Goal: Feedback & Contribution: Submit feedback/report problem

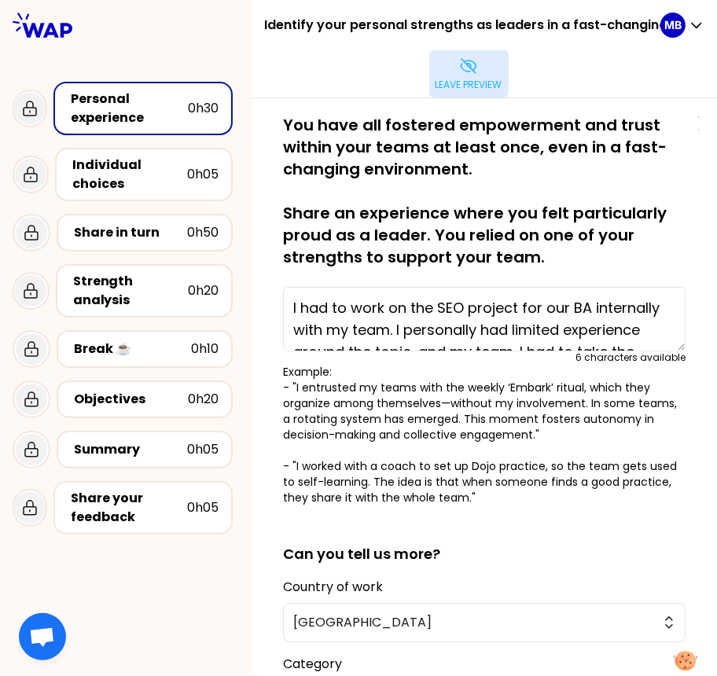
click at [457, 84] on p "Leave preview" at bounding box center [468, 85] width 67 height 13
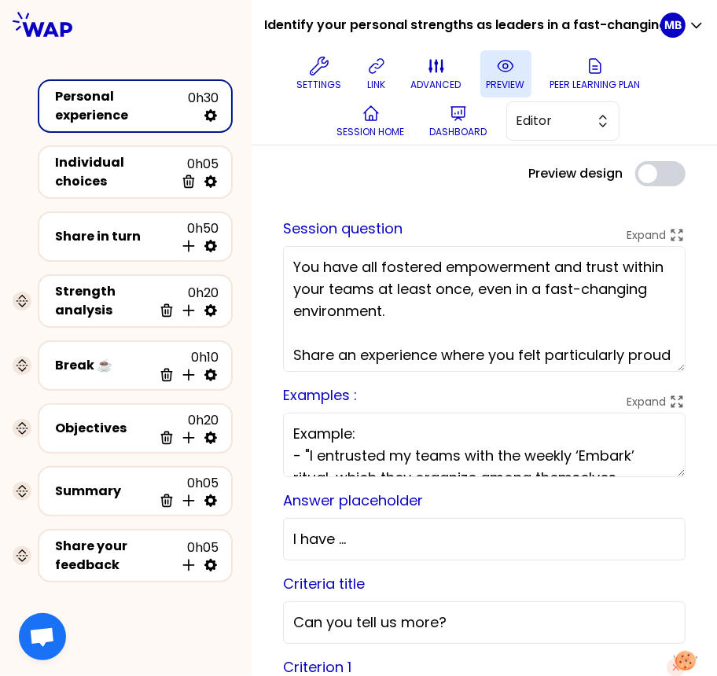
click at [499, 64] on icon at bounding box center [505, 66] width 19 height 19
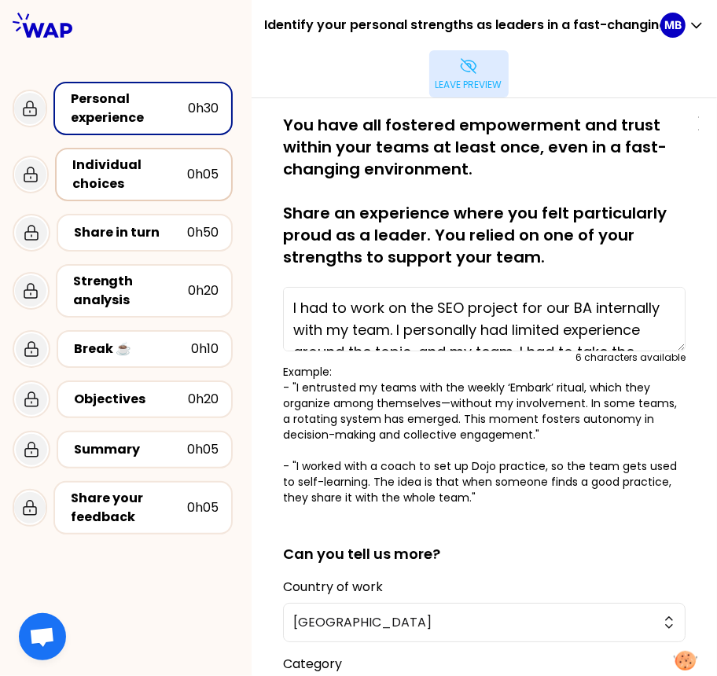
click at [145, 171] on div "Individual choices" at bounding box center [129, 175] width 115 height 38
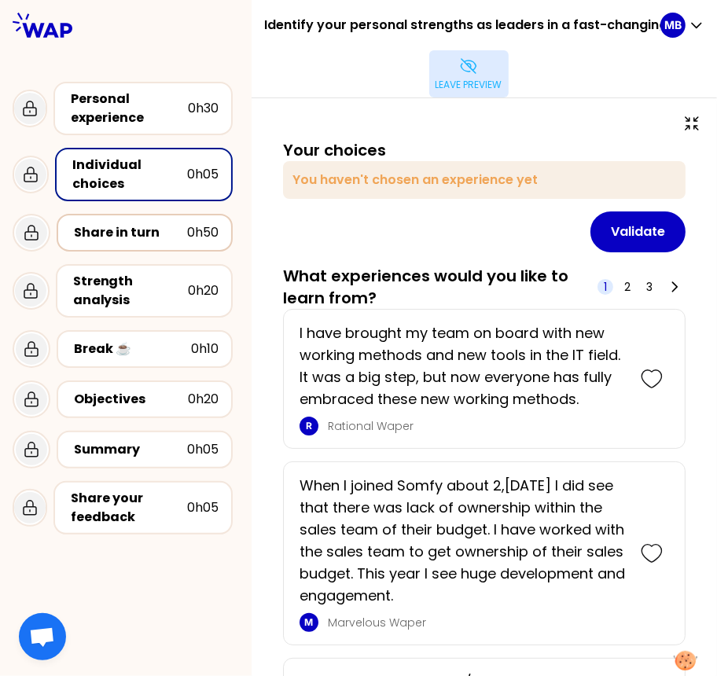
click at [149, 237] on div "Share in turn" at bounding box center [130, 232] width 113 height 19
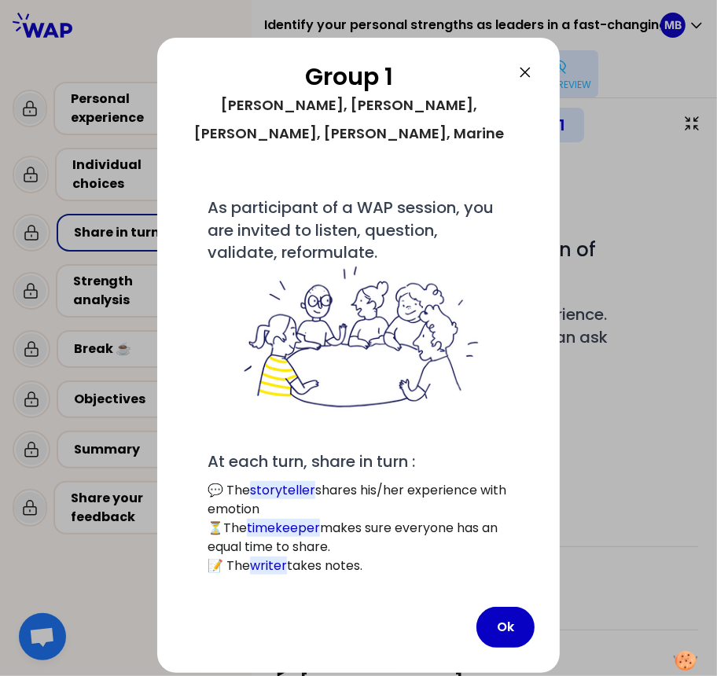
click at [525, 73] on icon at bounding box center [525, 72] width 19 height 19
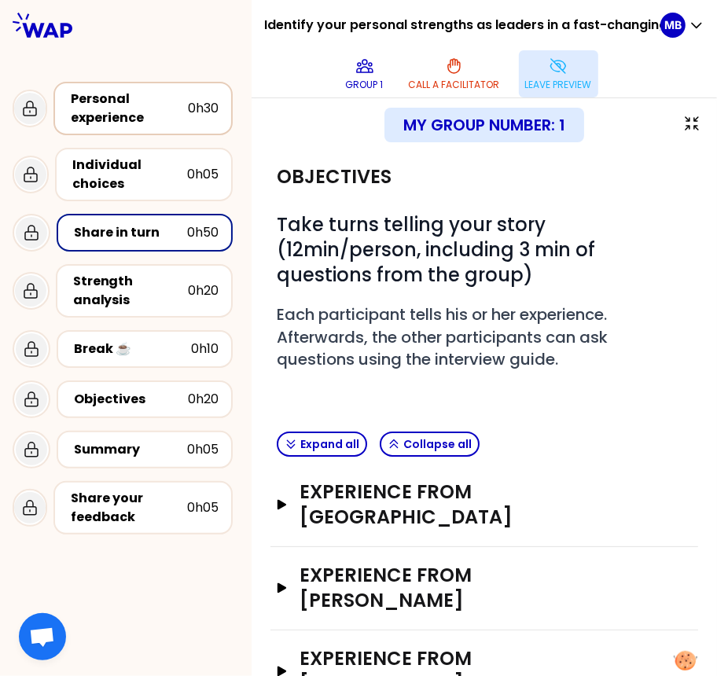
click at [99, 107] on div "Personal experience" at bounding box center [129, 109] width 117 height 38
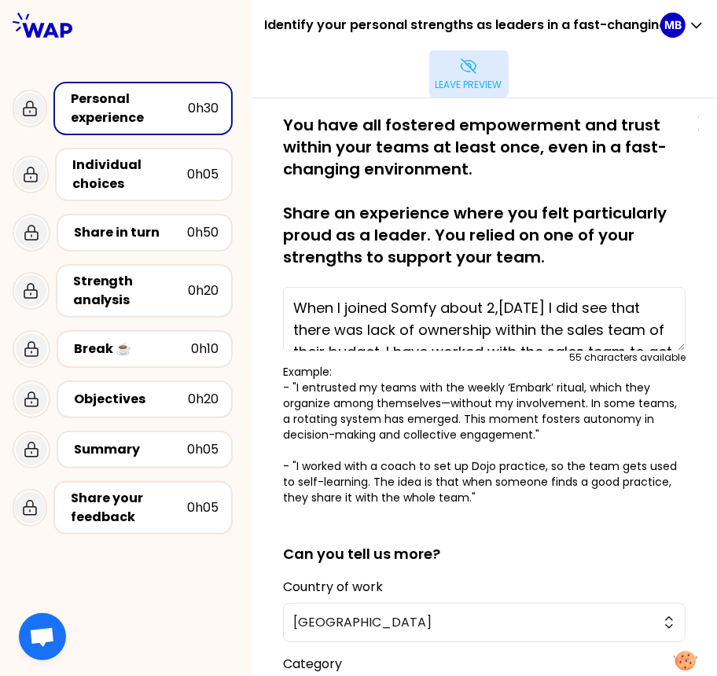
type textarea "I had to work on the SEO project for our BA internally with my team. I personal…"
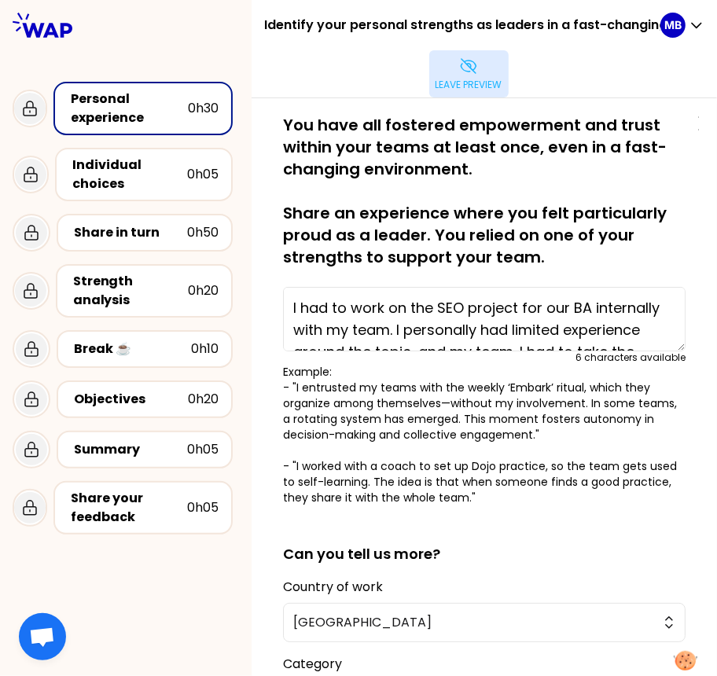
click at [445, 68] on button "Leave preview" at bounding box center [468, 73] width 79 height 47
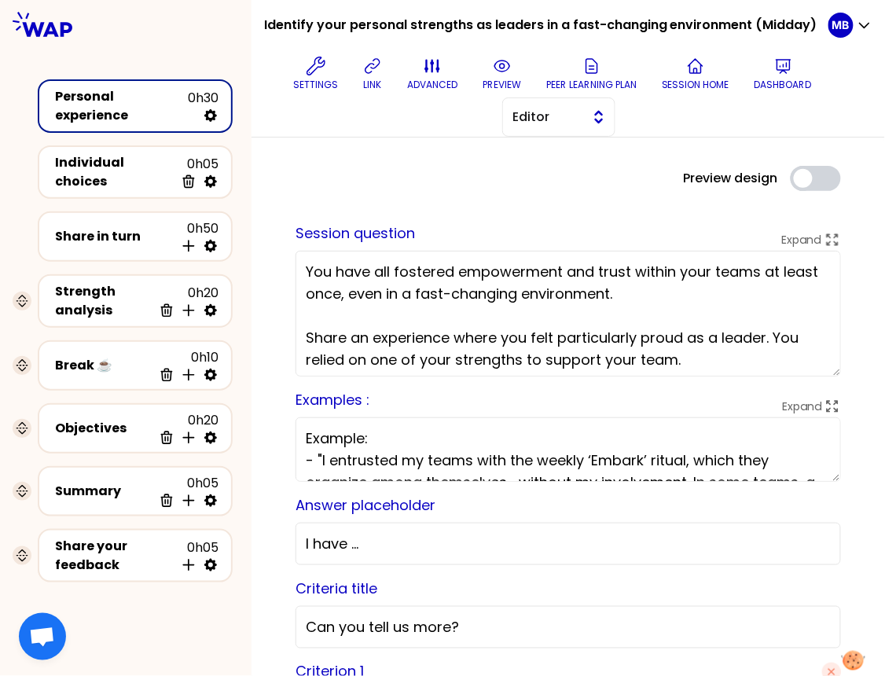
click at [579, 116] on span "Editor" at bounding box center [547, 117] width 71 height 19
click at [568, 182] on span "Facilitator" at bounding box center [569, 181] width 68 height 19
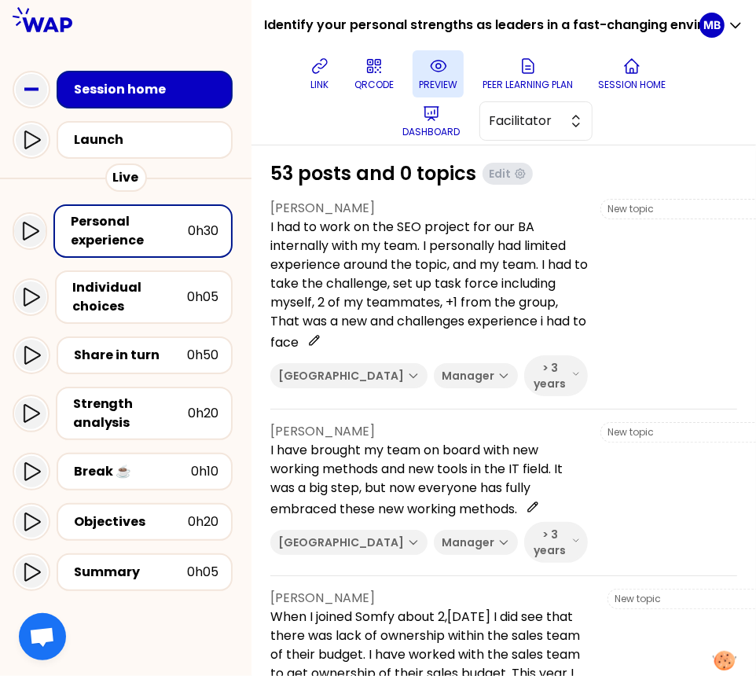
click at [447, 68] on button "preview" at bounding box center [438, 73] width 51 height 47
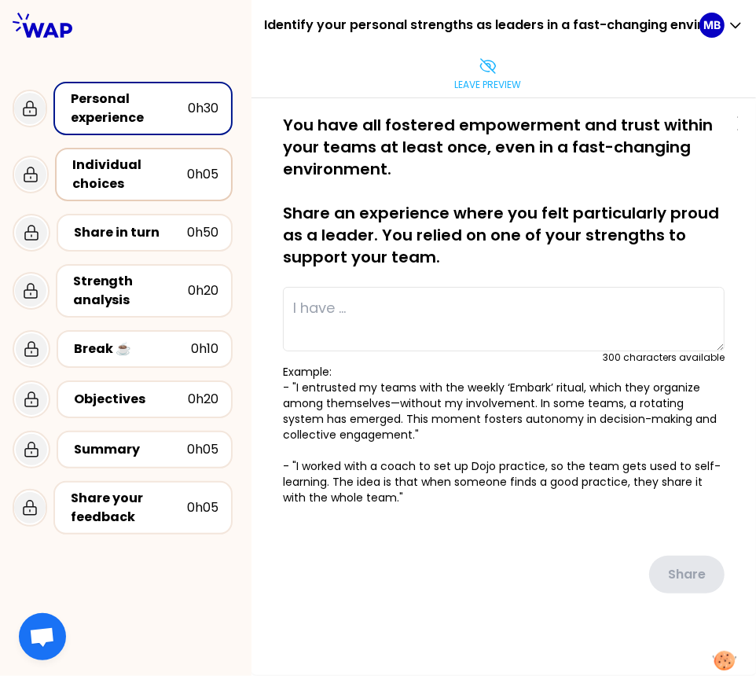
type textarea "I had to work on the SEO project for our BA internally with my team. I personal…"
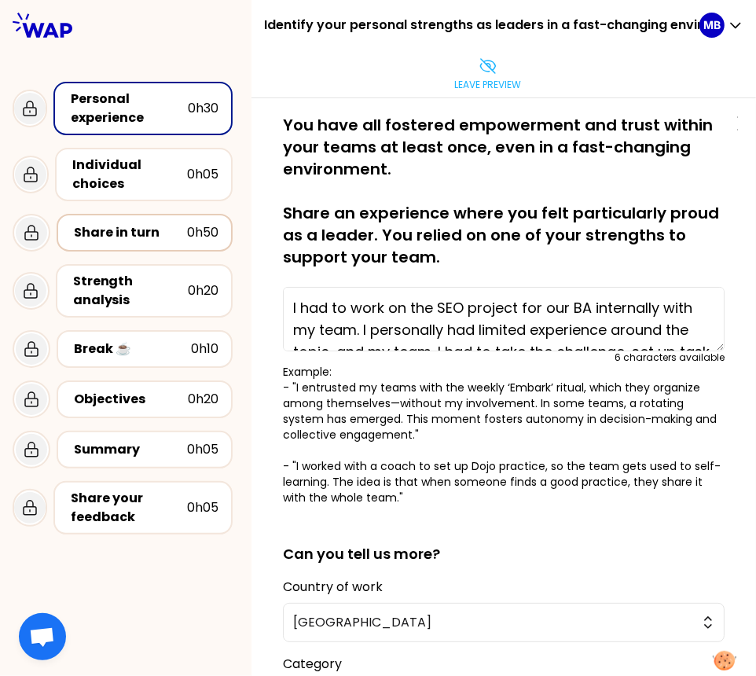
click at [100, 230] on div "Share in turn" at bounding box center [130, 232] width 113 height 19
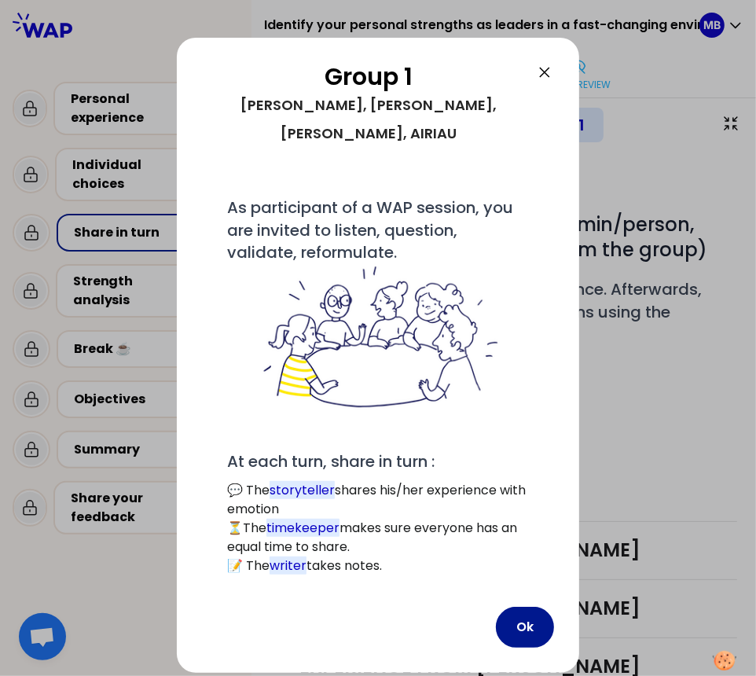
click at [536, 609] on button "Ok" at bounding box center [525, 627] width 58 height 41
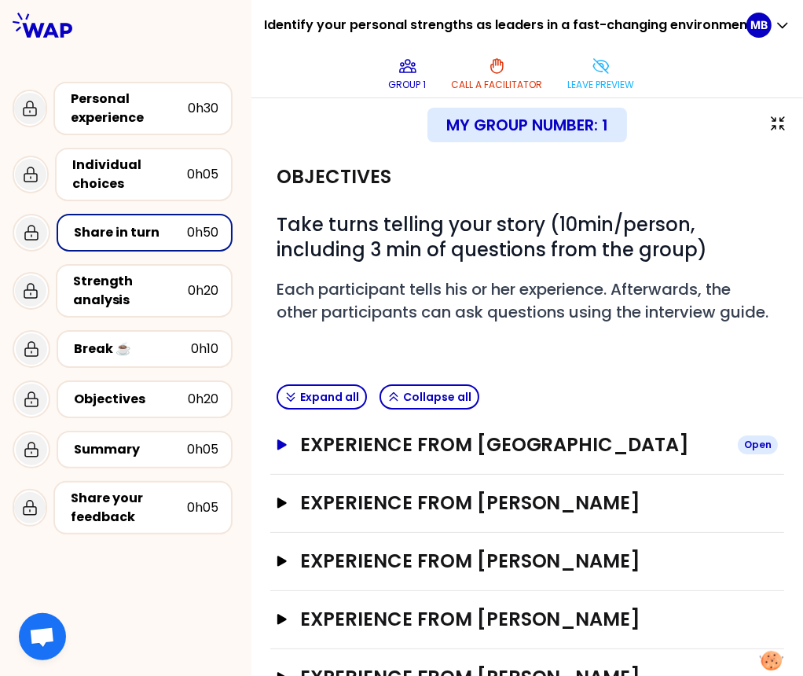
click at [311, 439] on h3 "Experience from Marine Bourgeaud" at bounding box center [512, 444] width 425 height 25
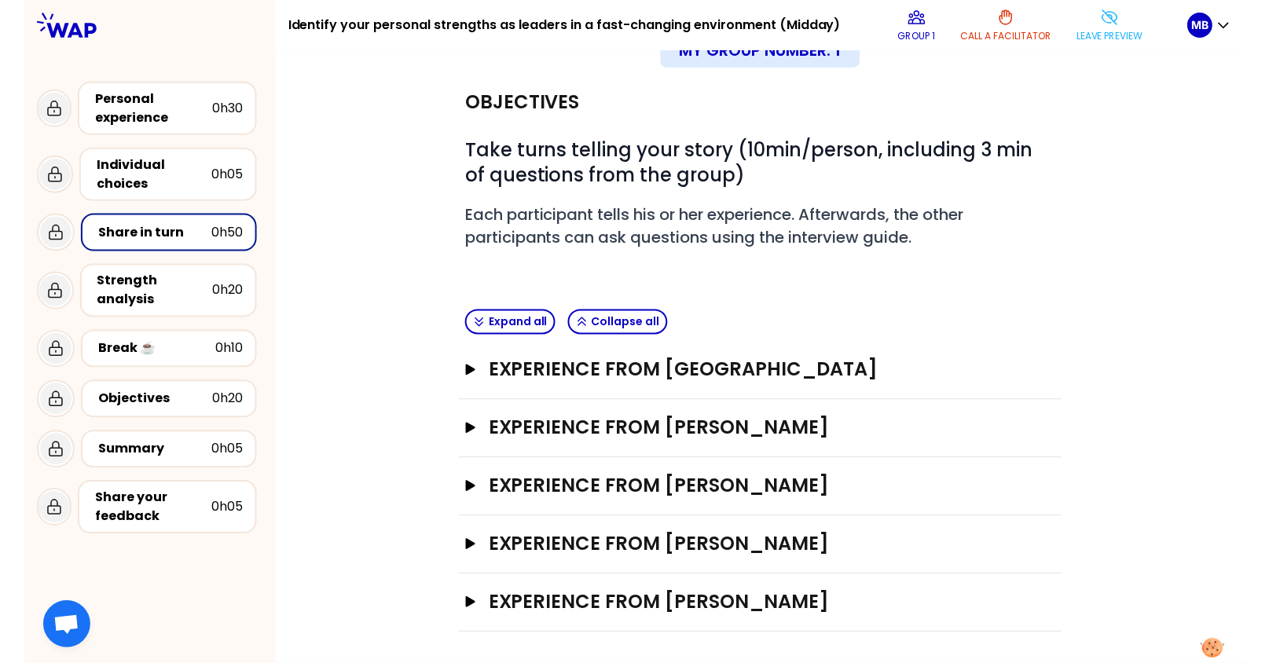
scroll to position [34, 0]
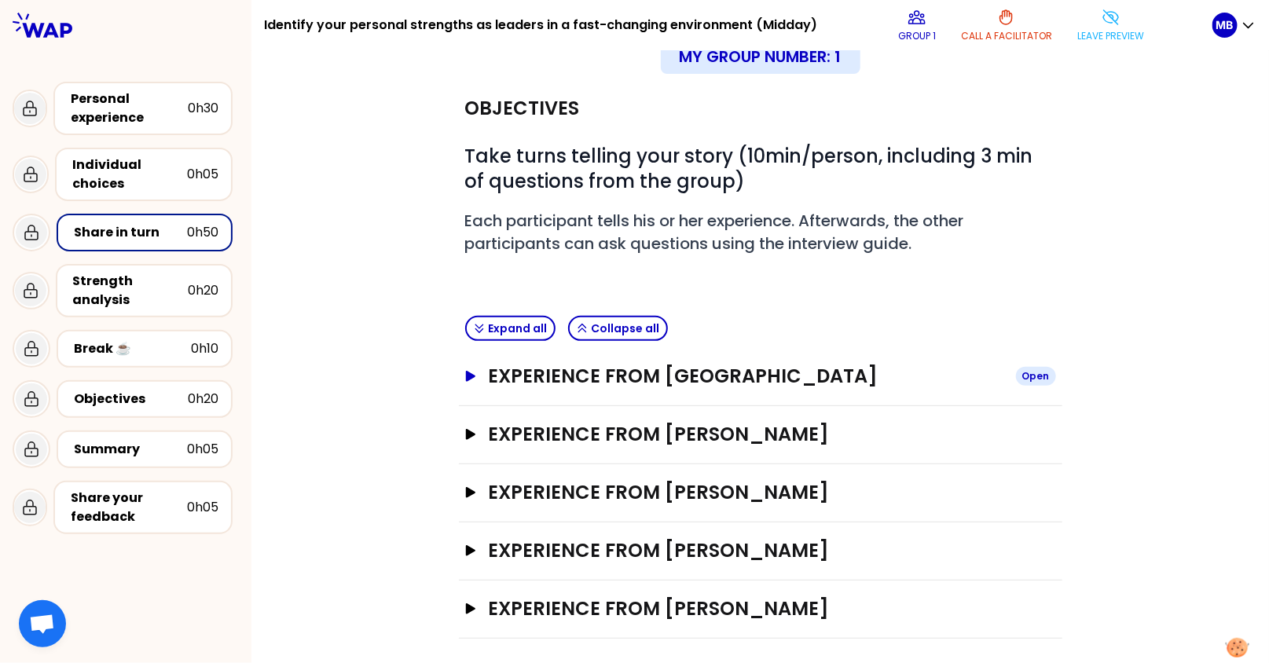
click at [588, 376] on h3 "Experience from Marine Bourgeaud" at bounding box center [745, 376] width 515 height 25
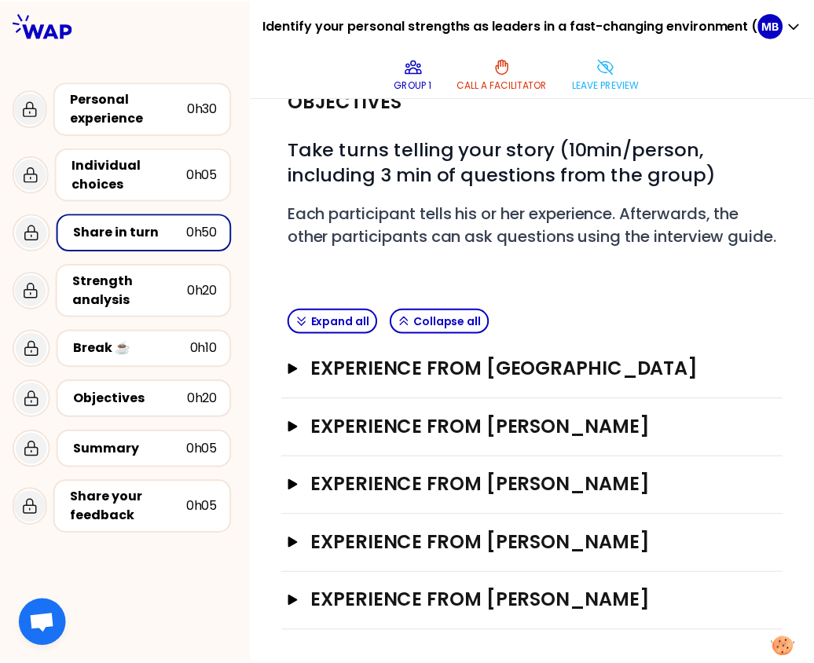
scroll to position [57, 0]
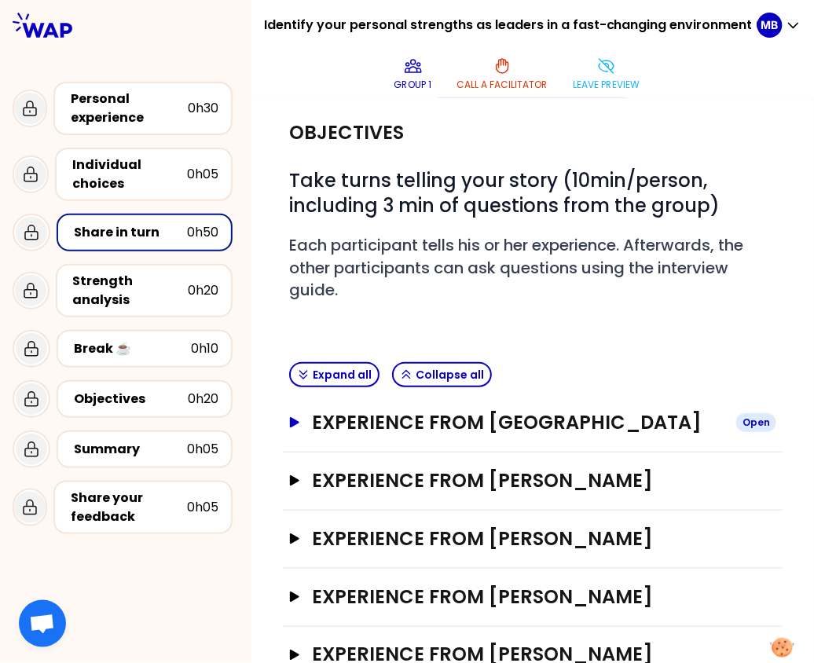
click at [344, 421] on h3 "Experience from Marine Bourgeaud" at bounding box center [518, 422] width 411 height 25
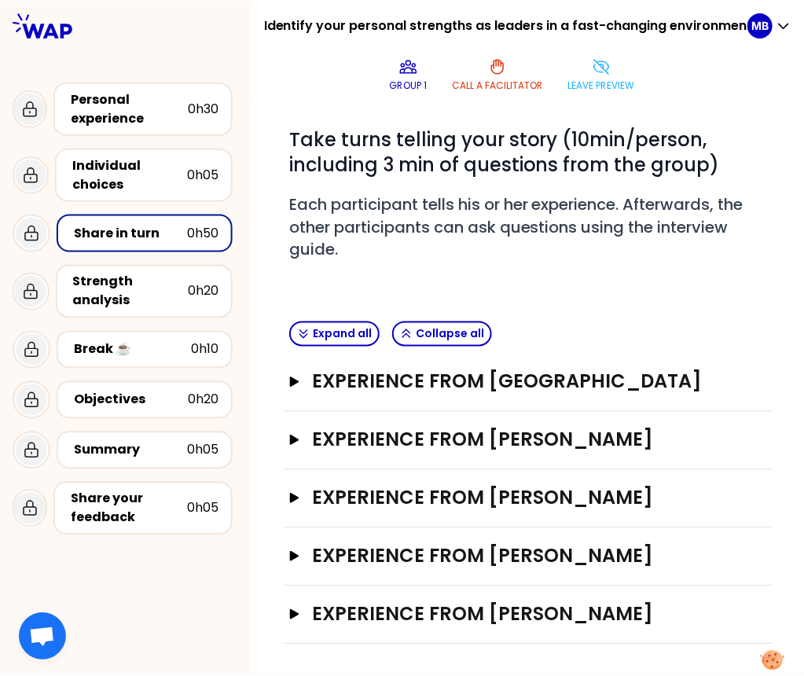
scroll to position [44, 0]
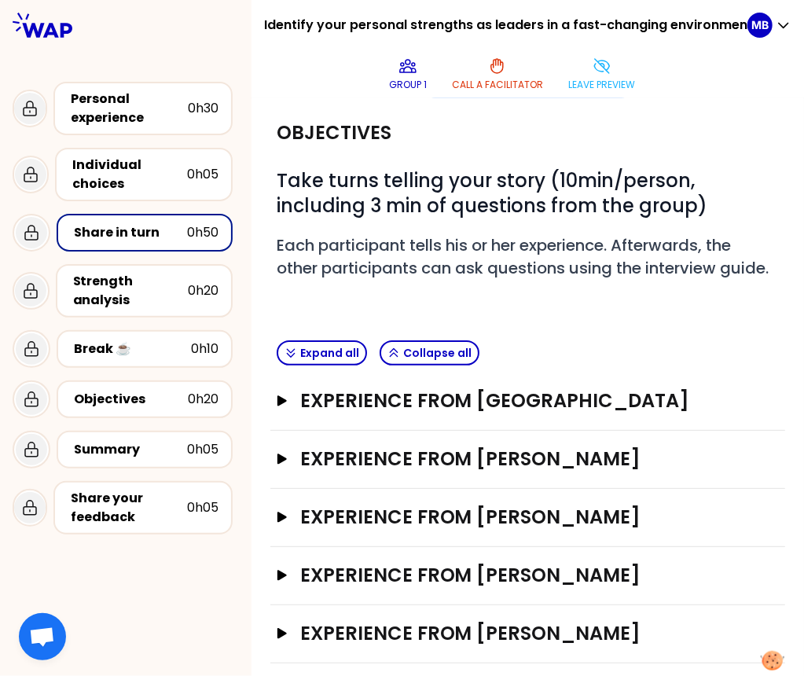
drag, startPoint x: 801, startPoint y: 650, endPoint x: 886, endPoint y: 648, distance: 84.9
click at [716, 648] on html "Identify your personal strengths as leaders in a fast-changing environment (Mid…" at bounding box center [402, 338] width 804 height 676
click at [304, 406] on h3 "Experience from Marine Bourgeaud" at bounding box center [513, 400] width 426 height 25
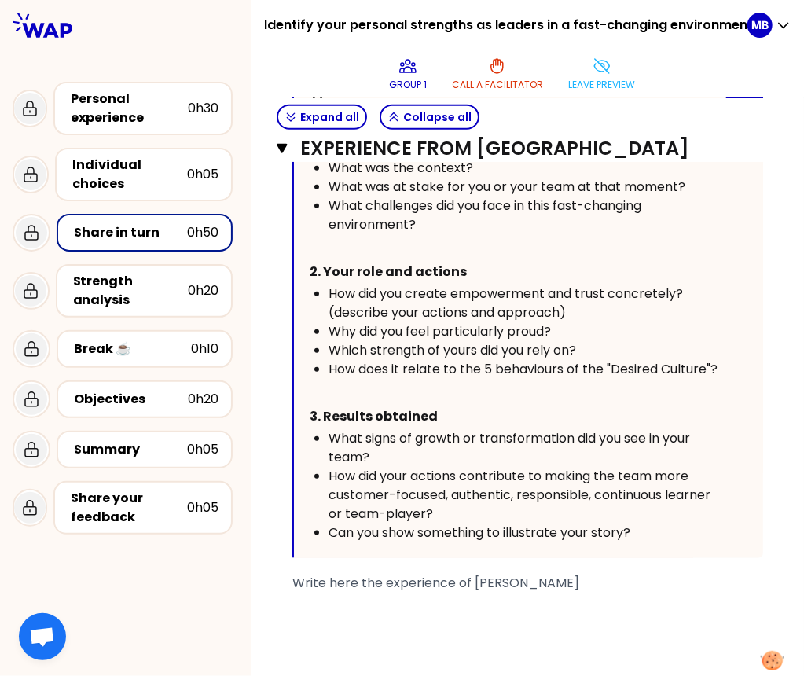
scroll to position [584, 0]
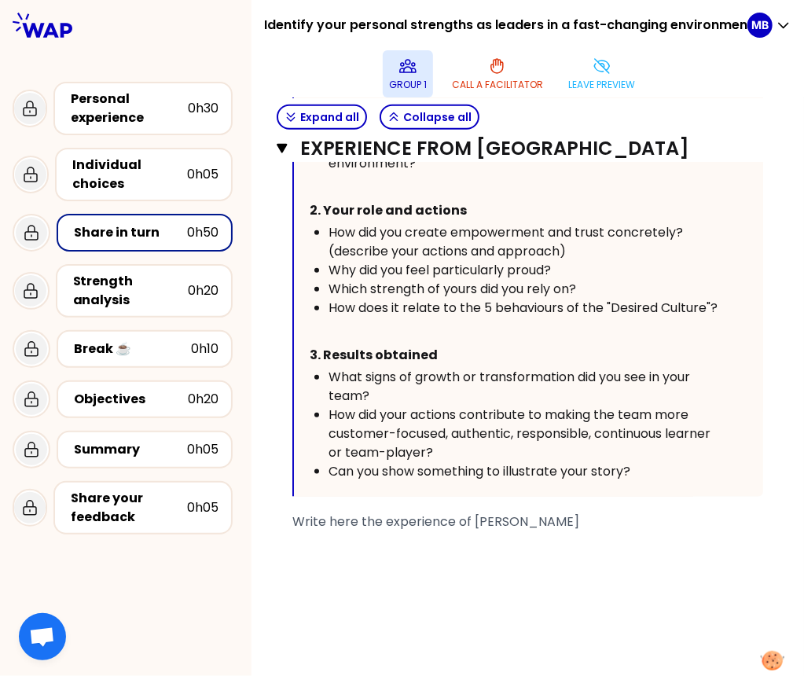
click at [393, 67] on button "Group 1" at bounding box center [408, 73] width 50 height 47
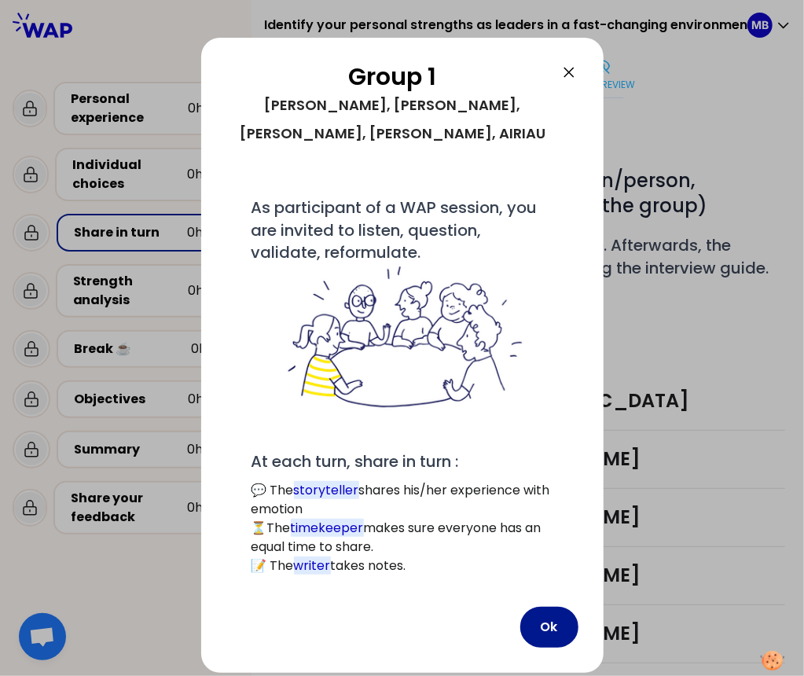
click at [553, 607] on button "Ok" at bounding box center [549, 627] width 58 height 41
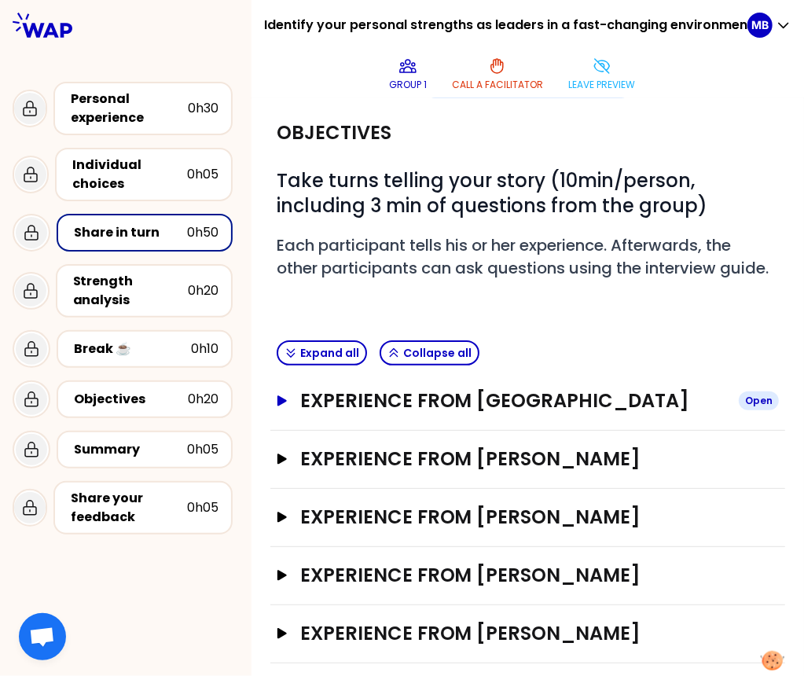
click at [411, 405] on h3 "Experience from Marine Bourgeaud" at bounding box center [513, 400] width 426 height 25
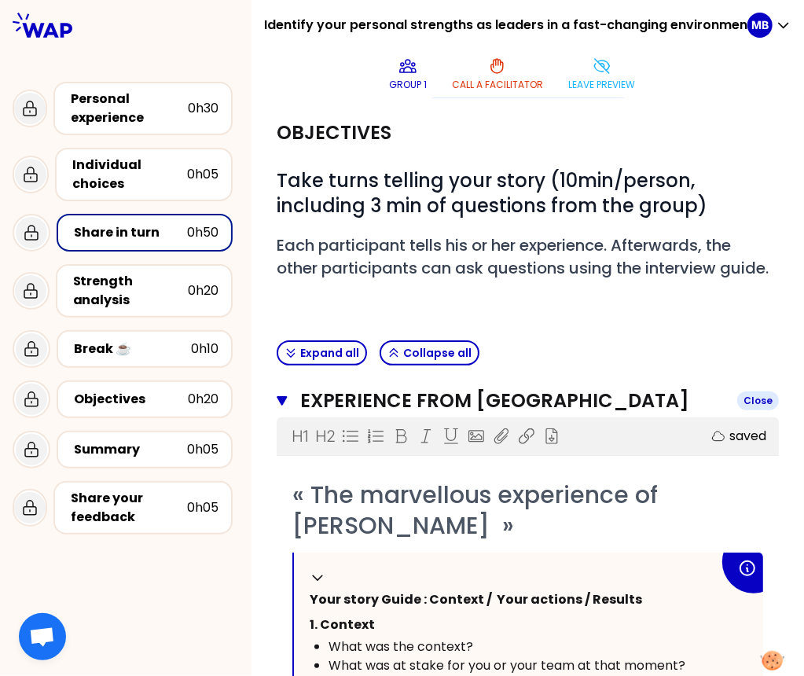
click at [411, 405] on h3 "Experience from Marine Bourgeaud" at bounding box center [512, 400] width 424 height 25
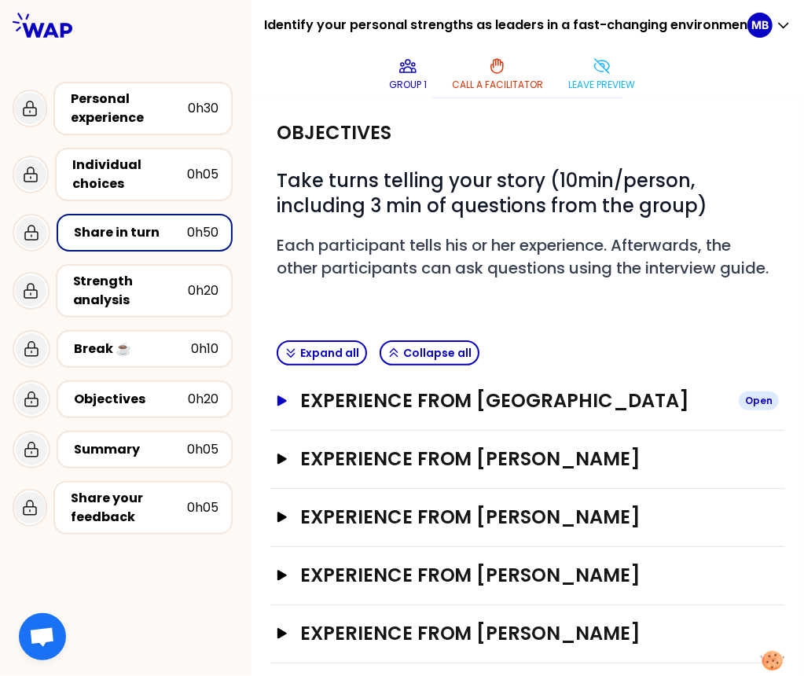
click at [418, 399] on h3 "Experience from Marine Bourgeaud" at bounding box center [513, 400] width 426 height 25
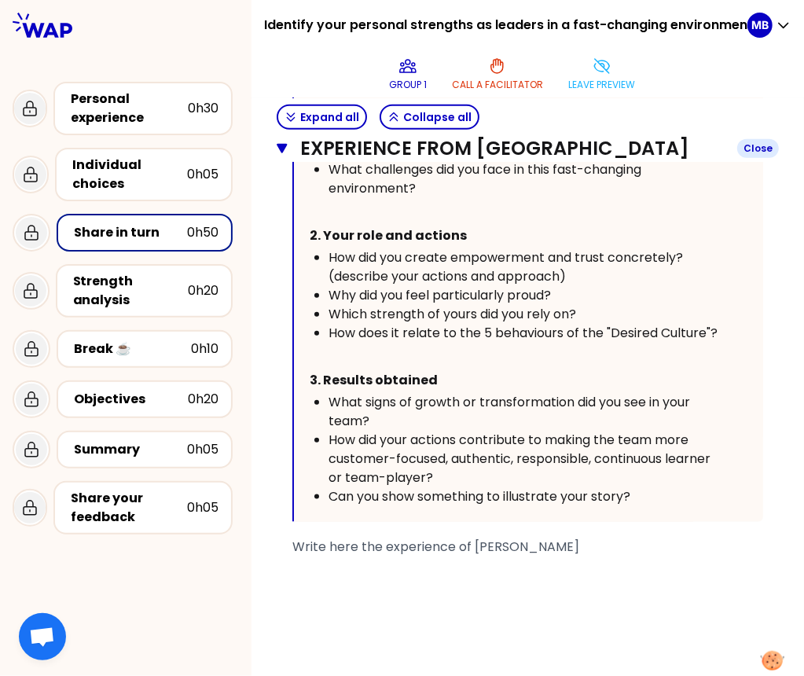
scroll to position [640, 0]
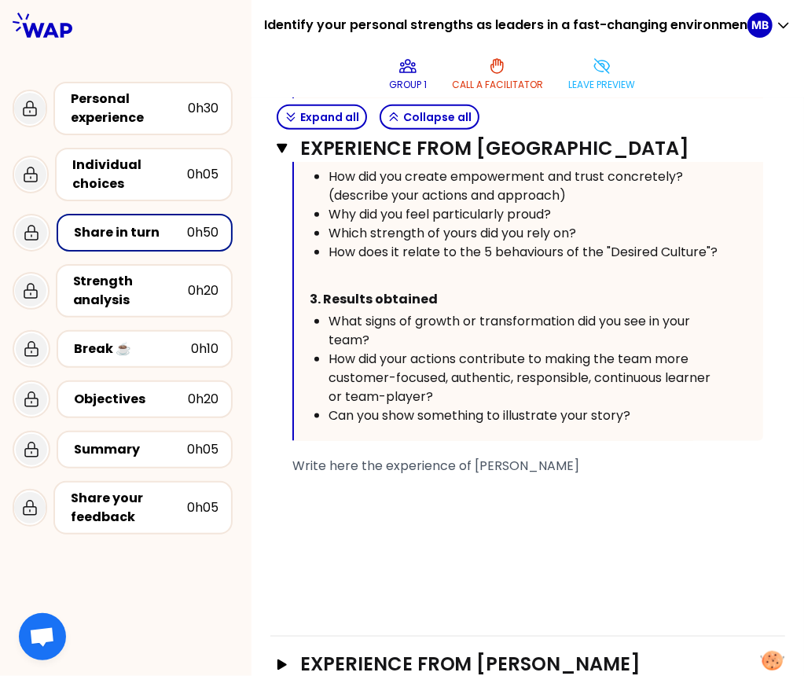
click at [322, 503] on div "﻿" at bounding box center [527, 503] width 471 height 19
drag, startPoint x: 394, startPoint y: 505, endPoint x: 291, endPoint y: 505, distance: 103.0
click at [291, 505] on div "« The marvellous experience of Marine Bourgeaud » Collapse Your story Guide : C…" at bounding box center [528, 246] width 502 height 724
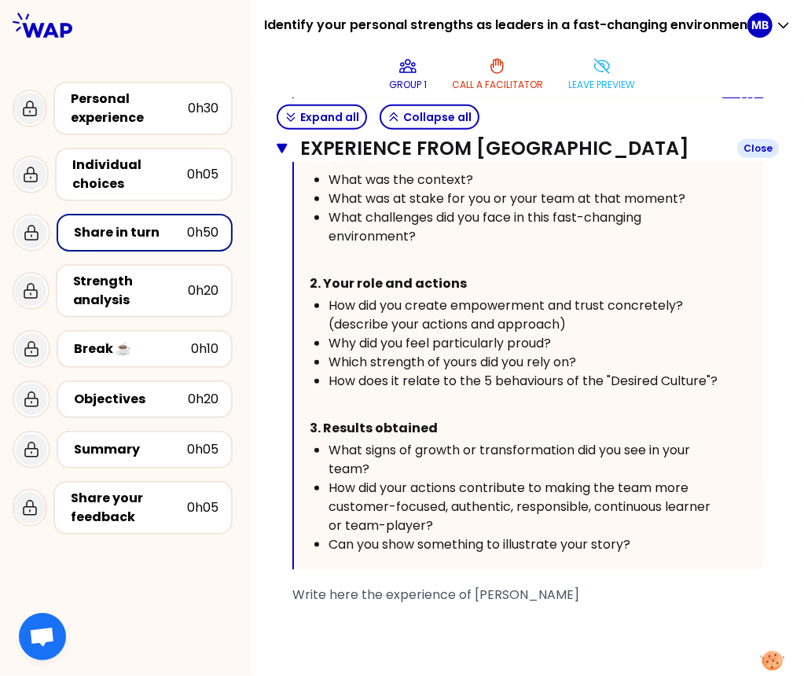
click at [280, 151] on icon "button" at bounding box center [282, 148] width 11 height 13
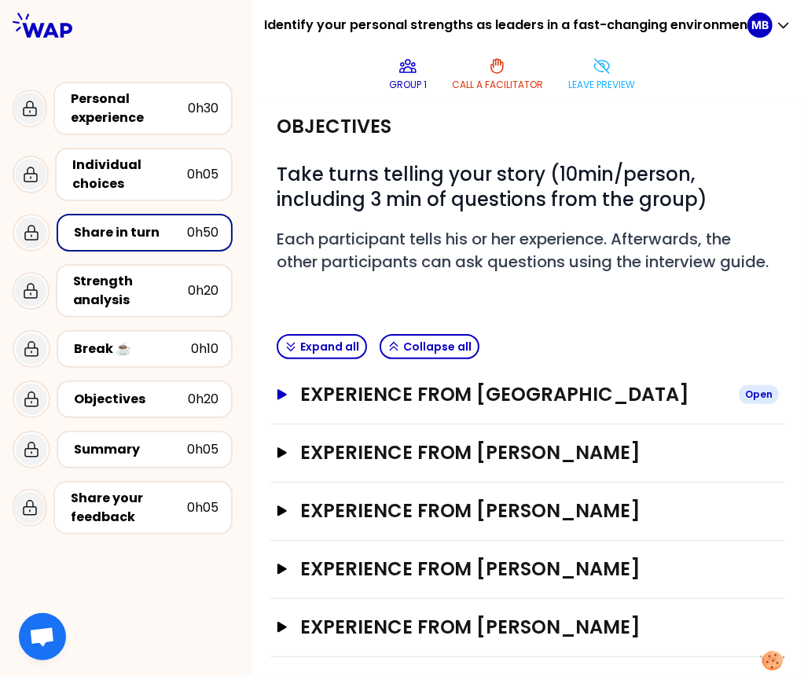
scroll to position [44, 0]
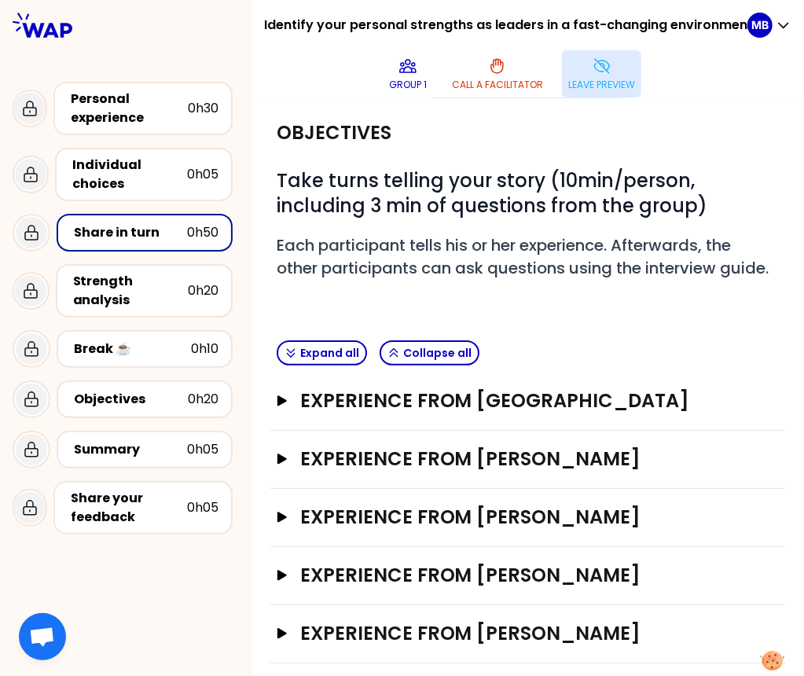
click at [602, 73] on icon at bounding box center [602, 66] width 19 height 19
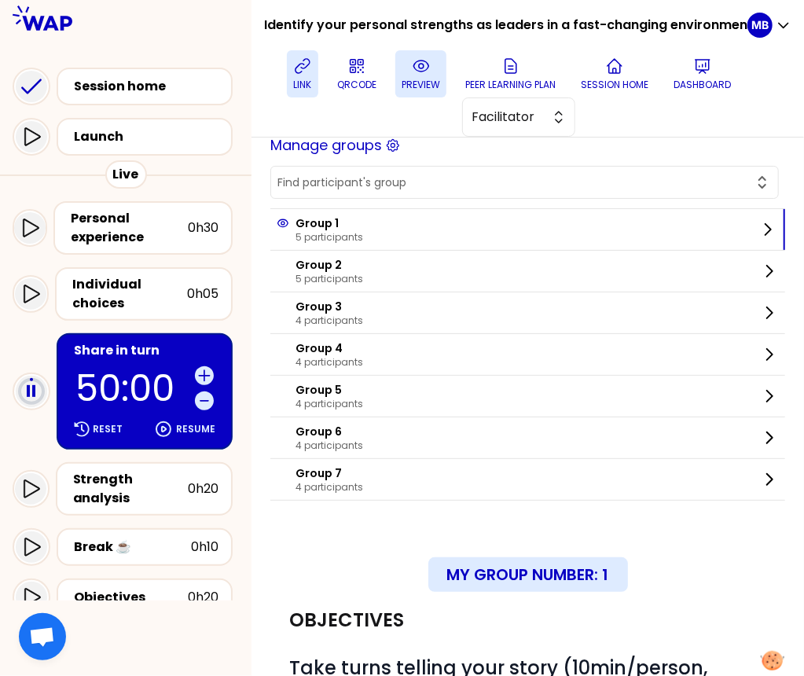
click at [310, 76] on button "link" at bounding box center [302, 73] width 31 height 47
click at [197, 431] on p "Resume" at bounding box center [195, 429] width 39 height 13
click at [303, 85] on p "link" at bounding box center [303, 85] width 18 height 13
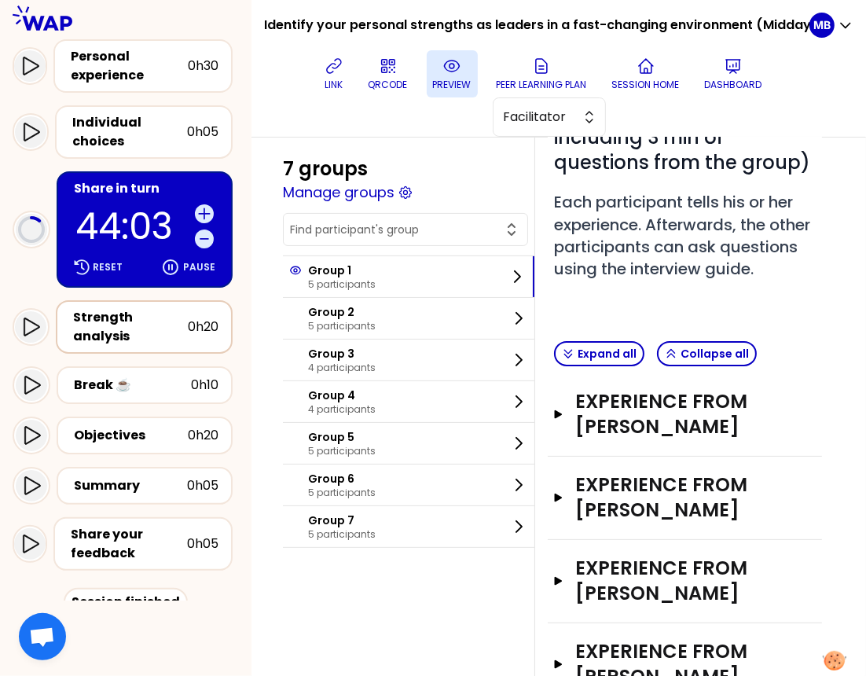
scroll to position [224, 0]
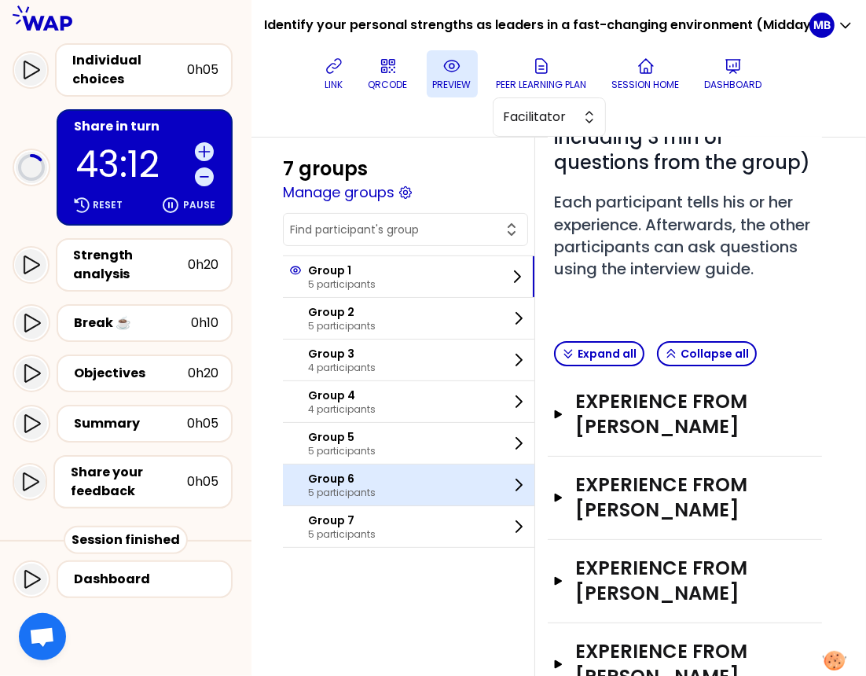
click at [323, 490] on p "5 participants" at bounding box center [342, 493] width 68 height 13
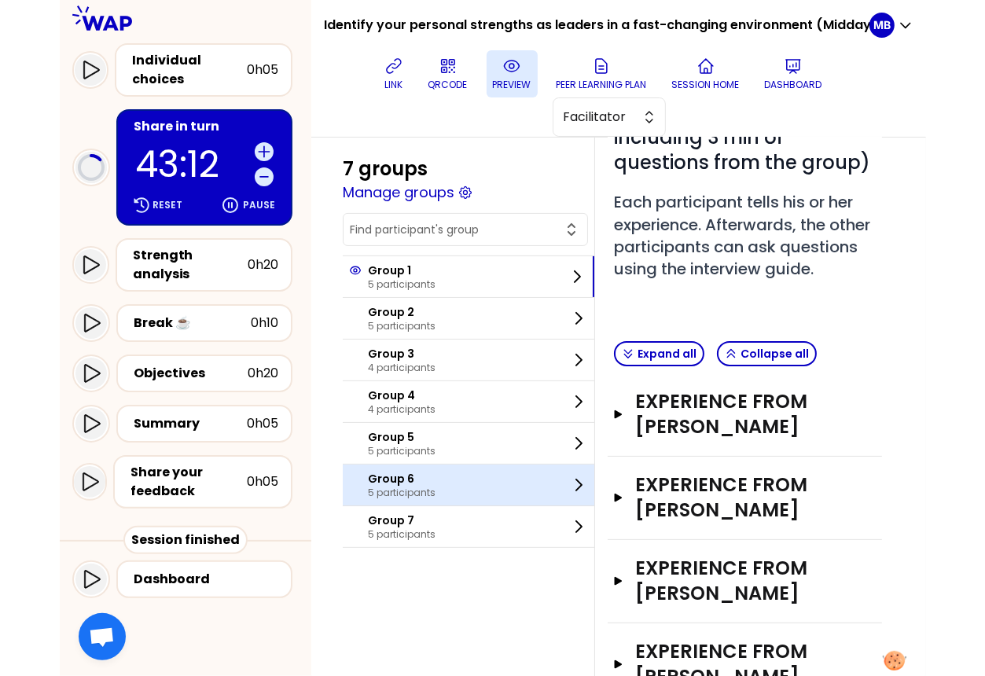
scroll to position [202, 0]
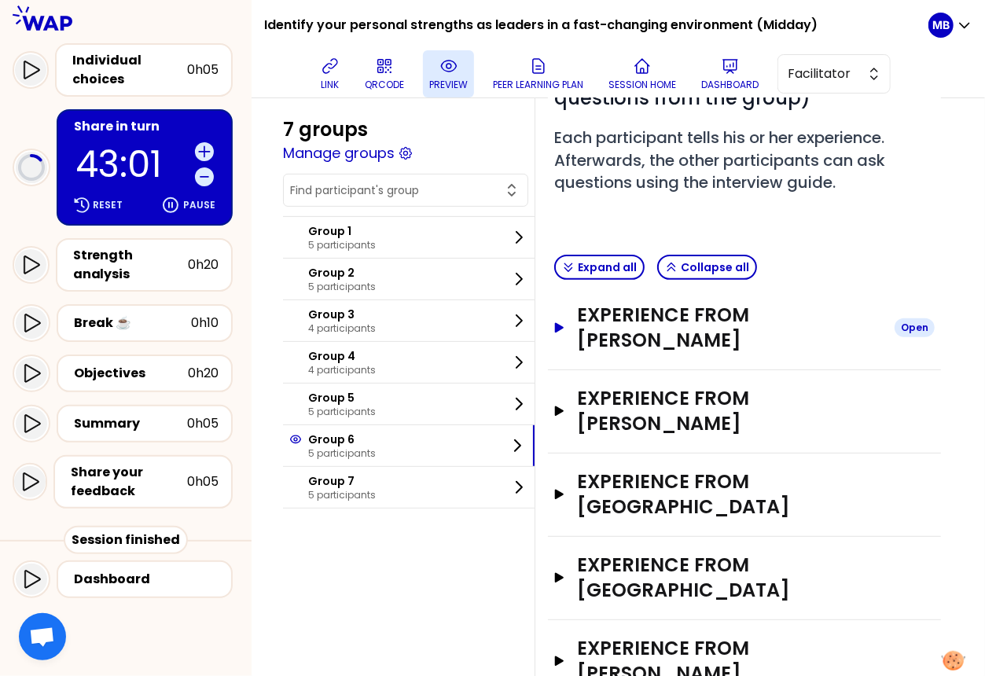
click at [589, 310] on h3 "Experience from Delphine MARTIN" at bounding box center [729, 328] width 305 height 50
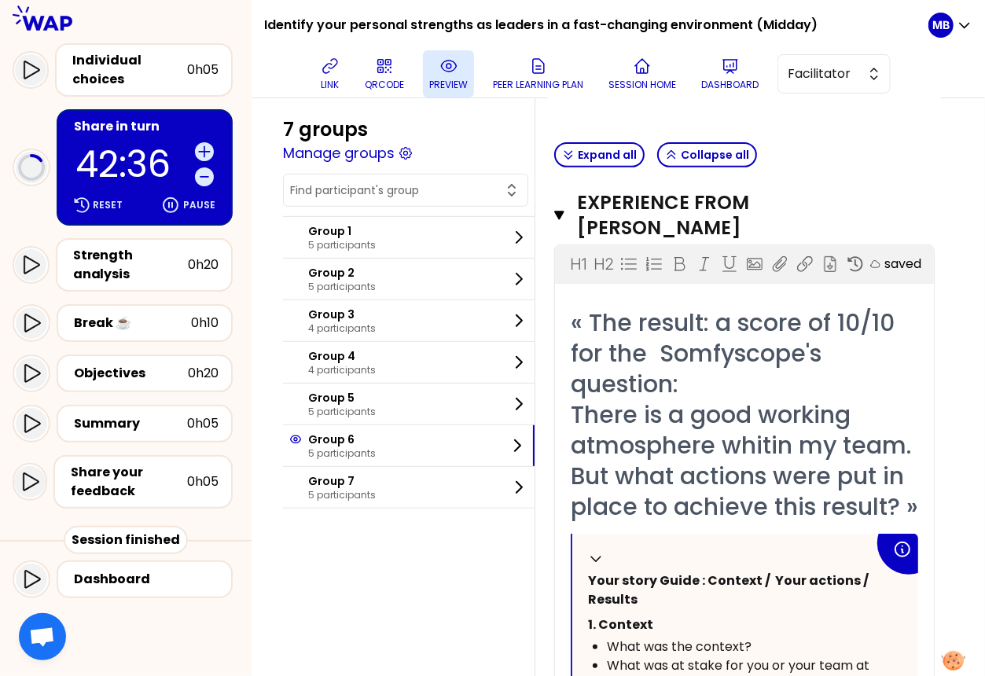
scroll to position [317, 0]
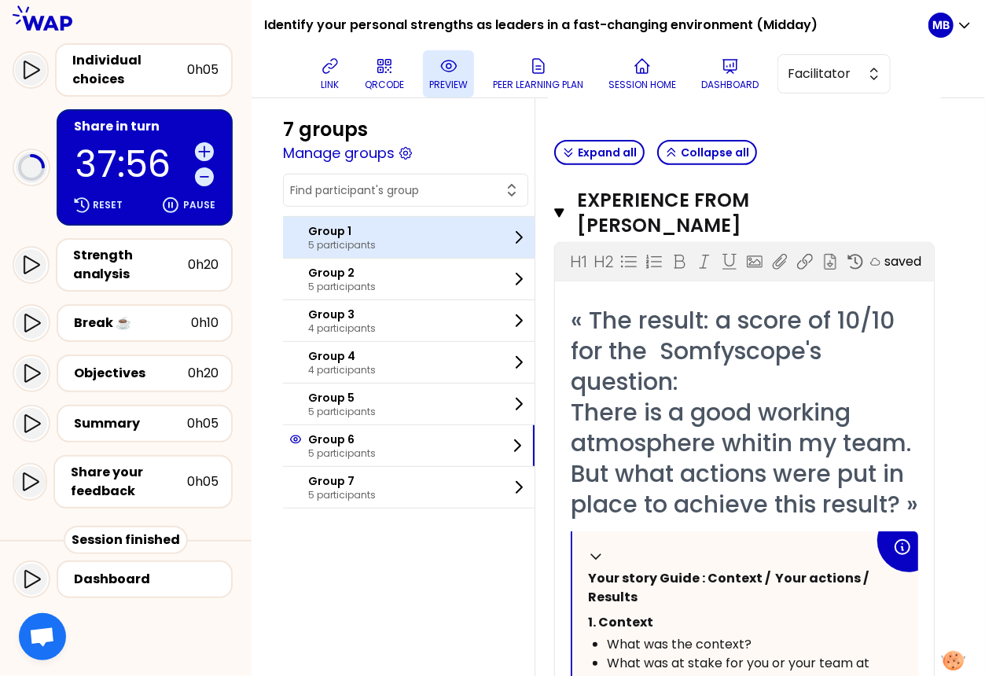
click at [315, 223] on p "Group 1" at bounding box center [342, 231] width 68 height 16
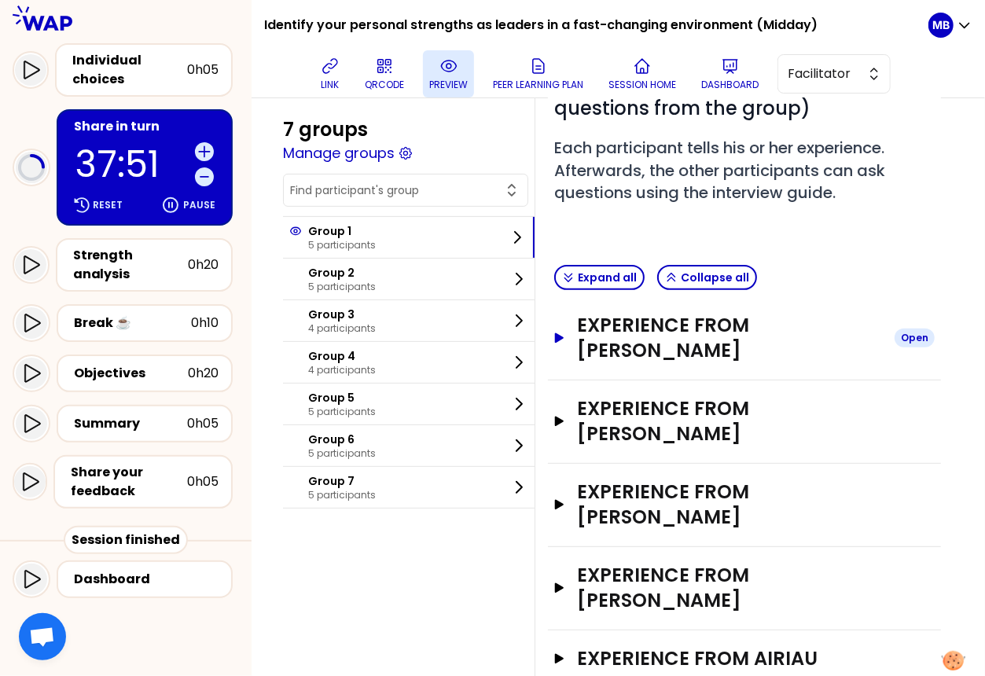
click at [672, 353] on h3 "Experience from Glenn Midtsundstad" at bounding box center [729, 338] width 305 height 50
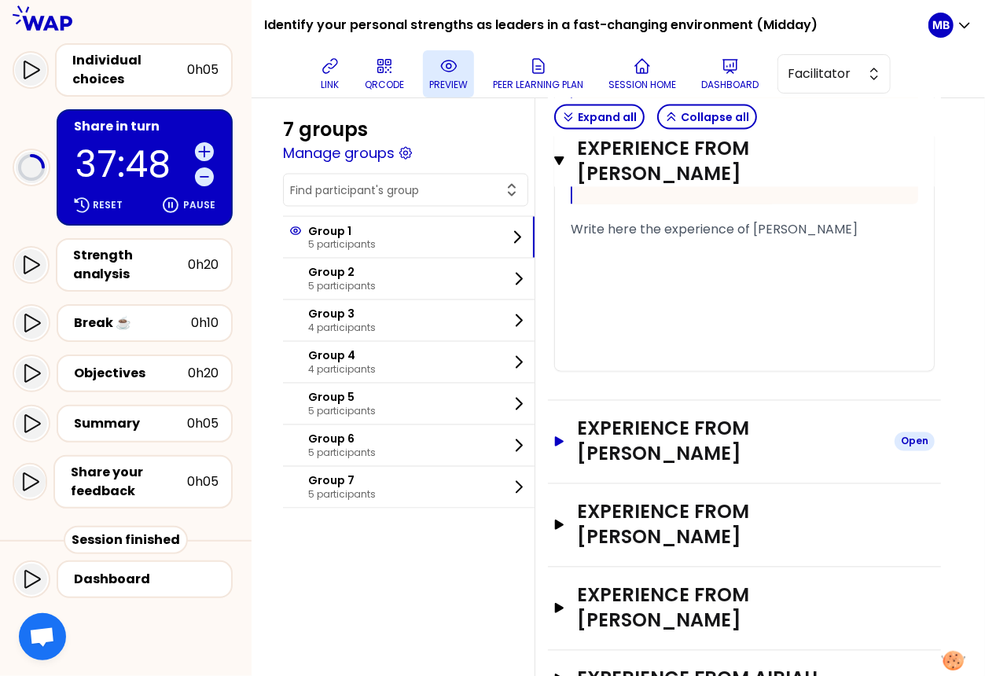
click at [652, 432] on h3 "Experience from Alain EUSEBI" at bounding box center [729, 442] width 305 height 50
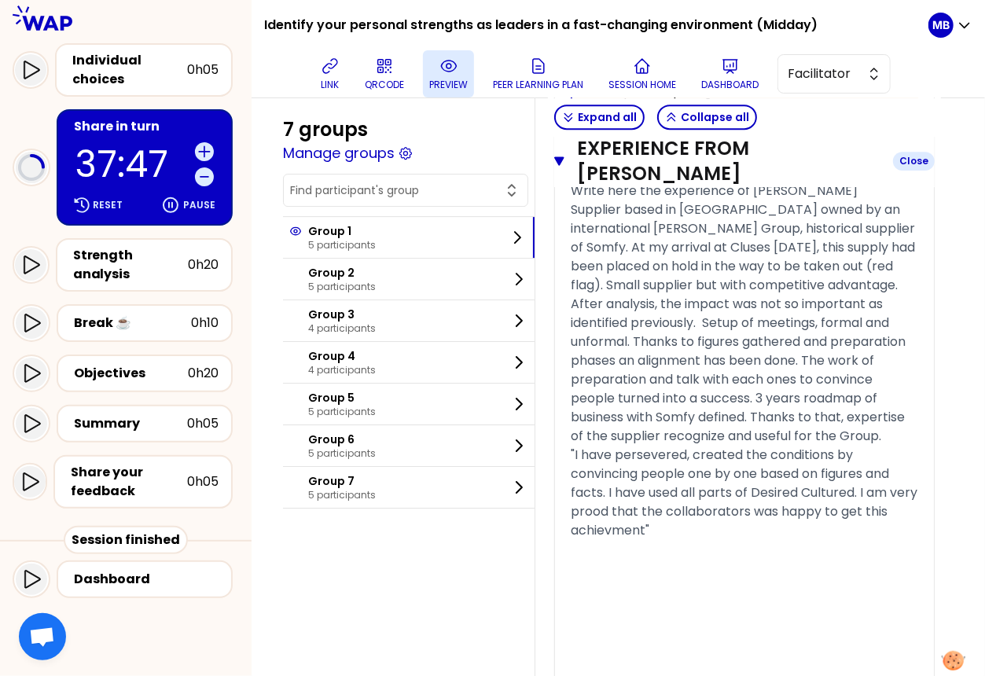
scroll to position [2548, 0]
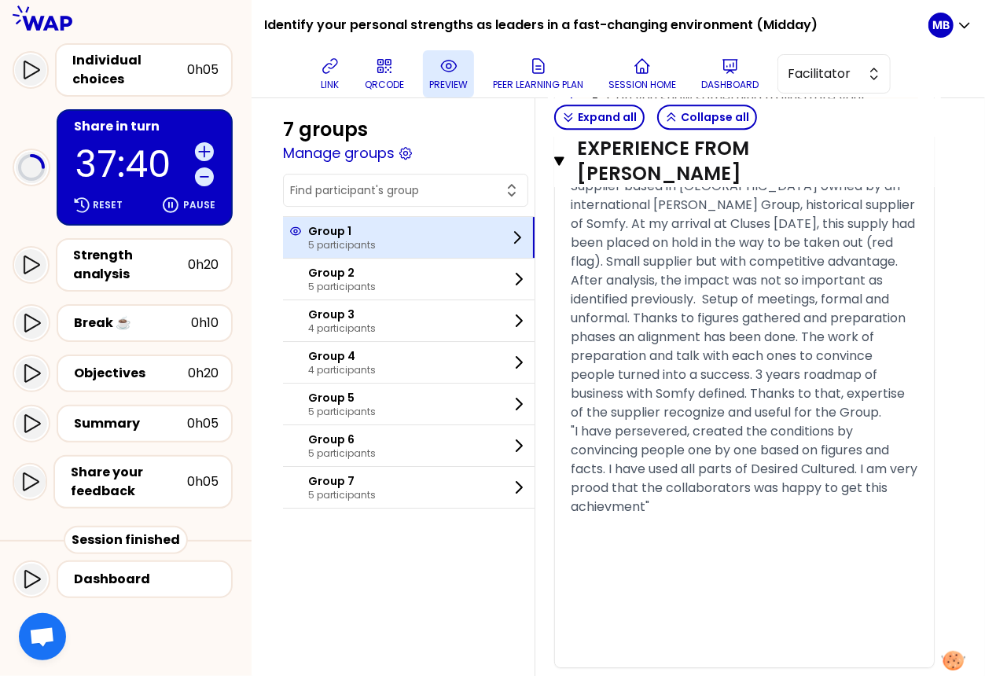
click at [378, 233] on div "Group 1 5 participants" at bounding box center [409, 237] width 252 height 41
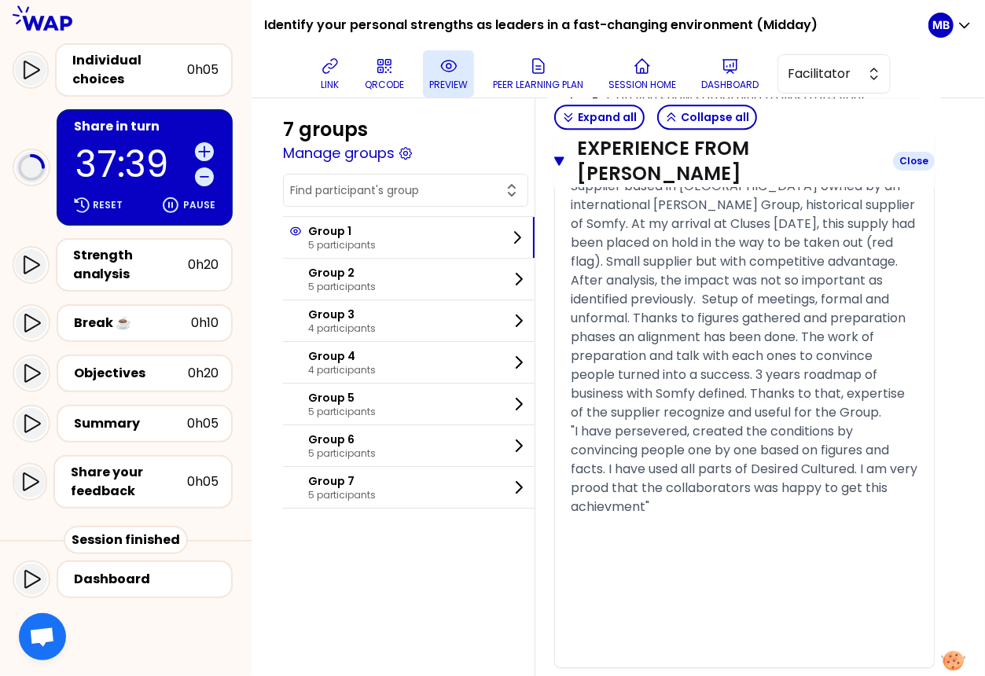
click at [561, 155] on icon "button" at bounding box center [559, 161] width 10 height 13
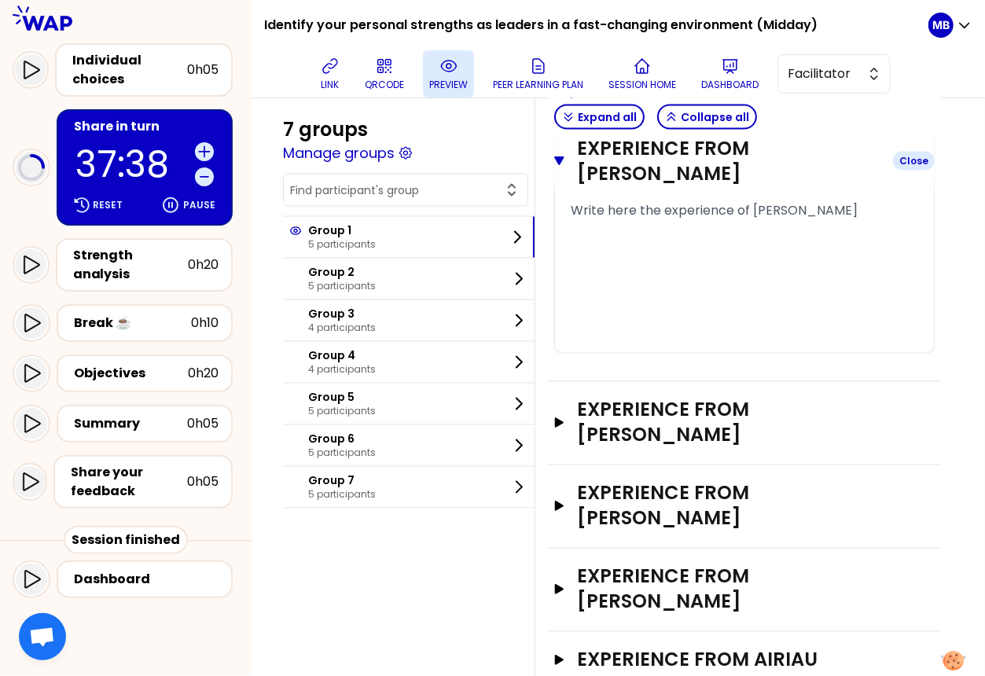
click at [559, 159] on icon "button" at bounding box center [559, 160] width 10 height 9
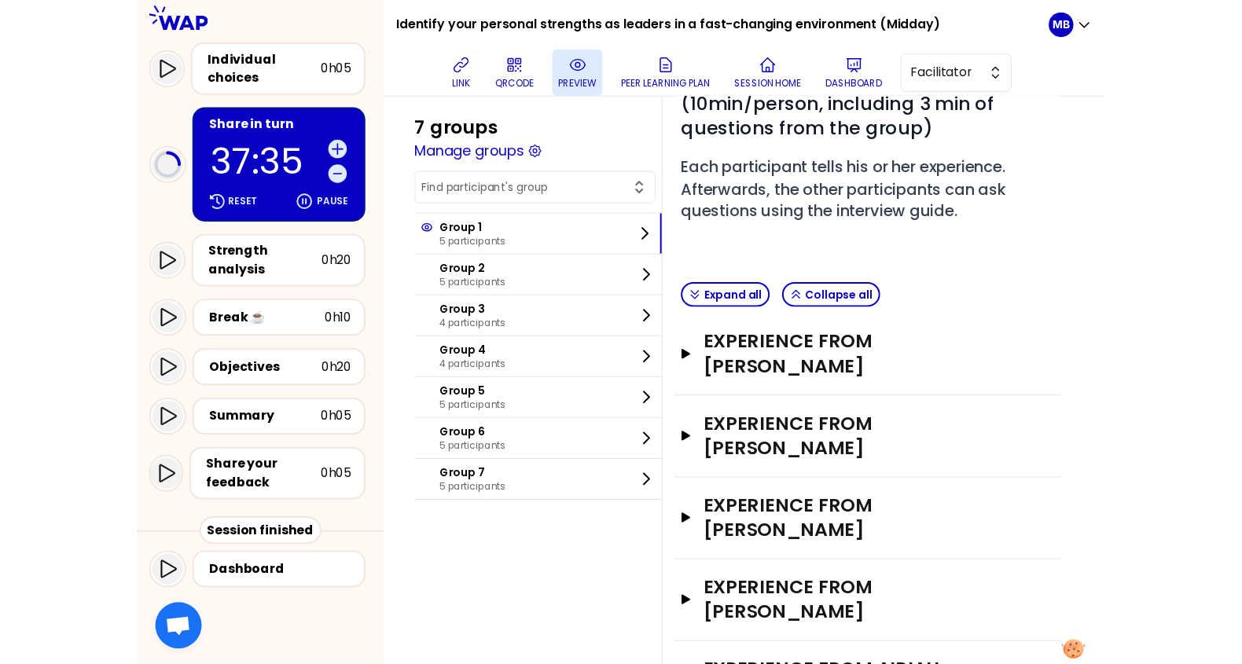
scroll to position [192, 0]
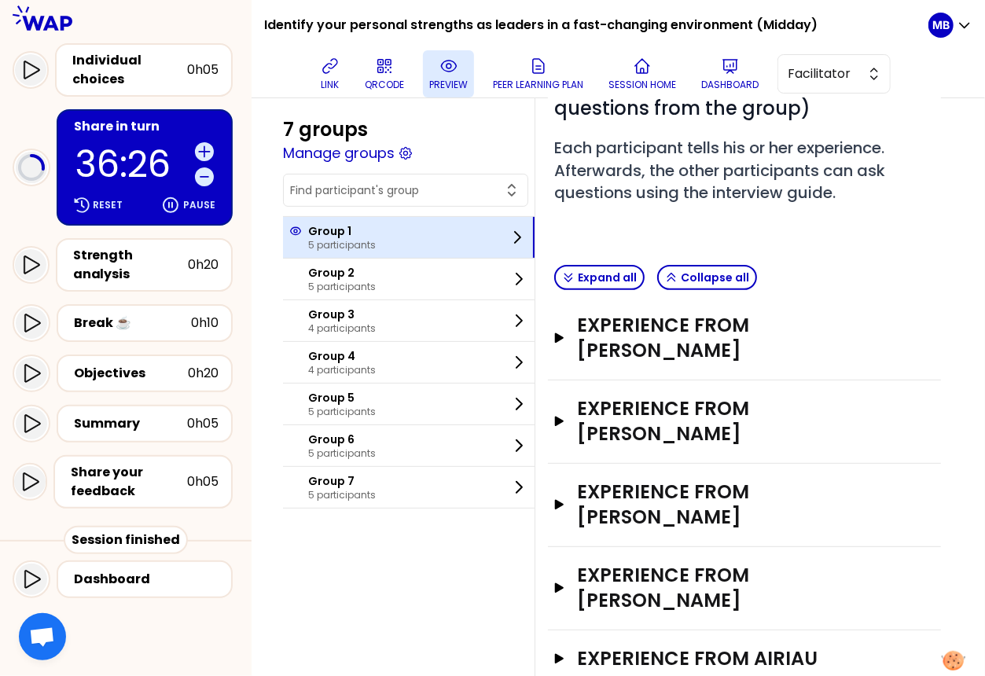
click at [332, 239] on p "5 participants" at bounding box center [342, 245] width 68 height 13
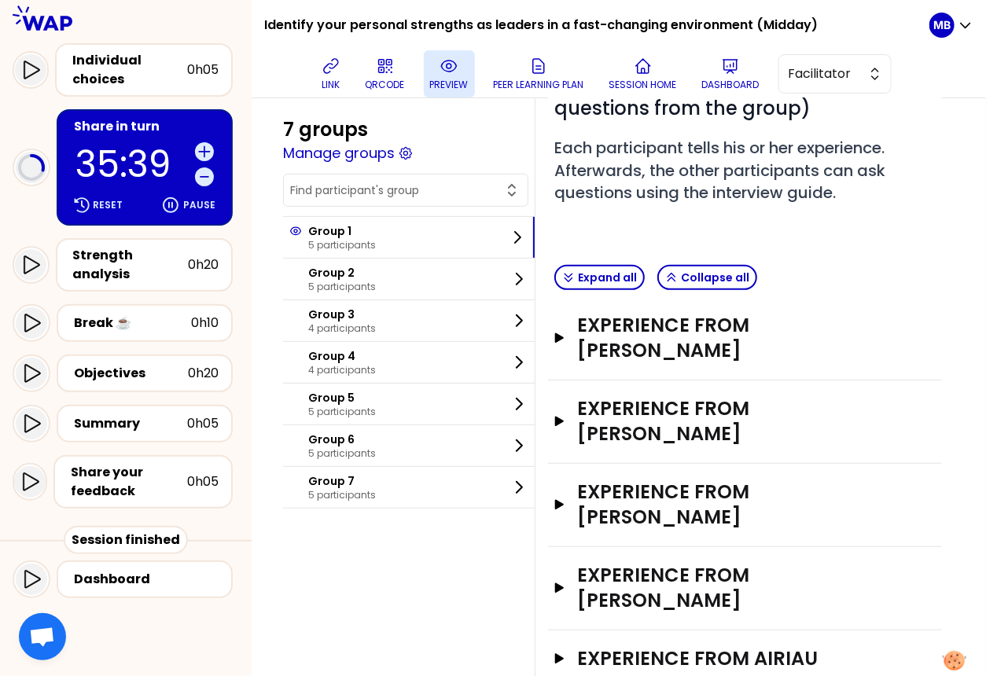
click at [353, 181] on button "button" at bounding box center [405, 190] width 231 height 19
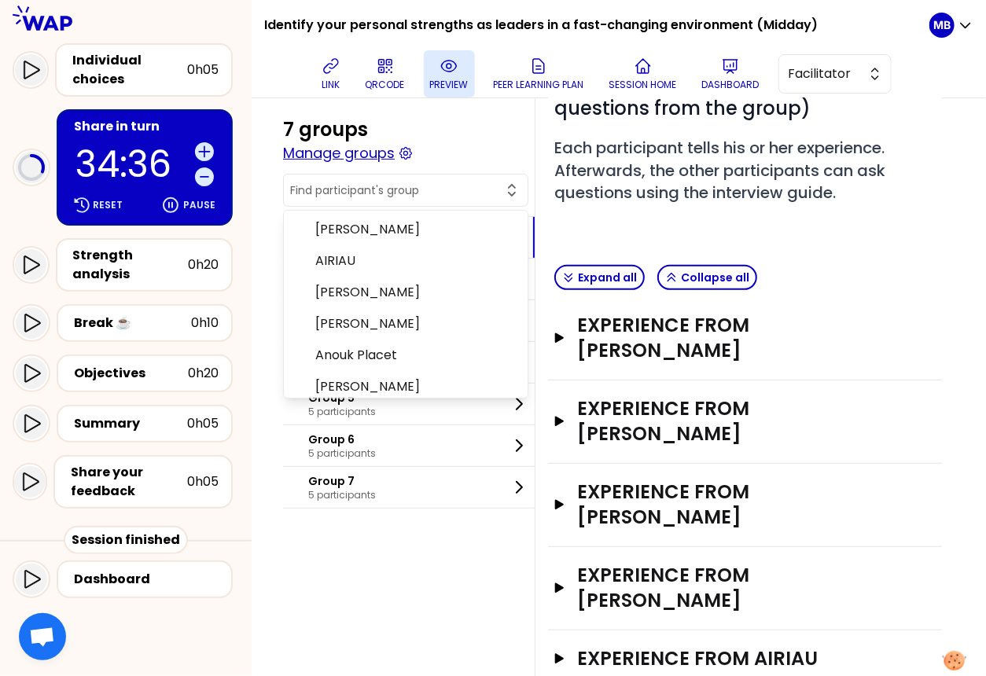
click at [299, 152] on button "Manage groups" at bounding box center [339, 153] width 112 height 22
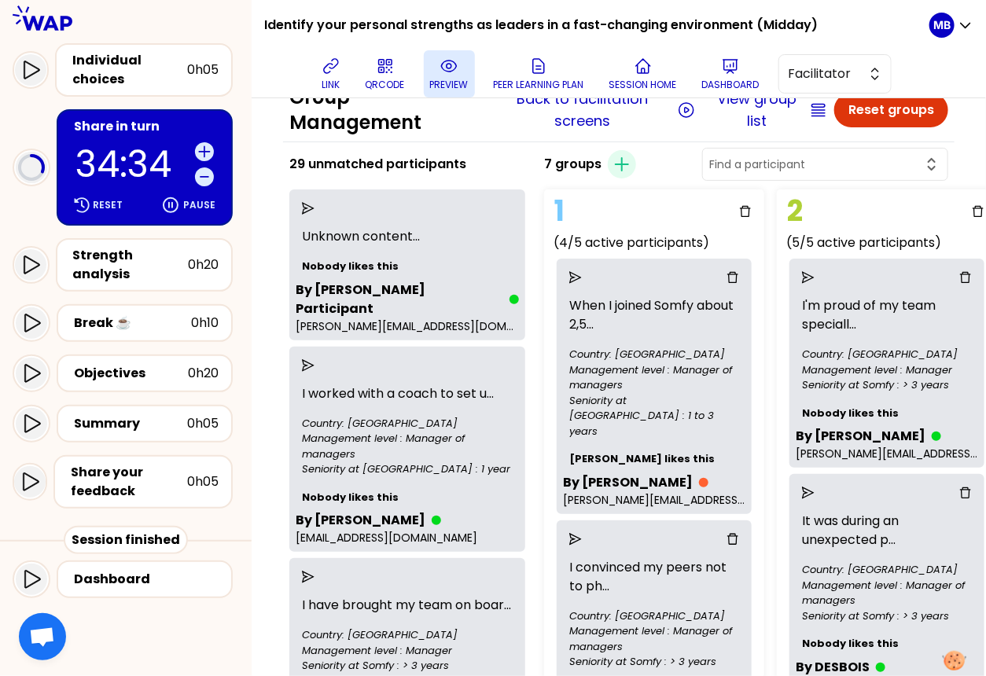
scroll to position [59, 0]
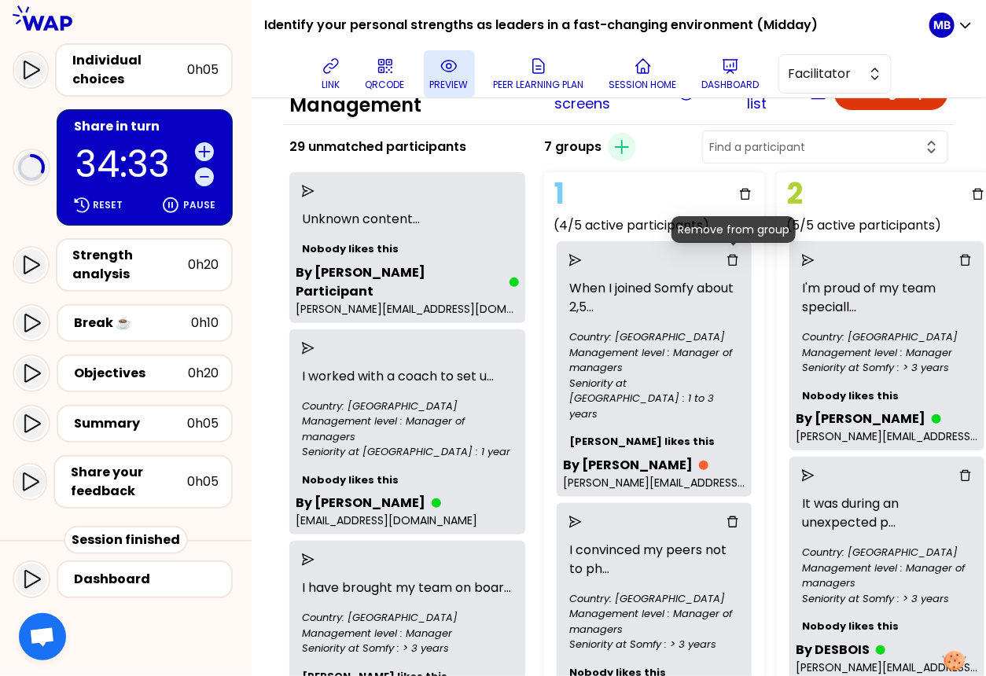
click at [716, 259] on icon "delete" at bounding box center [732, 260] width 13 height 13
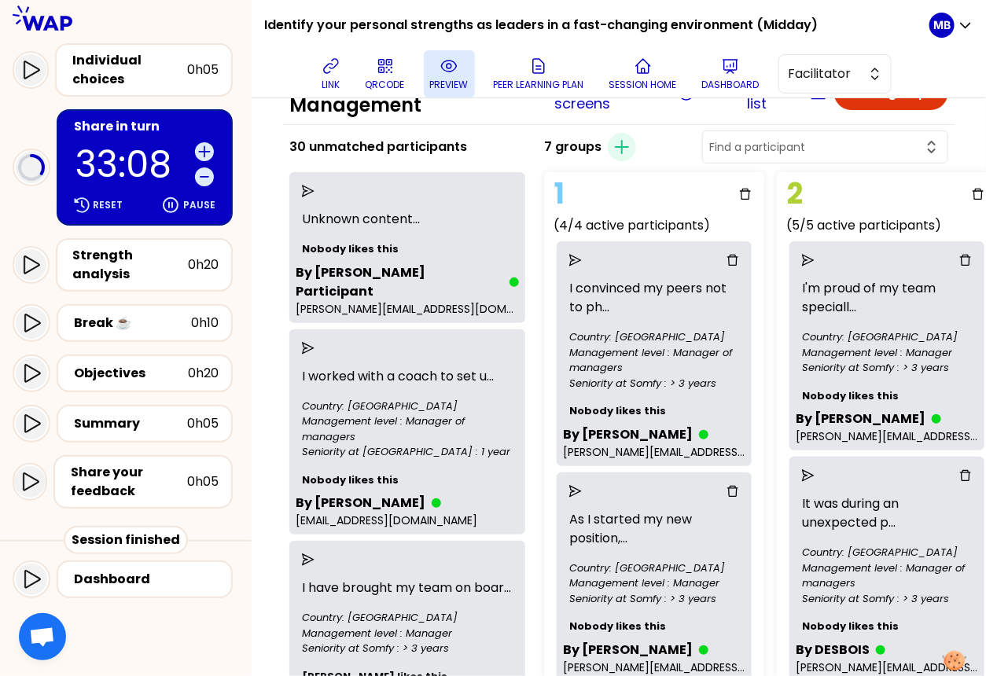
scroll to position [0, 0]
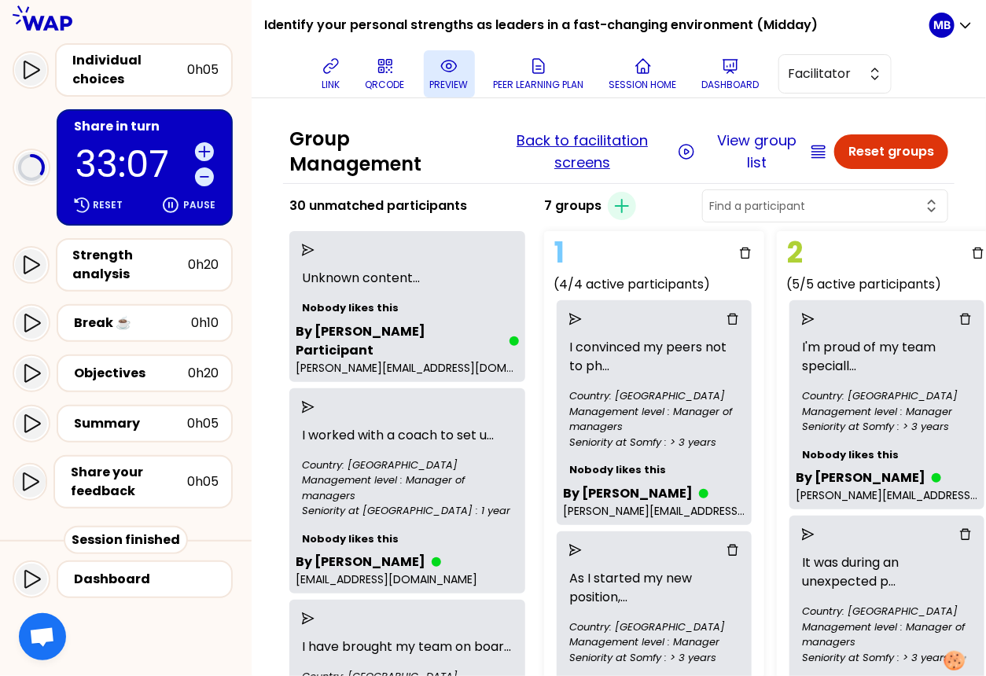
click at [542, 139] on button "Back to facilitation screens" at bounding box center [582, 152] width 182 height 44
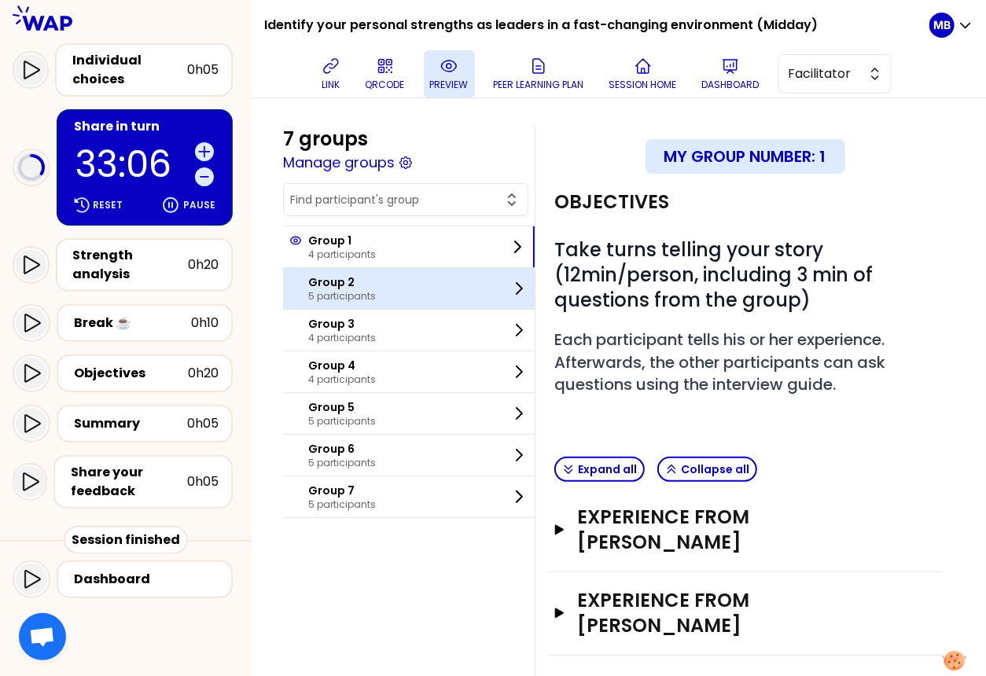
click at [370, 302] on div "Group 2 5 participants" at bounding box center [409, 288] width 252 height 41
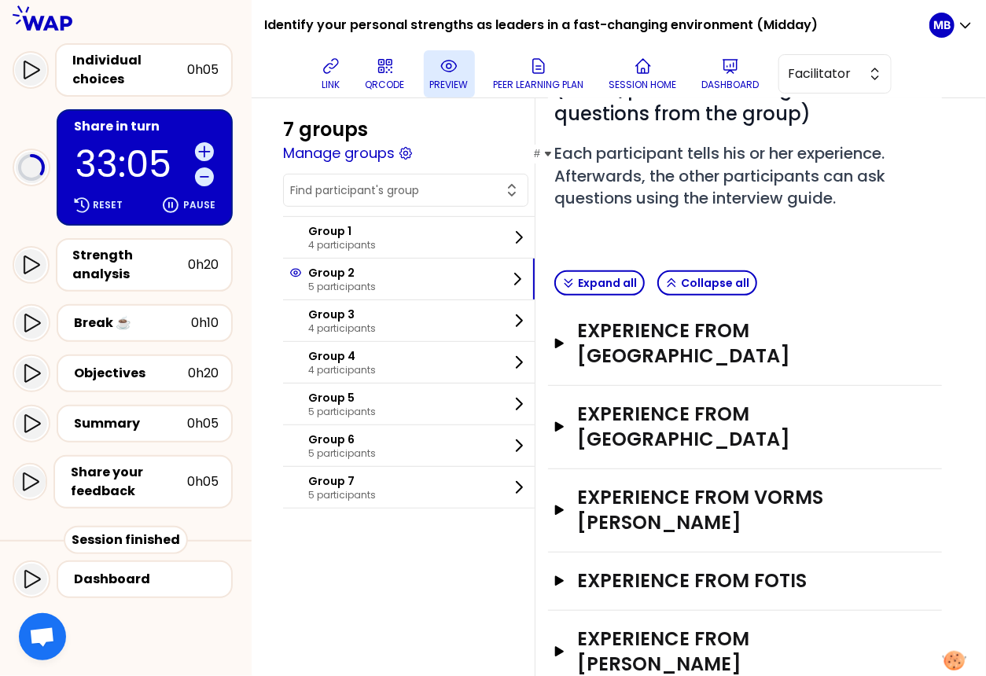
scroll to position [189, 0]
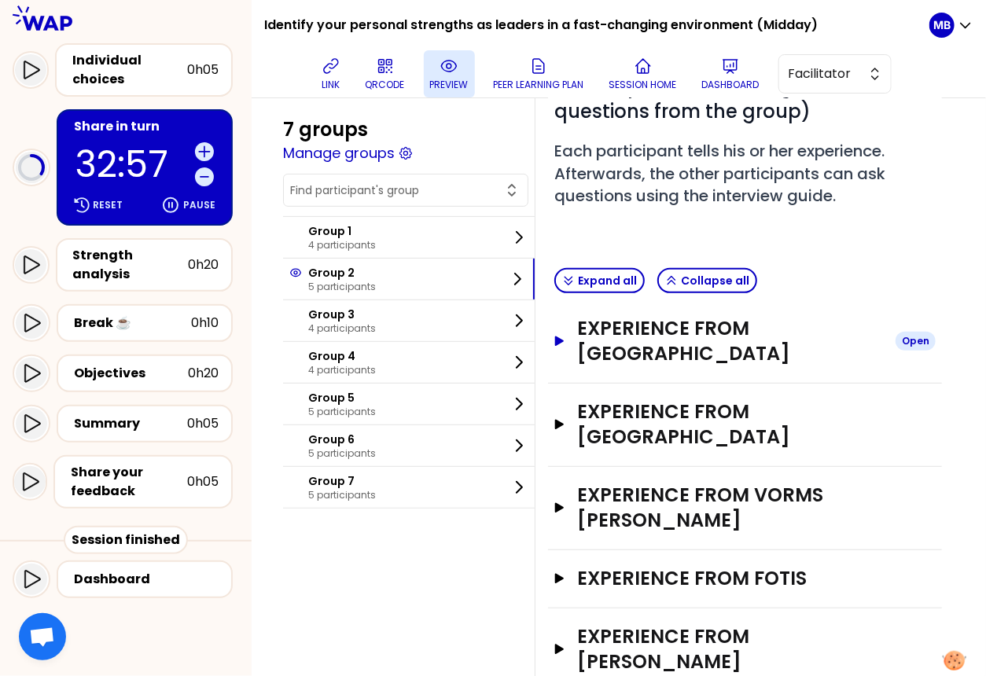
click at [660, 332] on h3 "Experience from Staniewska" at bounding box center [730, 341] width 306 height 50
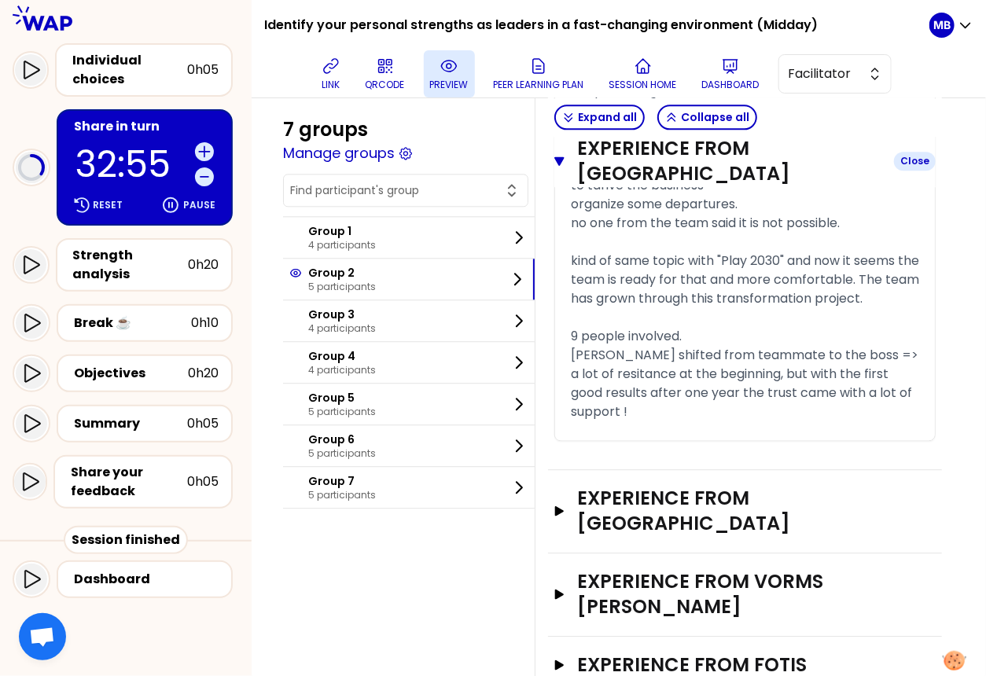
scroll to position [1399, 0]
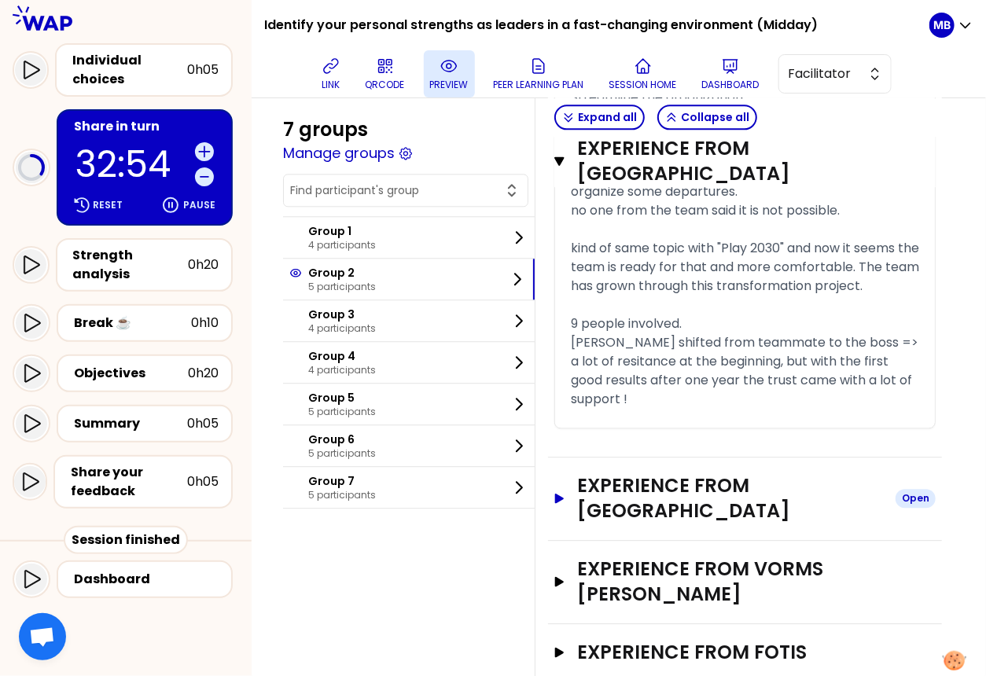
click at [653, 473] on h3 "Experience from DESBOIS" at bounding box center [730, 498] width 306 height 50
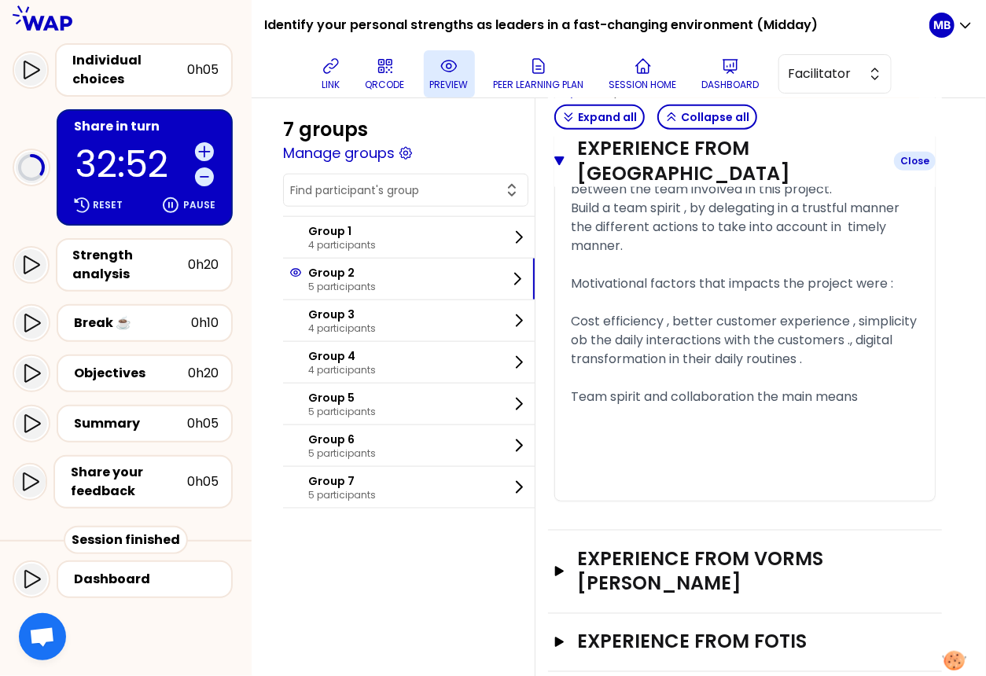
scroll to position [2904, 0]
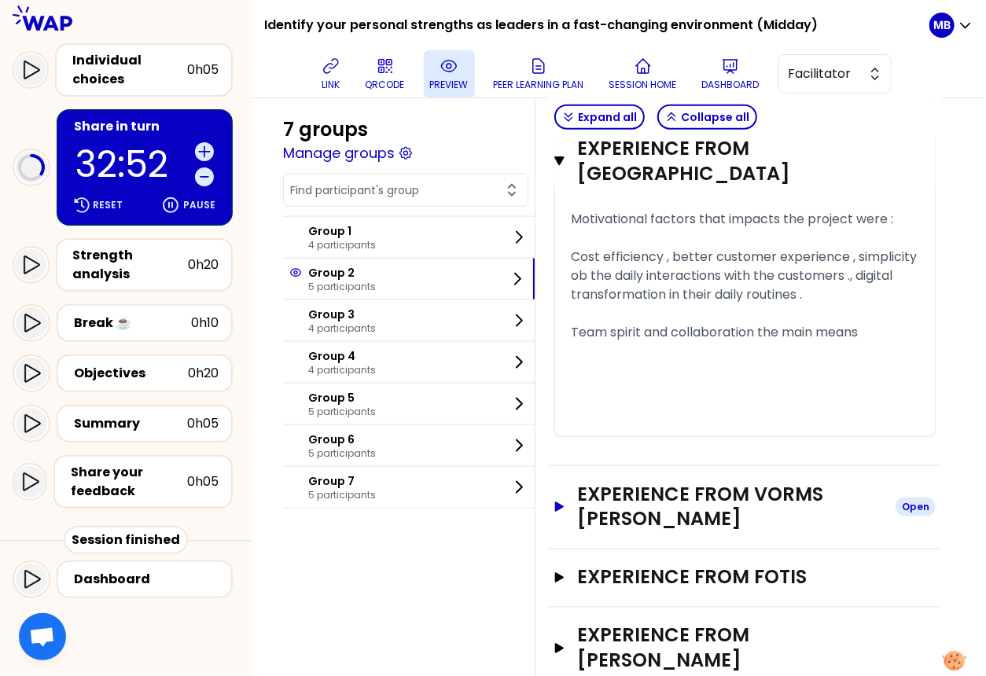
click at [661, 482] on h3 "Experience from VORMS Johan" at bounding box center [730, 507] width 306 height 50
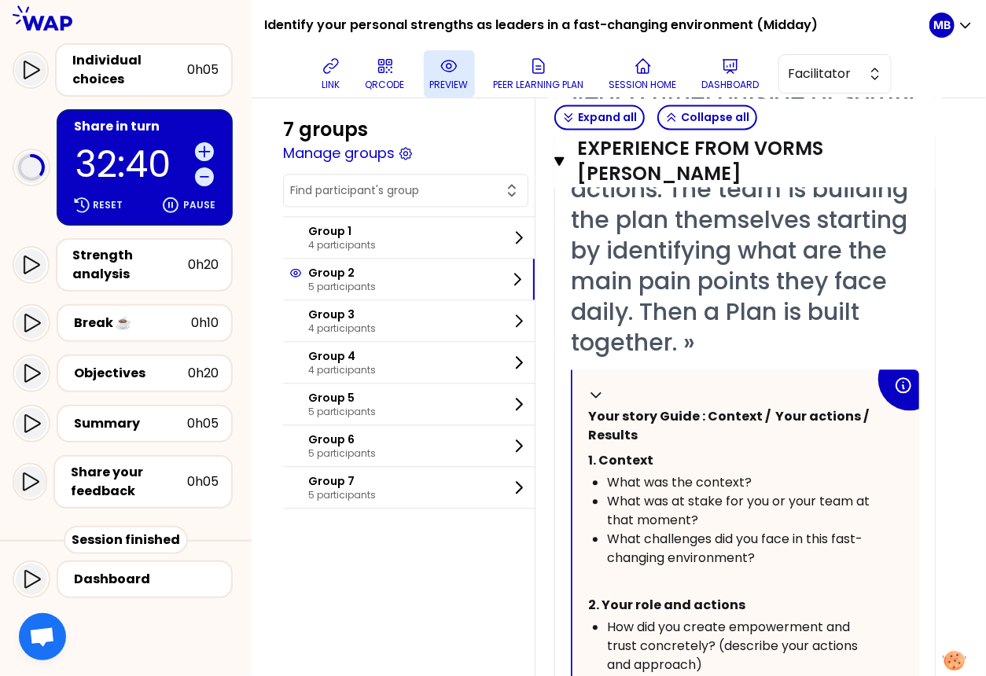
scroll to position [3339, 0]
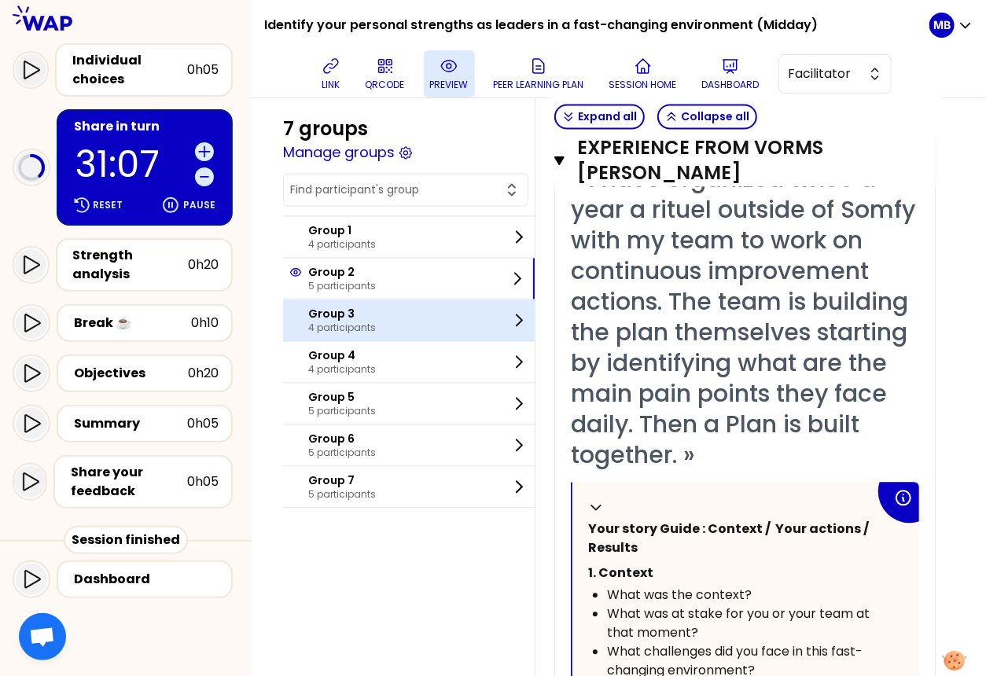
click at [338, 309] on p "Group 3" at bounding box center [342, 315] width 68 height 16
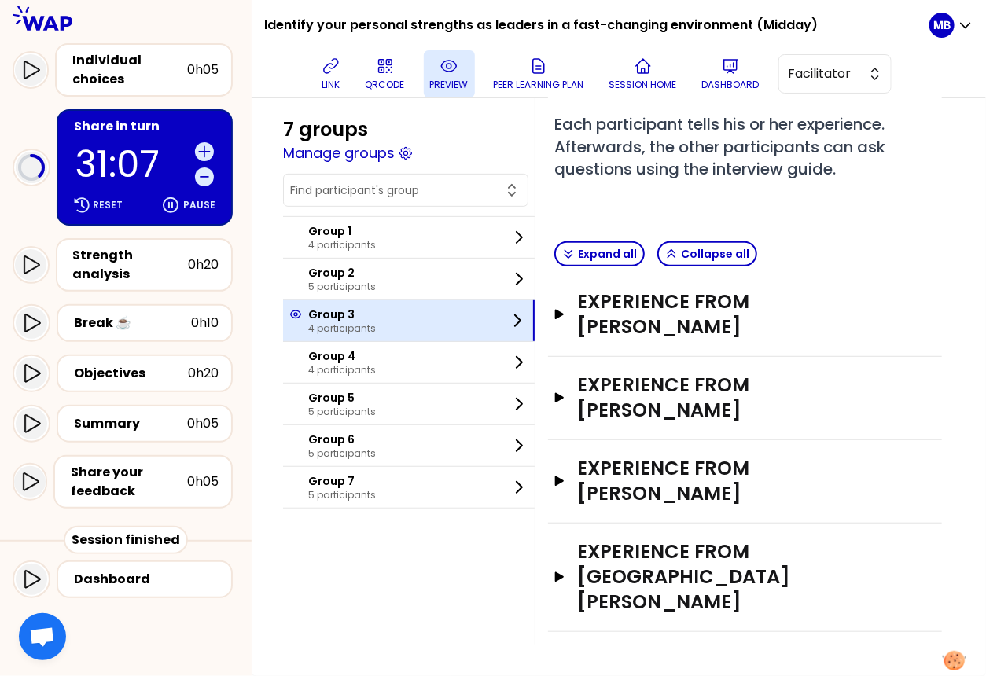
scroll to position [160, 0]
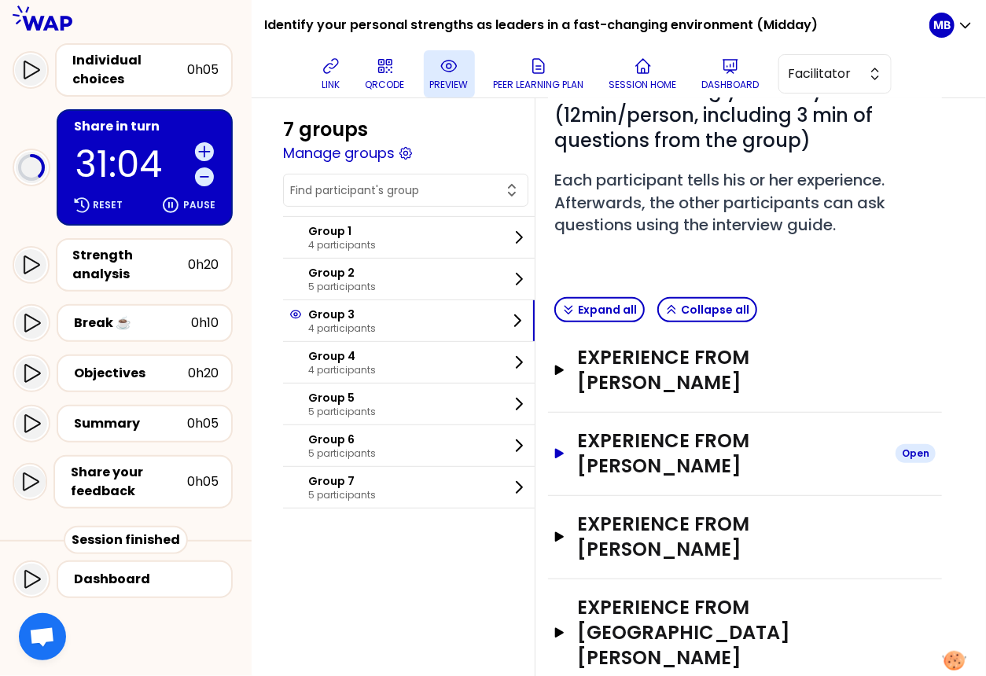
click at [623, 428] on h3 "Experience from KONSTANTINOS TSOURAPAS" at bounding box center [730, 453] width 306 height 50
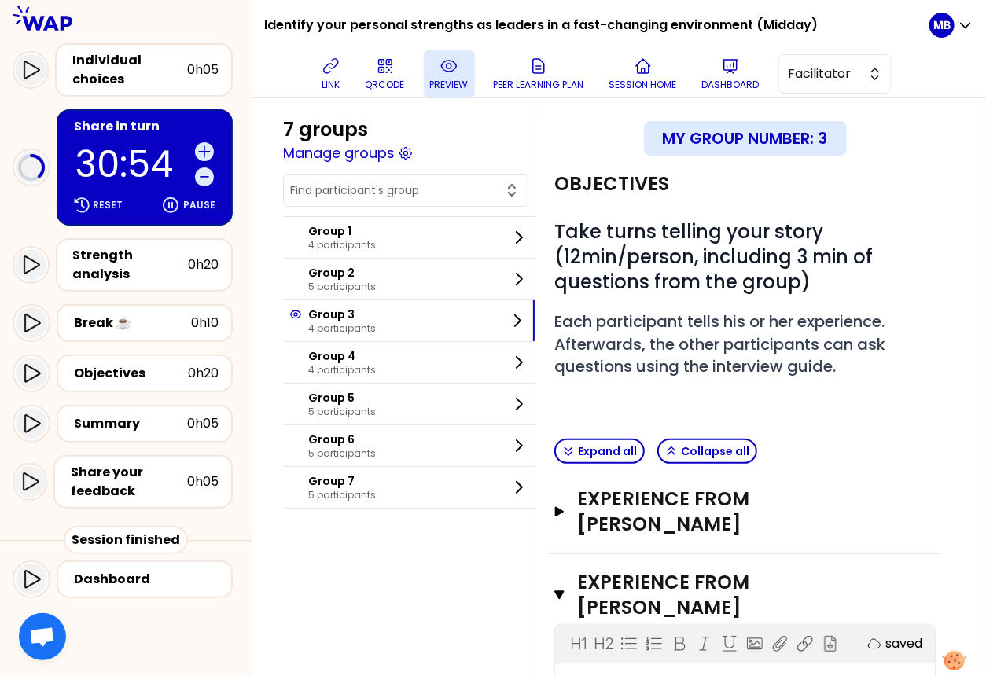
scroll to position [0, 0]
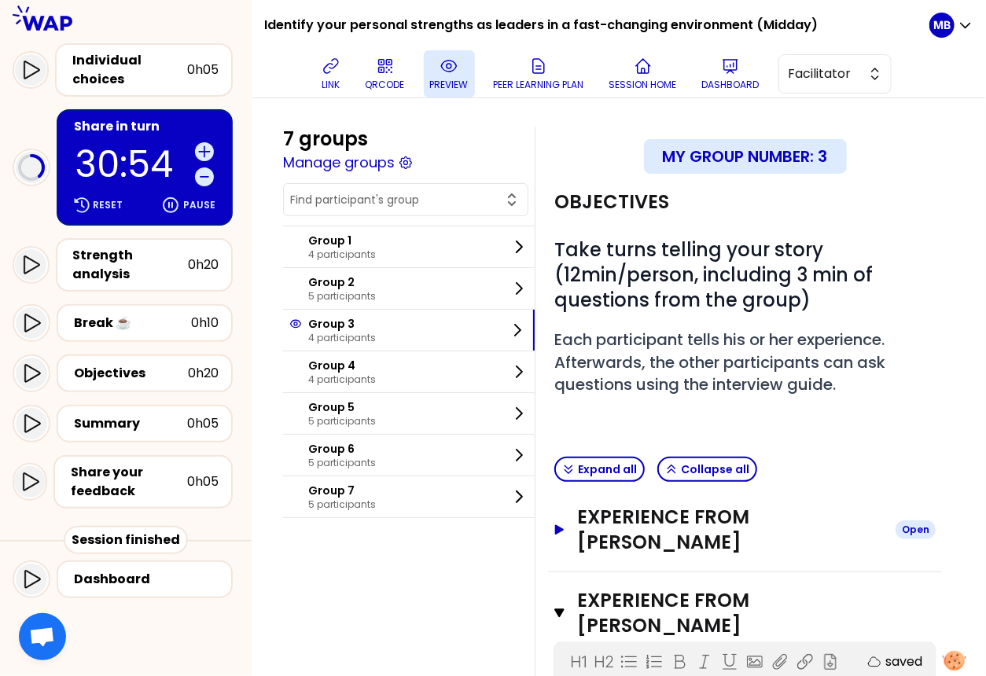
click at [683, 517] on h3 "Experience from Célia HENRY" at bounding box center [730, 530] width 306 height 50
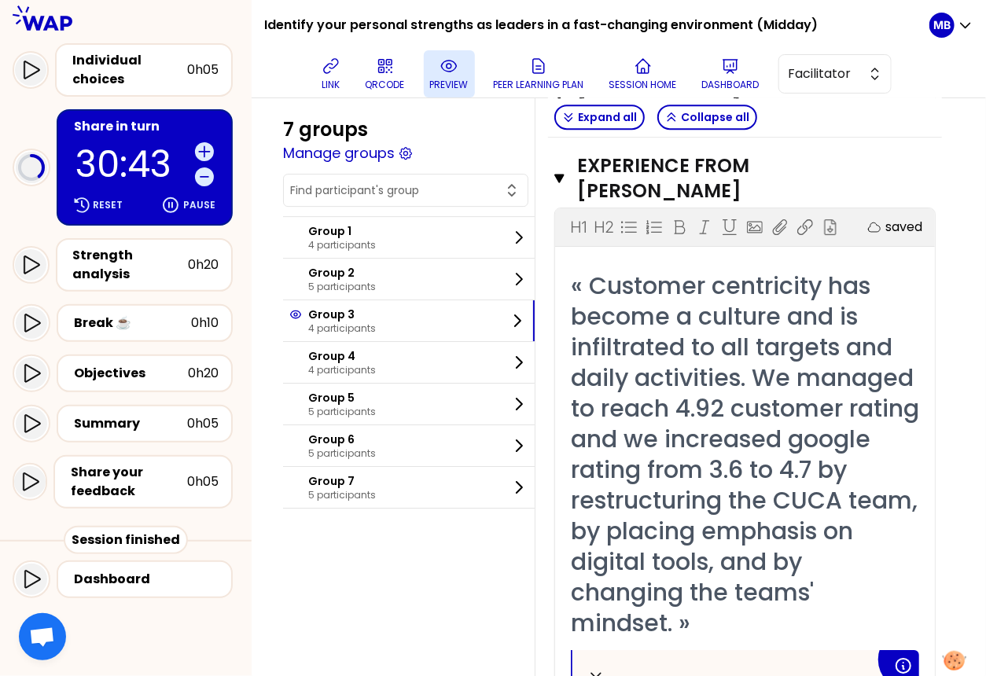
scroll to position [1829, 0]
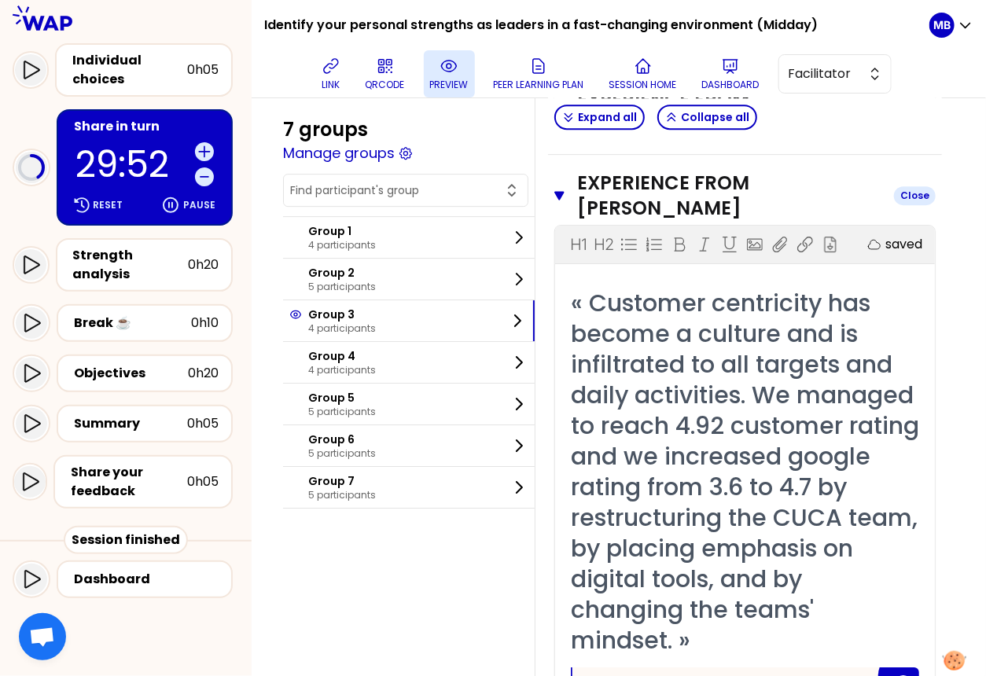
click at [560, 189] on icon "button" at bounding box center [559, 195] width 10 height 13
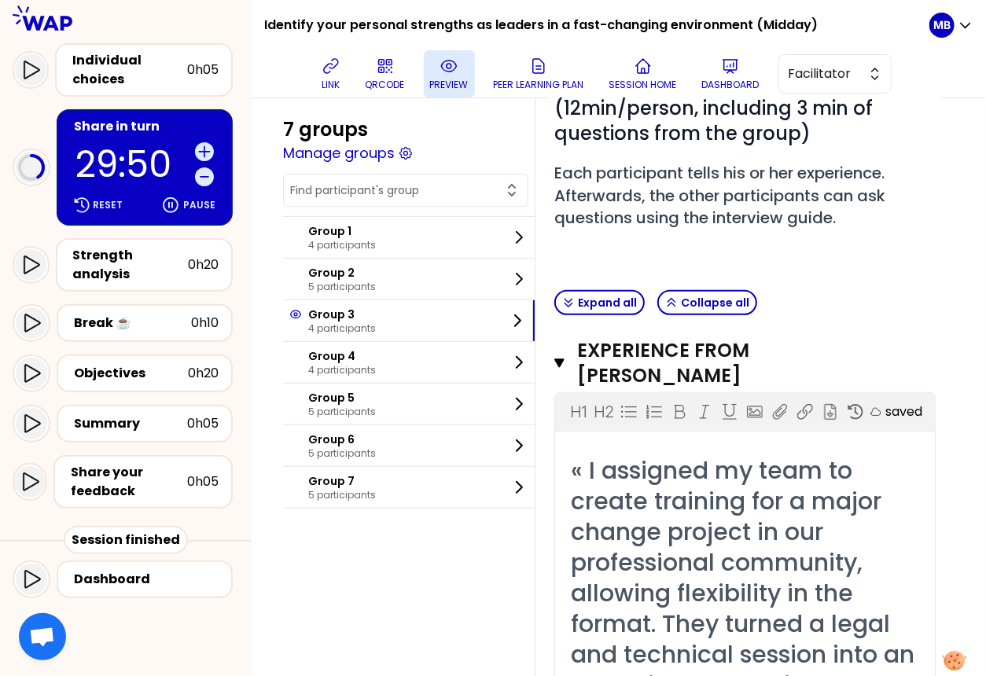
scroll to position [101, 0]
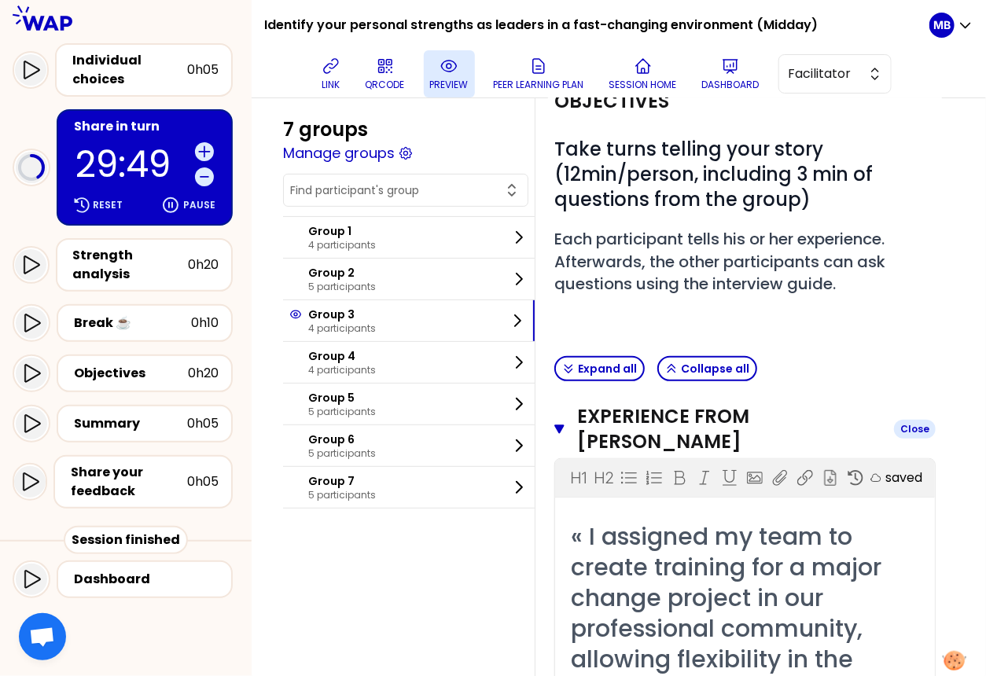
click at [555, 423] on icon "button" at bounding box center [559, 429] width 10 height 13
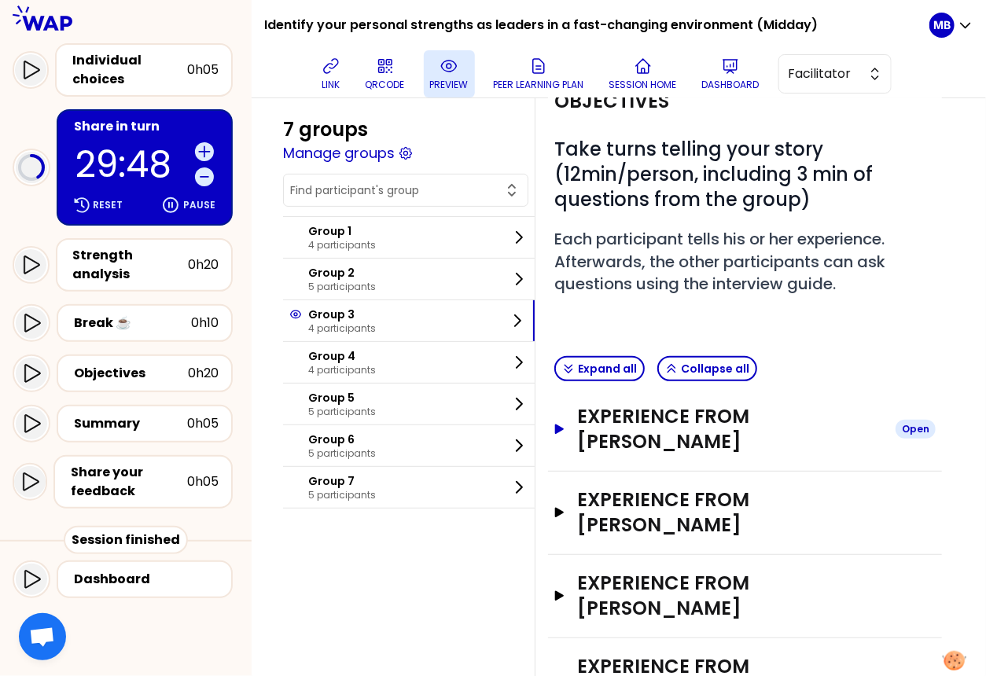
click at [624, 418] on h3 "Experience from Célia HENRY" at bounding box center [730, 429] width 306 height 50
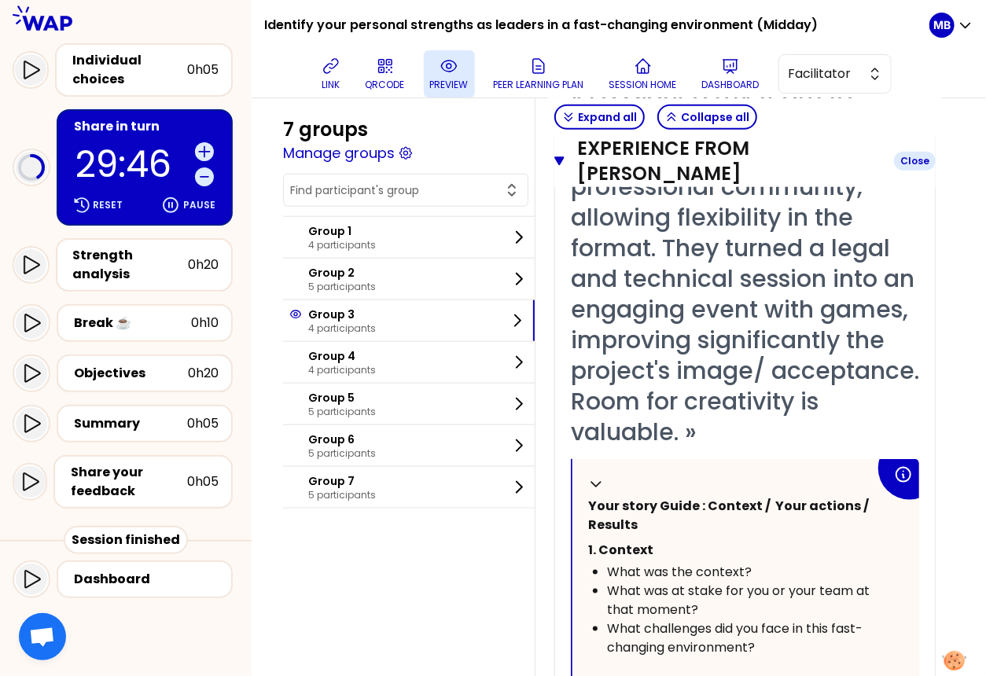
scroll to position [374, 0]
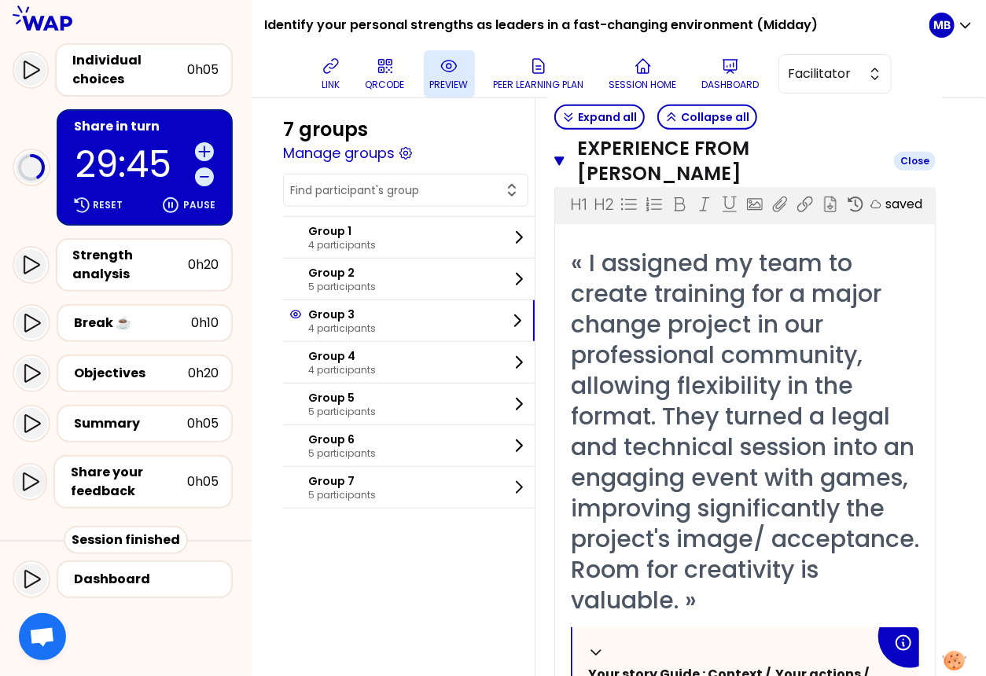
click at [558, 156] on icon "button" at bounding box center [559, 160] width 10 height 9
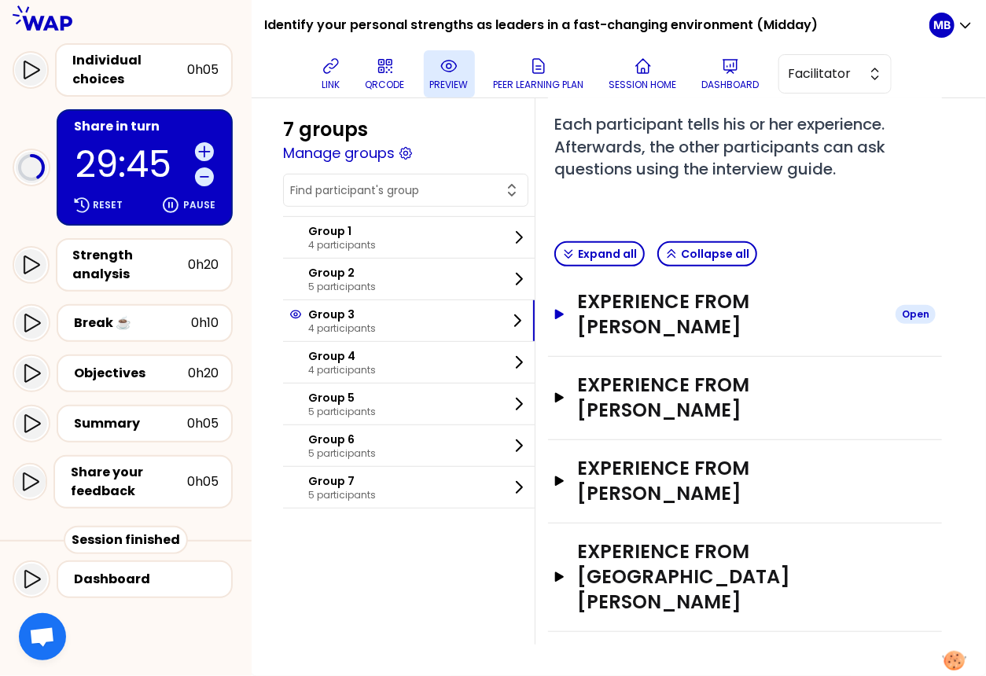
scroll to position [160, 0]
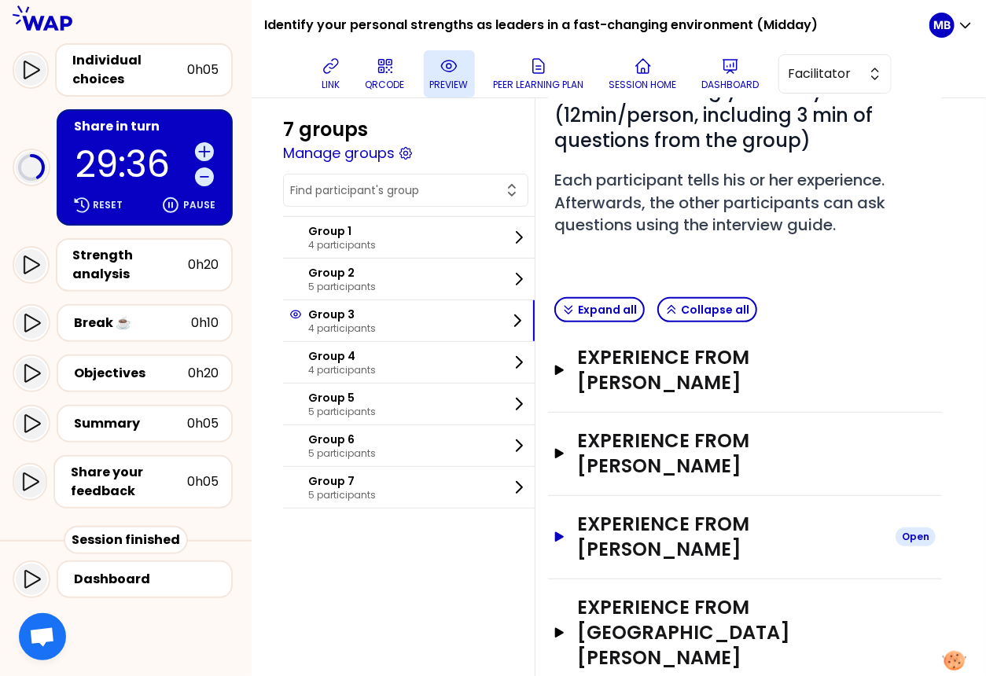
click at [680, 512] on h3 "Experience from Martin SALOME" at bounding box center [730, 537] width 306 height 50
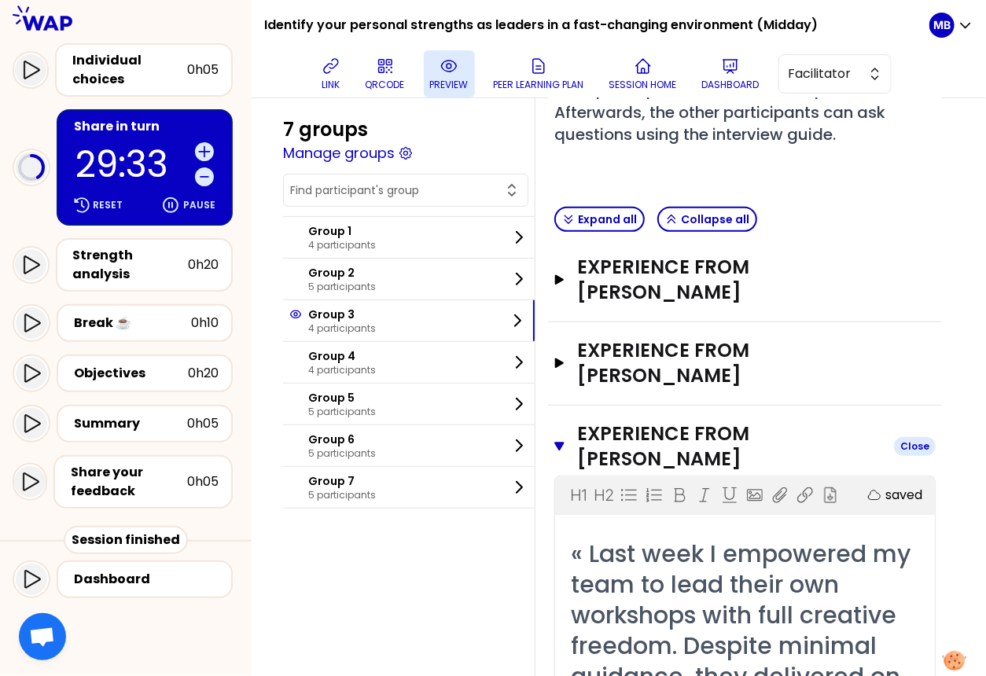
scroll to position [0, 0]
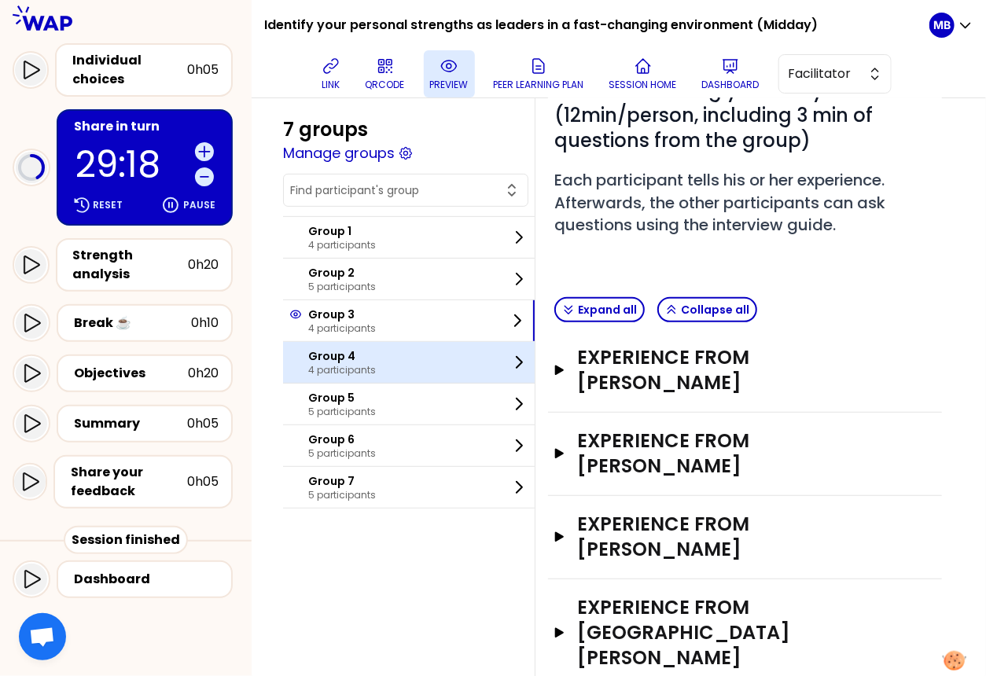
click at [308, 364] on p "4 participants" at bounding box center [342, 370] width 68 height 13
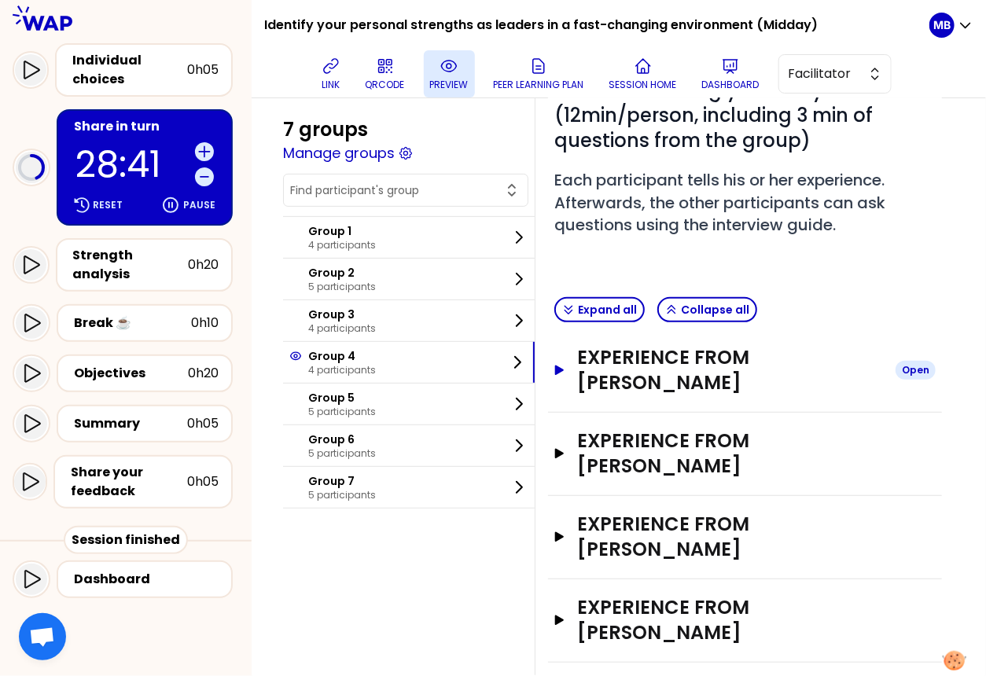
click at [638, 362] on h3 "Experience from Abdo Aoun" at bounding box center [730, 370] width 306 height 50
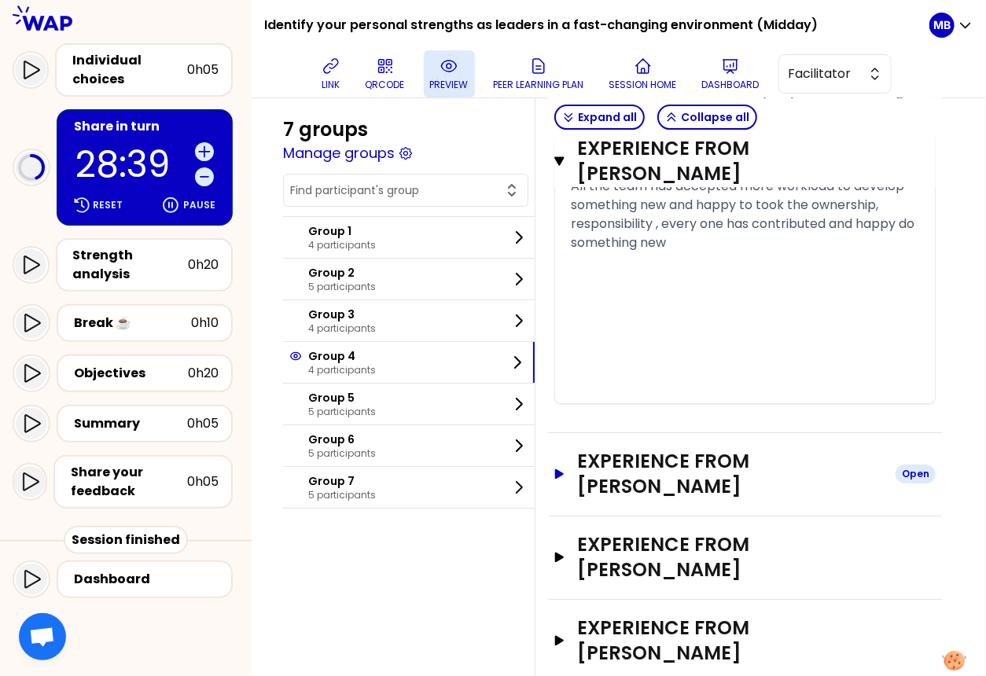
click at [608, 449] on h3 "Experience from Didier SENECHAL" at bounding box center [730, 474] width 306 height 50
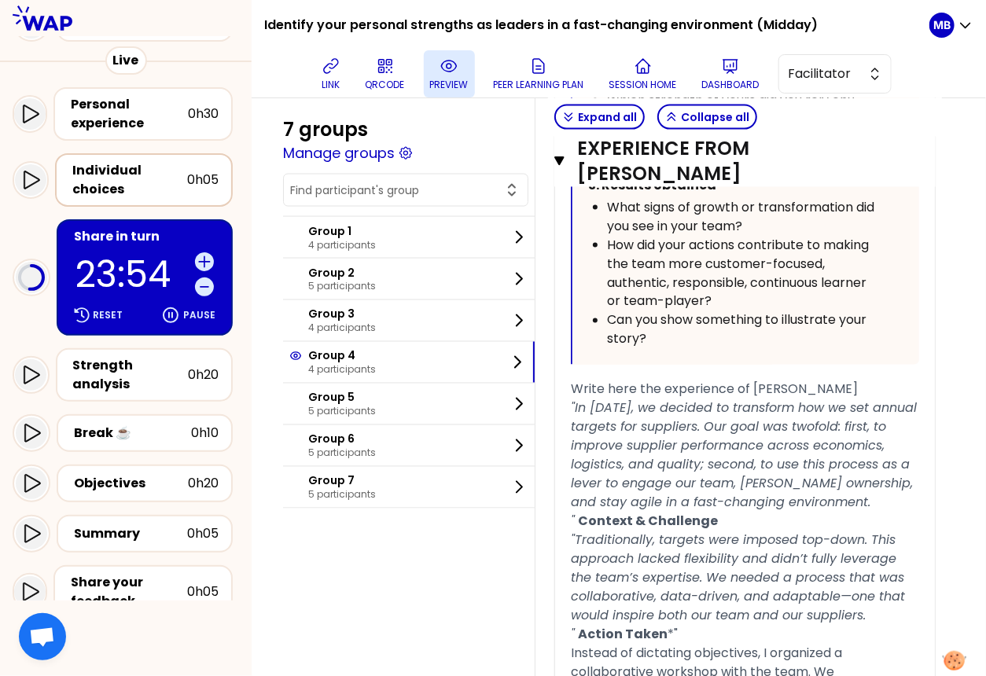
scroll to position [0, 0]
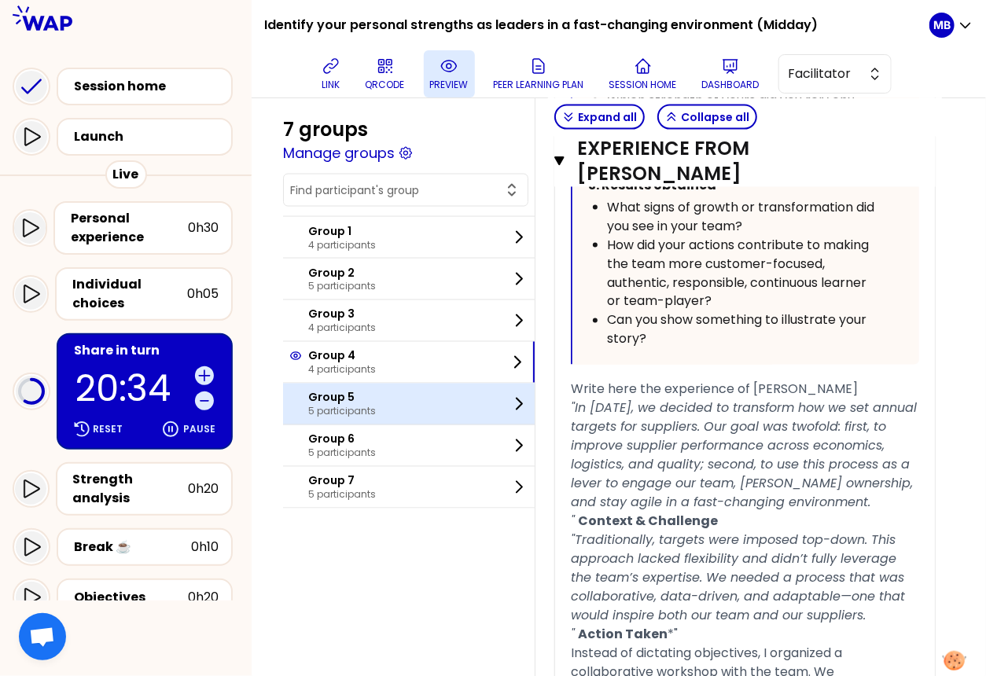
click at [339, 398] on p "Group 5" at bounding box center [342, 398] width 68 height 16
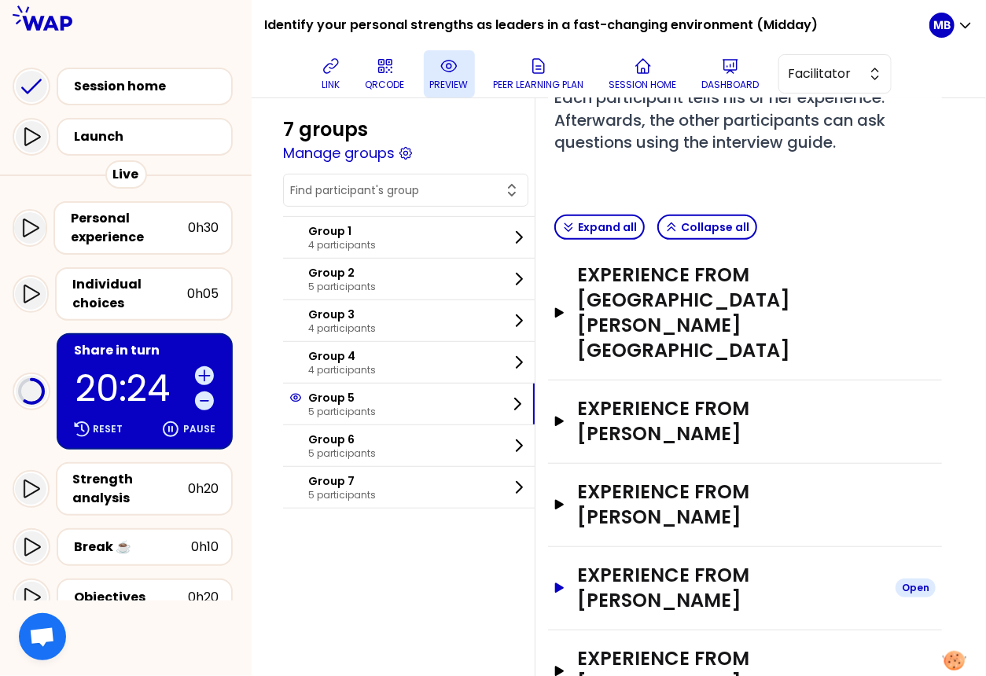
click at [616, 563] on h3 "Experience from patrick rambaud" at bounding box center [730, 588] width 306 height 50
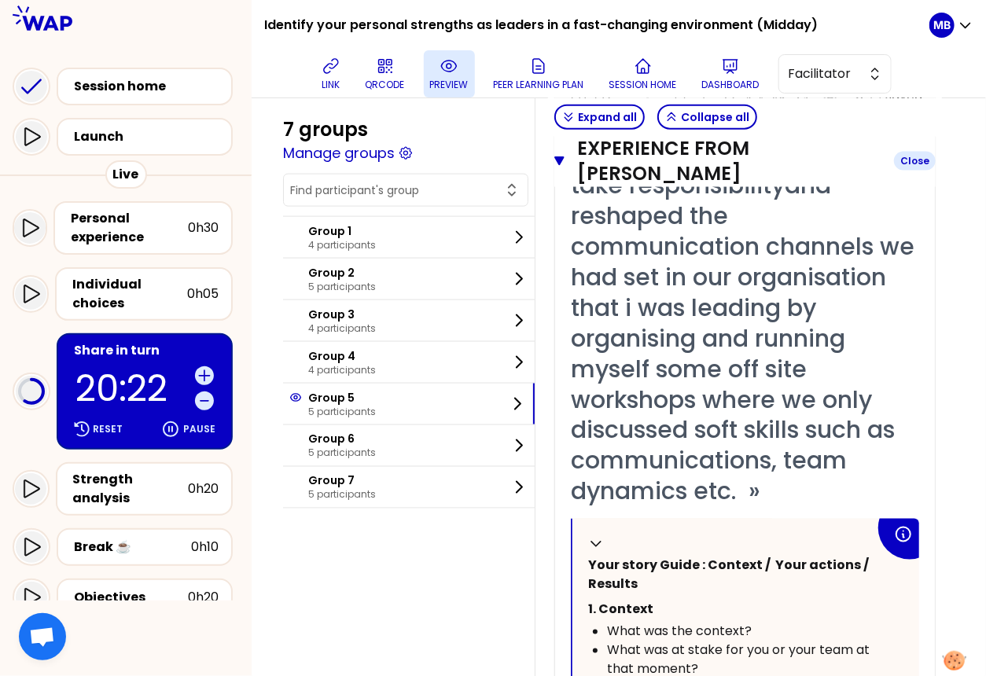
scroll to position [0, 0]
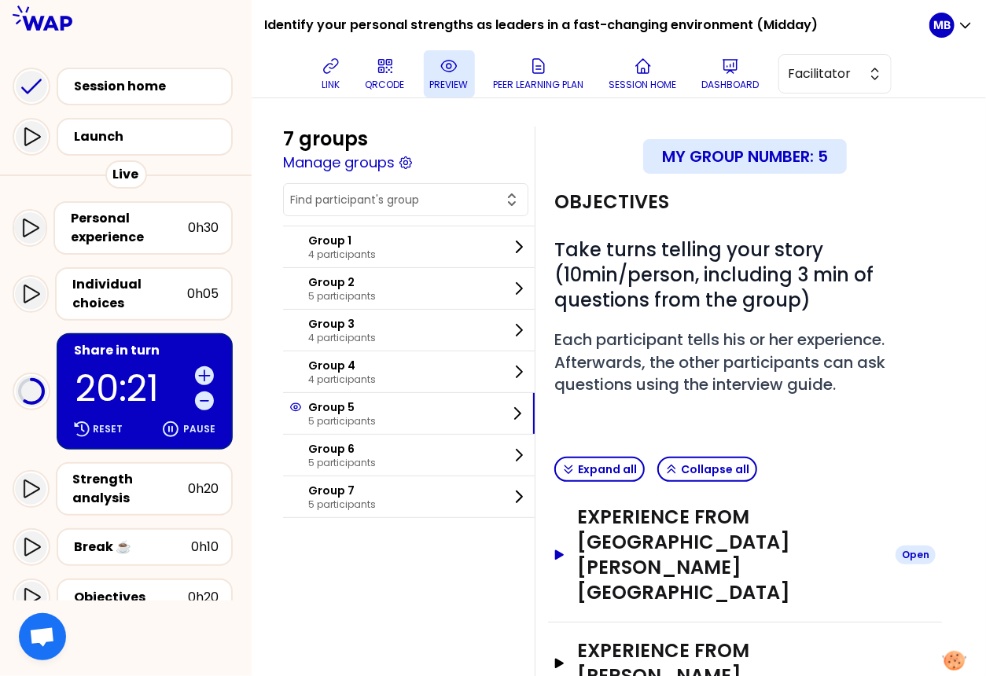
click at [601, 535] on h3 "Experience from Vishal Arora" at bounding box center [730, 555] width 306 height 101
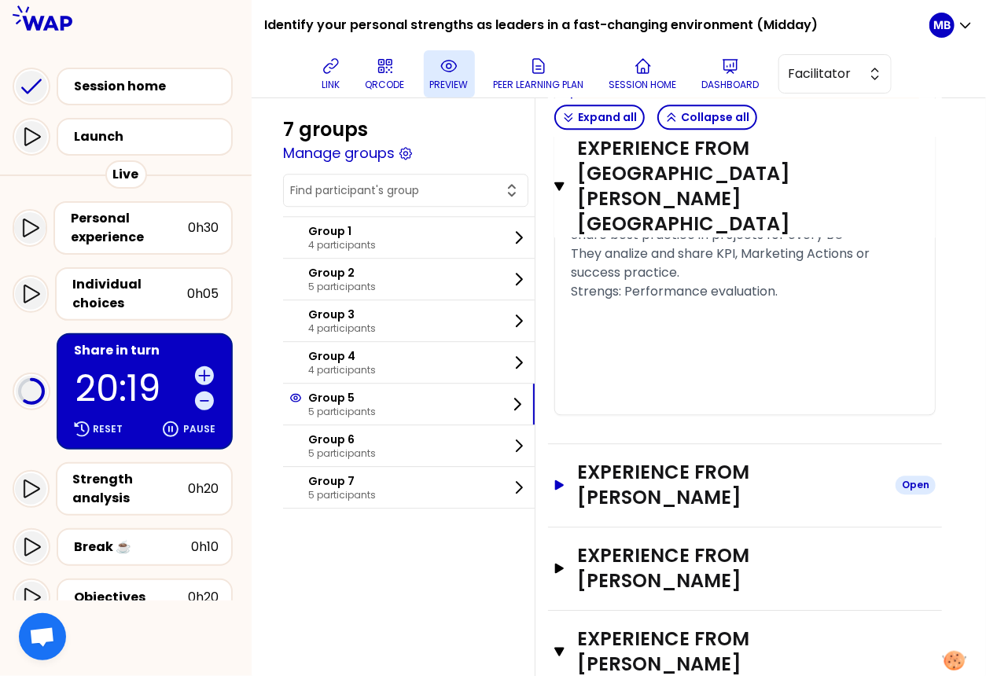
click at [615, 460] on h3 "Experience from Alejandro Pérez" at bounding box center [730, 485] width 306 height 50
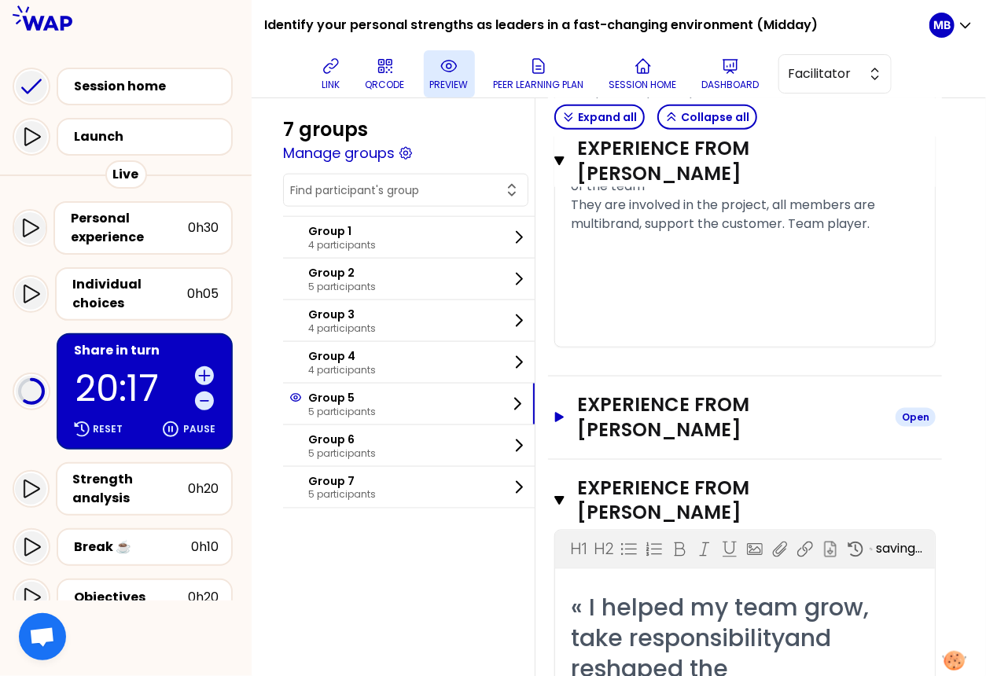
click at [623, 392] on h3 "Experience from Priscila Garcia" at bounding box center [730, 417] width 306 height 50
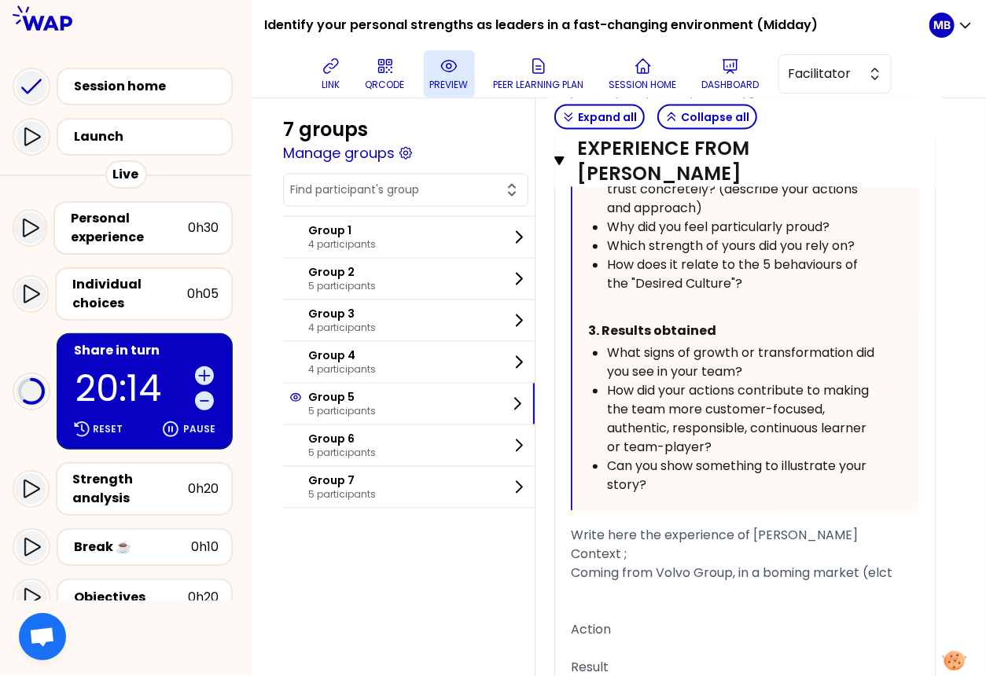
scroll to position [5610, 0]
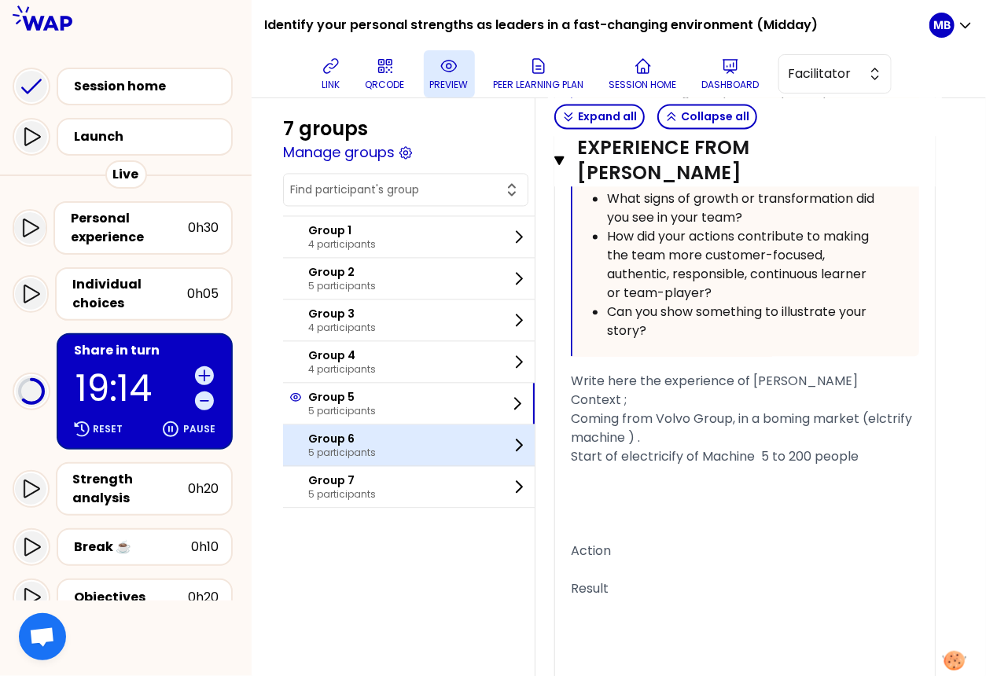
click at [355, 452] on p "5 participants" at bounding box center [342, 453] width 68 height 13
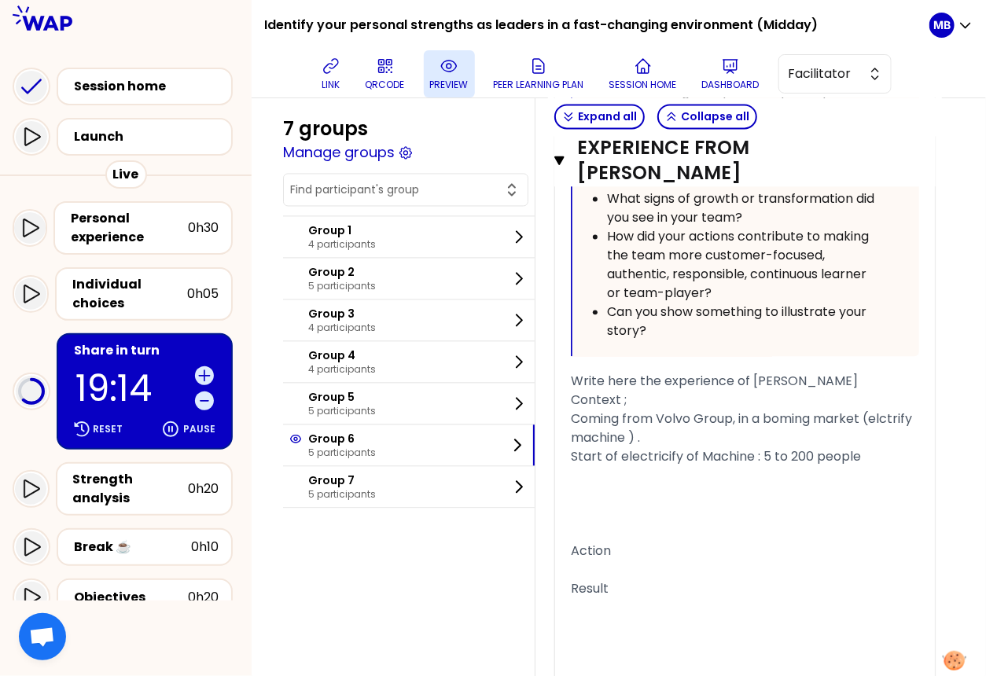
scroll to position [242, 0]
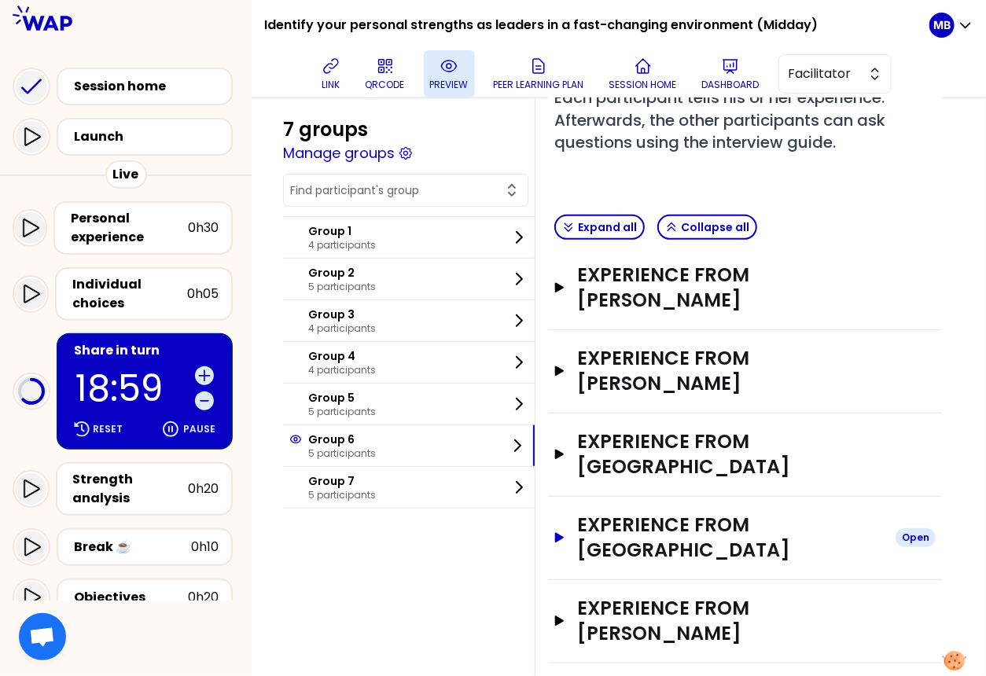
click at [629, 512] on h3 "Experience from Anouk Placet" at bounding box center [730, 537] width 306 height 50
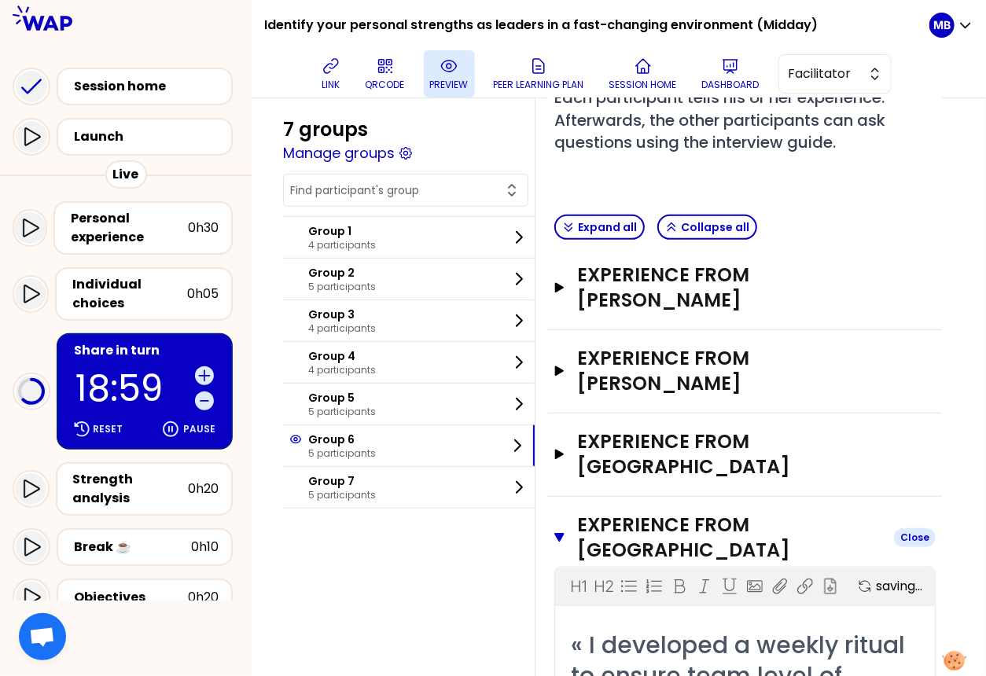
scroll to position [479, 0]
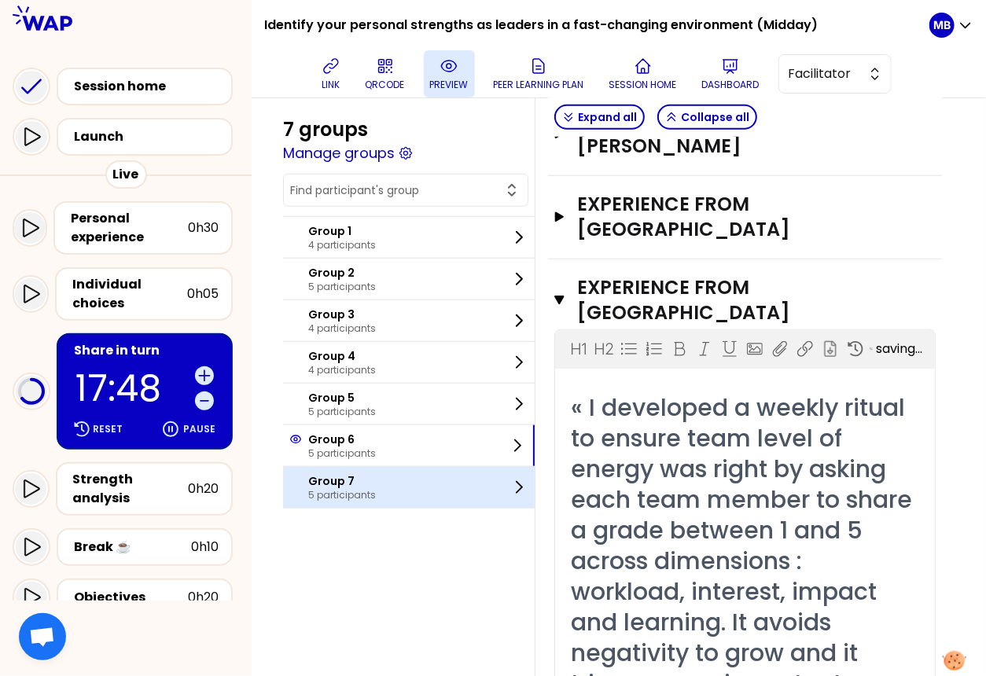
click at [339, 489] on p "5 participants" at bounding box center [342, 495] width 68 height 13
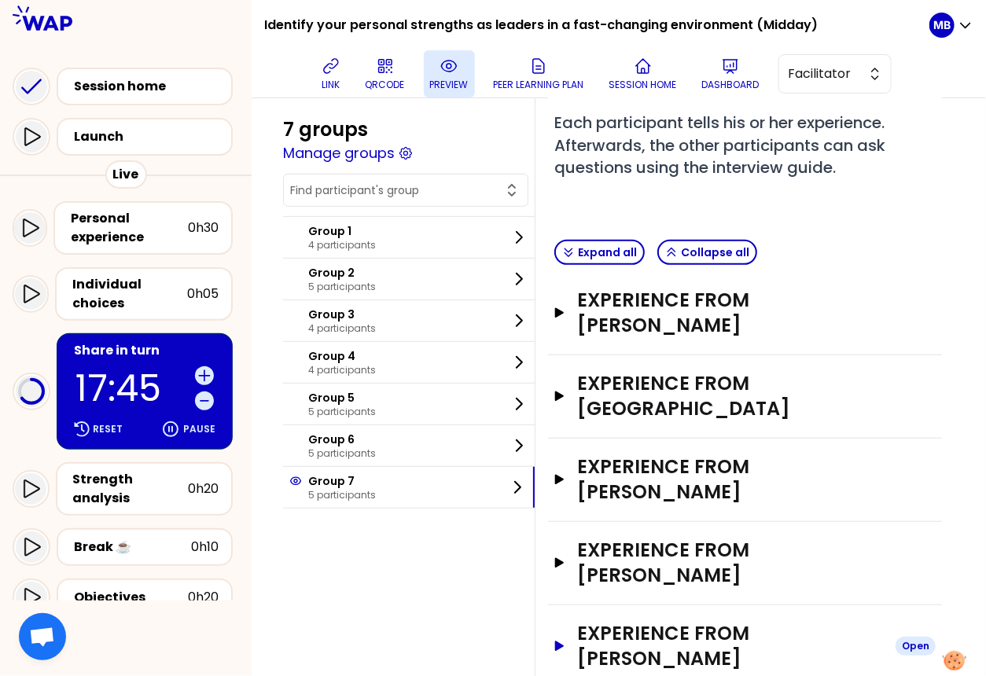
click at [642, 621] on h3 "Experience from Marine DANIEL" at bounding box center [730, 646] width 306 height 50
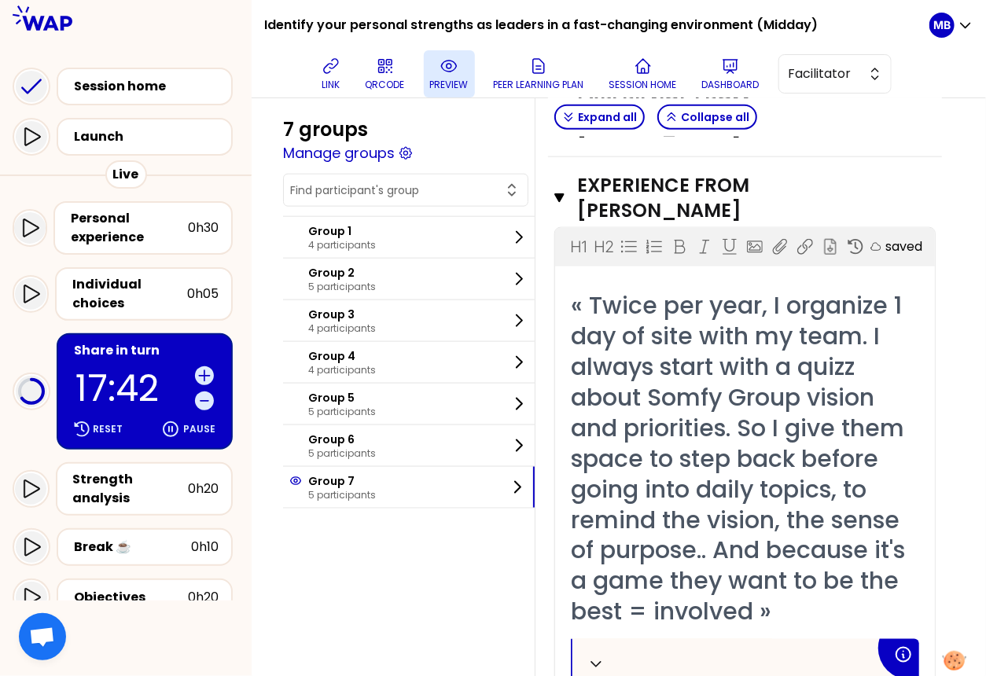
scroll to position [375, 0]
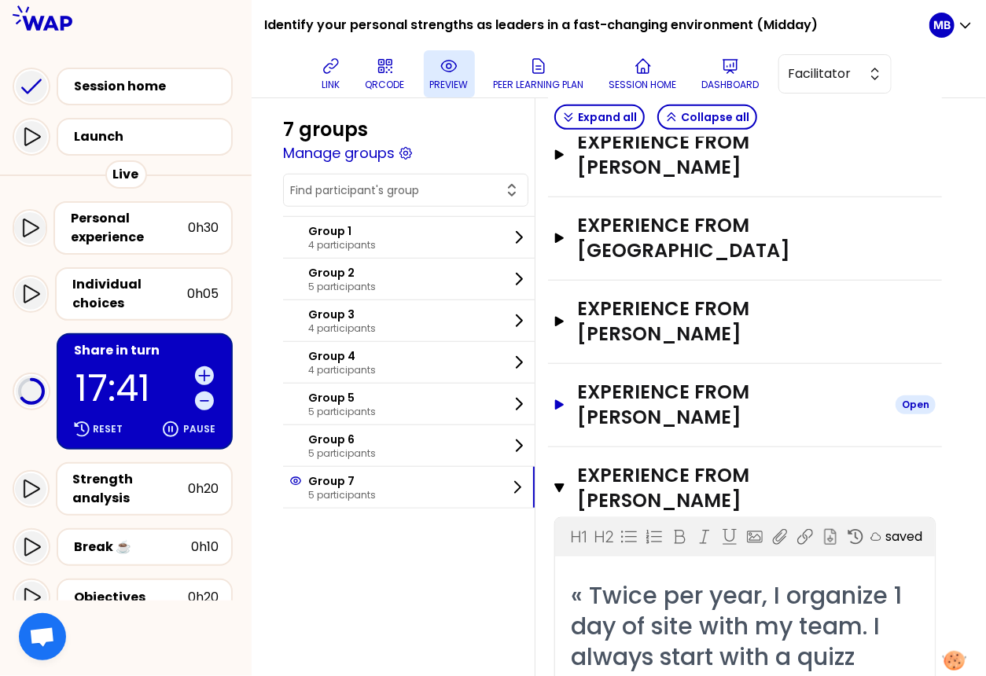
click at [652, 380] on h3 "Experience from Gabriel" at bounding box center [730, 405] width 306 height 50
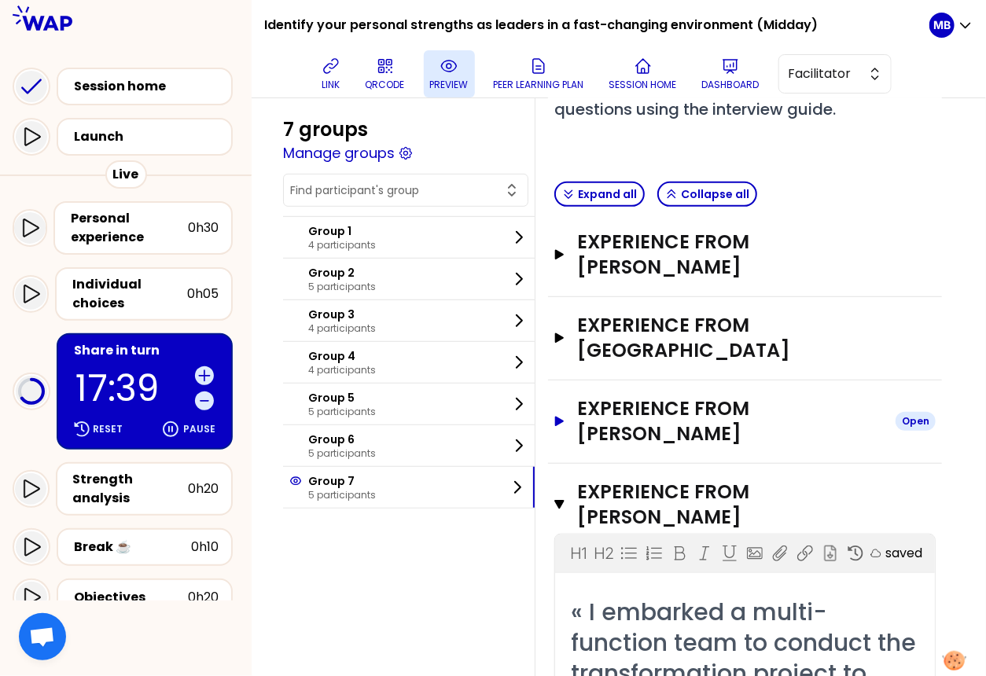
click at [633, 396] on h3 "Experience from Lukasz Jakubek" at bounding box center [730, 421] width 306 height 50
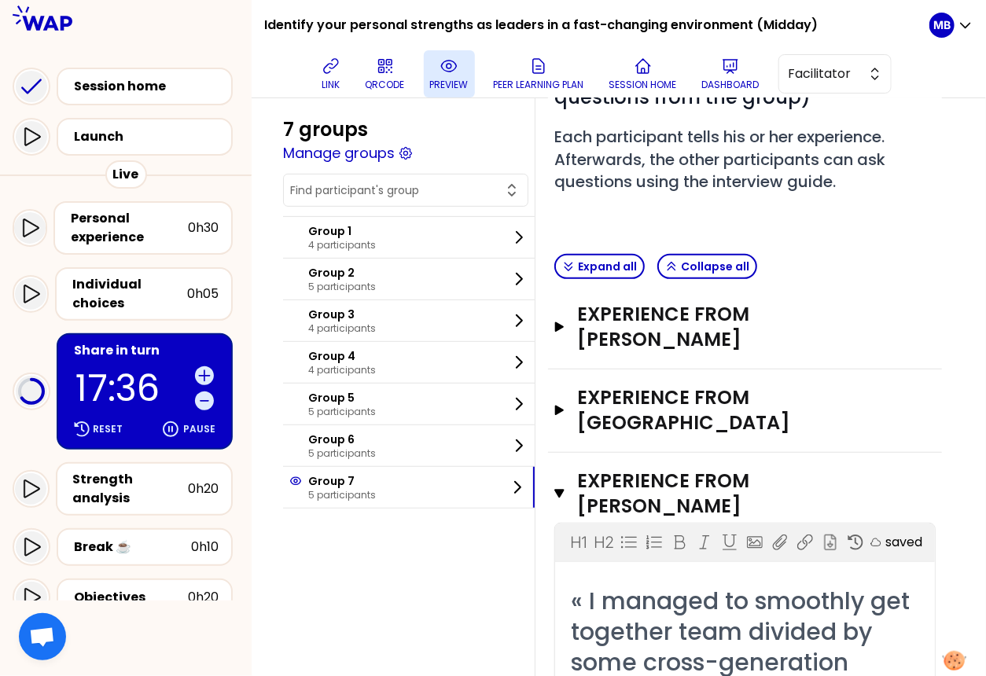
scroll to position [179, 0]
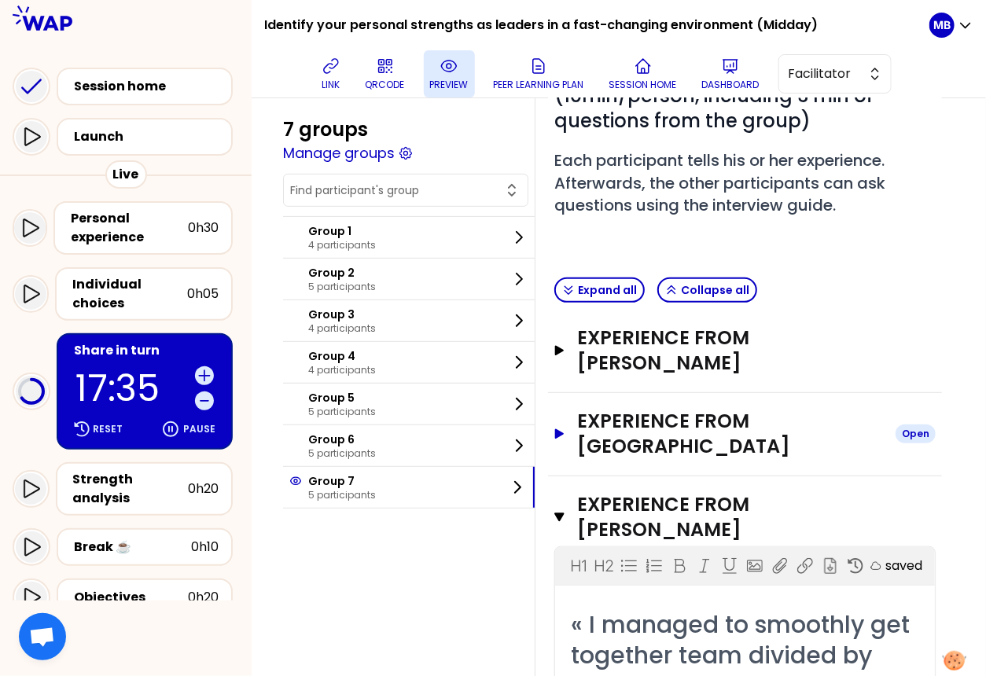
click at [618, 429] on h3 "Experience from RAFAL" at bounding box center [730, 434] width 306 height 50
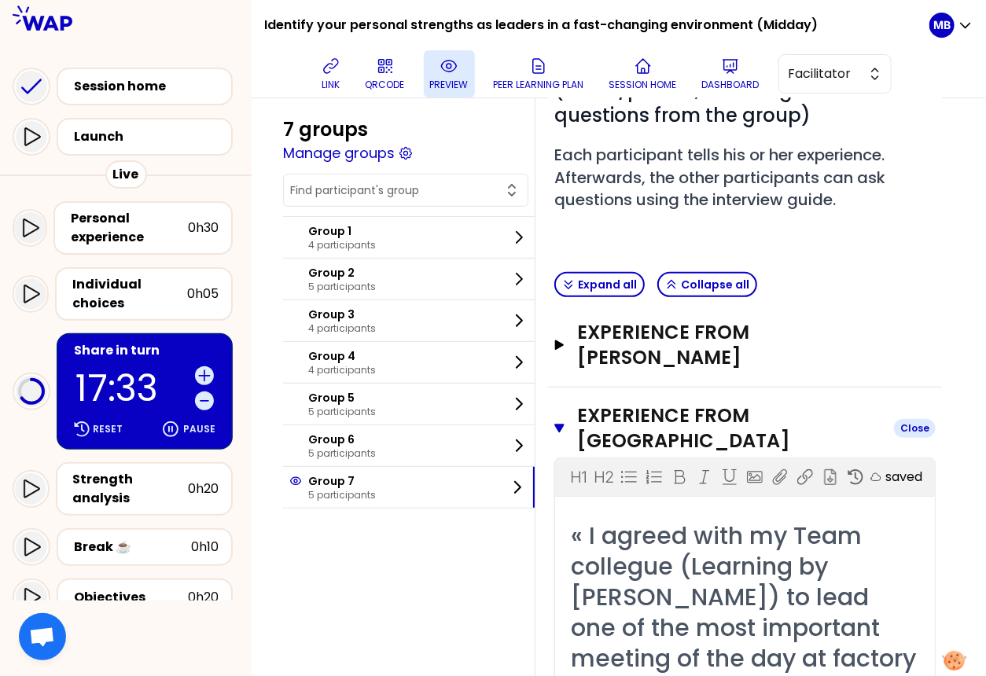
scroll to position [0, 0]
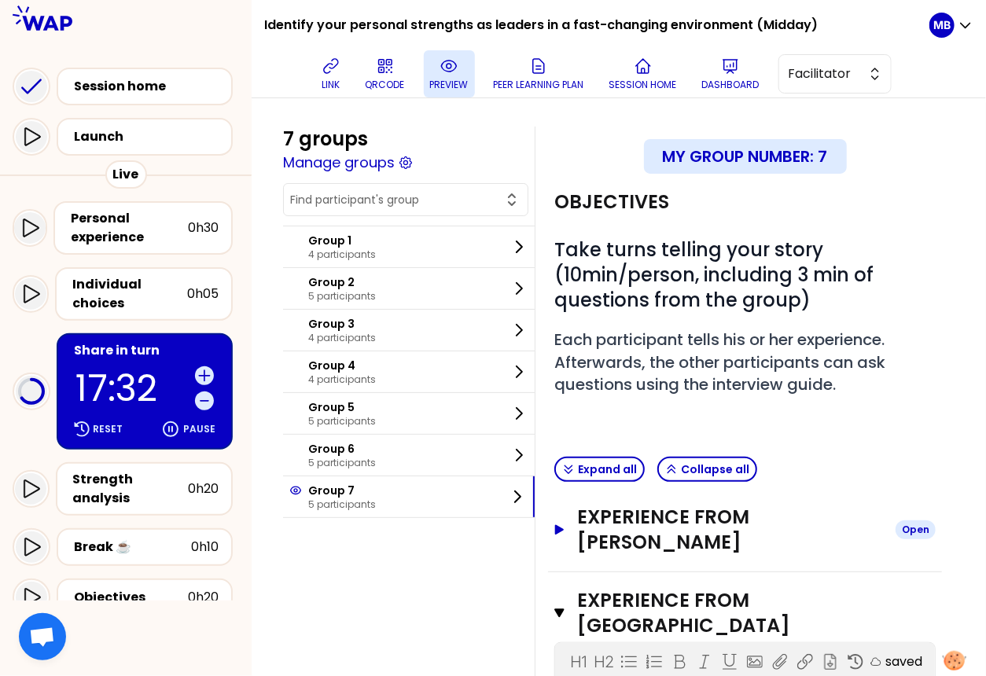
click at [619, 530] on h3 "Experience from Gabriel Radon" at bounding box center [730, 530] width 306 height 50
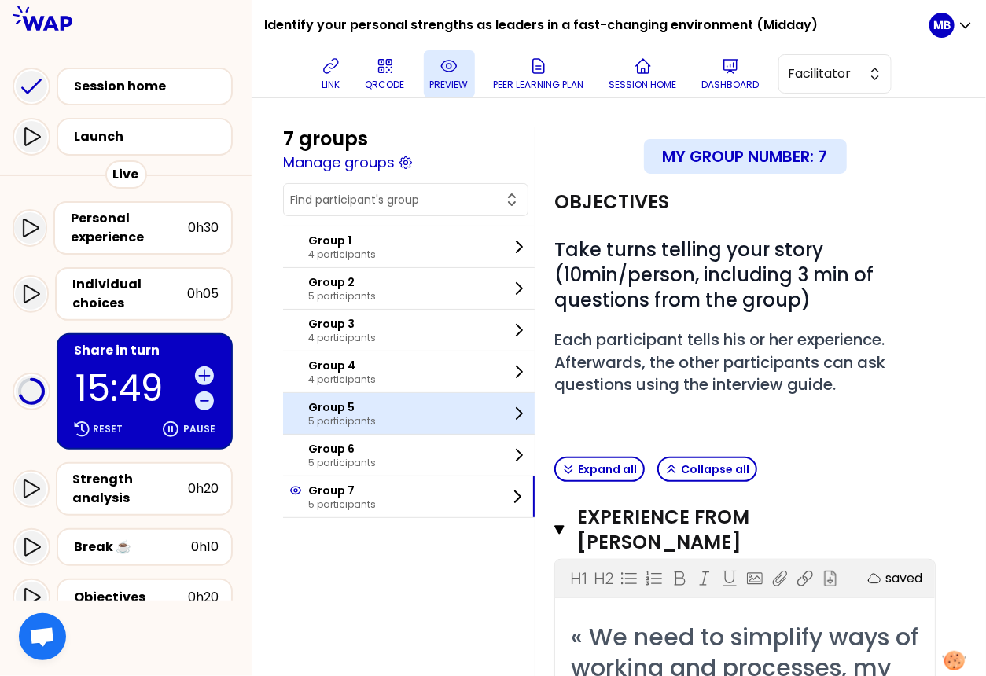
click at [355, 406] on p "Group 5" at bounding box center [342, 407] width 68 height 16
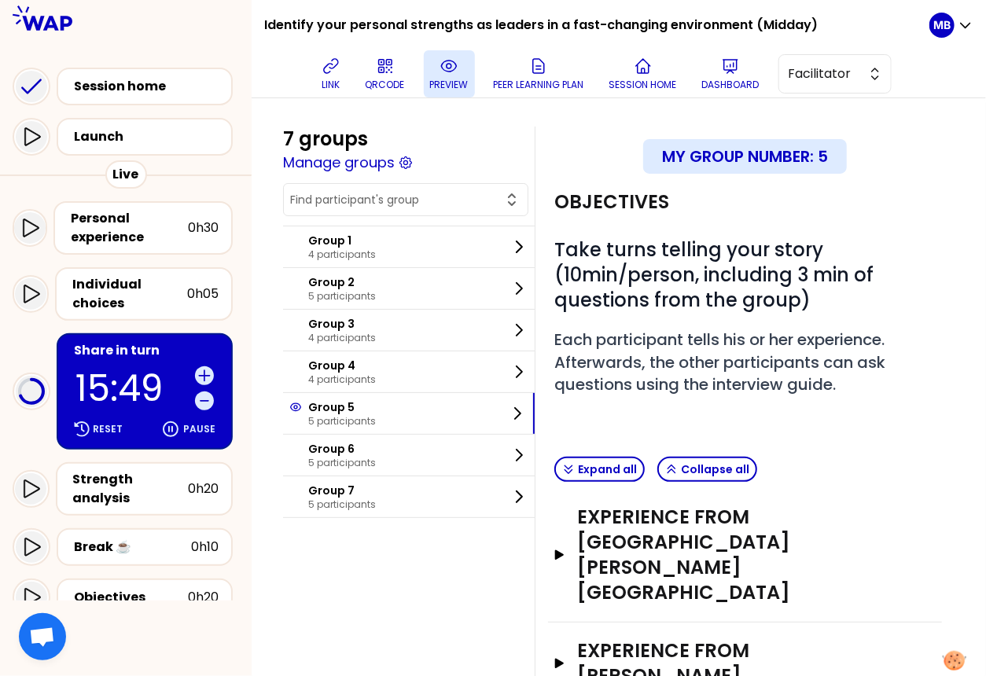
scroll to position [242, 0]
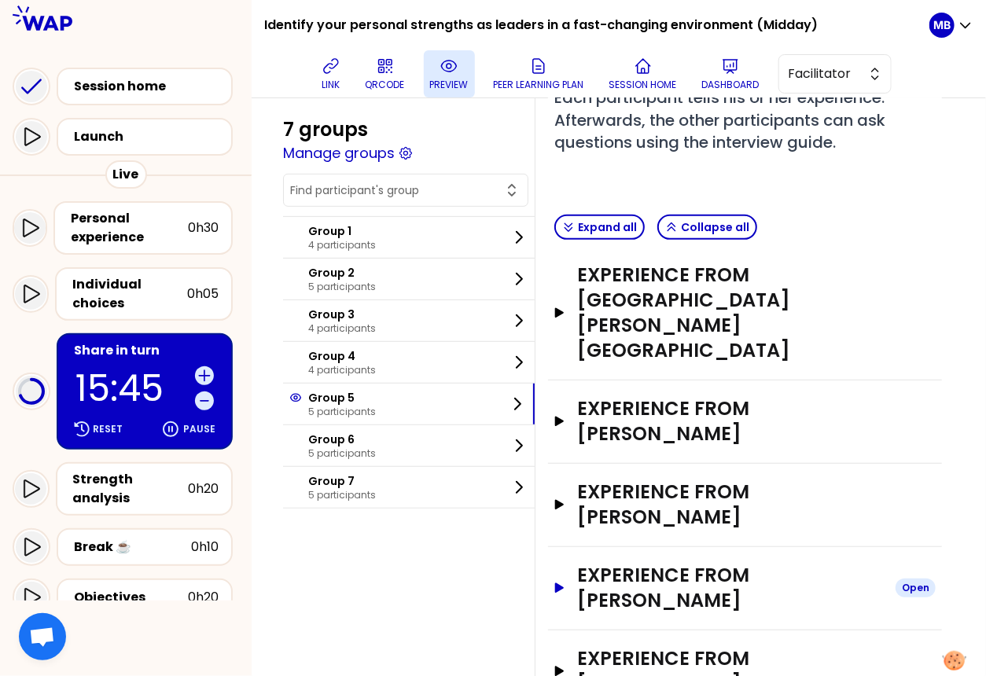
click at [716, 563] on h3 "Experience from patrick rambaud" at bounding box center [730, 588] width 306 height 50
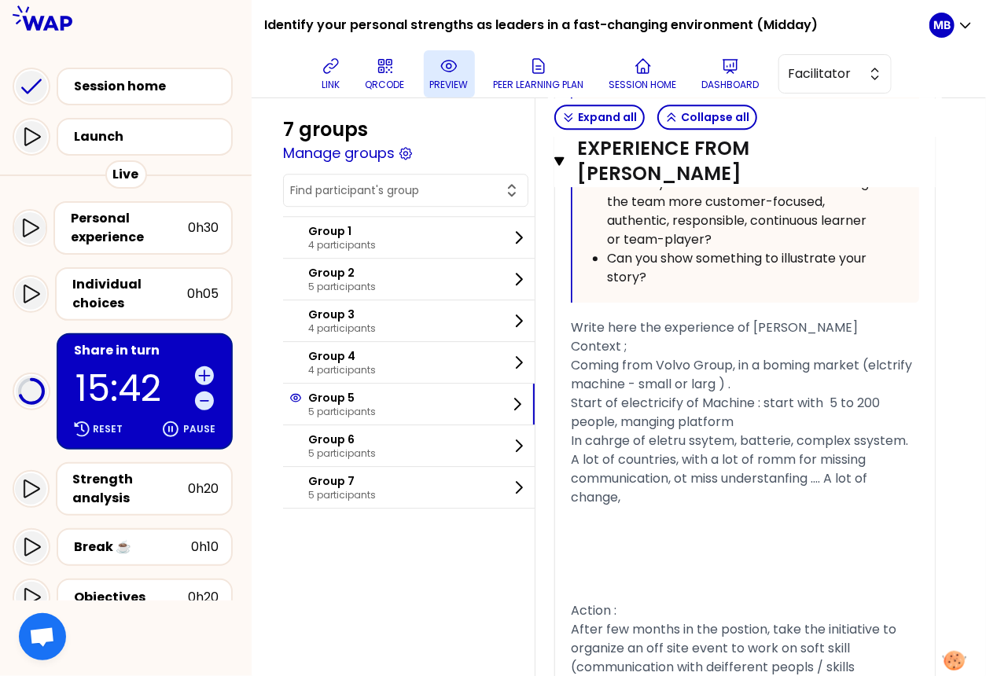
scroll to position [1745, 0]
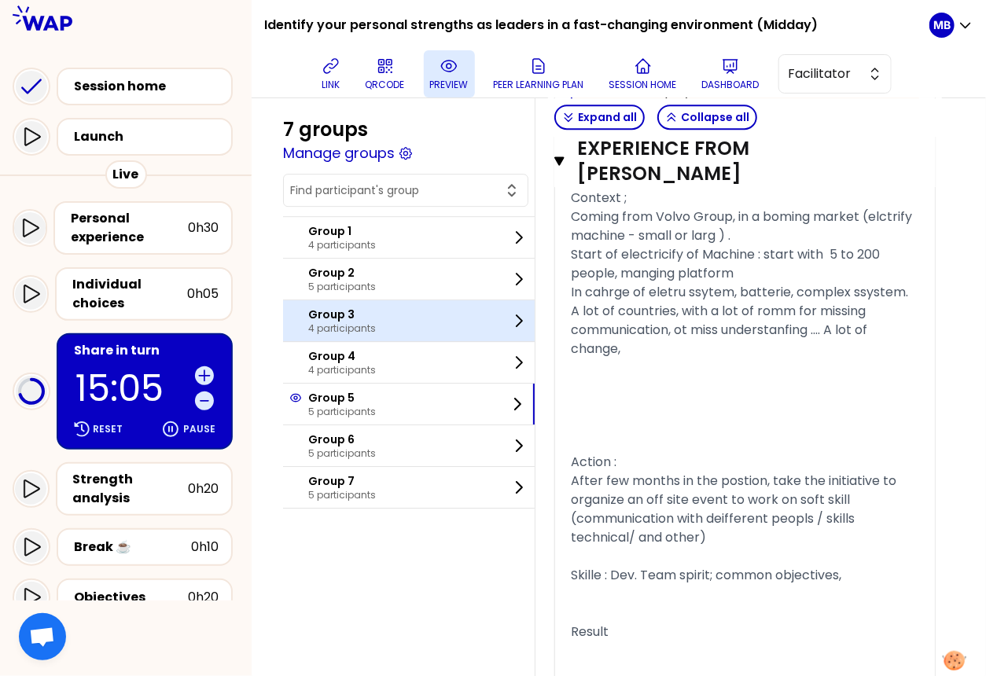
click at [341, 322] on p "4 participants" at bounding box center [342, 328] width 68 height 13
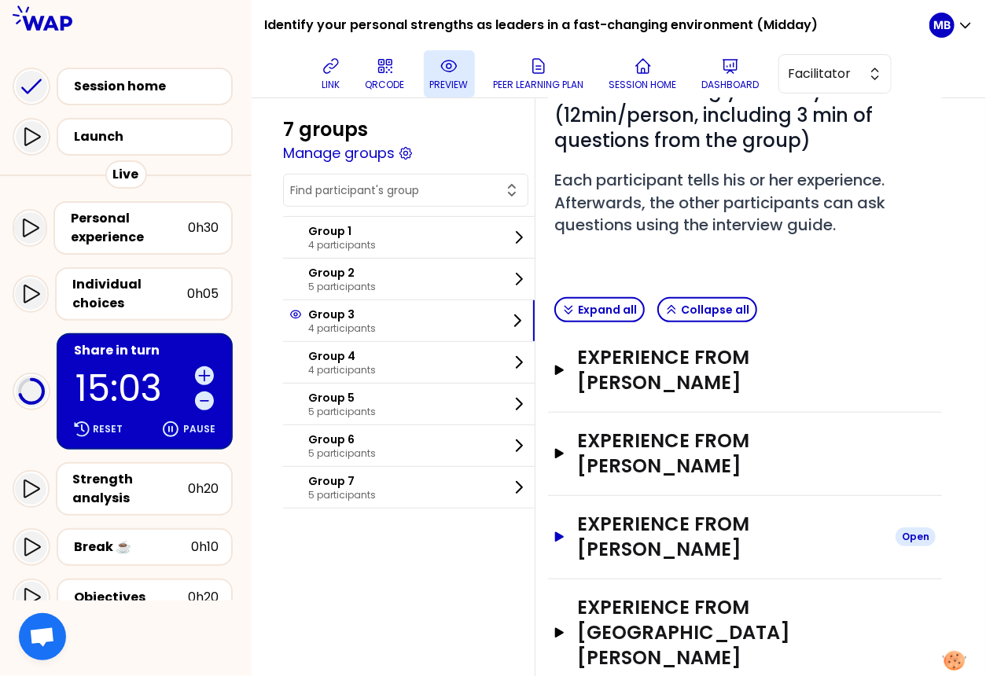
click at [633, 512] on h3 "Experience from Martin SALOME" at bounding box center [730, 537] width 306 height 50
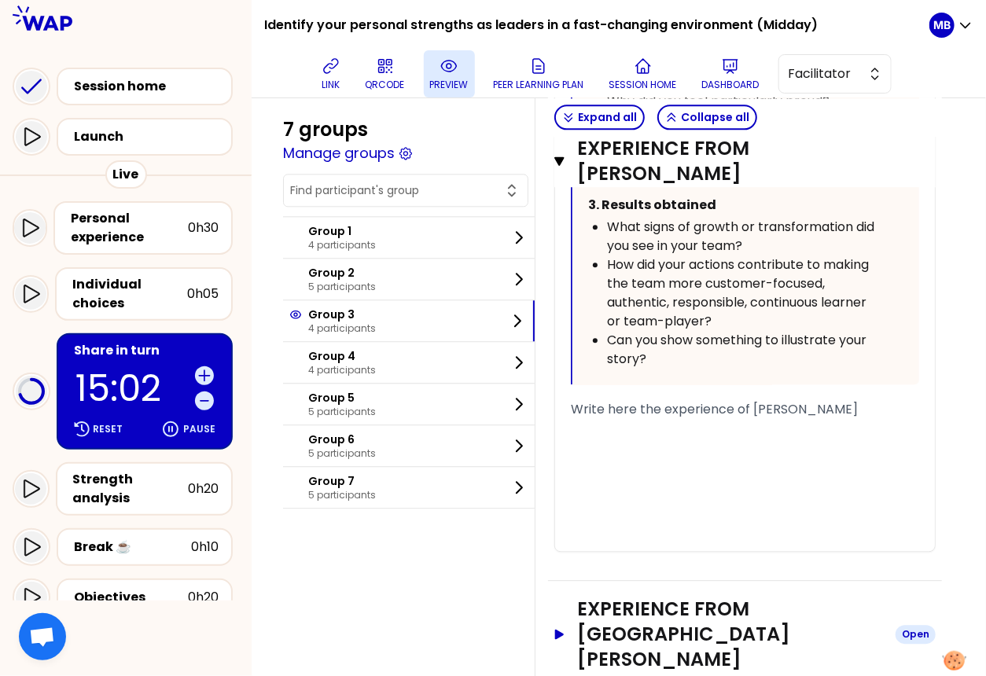
click at [638, 597] on h3 "Experience from Wissam Abou Dargham" at bounding box center [730, 634] width 306 height 75
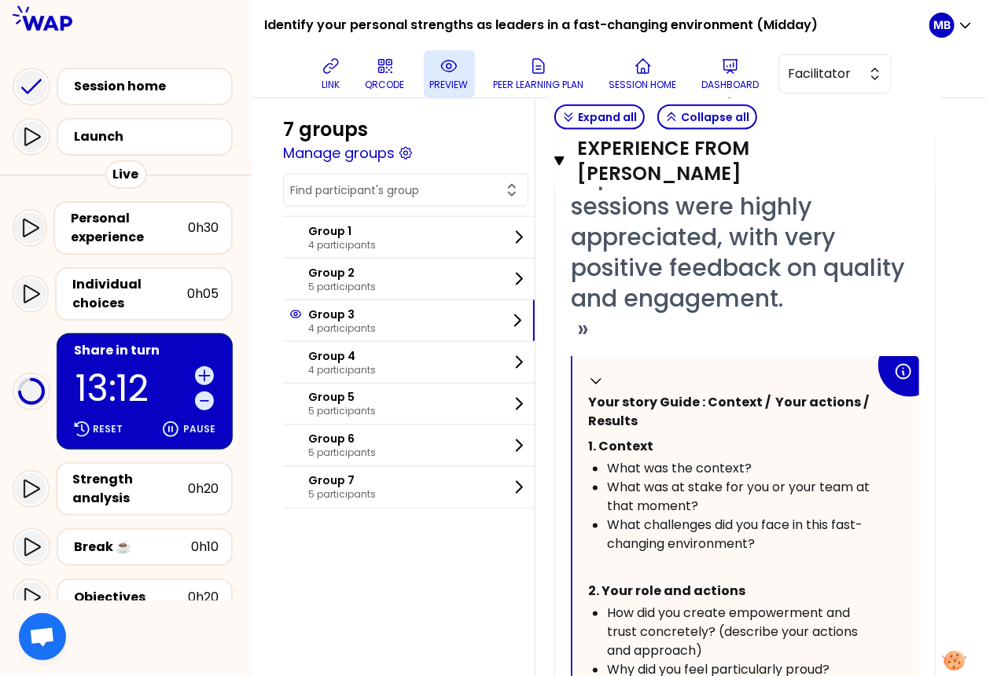
scroll to position [759, 0]
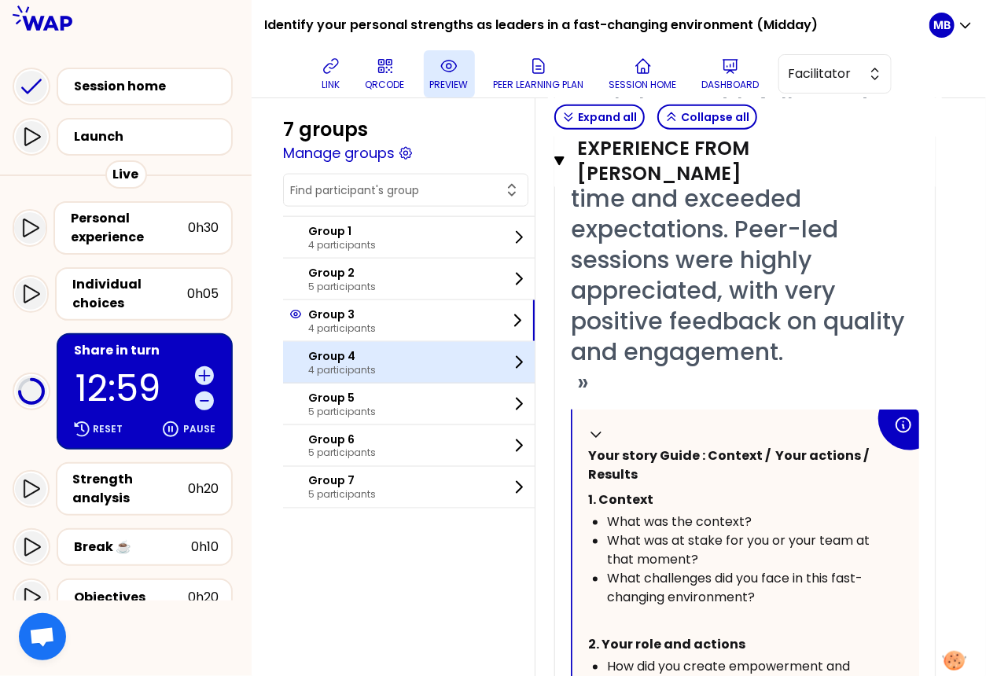
click at [421, 364] on div "Group 4 4 participants" at bounding box center [409, 362] width 252 height 41
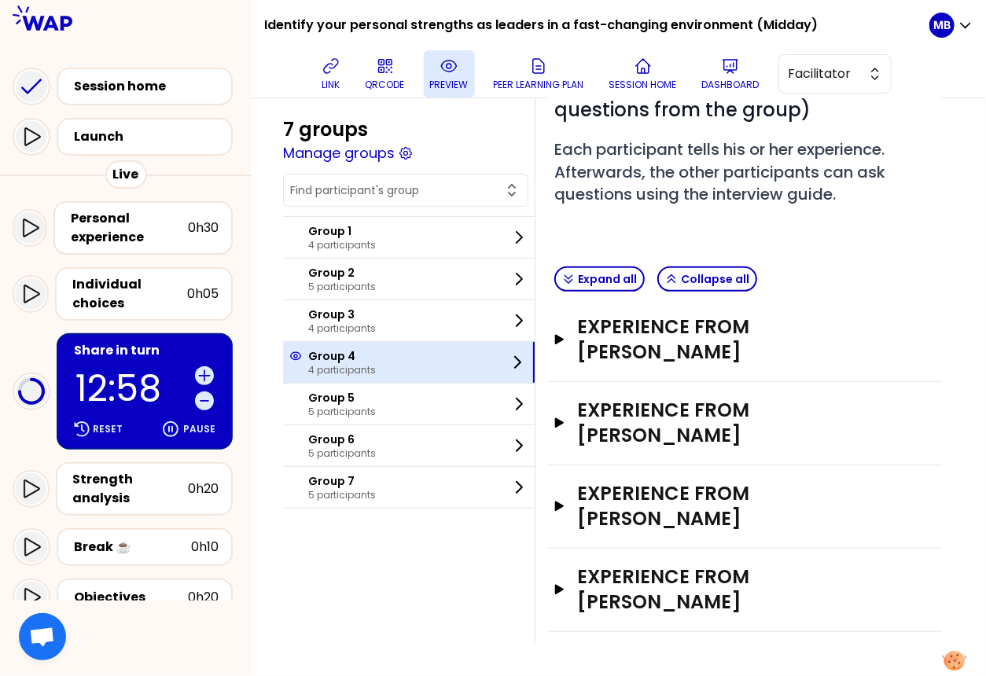
scroll to position [160, 0]
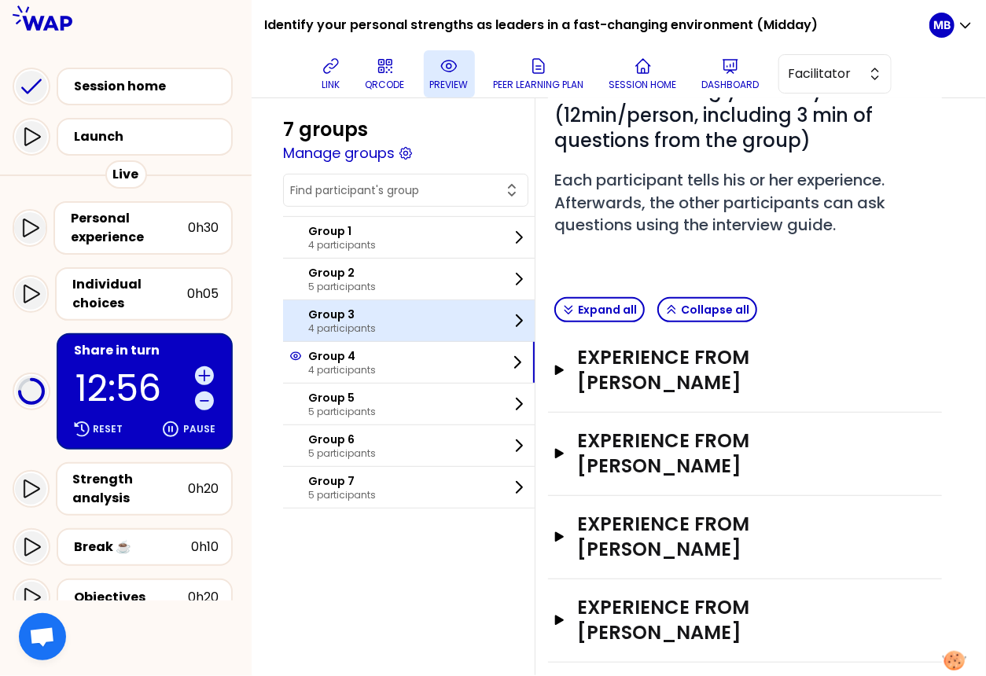
click at [366, 314] on p "Group 3" at bounding box center [342, 315] width 68 height 16
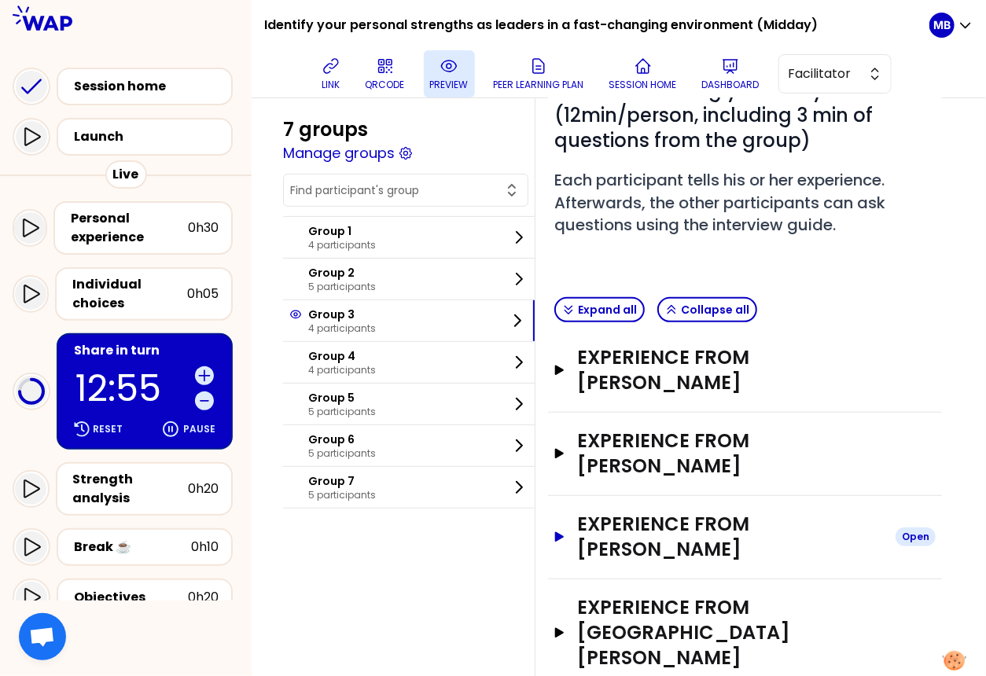
click at [668, 512] on h3 "Experience from Martin SALOME" at bounding box center [730, 537] width 306 height 50
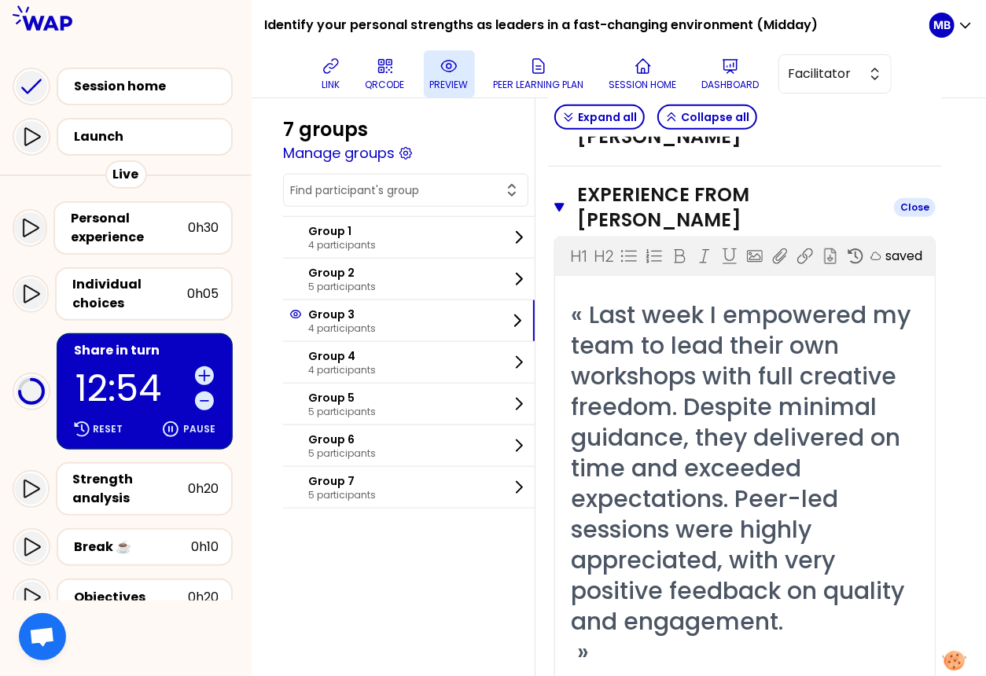
scroll to position [475, 0]
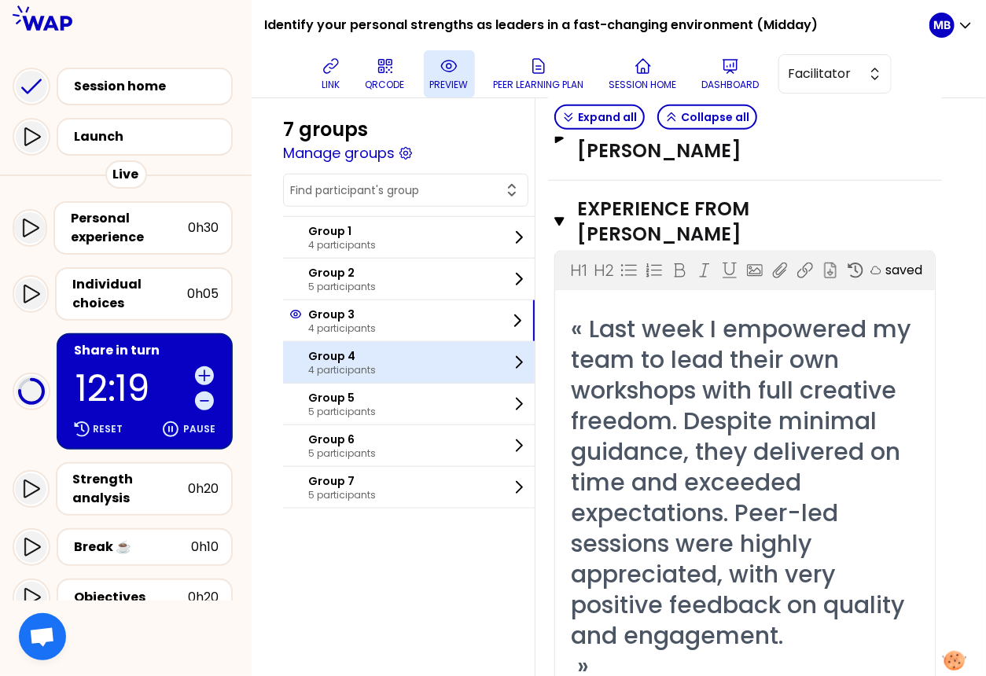
click at [350, 366] on p "4 participants" at bounding box center [342, 370] width 68 height 13
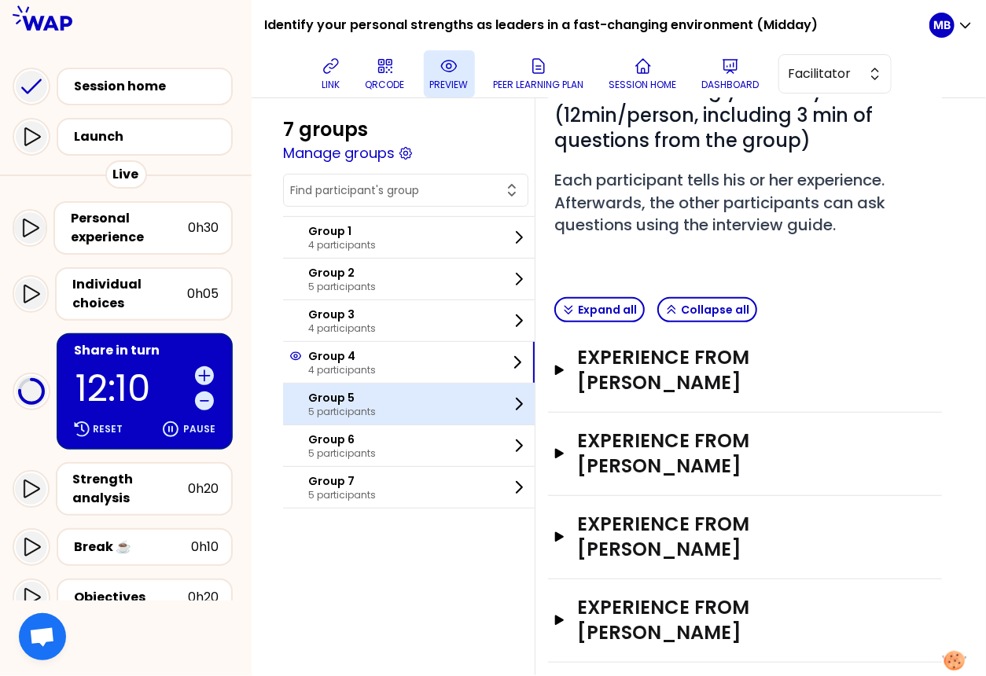
click at [366, 420] on div "Group 5 5 participants" at bounding box center [409, 404] width 252 height 41
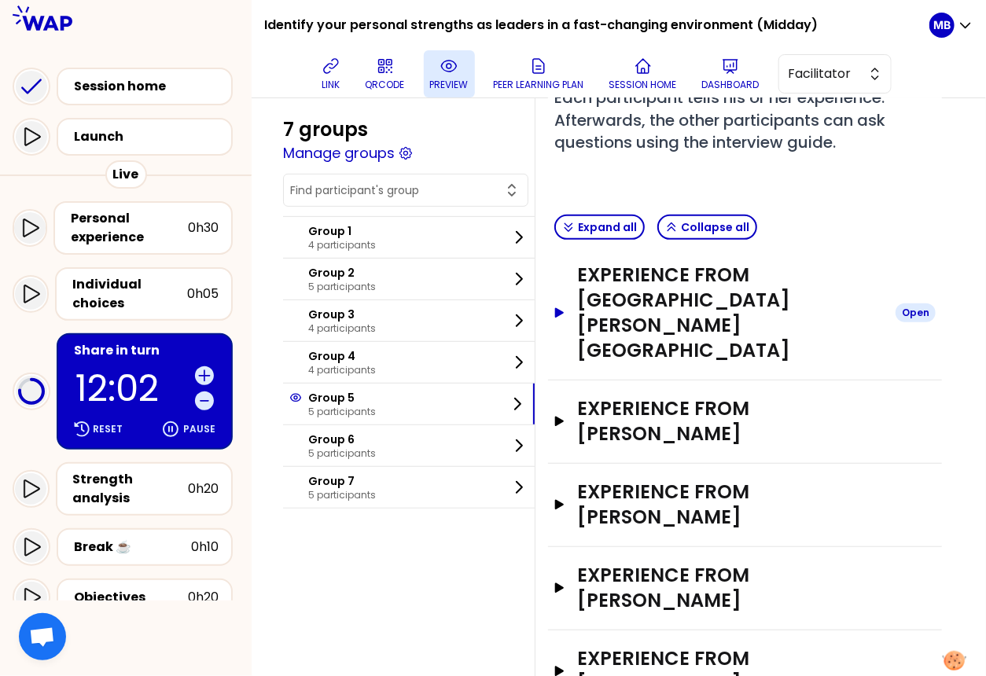
click at [650, 277] on h3 "Experience from Vishal Arora" at bounding box center [730, 313] width 306 height 101
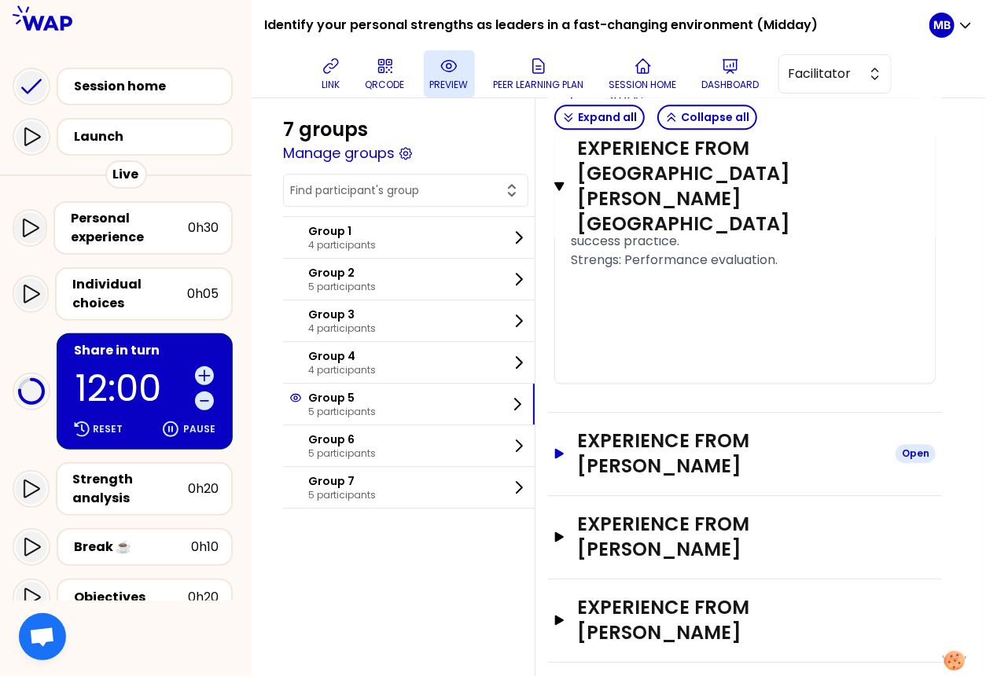
click at [625, 428] on h3 "Experience from Alejandro Pérez" at bounding box center [730, 453] width 306 height 50
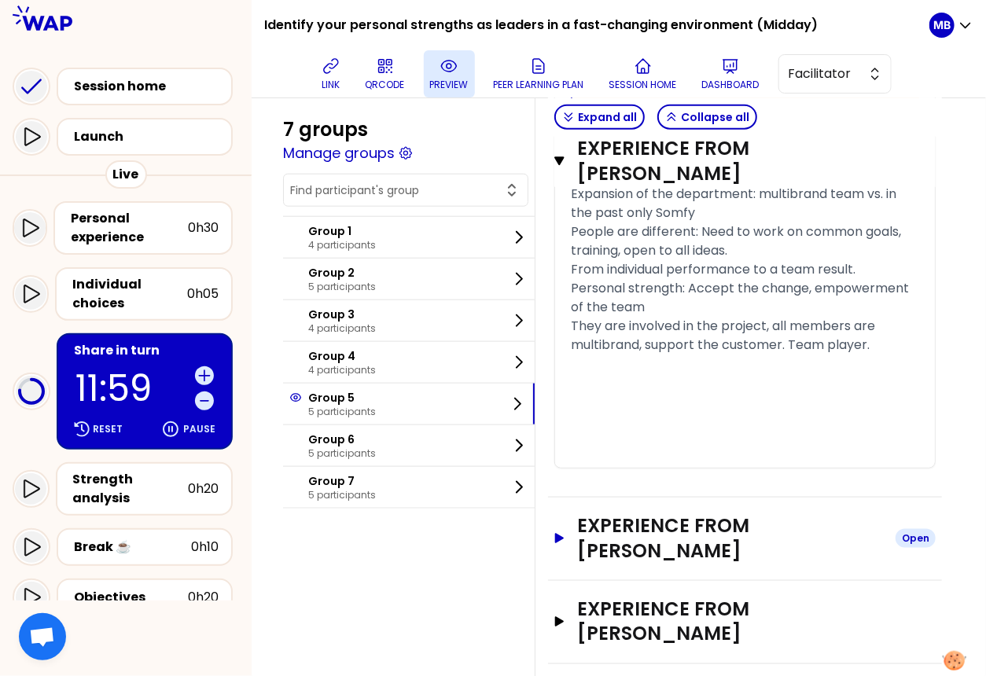
click at [630, 513] on h3 "Experience from Priscila Garcia" at bounding box center [730, 538] width 306 height 50
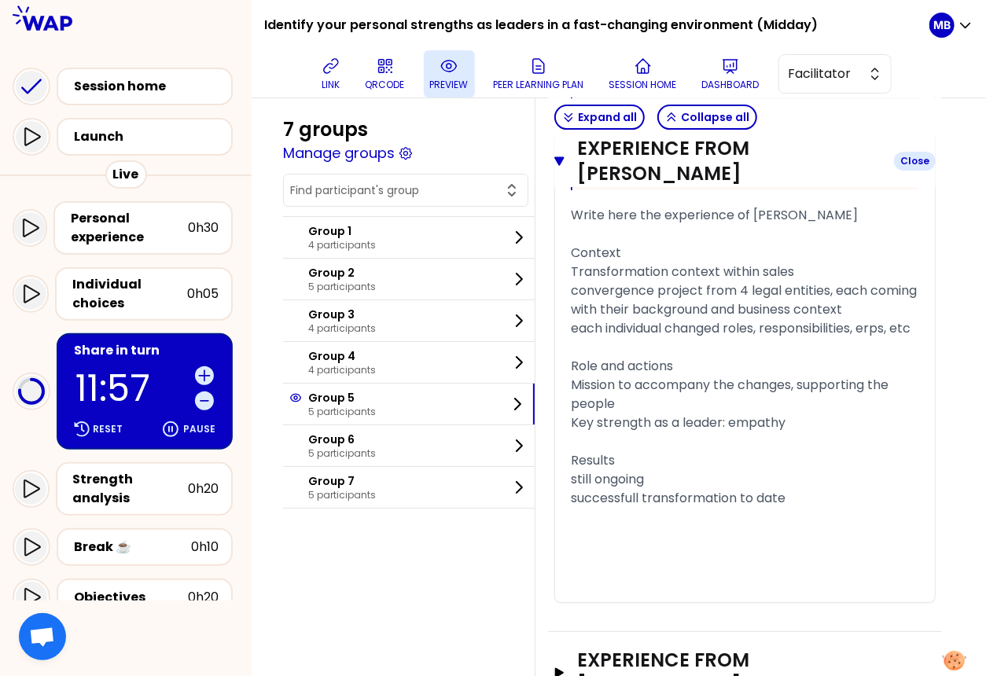
scroll to position [4274, 0]
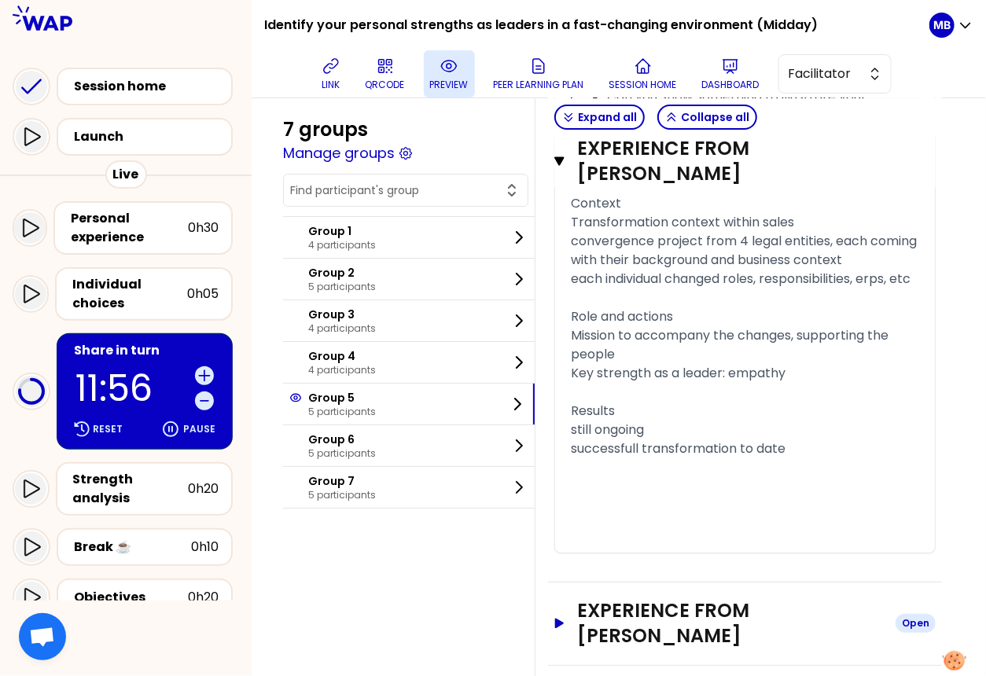
click at [632, 598] on h3 "Experience from patrick rambaud" at bounding box center [730, 623] width 306 height 50
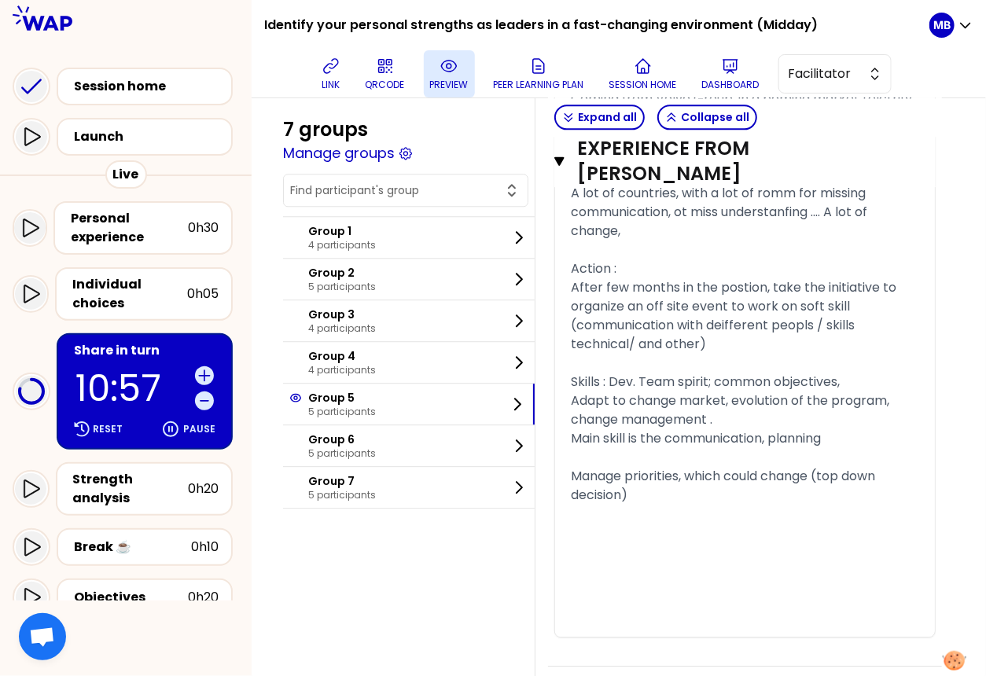
scroll to position [5912, 0]
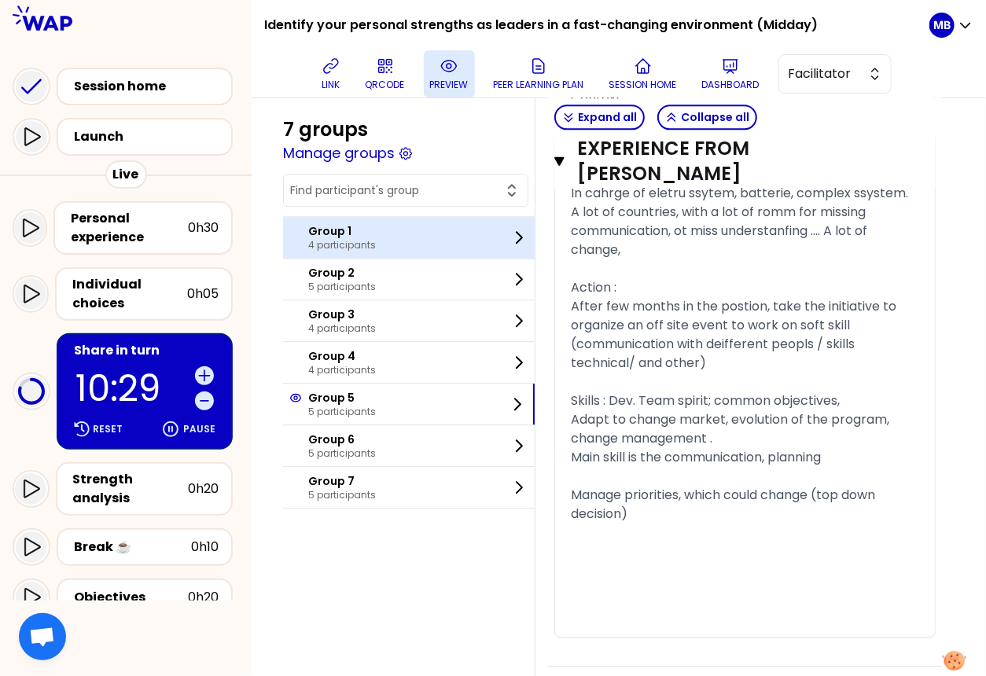
click at [347, 253] on div "Group 1 4 participants" at bounding box center [409, 237] width 252 height 41
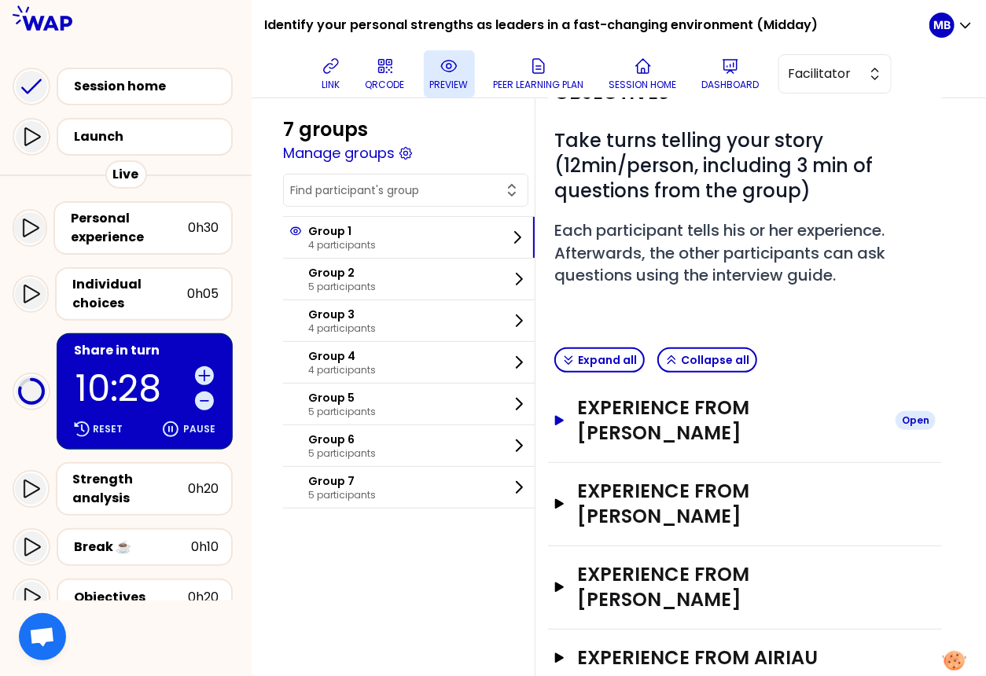
click at [626, 395] on h3 "Experience from Alain EUSEBI" at bounding box center [730, 420] width 306 height 50
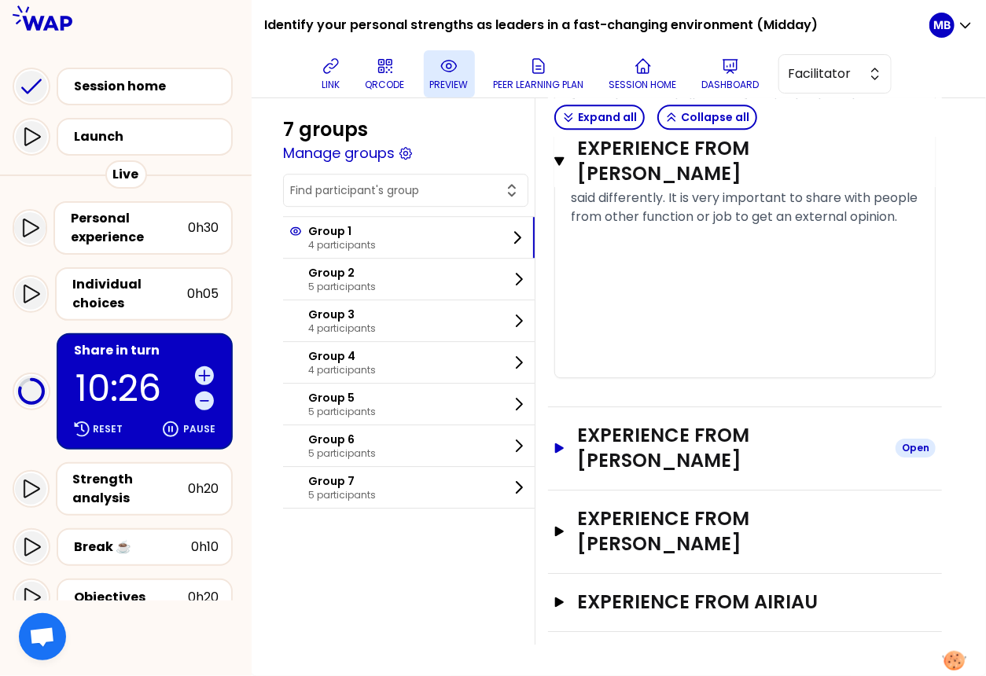
click at [619, 461] on h3 "Experience from Claudia Rety" at bounding box center [730, 448] width 306 height 50
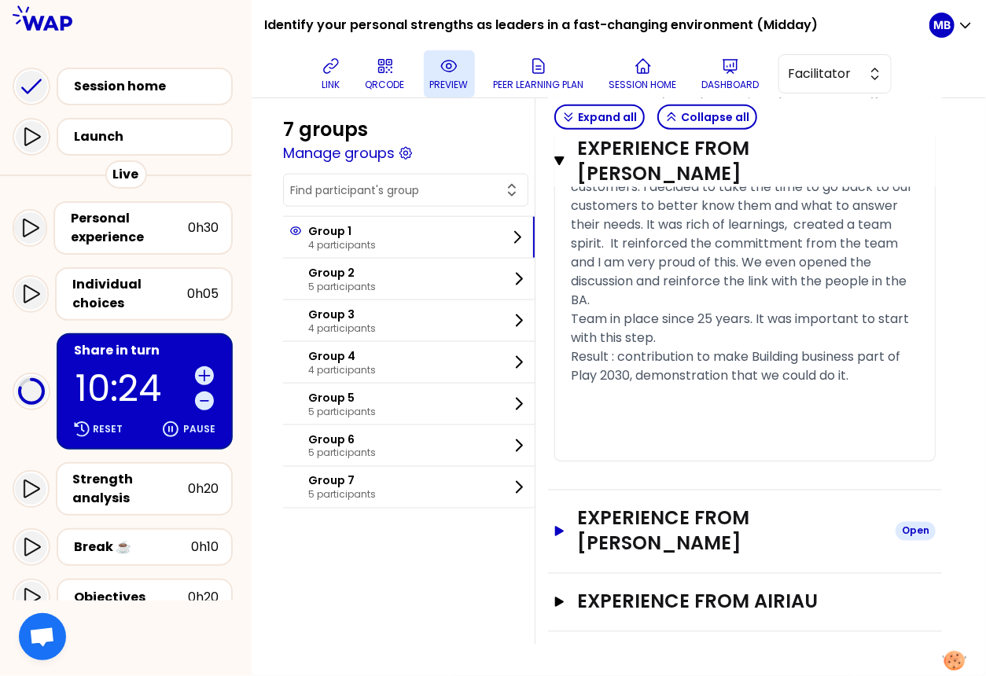
click at [623, 525] on h3 "Experience from Nathalie ALVES" at bounding box center [730, 531] width 306 height 50
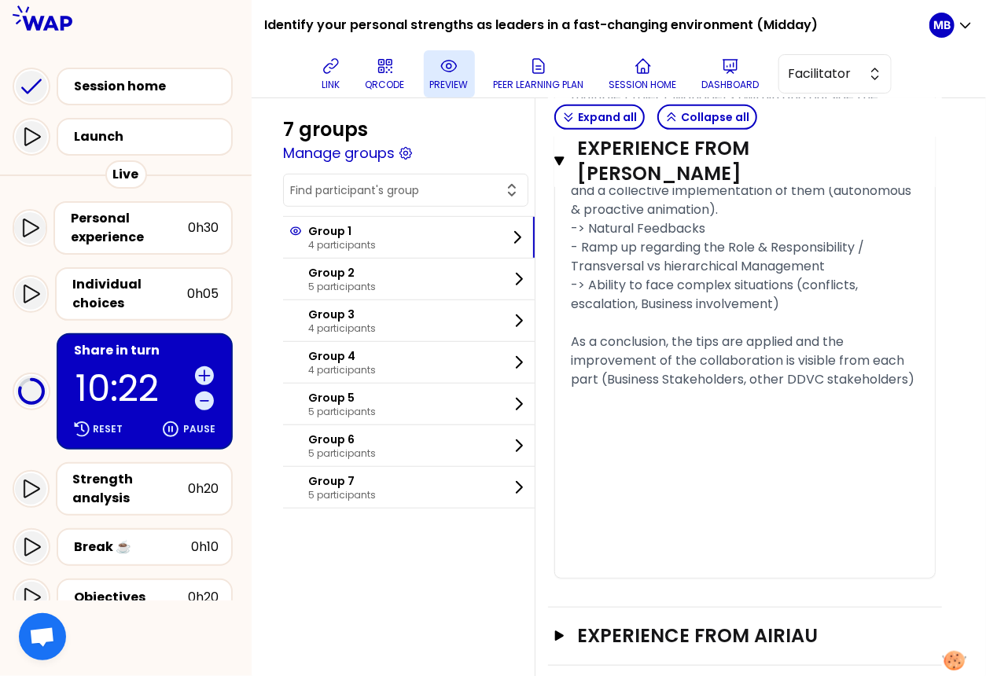
scroll to position [4814, 0]
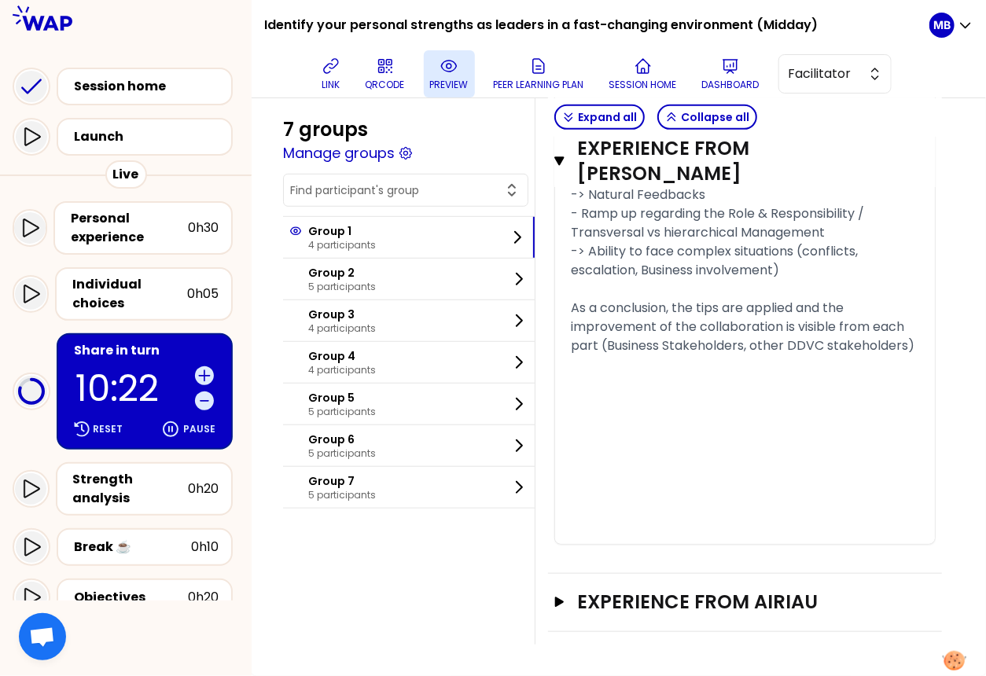
click at [627, 588] on div "Experience from AIRIAU Open" at bounding box center [745, 603] width 394 height 58
click at [629, 598] on h3 "Experience from AIRIAU" at bounding box center [730, 602] width 306 height 25
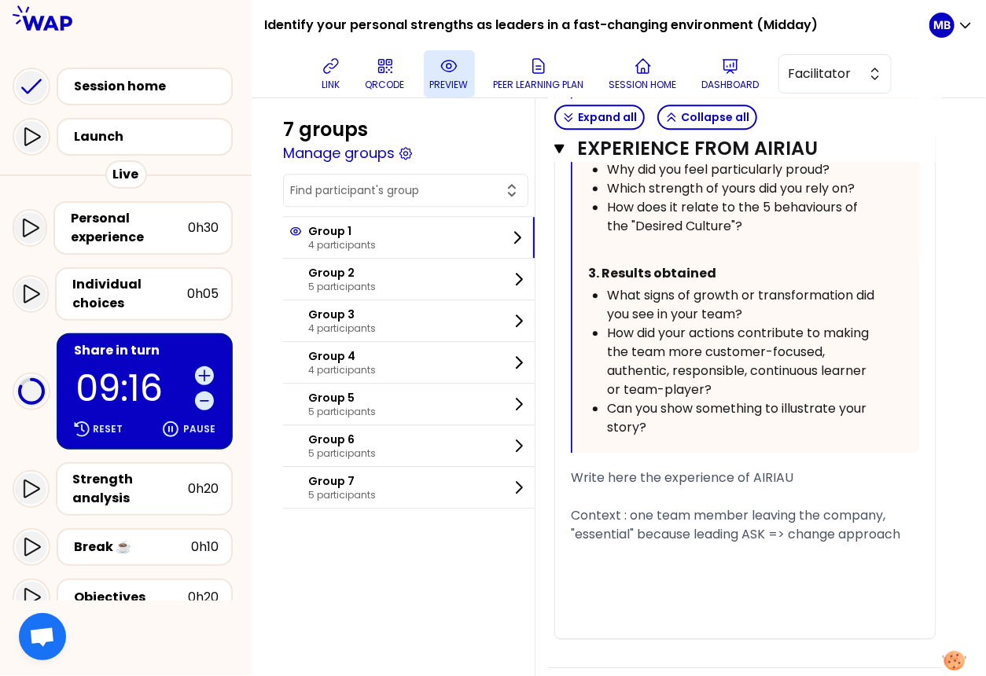
scroll to position [6054, 0]
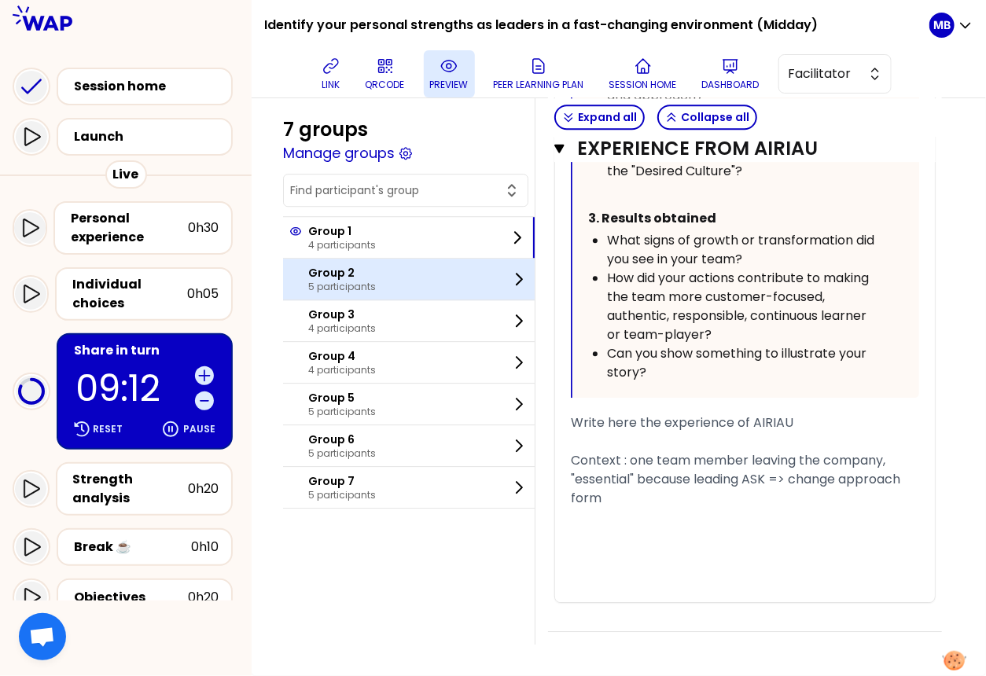
click at [391, 287] on div "Group 2 5 participants" at bounding box center [409, 279] width 252 height 41
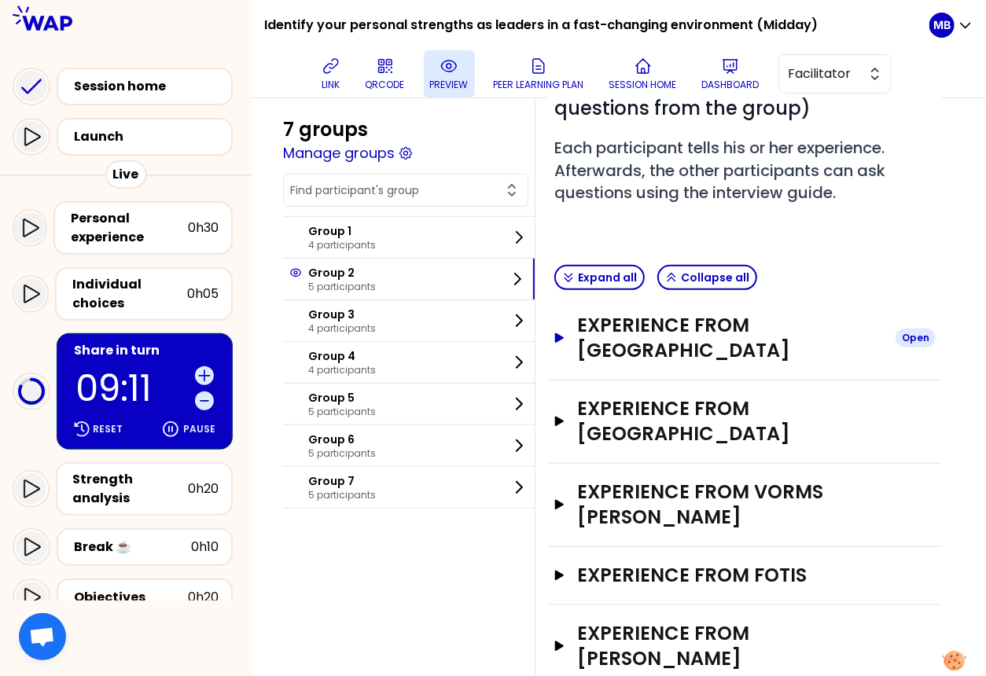
click at [641, 331] on h3 "Experience from Staniewska" at bounding box center [730, 338] width 306 height 50
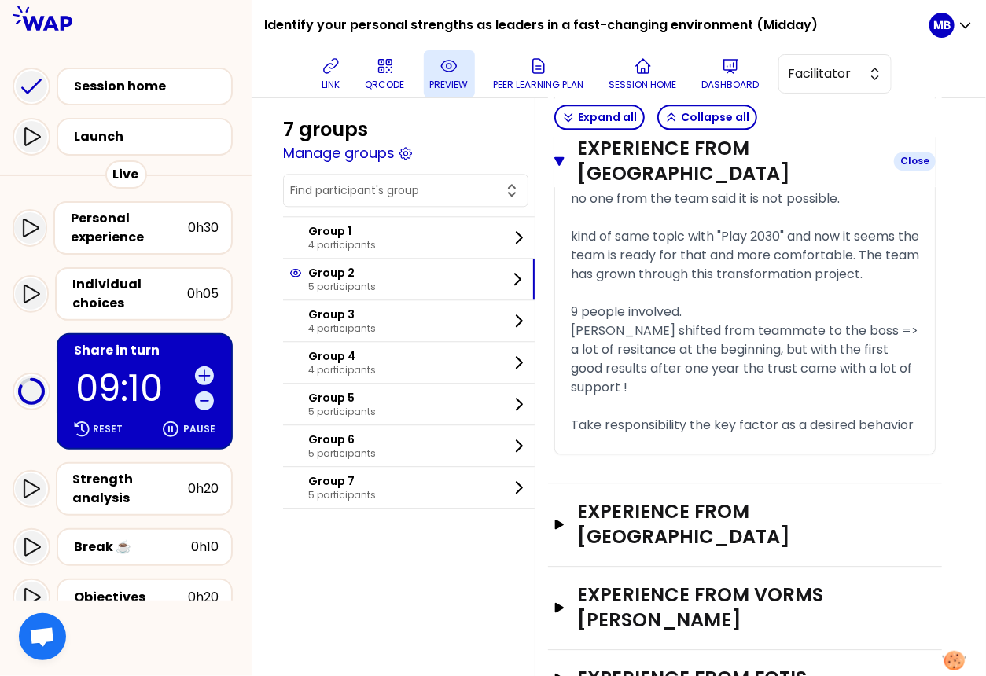
scroll to position [1512, 0]
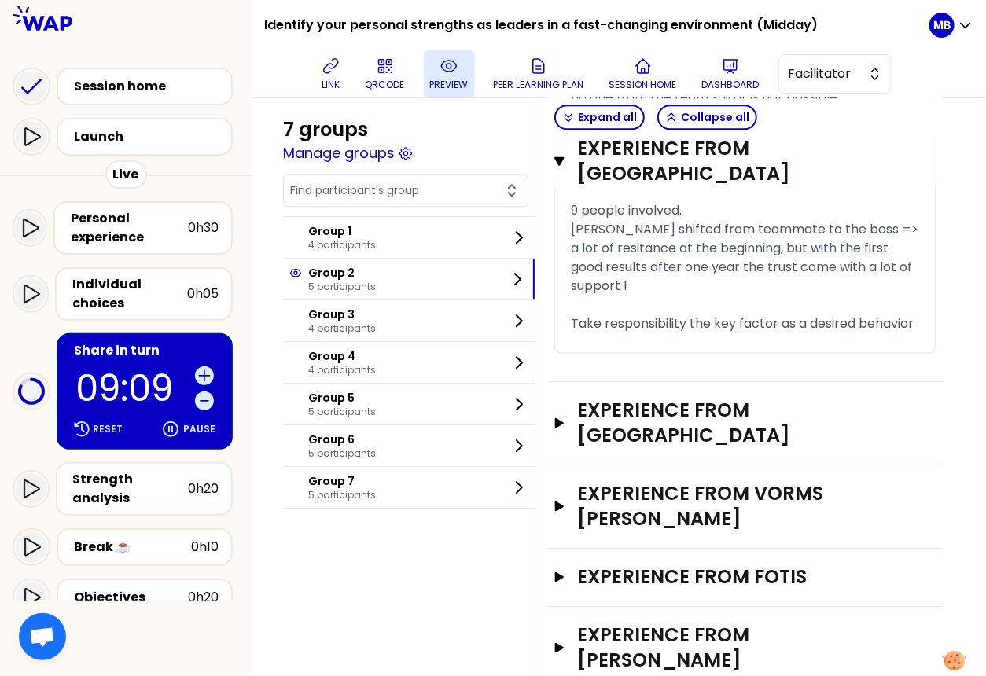
click at [649, 394] on div "Experience from DESBOIS Open" at bounding box center [745, 423] width 394 height 83
click at [651, 398] on h3 "Experience from DESBOIS" at bounding box center [730, 423] width 306 height 50
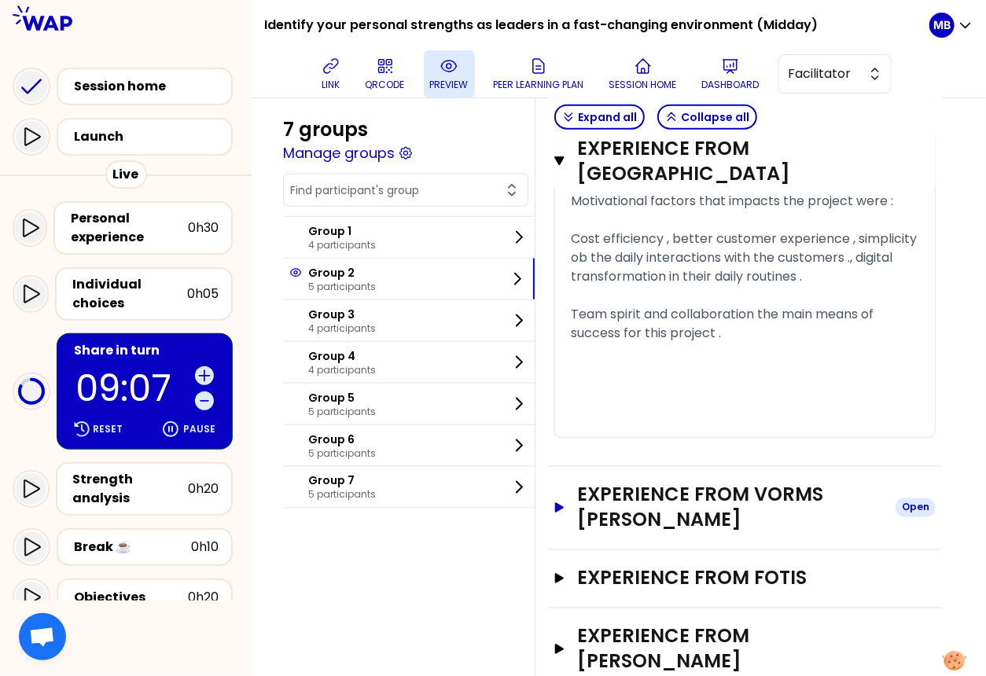
click at [652, 483] on h3 "Experience from VORMS Johan" at bounding box center [730, 508] width 306 height 50
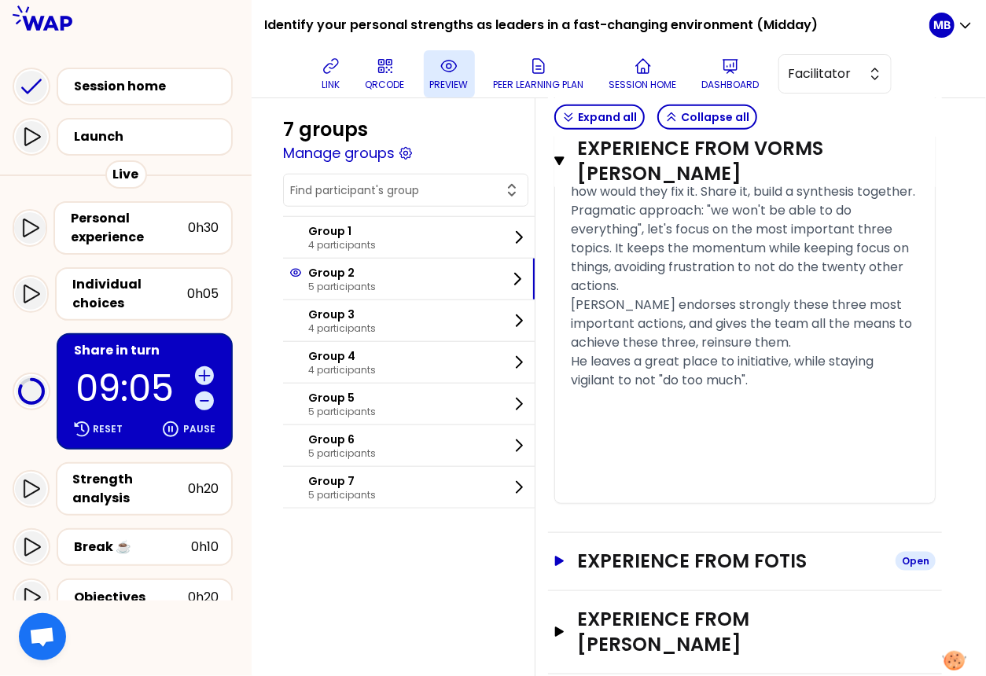
click at [656, 549] on h3 "Experience from FOTIS" at bounding box center [730, 561] width 306 height 25
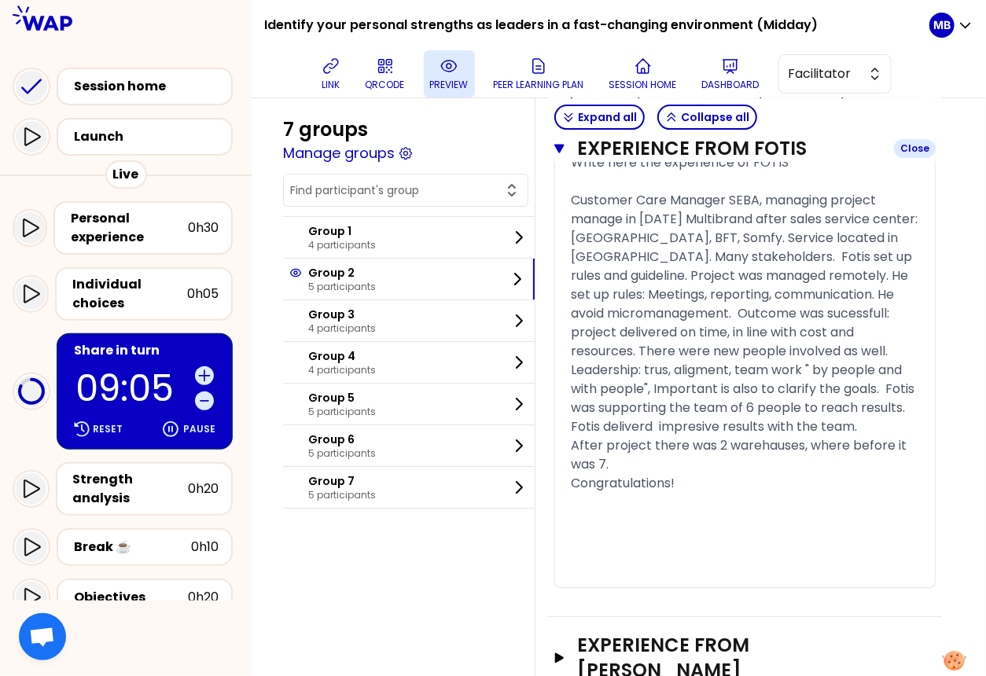
scroll to position [6418, 0]
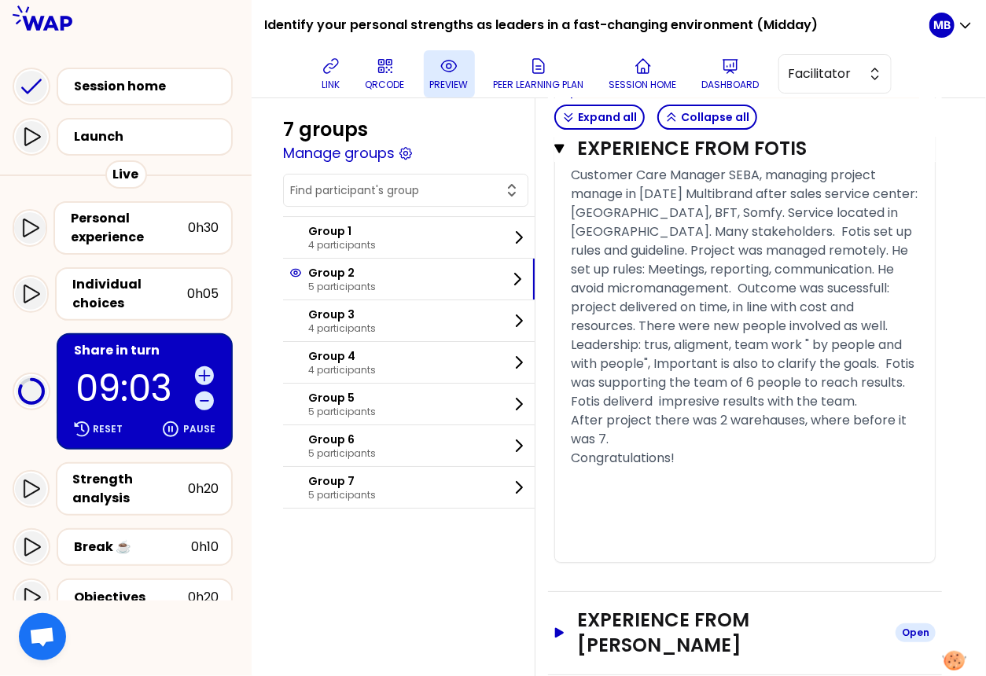
click at [655, 608] on h3 "Experience from Sébastien VALSEMEY" at bounding box center [730, 633] width 306 height 50
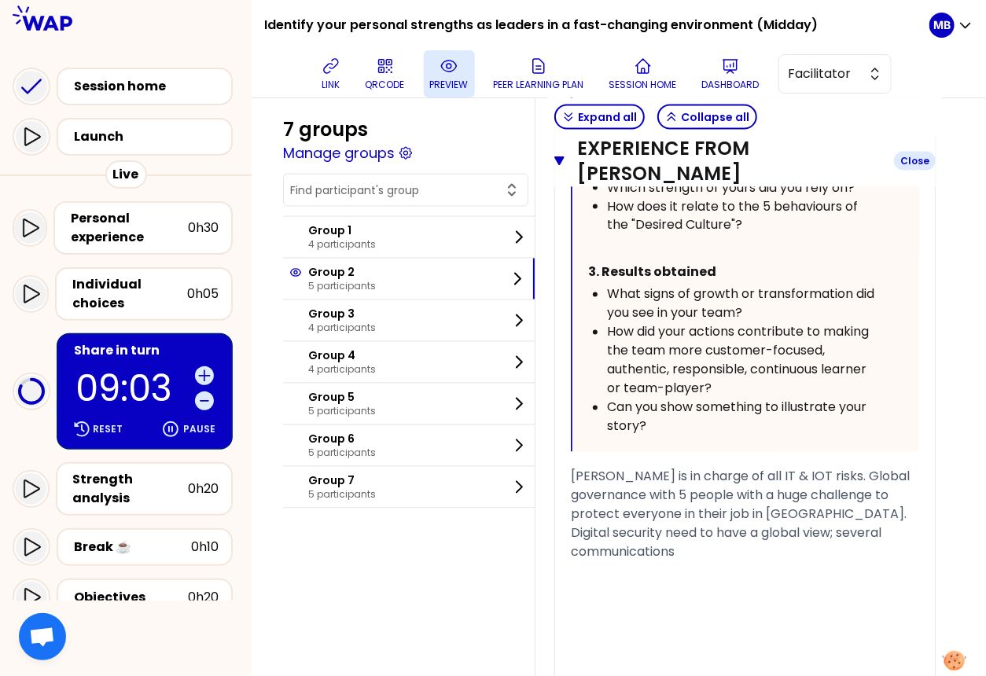
scroll to position [7715, 0]
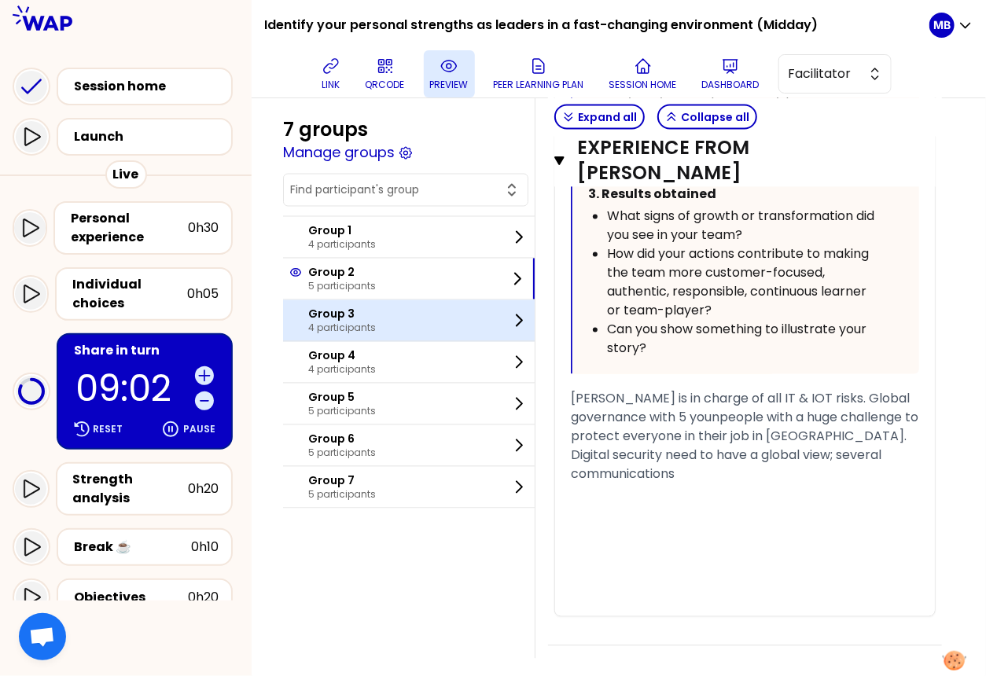
click at [394, 312] on div "Group 3 4 participants" at bounding box center [409, 320] width 252 height 41
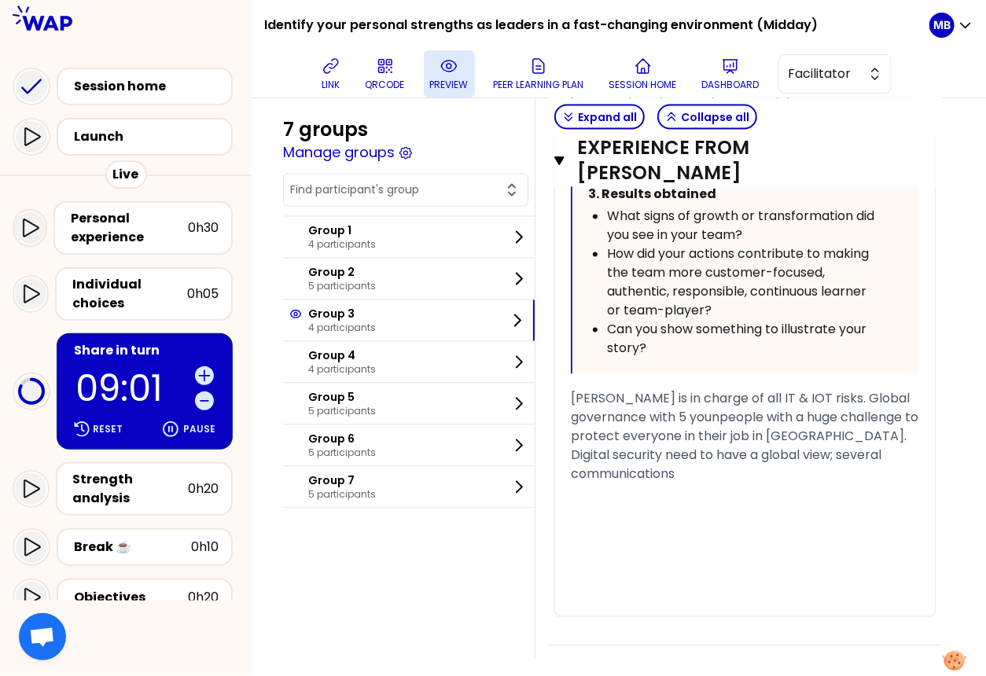
scroll to position [160, 0]
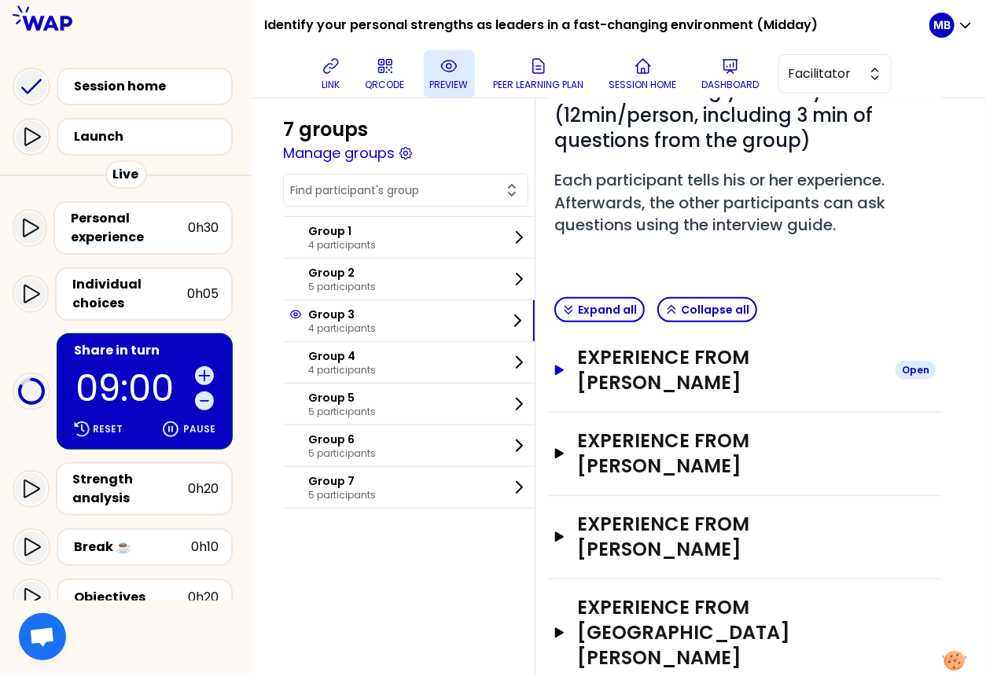
click at [662, 352] on h3 "Experience from Célia HENRY" at bounding box center [730, 370] width 306 height 50
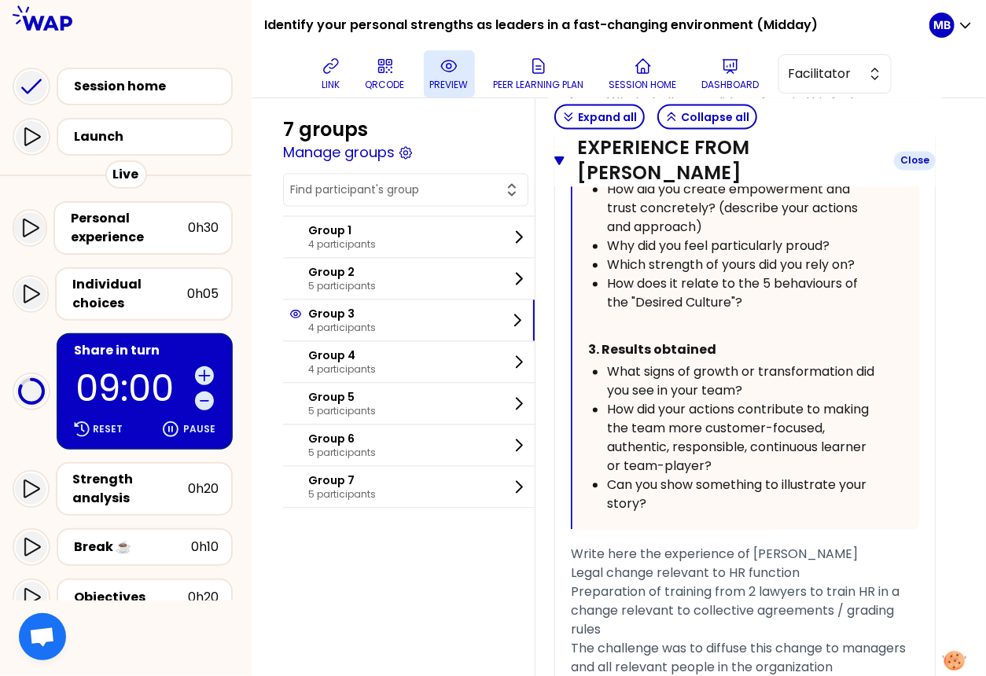
scroll to position [1570, 0]
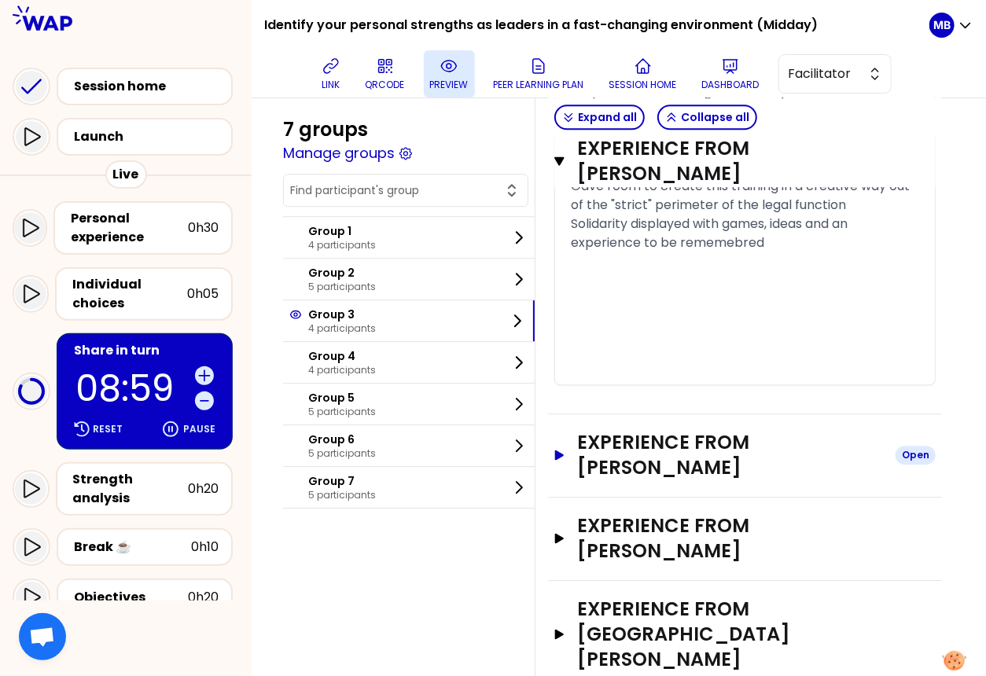
click at [662, 434] on h3 "Experience from KONSTANTINOS TSOURAPAS" at bounding box center [730, 455] width 306 height 50
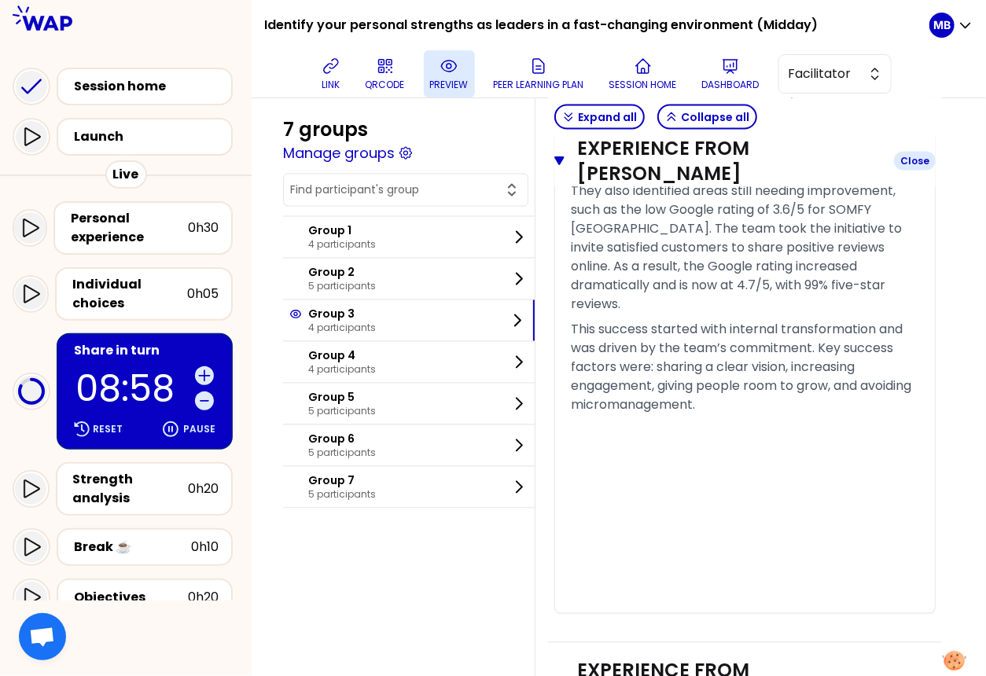
scroll to position [3389, 0]
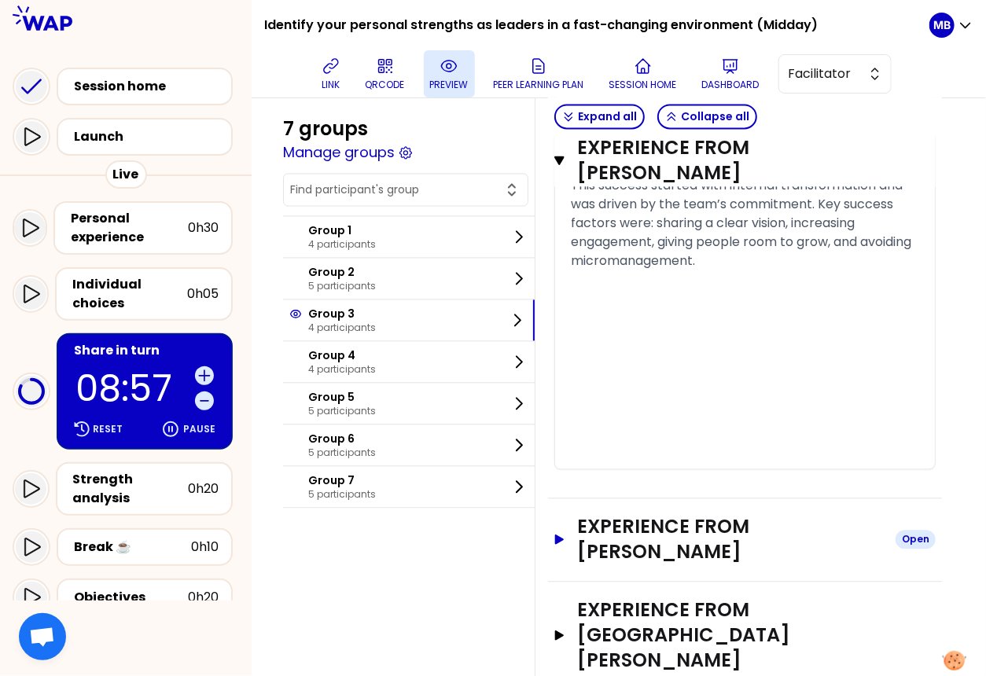
click at [670, 528] on h3 "Experience from Martin SALOME" at bounding box center [730, 540] width 306 height 50
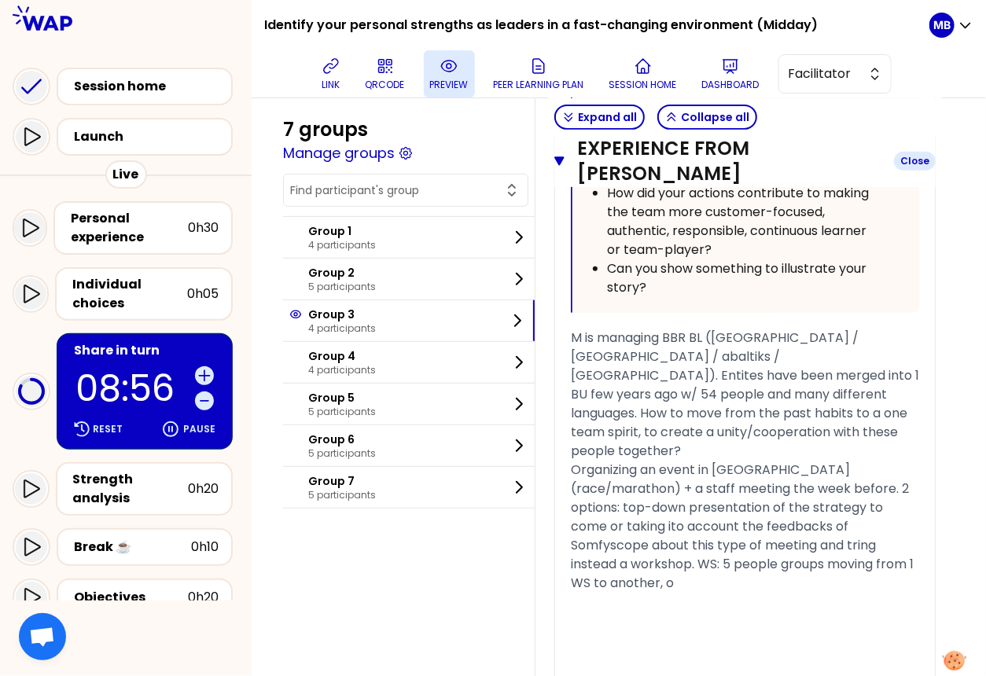
scroll to position [4818, 0]
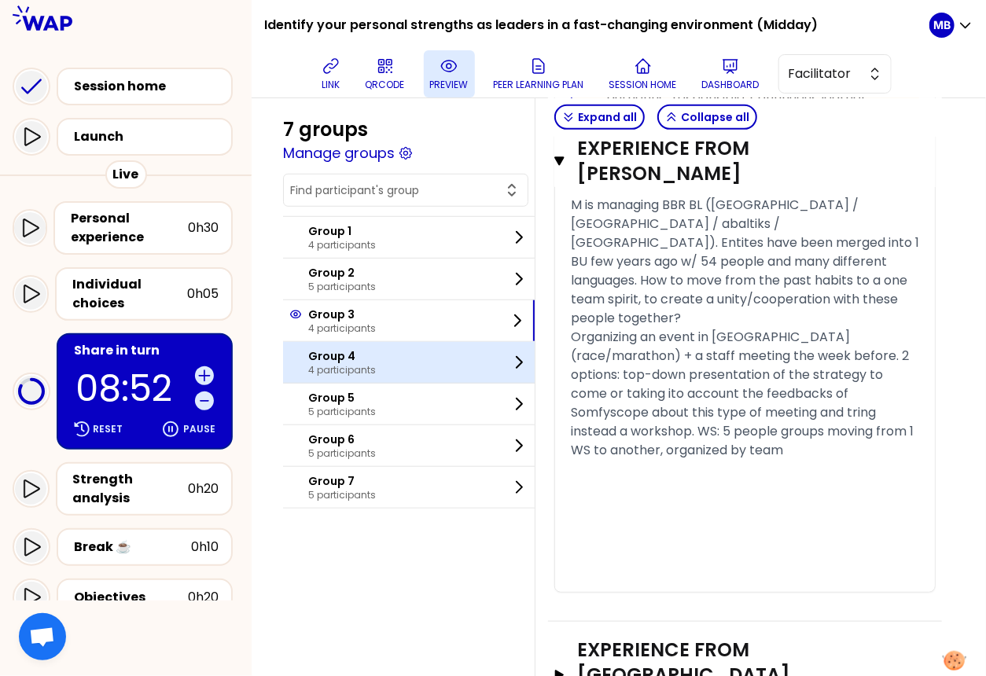
click at [360, 367] on p "4 participants" at bounding box center [342, 370] width 68 height 13
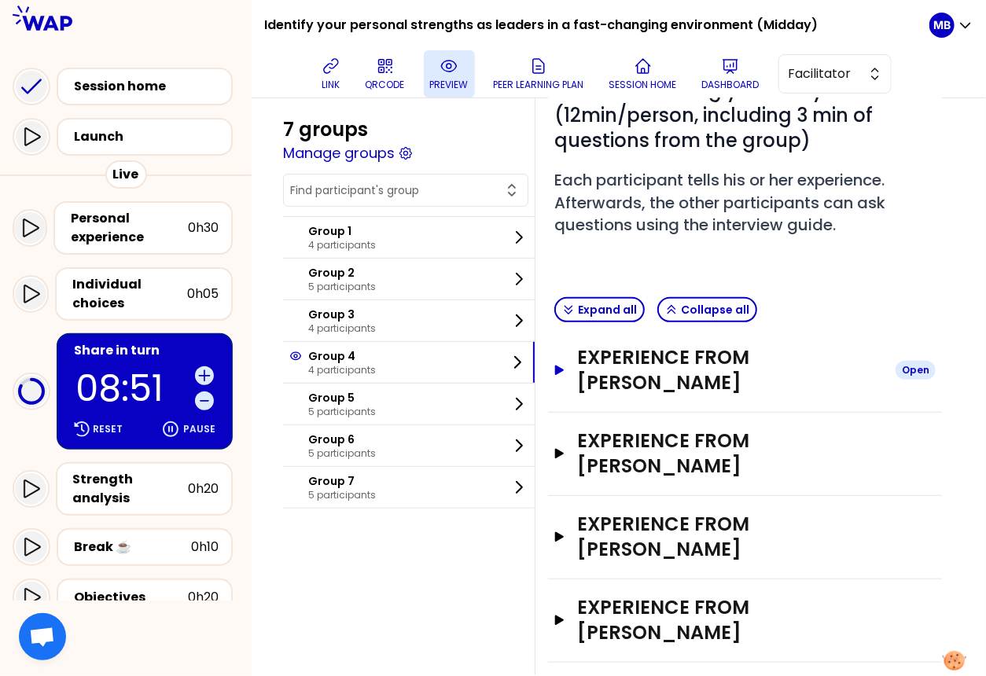
click at [633, 356] on h3 "Experience from Abdo Aoun" at bounding box center [730, 370] width 306 height 50
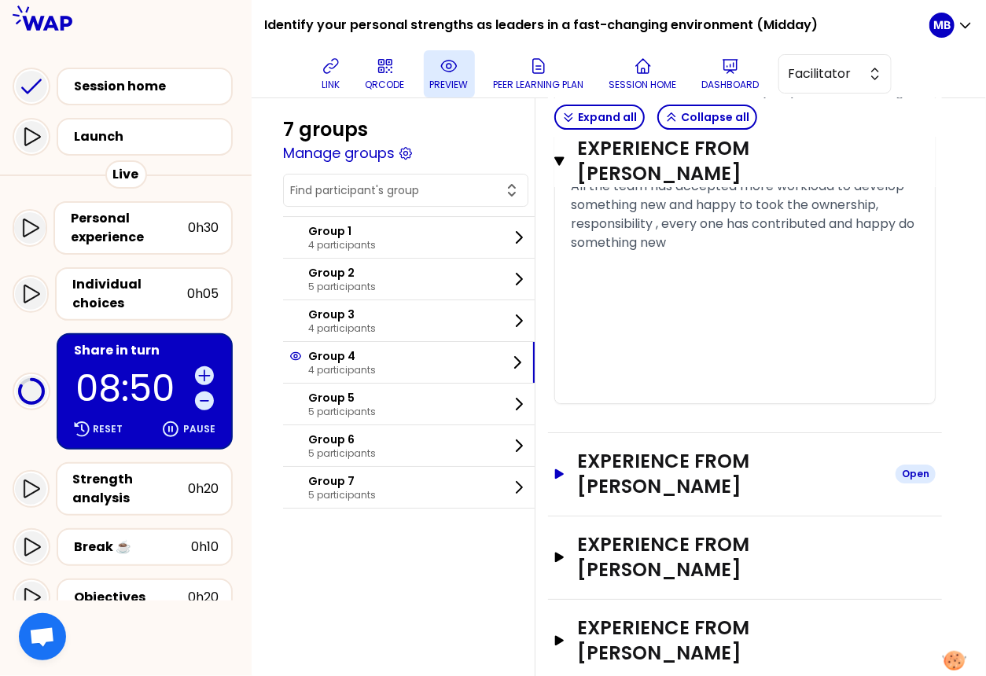
click at [619, 449] on h3 "Experience from Didier SENECHAL" at bounding box center [730, 474] width 306 height 50
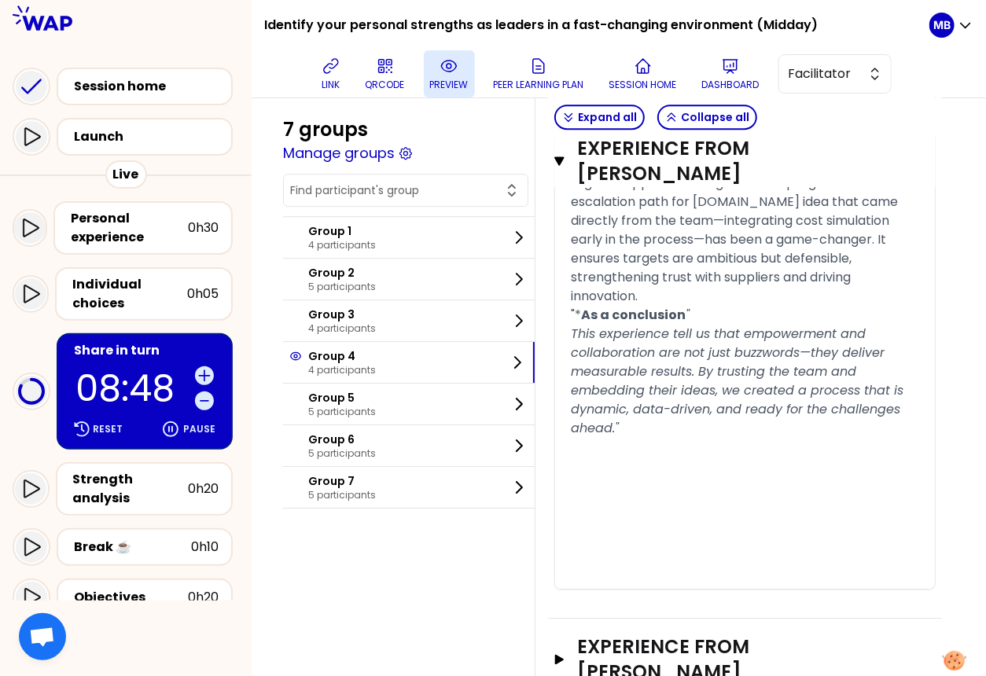
scroll to position [4038, 0]
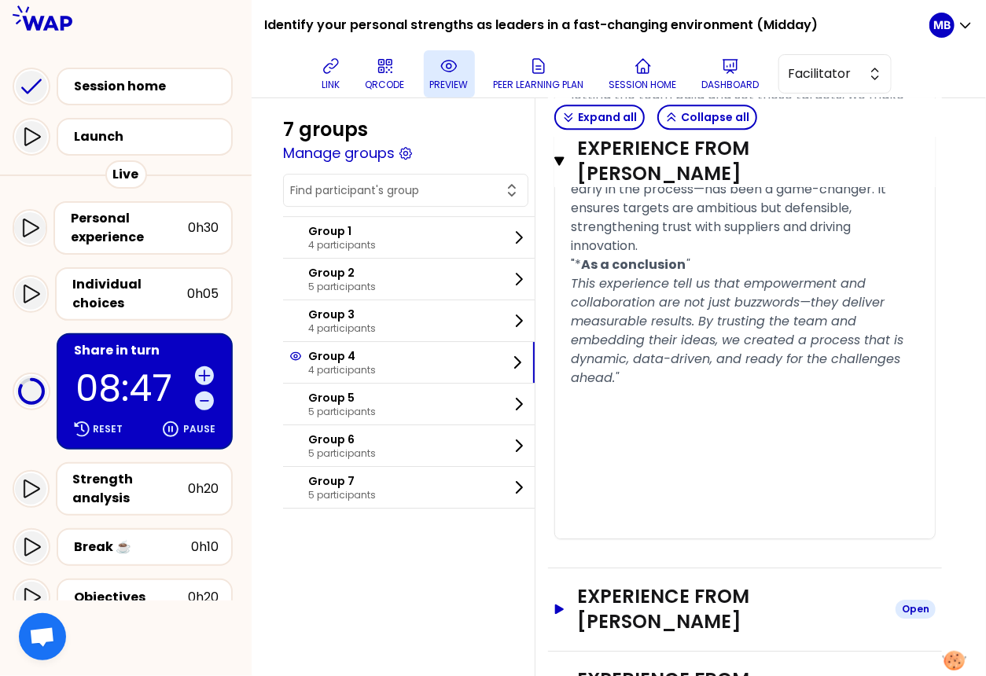
click at [630, 584] on h3 "Experience from Joanna Sadowska" at bounding box center [730, 609] width 306 height 50
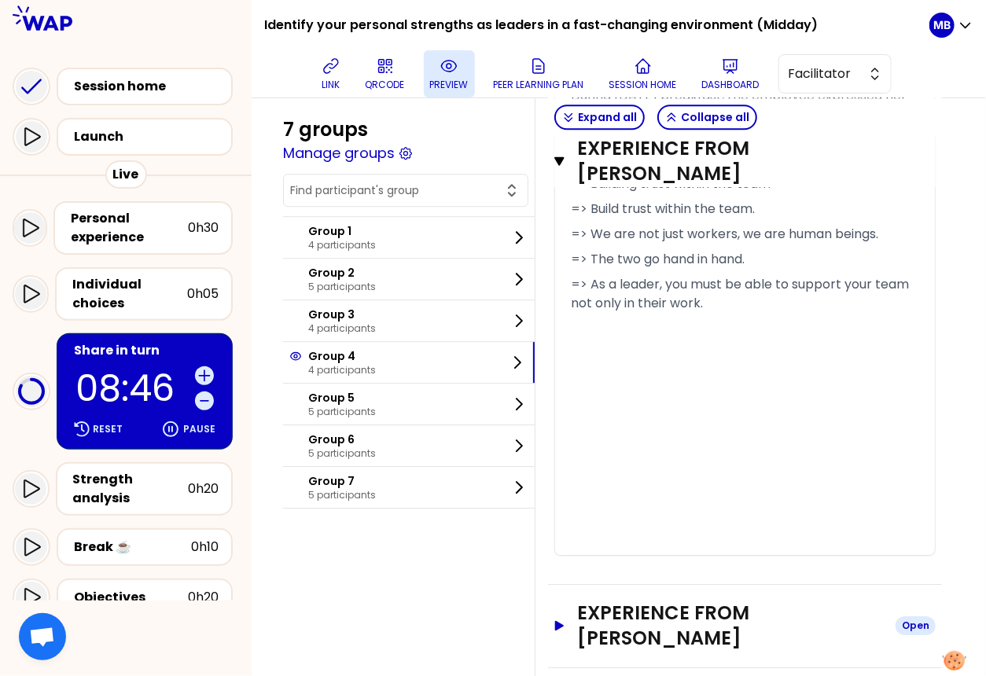
click at [638, 601] on h3 "Experience from florence fatiga" at bounding box center [730, 626] width 306 height 50
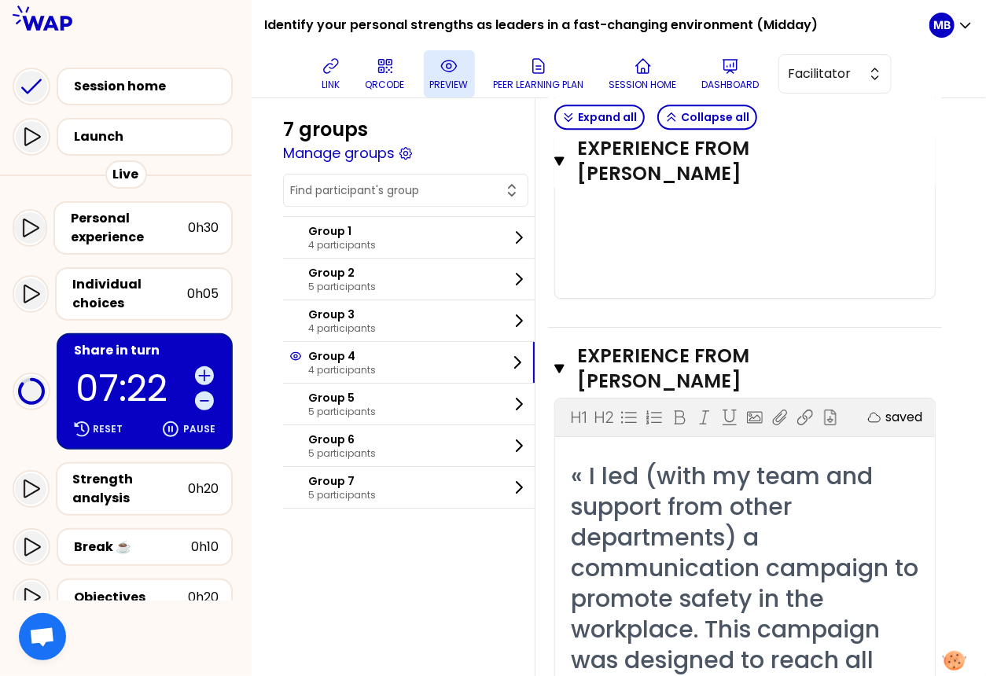
scroll to position [6402, 0]
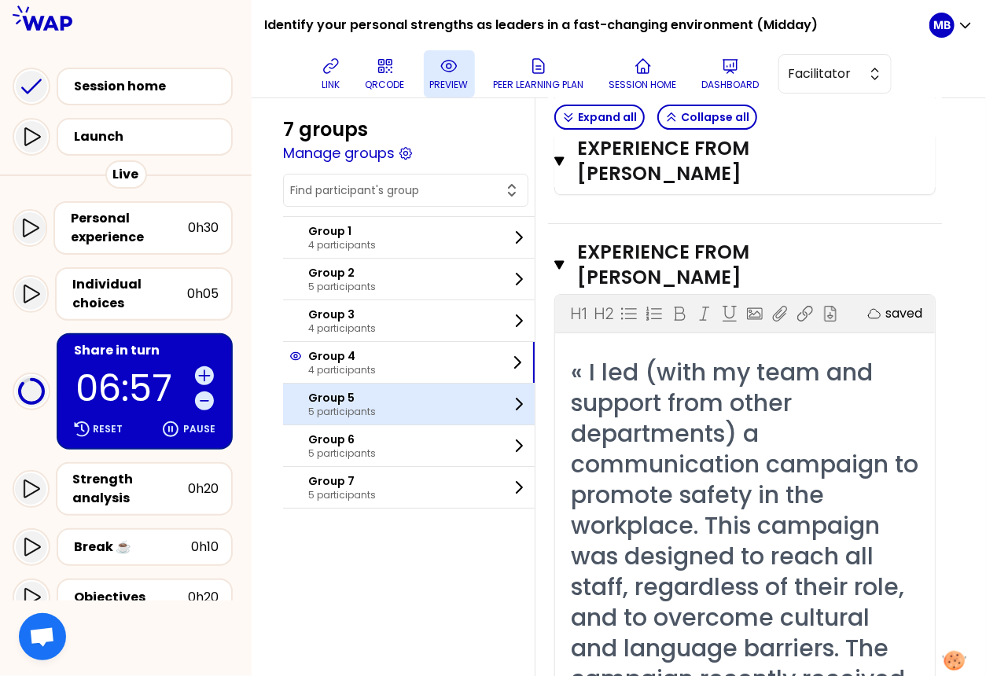
click at [331, 406] on p "5 participants" at bounding box center [342, 412] width 68 height 13
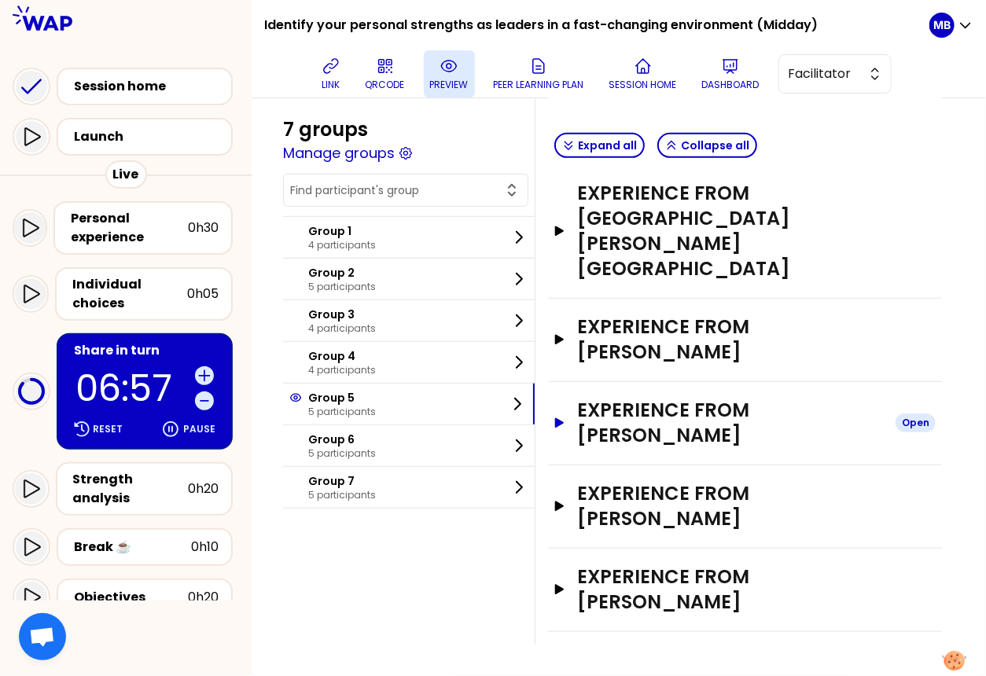
scroll to position [242, 0]
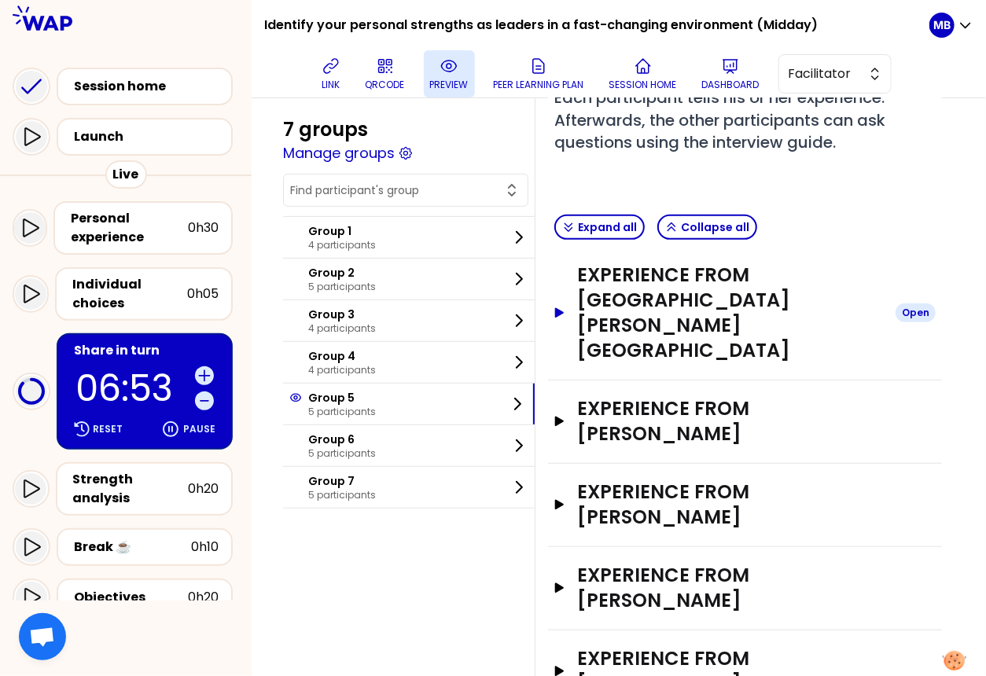
click at [638, 300] on h3 "Experience from Vishal Arora" at bounding box center [730, 313] width 306 height 101
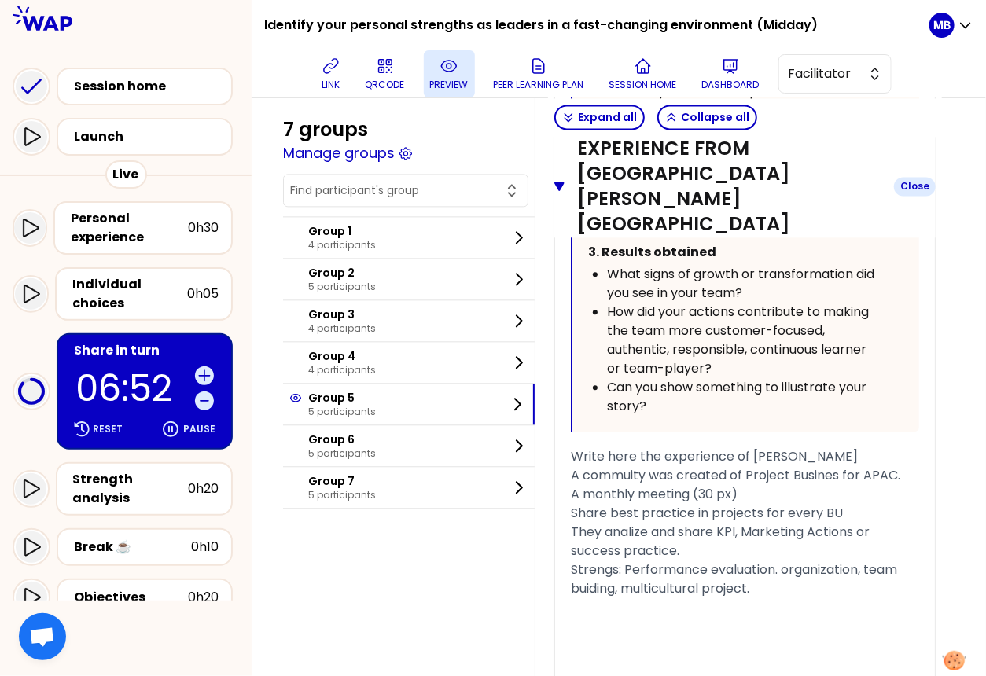
scroll to position [1501, 0]
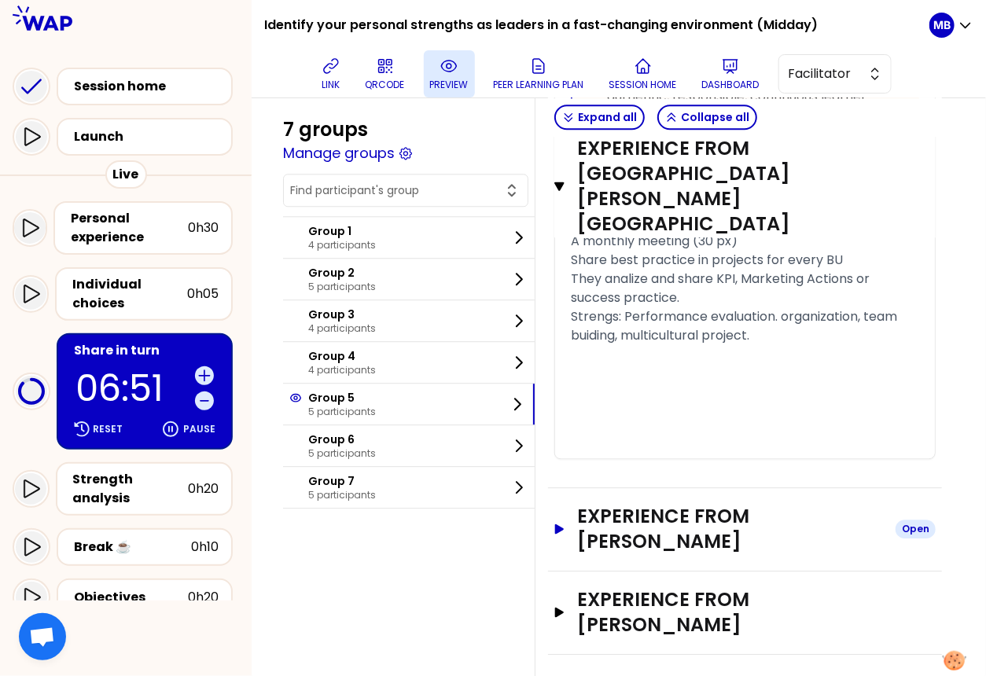
click at [644, 504] on h3 "Experience from Alejandro Pérez" at bounding box center [730, 529] width 306 height 50
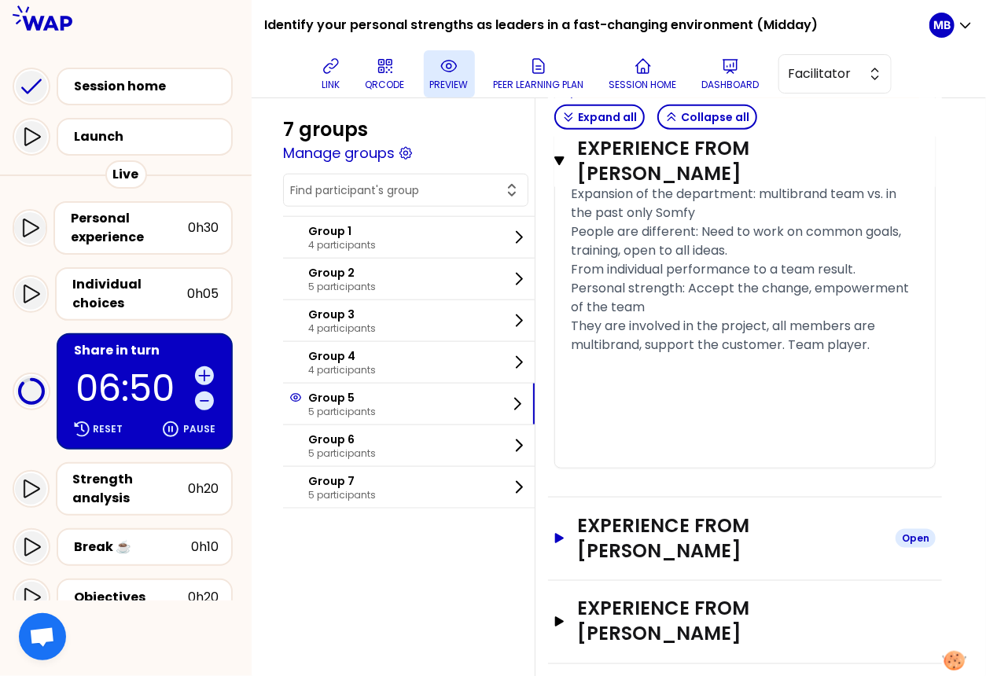
click at [645, 513] on h3 "Experience from Priscila Garcia" at bounding box center [730, 538] width 306 height 50
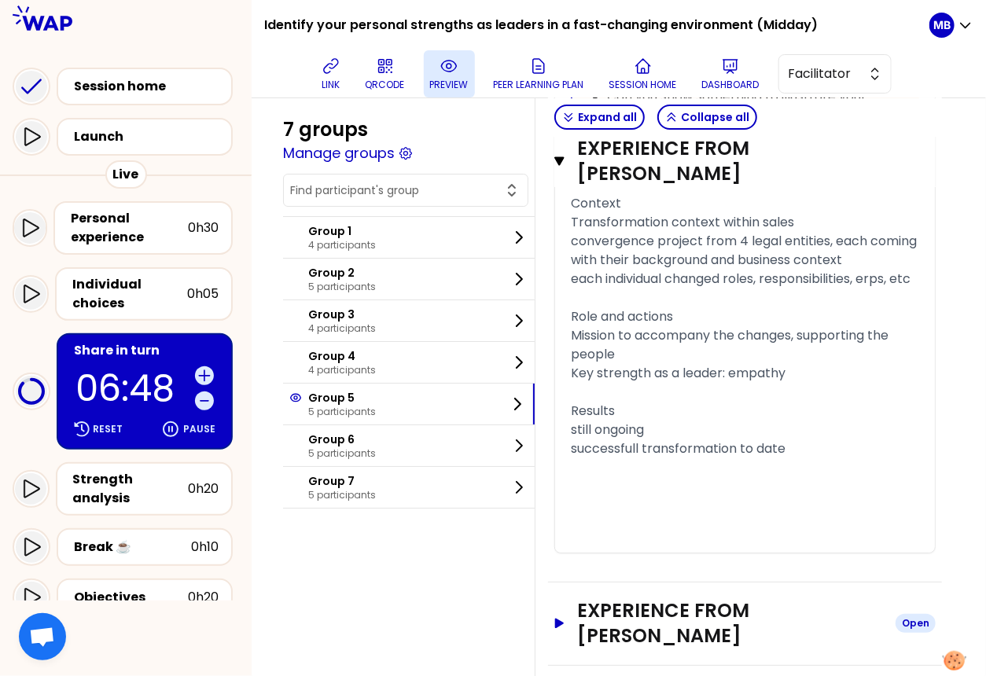
click at [640, 598] on h3 "Experience from patrick rambaud" at bounding box center [730, 623] width 306 height 50
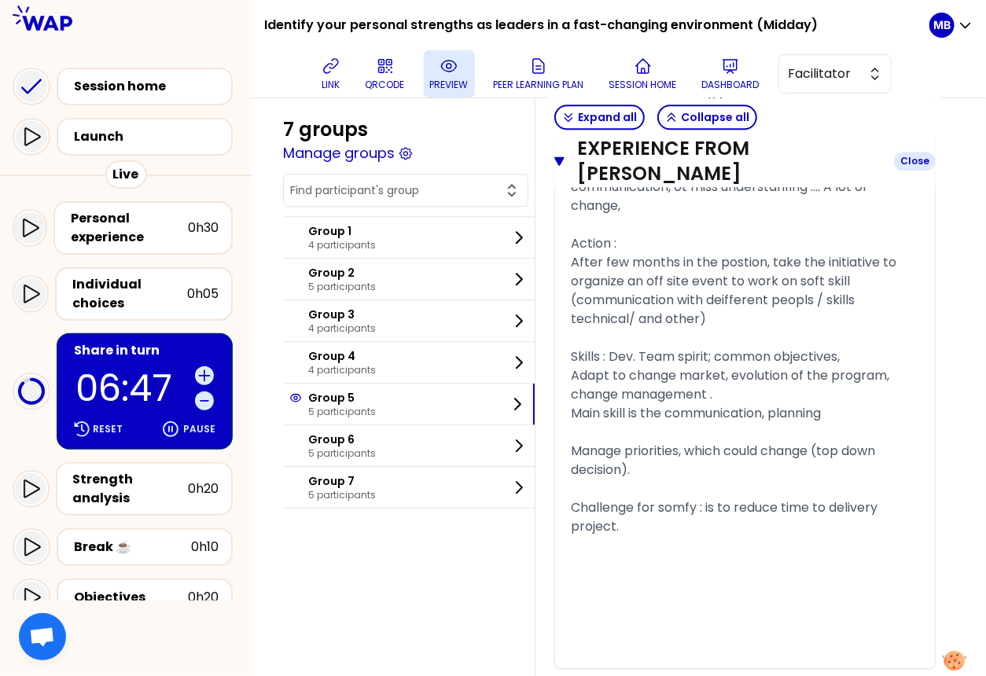
scroll to position [6006, 0]
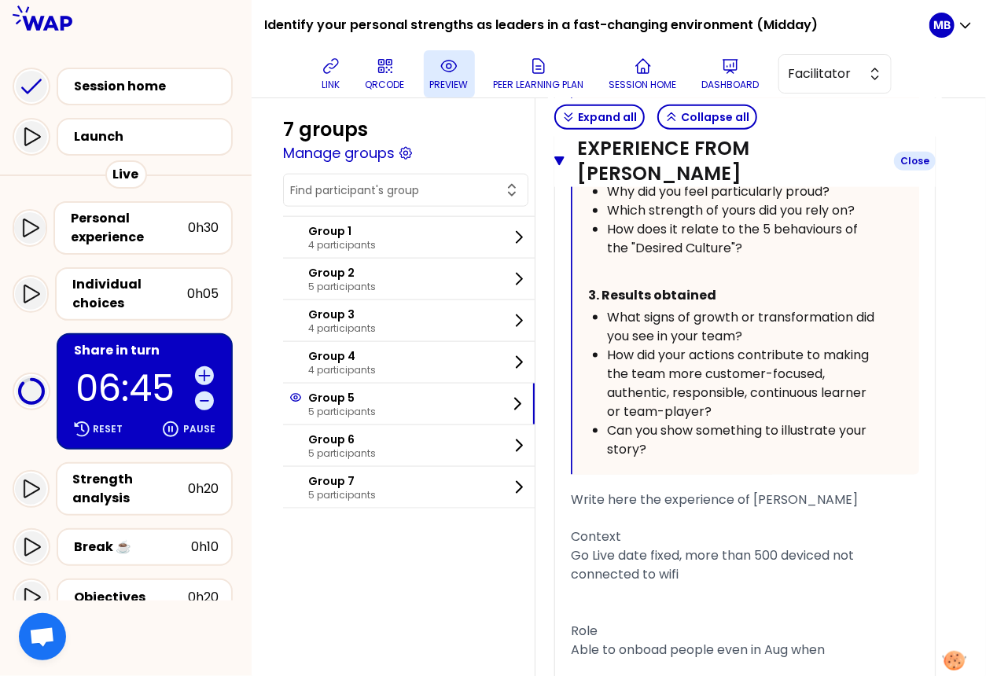
scroll to position [7379, 0]
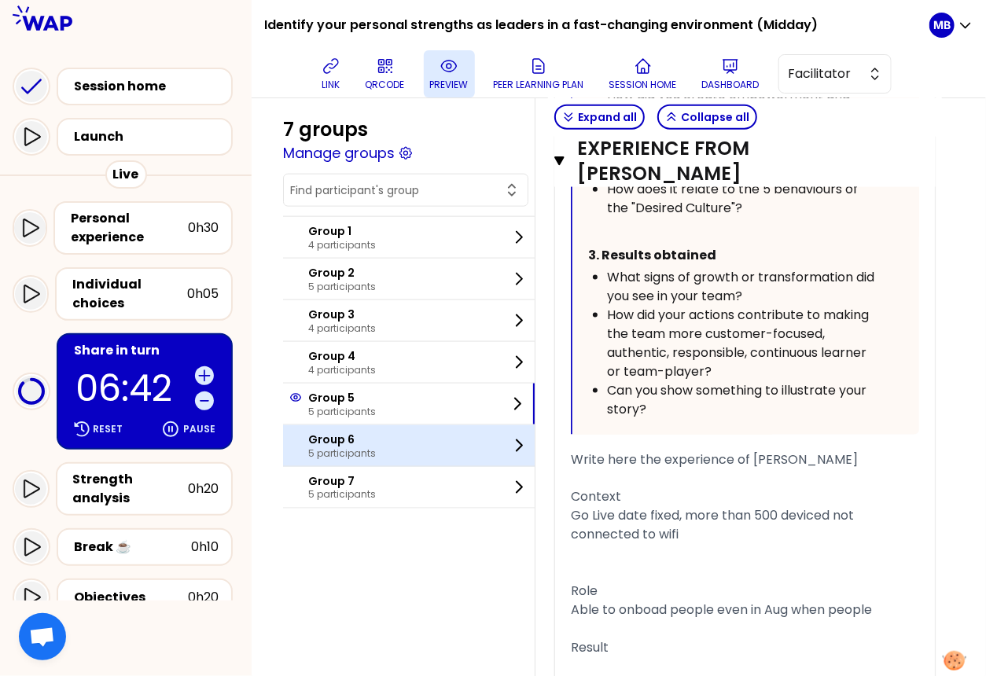
click at [347, 447] on p "5 participants" at bounding box center [342, 453] width 68 height 13
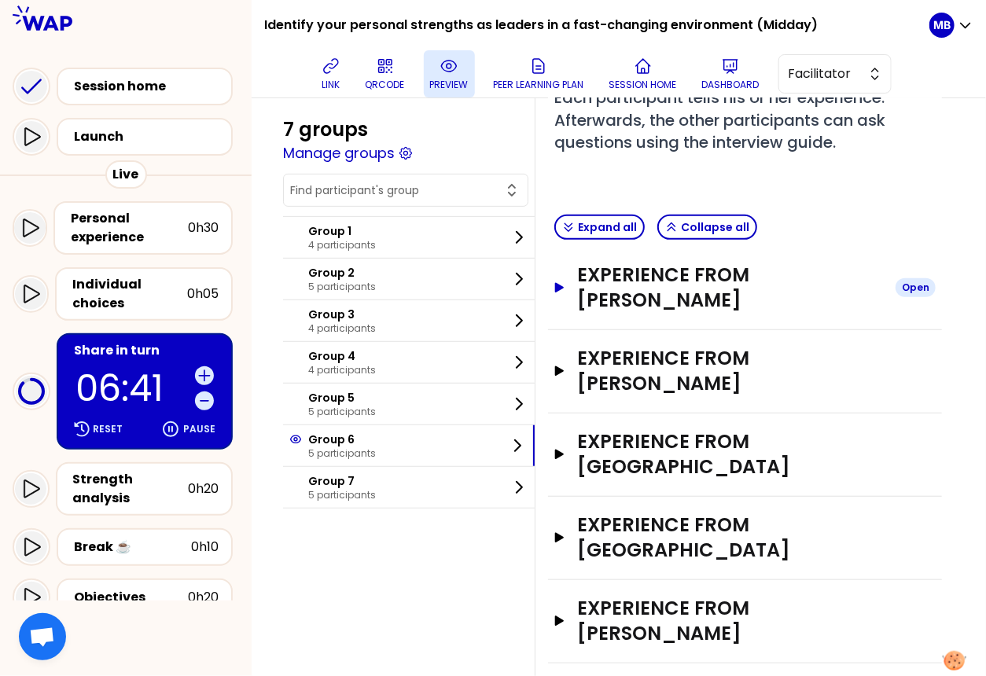
click at [580, 285] on h3 "Experience from Delphine MARTIN" at bounding box center [730, 288] width 306 height 50
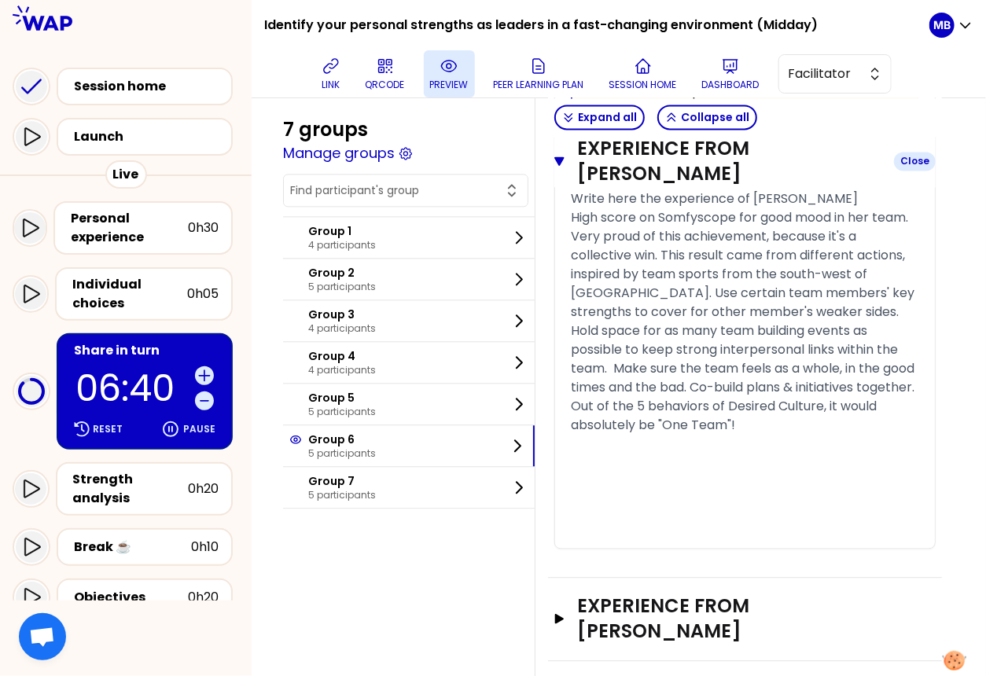
scroll to position [1518, 0]
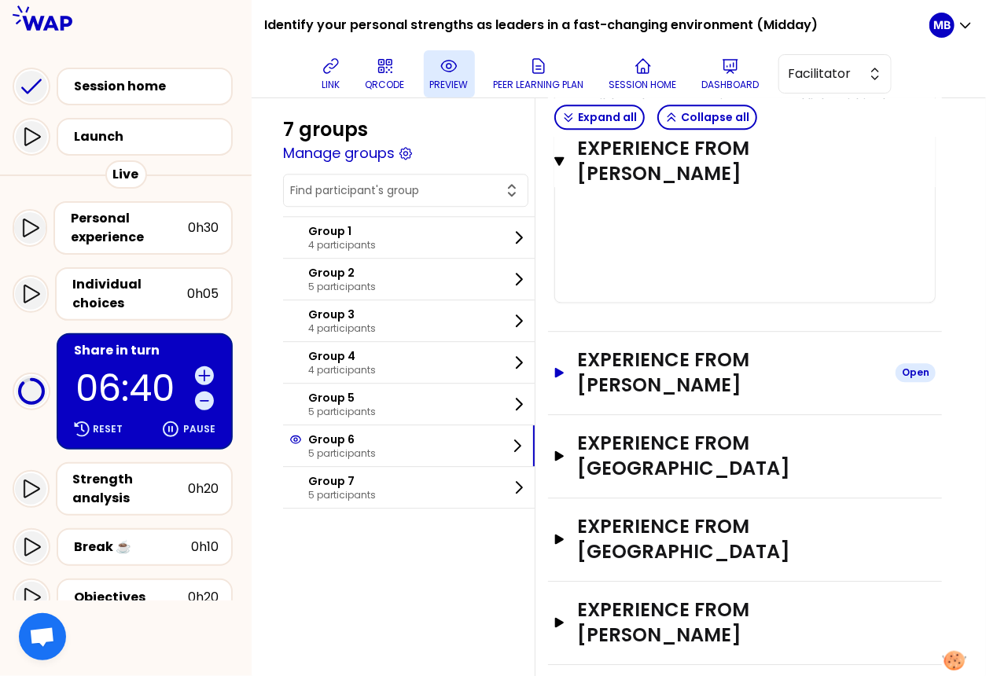
click at [601, 383] on h3 "Experience from Guilhem de BRUGIERE" at bounding box center [730, 372] width 306 height 50
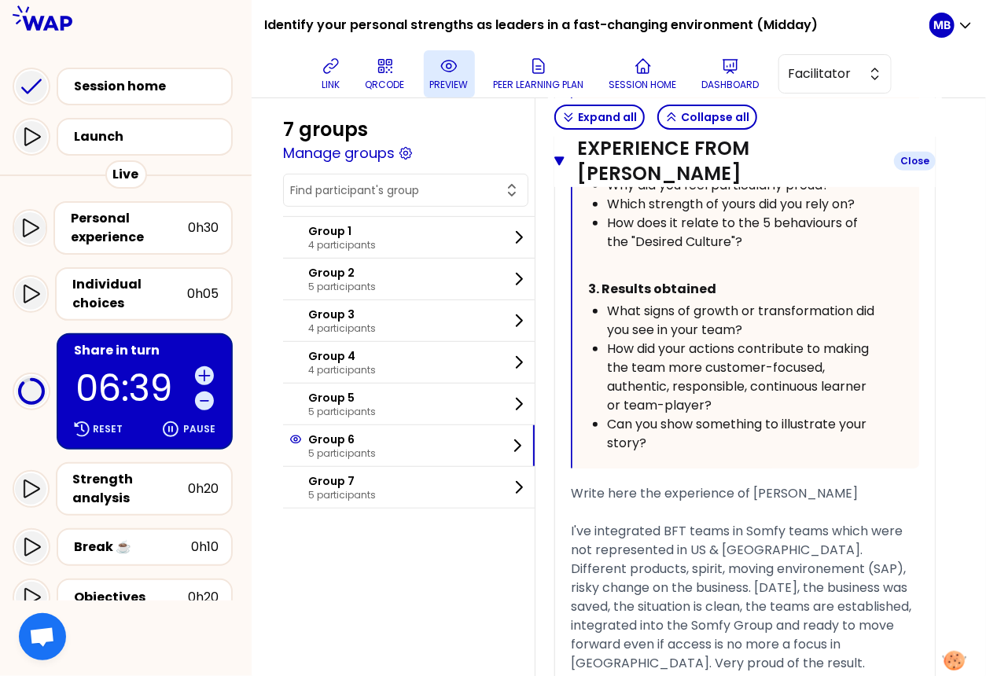
scroll to position [2842, 0]
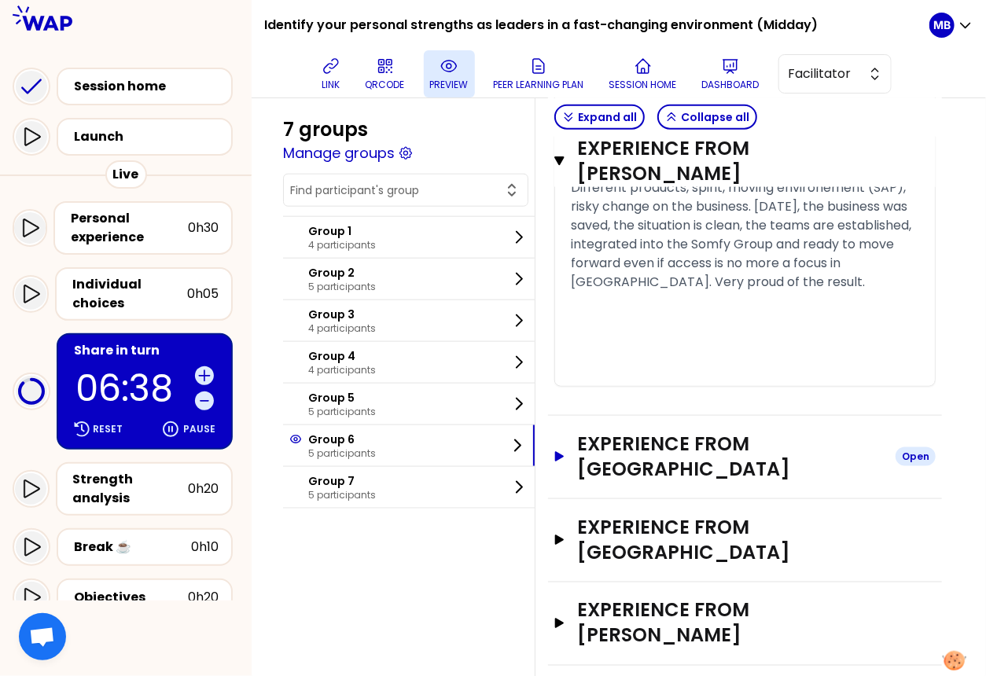
click at [613, 440] on h3 "Experience from BENARD" at bounding box center [730, 457] width 306 height 50
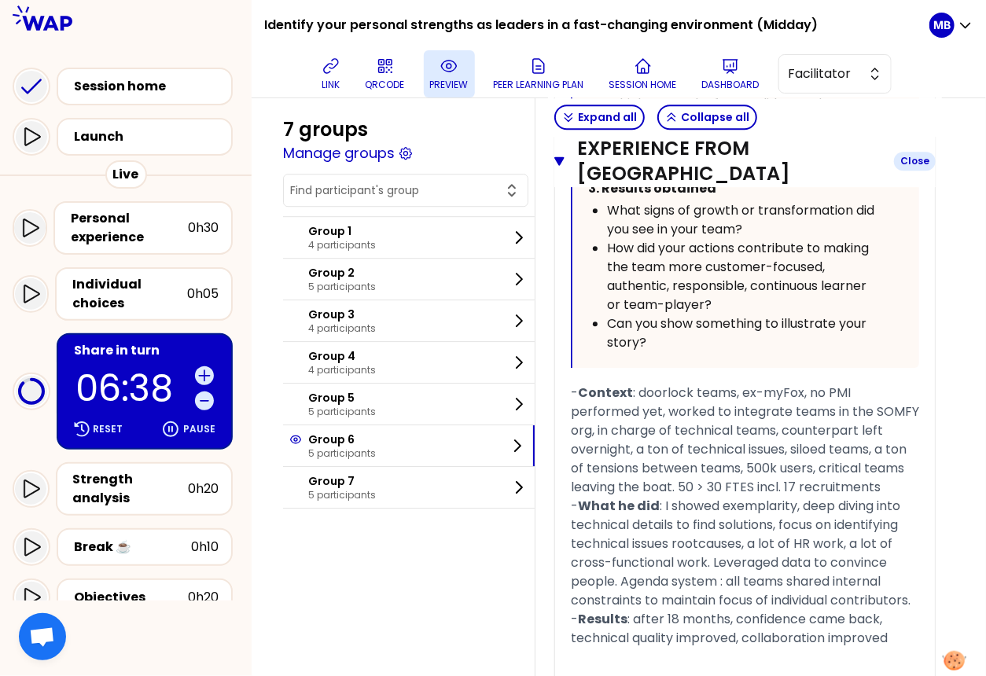
scroll to position [4197, 0]
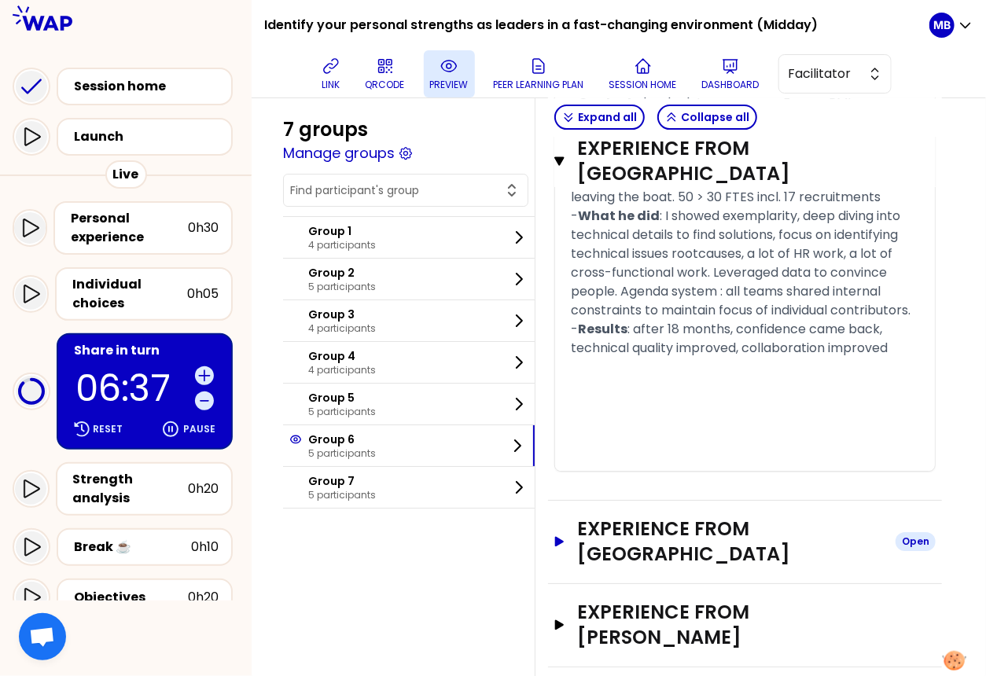
click at [619, 516] on h3 "Experience from Anouk Placet" at bounding box center [730, 541] width 306 height 50
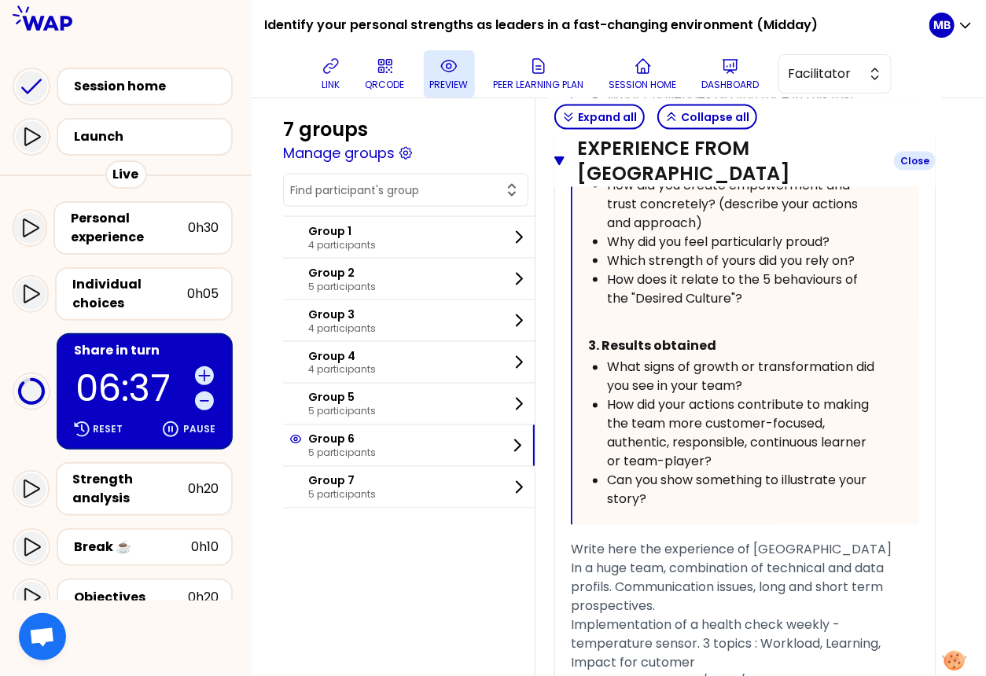
scroll to position [5626, 0]
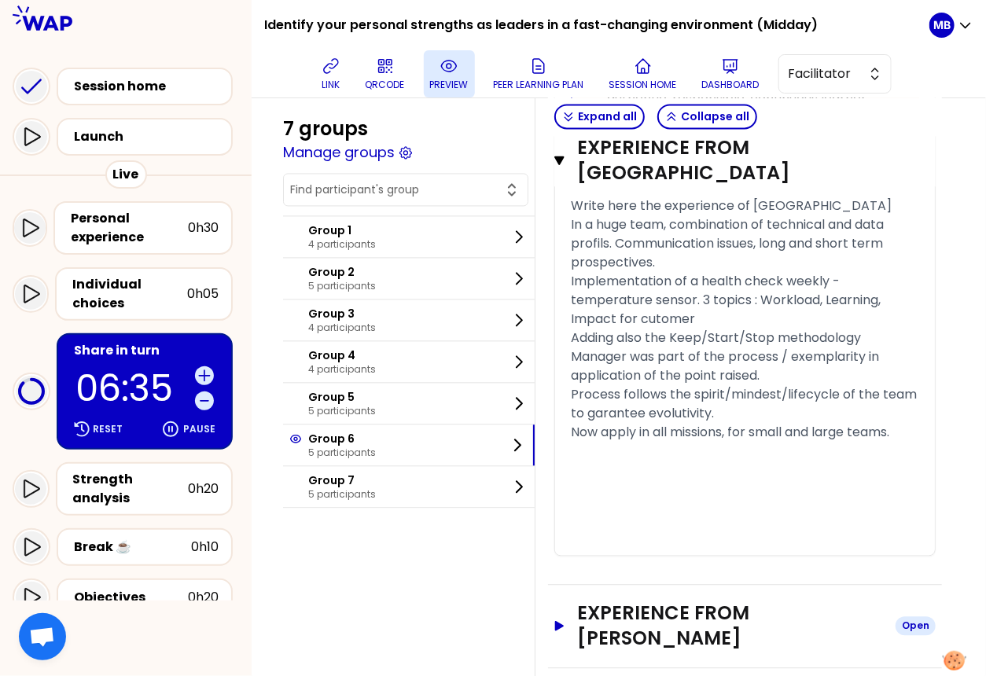
click at [617, 601] on h3 "Experience from Florent Ferrer" at bounding box center [730, 626] width 306 height 50
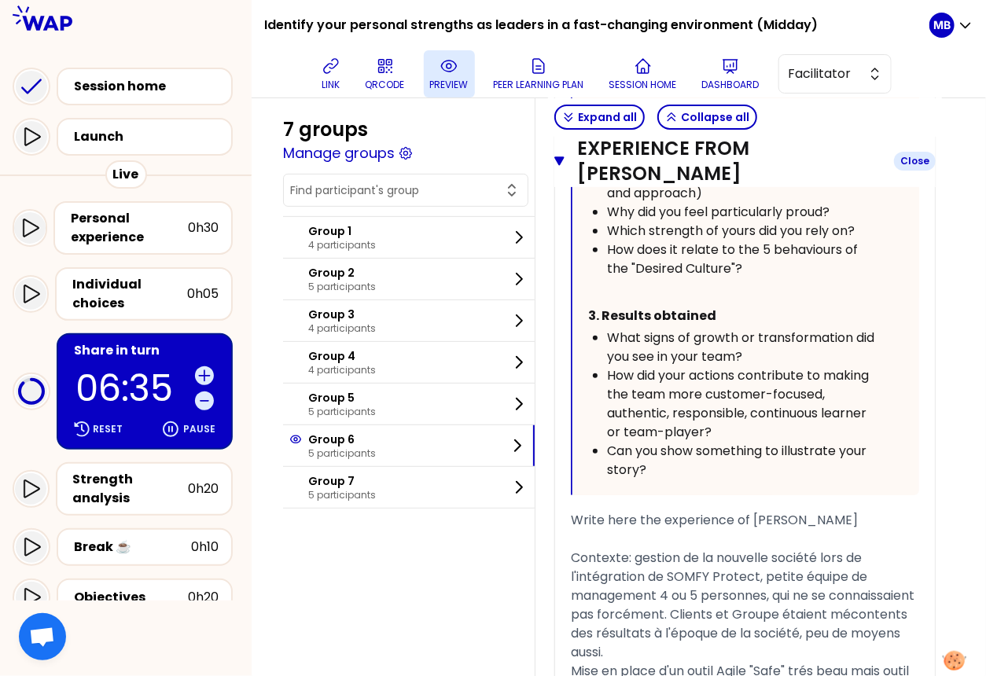
scroll to position [7018, 0]
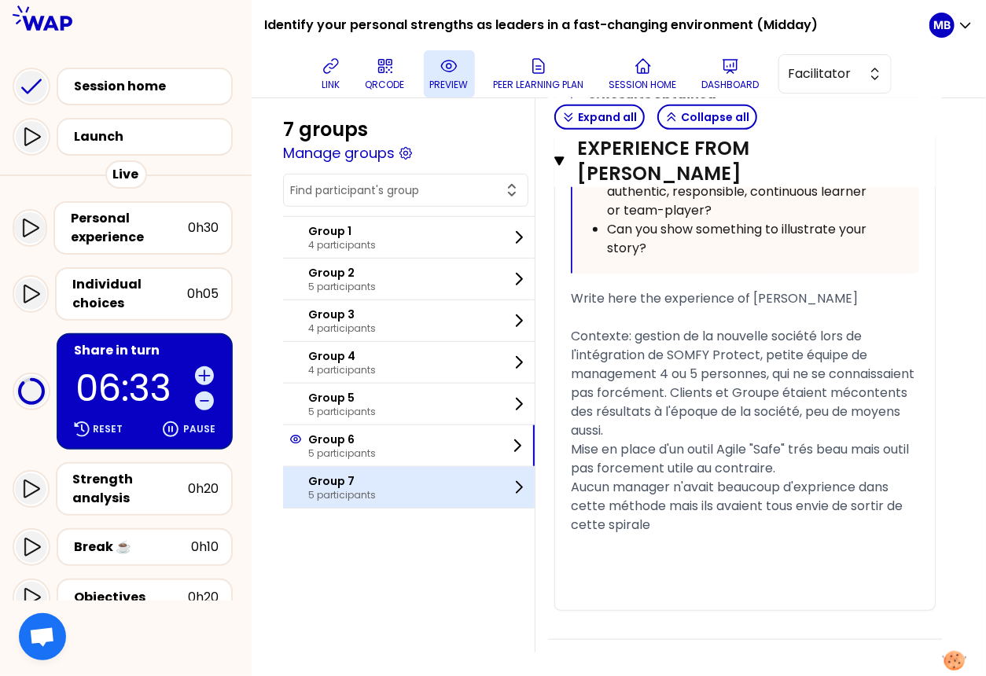
click at [362, 489] on p "5 participants" at bounding box center [342, 495] width 68 height 13
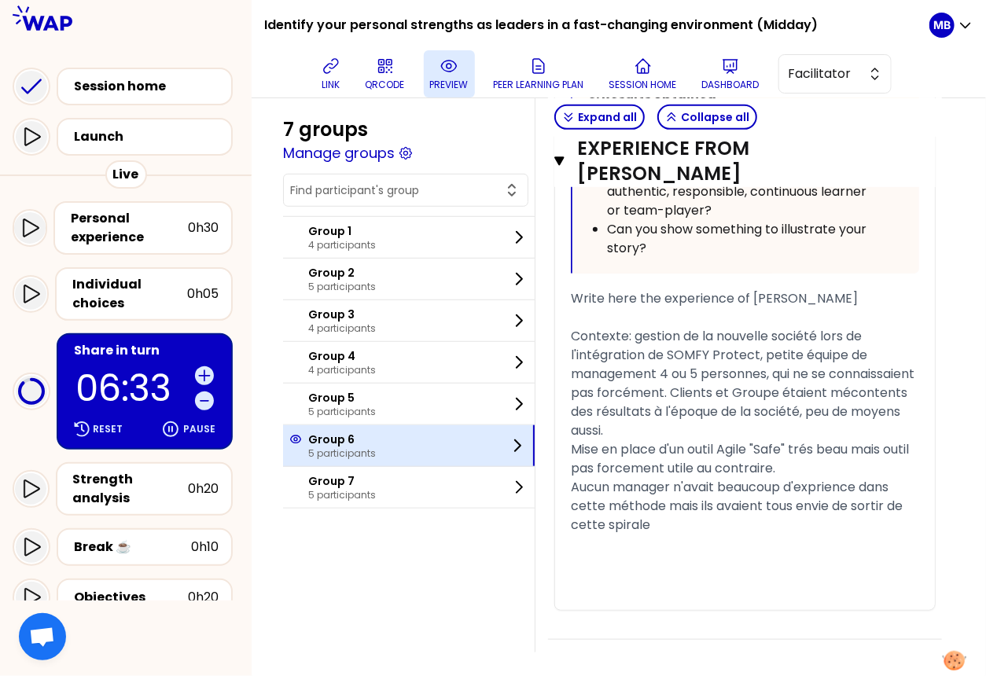
scroll to position [217, 0]
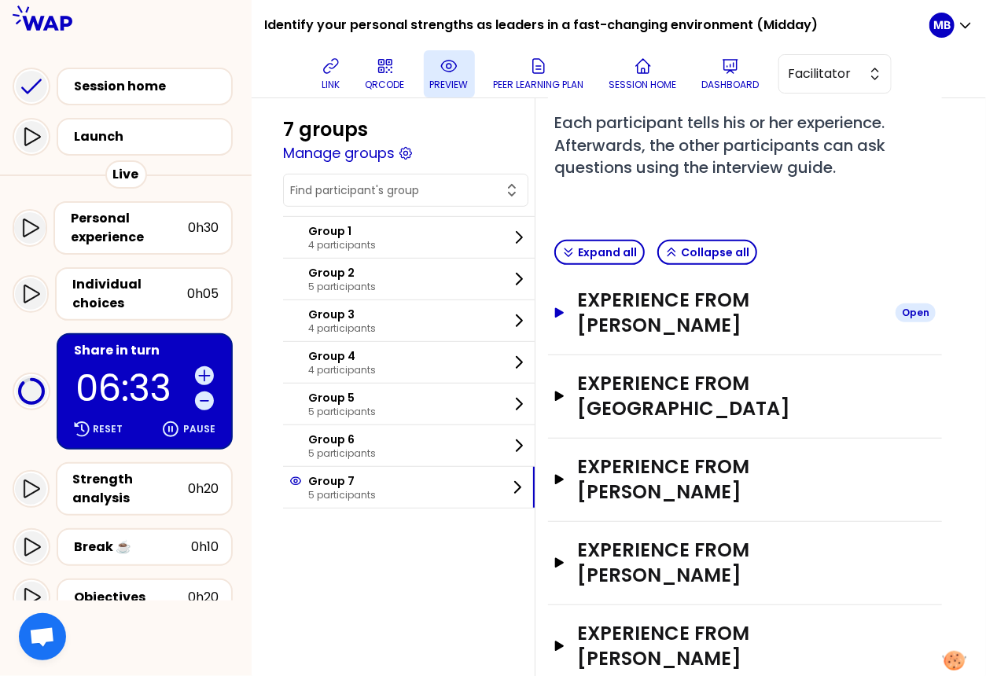
click at [646, 297] on h3 "Experience from Gabriel Radon" at bounding box center [730, 313] width 306 height 50
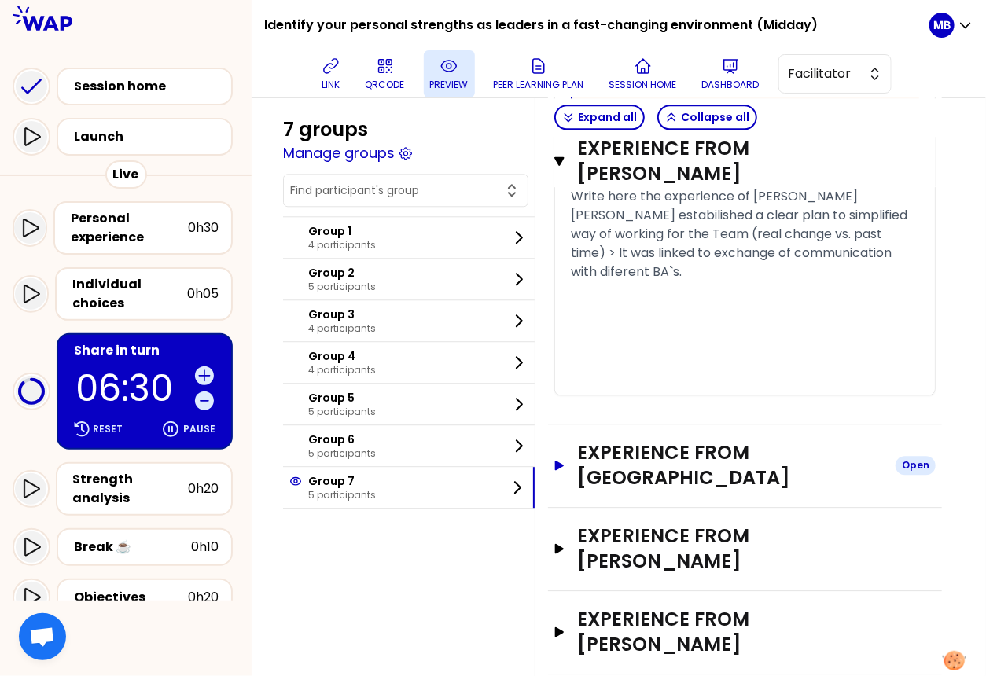
click at [602, 481] on h3 "Experience from RAFAL" at bounding box center [730, 465] width 306 height 50
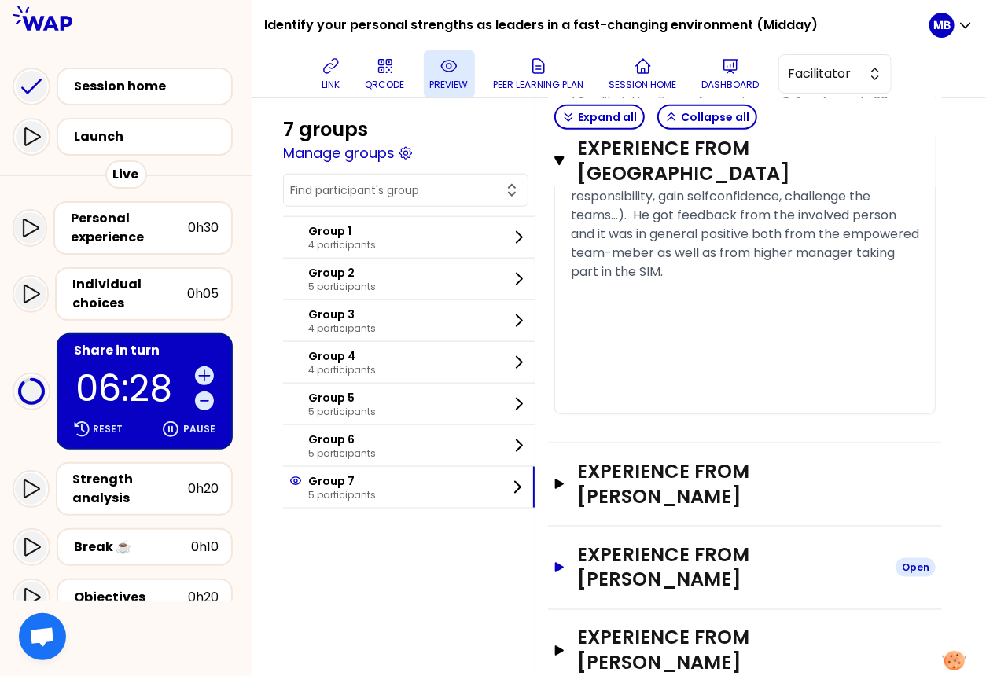
scroll to position [2860, 0]
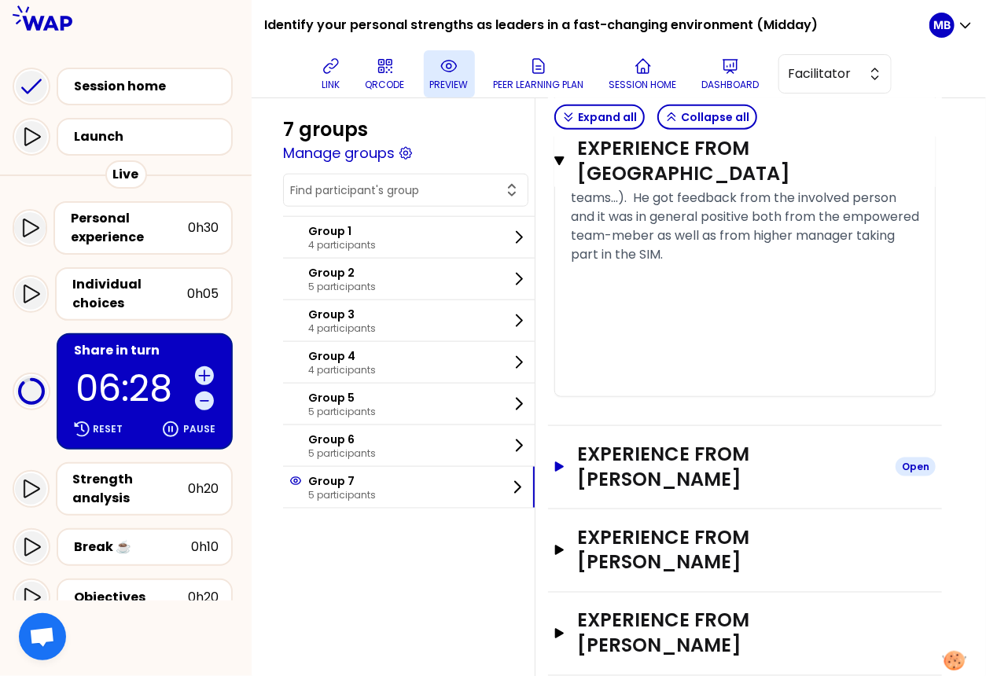
click at [619, 490] on h3 "Experience from Lukasz Jakubek" at bounding box center [730, 467] width 306 height 50
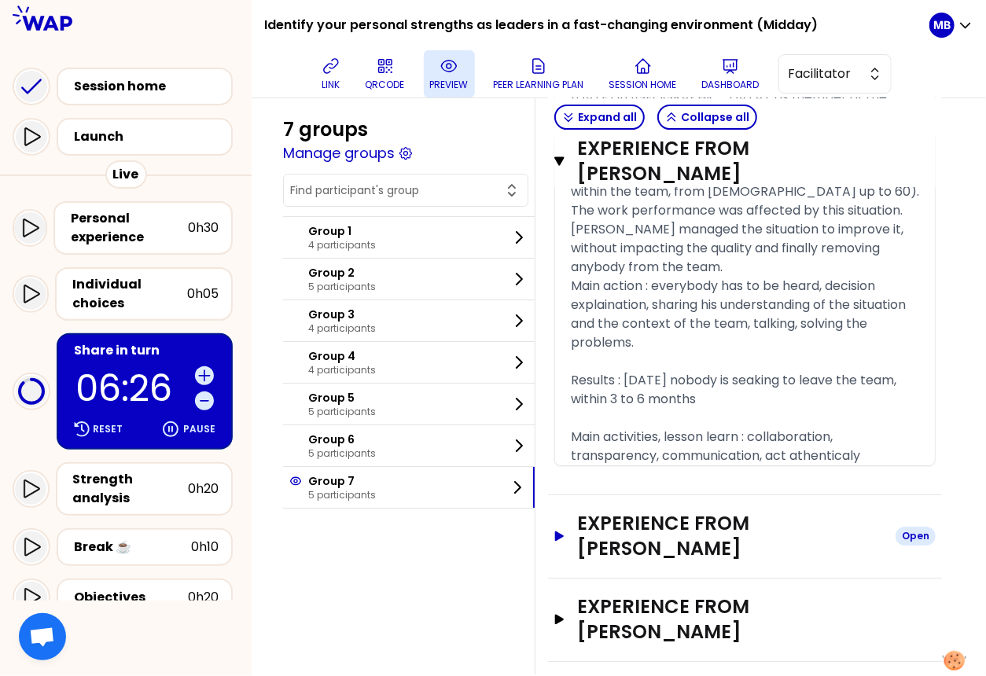
click at [600, 512] on h3 "Experience from Gabriel" at bounding box center [730, 536] width 306 height 50
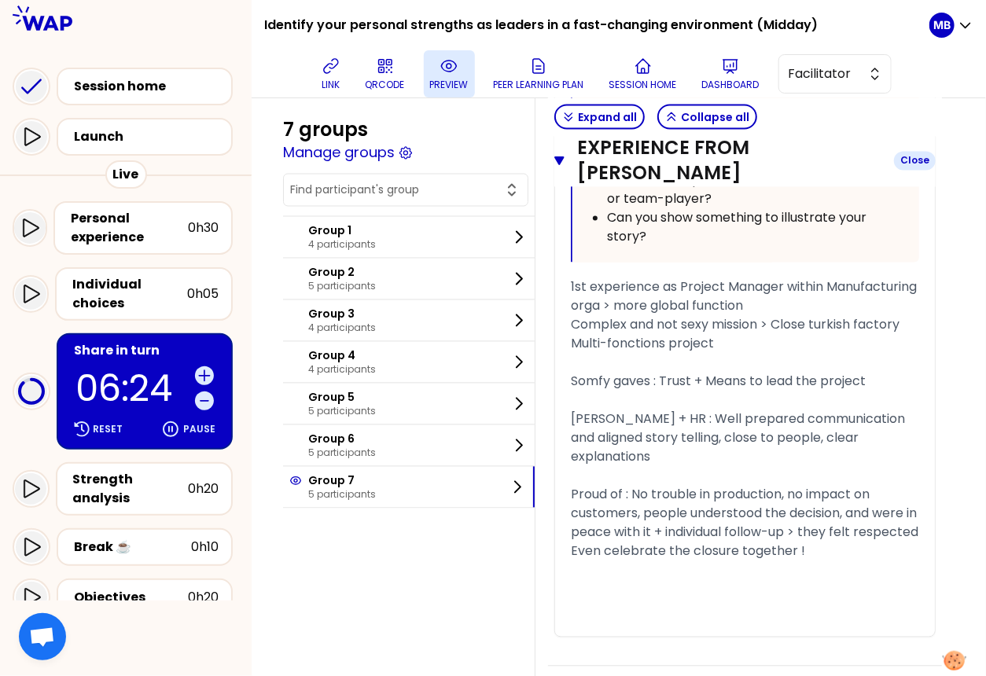
scroll to position [5556, 0]
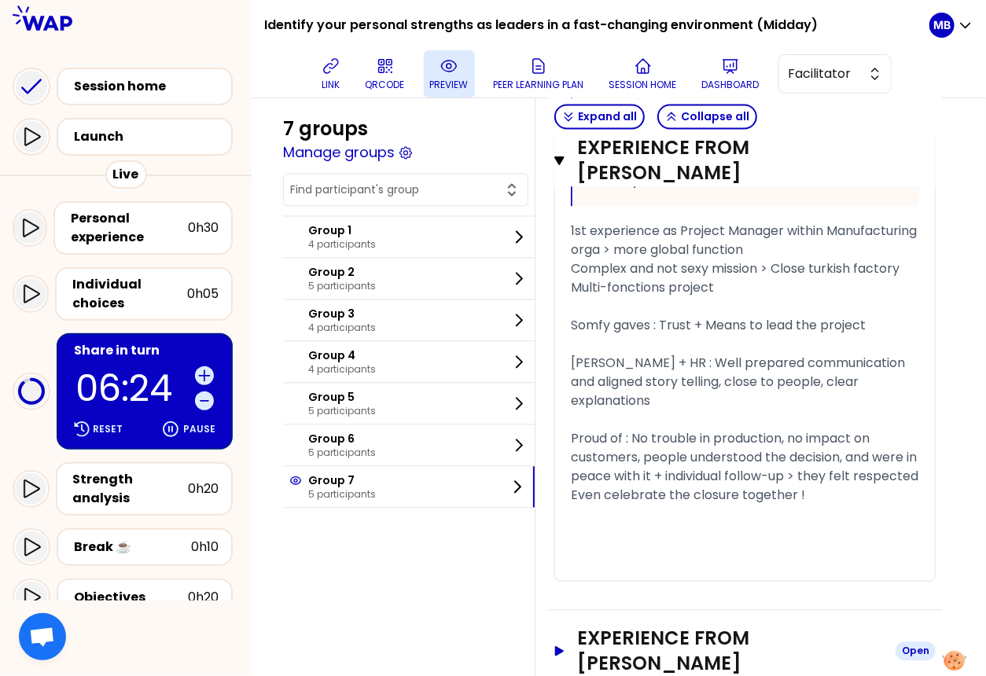
click at [611, 626] on h3 "Experience from Marine DANIEL" at bounding box center [730, 651] width 306 height 50
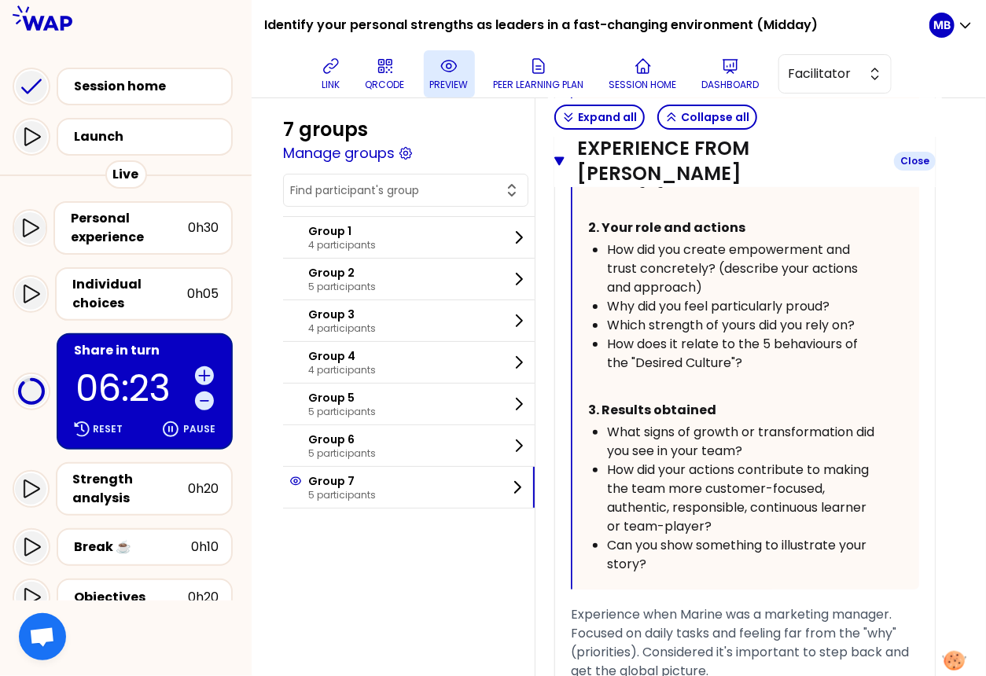
scroll to position [6974, 0]
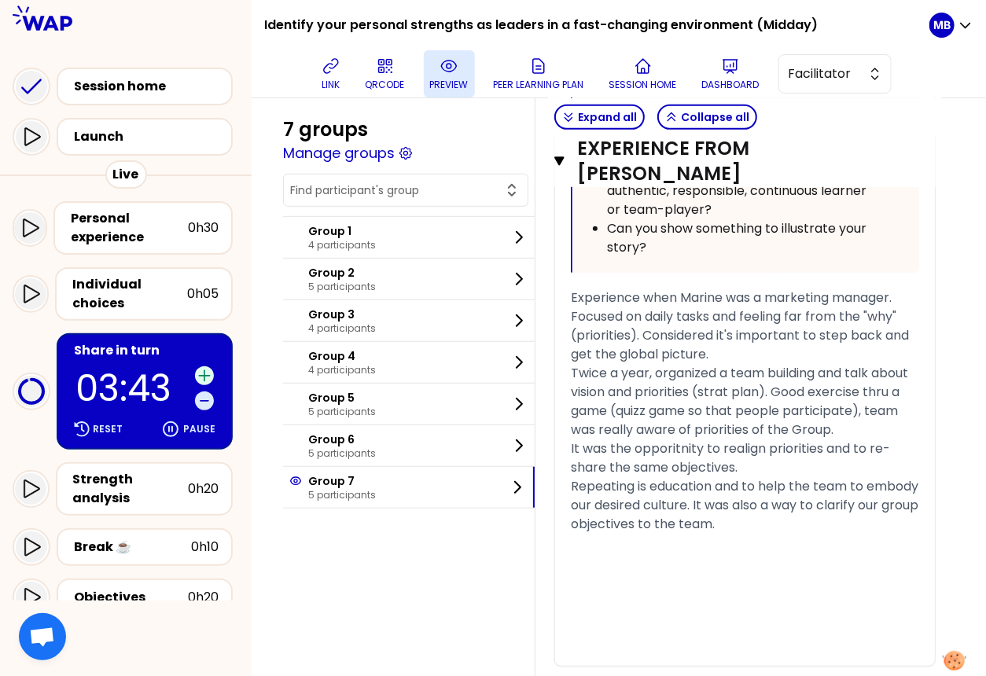
click at [209, 369] on icon at bounding box center [205, 376] width 16 height 16
click at [127, 491] on div "Strength analysis" at bounding box center [130, 489] width 115 height 38
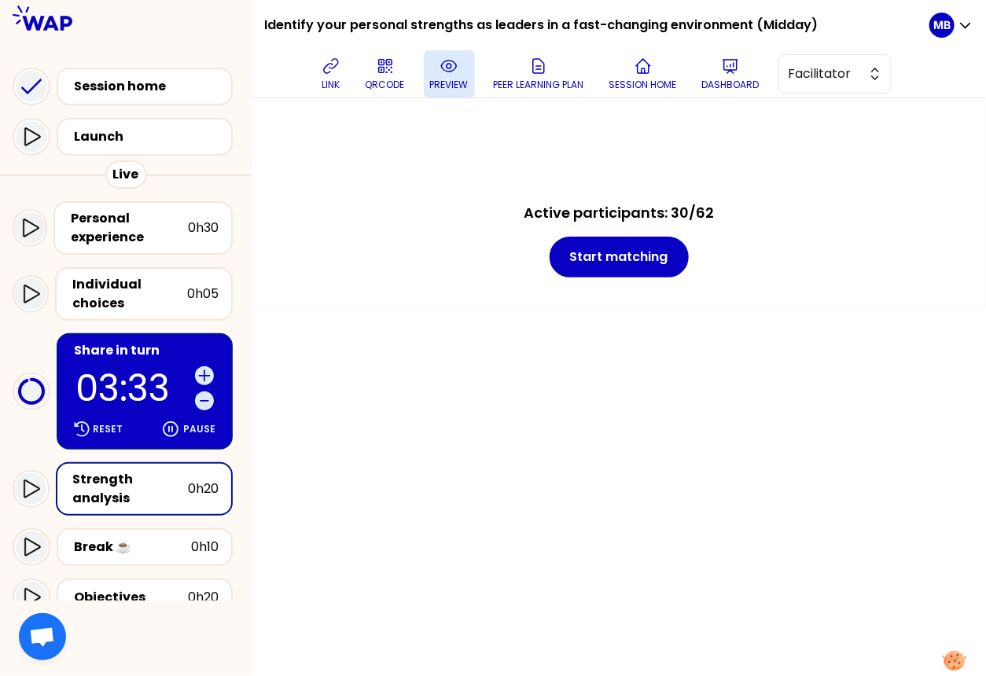
click at [444, 73] on icon at bounding box center [448, 66] width 19 height 19
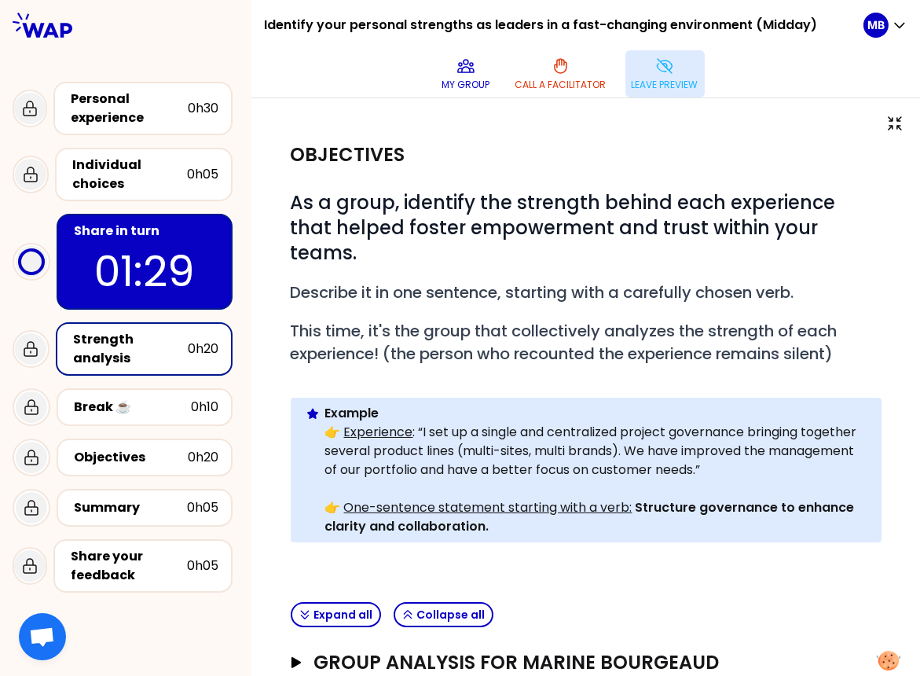
click at [692, 67] on button "Leave preview" at bounding box center [665, 73] width 79 height 47
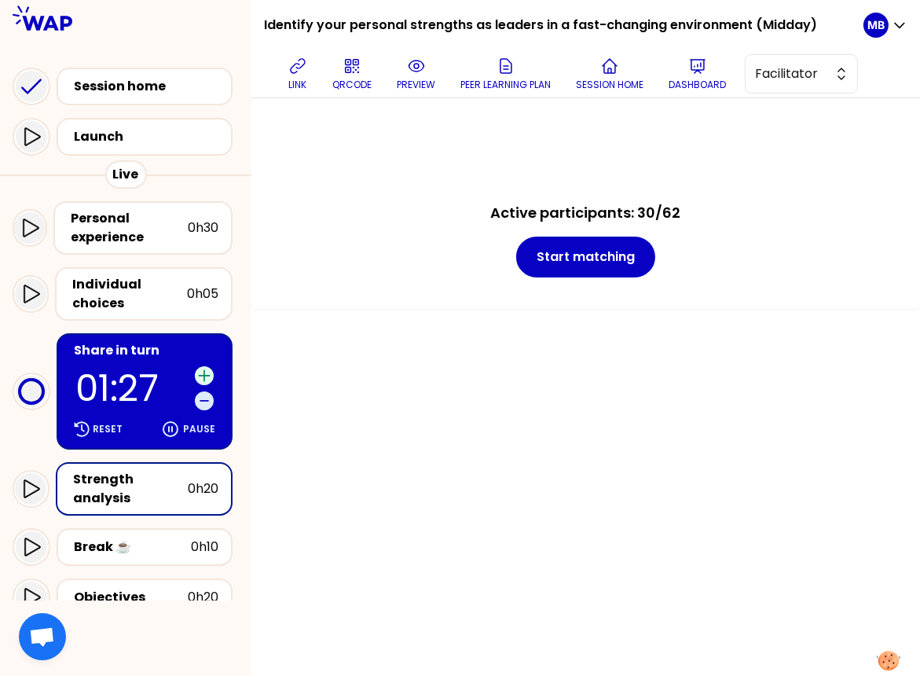
click at [203, 371] on icon at bounding box center [205, 376] width 16 height 16
click at [417, 75] on button "preview" at bounding box center [416, 73] width 51 height 47
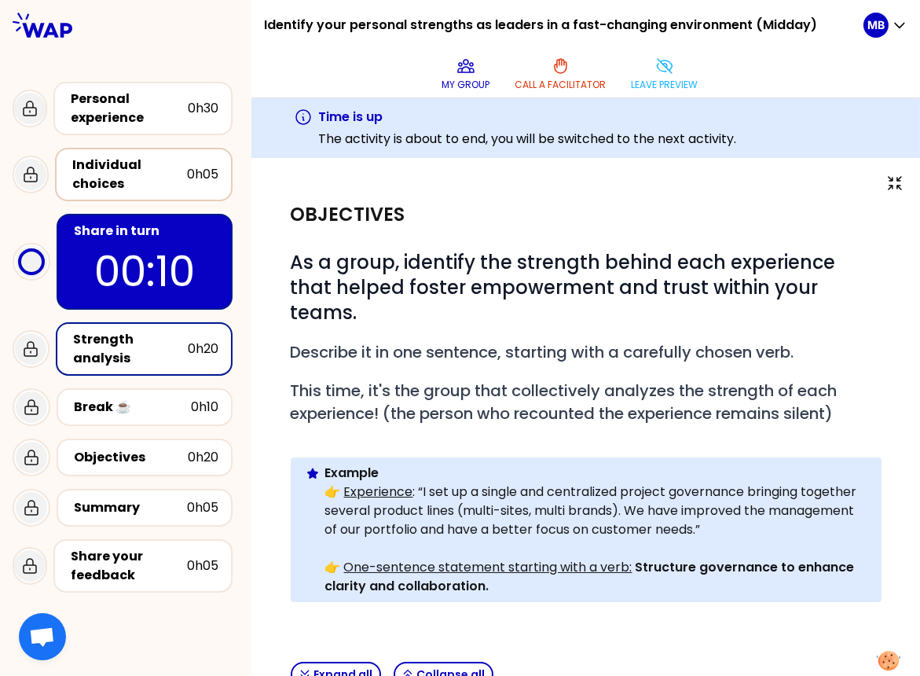
click at [160, 163] on div "Individual choices" at bounding box center [129, 175] width 115 height 38
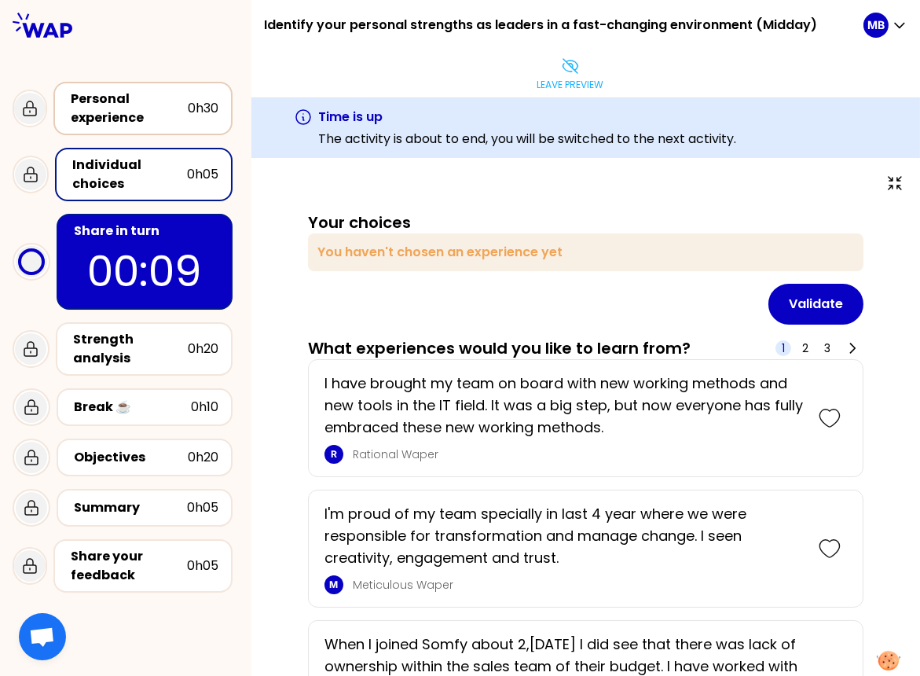
click at [147, 119] on div "Personal experience" at bounding box center [129, 109] width 117 height 38
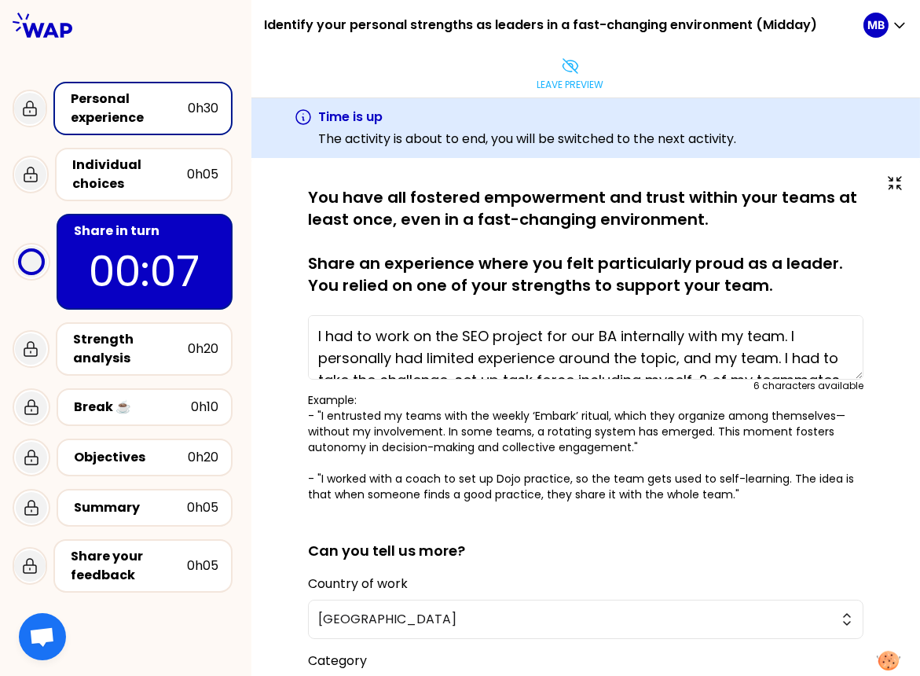
click at [145, 233] on div "Share in turn" at bounding box center [146, 231] width 145 height 19
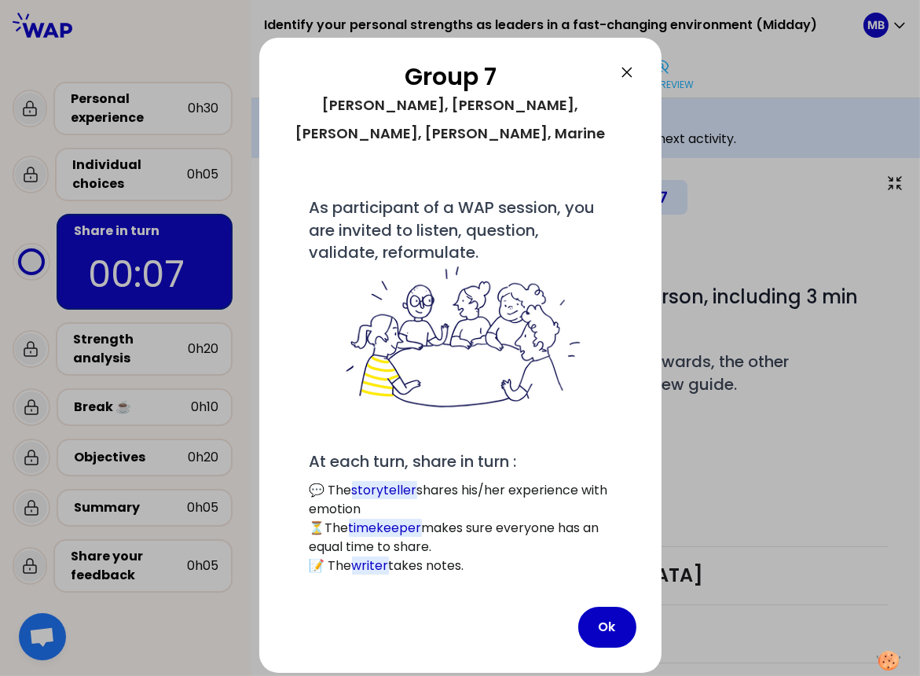
click at [630, 69] on icon at bounding box center [627, 72] width 9 height 9
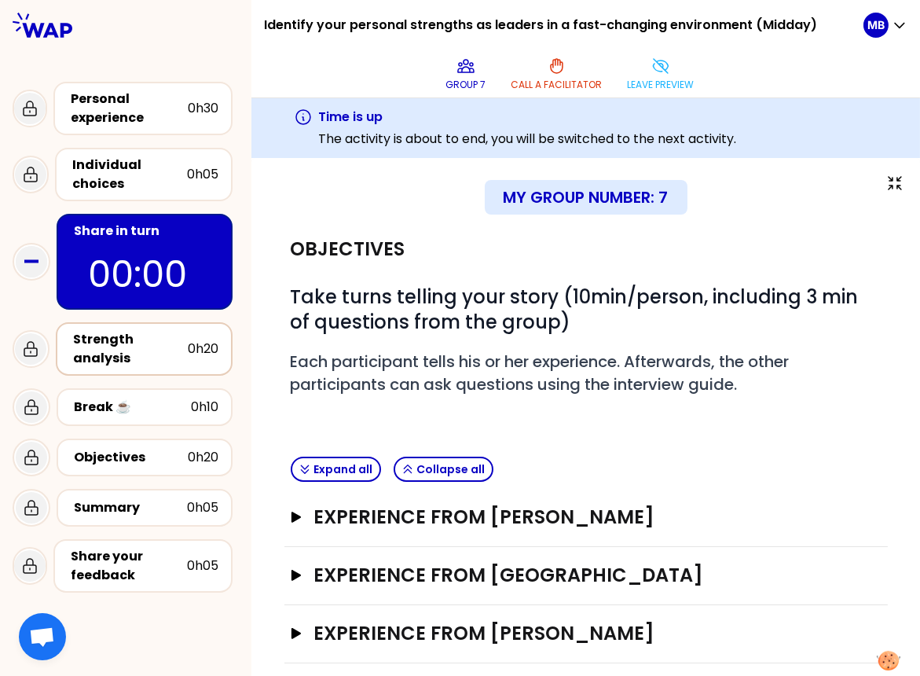
click at [145, 345] on div "Strength analysis" at bounding box center [130, 349] width 115 height 38
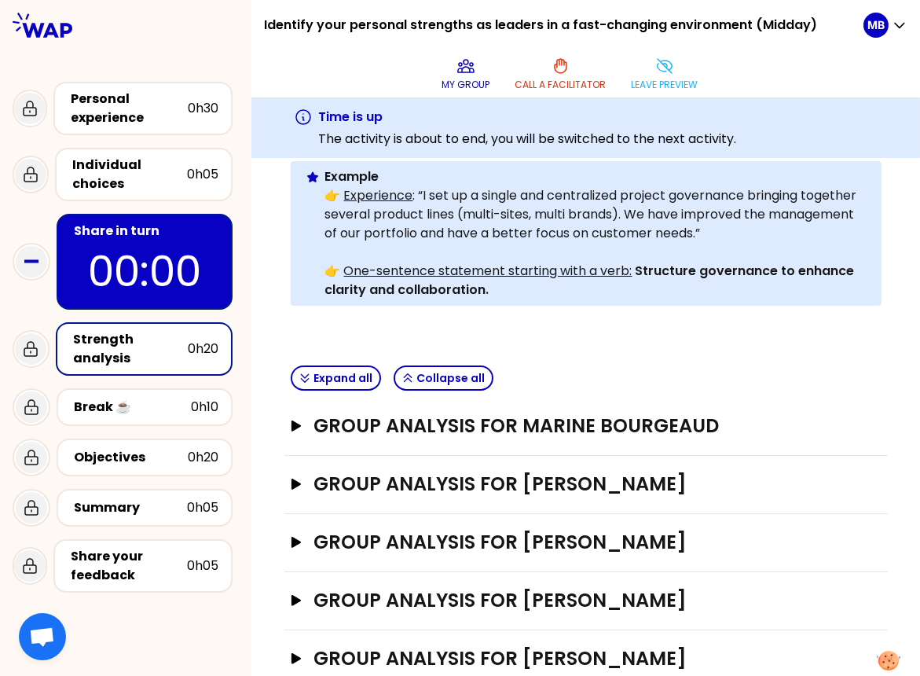
scroll to position [308, 0]
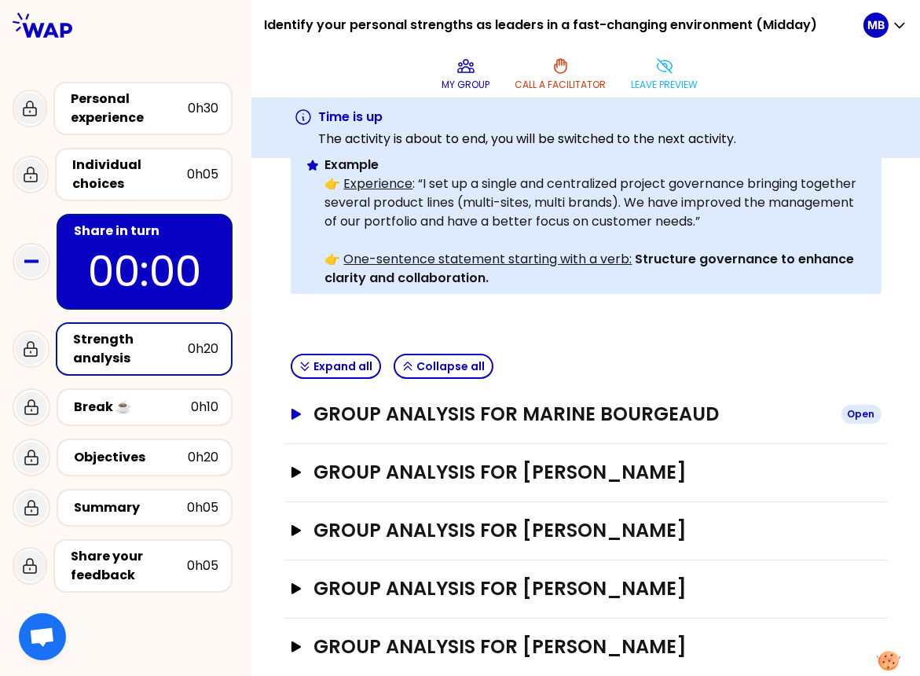
click at [503, 402] on h3 "Group analysis for Marine Bourgeaud" at bounding box center [571, 414] width 515 height 25
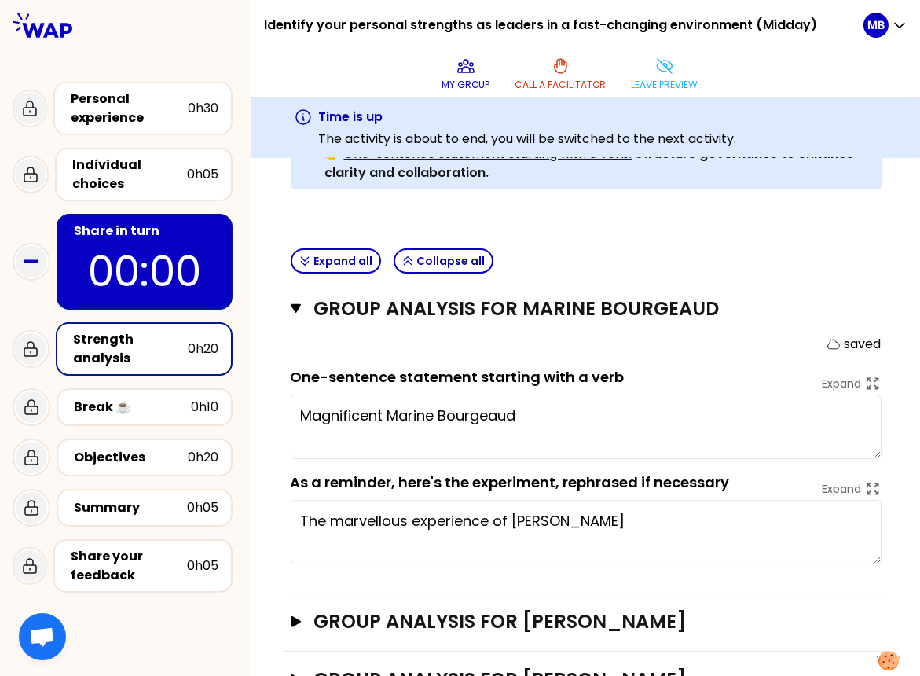
scroll to position [416, 0]
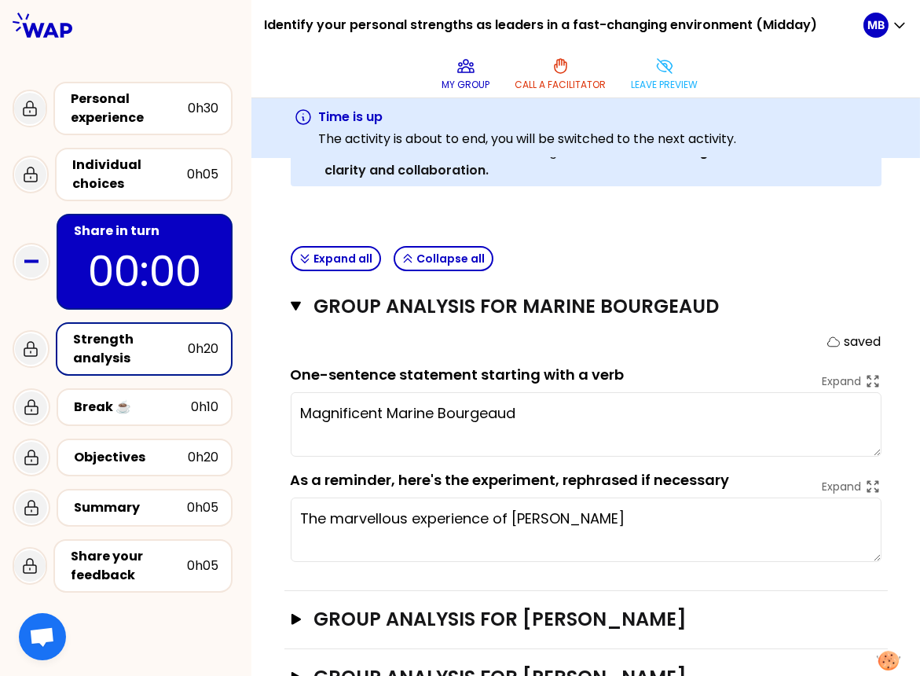
drag, startPoint x: 301, startPoint y: 487, endPoint x: 696, endPoint y: 490, distance: 395.4
click at [696, 498] on textarea "The marvellous experience of Marine Bourgeaud" at bounding box center [586, 530] width 591 height 64
click at [179, 230] on div "Share in turn" at bounding box center [146, 231] width 145 height 19
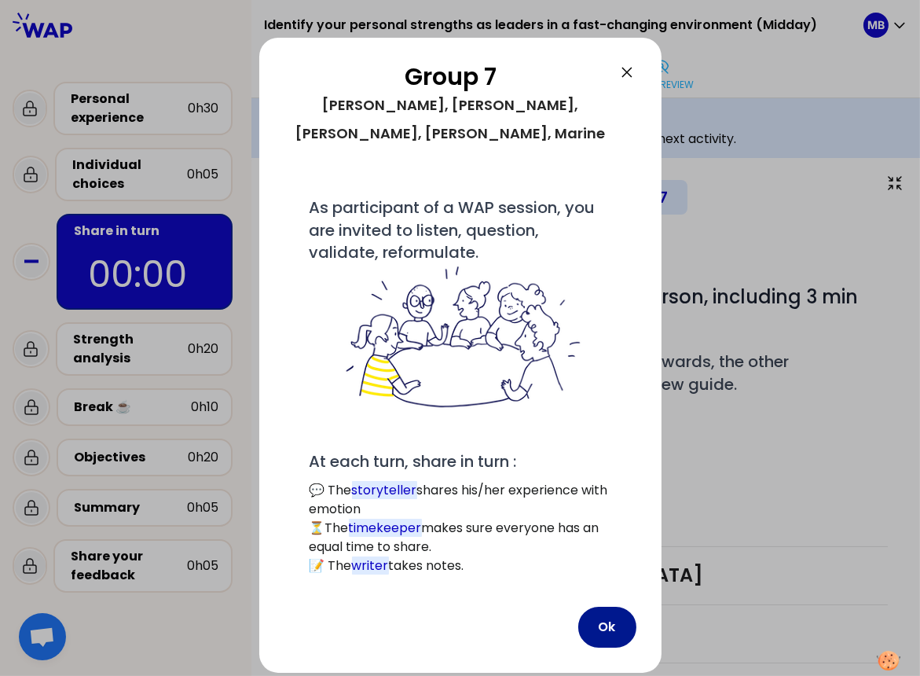
click at [597, 607] on button "Ok" at bounding box center [608, 627] width 58 height 41
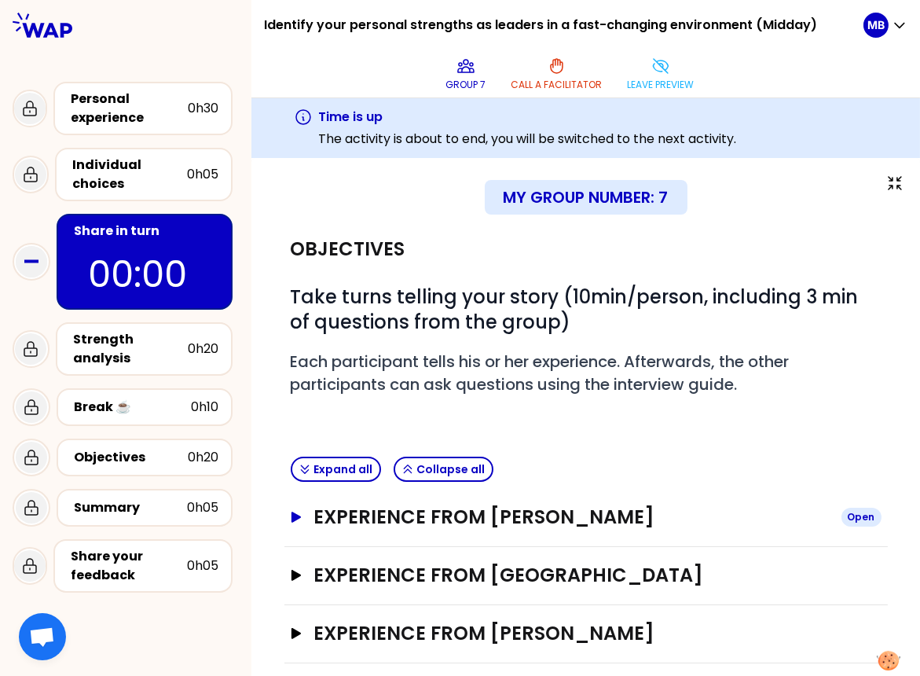
click at [418, 518] on h3 "Experience from Gabriel Radon" at bounding box center [571, 517] width 515 height 25
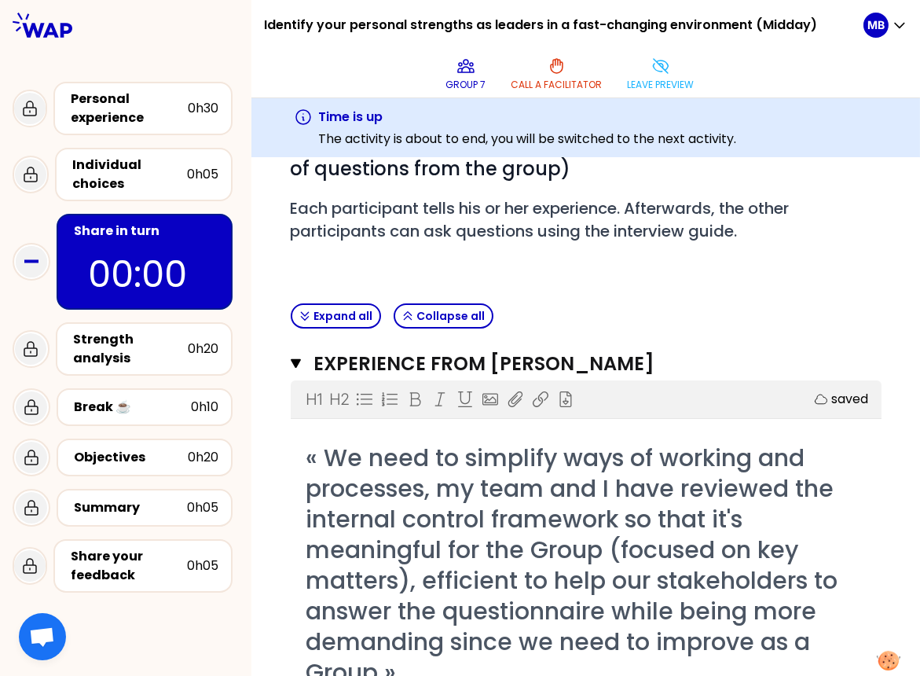
scroll to position [145, 0]
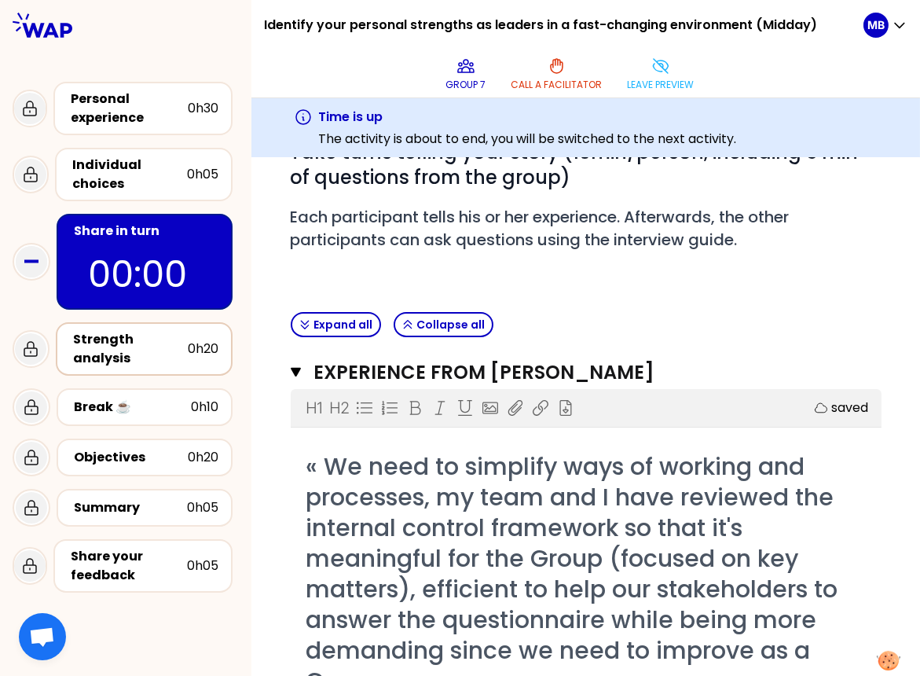
click at [122, 353] on div "Strength analysis" at bounding box center [130, 349] width 115 height 38
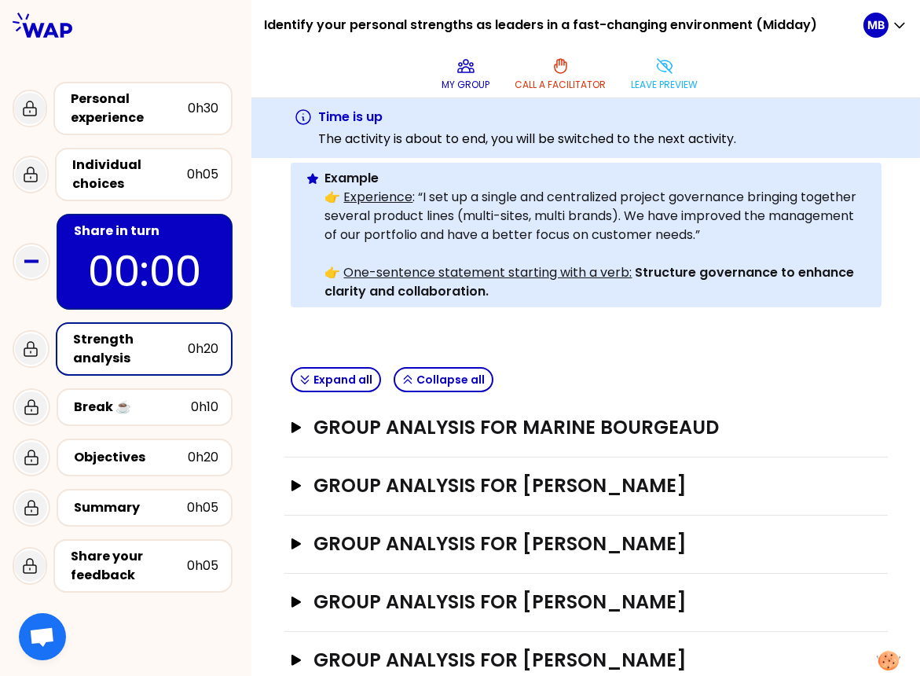
scroll to position [308, 0]
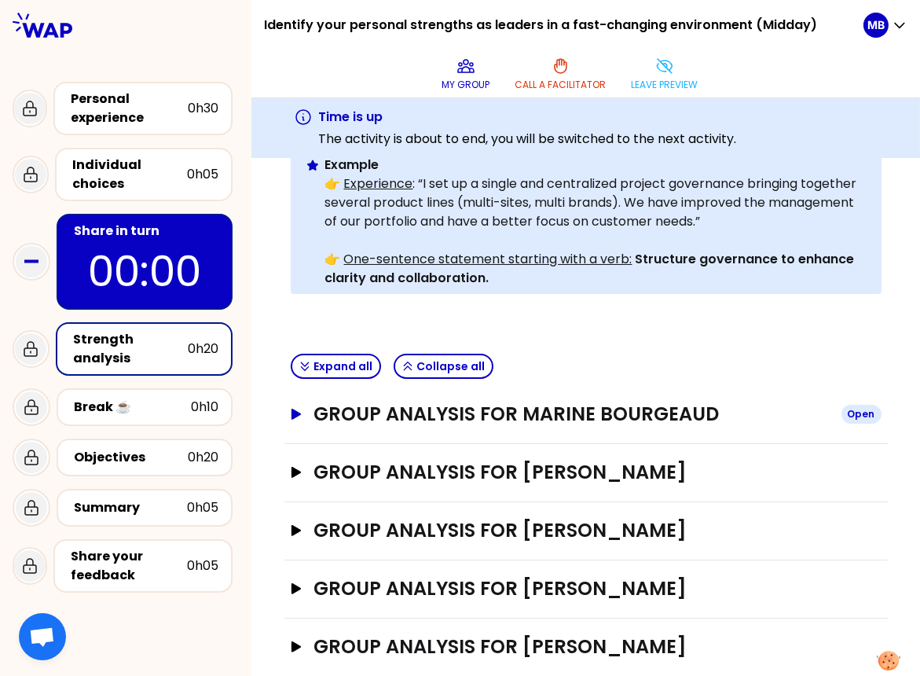
click at [396, 402] on h3 "Group analysis for Marine Bourgeaud" at bounding box center [571, 414] width 515 height 25
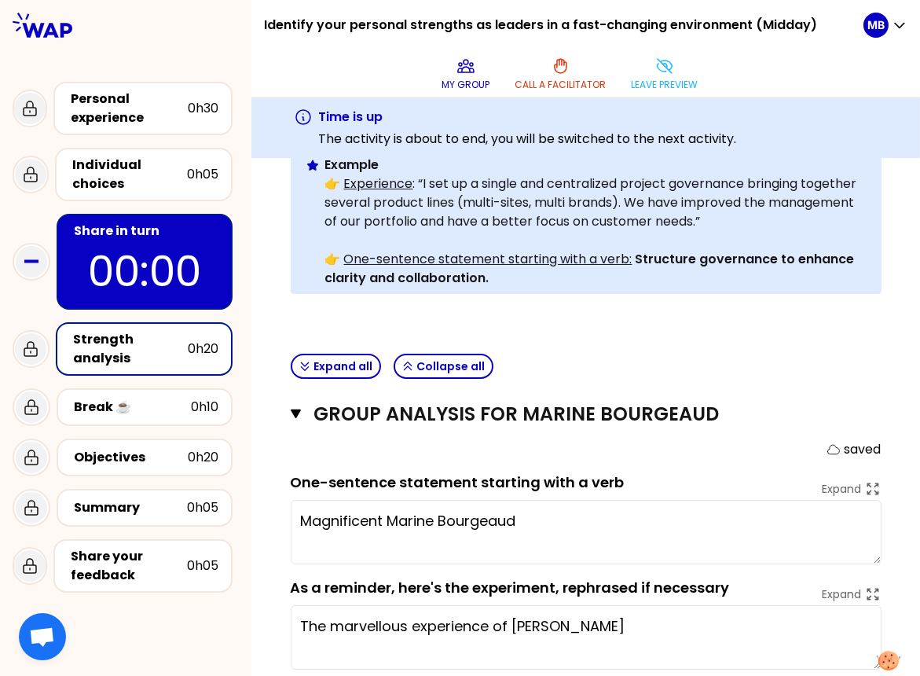
scroll to position [340, 0]
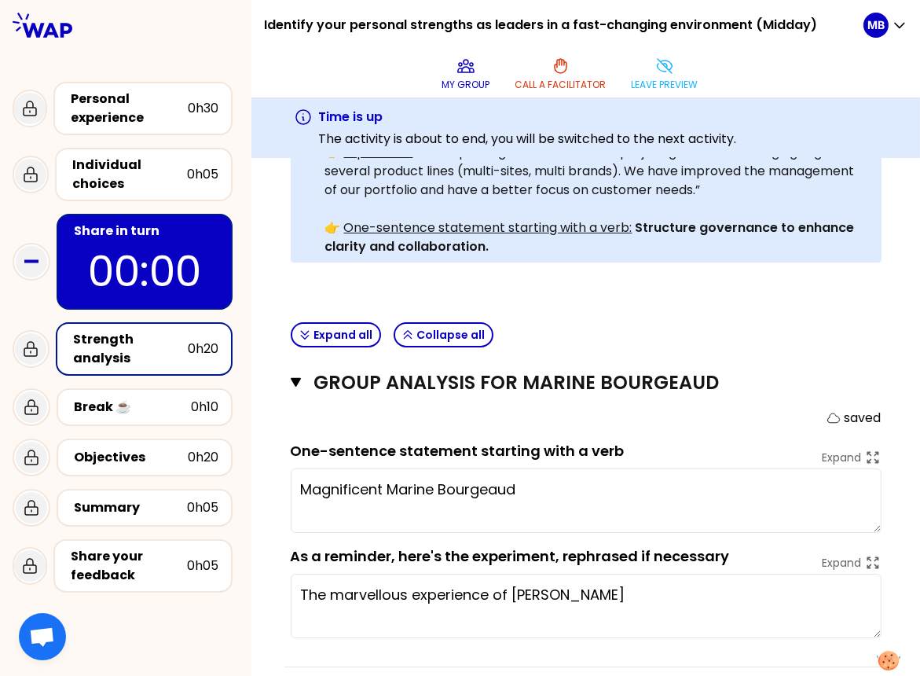
drag, startPoint x: 548, startPoint y: 463, endPoint x: 292, endPoint y: 467, distance: 256.3
click at [292, 468] on textarea "Magnificent Marine Bourgeaud" at bounding box center [586, 500] width 591 height 64
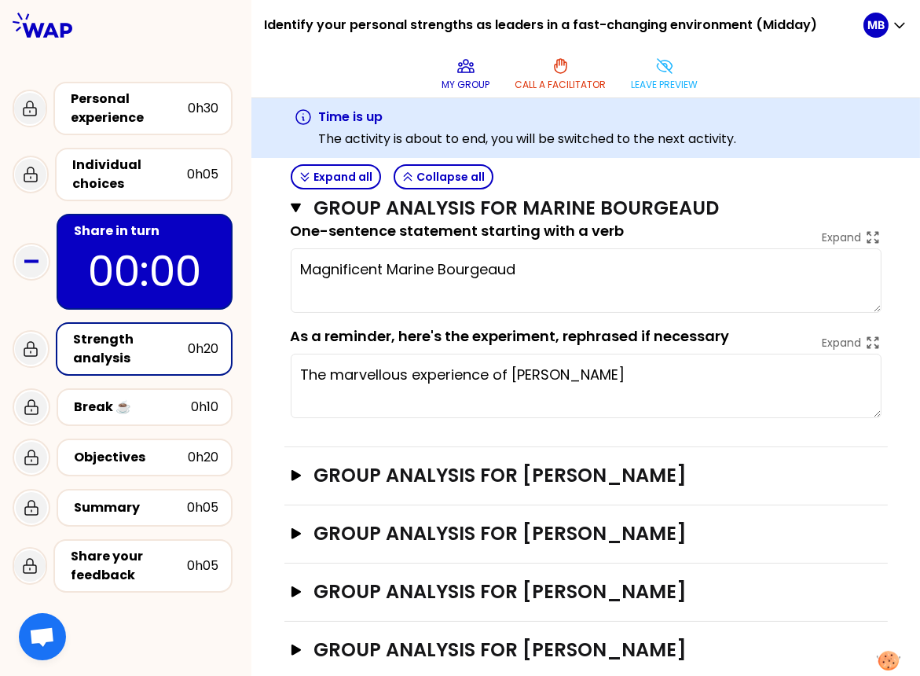
scroll to position [426, 0]
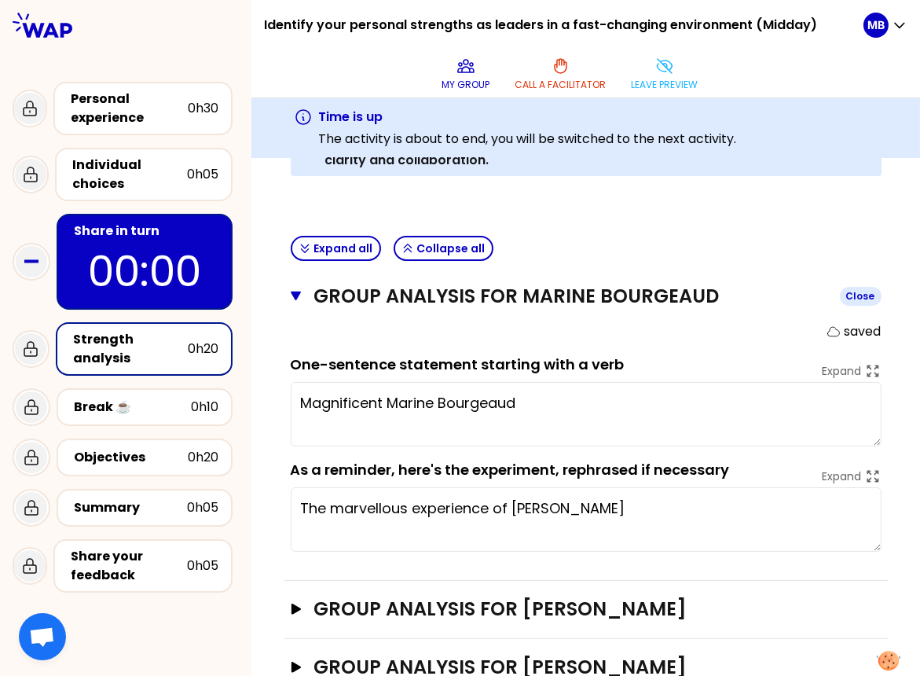
click at [290, 268] on div "Group analysis for Marine Bourgeaud Close saved One-sentence statement starting…" at bounding box center [587, 424] width 604 height 313
click at [299, 292] on icon "button" at bounding box center [296, 296] width 11 height 9
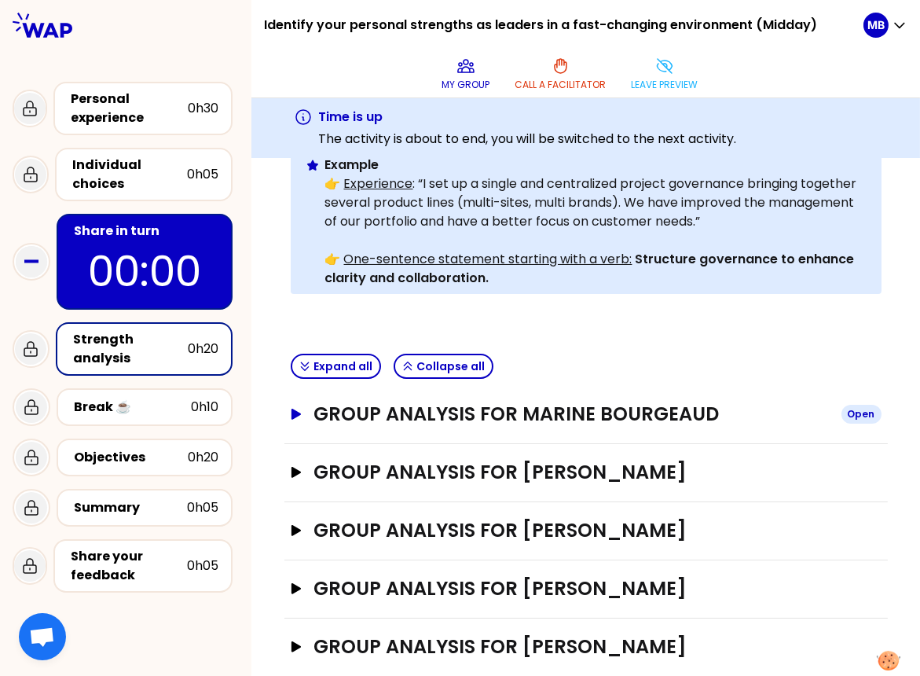
click at [404, 402] on h3 "Group analysis for Marine Bourgeaud" at bounding box center [571, 414] width 515 height 25
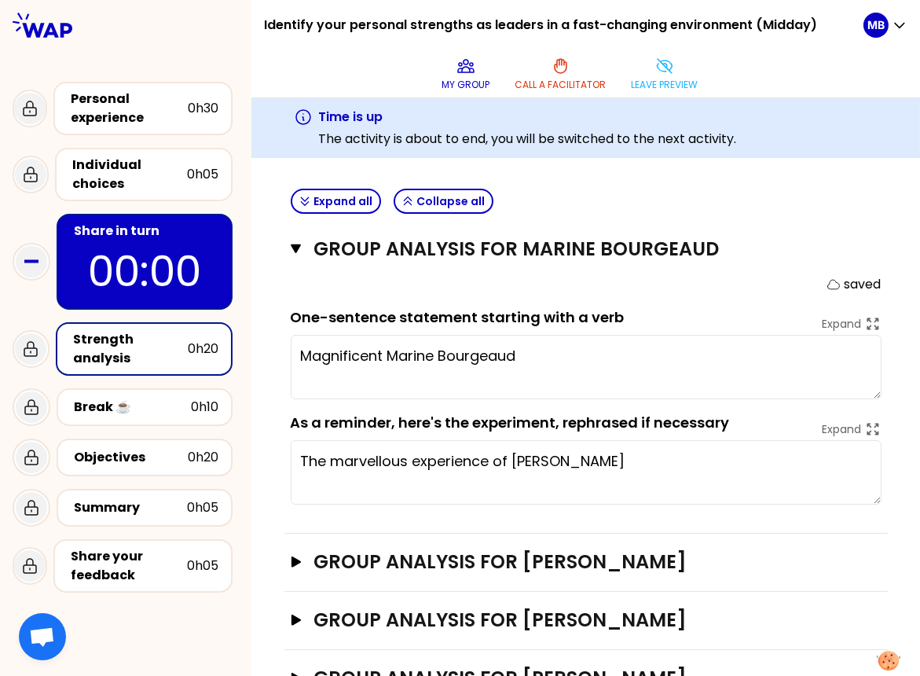
scroll to position [512, 0]
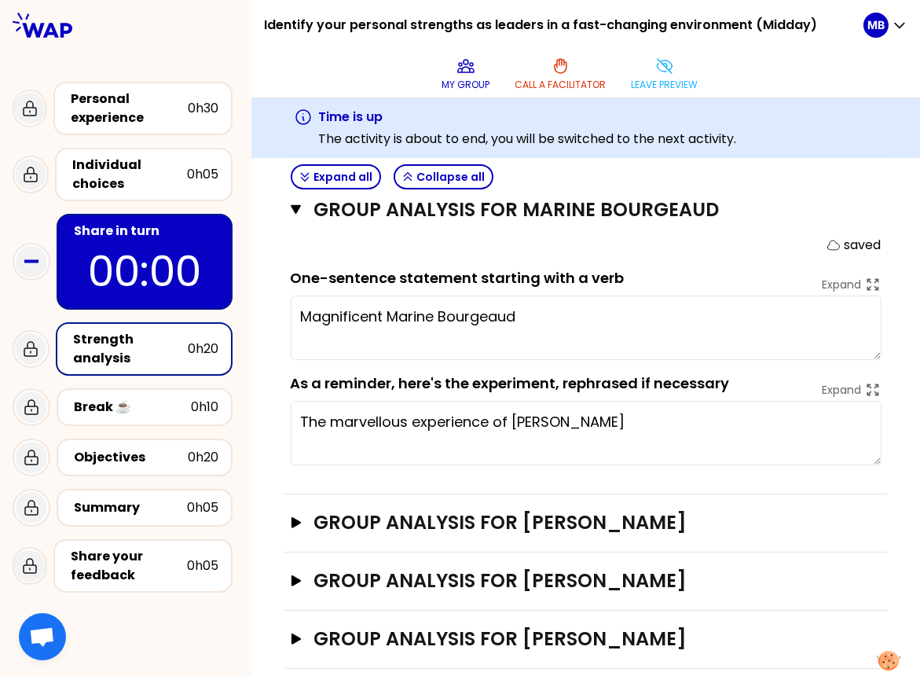
drag, startPoint x: 557, startPoint y: 289, endPoint x: 226, endPoint y: 289, distance: 330.9
click at [226, 289] on div "Identify your personal strengths as leaders in a fast-changing environment (Mid…" at bounding box center [460, 338] width 920 height 676
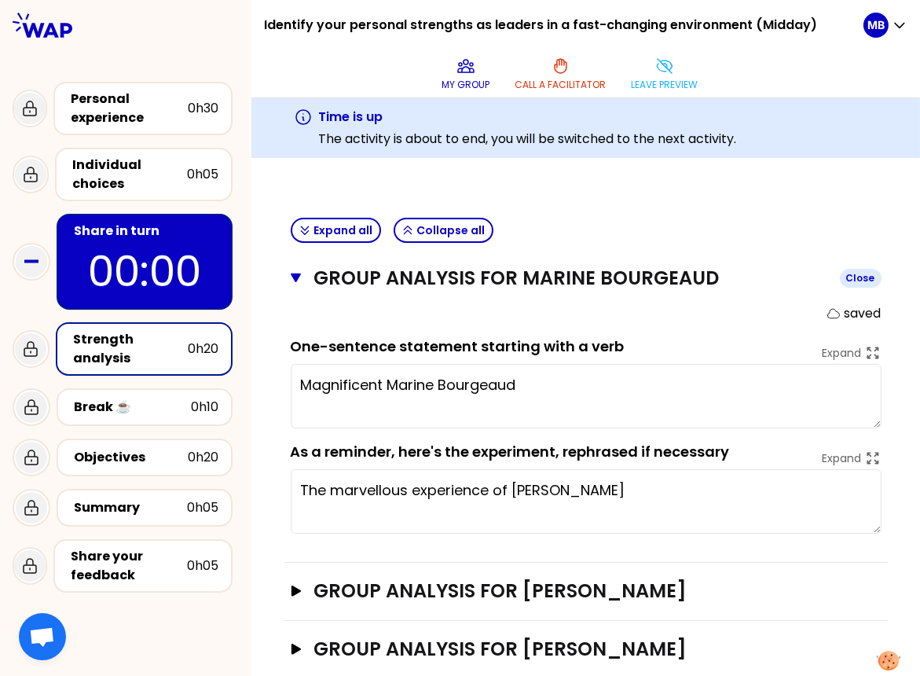
click at [295, 274] on icon "button" at bounding box center [296, 278] width 11 height 9
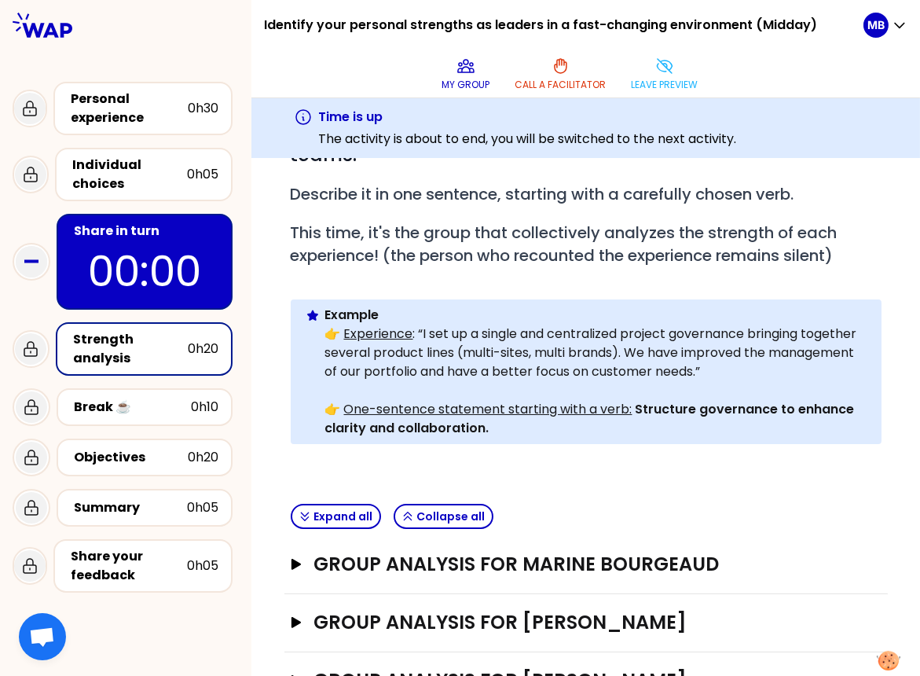
scroll to position [144, 0]
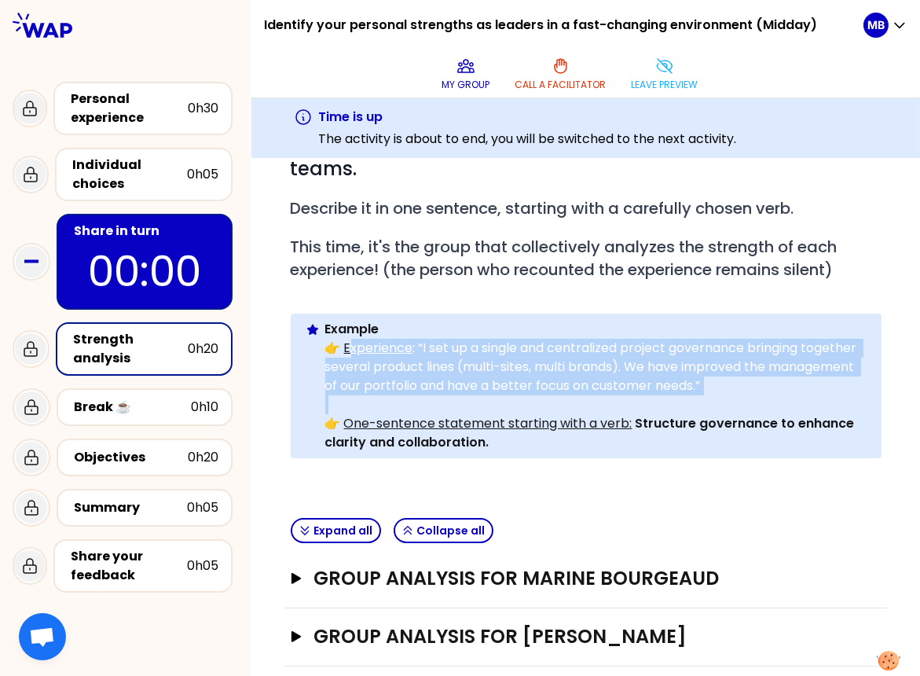
drag, startPoint x: 344, startPoint y: 318, endPoint x: 738, endPoint y: 371, distance: 397.4
click at [716, 371] on div "Example 👉 Experience : “I set up a single and centralized project governance br…" at bounding box center [597, 386] width 544 height 132
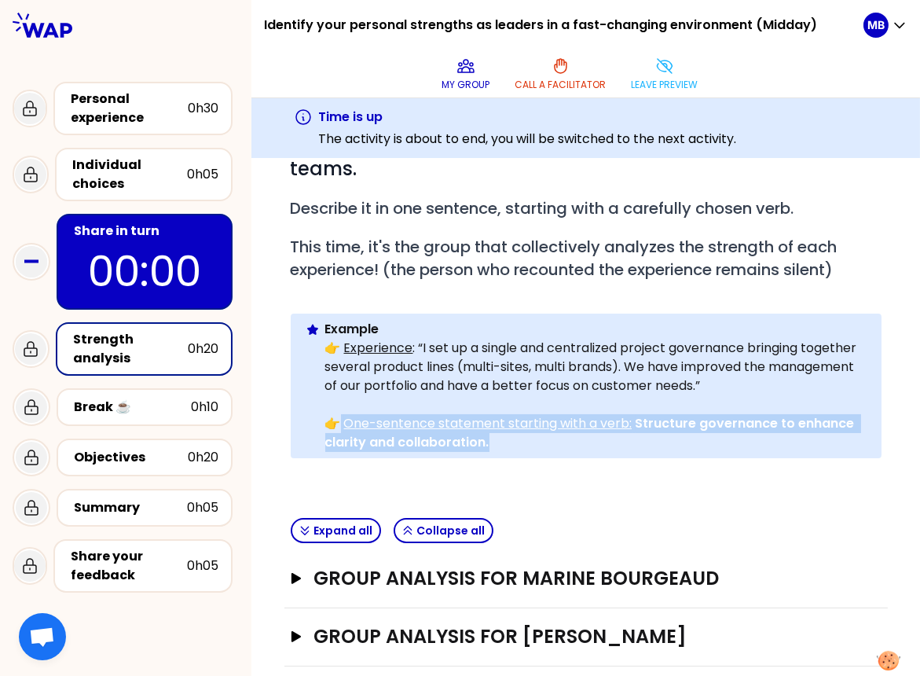
drag, startPoint x: 507, startPoint y: 413, endPoint x: 338, endPoint y: 402, distance: 169.4
click at [338, 414] on p "👉 One-sentence statement starting with a verb: Structure governance to enhance …" at bounding box center [597, 433] width 544 height 38
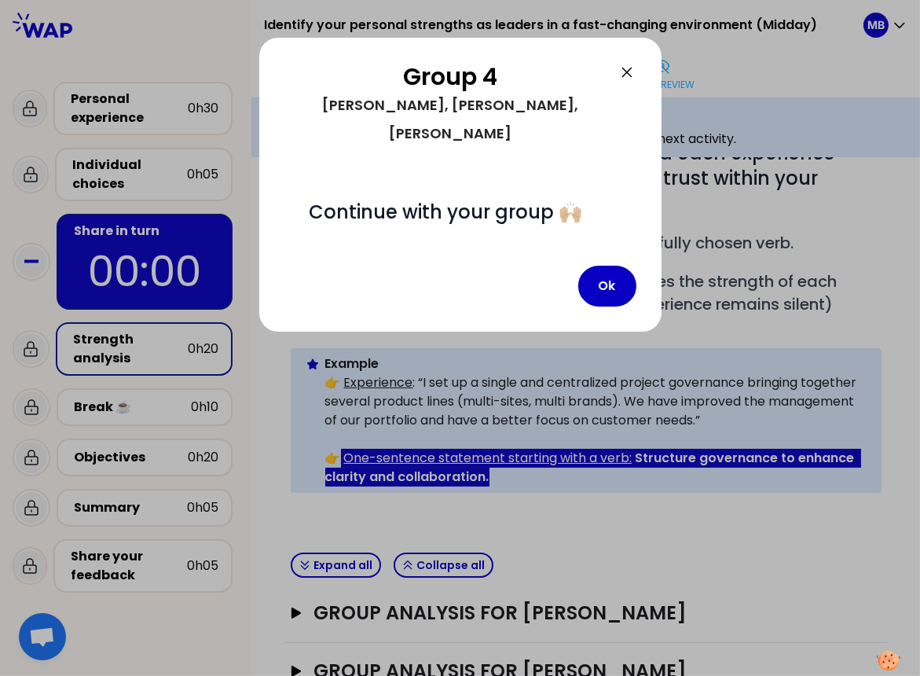
scroll to position [178, 0]
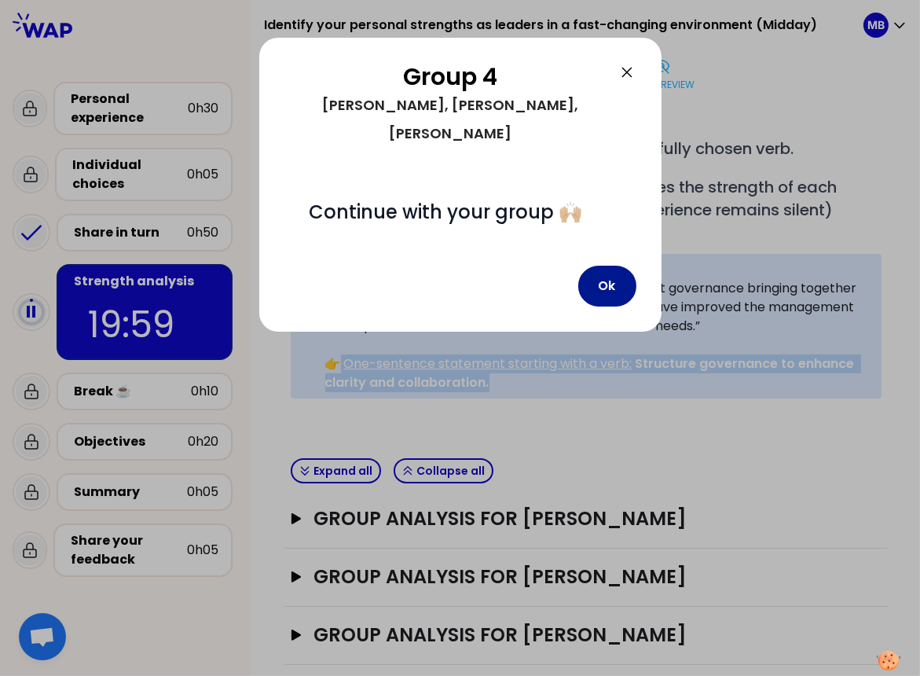
click at [596, 266] on button "Ok" at bounding box center [608, 286] width 58 height 41
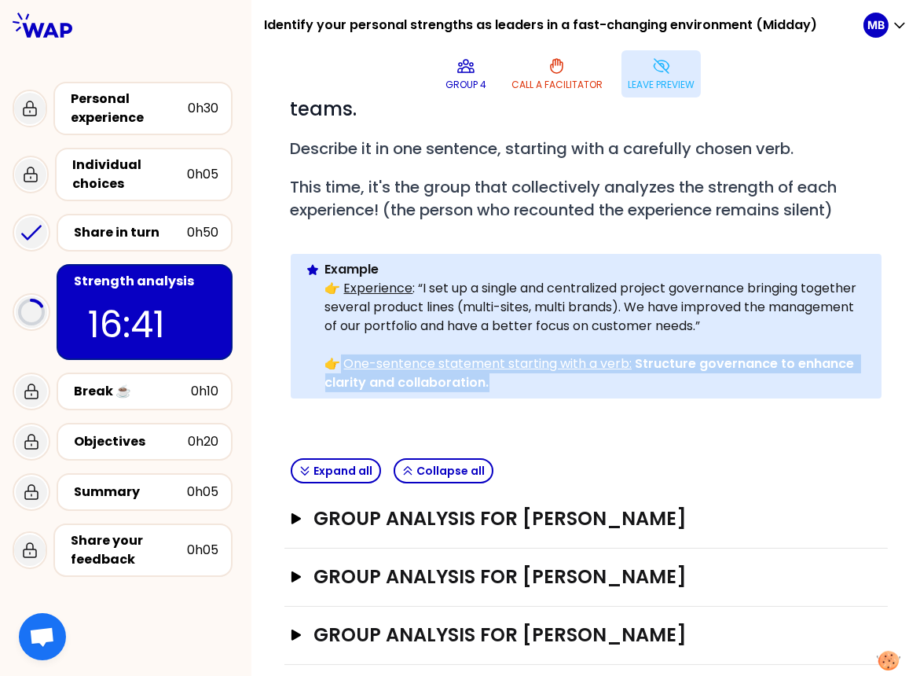
click at [655, 79] on p "Leave preview" at bounding box center [661, 85] width 67 height 13
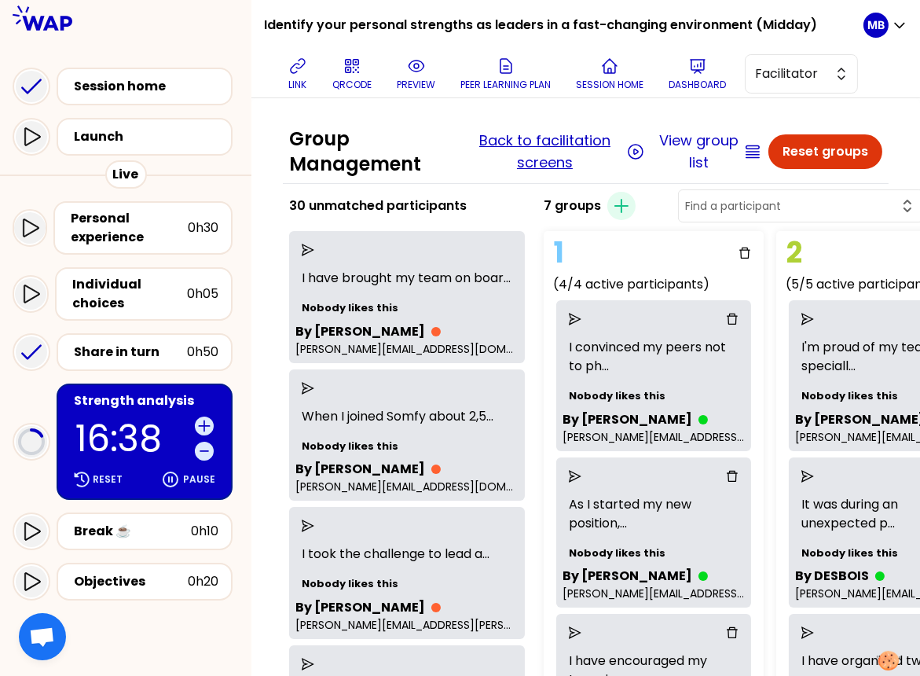
click at [549, 152] on button "Back to facilitation screens" at bounding box center [545, 152] width 156 height 44
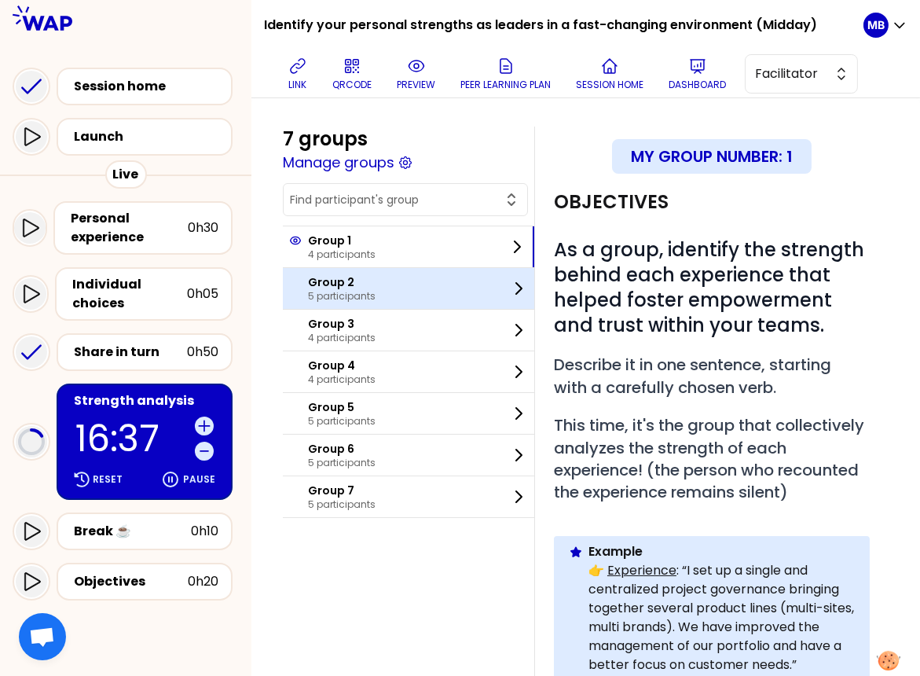
click at [343, 290] on p "5 participants" at bounding box center [342, 296] width 68 height 13
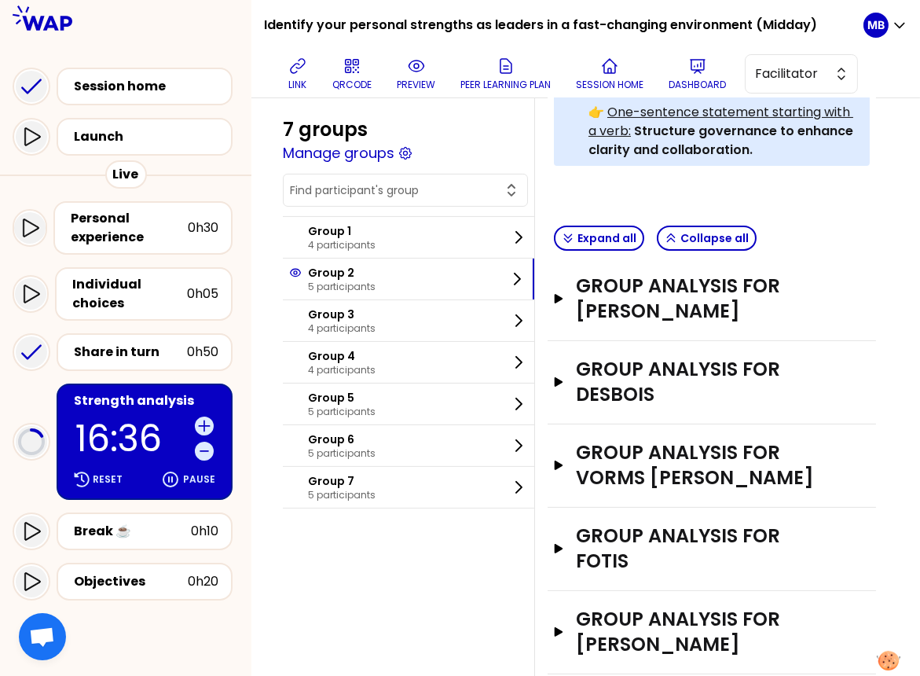
scroll to position [626, 0]
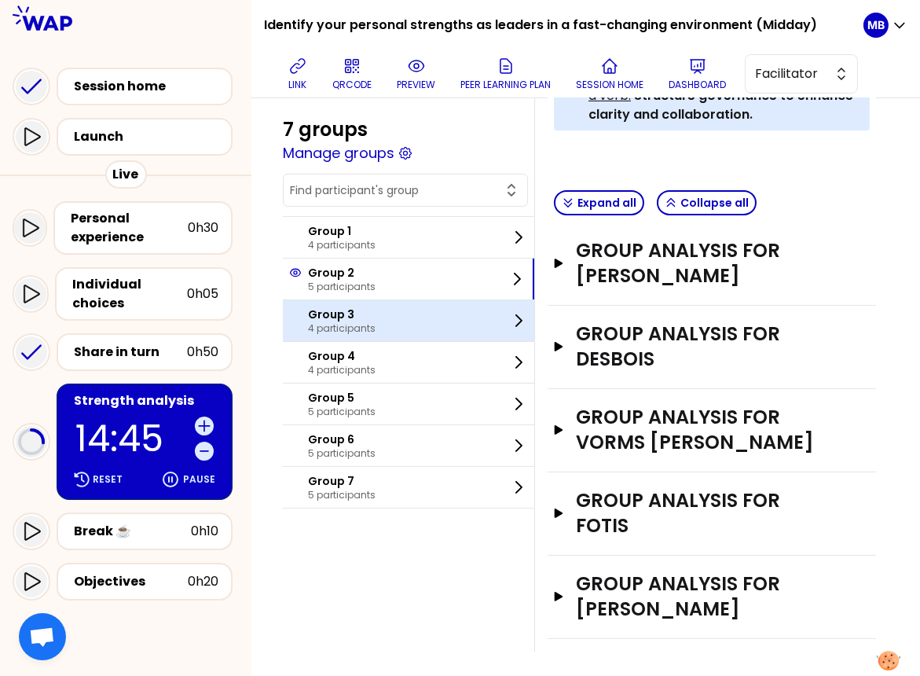
click at [317, 325] on p "4 participants" at bounding box center [342, 328] width 68 height 13
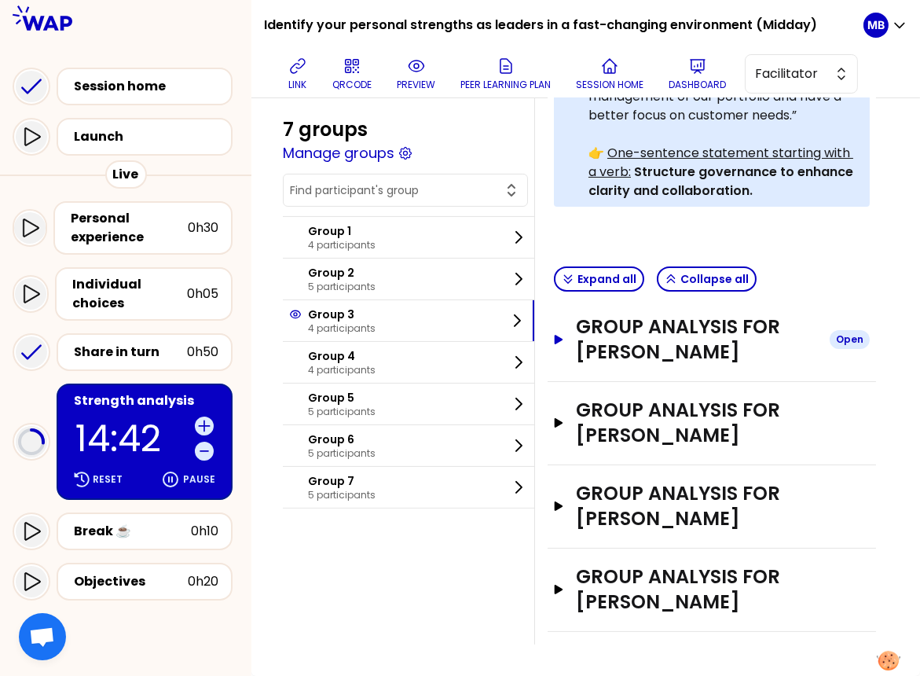
click at [675, 332] on h3 "Group analysis for Célia HENRY" at bounding box center [696, 339] width 241 height 50
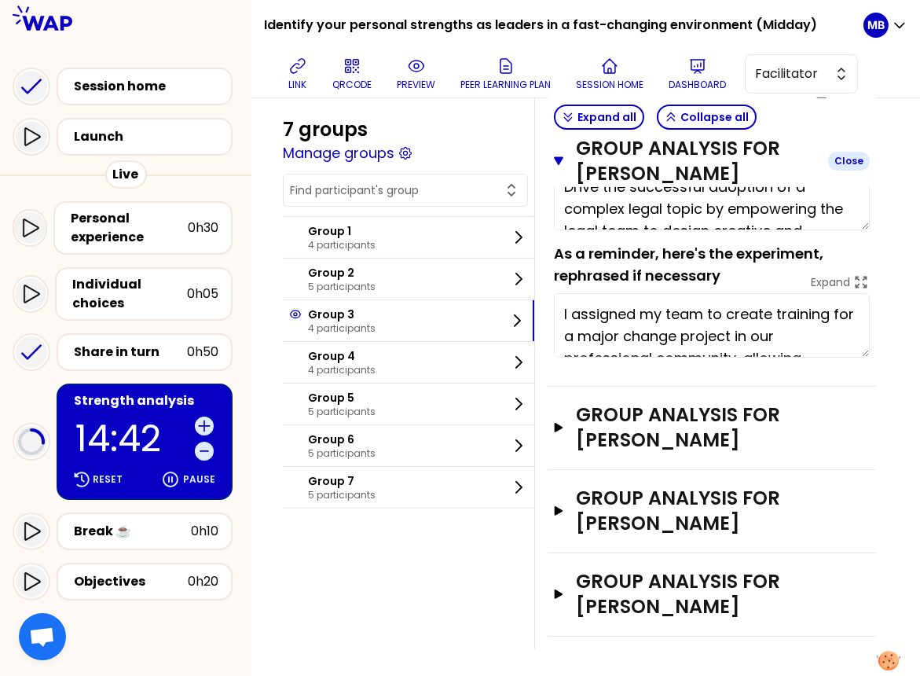
scroll to position [865, 0]
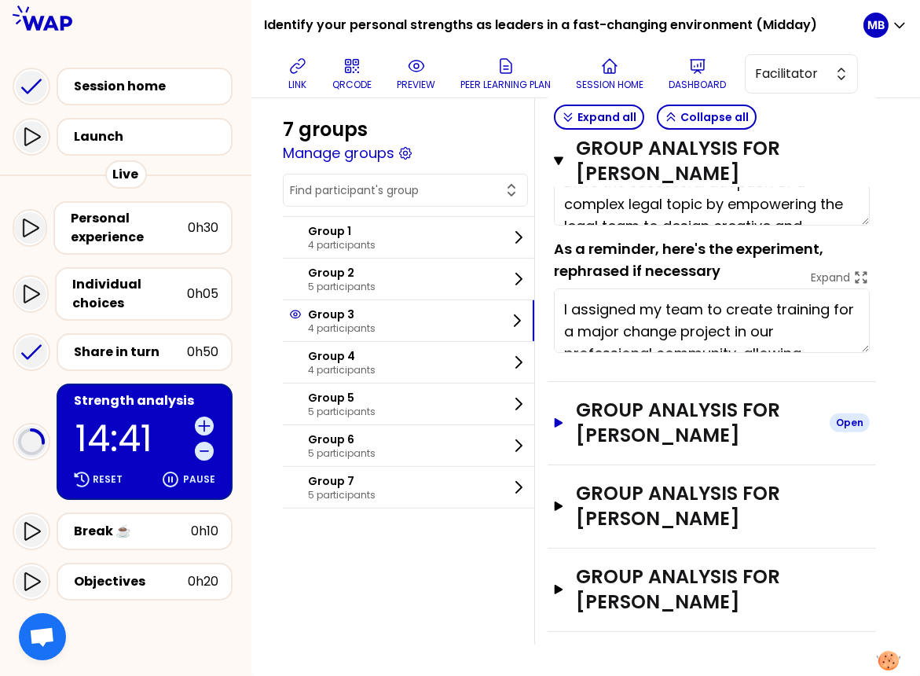
click at [661, 421] on h3 "Group analysis for KONSTANTINOS TSOURAPAS" at bounding box center [696, 423] width 241 height 50
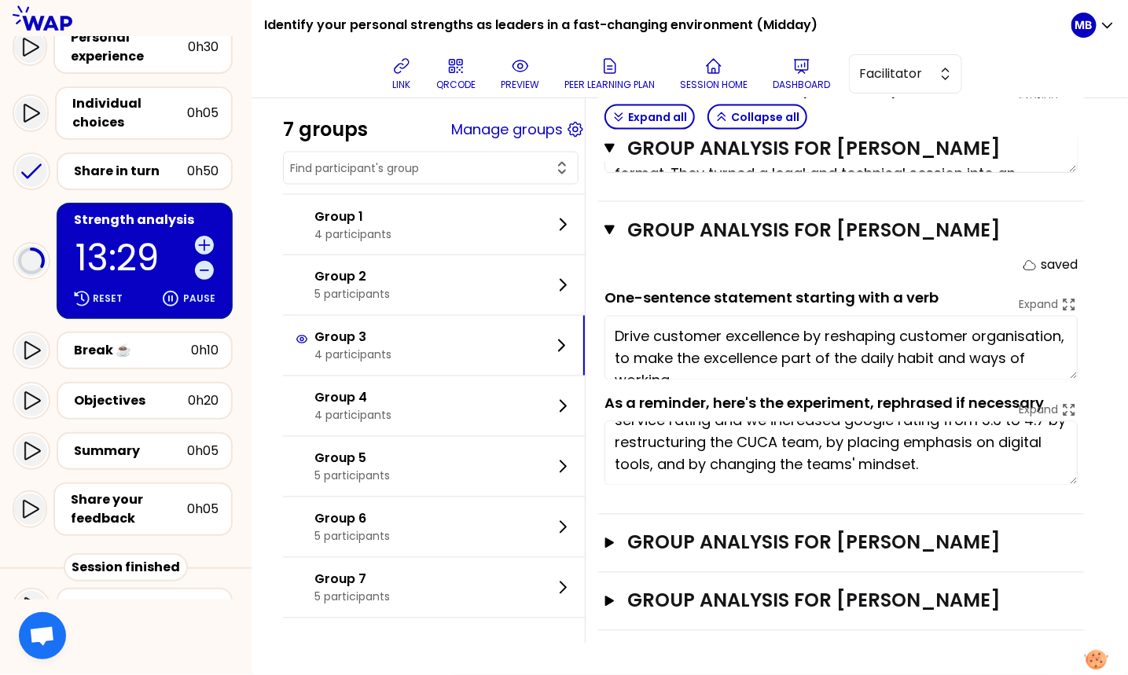
scroll to position [194, 0]
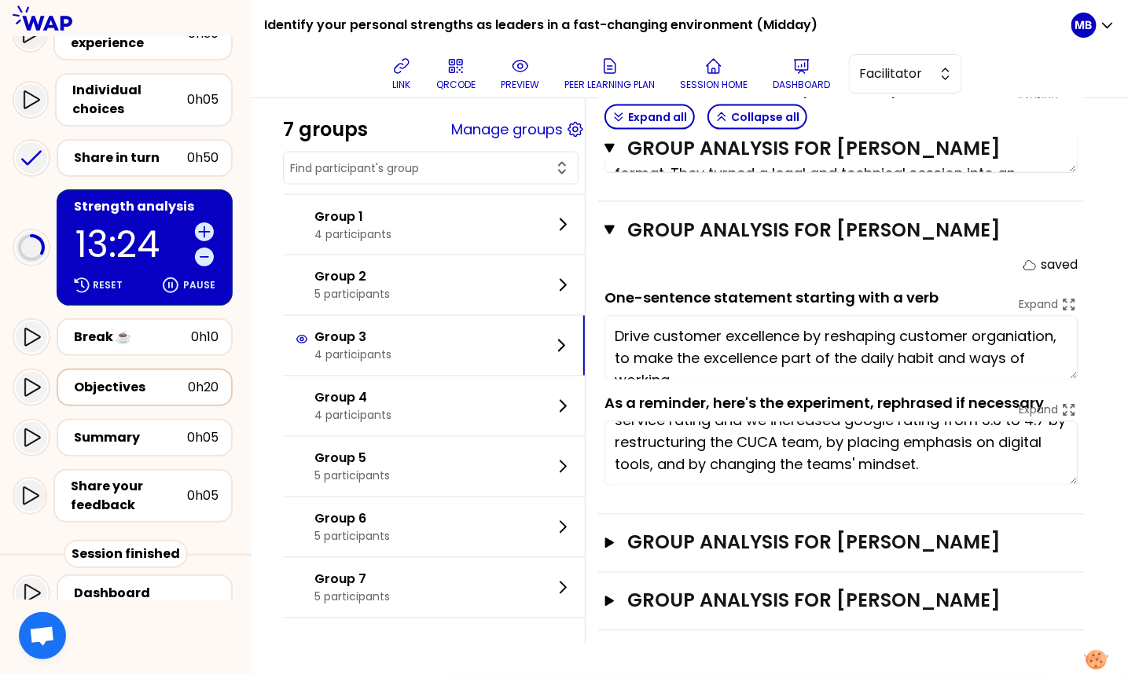
type textarea "Drive customer excellence by reshaping customer organization, to make the excel…"
click at [177, 391] on div "Objectives" at bounding box center [131, 387] width 114 height 19
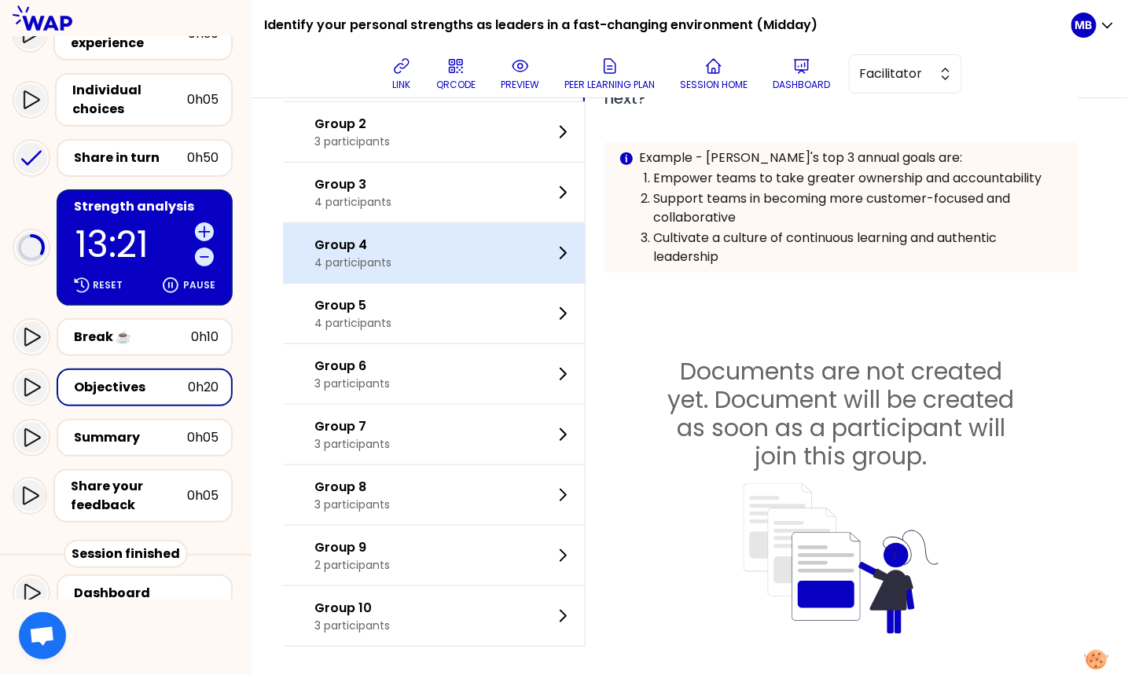
click at [414, 264] on div "Group 4 4 participants" at bounding box center [434, 253] width 302 height 60
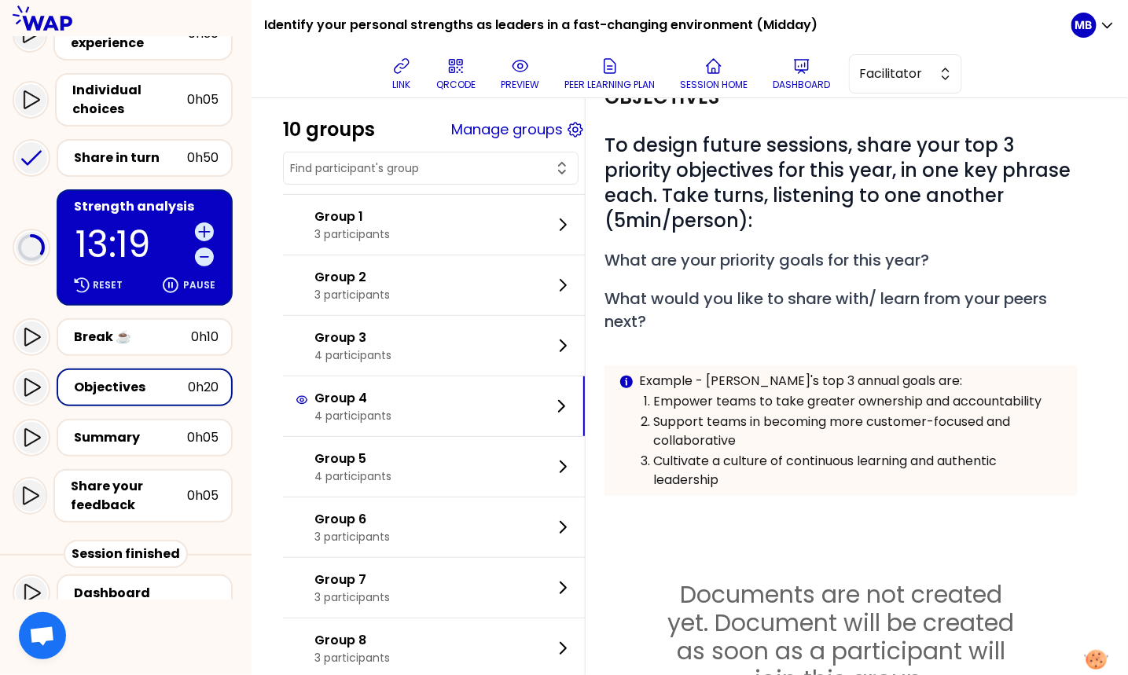
scroll to position [0, 0]
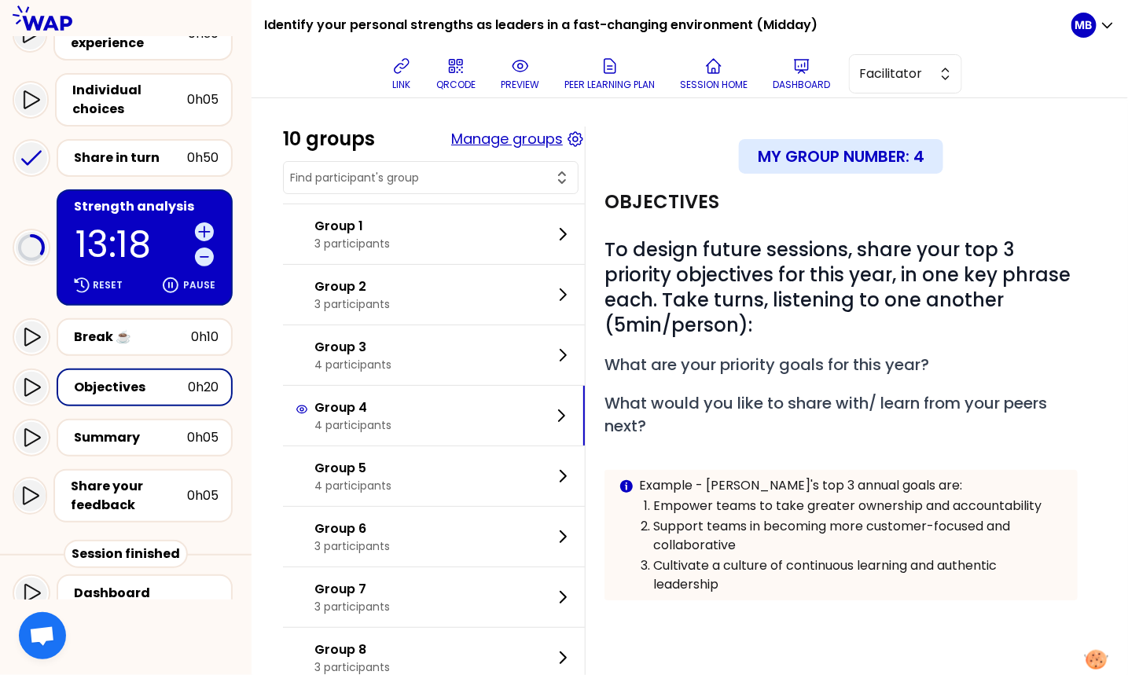
click at [485, 134] on button "Manage groups" at bounding box center [507, 139] width 112 height 22
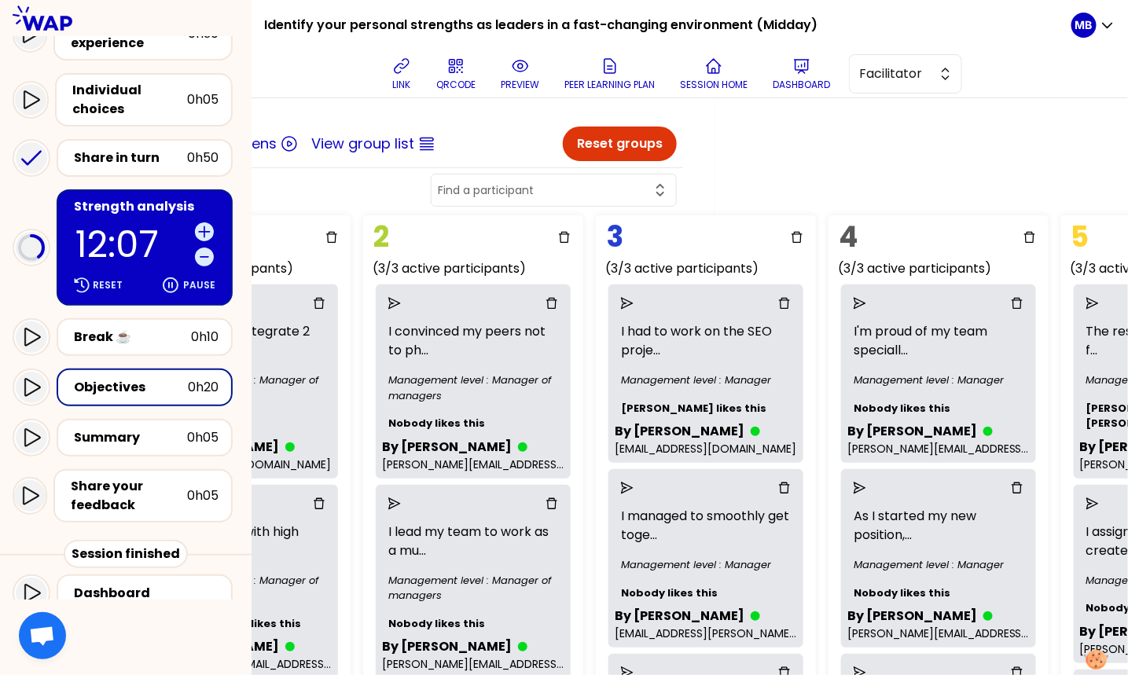
scroll to position [0, 344]
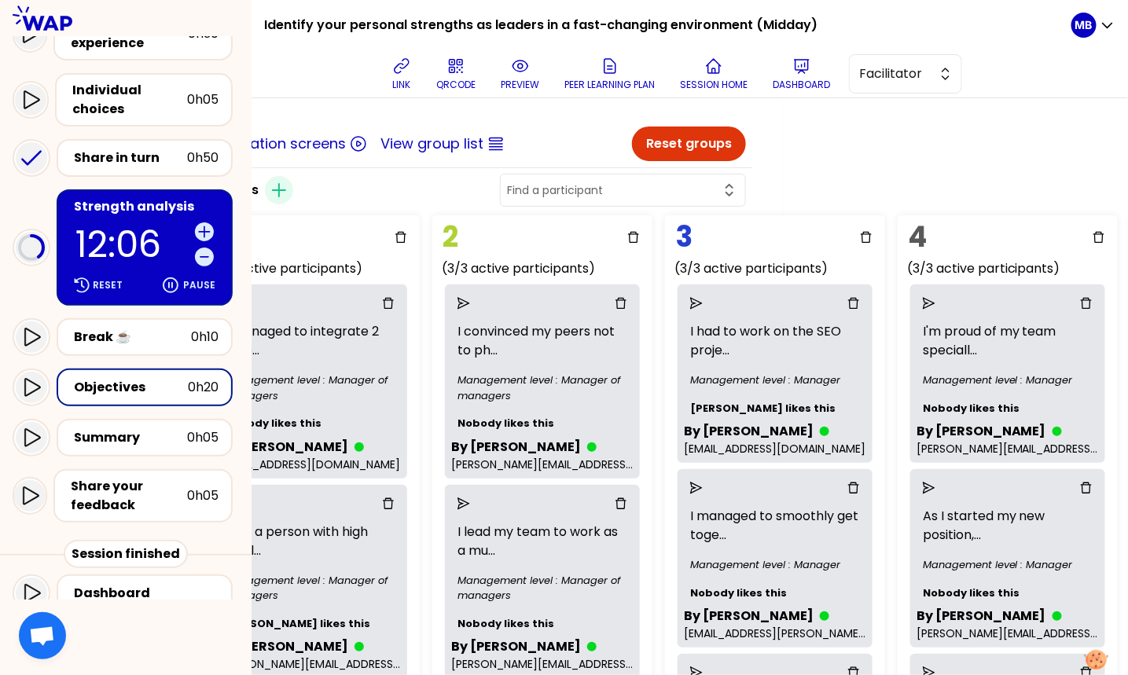
click at [632, 182] on input "text" at bounding box center [613, 190] width 213 height 16
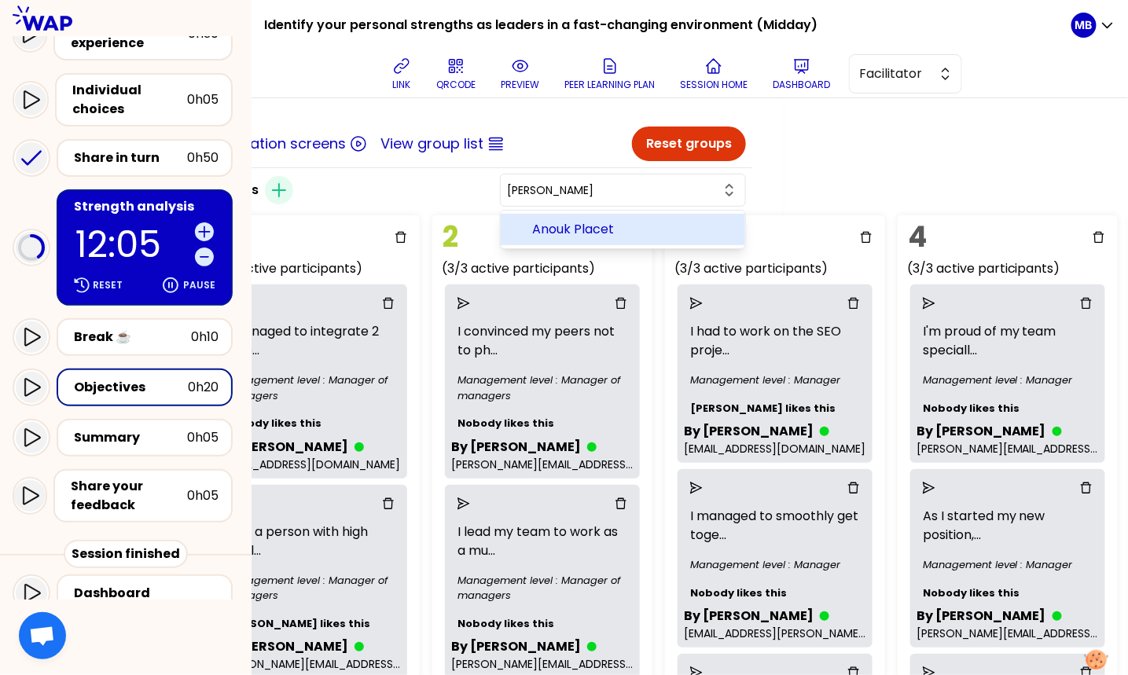
click at [670, 230] on span "Anouk Placet" at bounding box center [632, 229] width 200 height 19
type input "Anouk Placet"
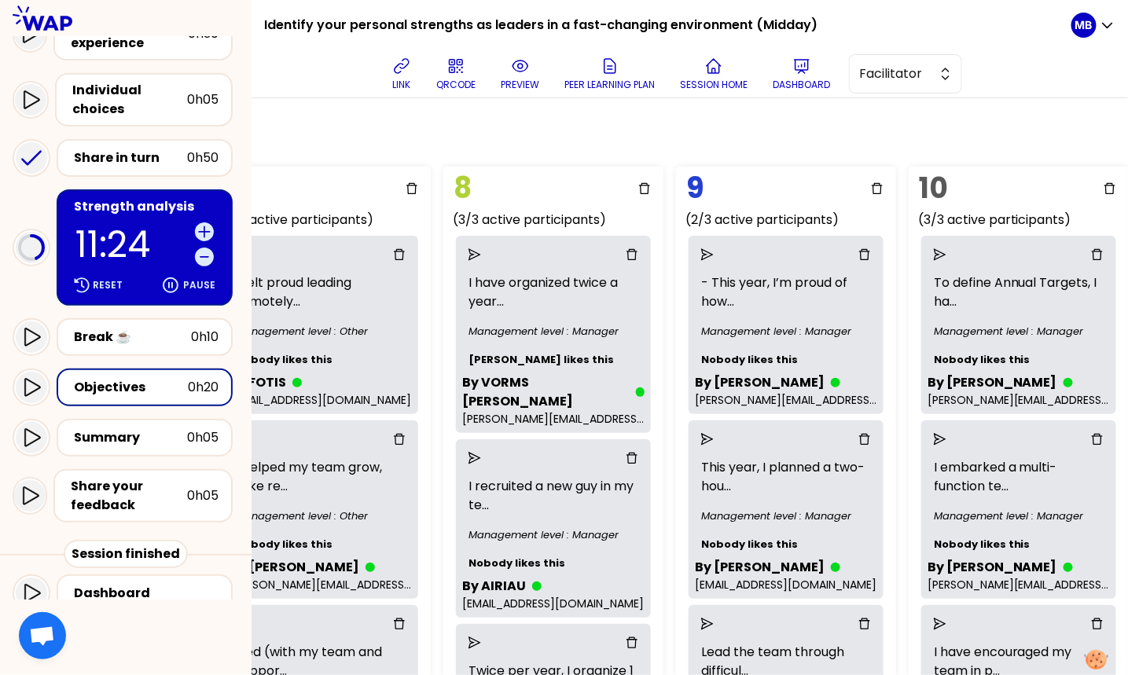
scroll to position [49, 1728]
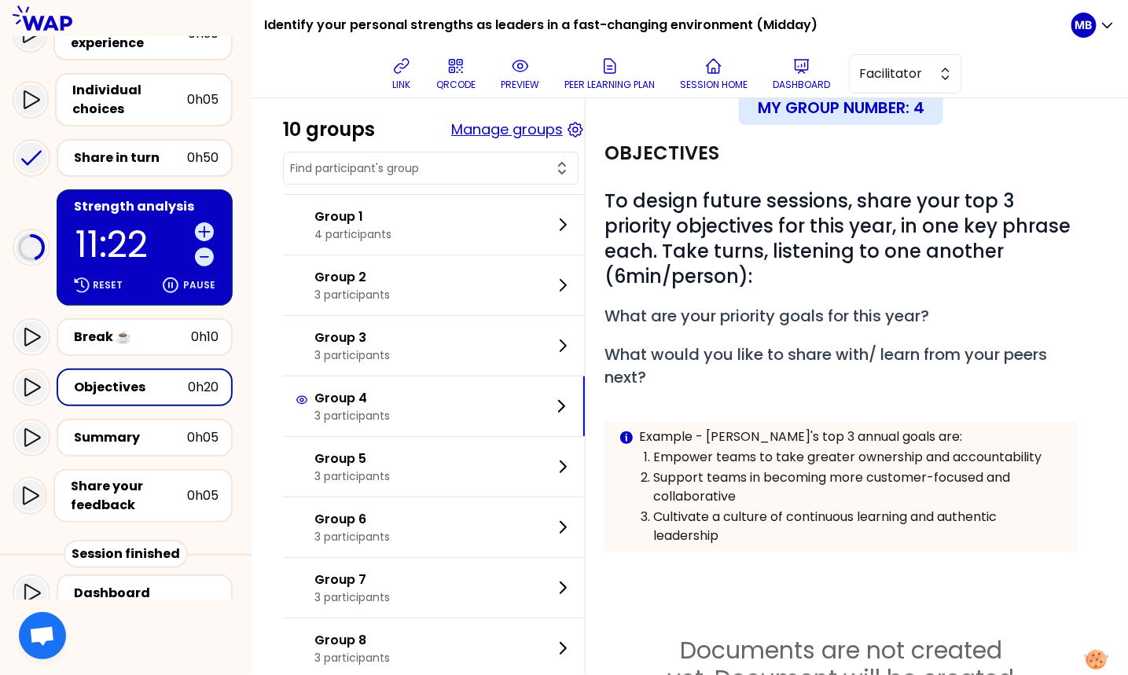
click at [508, 132] on button "Manage groups" at bounding box center [507, 130] width 112 height 22
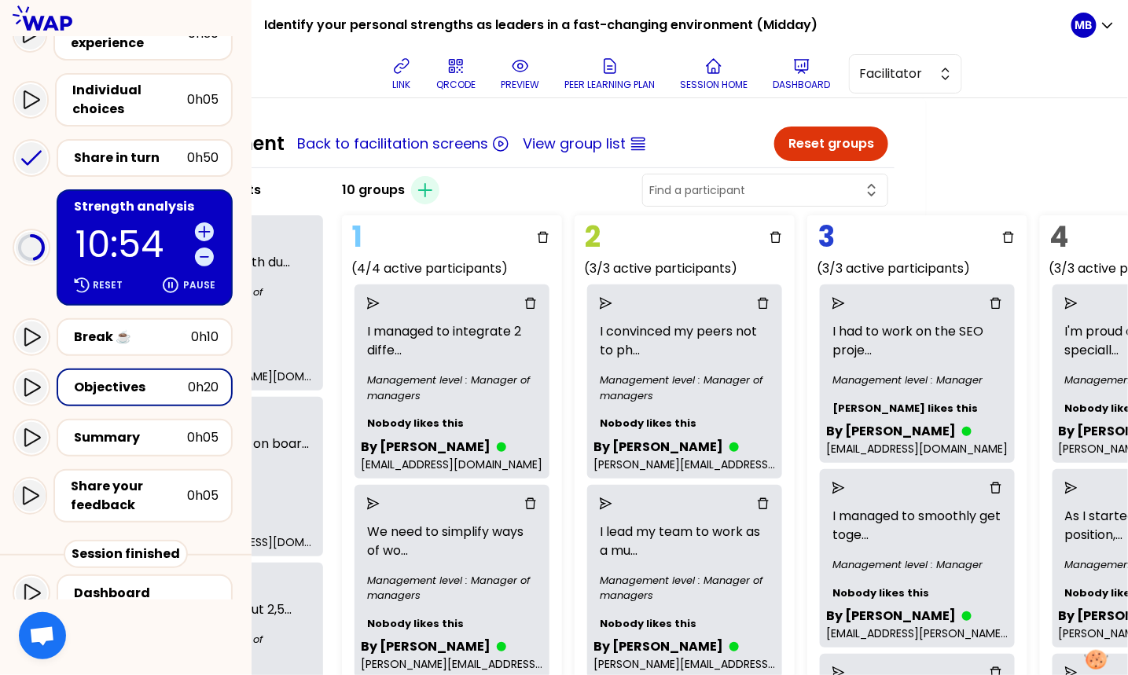
scroll to position [0, 172]
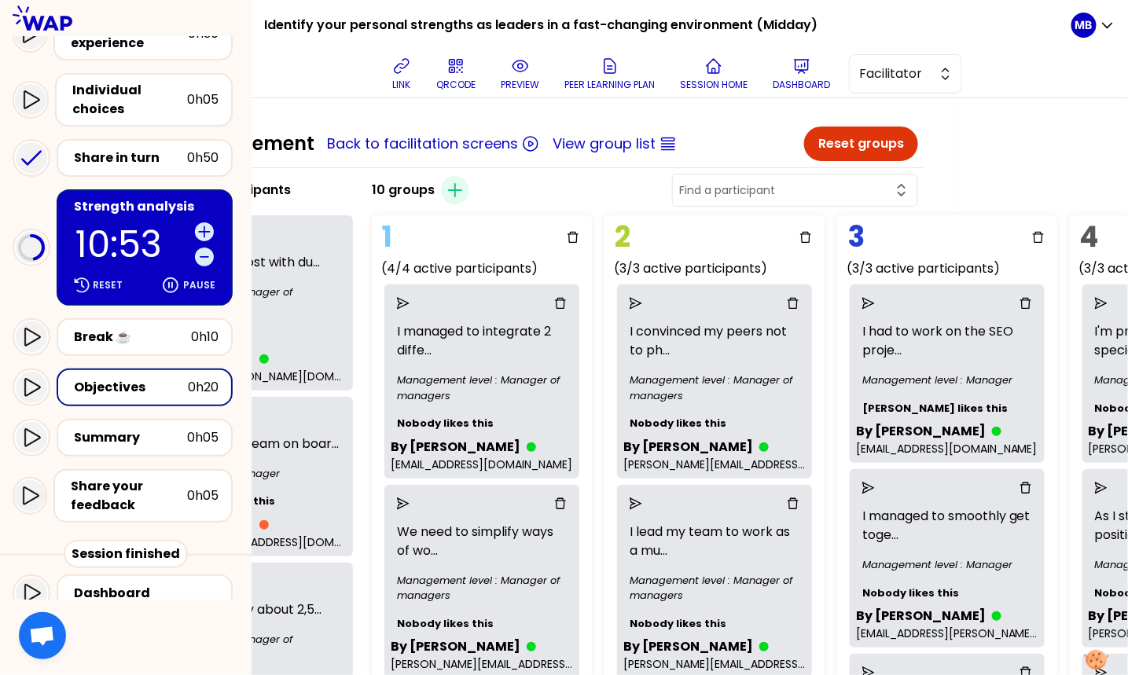
click at [113, 205] on div "Strength analysis" at bounding box center [146, 206] width 145 height 19
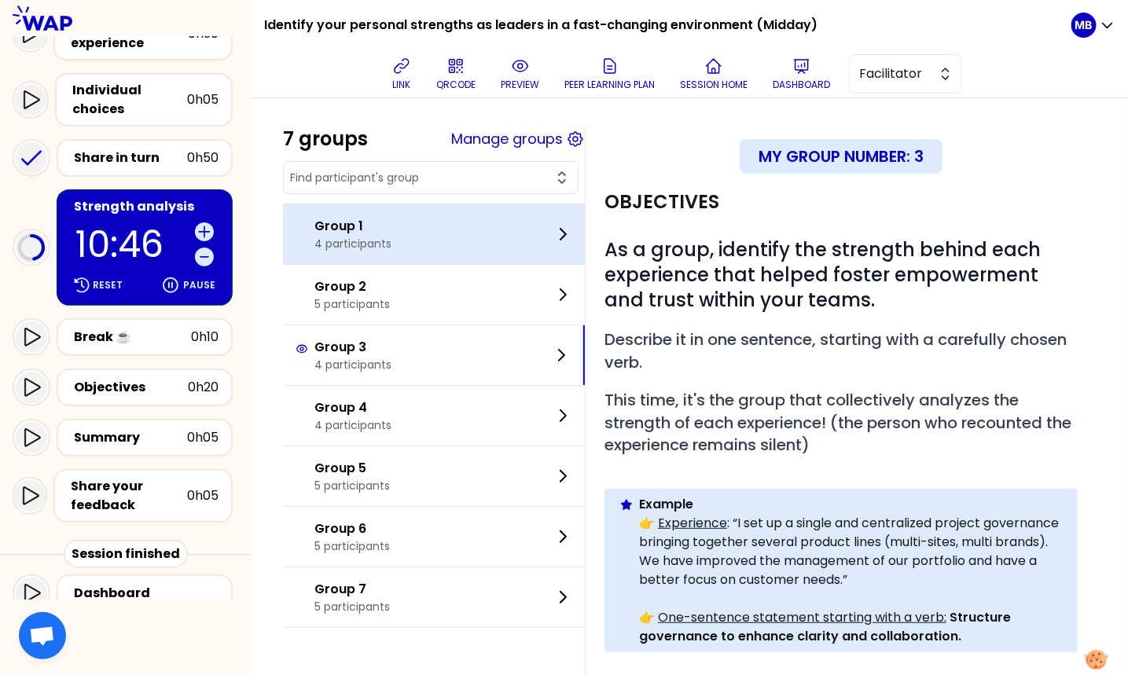
click at [358, 230] on p "Group 1" at bounding box center [352, 226] width 77 height 19
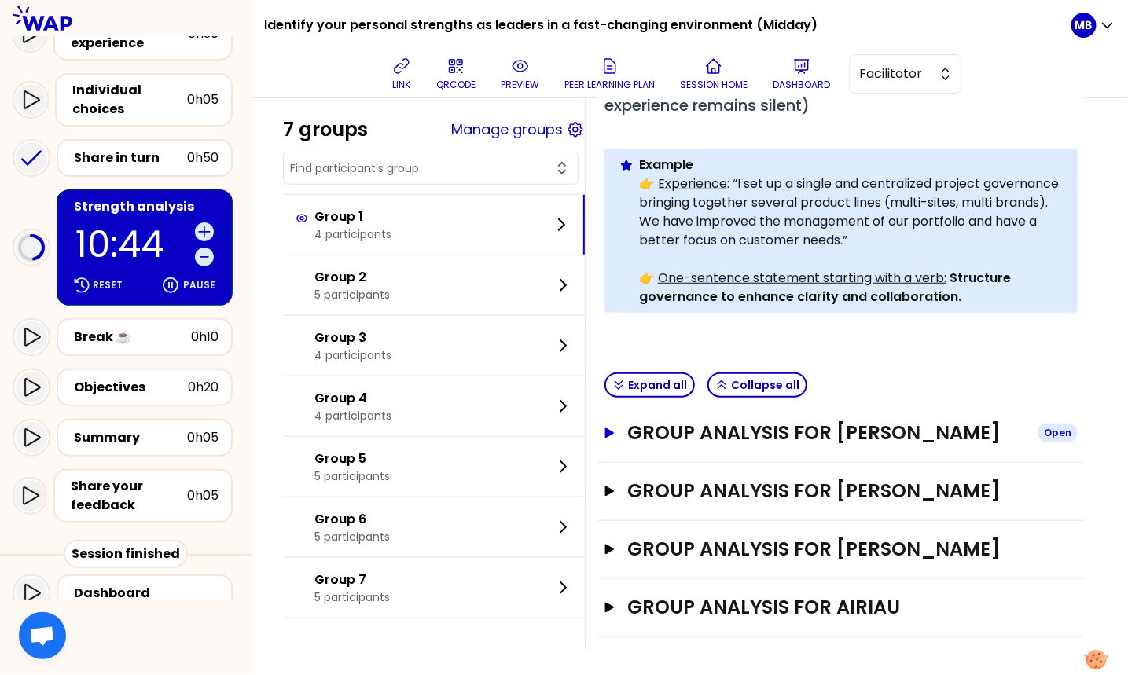
click at [712, 435] on h3 "Group analysis for Alain EUSEBI" at bounding box center [826, 433] width 398 height 25
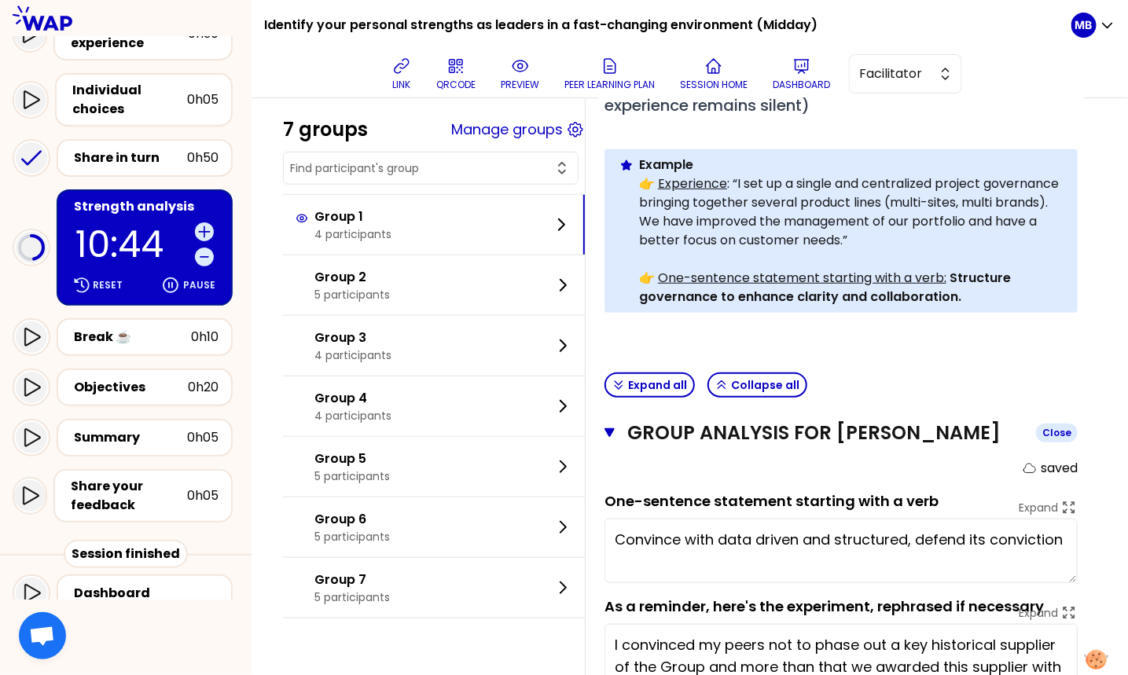
scroll to position [593, 0]
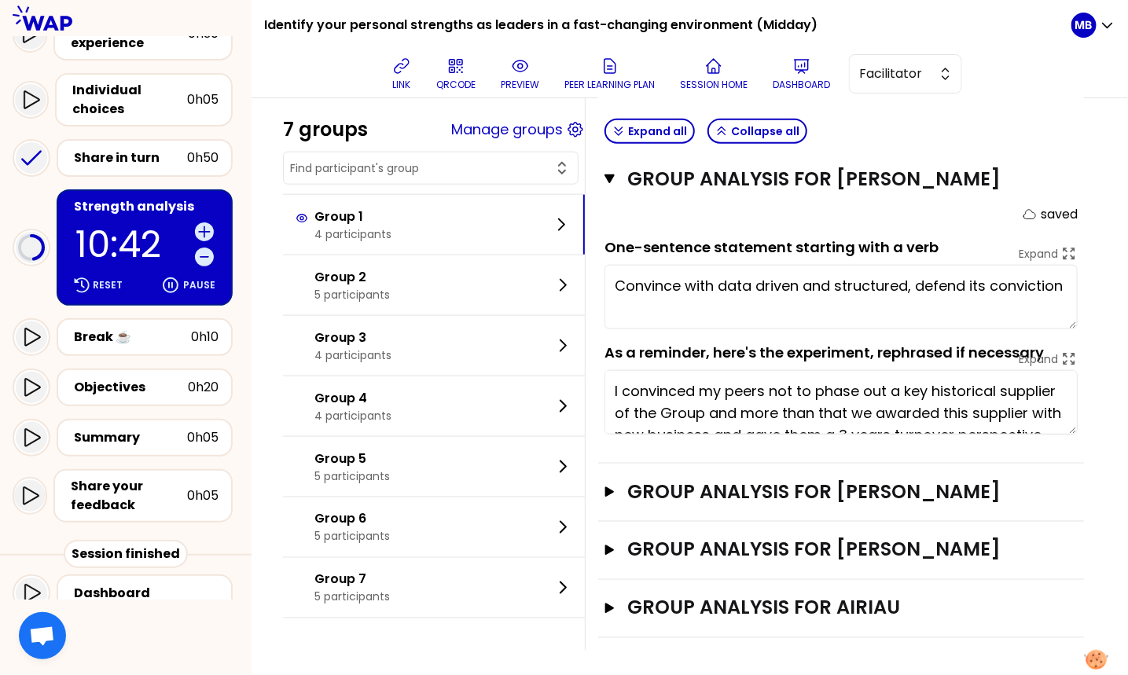
click at [699, 464] on div "Group analysis for Claudia Rety Open" at bounding box center [841, 493] width 486 height 58
click at [696, 485] on h3 "Group analysis for Claudia Rety" at bounding box center [826, 491] width 398 height 25
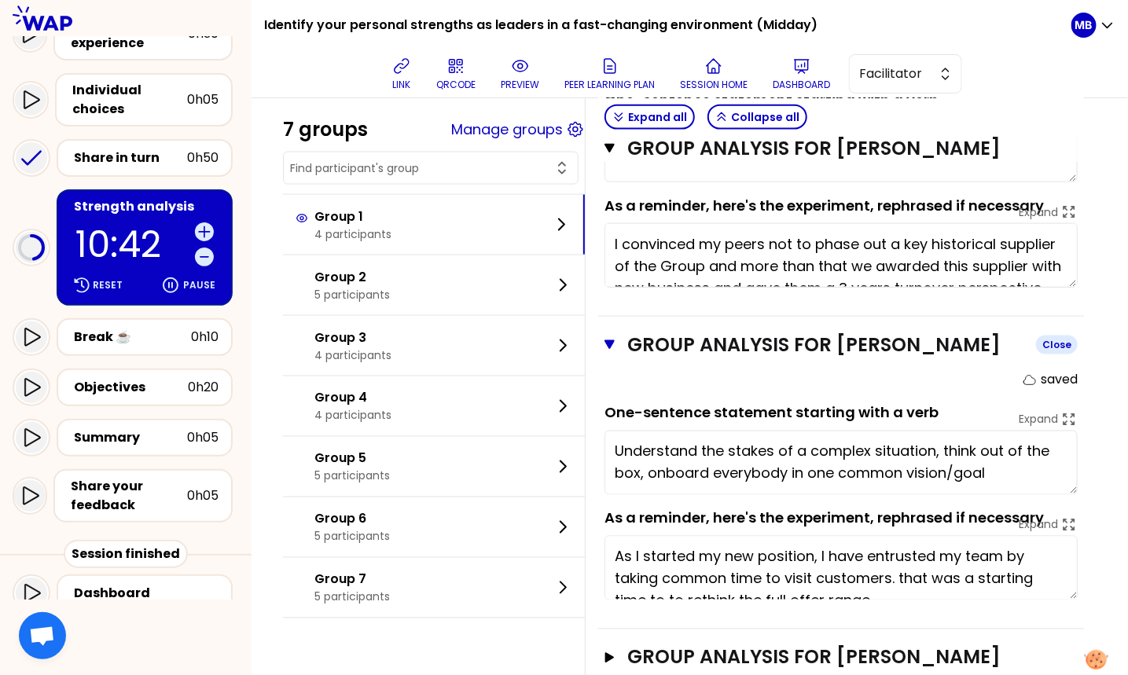
scroll to position [846, 0]
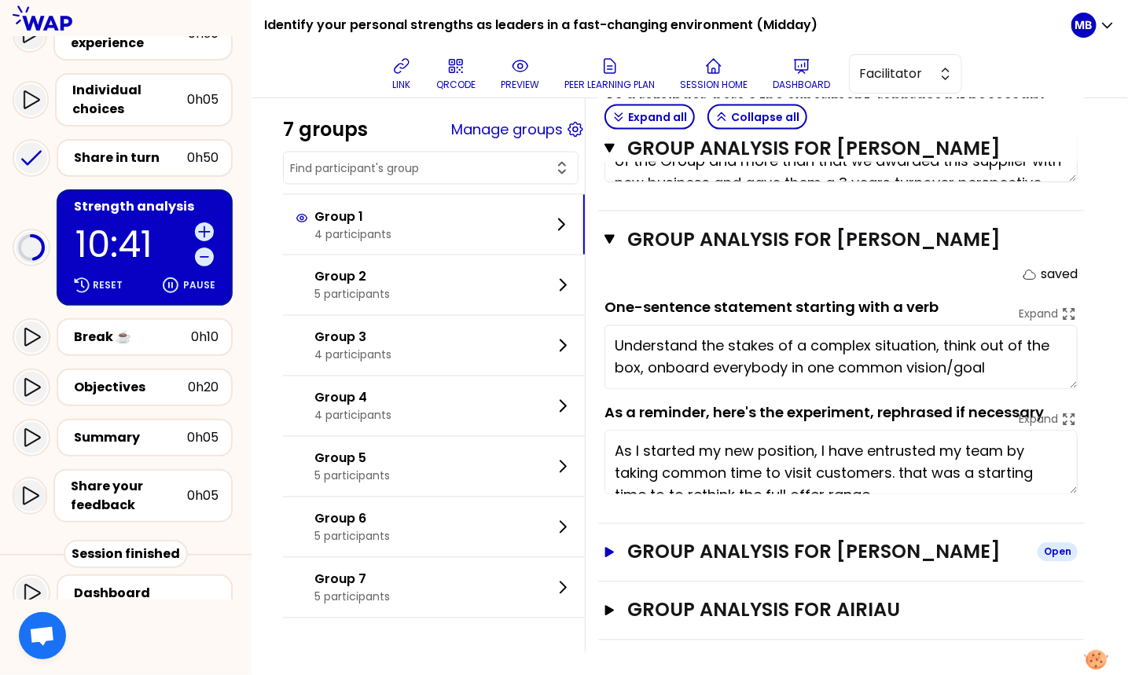
click at [696, 546] on h3 "Group analysis for Nathalie ALVES" at bounding box center [826, 552] width 398 height 25
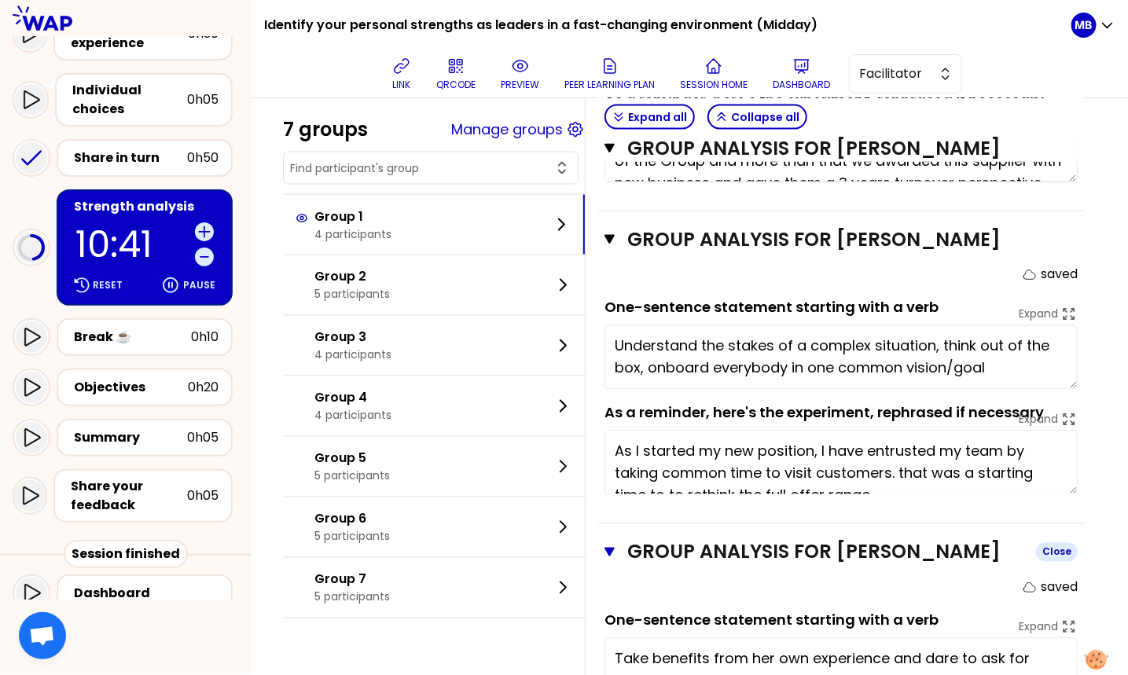
scroll to position [1099, 0]
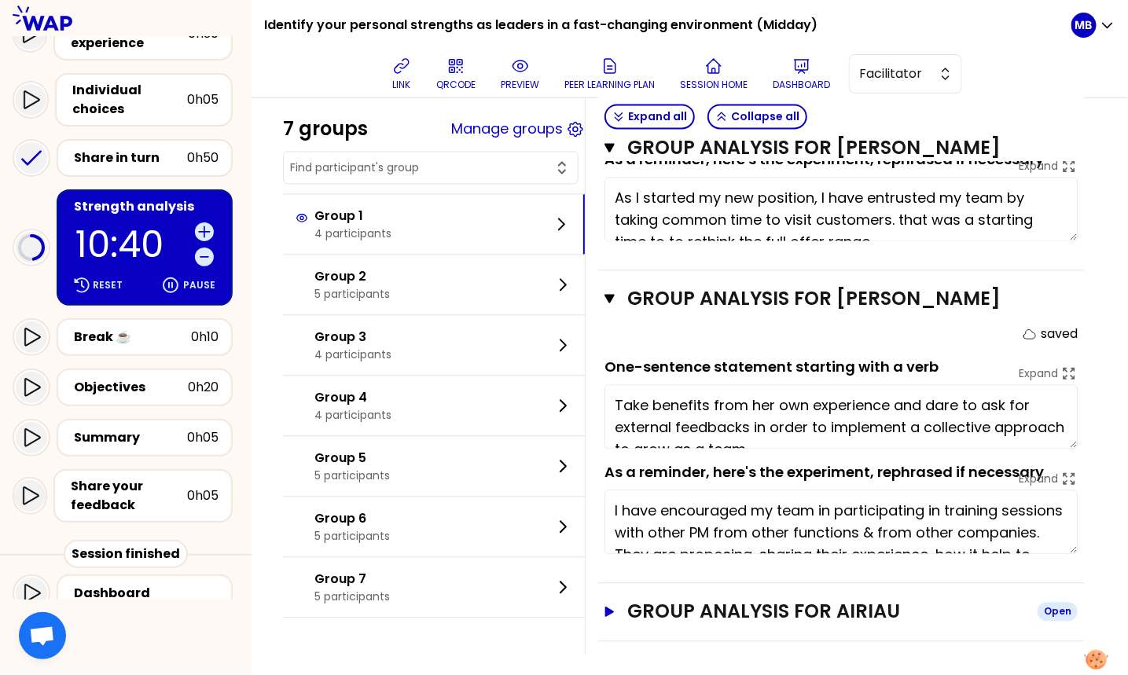
click at [695, 606] on h3 "Group analysis for AIRIAU" at bounding box center [826, 612] width 398 height 25
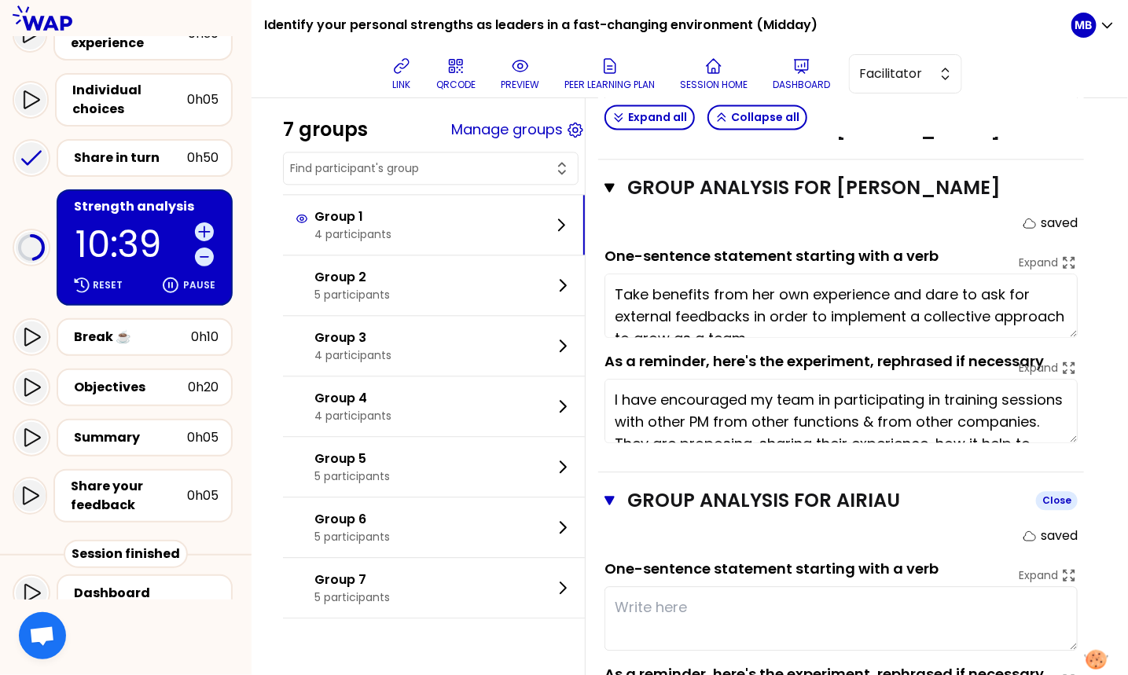
scroll to position [1353, 0]
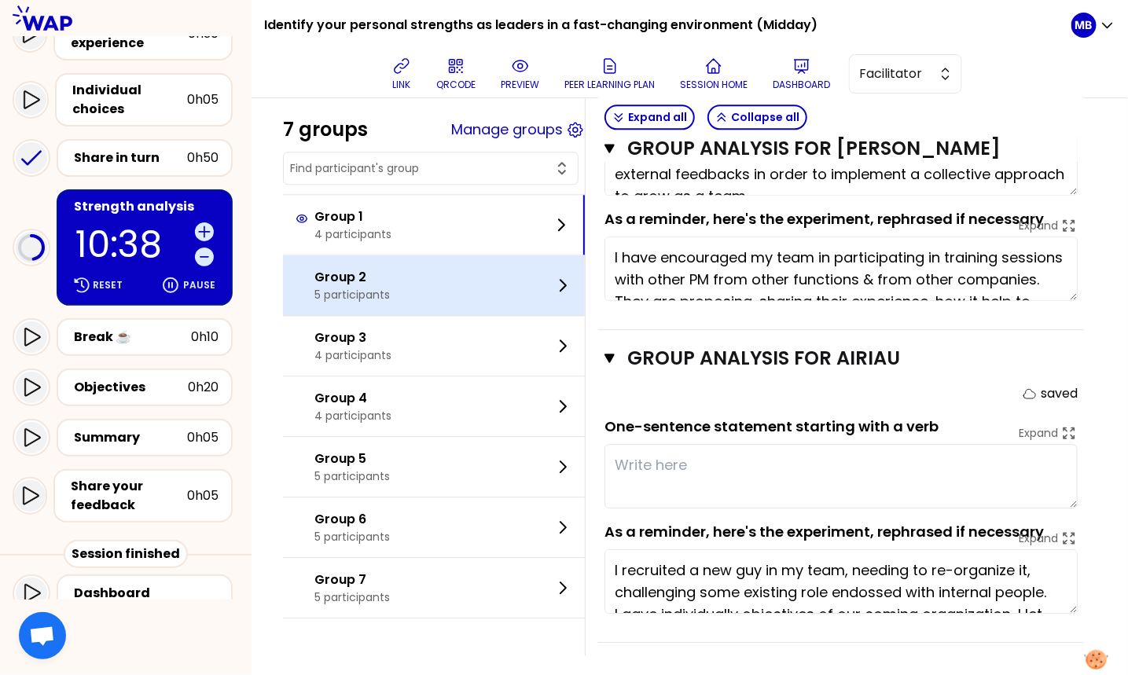
click at [329, 283] on p "Group 2" at bounding box center [351, 277] width 75 height 19
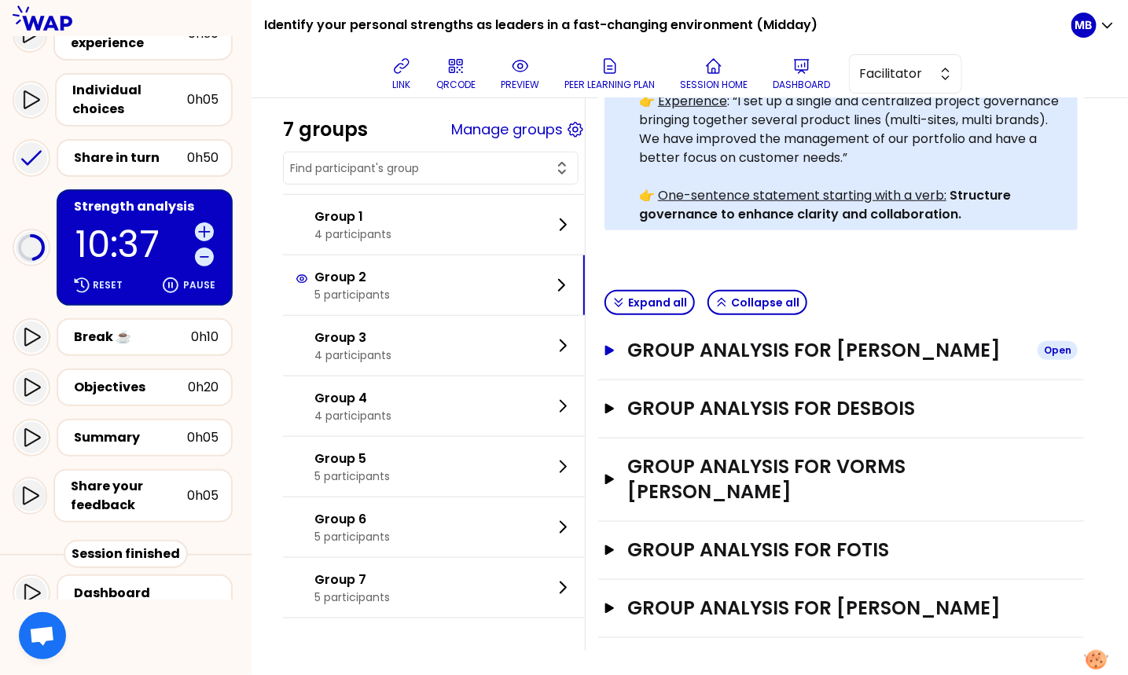
click at [689, 352] on h3 "Group analysis for Staniewska" at bounding box center [826, 350] width 398 height 25
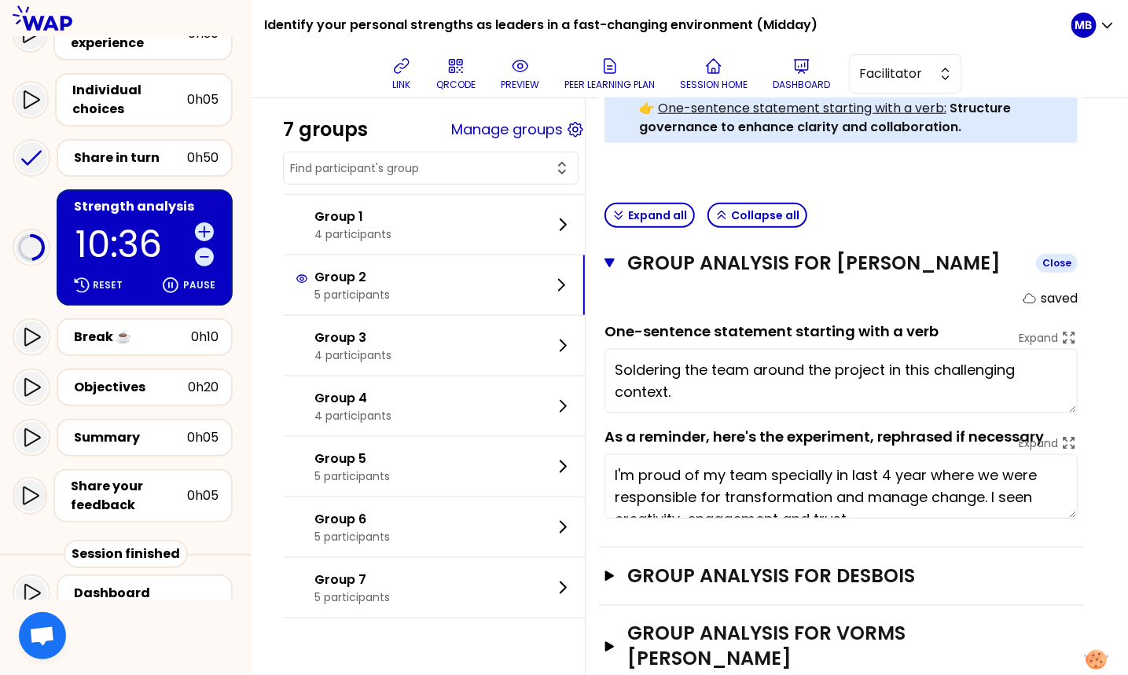
scroll to position [538, 0]
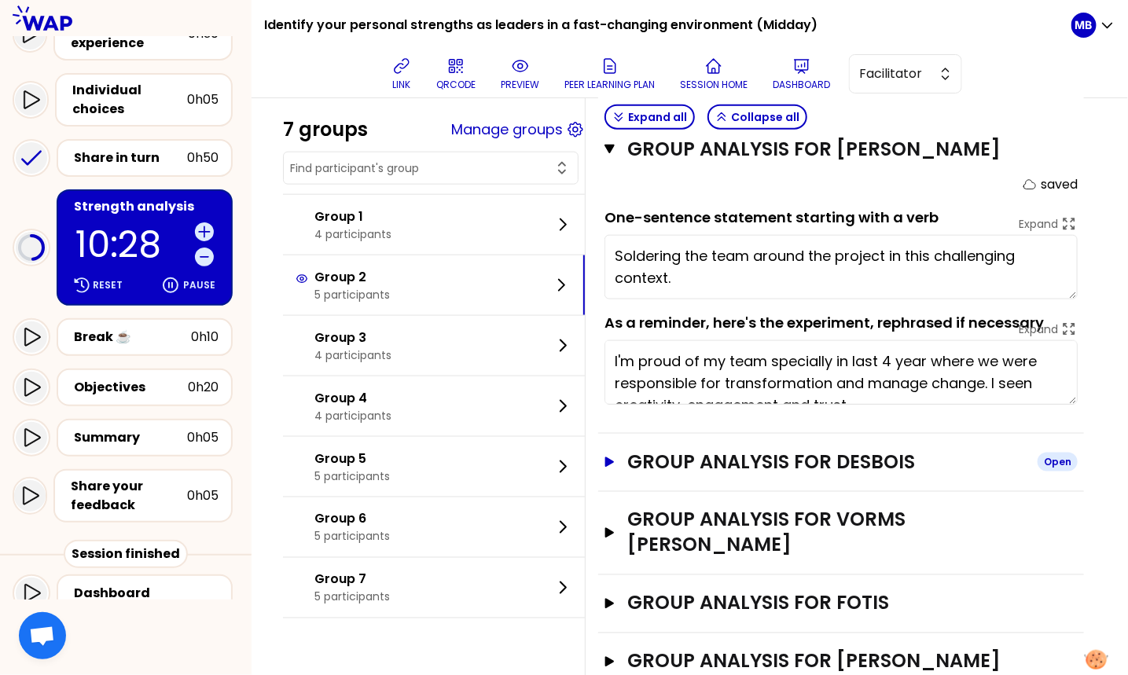
click at [650, 458] on h3 "Group analysis for DESBOIS" at bounding box center [826, 462] width 398 height 25
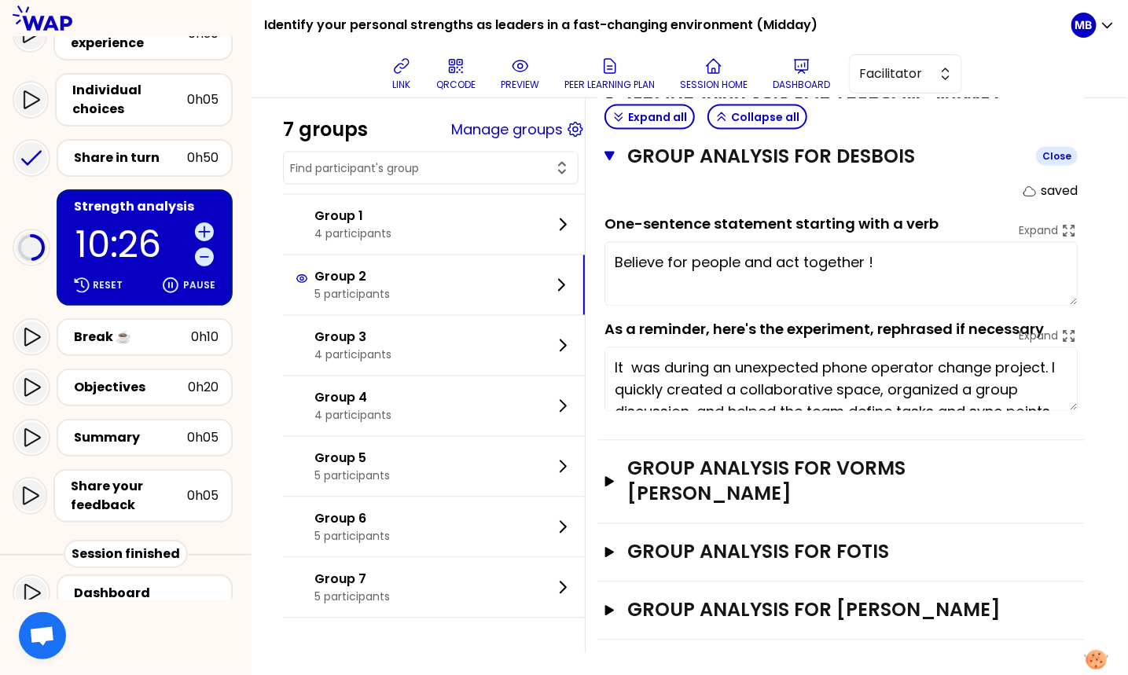
click at [650, 458] on h3 "Group analysis for VORMS Johan" at bounding box center [826, 482] width 398 height 50
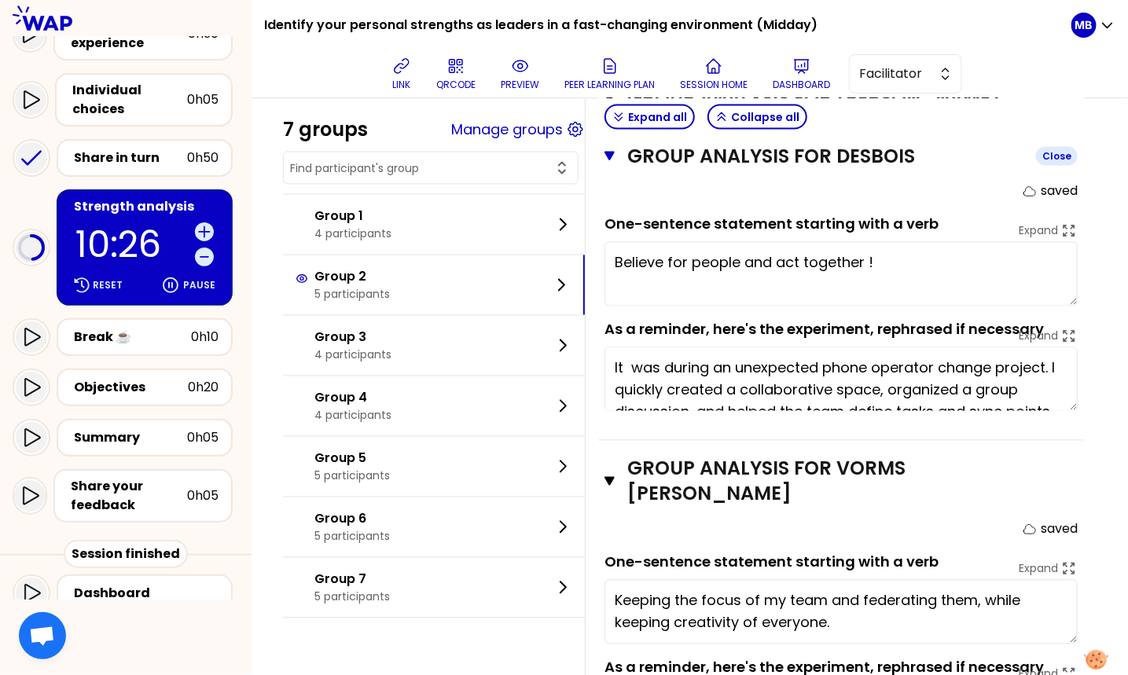
scroll to position [1175, 0]
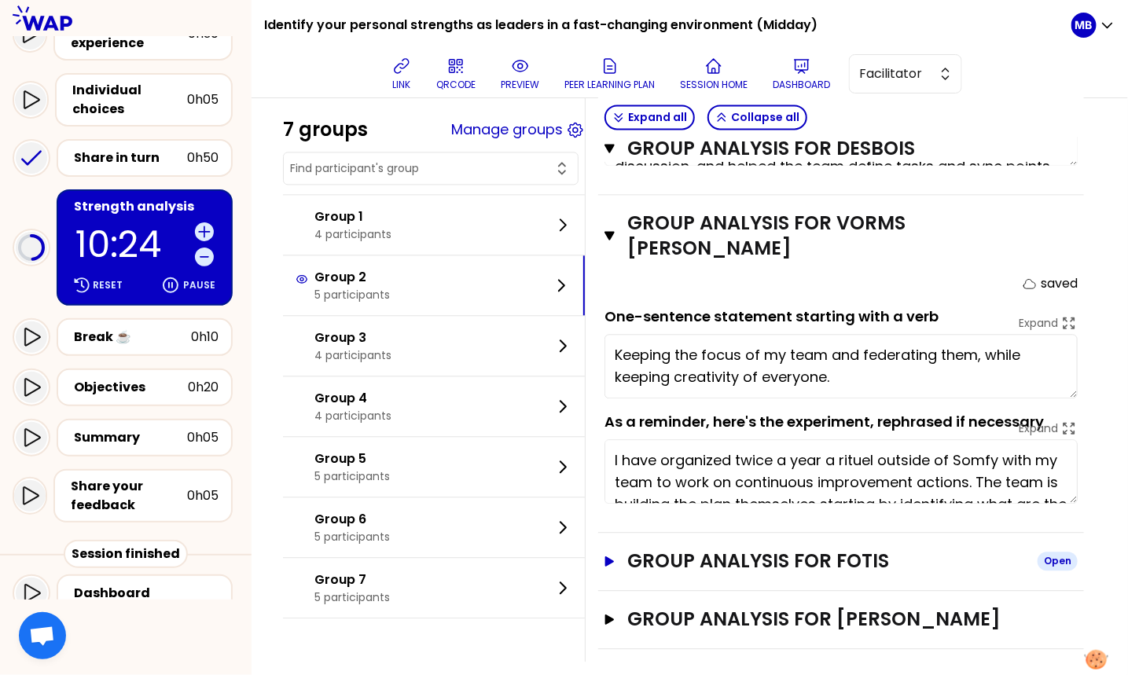
click at [659, 549] on h3 "Group analysis for FOTIS" at bounding box center [826, 561] width 398 height 25
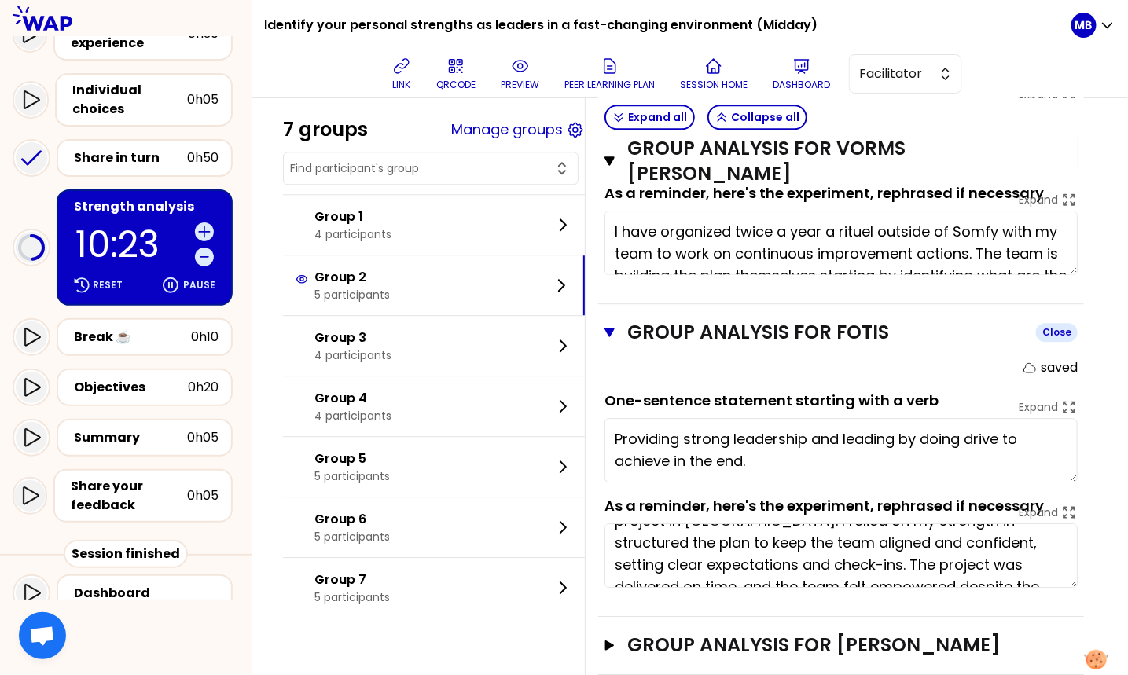
scroll to position [65, 0]
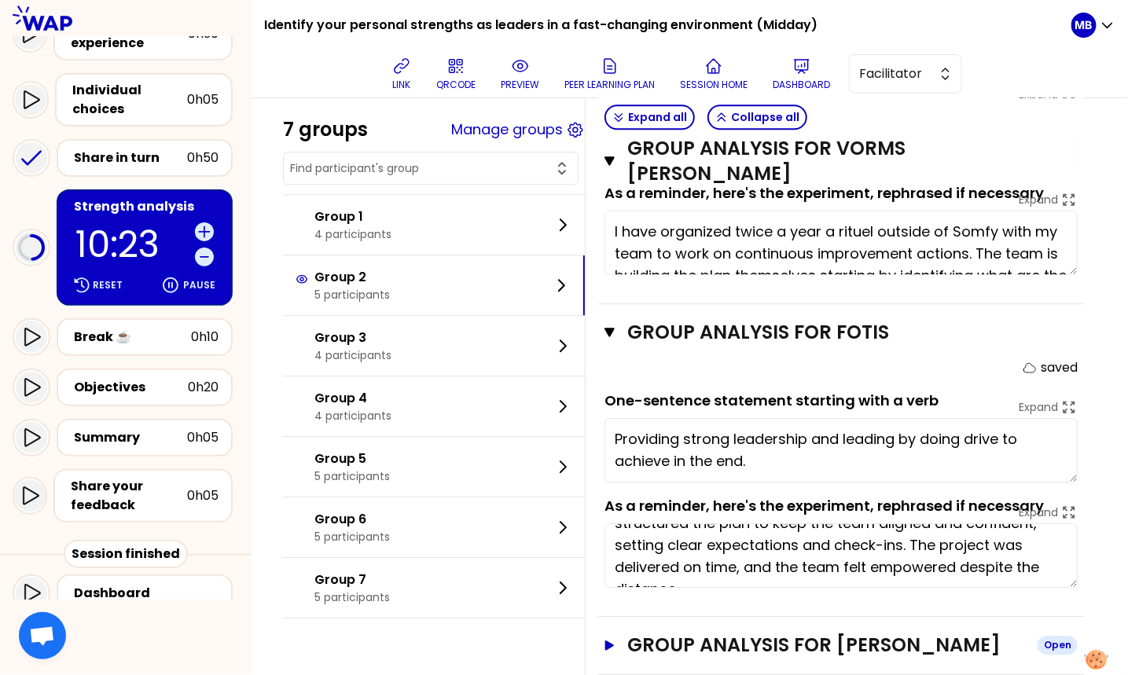
click at [657, 633] on h3 "Group analysis for Sébastien VALSEMEY" at bounding box center [826, 645] width 398 height 25
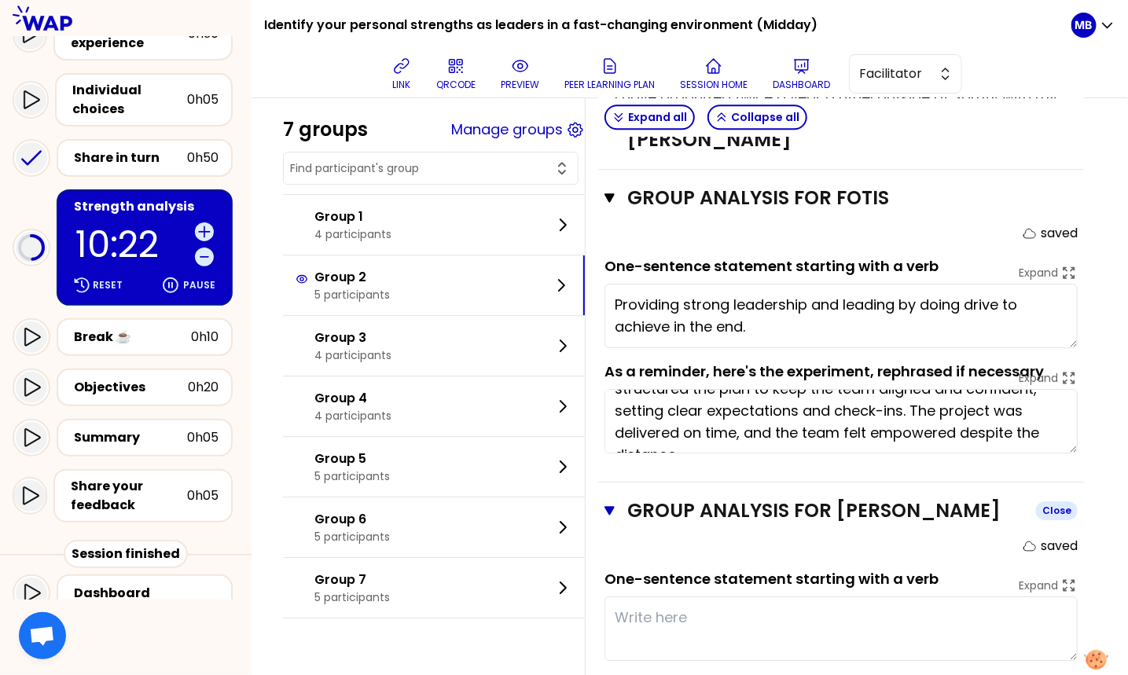
scroll to position [1688, 0]
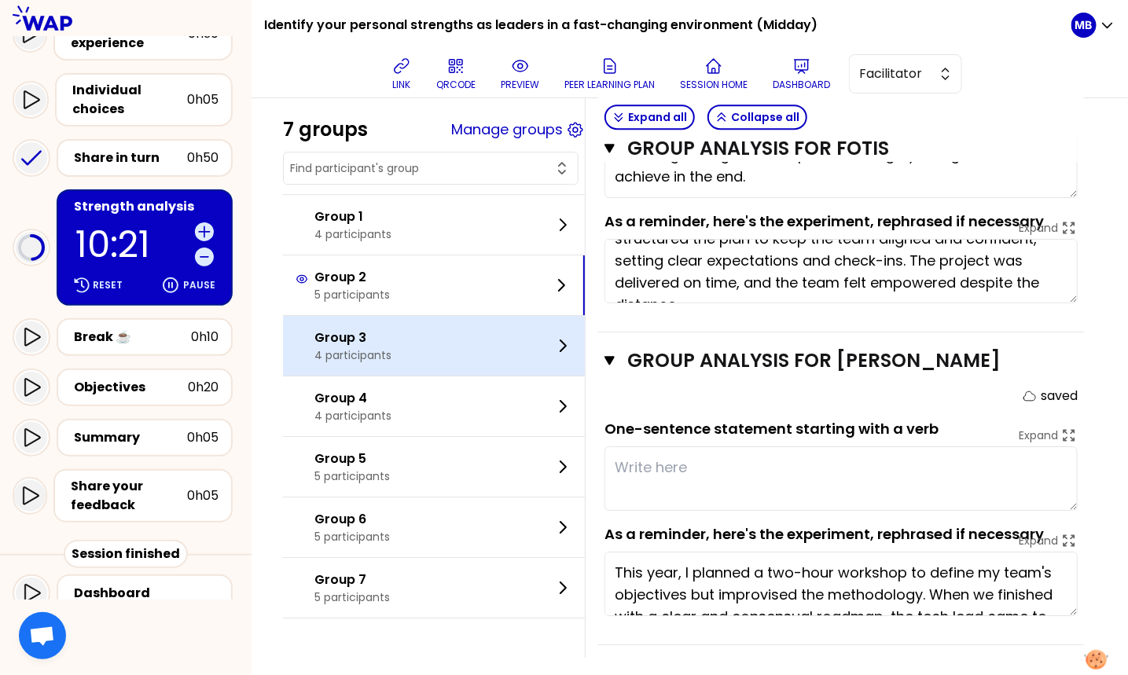
click at [388, 368] on div "Group 3 4 participants" at bounding box center [434, 346] width 302 height 60
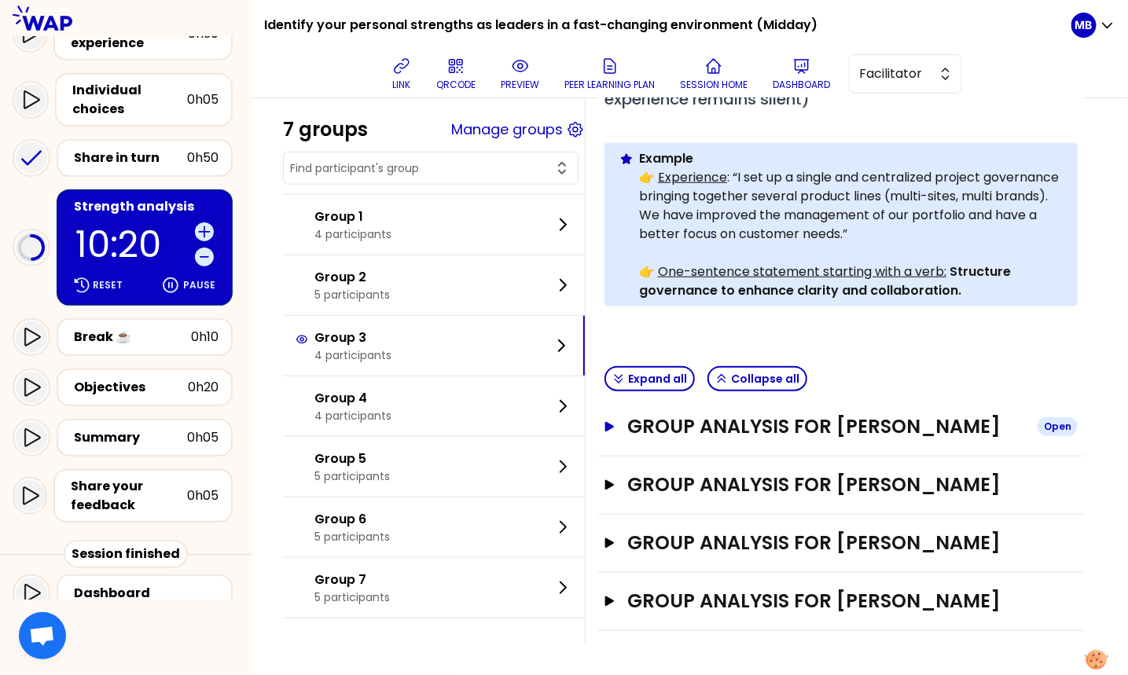
click at [684, 414] on h3 "Group analysis for Célia HENRY" at bounding box center [826, 426] width 398 height 25
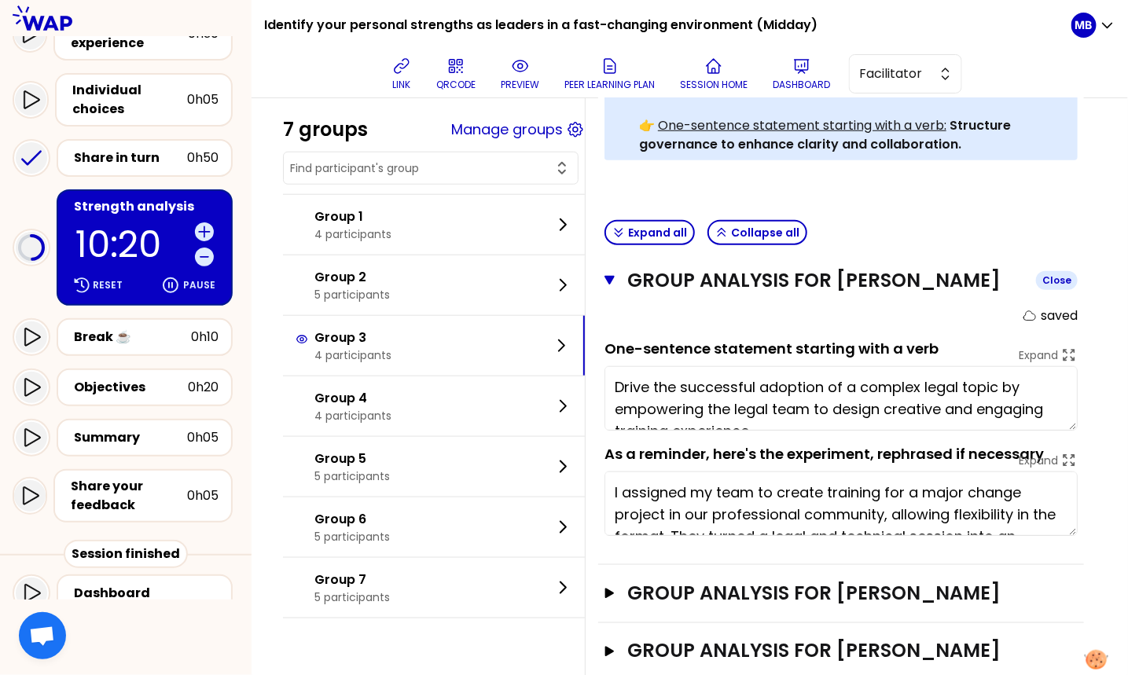
scroll to position [643, 0]
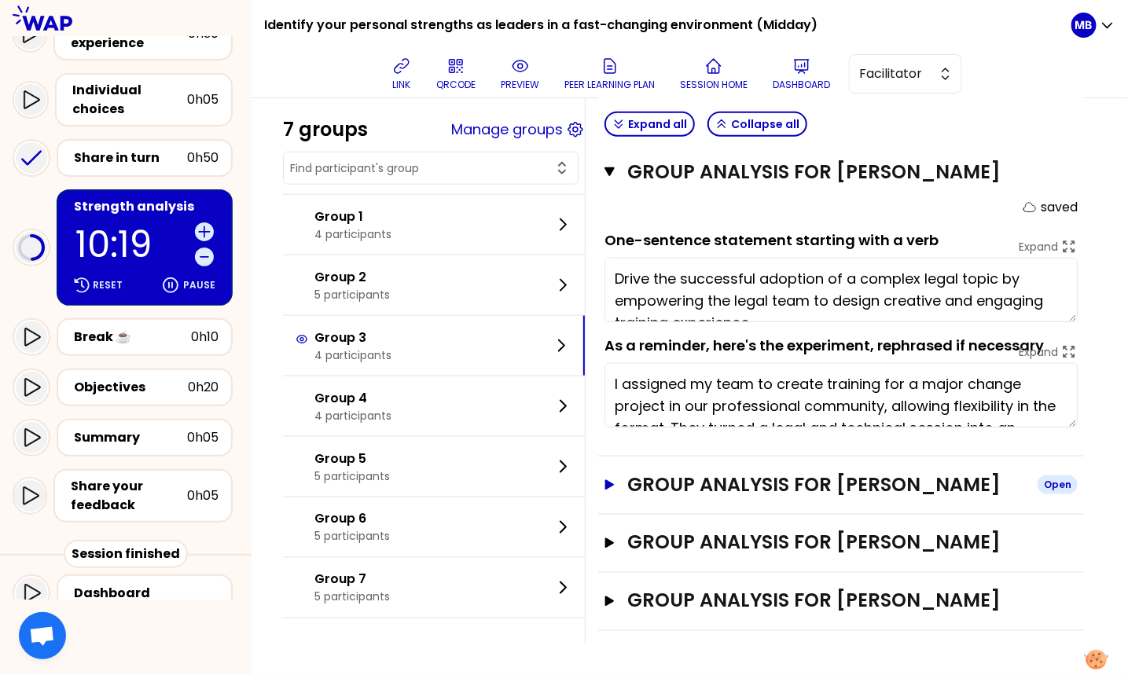
click at [683, 472] on h3 "Group analysis for KONSTANTINOS TSOURAPAS" at bounding box center [826, 484] width 398 height 25
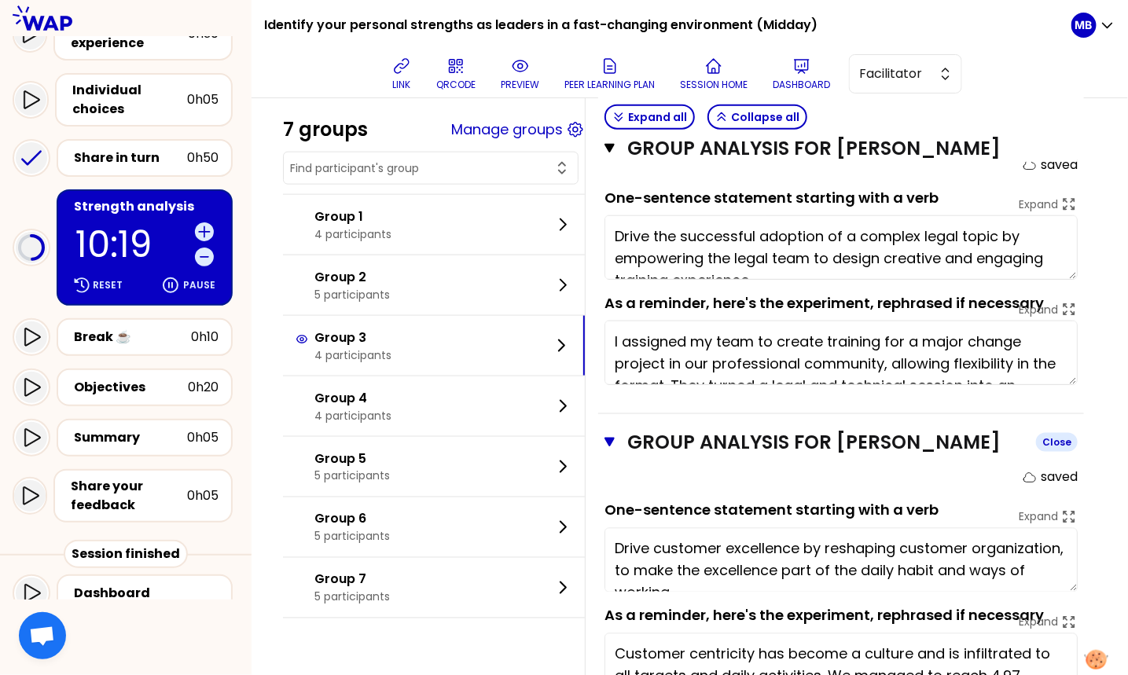
scroll to position [897, 0]
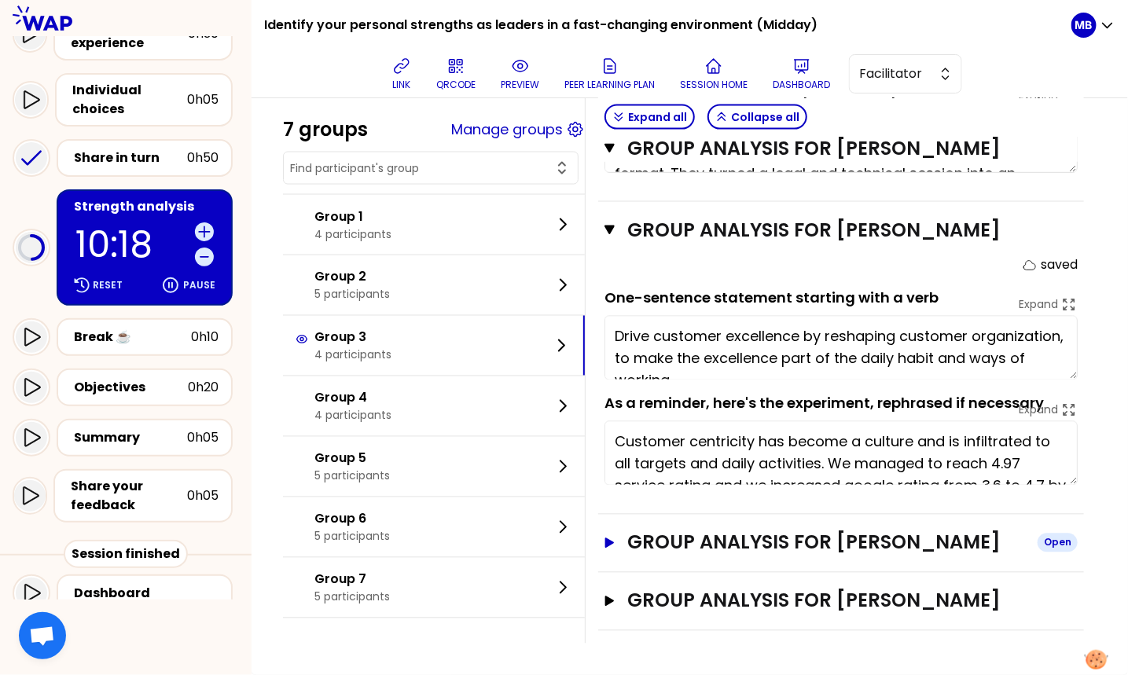
click at [678, 531] on h3 "Group analysis for Martin SALOME" at bounding box center [826, 543] width 398 height 25
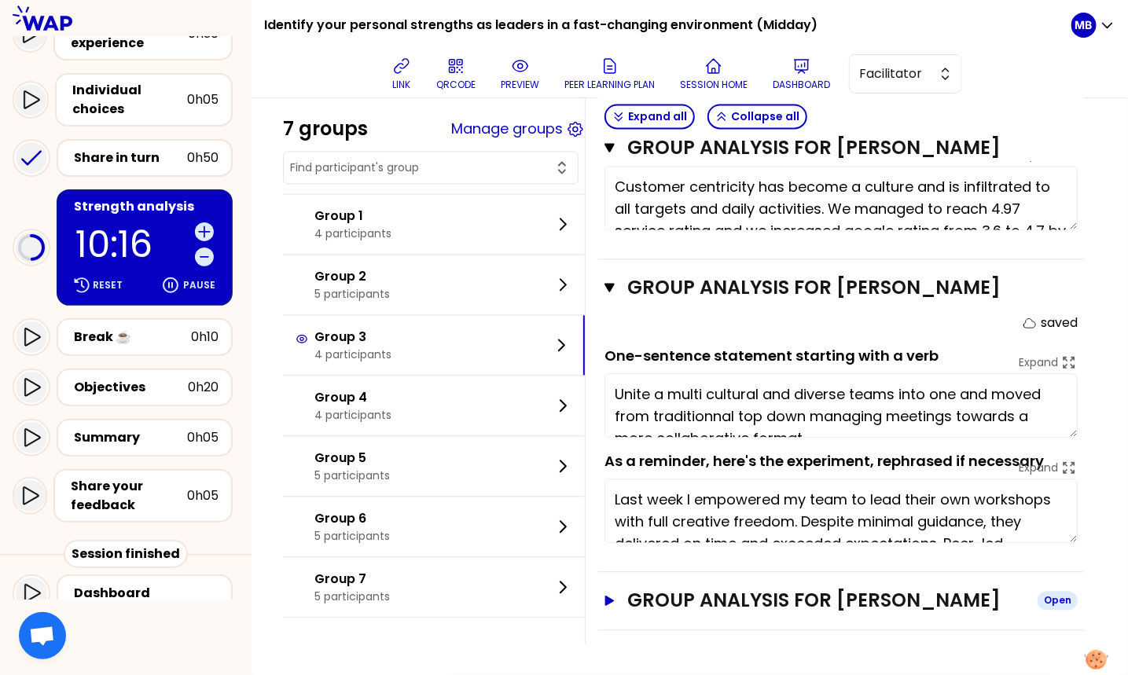
click at [680, 593] on h3 "Group analysis for Wissam Abou Dargham" at bounding box center [826, 601] width 398 height 25
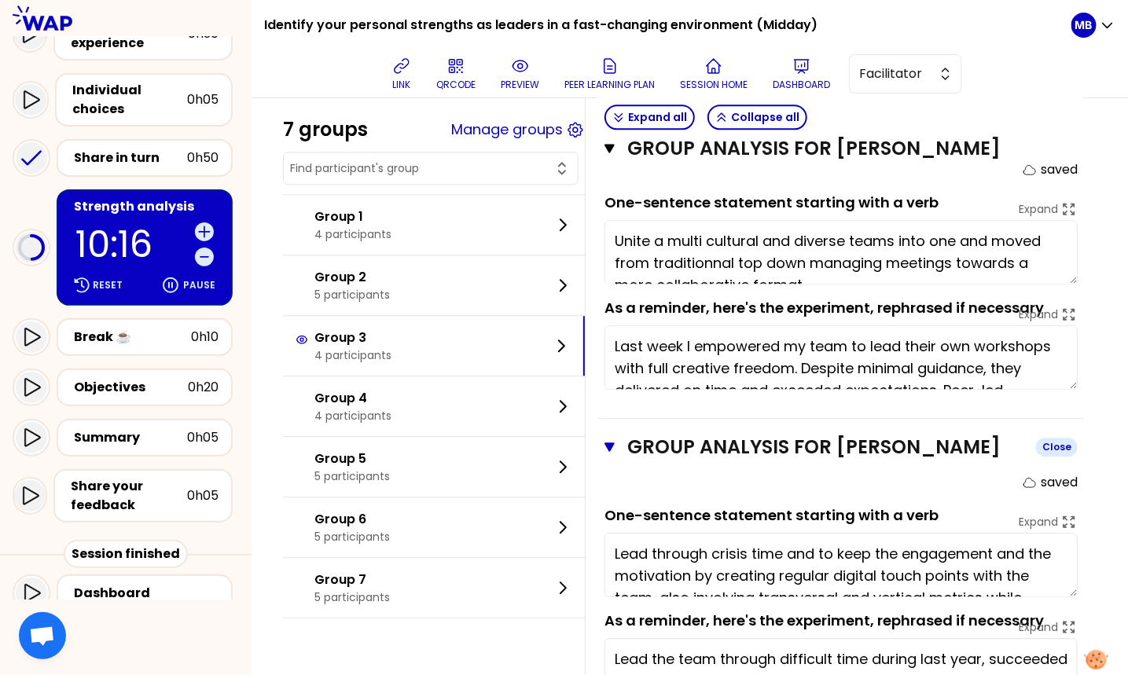
scroll to position [1403, 0]
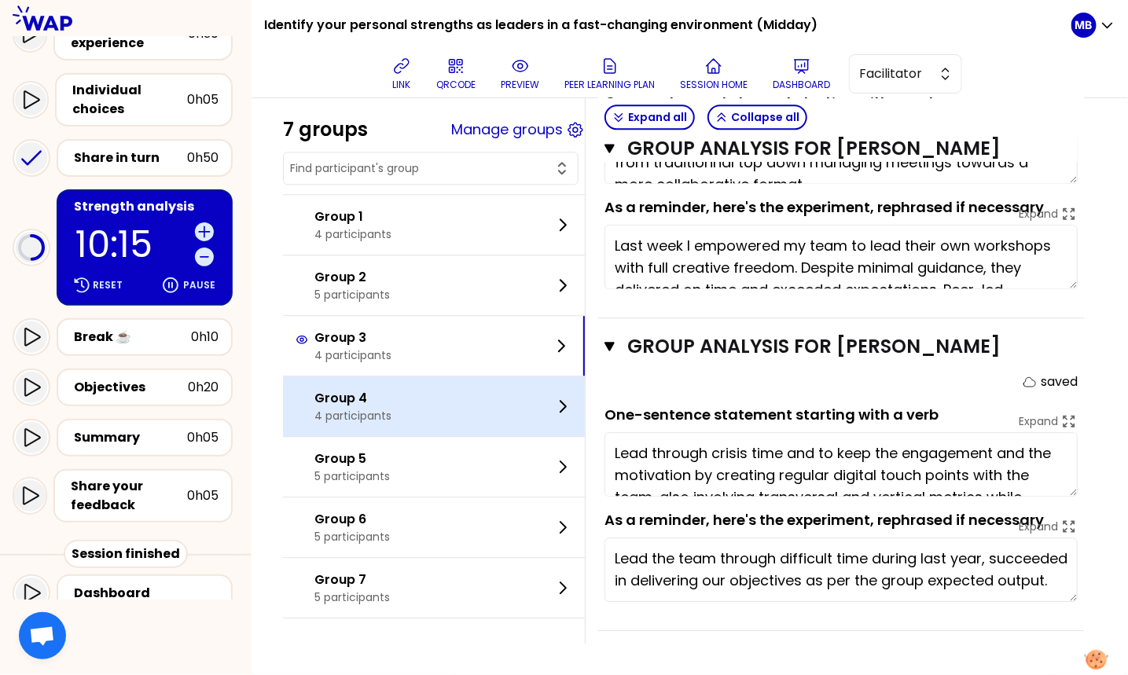
click at [389, 402] on p "Group 4" at bounding box center [352, 398] width 77 height 19
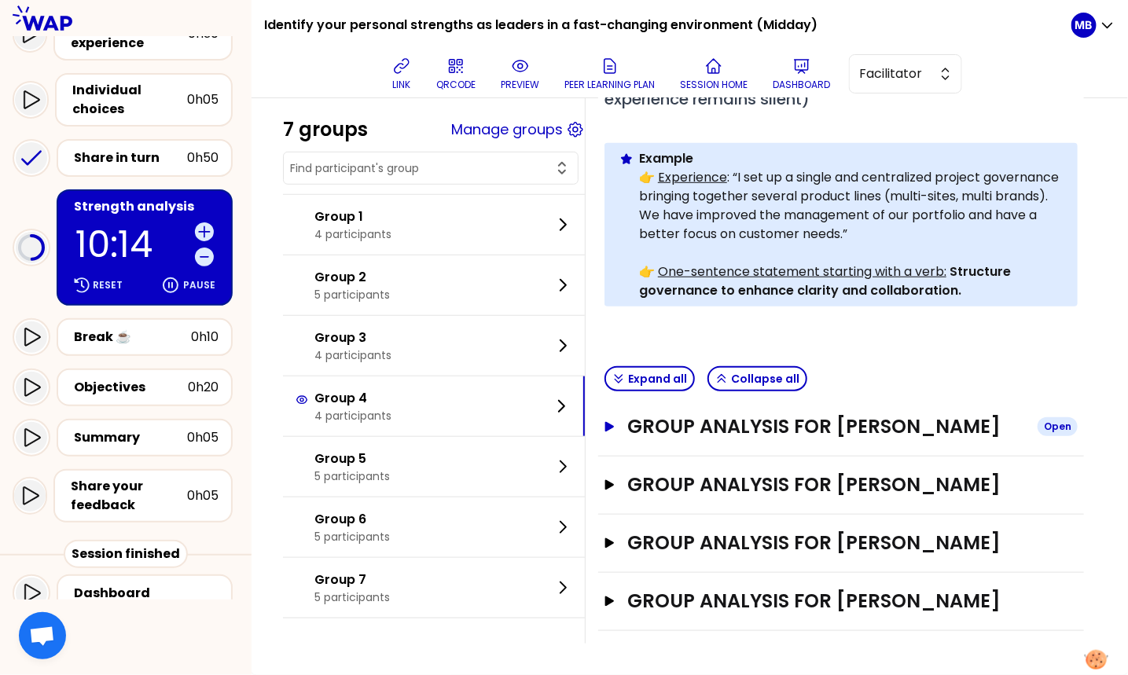
click at [632, 414] on h3 "Group analysis for Abdo Aoun" at bounding box center [826, 426] width 398 height 25
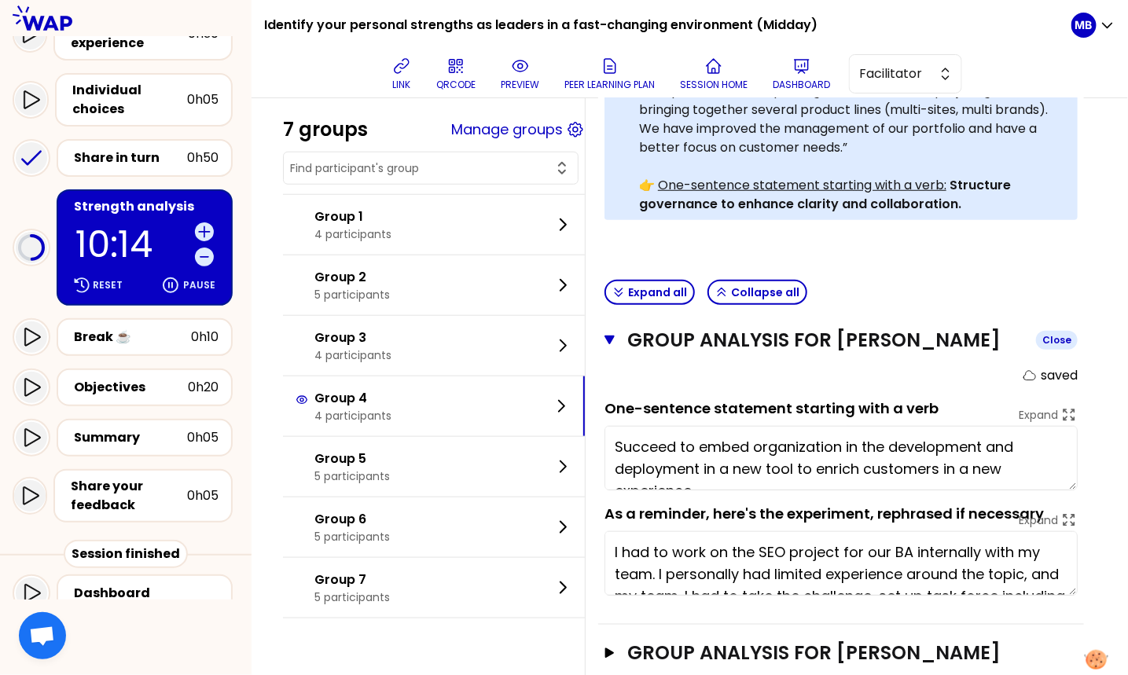
scroll to position [618, 0]
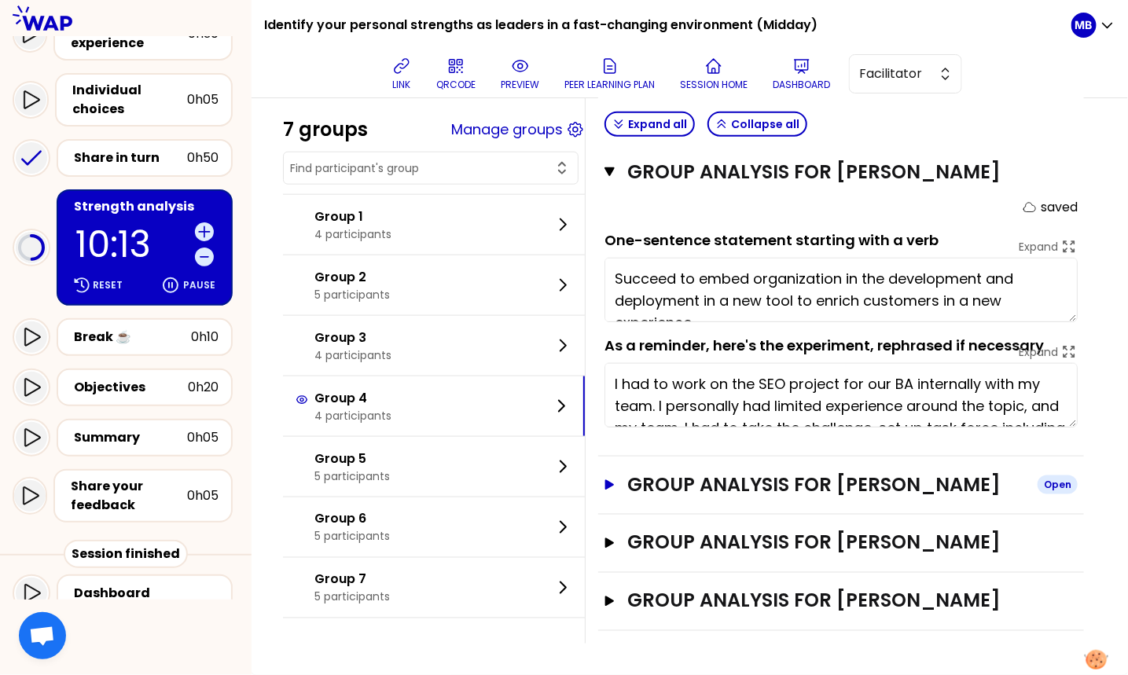
click at [640, 472] on h3 "Group analysis for Didier SENECHAL" at bounding box center [826, 484] width 398 height 25
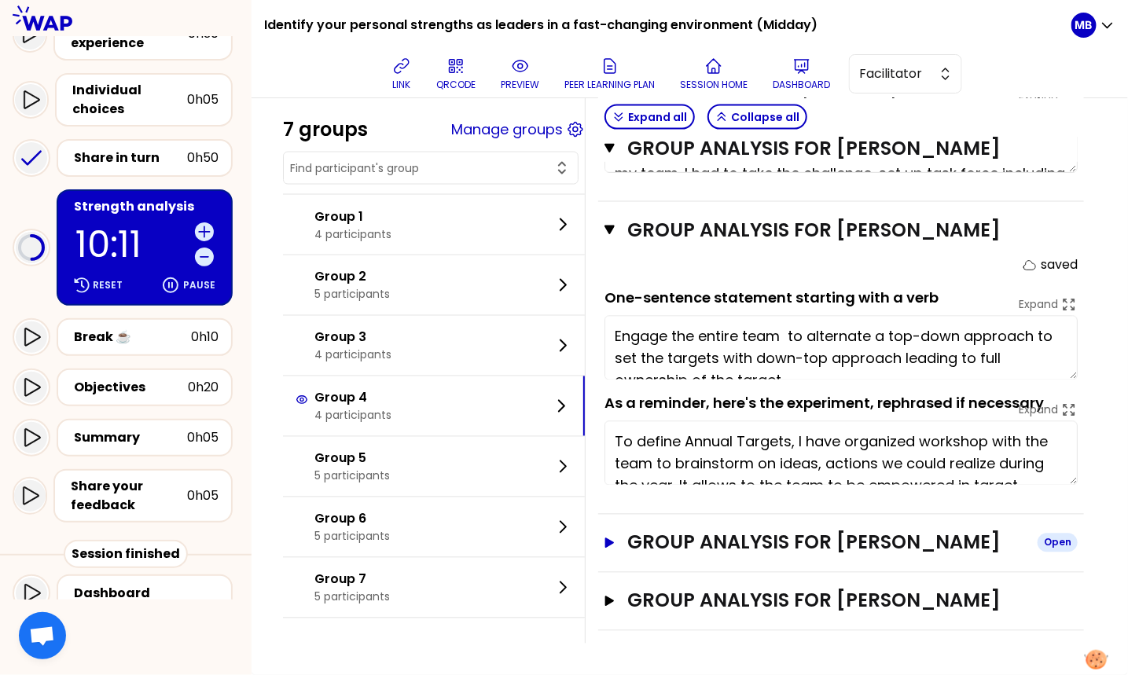
click at [648, 531] on h3 "Group analysis for Joanna Sadowska" at bounding box center [826, 543] width 398 height 25
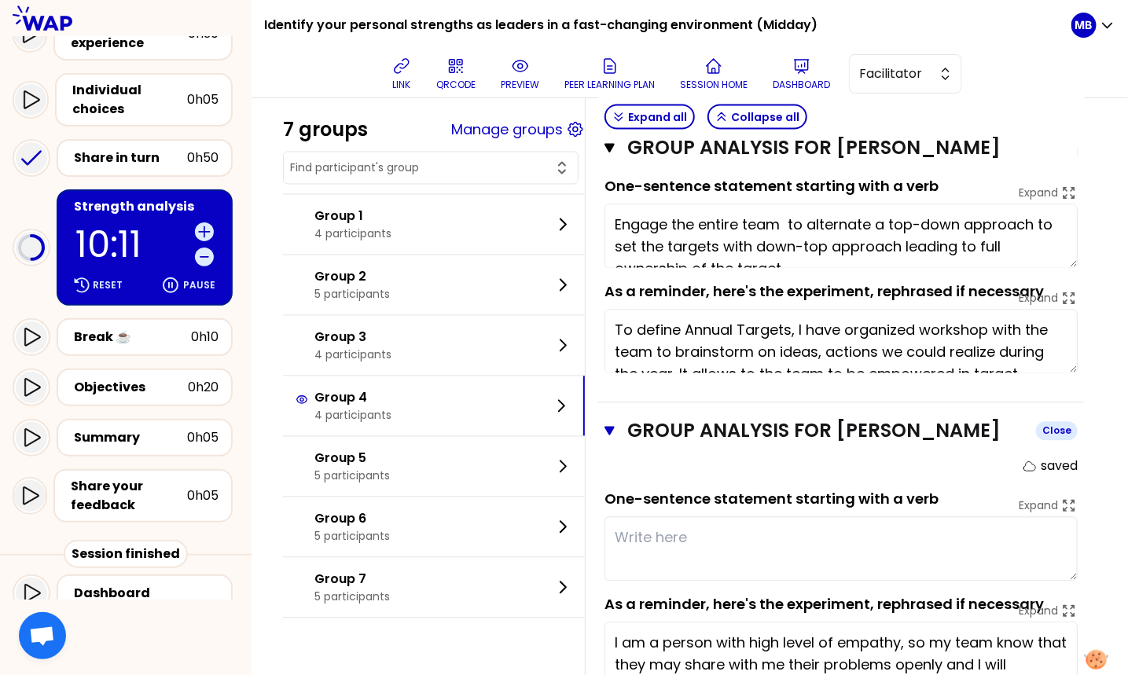
scroll to position [1125, 0]
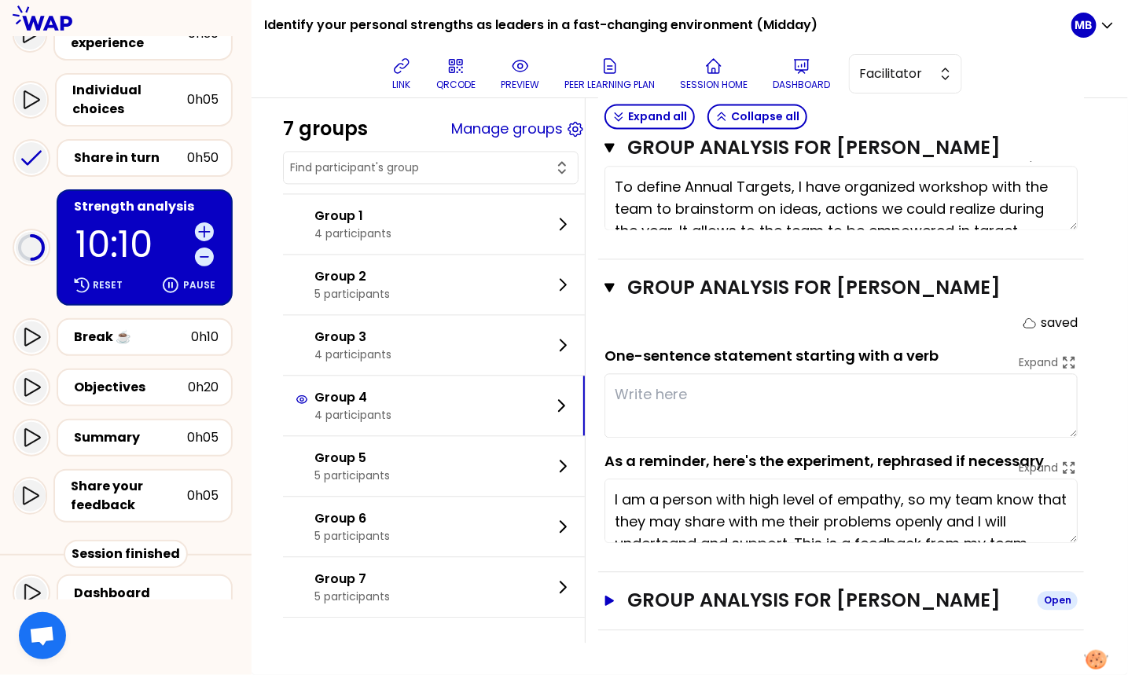
click at [651, 612] on h3 "Group analysis for florence fatiga" at bounding box center [826, 601] width 398 height 25
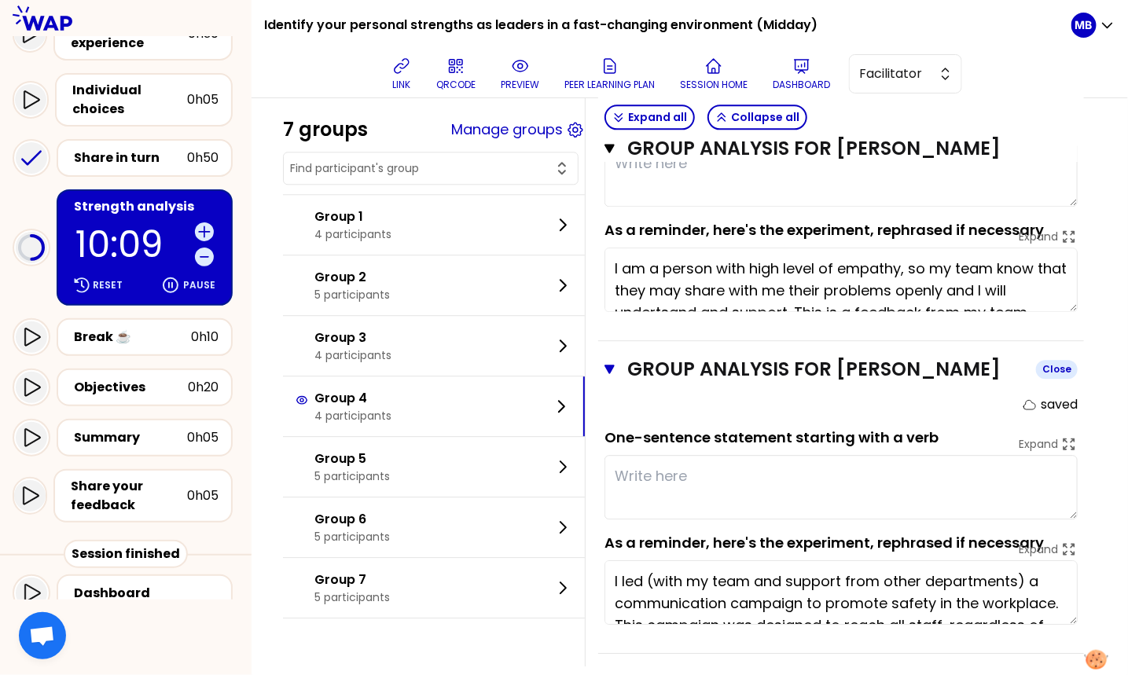
scroll to position [1378, 0]
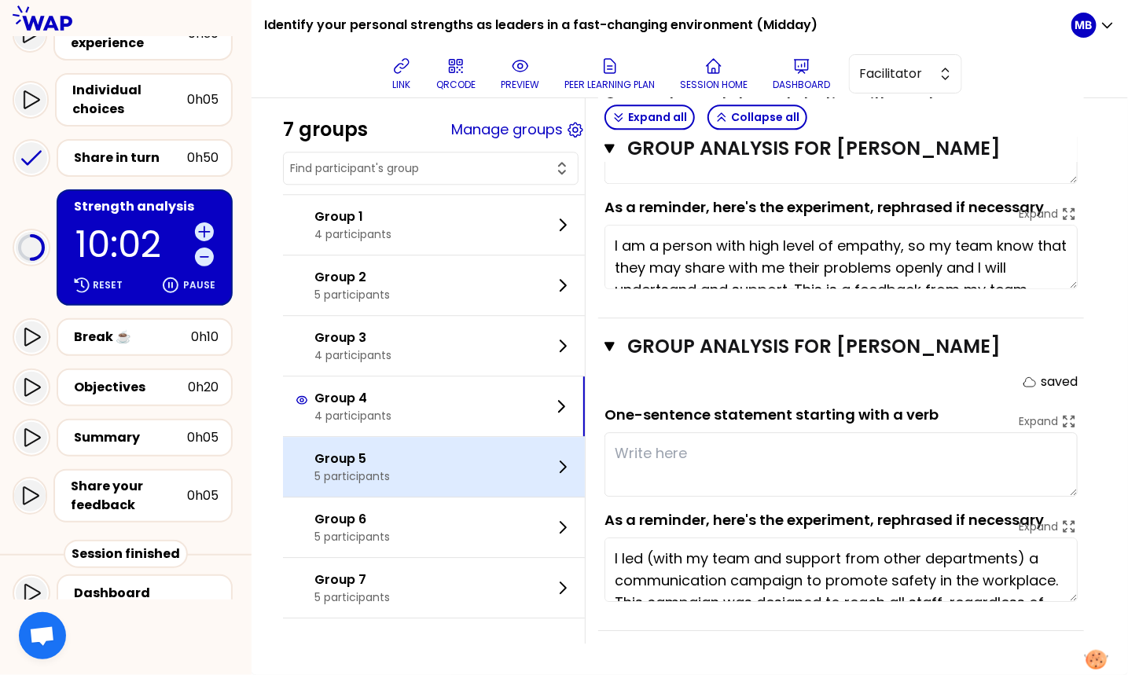
click at [411, 448] on div "Group 5 5 participants" at bounding box center [434, 467] width 302 height 60
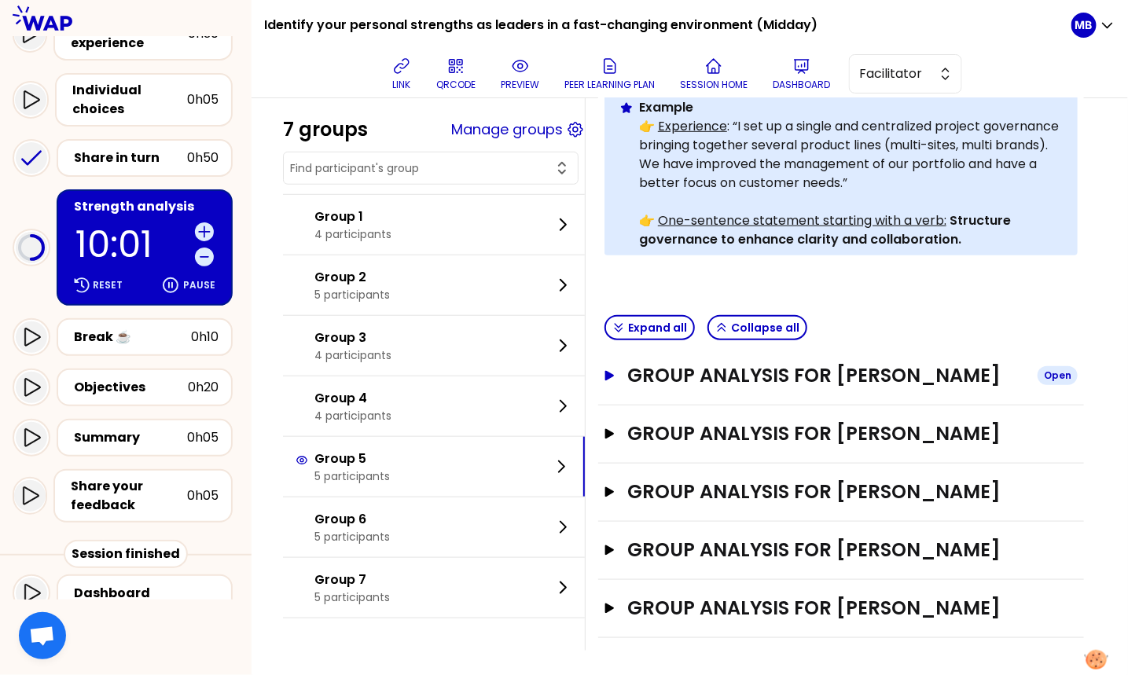
click at [688, 377] on h3 "Group analysis for Vishal Arora" at bounding box center [826, 375] width 398 height 25
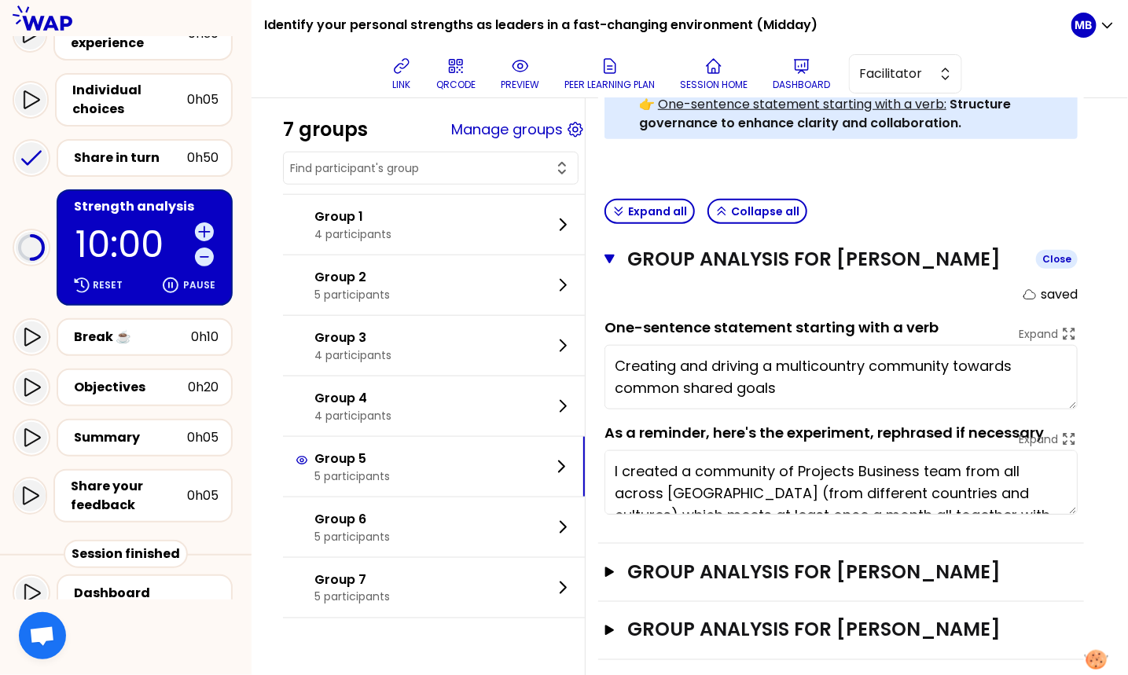
scroll to position [650, 0]
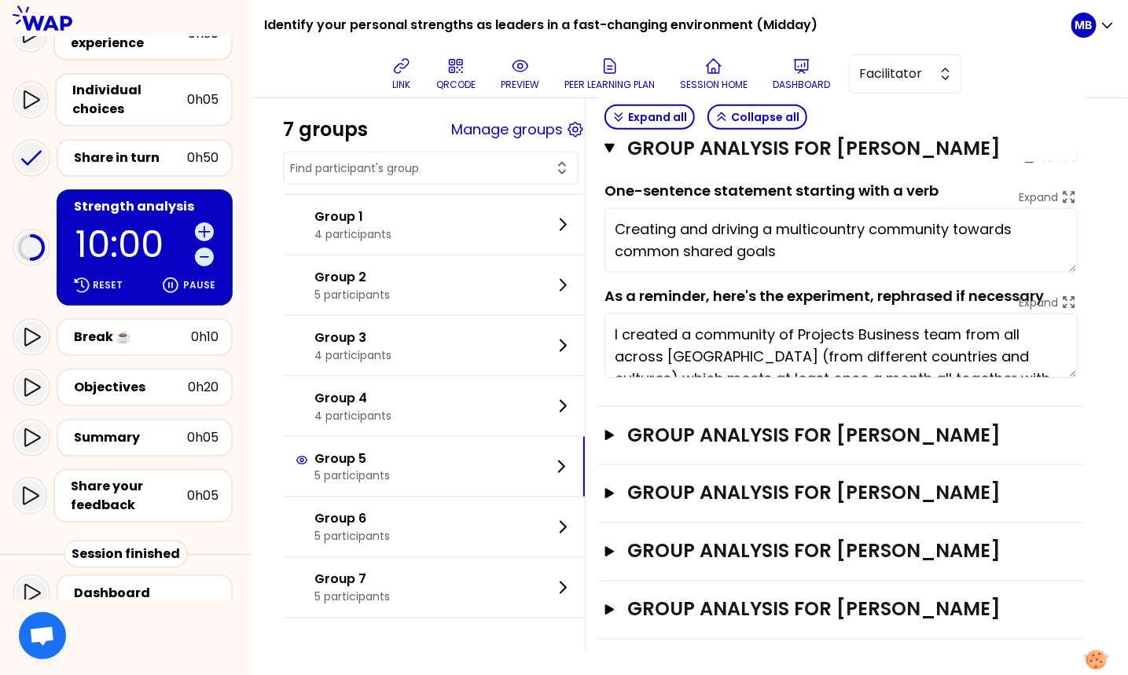
click at [688, 448] on div "Group analysis for Alejandro Pérez Open" at bounding box center [841, 436] width 486 height 58
click at [689, 441] on h3 "Group analysis for Alejandro Pérez" at bounding box center [826, 435] width 398 height 25
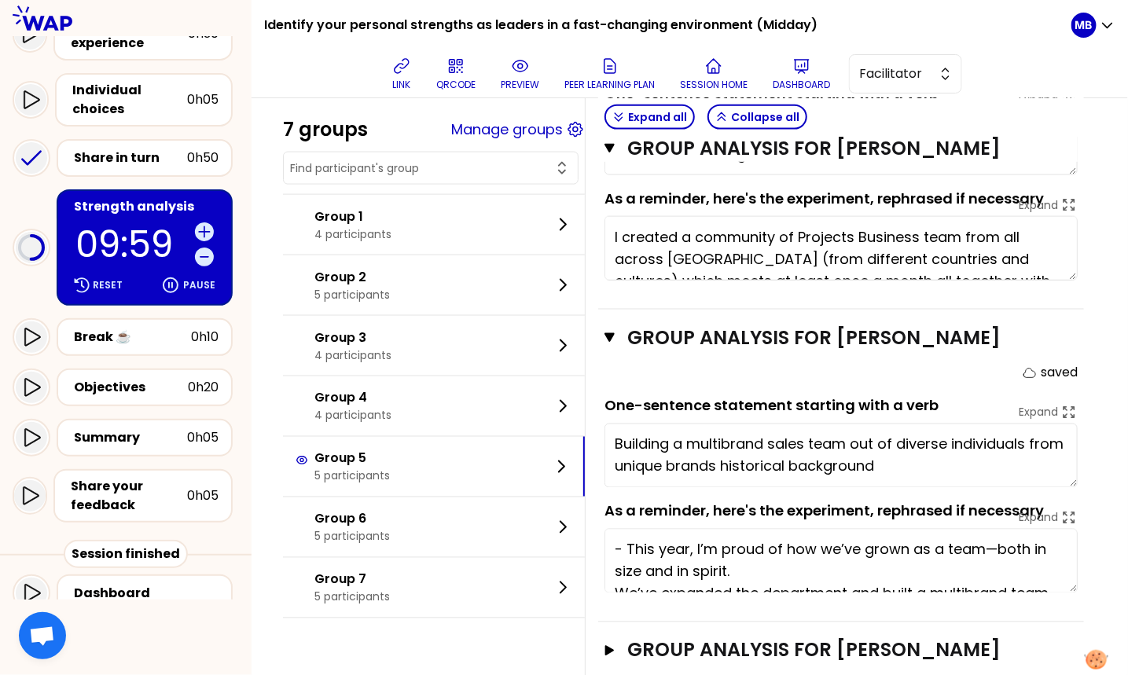
scroll to position [904, 0]
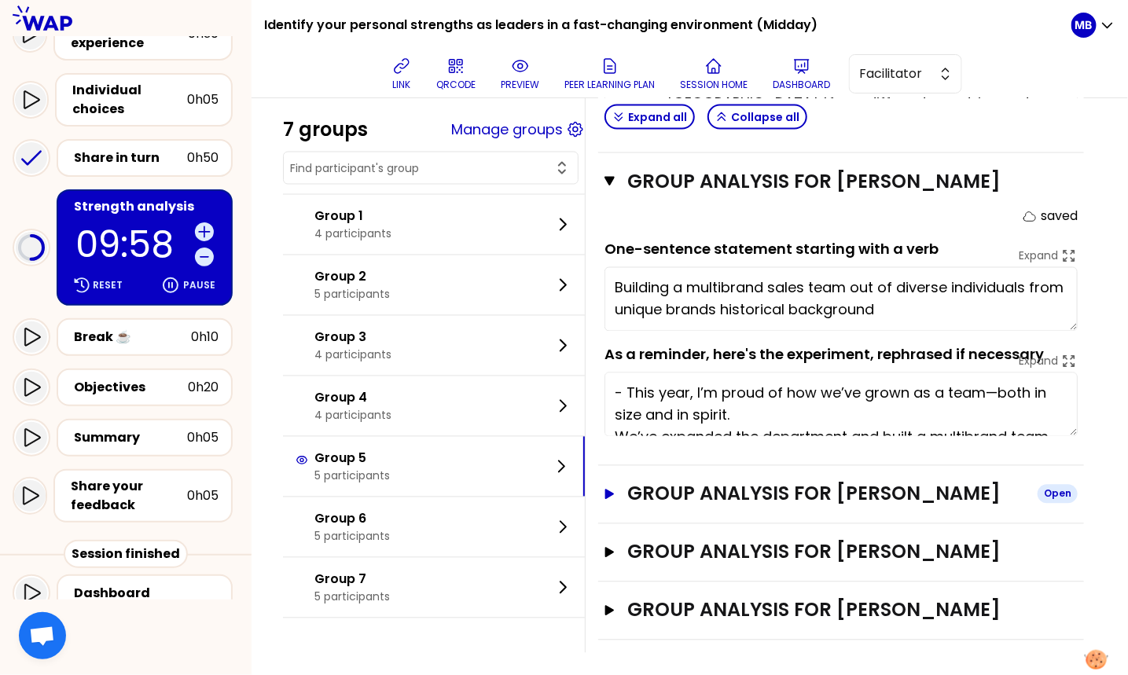
click at [685, 493] on h3 "Group analysis for Priscila Garcia" at bounding box center [826, 494] width 398 height 25
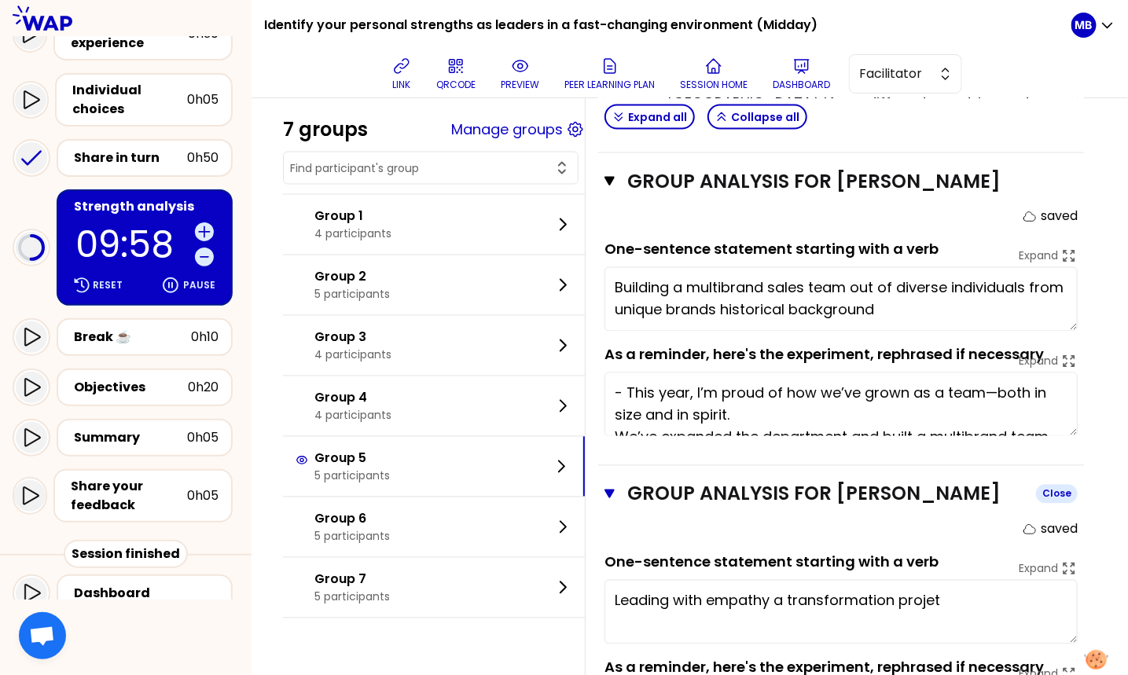
scroll to position [1157, 0]
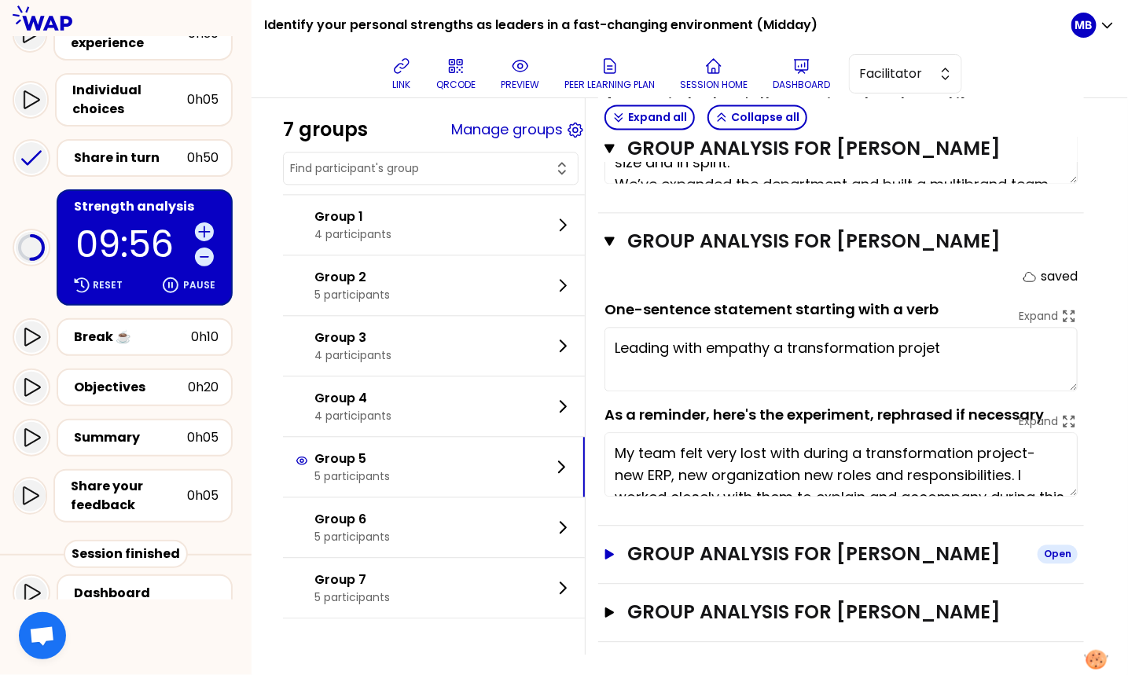
click at [686, 548] on h3 "Group analysis for patrick rambaud" at bounding box center [826, 554] width 398 height 25
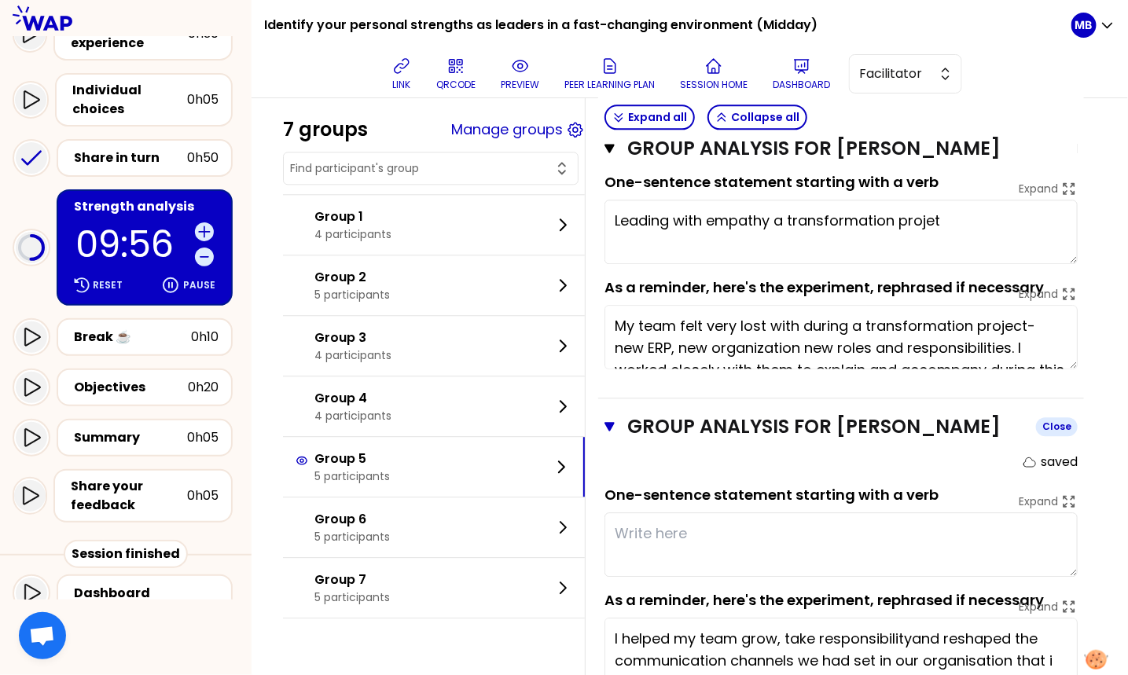
scroll to position [1410, 0]
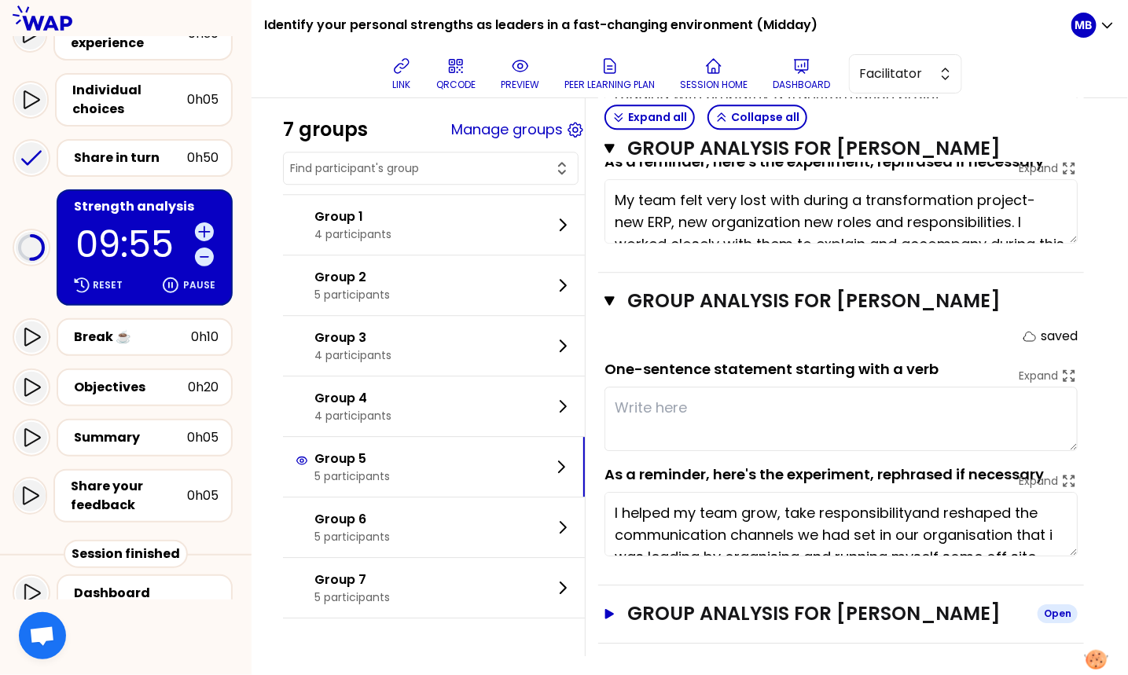
click at [686, 601] on h3 "Group analysis for Didier LAVY" at bounding box center [826, 613] width 398 height 25
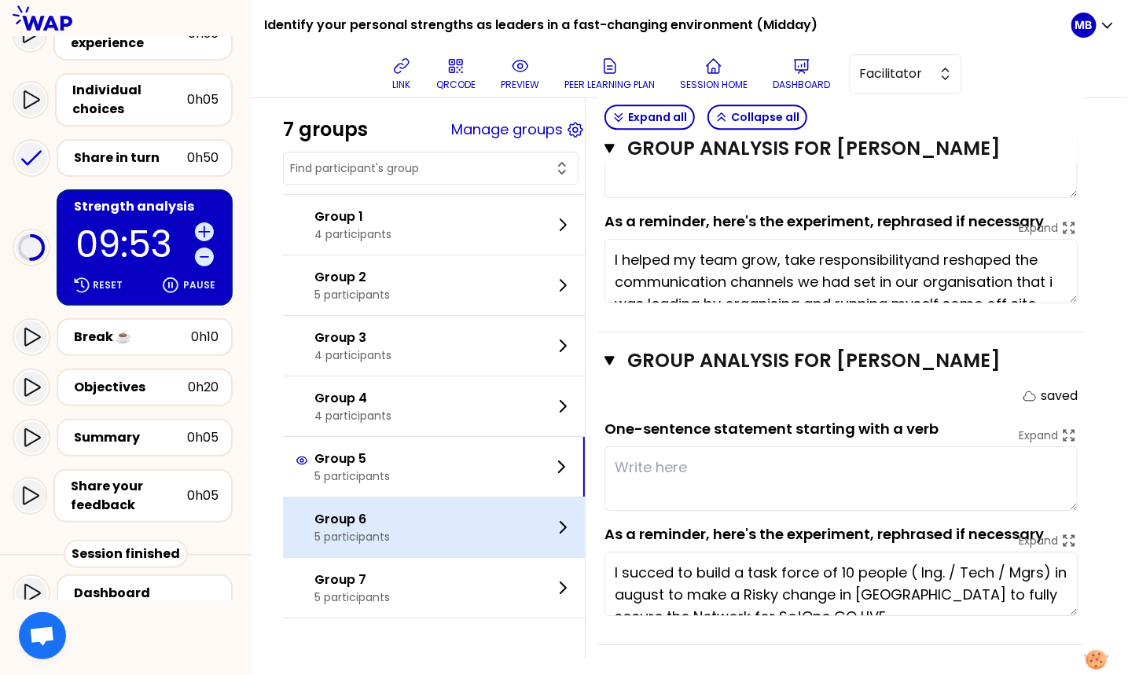
click at [443, 546] on div "Group 6 5 participants" at bounding box center [434, 528] width 302 height 60
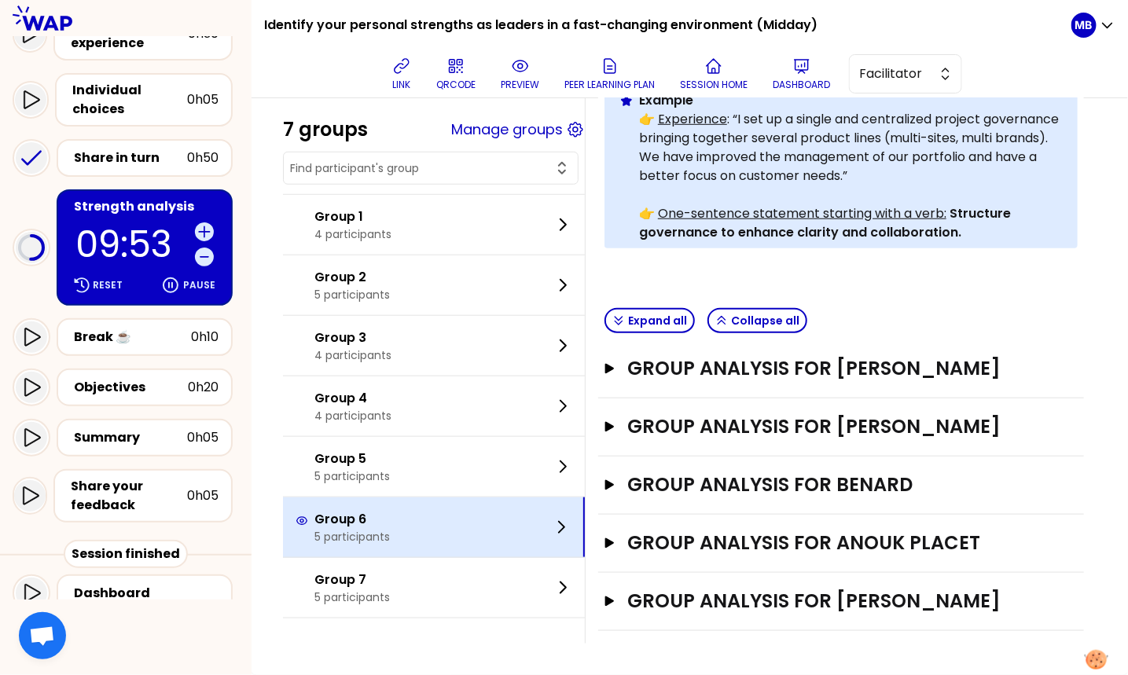
scroll to position [422, 0]
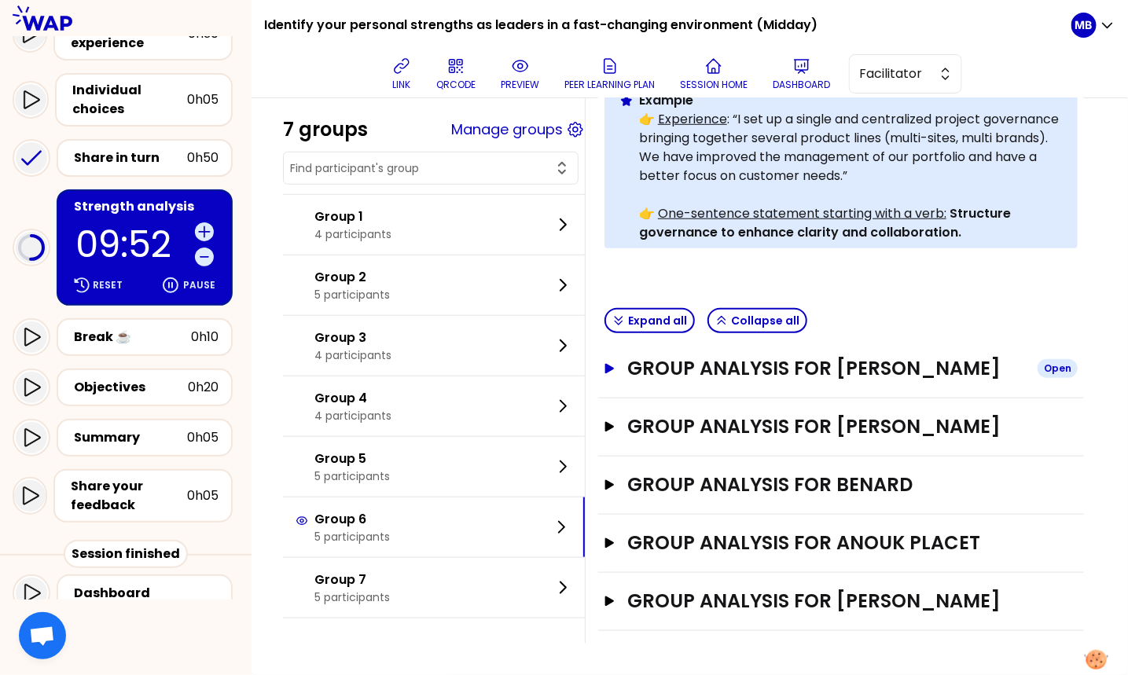
click at [685, 356] on h3 "Group analysis for Delphine MARTIN" at bounding box center [826, 368] width 398 height 25
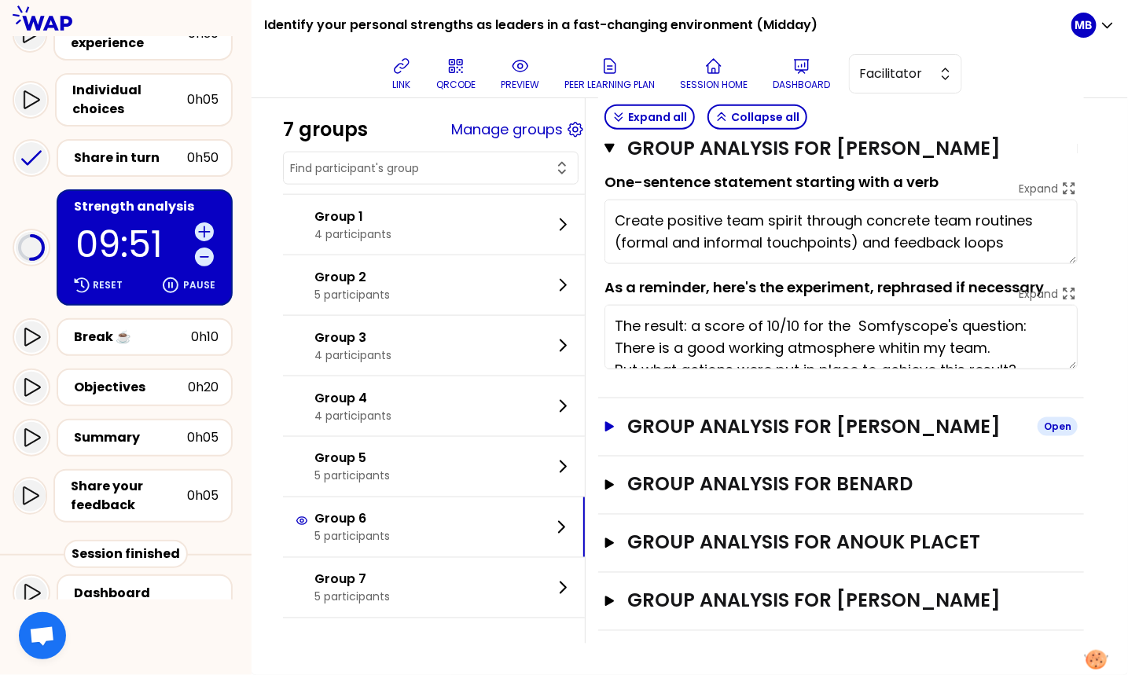
click at [675, 414] on h3 "Group analysis for Guilhem de BRUGIERE" at bounding box center [826, 426] width 398 height 25
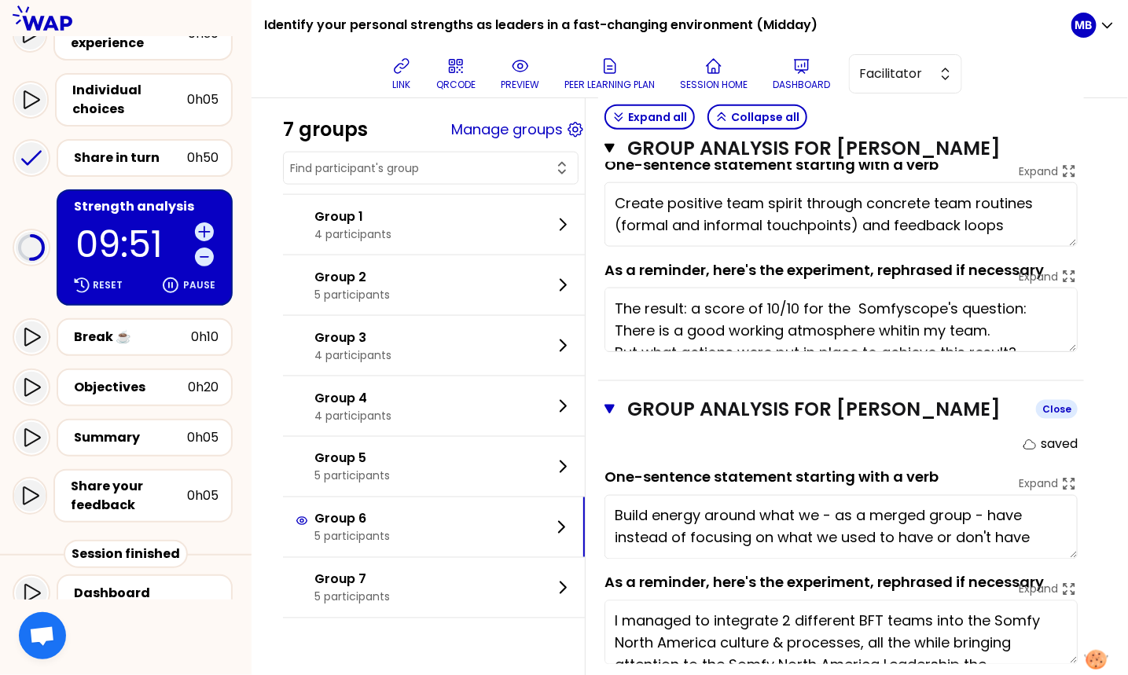
scroll to position [929, 0]
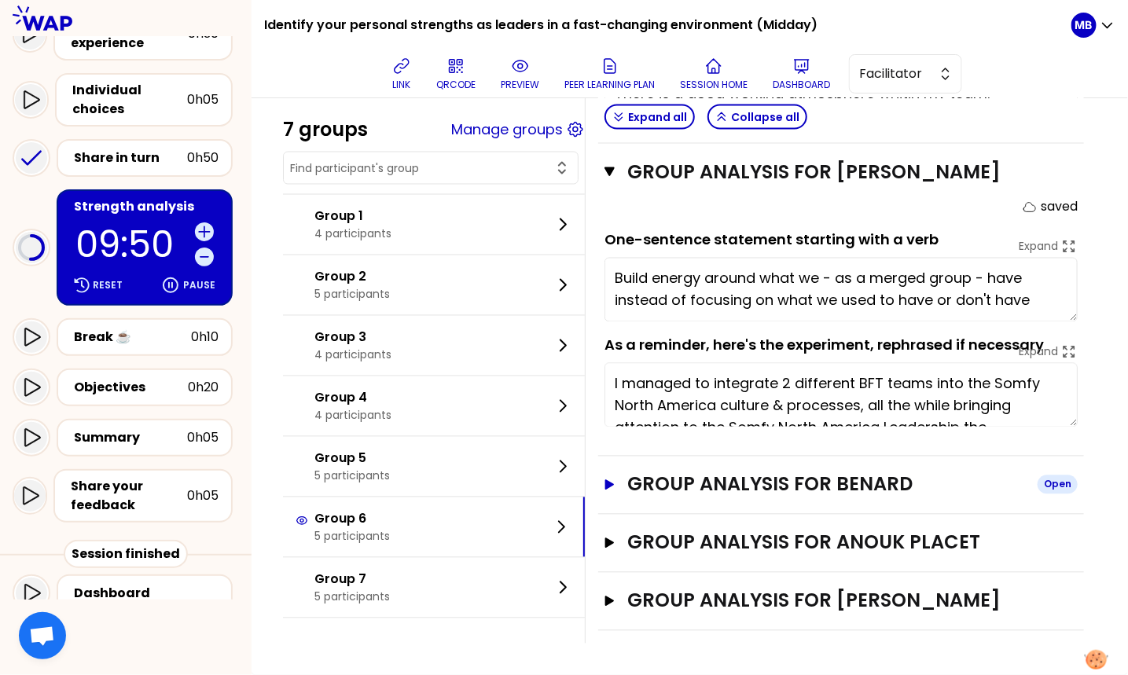
click at [684, 493] on h3 "Group analysis for BENARD" at bounding box center [826, 484] width 398 height 25
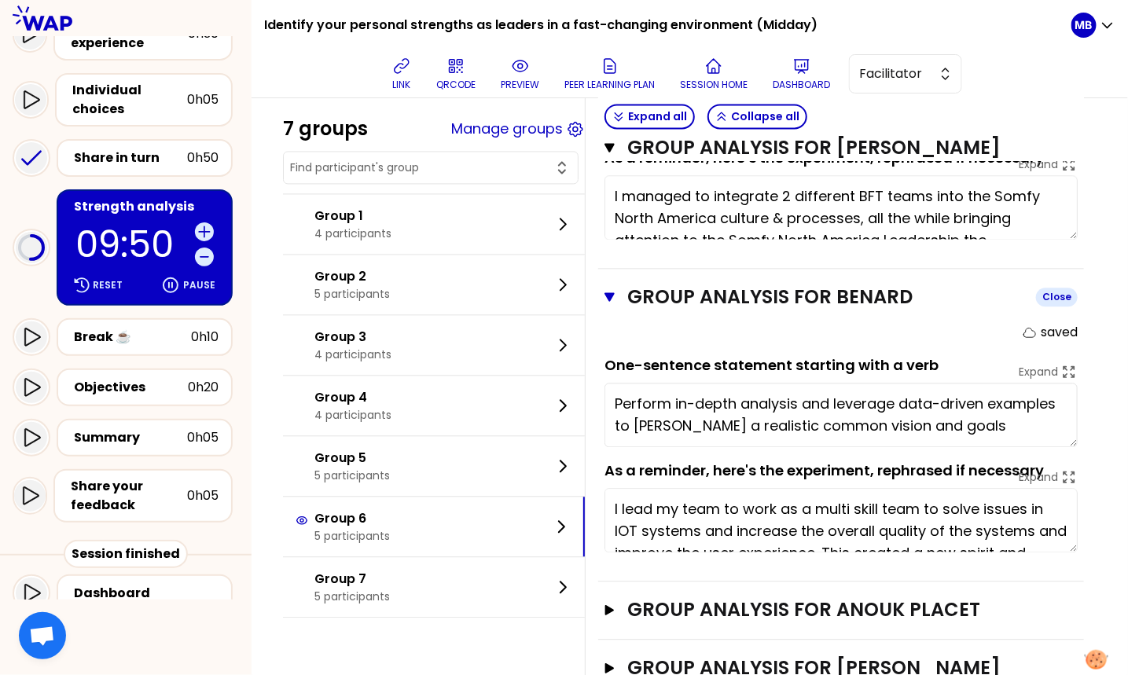
scroll to position [1182, 0]
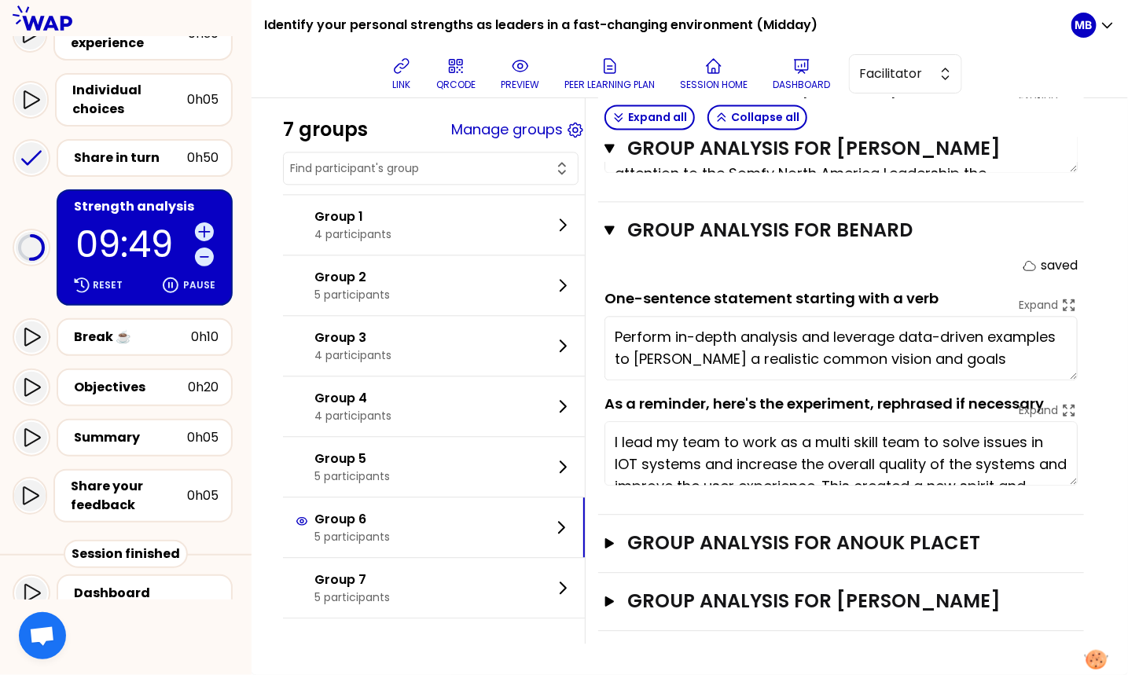
click at [676, 527] on div "Group analysis for Anouk Placet Open" at bounding box center [841, 544] width 486 height 58
click at [674, 536] on h3 "Group analysis for Anouk Placet" at bounding box center [826, 543] width 398 height 25
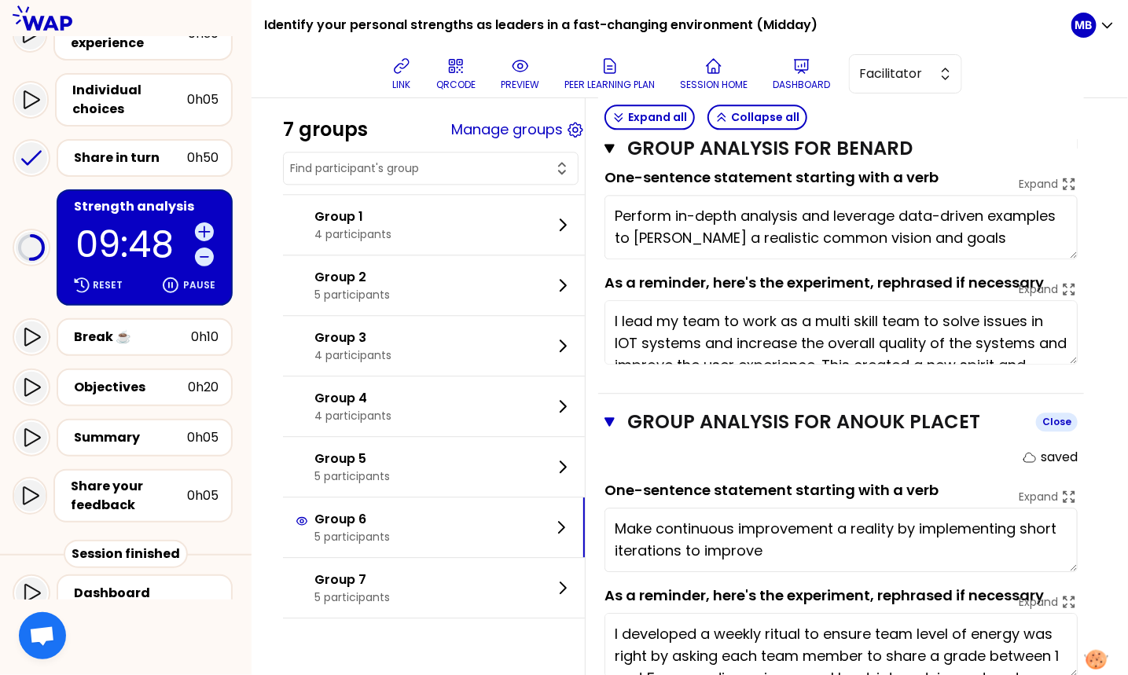
scroll to position [1435, 0]
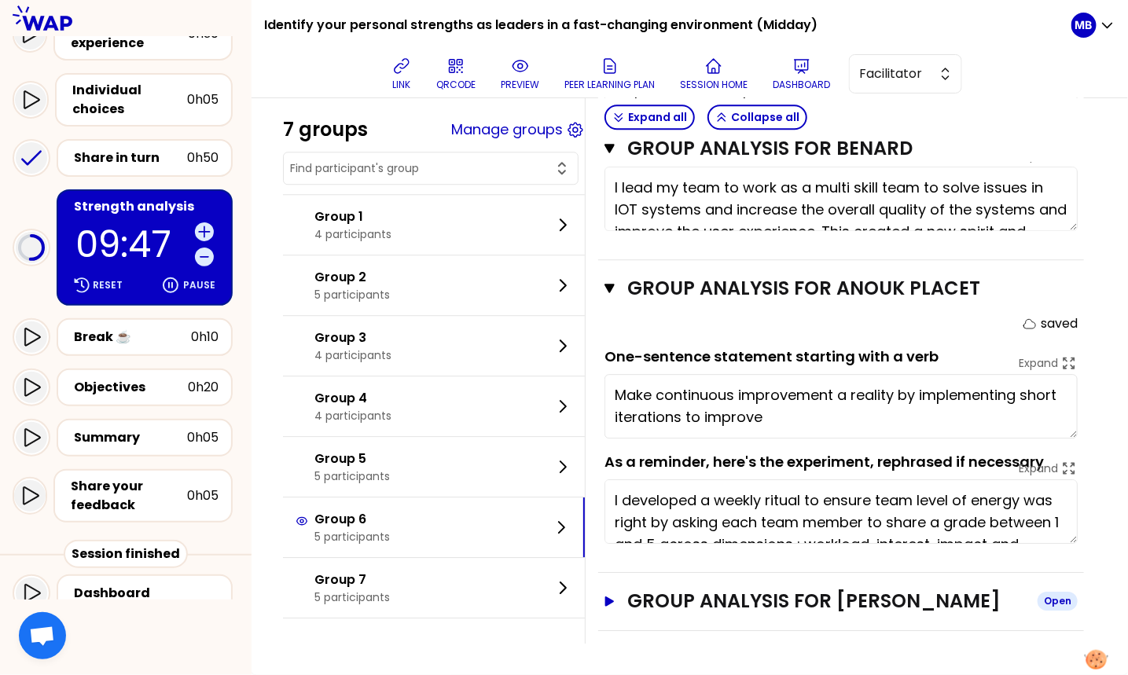
click at [676, 597] on h3 "Group analysis for Florent Ferrer" at bounding box center [826, 601] width 398 height 25
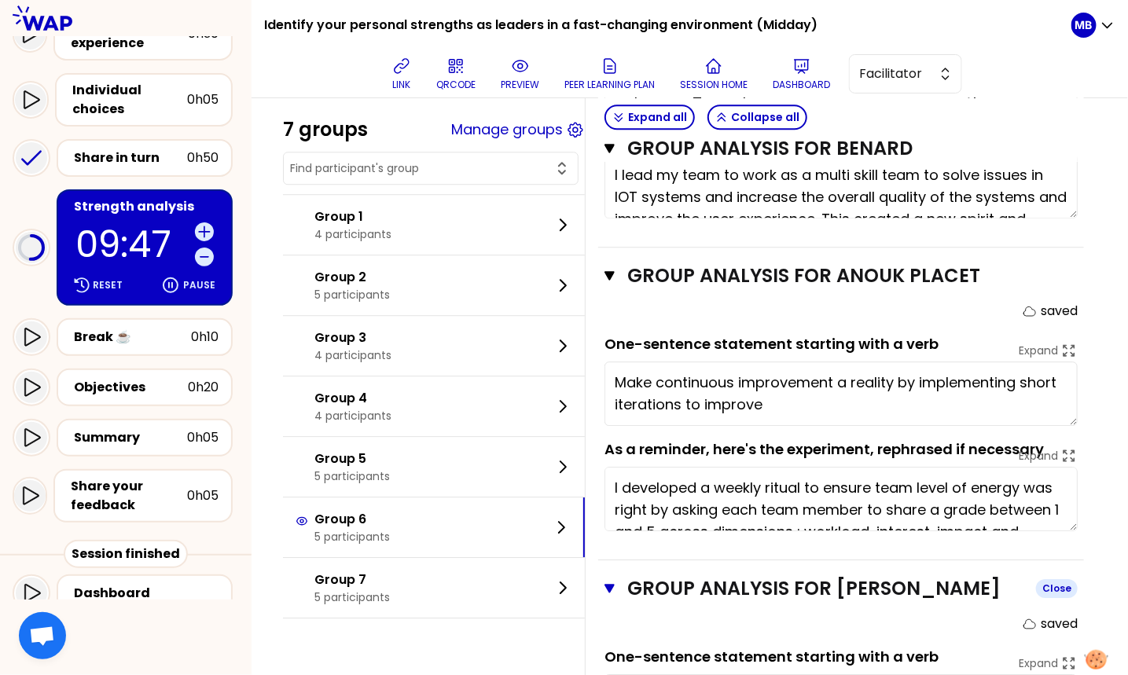
scroll to position [1688, 0]
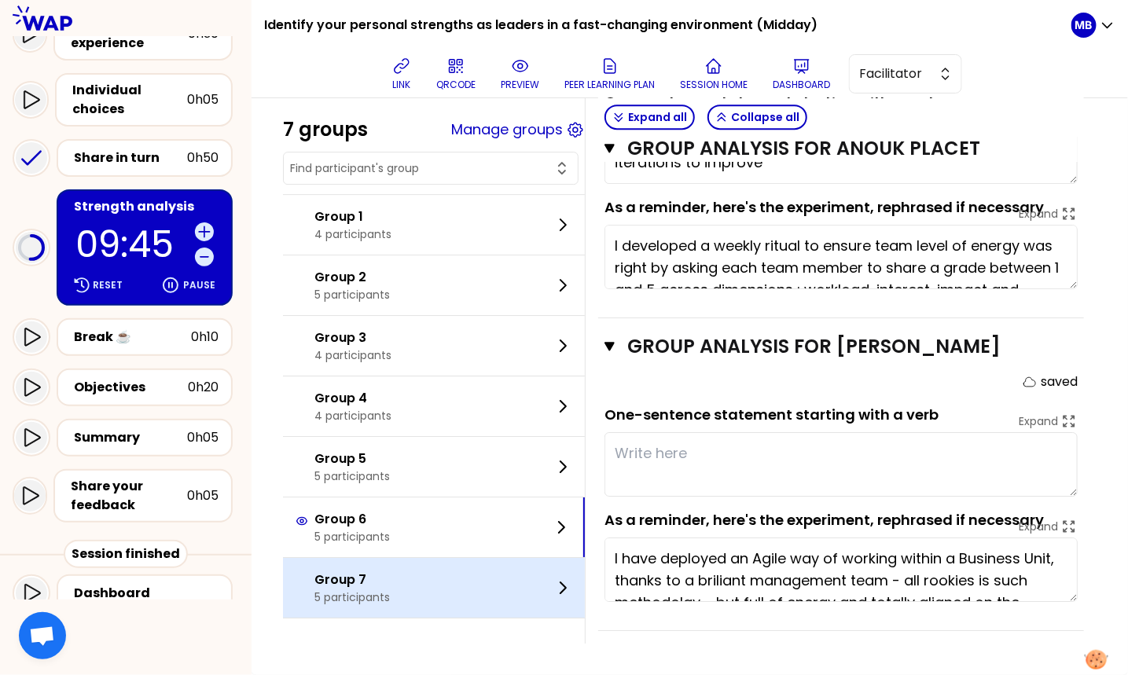
click at [431, 587] on div "Group 7 5 participants" at bounding box center [434, 588] width 302 height 60
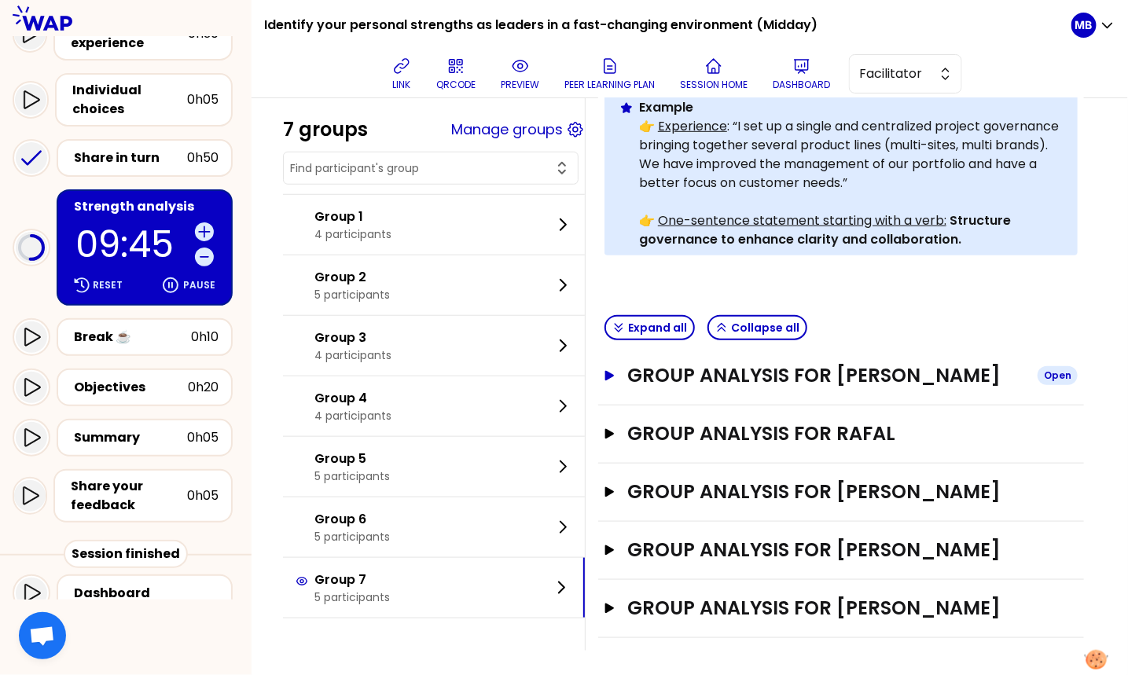
click at [636, 379] on h3 "Group analysis for Gabriel Radon" at bounding box center [826, 375] width 398 height 25
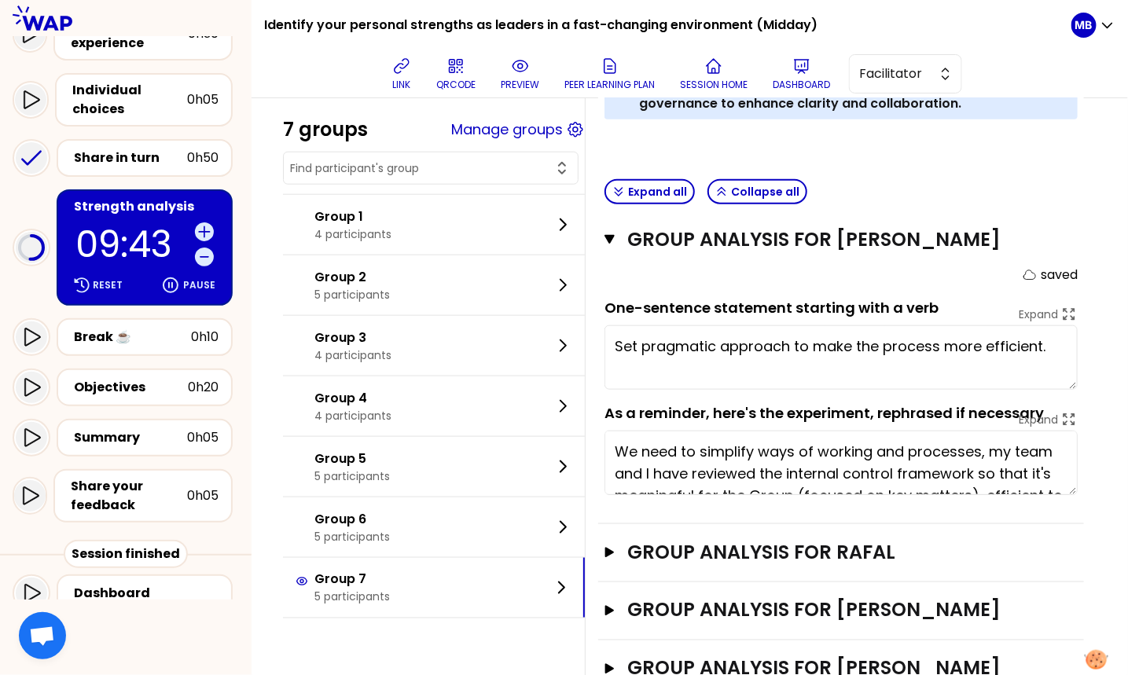
scroll to position [619, 0]
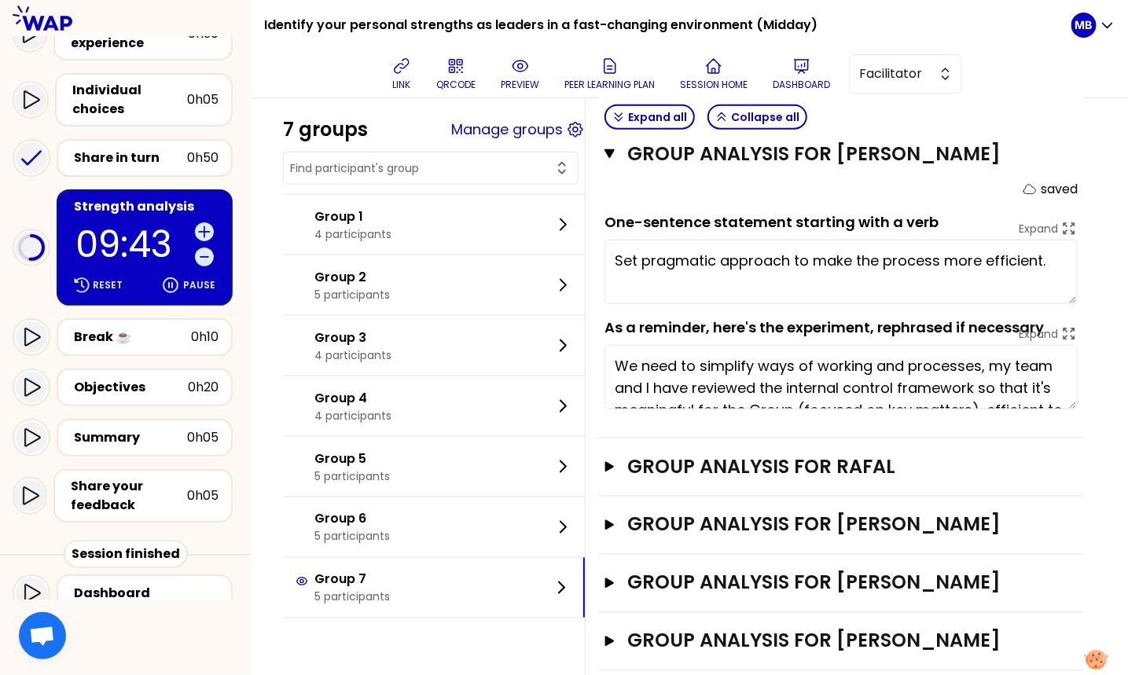
click at [654, 476] on div "Group analysis for RAFAL Open" at bounding box center [841, 468] width 486 height 58
click at [662, 457] on h3 "Group analysis for RAFAL" at bounding box center [826, 466] width 398 height 25
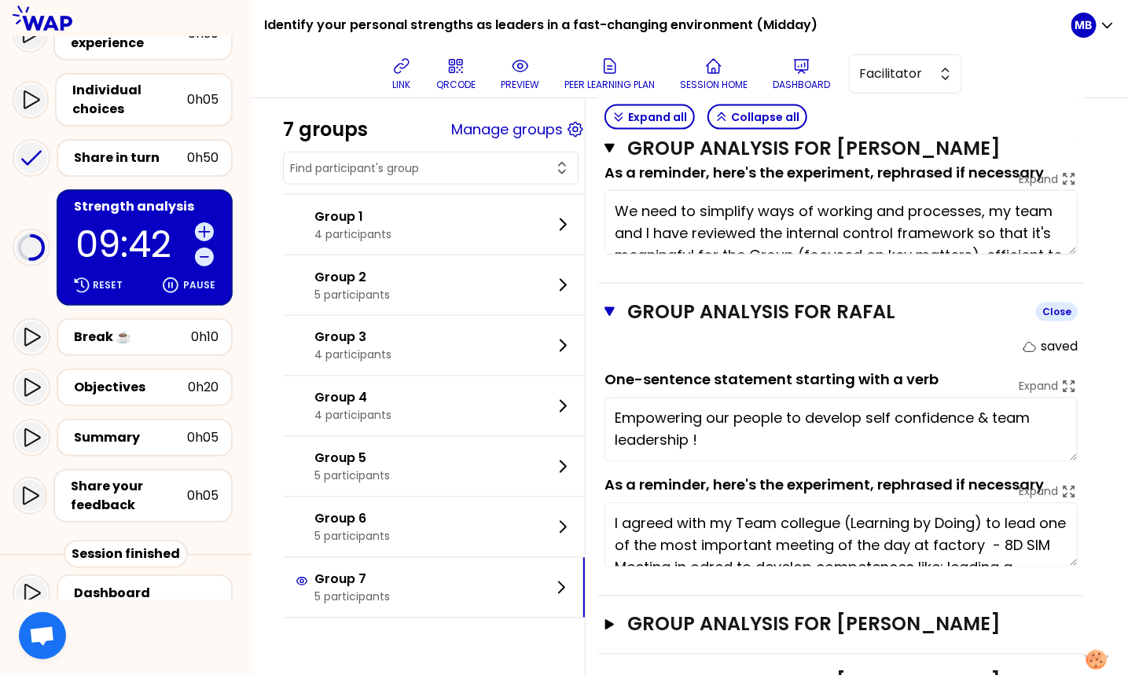
scroll to position [904, 0]
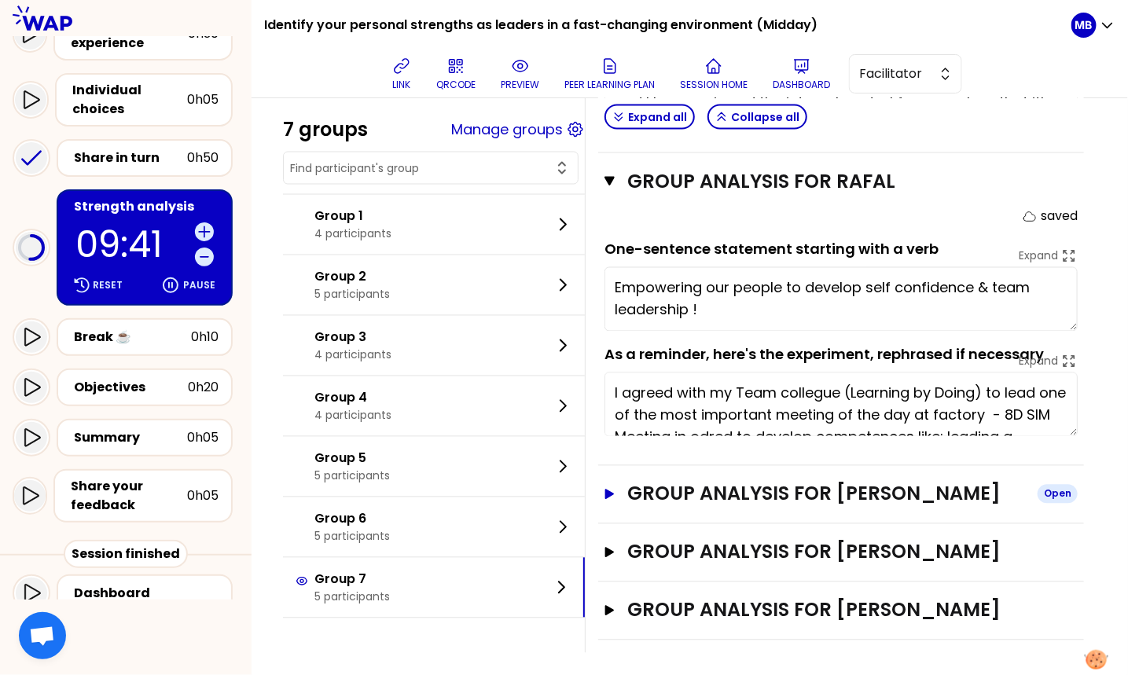
click at [660, 488] on h3 "Group analysis for Lukasz Jakubek" at bounding box center [826, 494] width 398 height 25
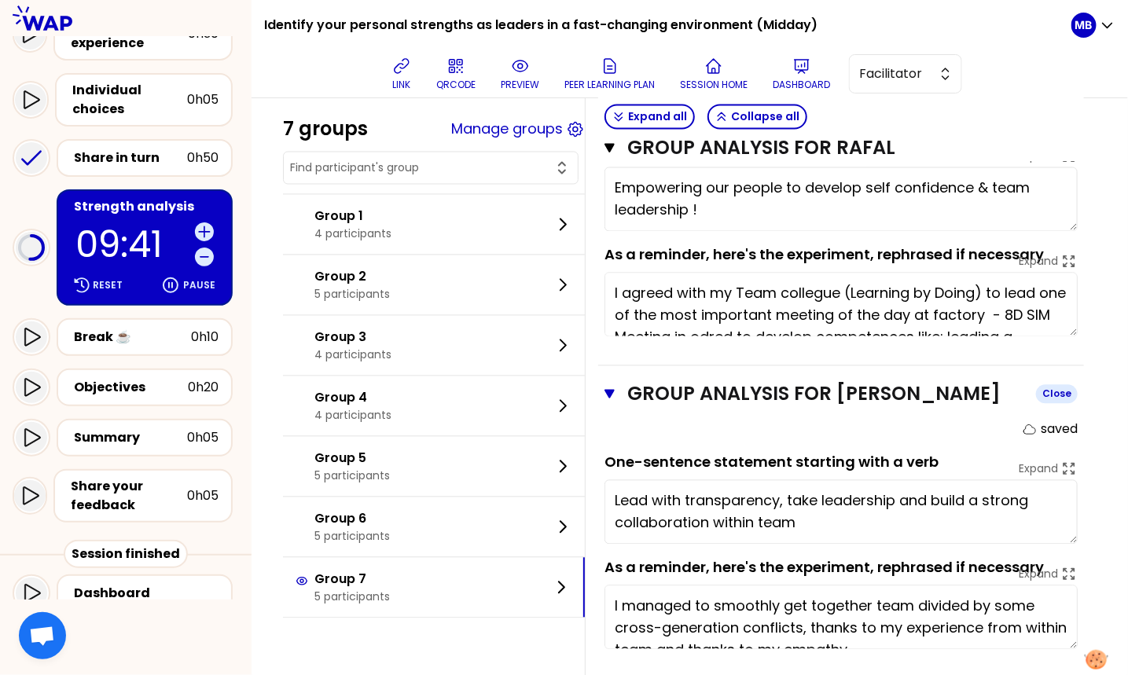
scroll to position [1157, 0]
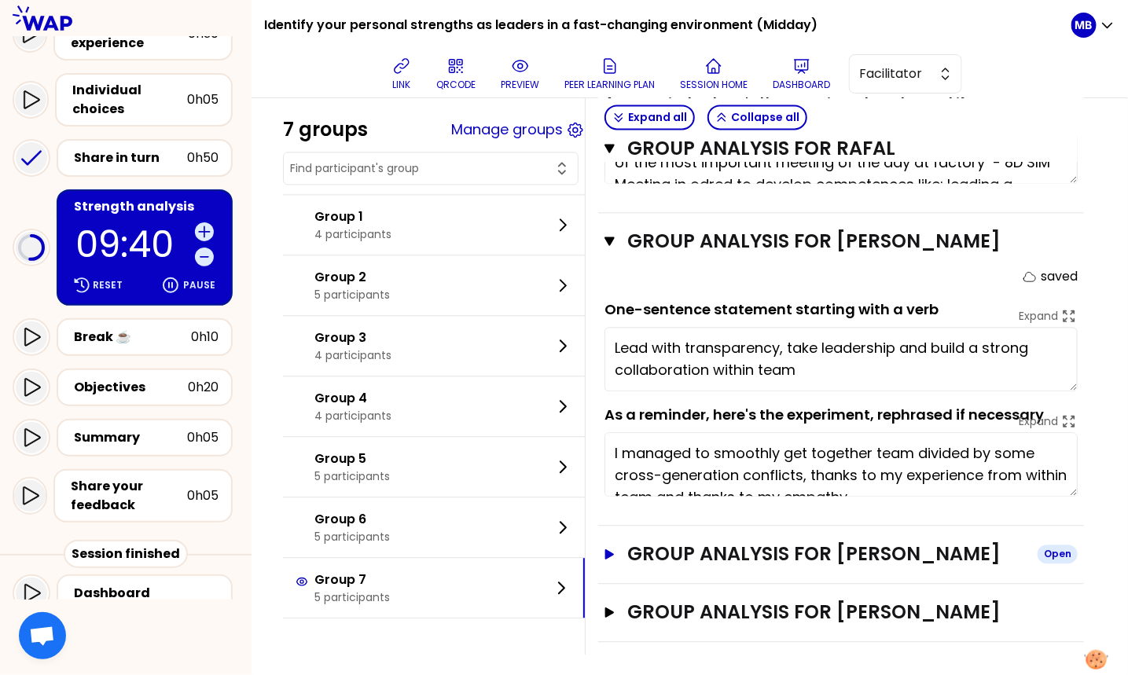
click at [664, 545] on h3 "Group analysis for Gabriel" at bounding box center [826, 554] width 398 height 25
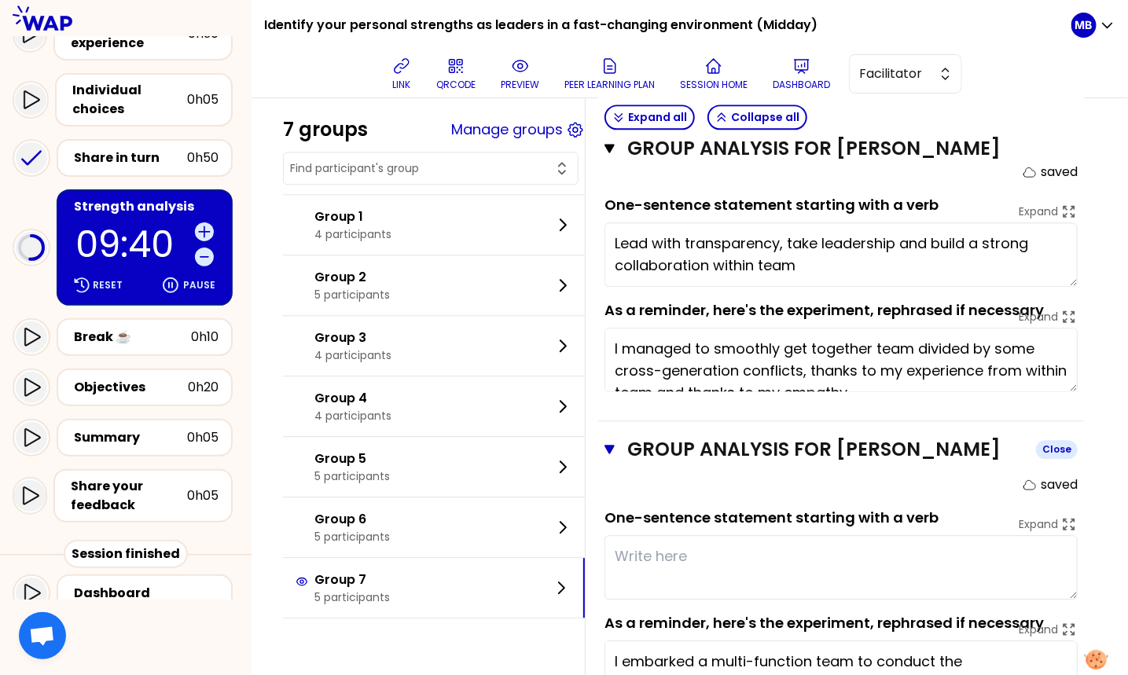
scroll to position [1365, 0]
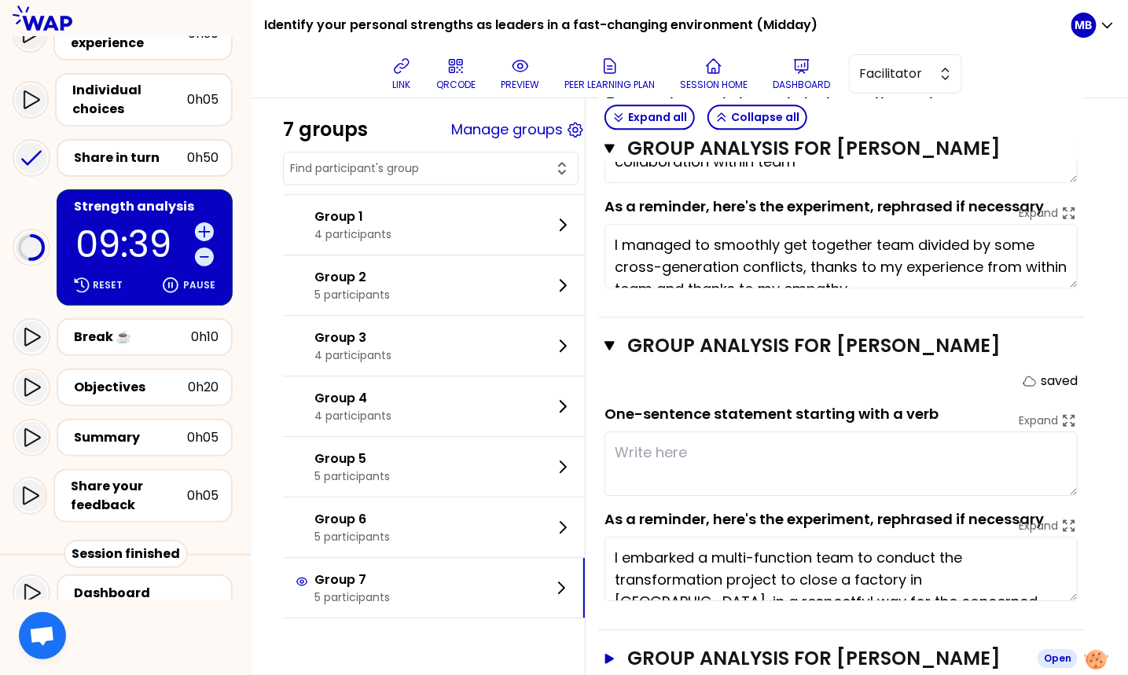
click at [666, 648] on h3 "Group analysis for Marine DANIEL" at bounding box center [826, 658] width 398 height 25
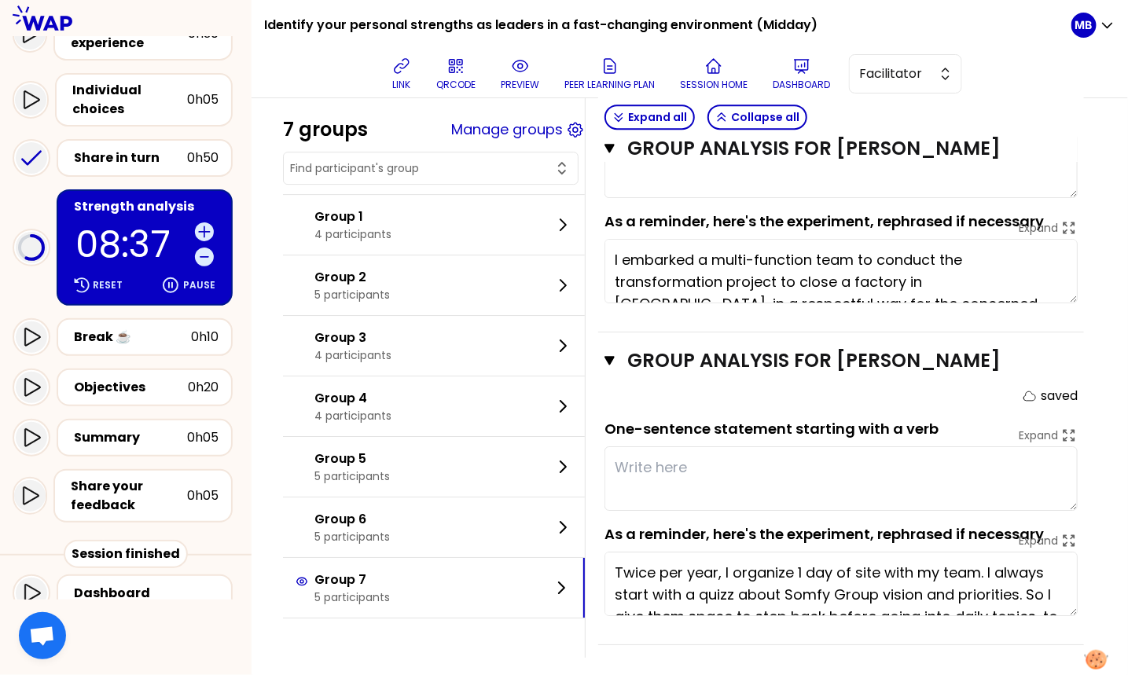
scroll to position [1662, 0]
click at [396, 65] on icon at bounding box center [401, 66] width 19 height 19
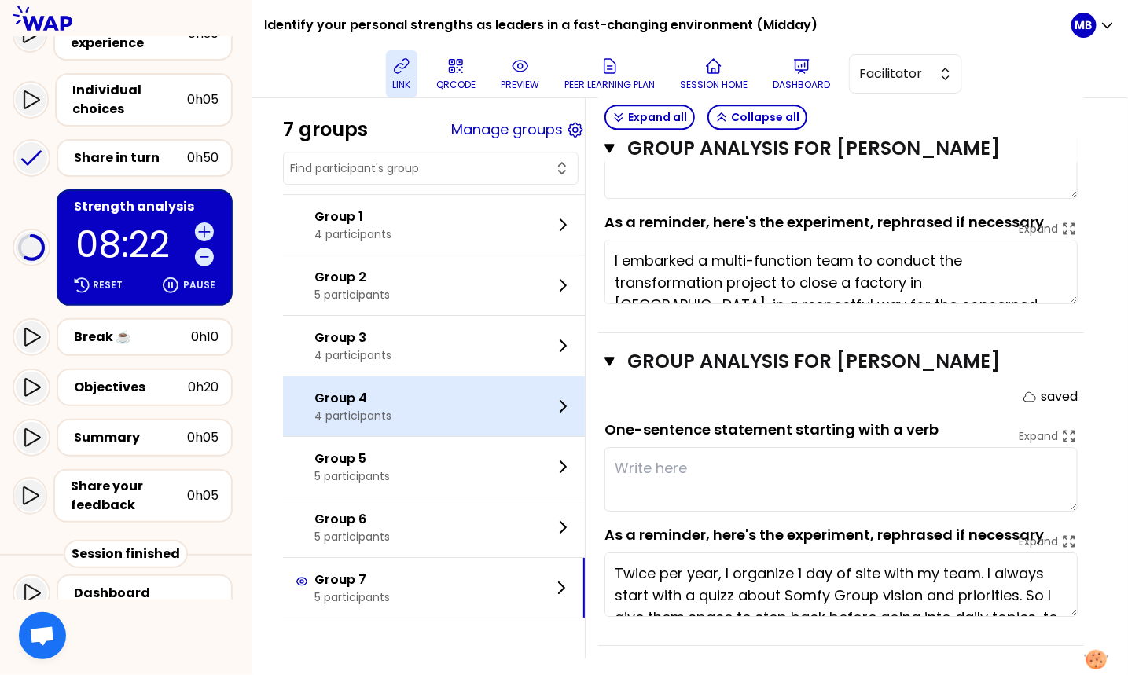
click at [417, 405] on div "Group 4 4 participants" at bounding box center [434, 407] width 302 height 60
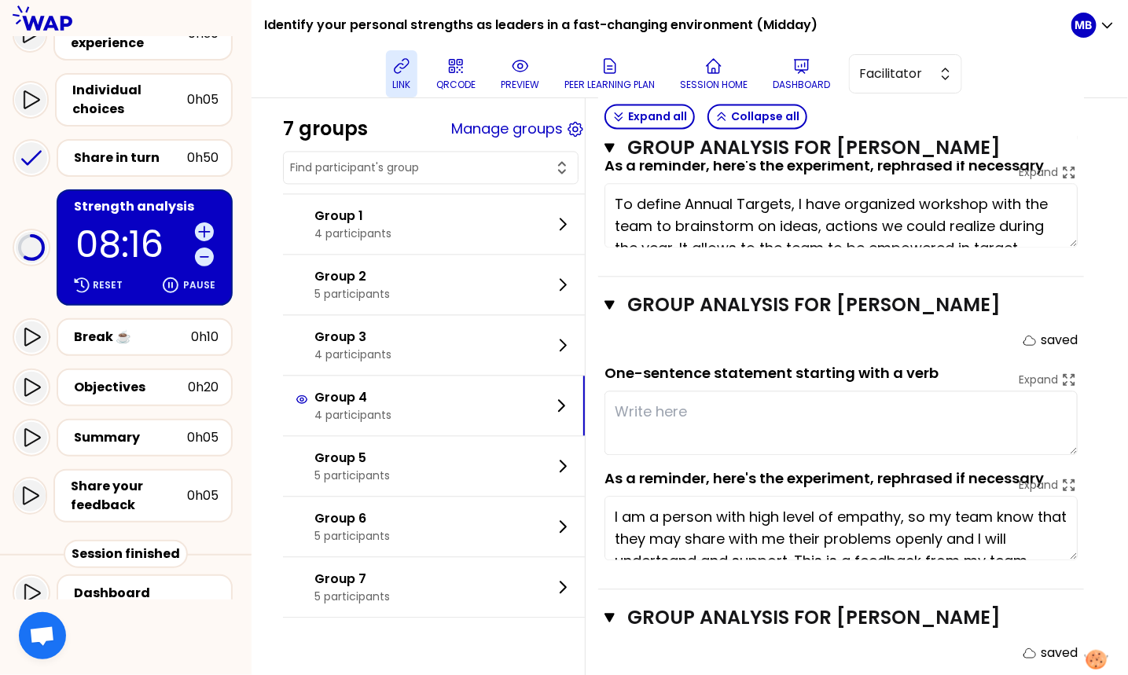
scroll to position [1083, 0]
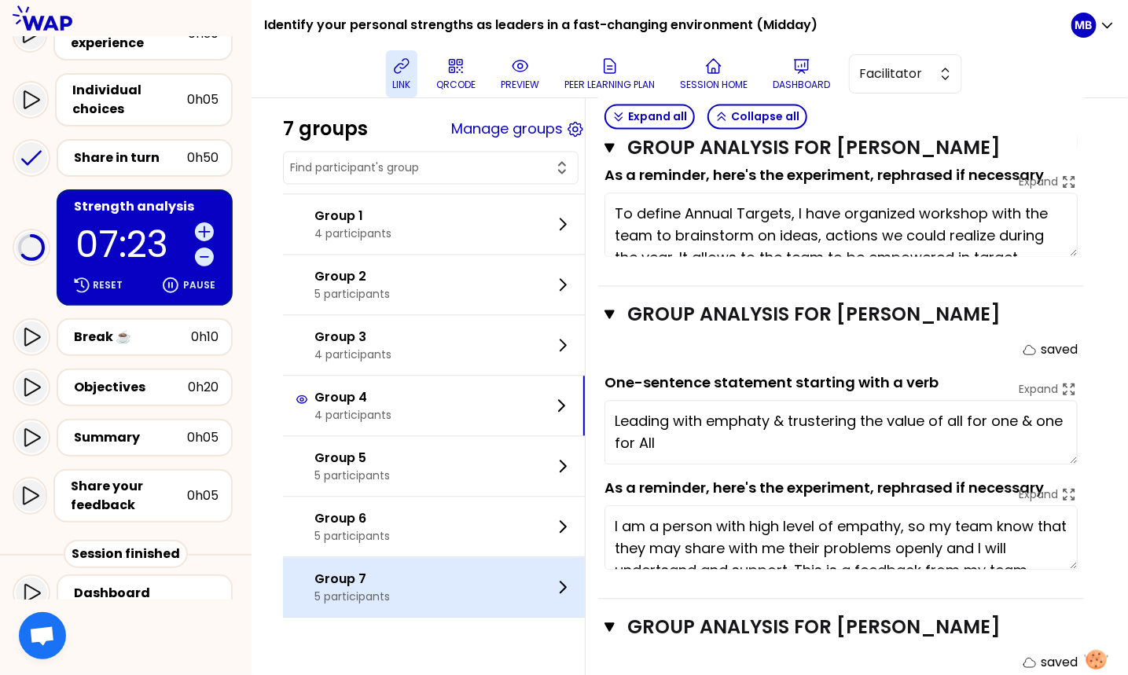
type textarea "Leading with emphaty & trustering the value of all for one & one for All ("
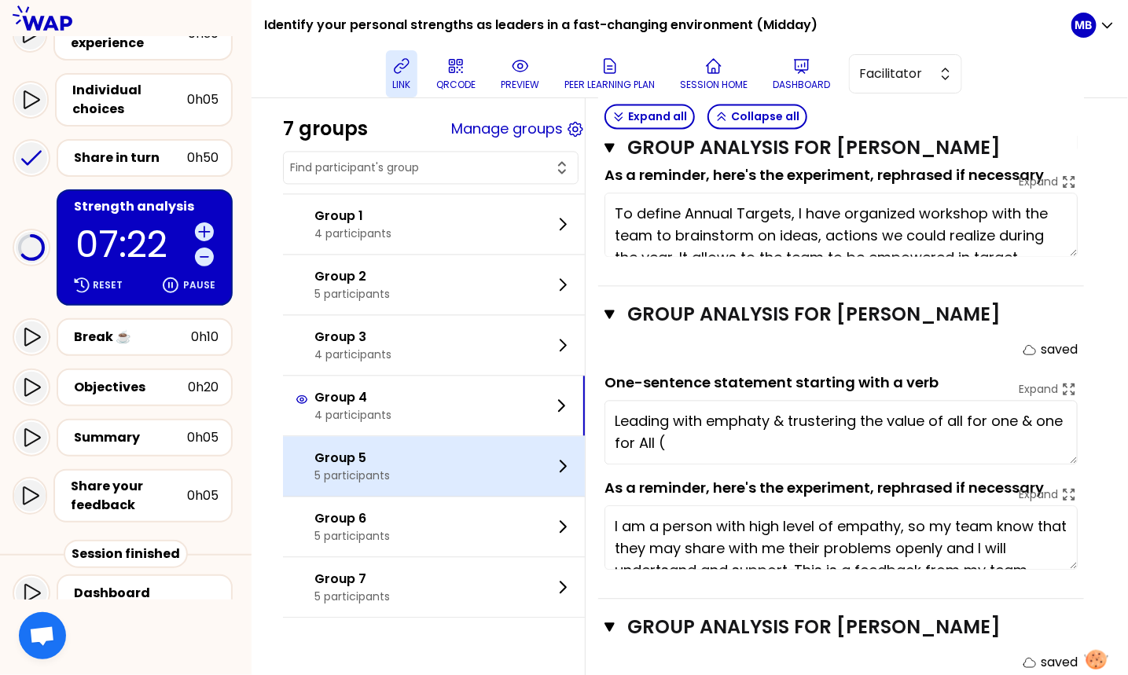
click at [347, 474] on p "5 participants" at bounding box center [351, 476] width 75 height 16
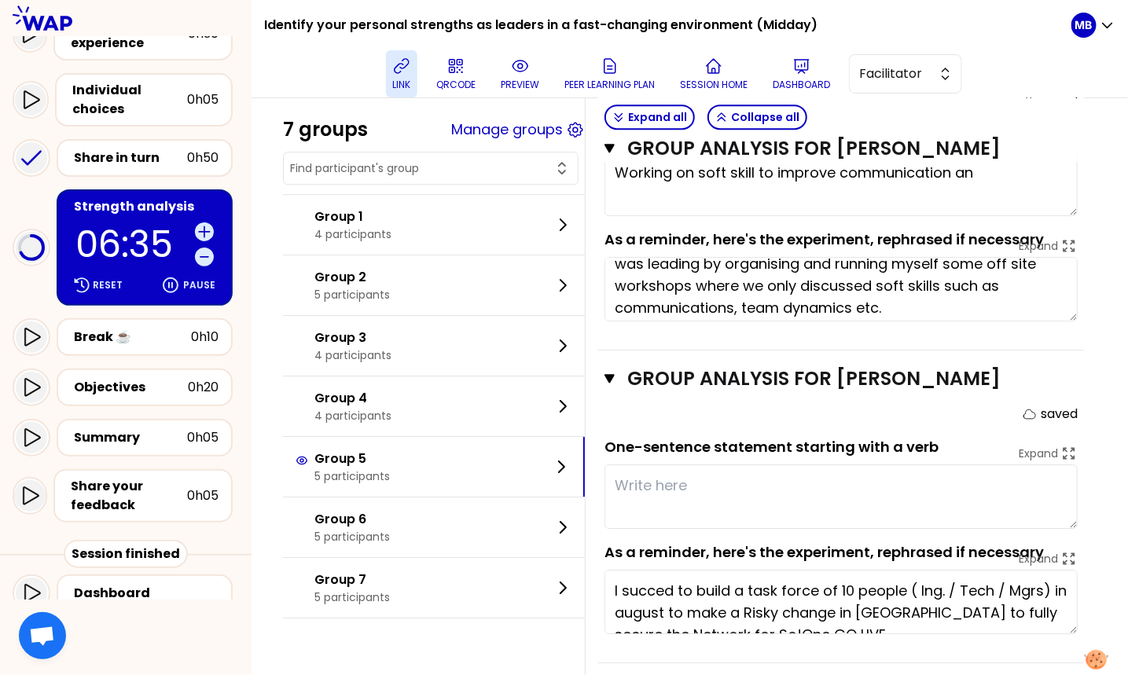
scroll to position [1663, 0]
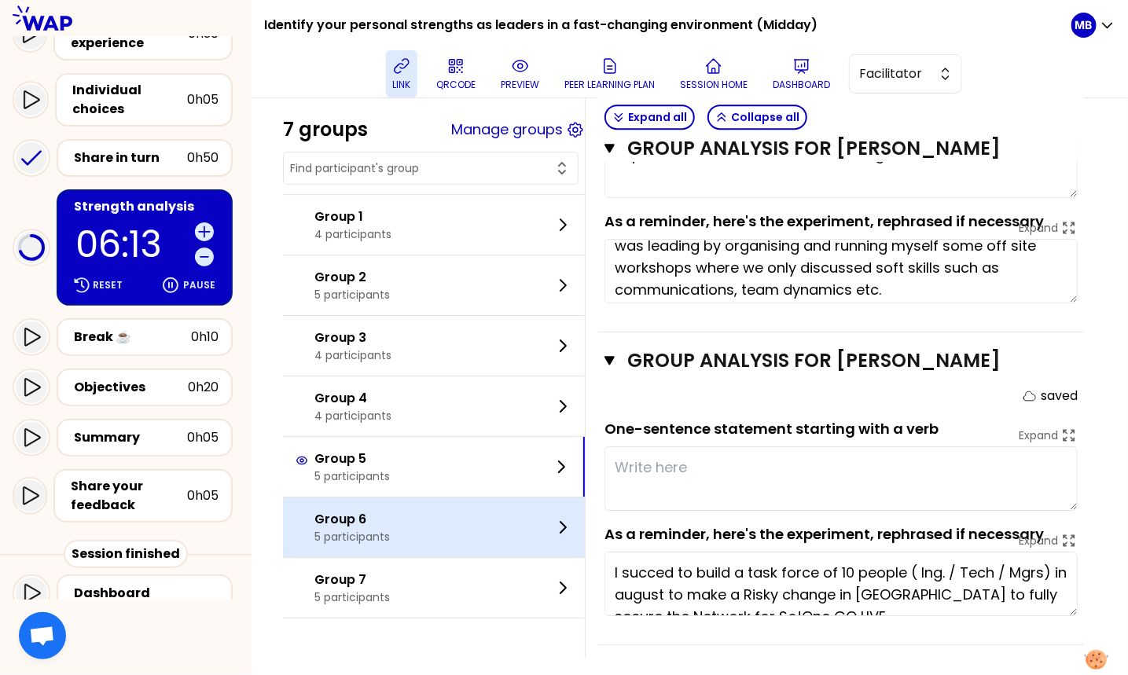
type textarea "Improved team communication and growth thro"
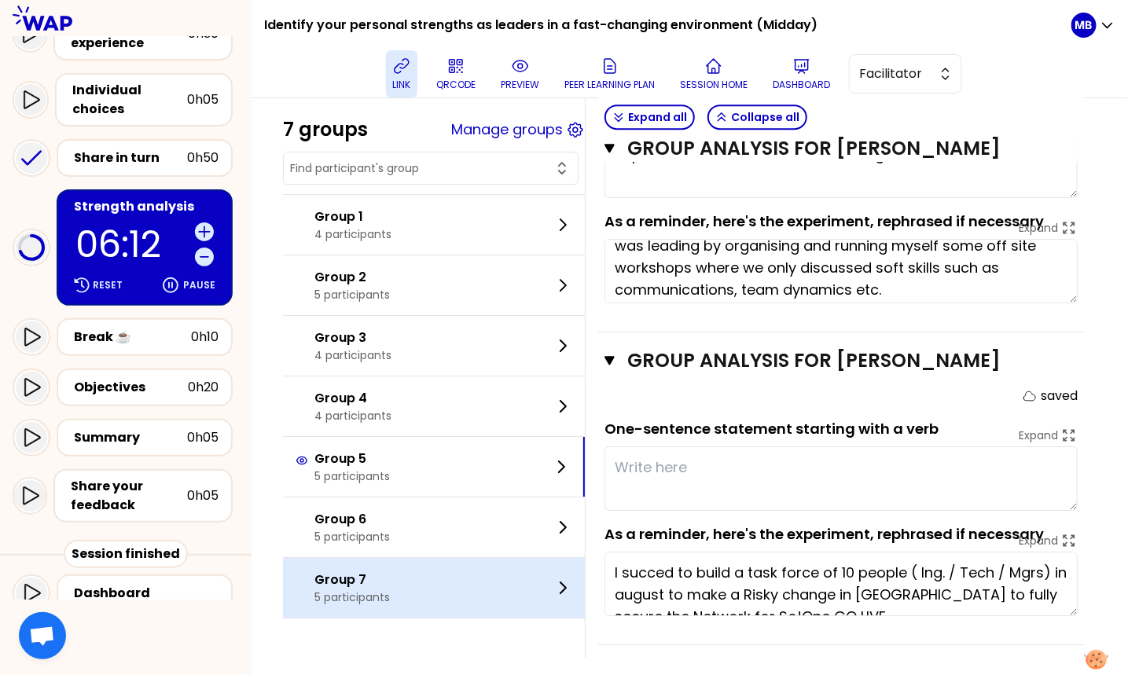
click at [393, 581] on div "Group 7 5 participants" at bounding box center [434, 588] width 302 height 60
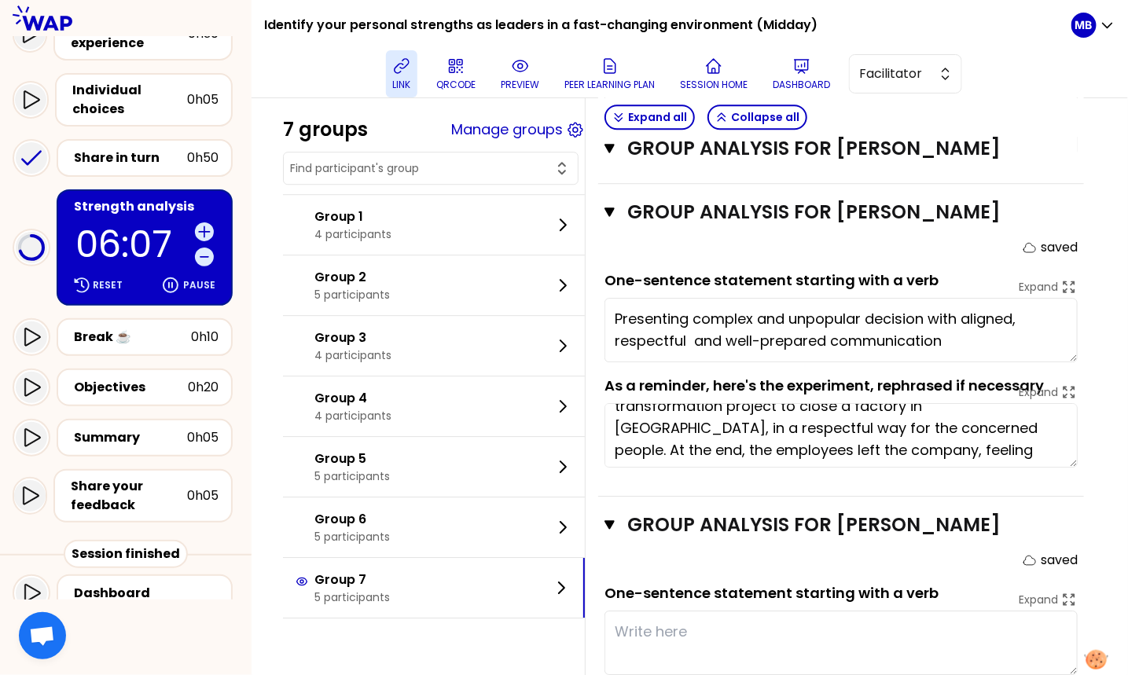
scroll to position [0, 0]
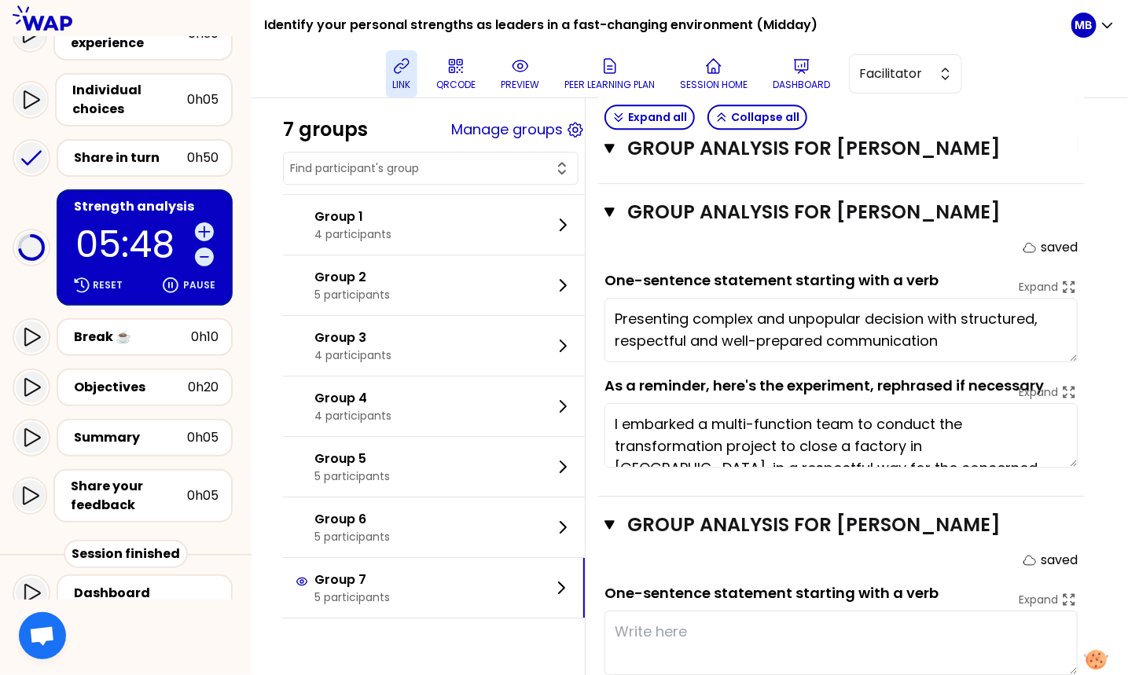
type textarea "Presenting complex and unpopular decision with structured, respectful and well-…"
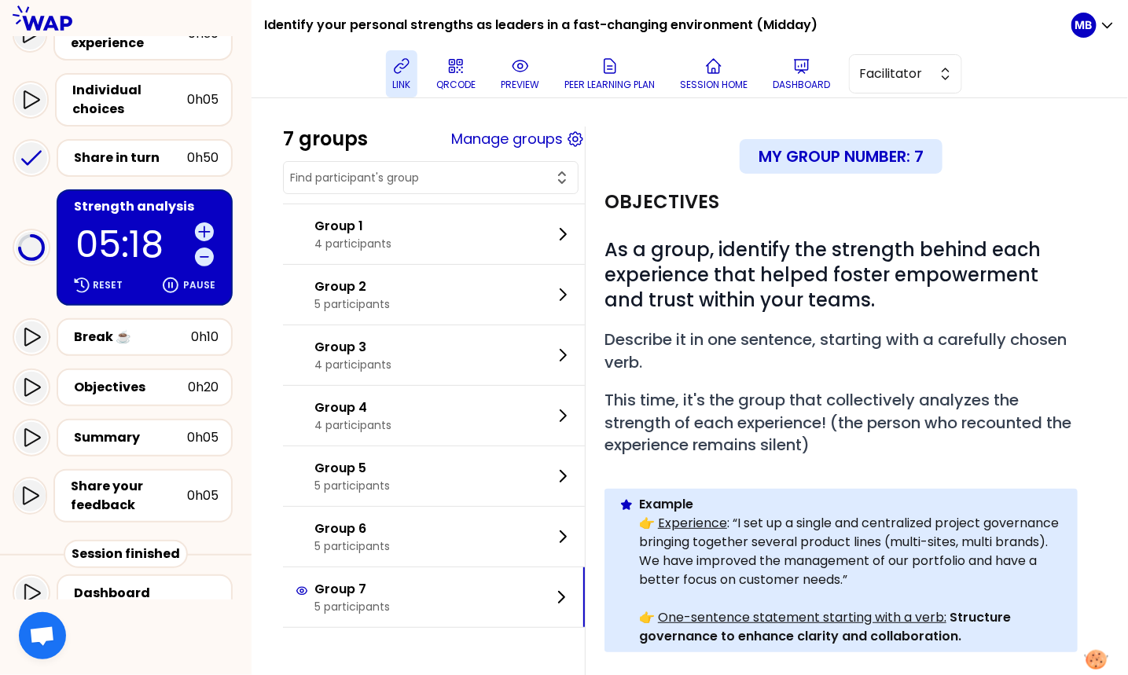
scroll to position [445, 0]
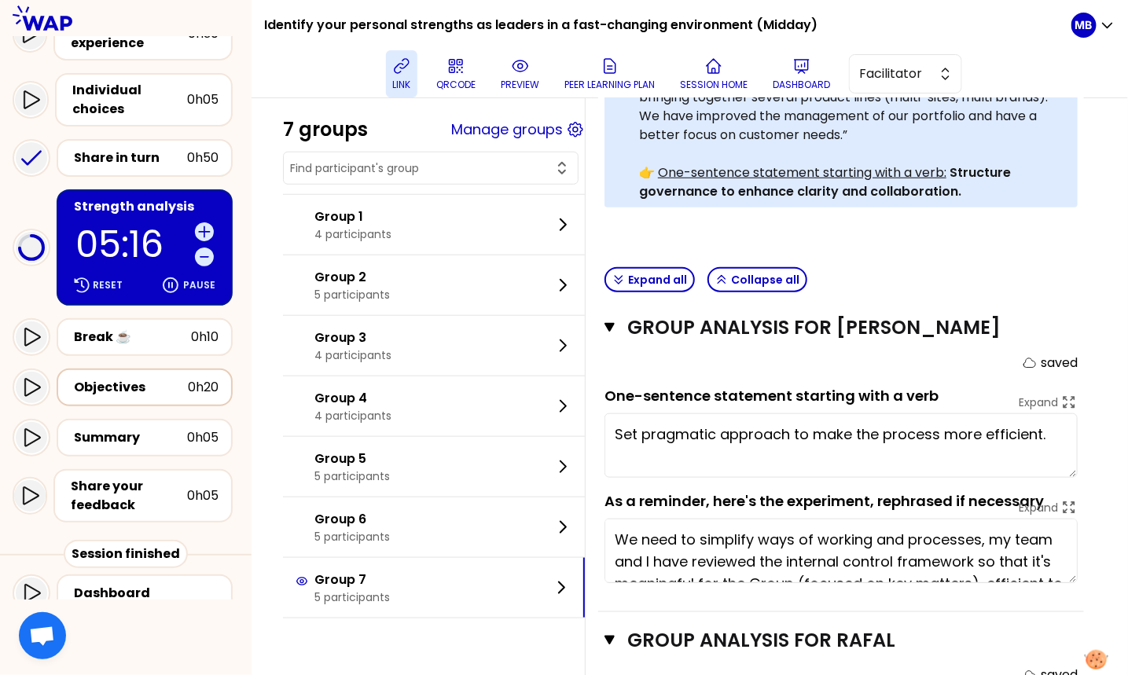
click at [121, 395] on div "Objectives" at bounding box center [131, 387] width 114 height 19
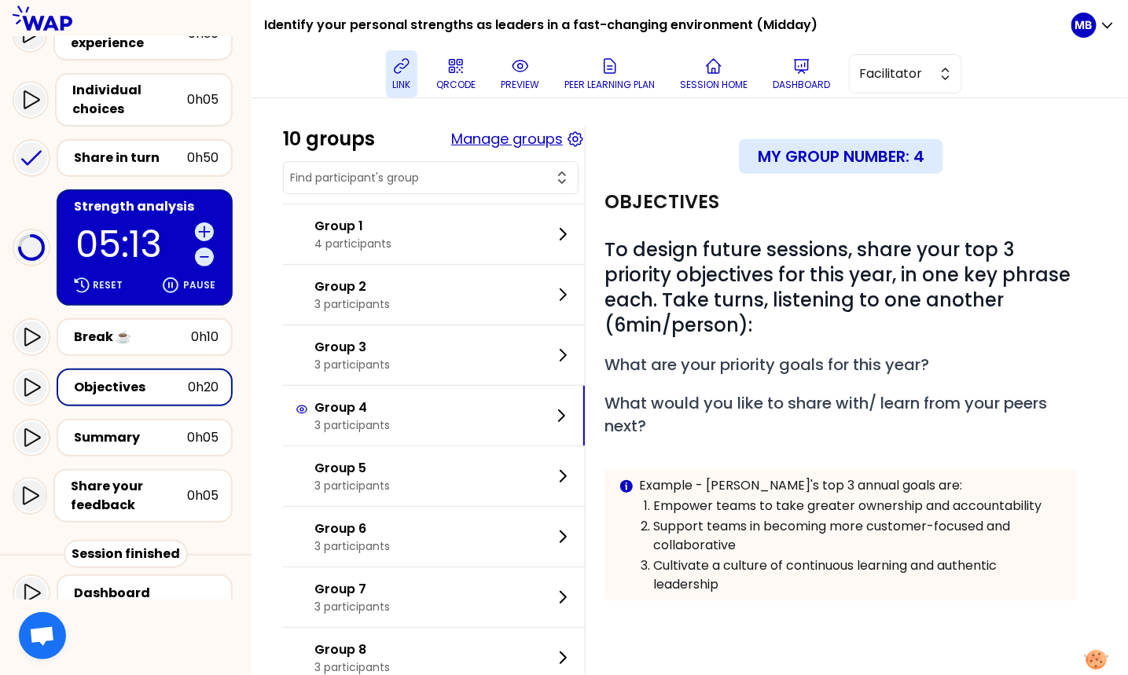
click at [499, 141] on button "Manage groups" at bounding box center [507, 139] width 112 height 22
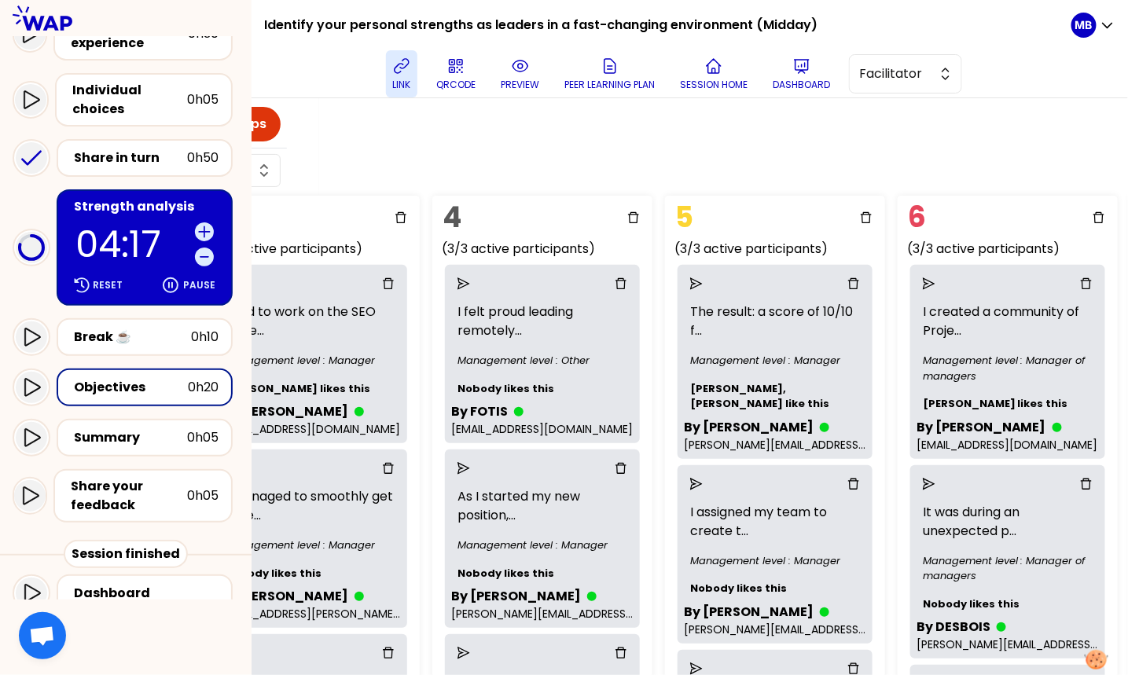
scroll to position [20, 0]
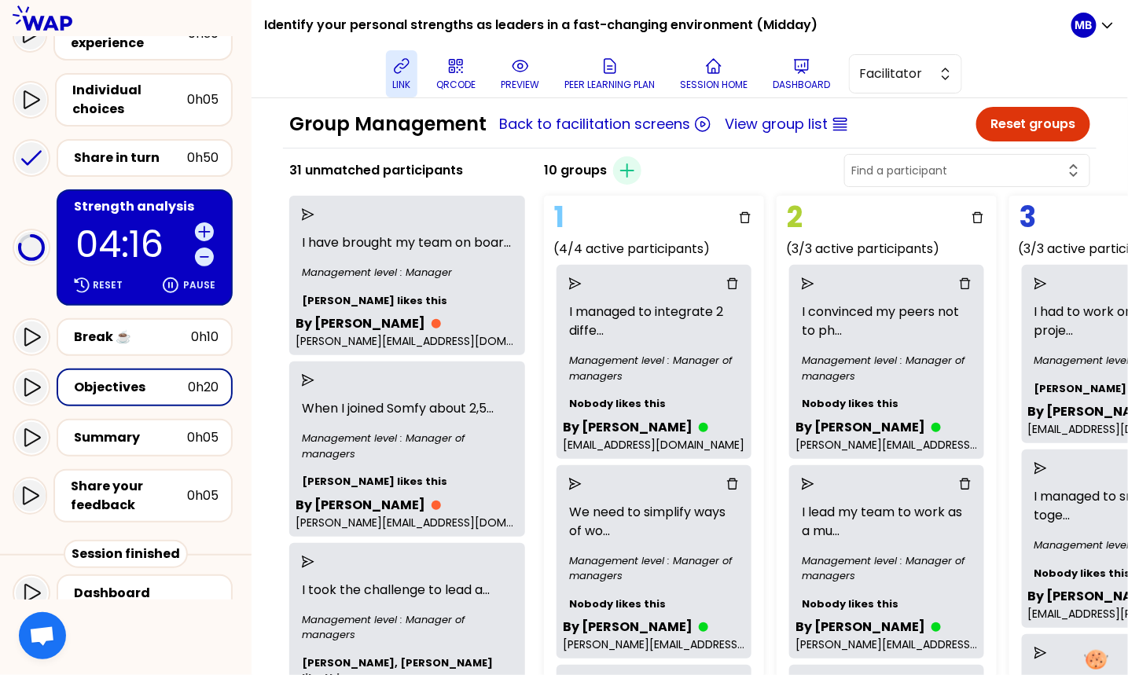
click at [716, 167] on input "text" at bounding box center [957, 171] width 213 height 16
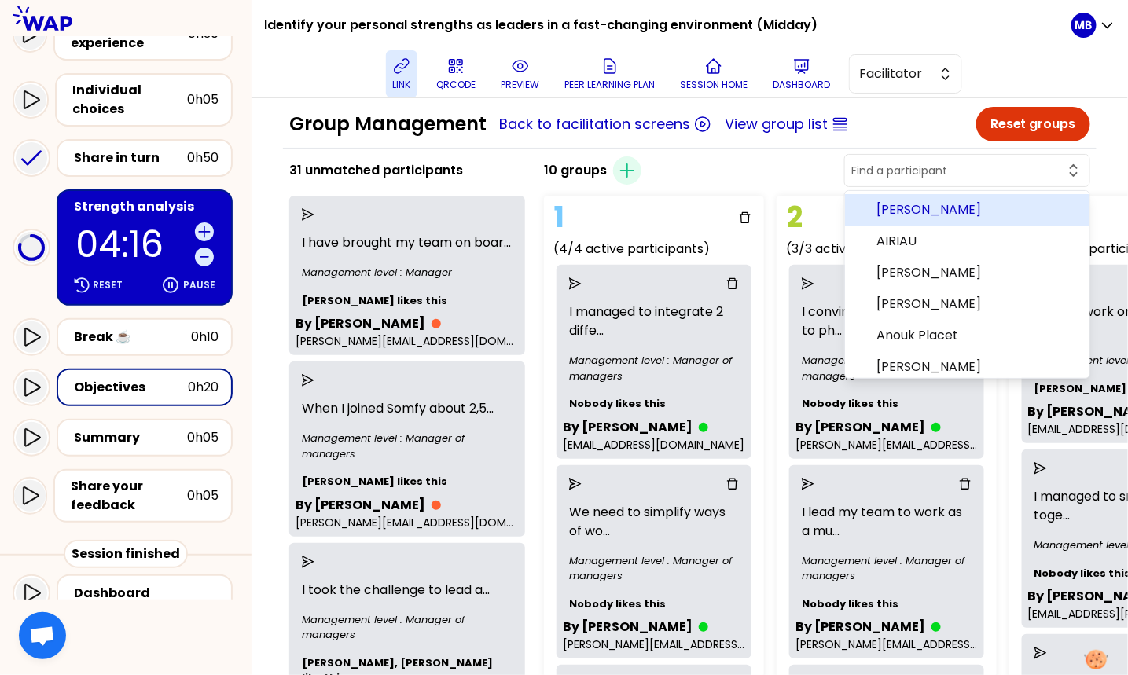
type input "a"
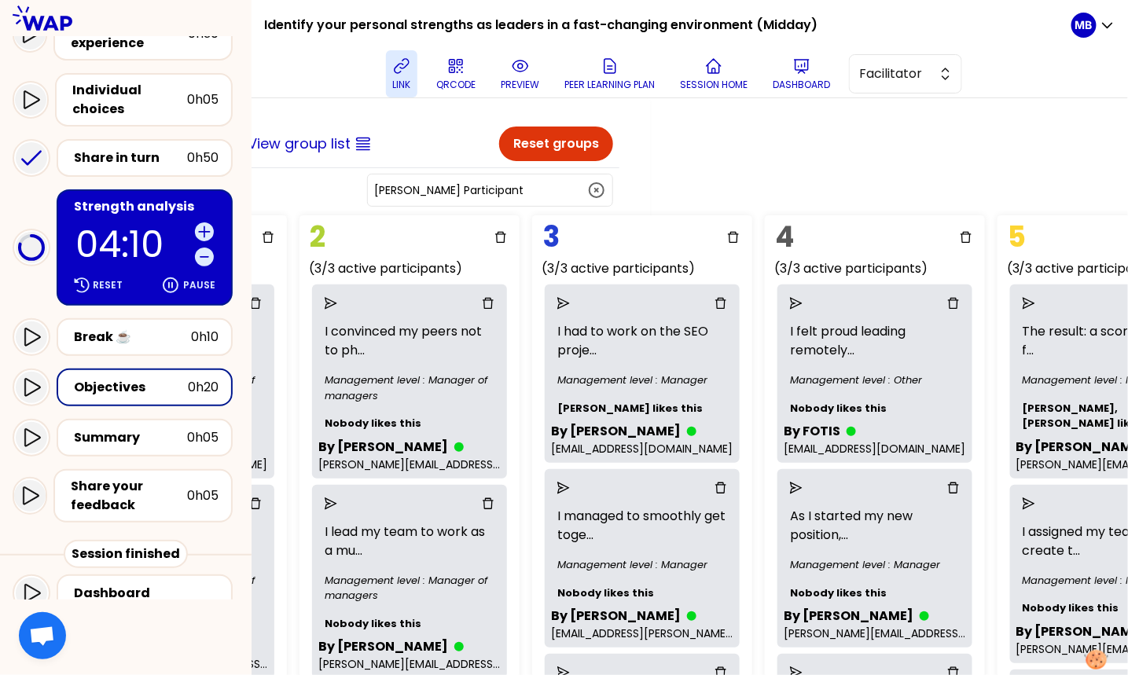
scroll to position [0, 487]
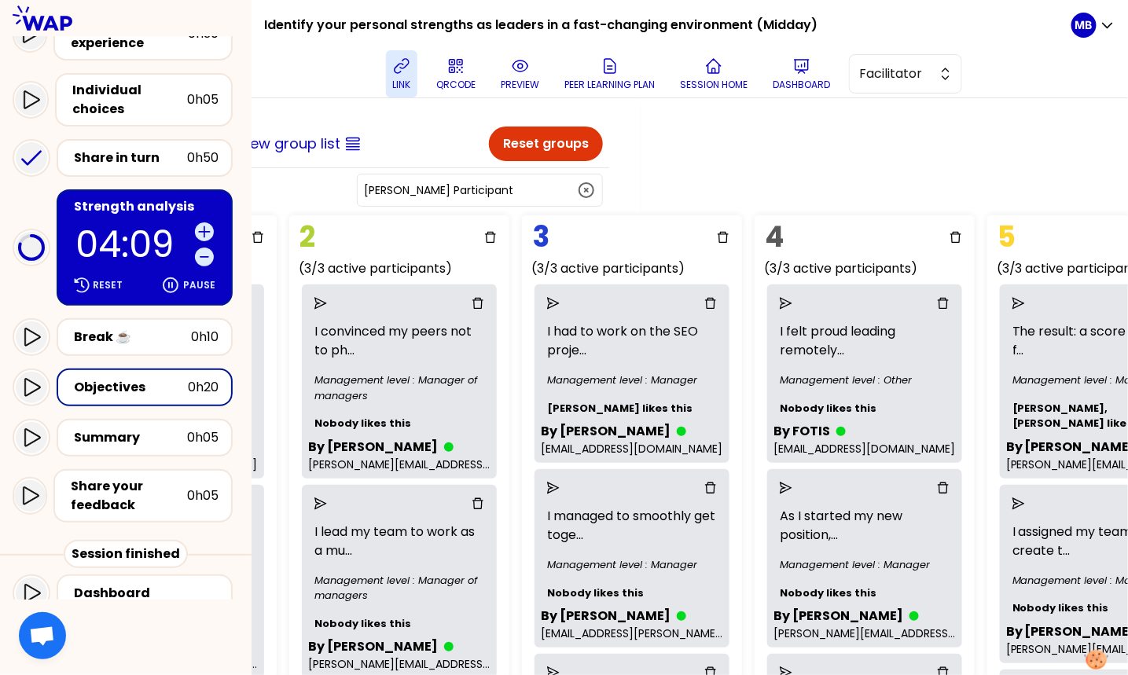
type input "Marie-Solveig Participant"
click at [583, 186] on icon "button" at bounding box center [586, 190] width 19 height 19
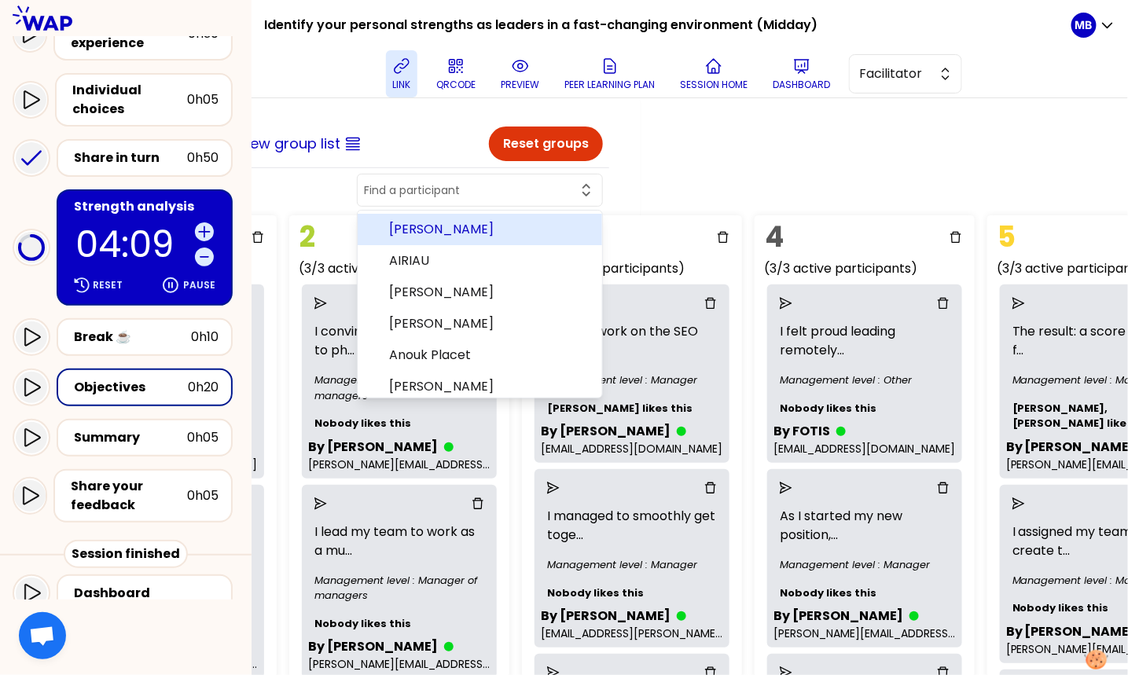
click at [487, 186] on input "text" at bounding box center [470, 190] width 213 height 16
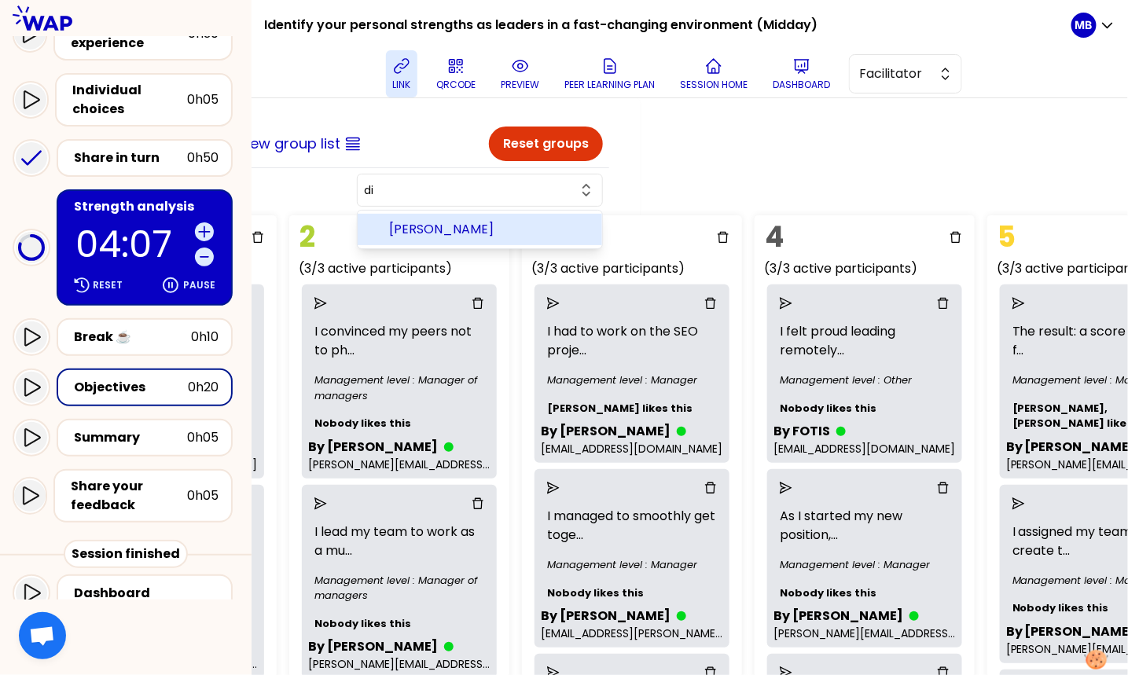
type input "d"
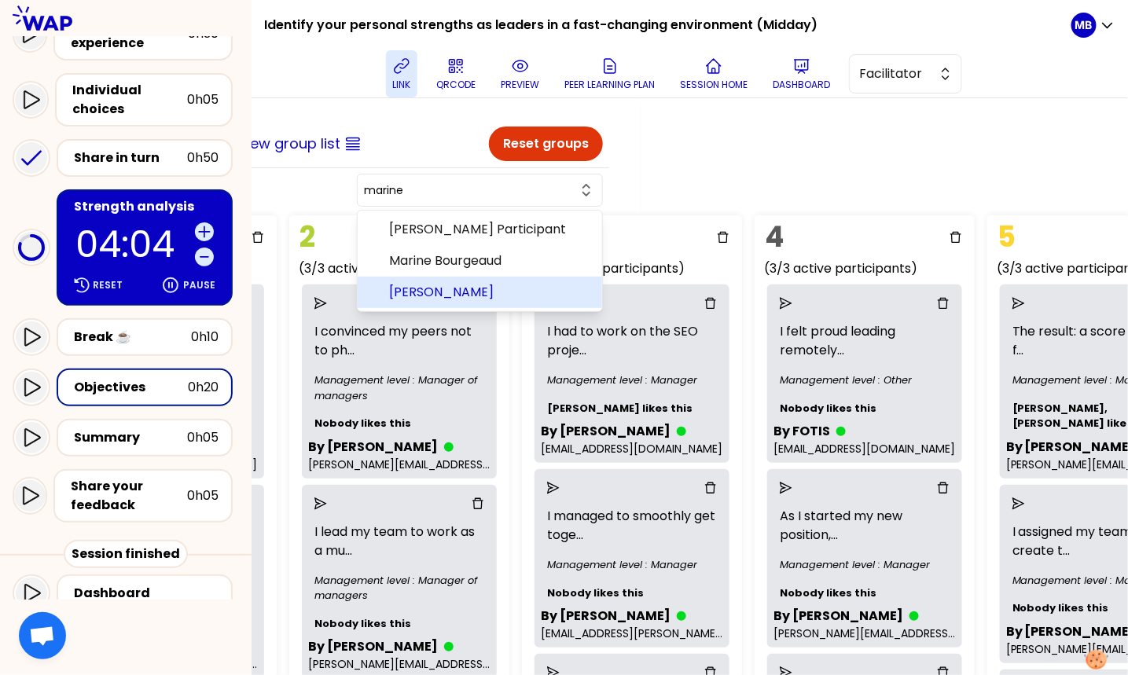
click at [512, 292] on span "Marine DANIEL" at bounding box center [489, 292] width 200 height 19
type input "Marine DANIEL"
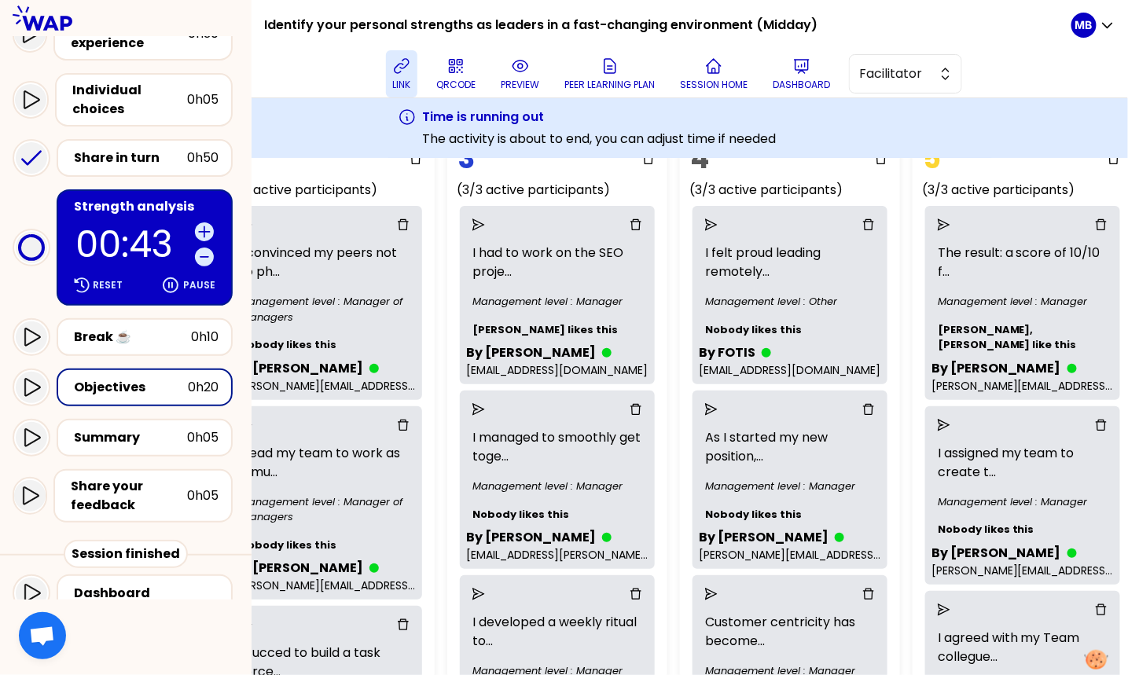
scroll to position [138, 747]
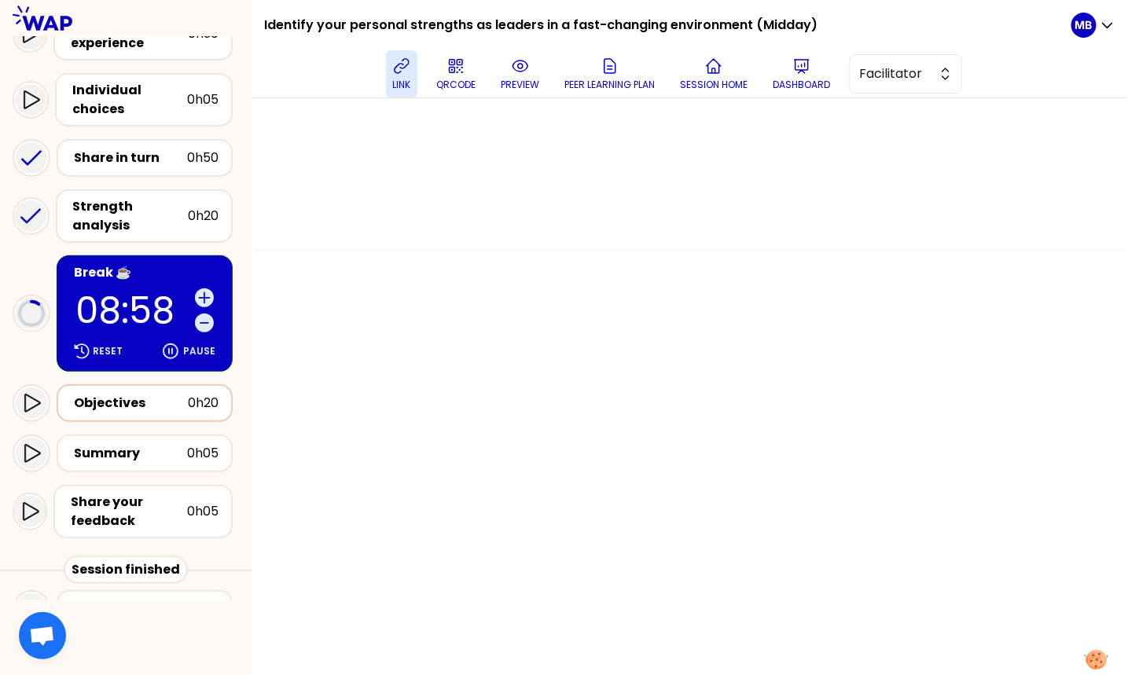
click at [119, 399] on div "Objectives" at bounding box center [131, 403] width 114 height 19
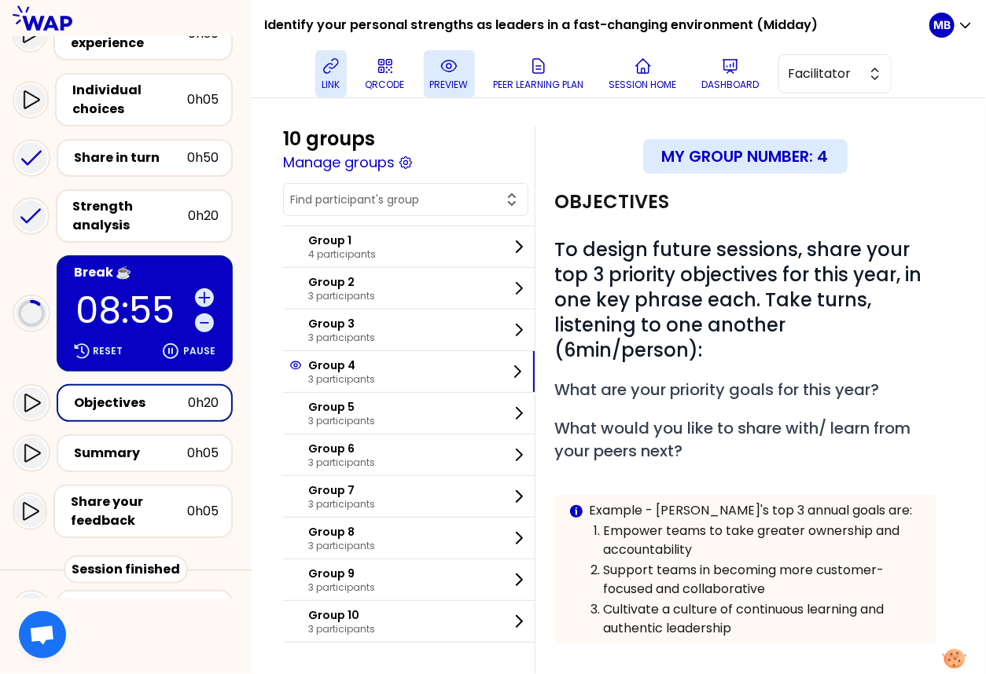
click at [448, 68] on icon at bounding box center [448, 66] width 5 height 5
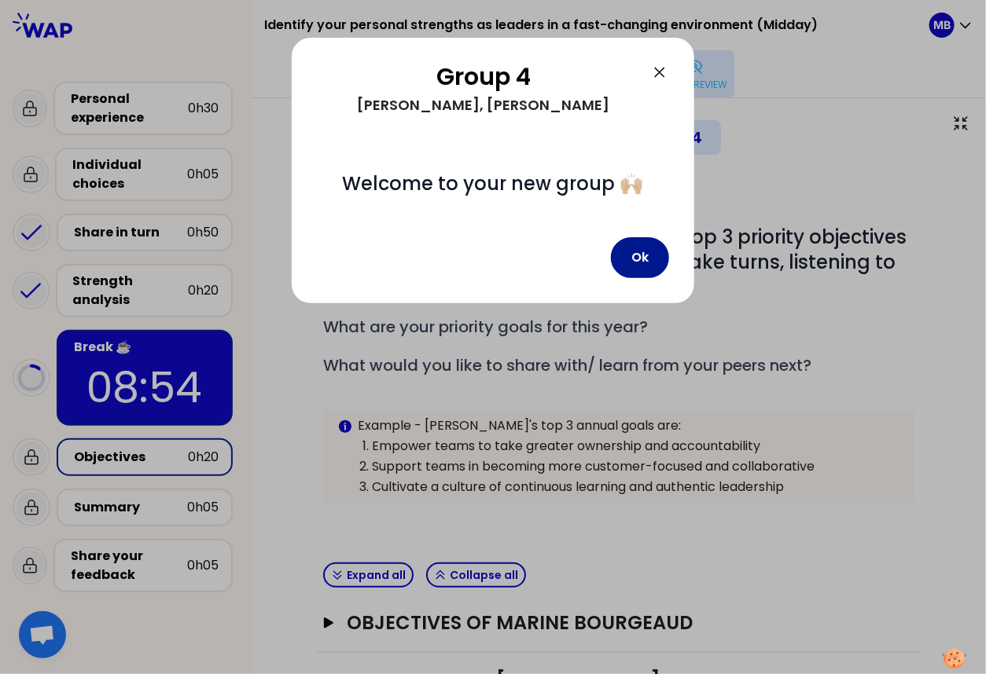
click at [622, 260] on button "Ok" at bounding box center [640, 257] width 58 height 41
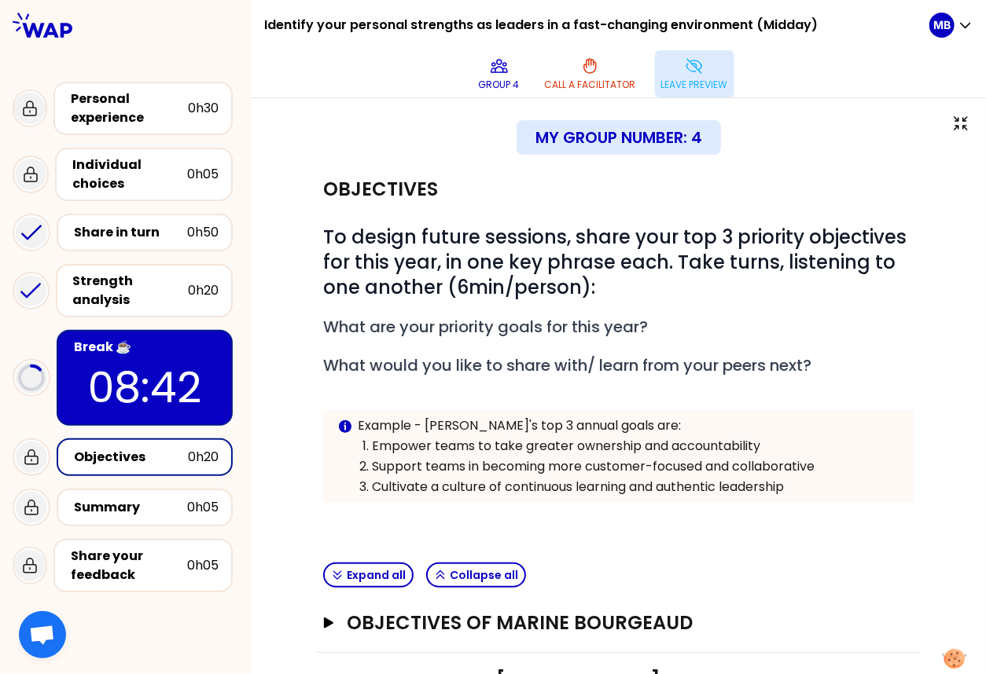
click at [145, 454] on div "Objectives" at bounding box center [131, 457] width 114 height 19
click at [662, 67] on button "Leave preview" at bounding box center [694, 73] width 79 height 47
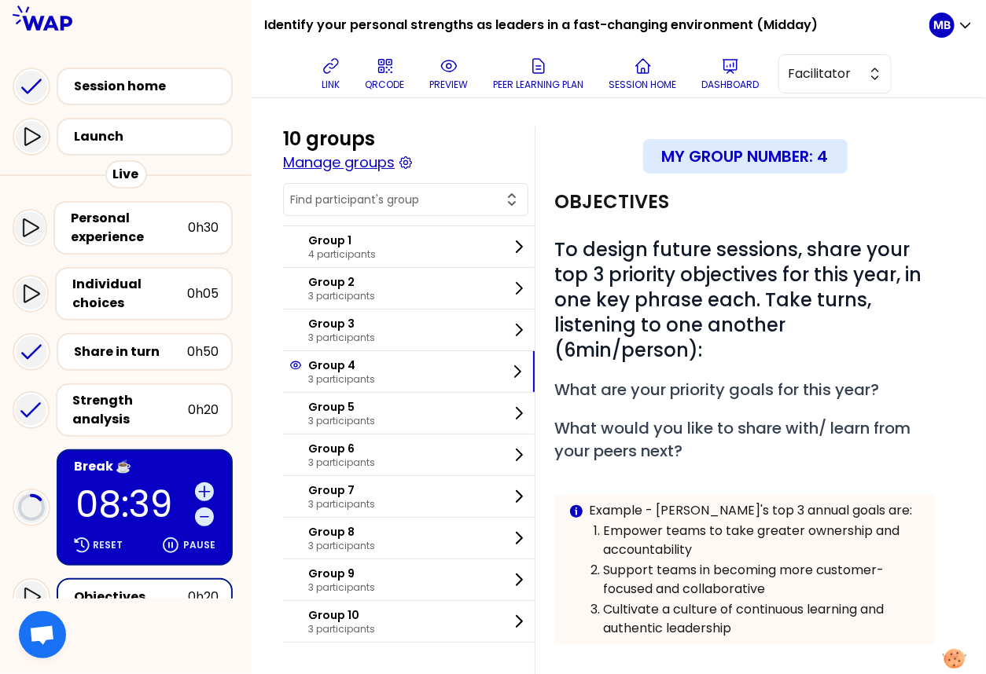
click at [351, 165] on button "Manage groups" at bounding box center [339, 163] width 112 height 22
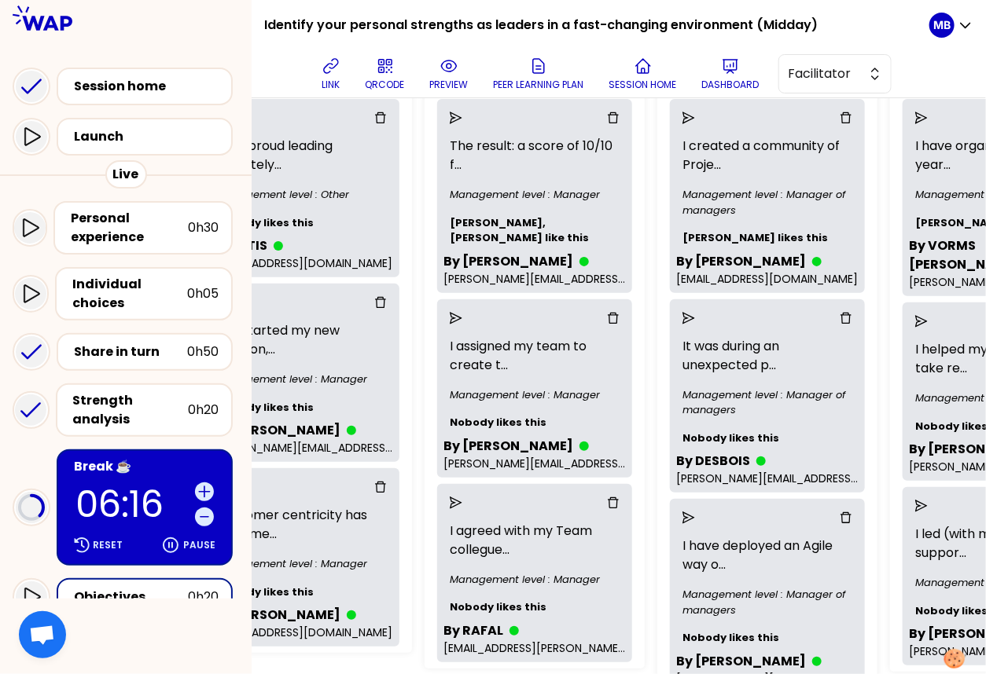
scroll to position [220, 0]
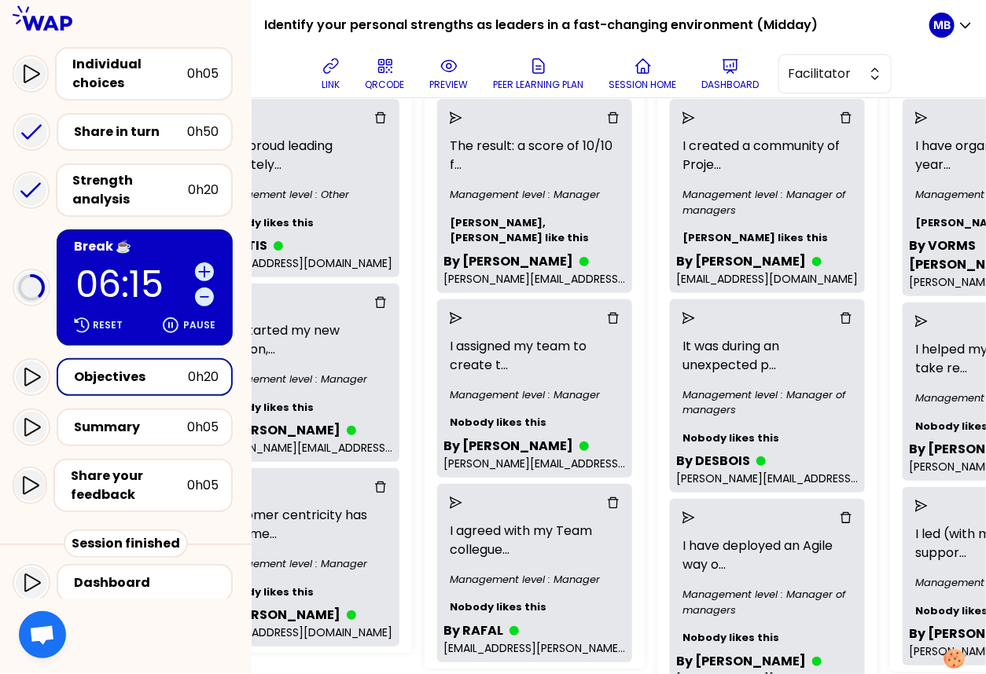
click at [144, 361] on div "Objectives 0h20" at bounding box center [145, 377] width 176 height 38
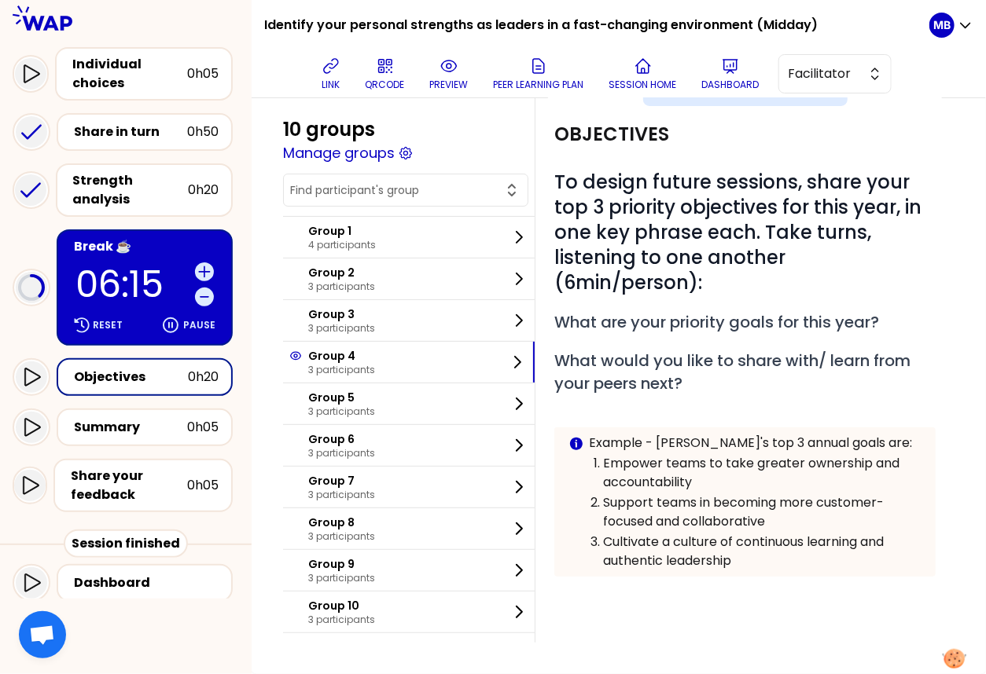
scroll to position [39, 0]
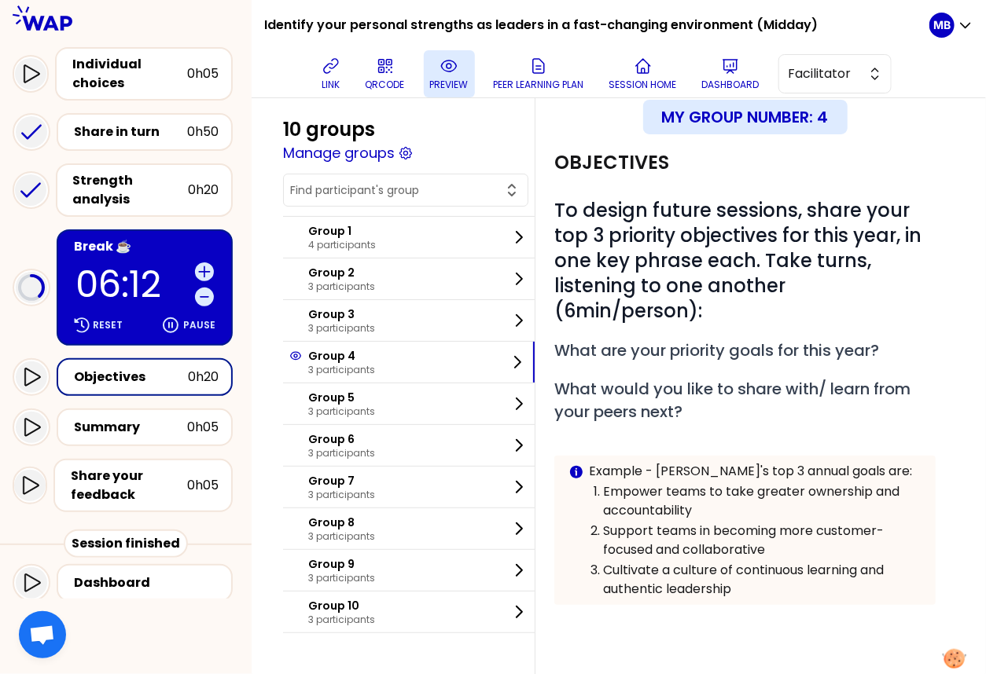
click at [462, 85] on p "preview" at bounding box center [449, 85] width 39 height 13
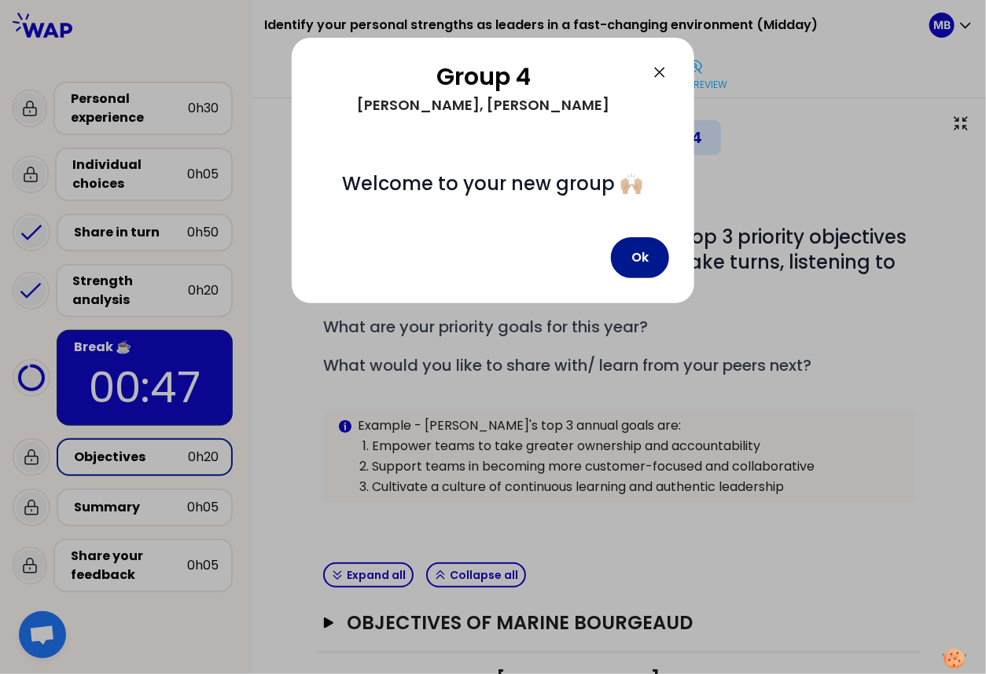
click at [632, 247] on button "Ok" at bounding box center [640, 257] width 58 height 41
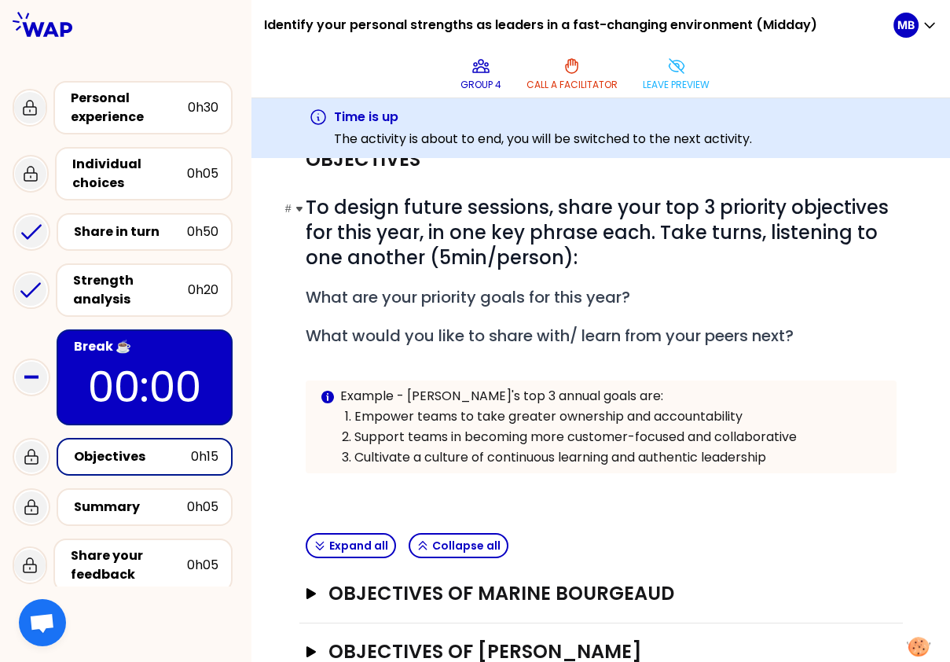
scroll to position [91, 0]
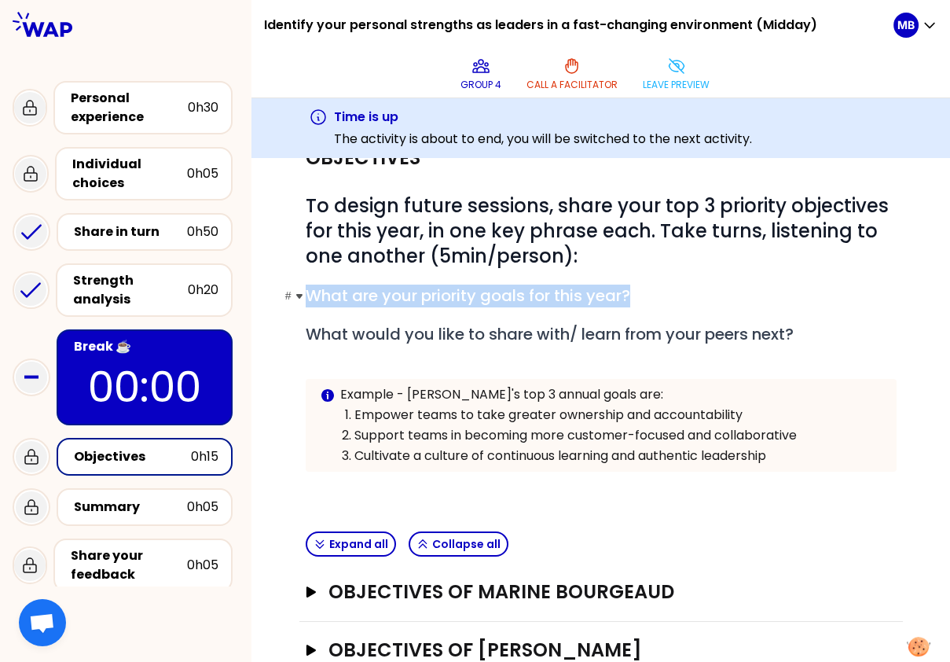
drag, startPoint x: 309, startPoint y: 288, endPoint x: 685, endPoint y: 297, distance: 375.8
click at [685, 297] on h2 "# What are your priority goals for this year?" at bounding box center [601, 296] width 591 height 23
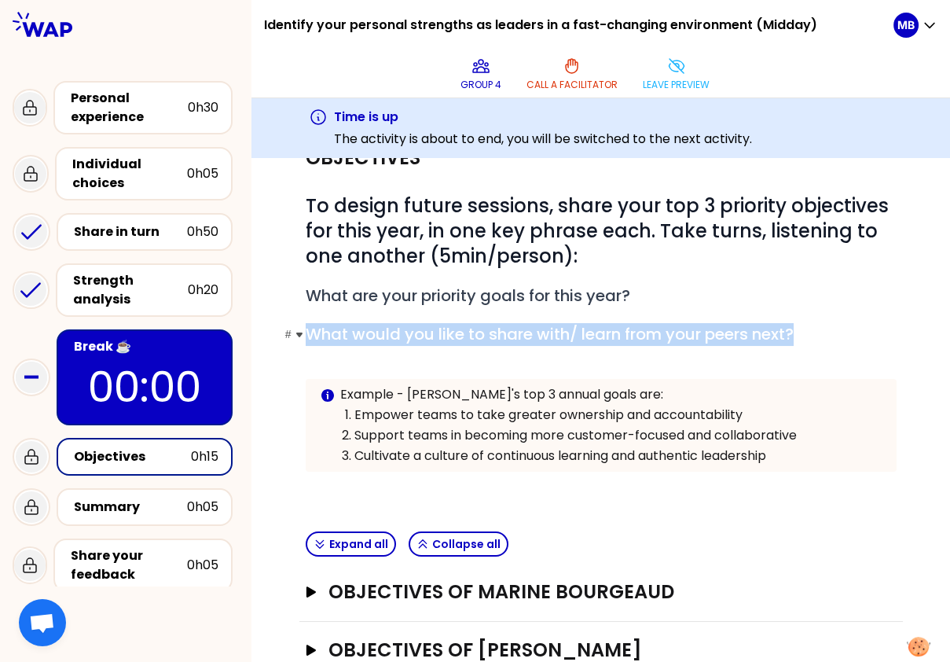
drag, startPoint x: 307, startPoint y: 334, endPoint x: 814, endPoint y: 335, distance: 507.8
click at [716, 335] on h2 "# What would you like to share with/ learn from your peers next?" at bounding box center [601, 334] width 591 height 23
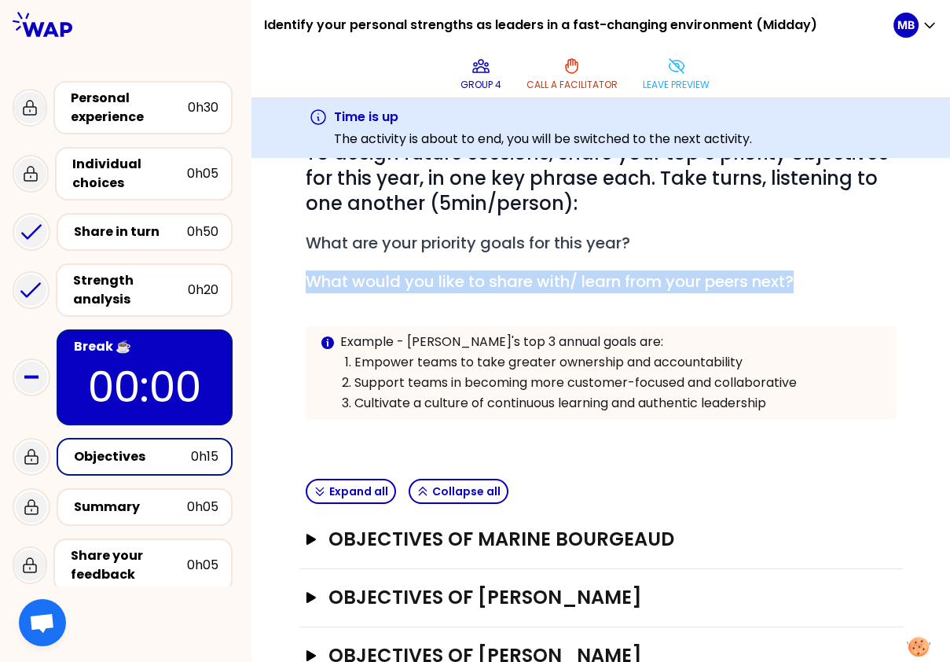
scroll to position [146, 0]
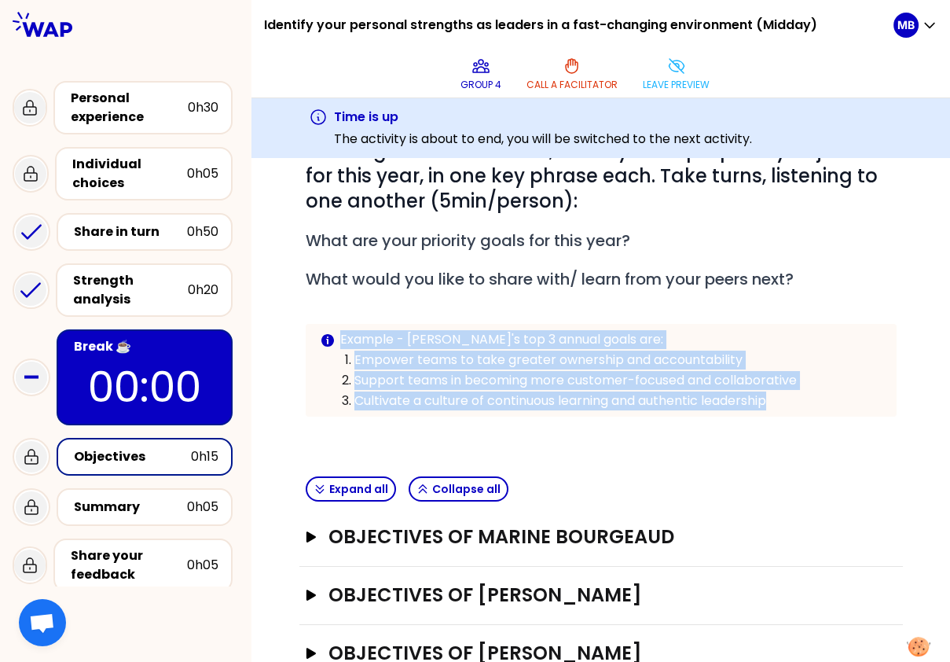
drag, startPoint x: 343, startPoint y: 336, endPoint x: 788, endPoint y: 401, distance: 450.4
click at [716, 401] on div "Example - Caroline's top 3 annual goals are: Empower teams to take greater owne…" at bounding box center [612, 370] width 544 height 80
click at [416, 371] on p "Support teams in becoming more customer-focused and collaborative" at bounding box center [619, 380] width 528 height 19
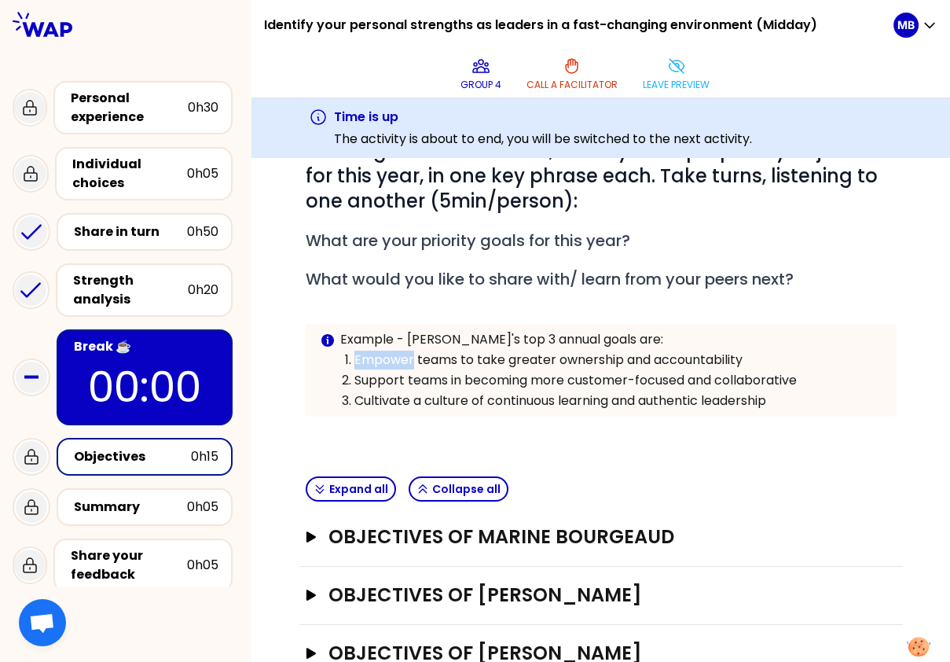
drag, startPoint x: 357, startPoint y: 359, endPoint x: 413, endPoint y: 359, distance: 55.8
click at [413, 359] on p "Empower teams to take greater ownership and accountability" at bounding box center [619, 360] width 528 height 19
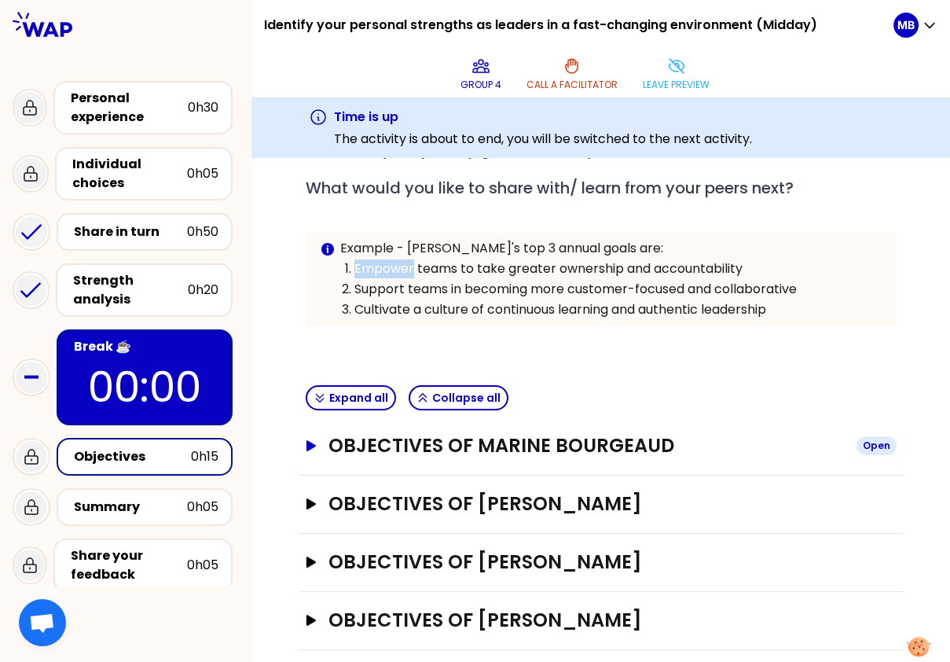
click at [397, 446] on h3 "Objectives of Marine Bourgeaud" at bounding box center [586, 445] width 515 height 25
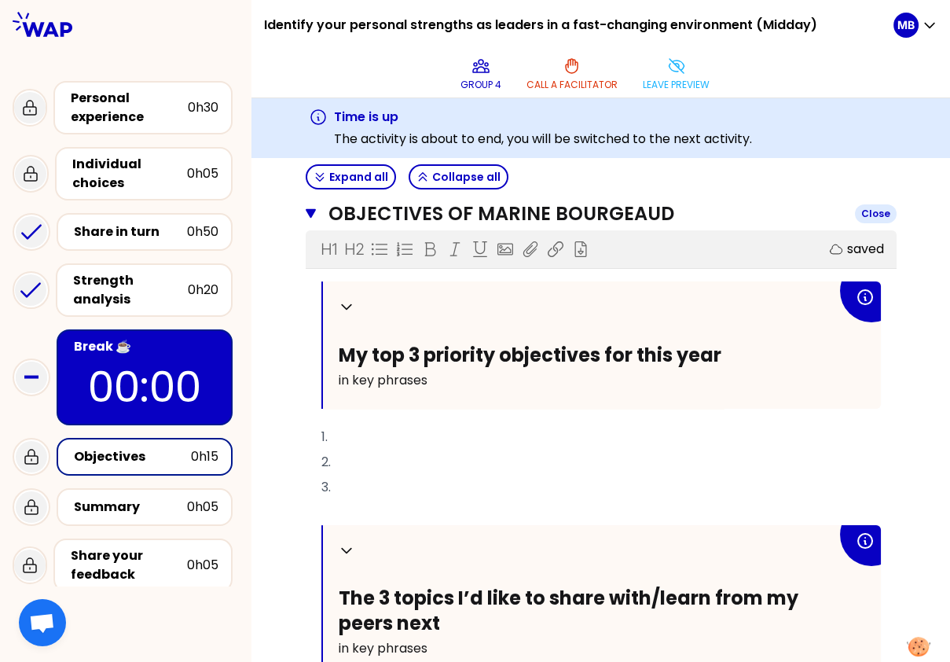
scroll to position [485, 0]
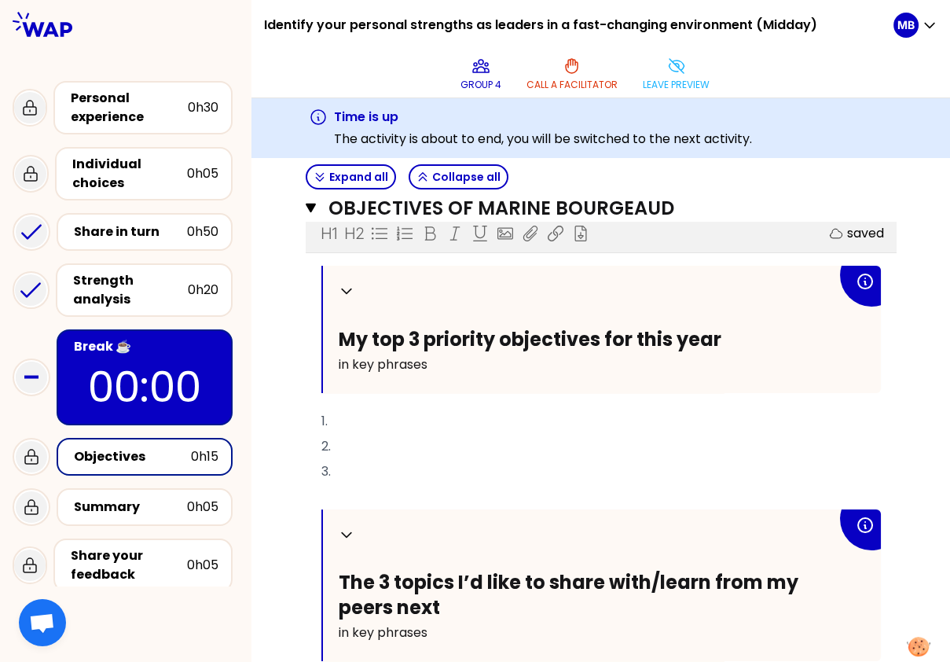
click at [355, 416] on p "1." at bounding box center [601, 421] width 560 height 25
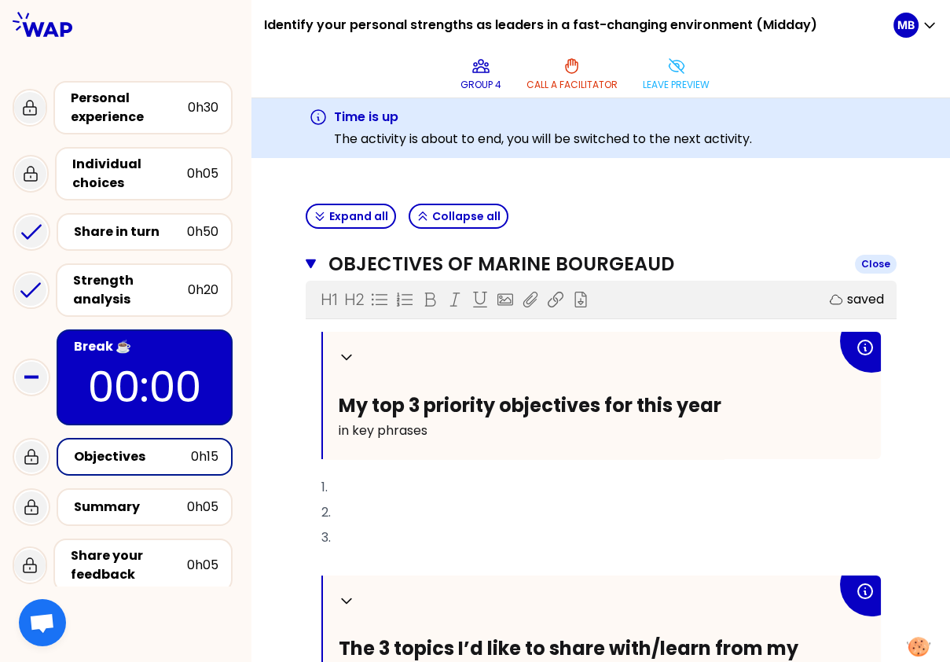
click at [306, 262] on icon "button" at bounding box center [311, 264] width 11 height 13
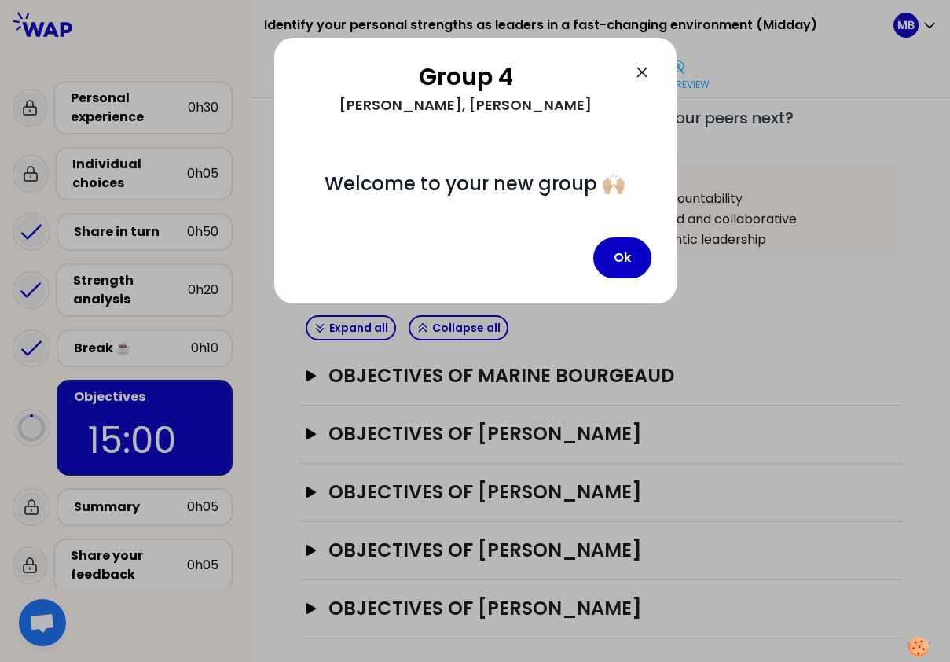
scroll to position [132, 0]
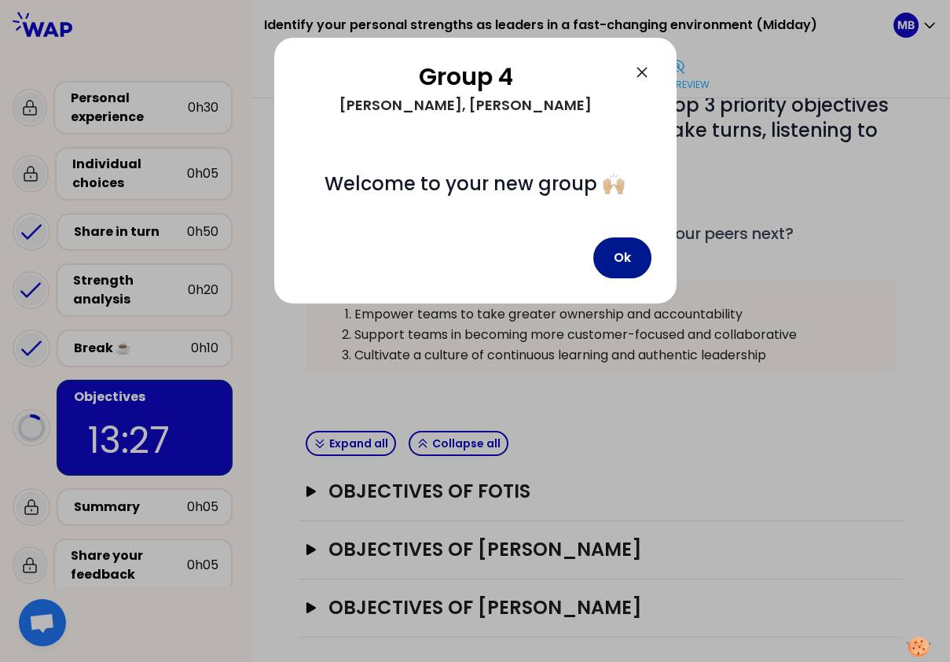
click at [622, 254] on button "Ok" at bounding box center [622, 257] width 58 height 41
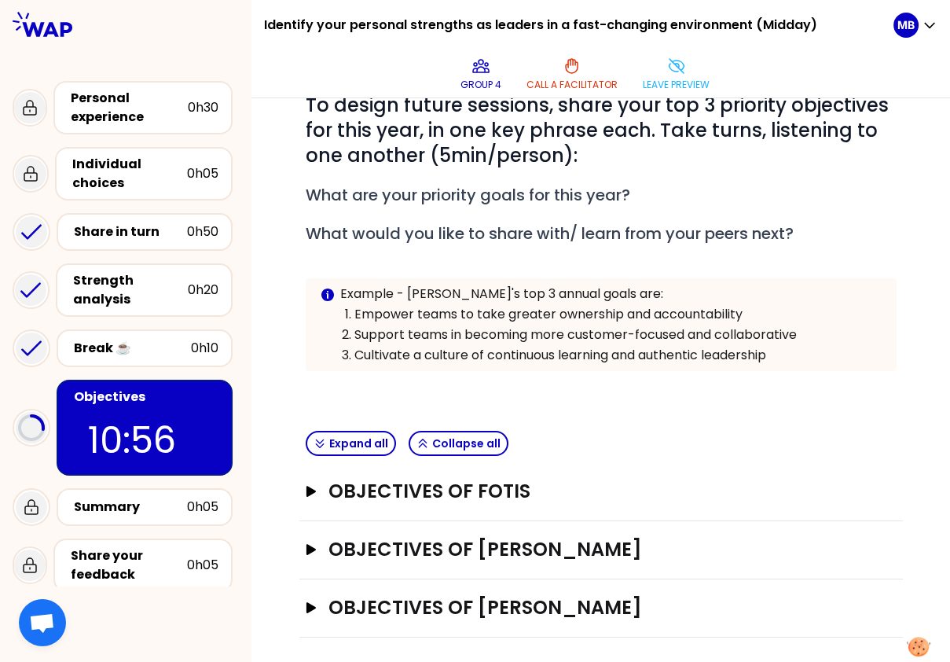
scroll to position [0, 0]
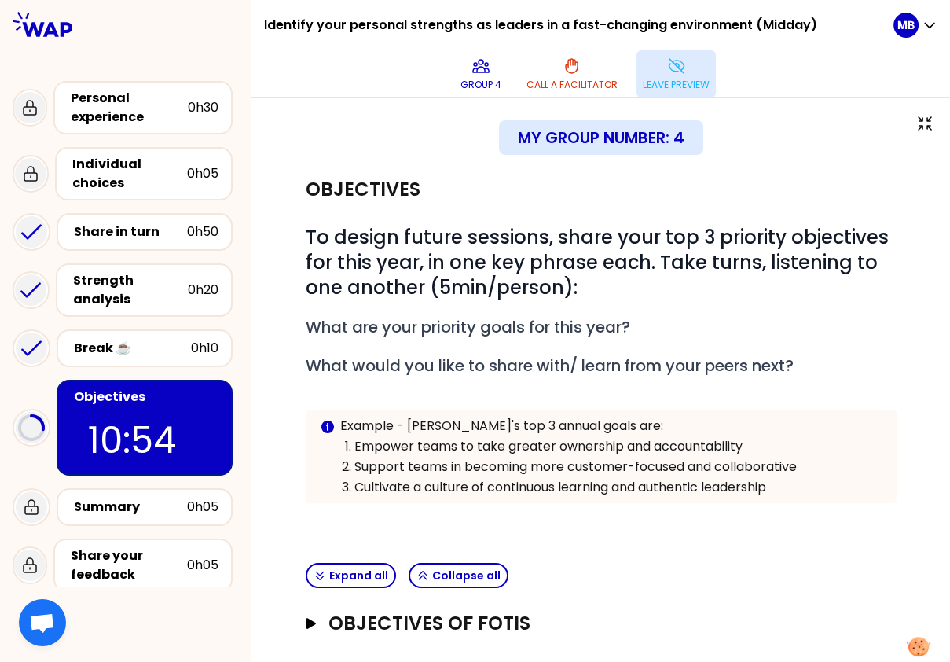
click at [680, 80] on p "Leave preview" at bounding box center [676, 85] width 67 height 13
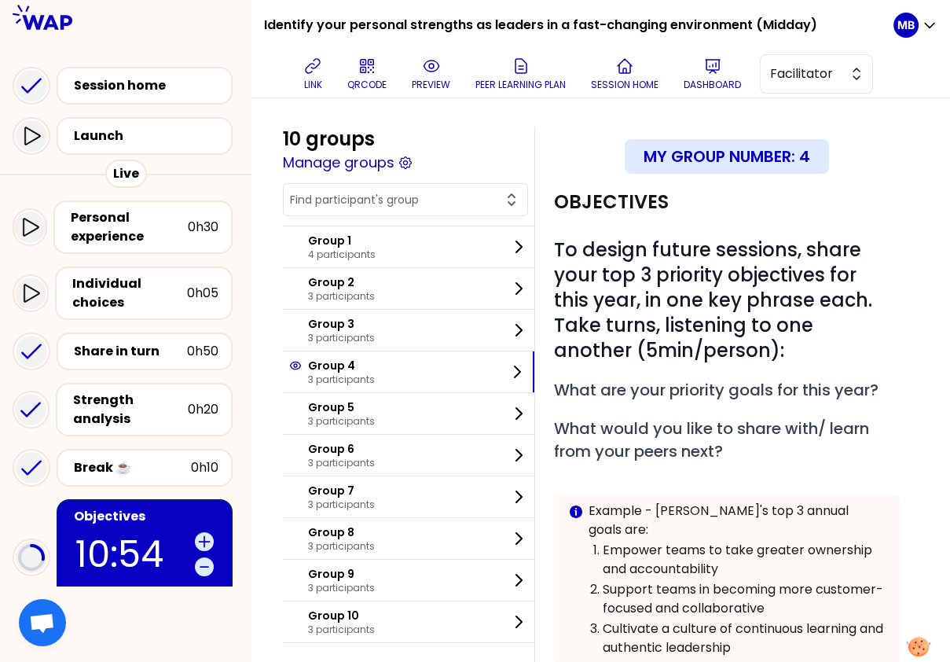
scroll to position [237, 0]
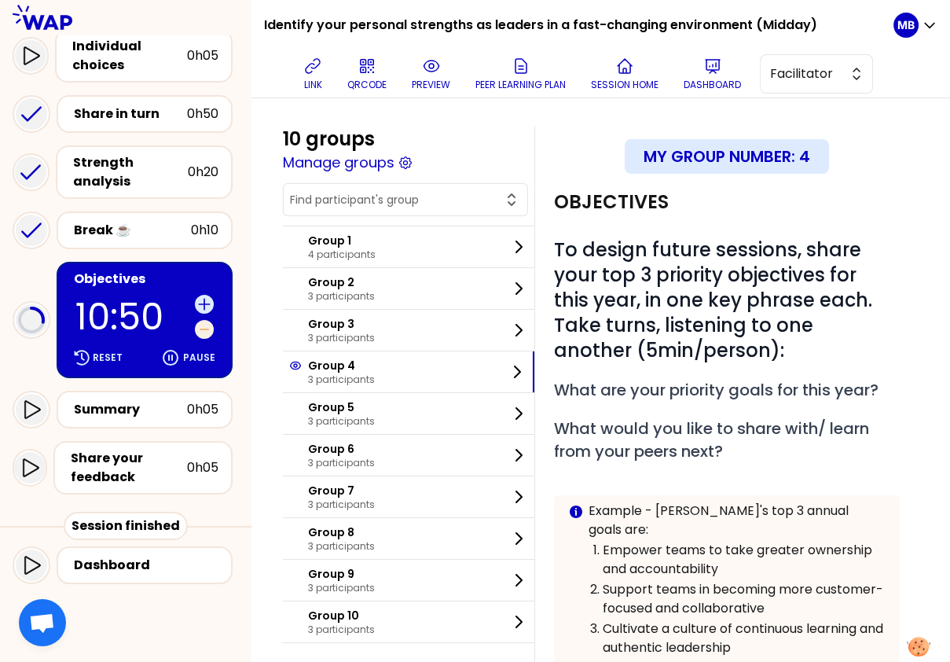
click at [205, 325] on icon at bounding box center [205, 329] width 16 height 16
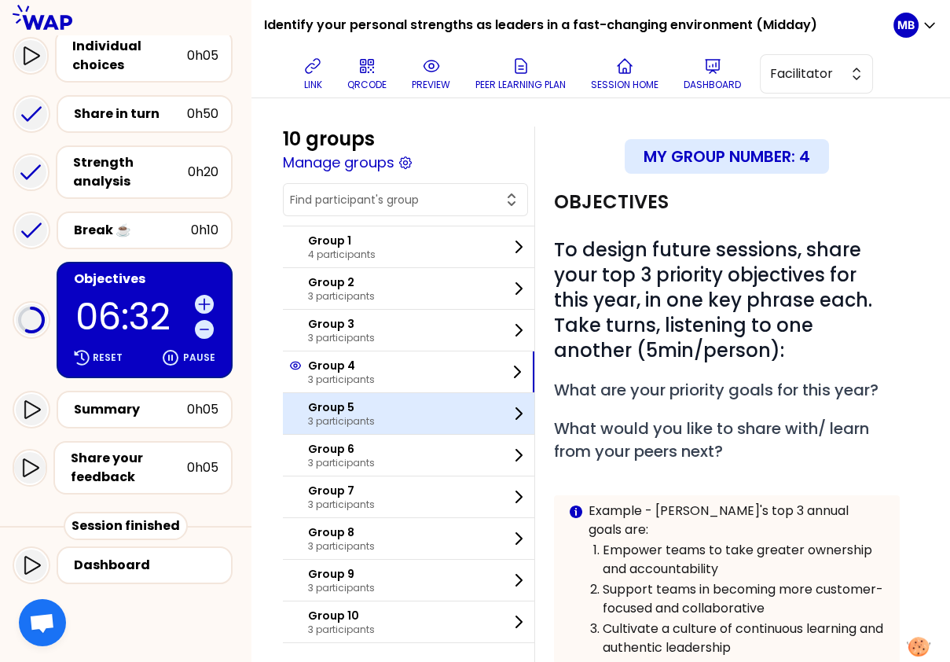
click at [345, 415] on p "3 participants" at bounding box center [341, 421] width 67 height 13
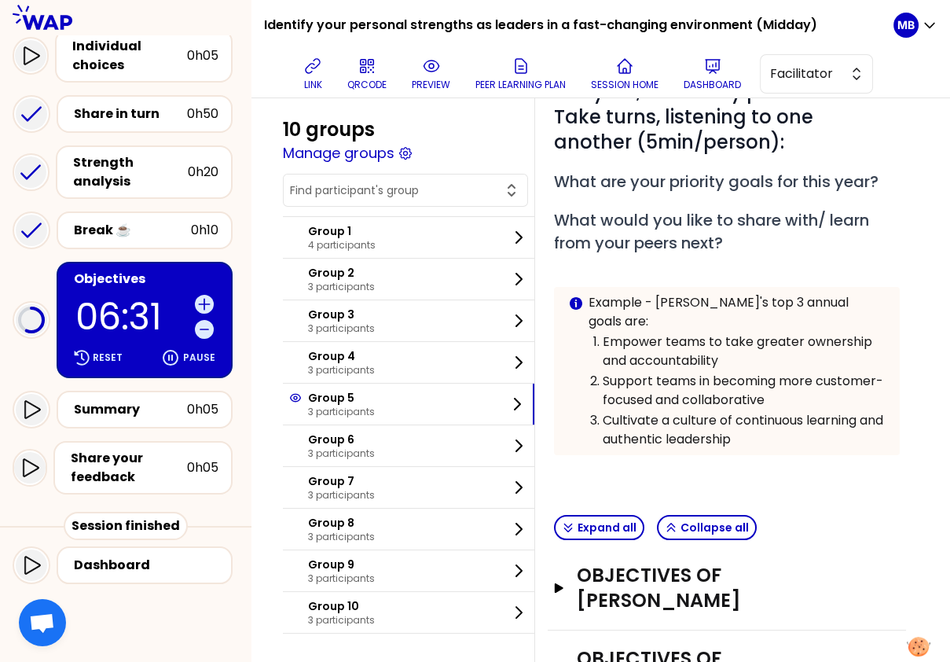
scroll to position [312, 0]
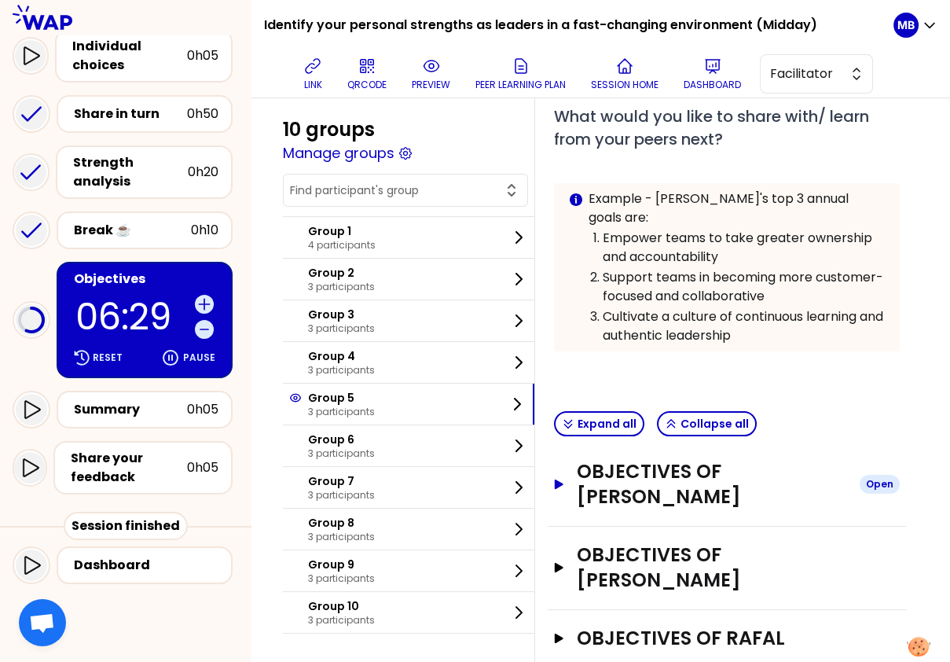
click at [611, 478] on h3 "Objectives of Delphine MARTIN" at bounding box center [712, 484] width 270 height 50
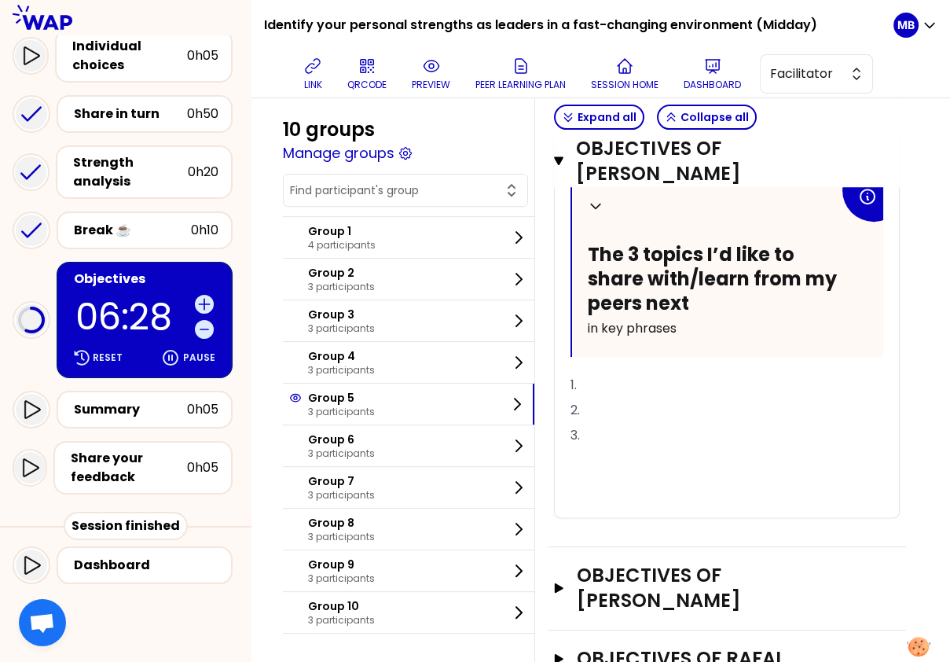
scroll to position [983, 0]
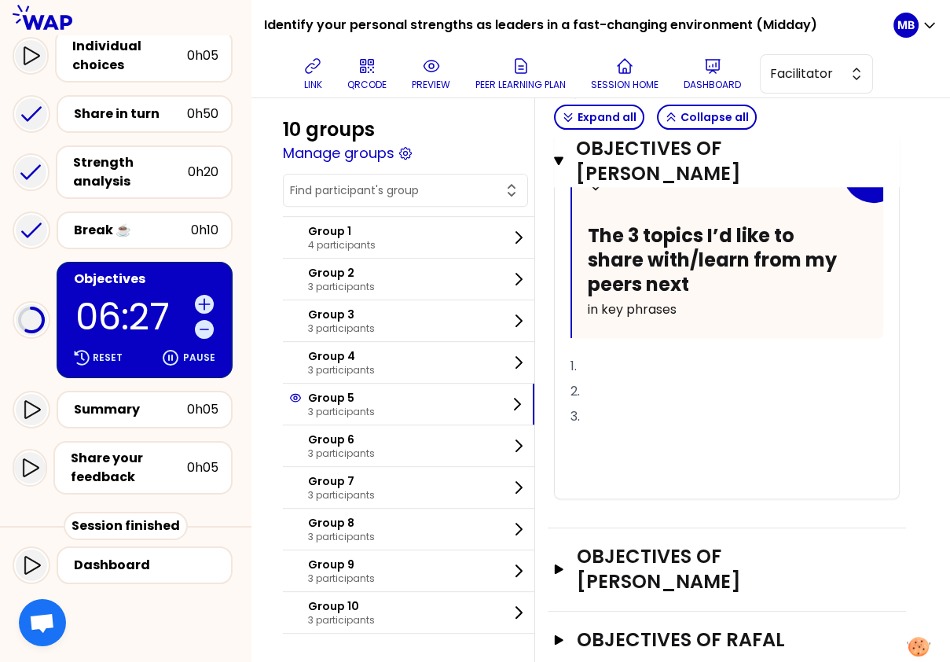
click at [618, 546] on div "Objectives of Célia HENRY Open" at bounding box center [727, 569] width 358 height 83
click at [624, 544] on h3 "Objectives of Célia HENRY" at bounding box center [712, 569] width 270 height 50
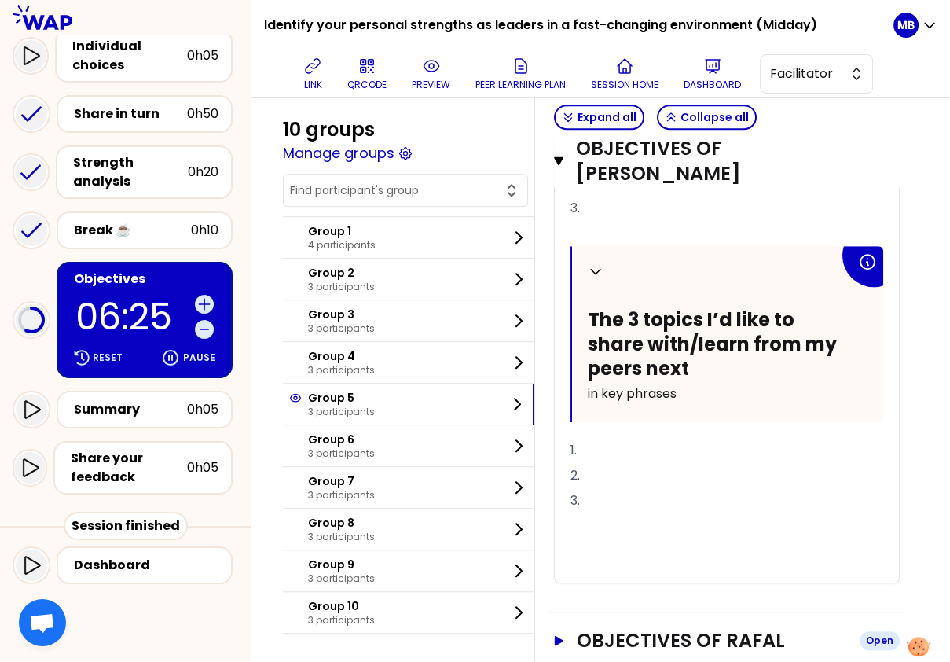
click at [624, 628] on h3 "Objectives of RAFAL" at bounding box center [712, 640] width 270 height 25
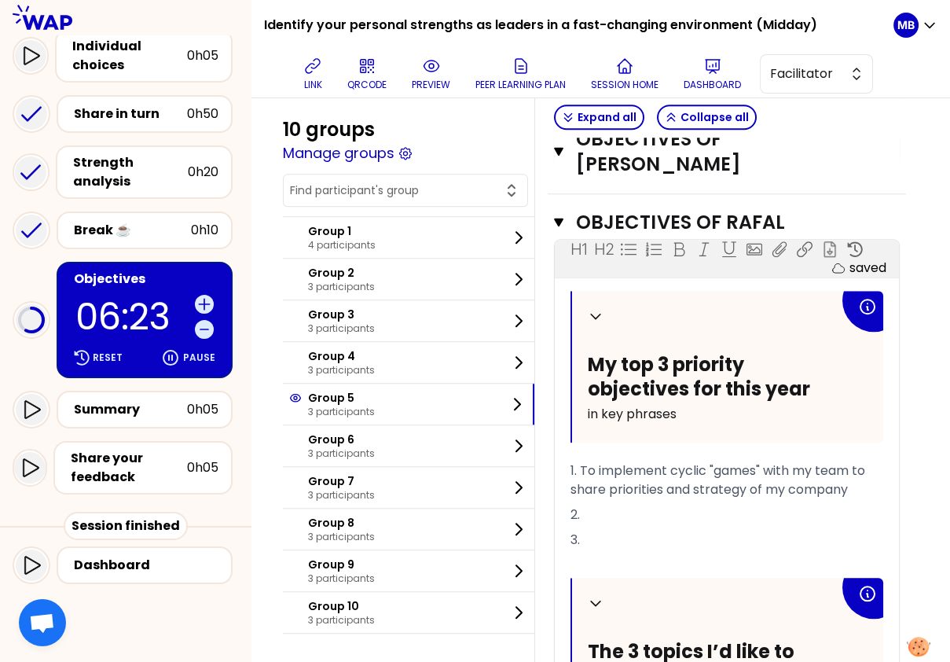
scroll to position [2109, 0]
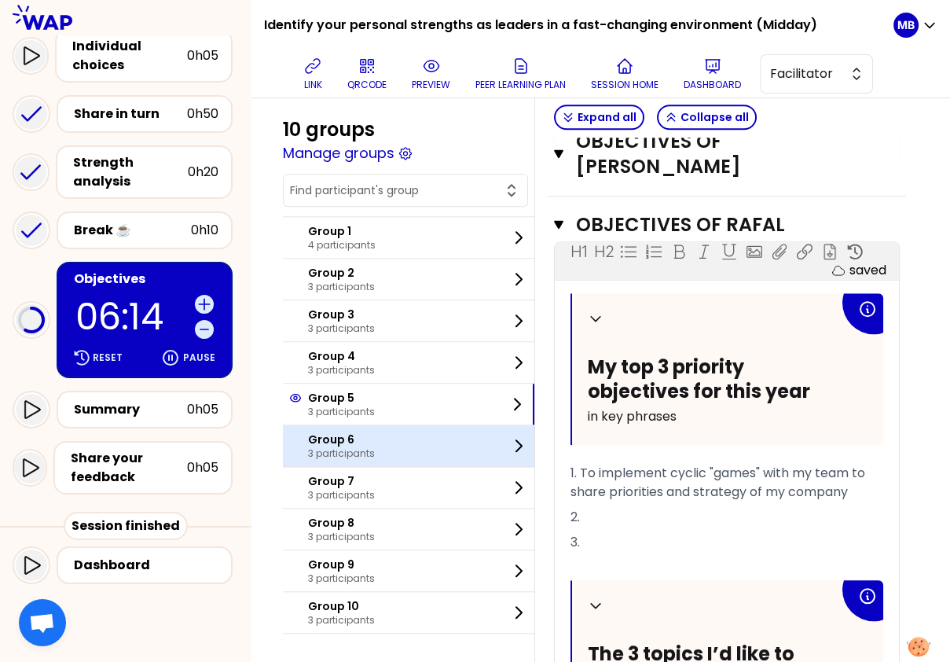
click at [329, 435] on p "Group 6" at bounding box center [341, 440] width 67 height 16
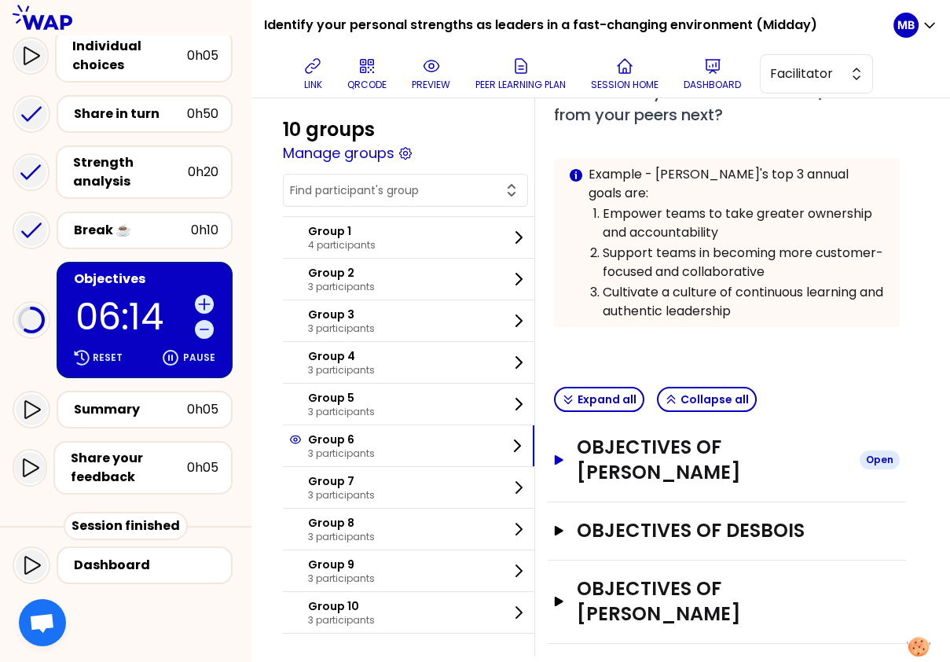
click at [575, 436] on button "Objectives of Vishal Arora Open" at bounding box center [727, 460] width 346 height 50
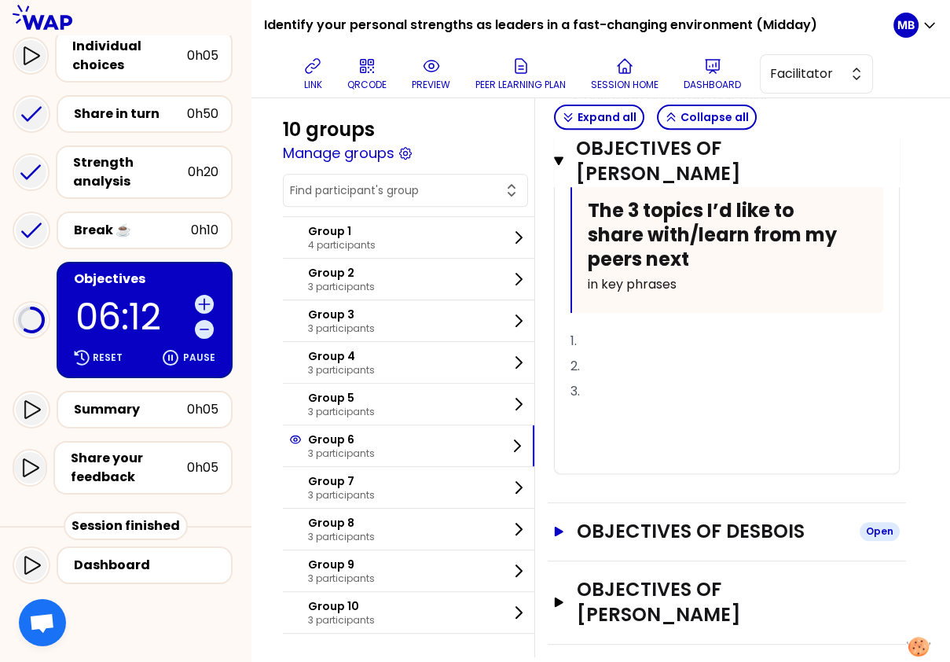
click at [600, 519] on h3 "Objectives of DESBOIS" at bounding box center [712, 531] width 270 height 25
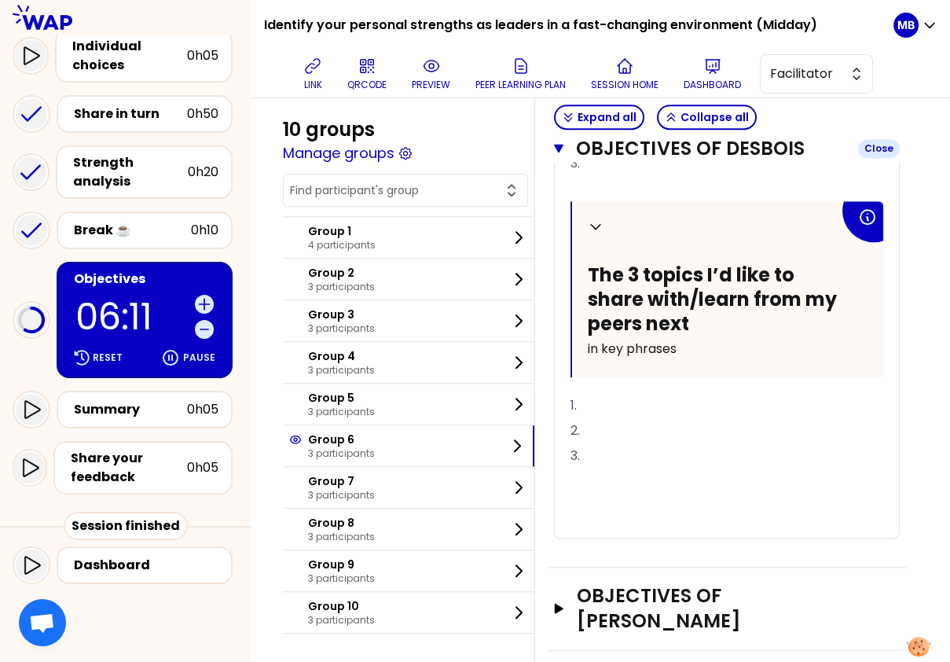
scroll to position [1718, 0]
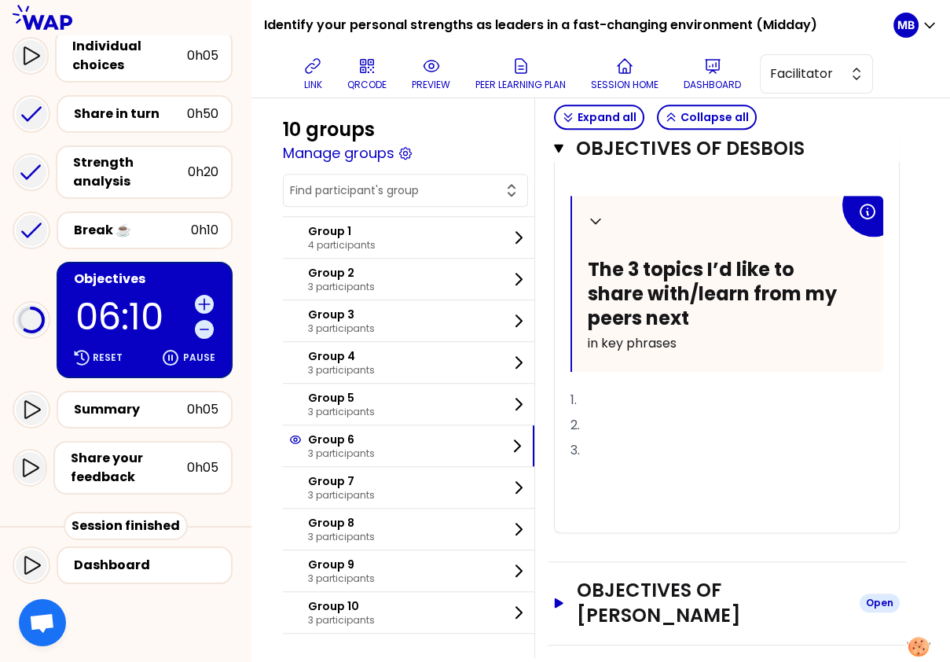
click at [598, 593] on h3 "Objectives of Florent Ferrer" at bounding box center [712, 603] width 270 height 50
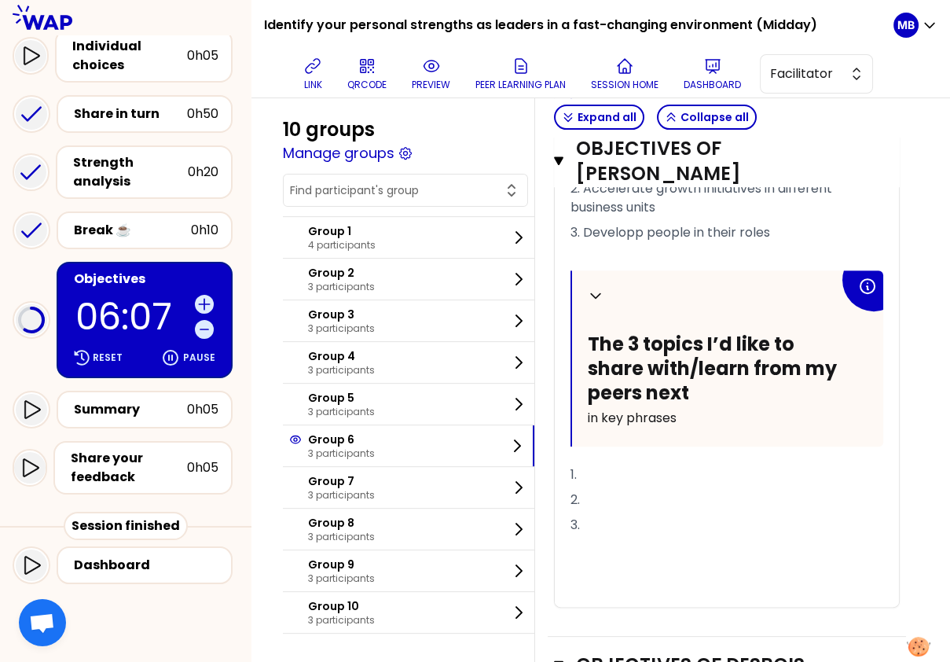
scroll to position [890, 0]
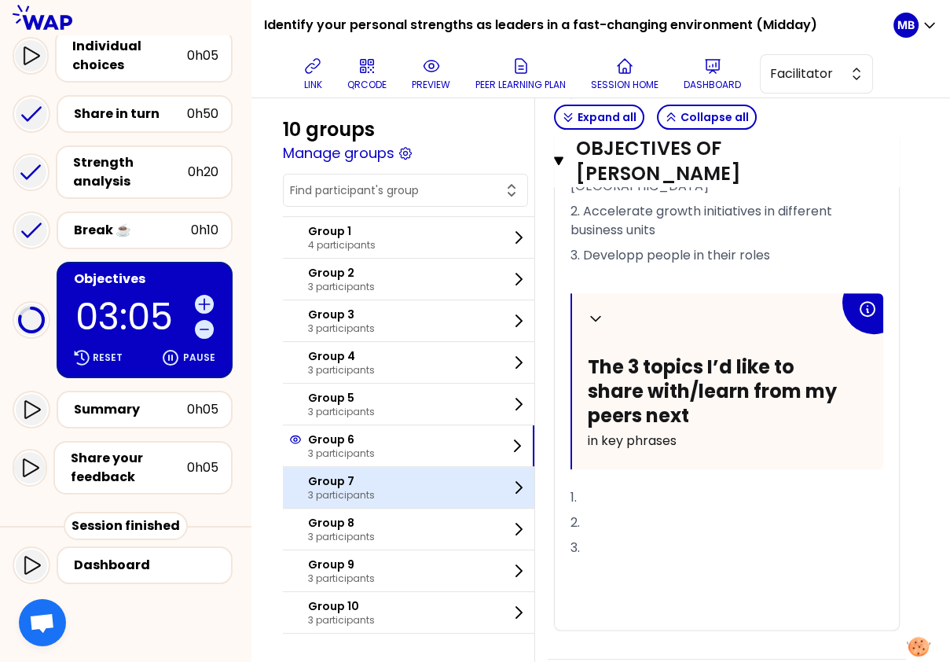
click at [314, 490] on p "3 participants" at bounding box center [341, 495] width 67 height 13
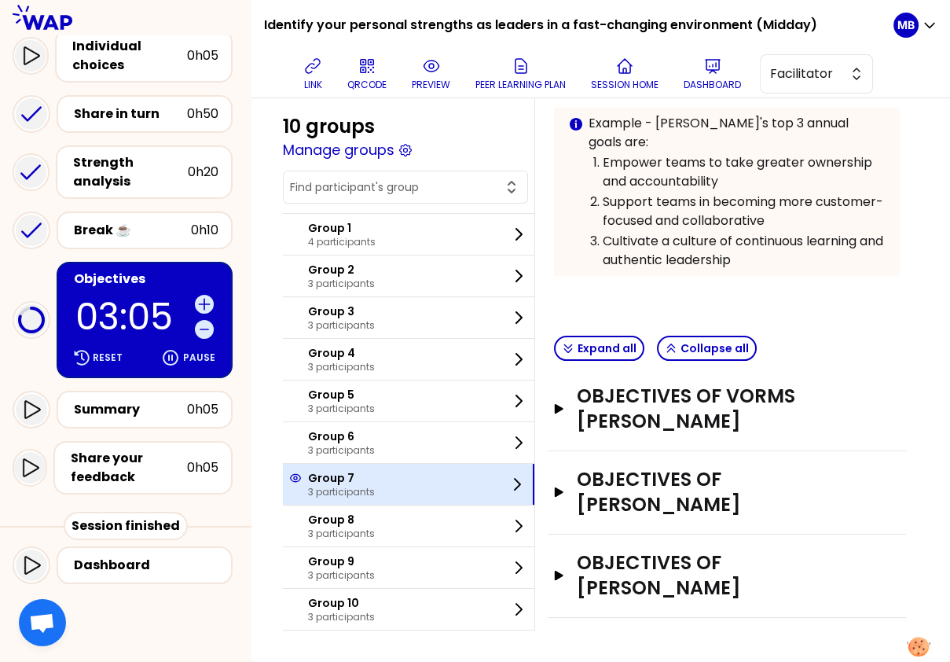
scroll to position [362, 0]
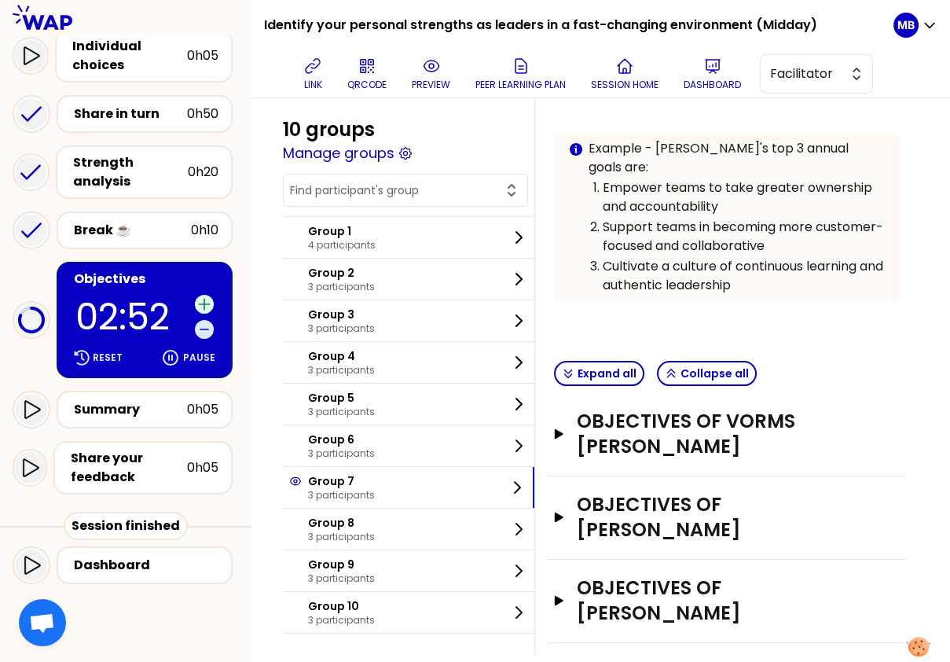
click at [200, 300] on icon at bounding box center [204, 304] width 10 height 10
click at [612, 575] on h3 "Objectives of florence fatiga" at bounding box center [712, 600] width 270 height 50
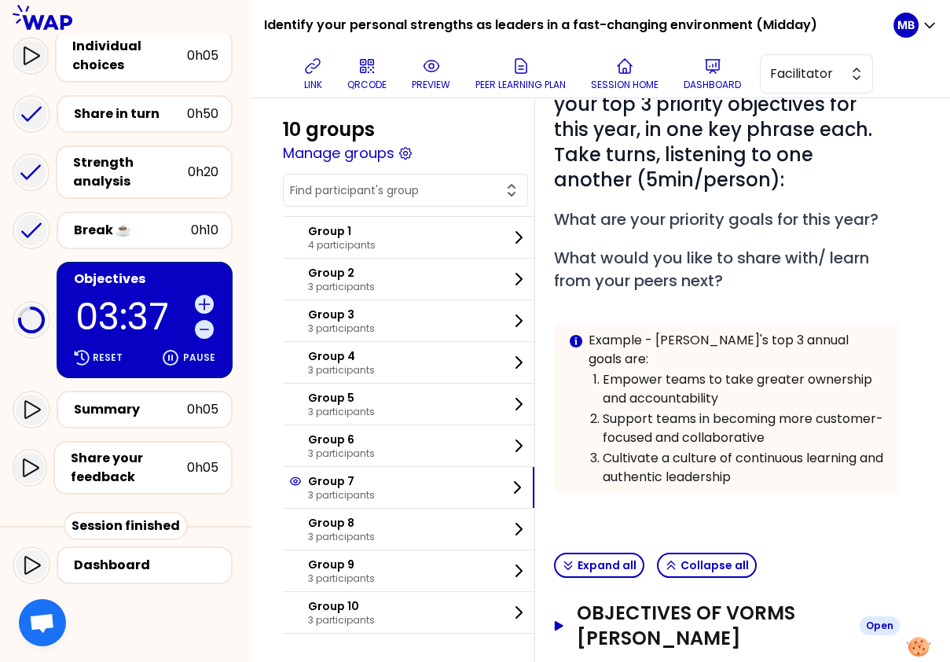
click at [607, 602] on h3 "Objectives of VORMS Johan" at bounding box center [712, 626] width 270 height 50
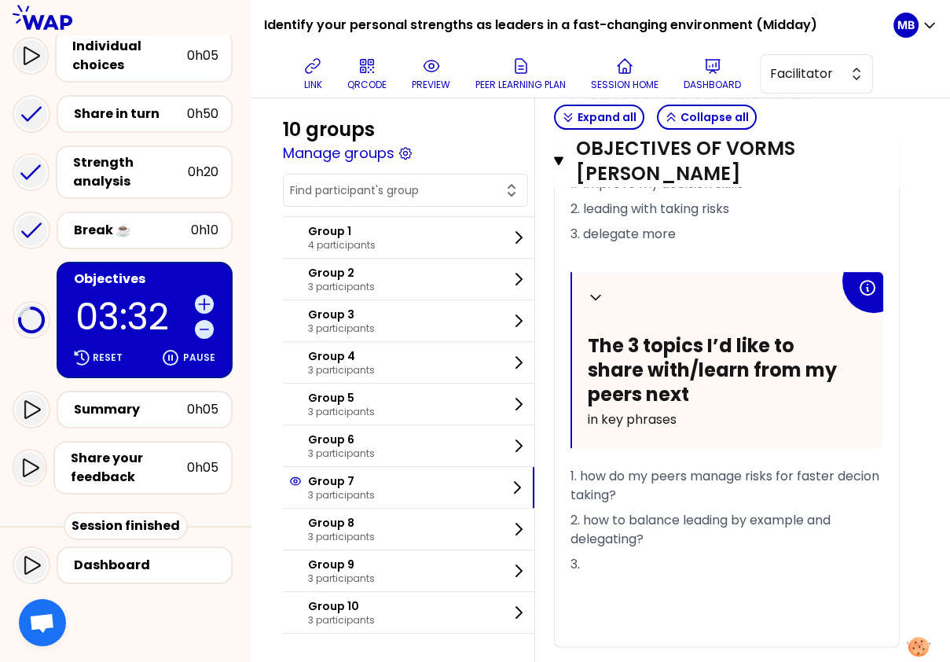
scroll to position [1047, 0]
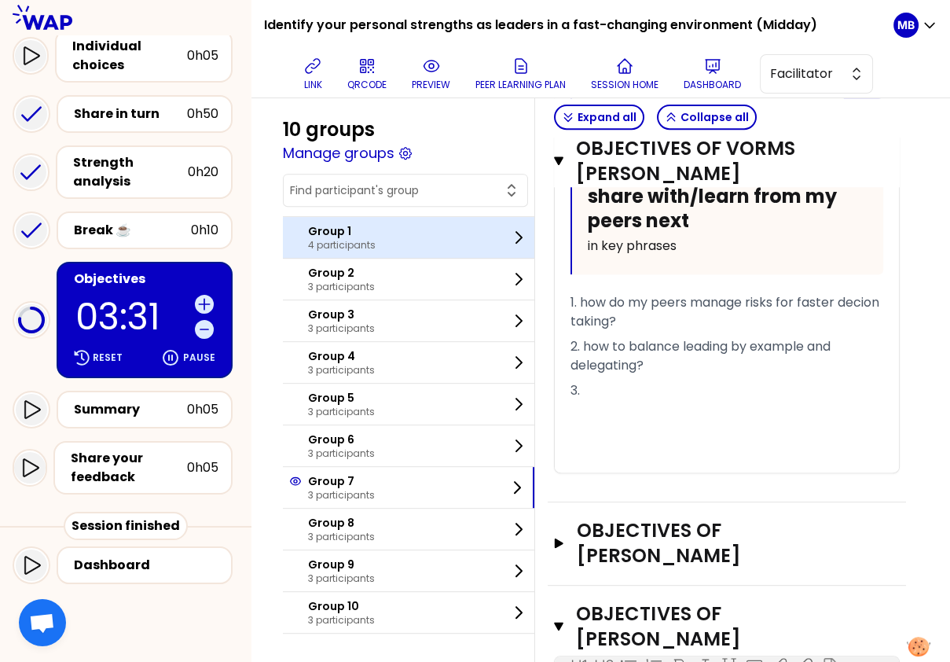
click at [392, 244] on div "Group 1 4 participants" at bounding box center [409, 237] width 252 height 41
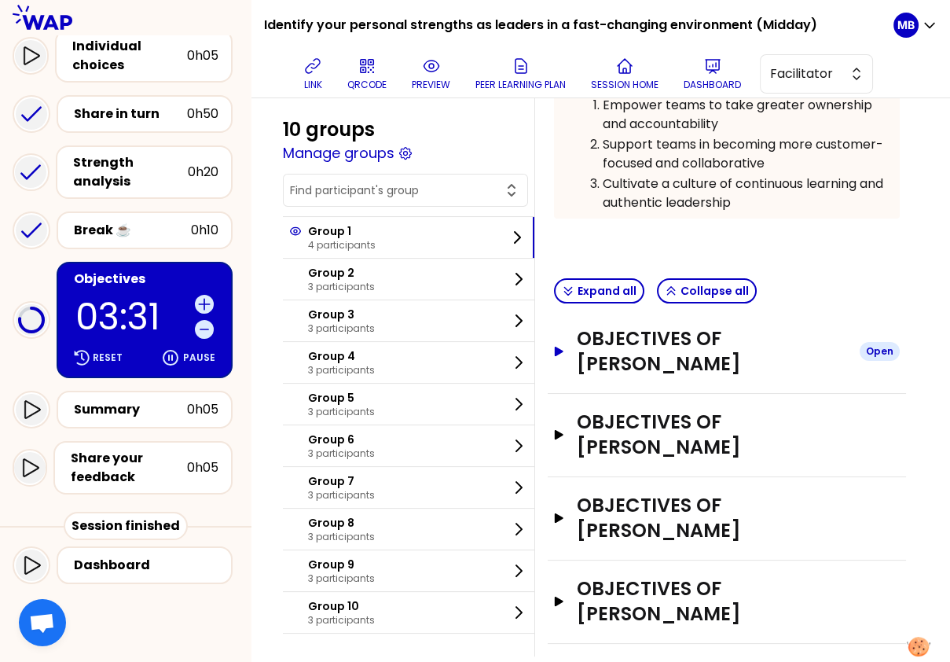
click at [591, 326] on h3 "Objectives of Guilhem de BRUGIERE" at bounding box center [712, 351] width 270 height 50
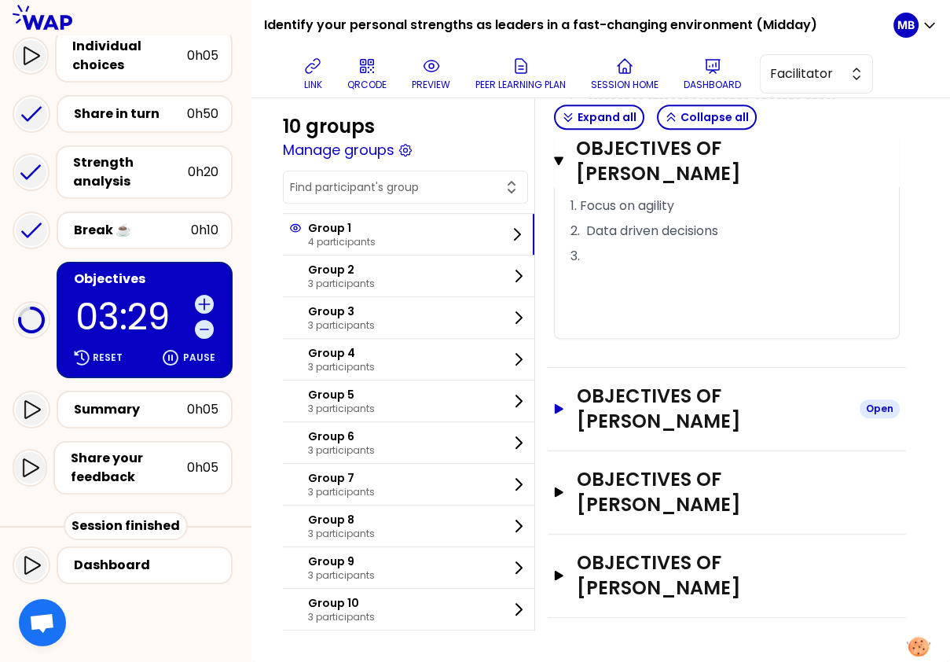
click at [608, 421] on h3 "Objectives of Gabriel Radon" at bounding box center [712, 409] width 270 height 50
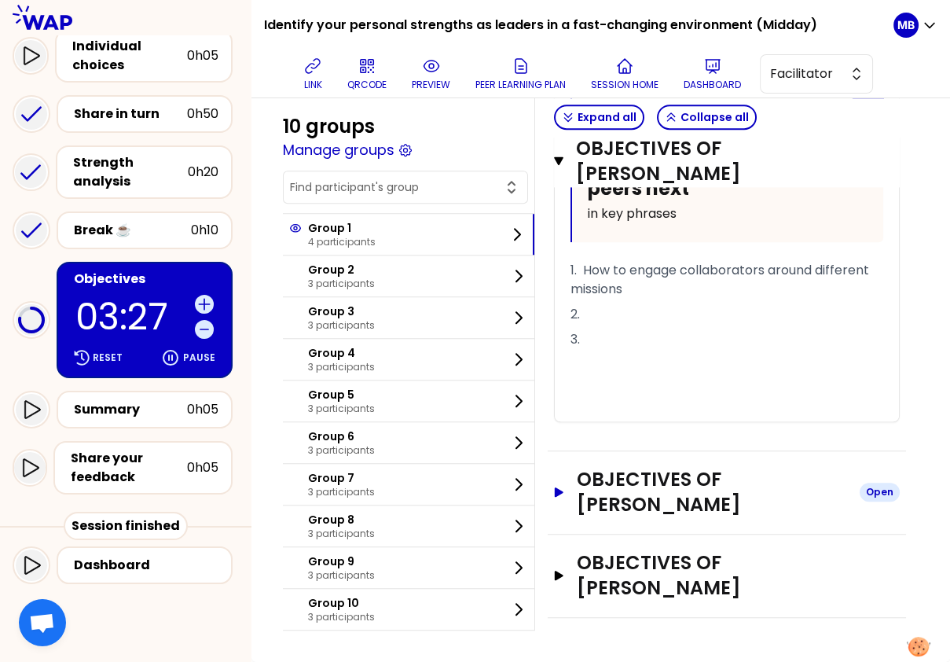
click at [617, 469] on h3 "Objectives of Joanna Sadowska" at bounding box center [712, 492] width 270 height 50
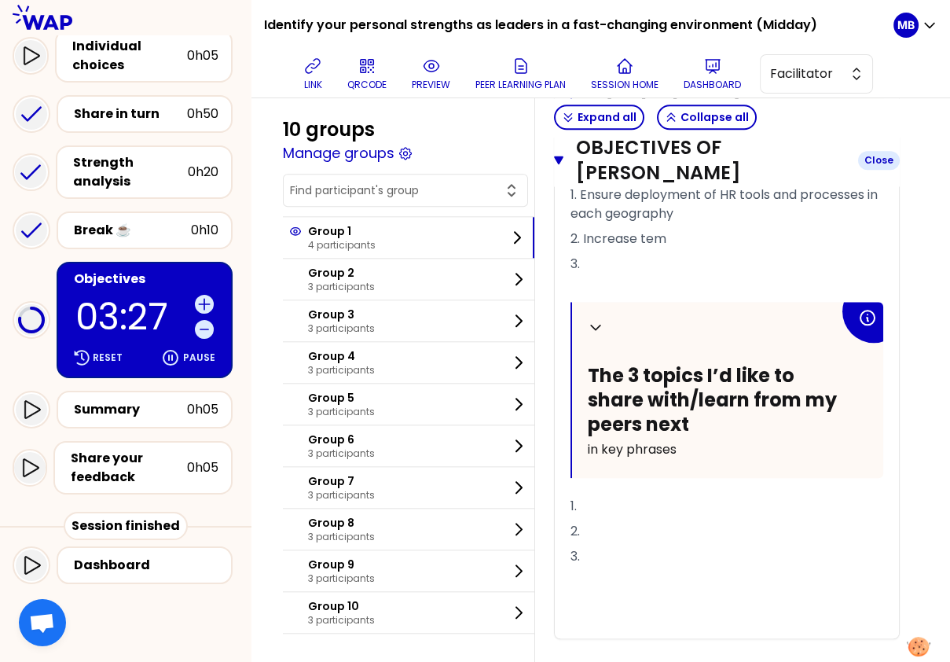
scroll to position [2592, 0]
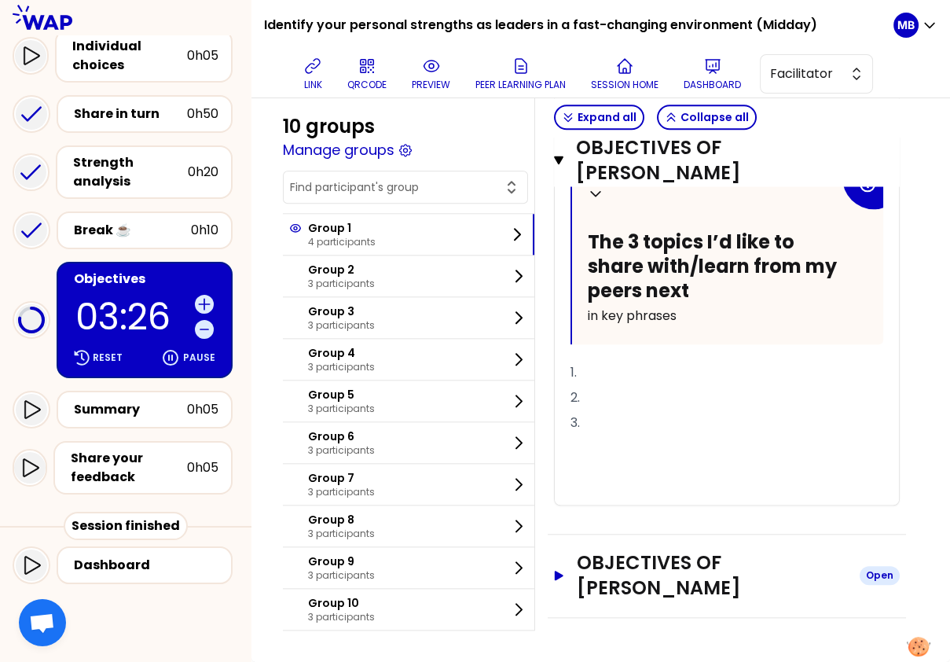
click at [613, 589] on h3 "Objectives of Martin SALOME" at bounding box center [712, 575] width 270 height 50
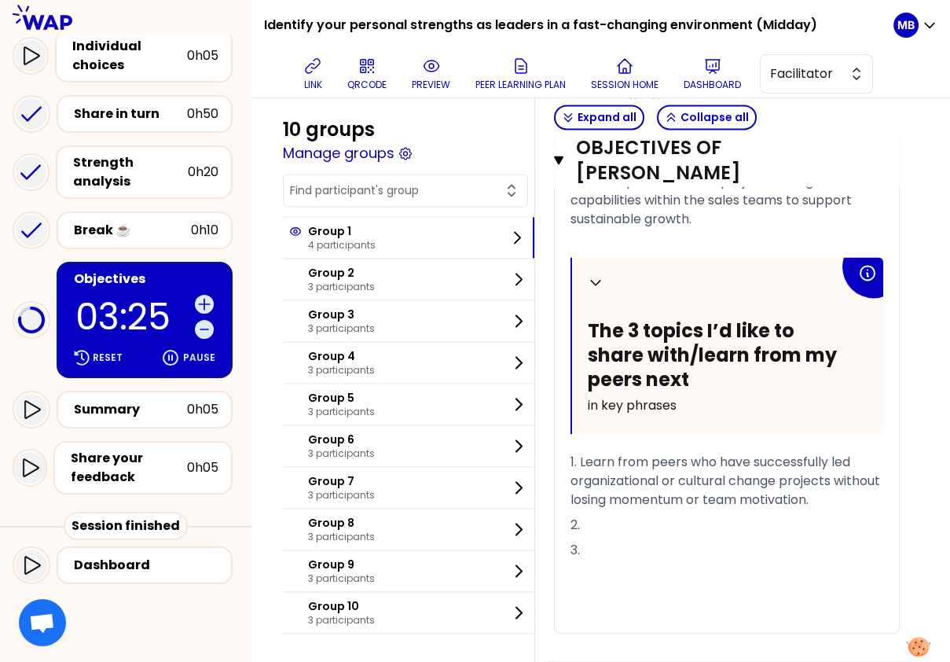
scroll to position [3205, 0]
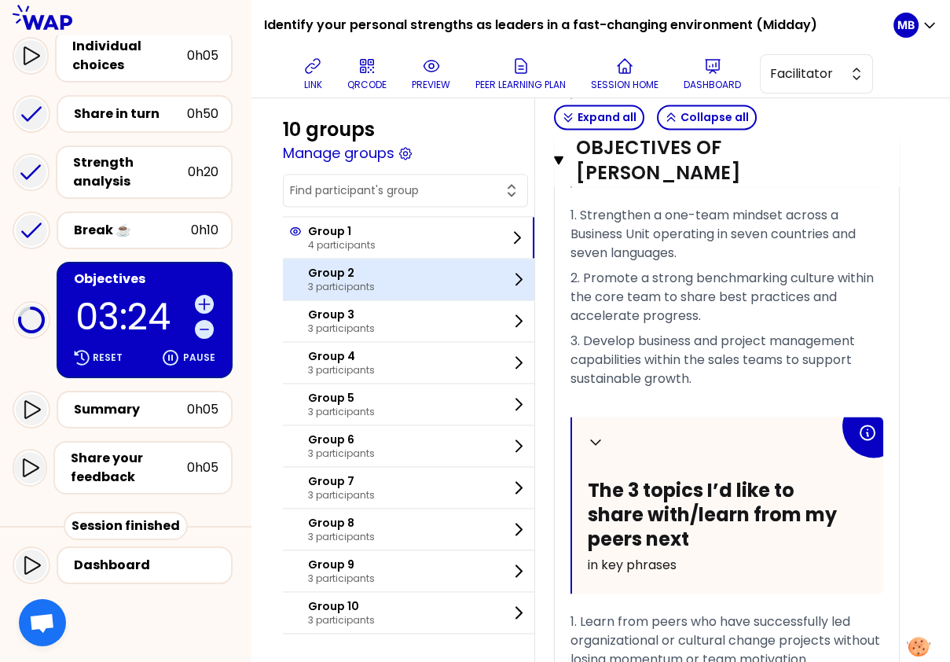
click at [336, 288] on p "3 participants" at bounding box center [341, 287] width 67 height 13
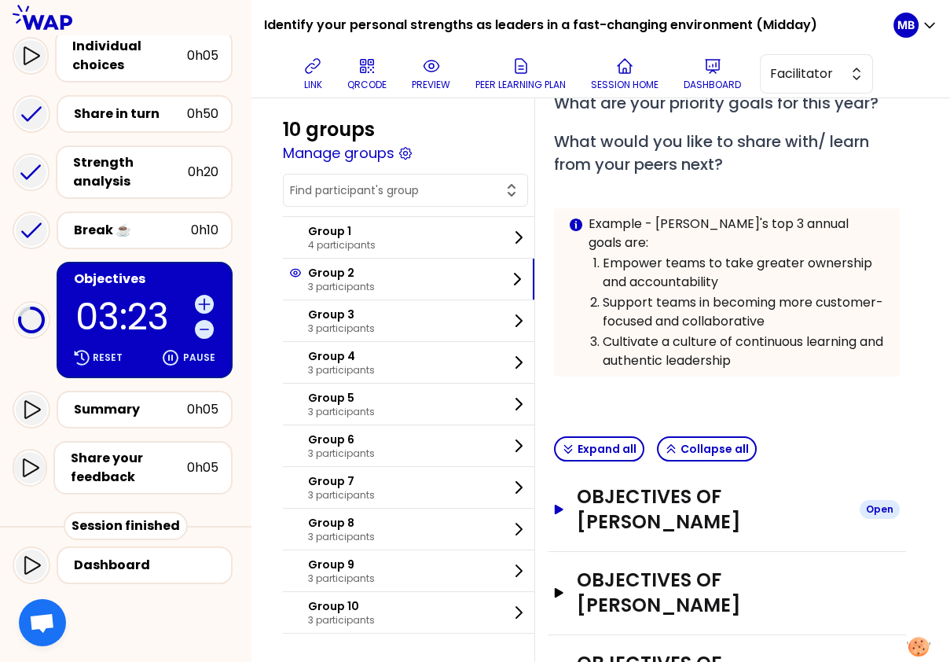
click at [608, 484] on h3 "Objectives of Alain EUSEBI" at bounding box center [712, 509] width 270 height 50
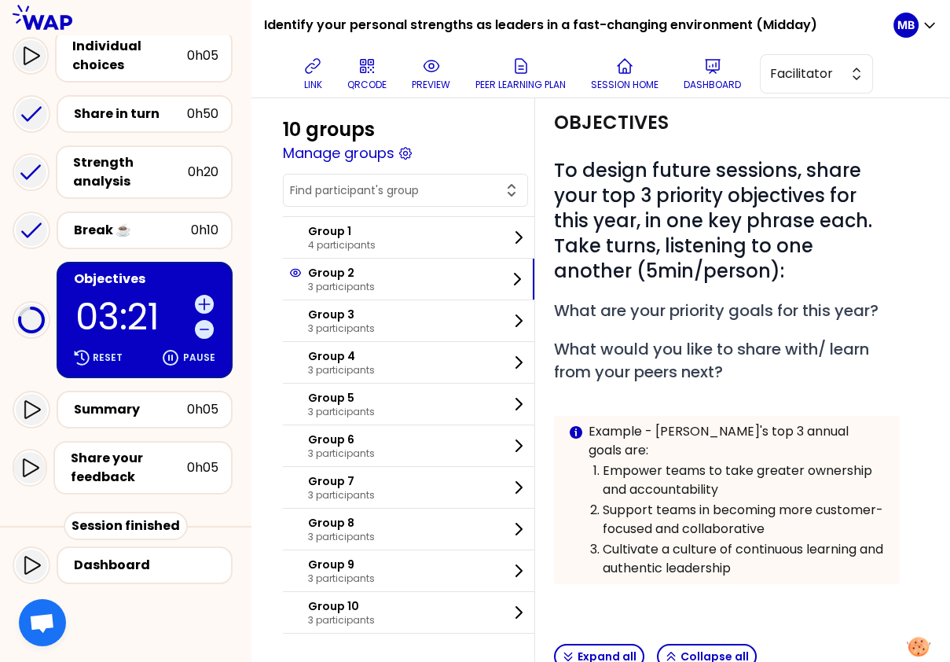
scroll to position [0, 0]
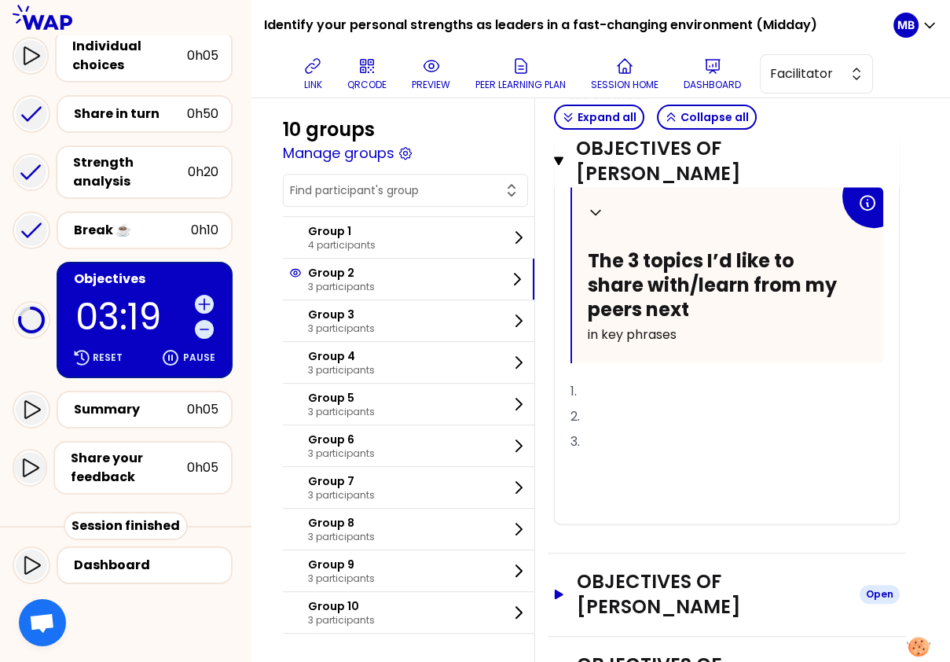
click at [618, 569] on h3 "Objectives of BENARD" at bounding box center [712, 594] width 270 height 50
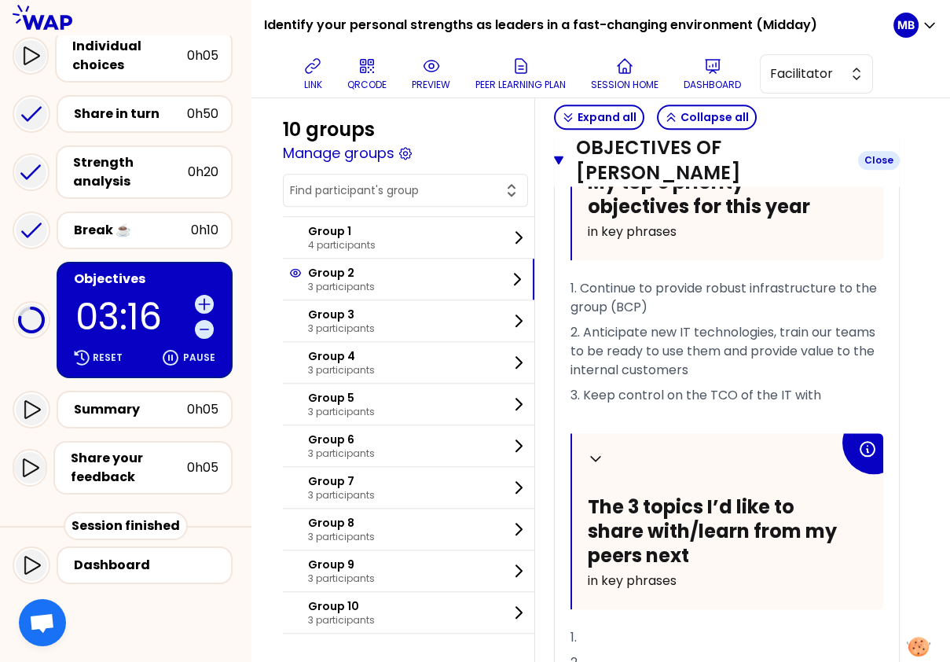
scroll to position [2396, 0]
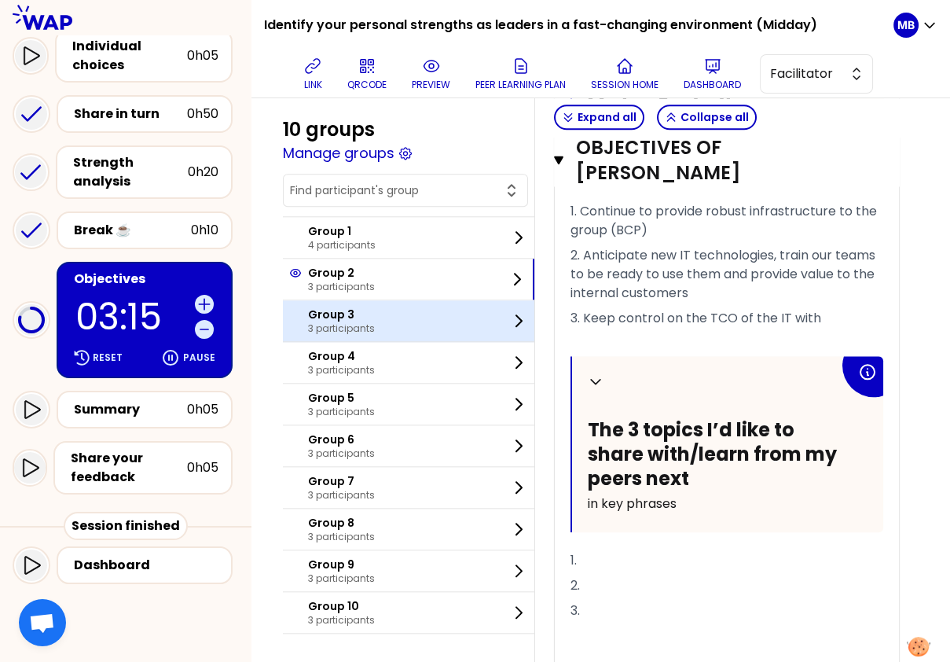
click at [365, 332] on p "3 participants" at bounding box center [341, 328] width 67 height 13
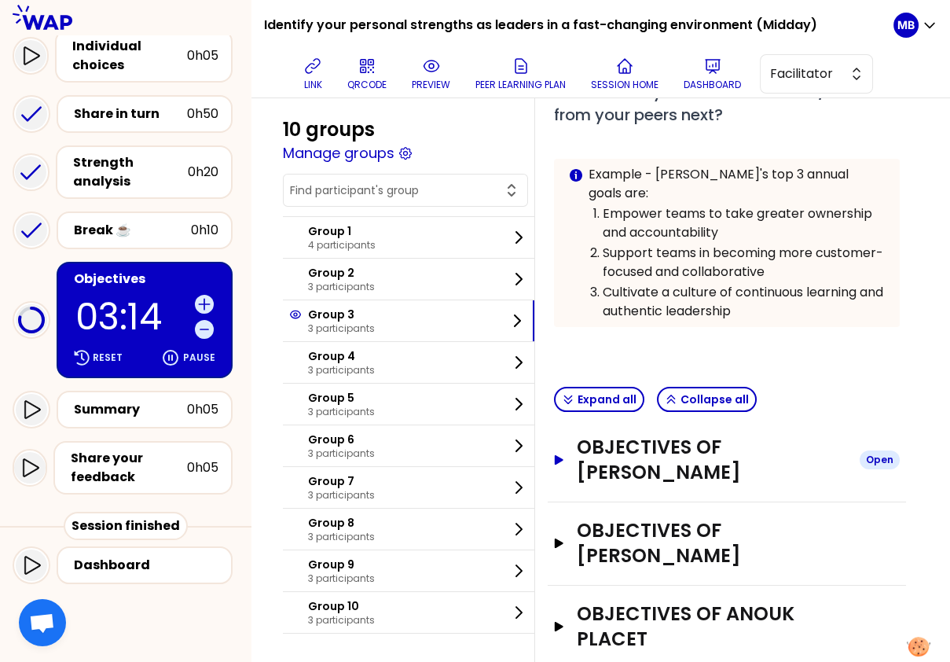
click at [626, 435] on h3 "Objectives of Abdo Aoun" at bounding box center [712, 460] width 270 height 50
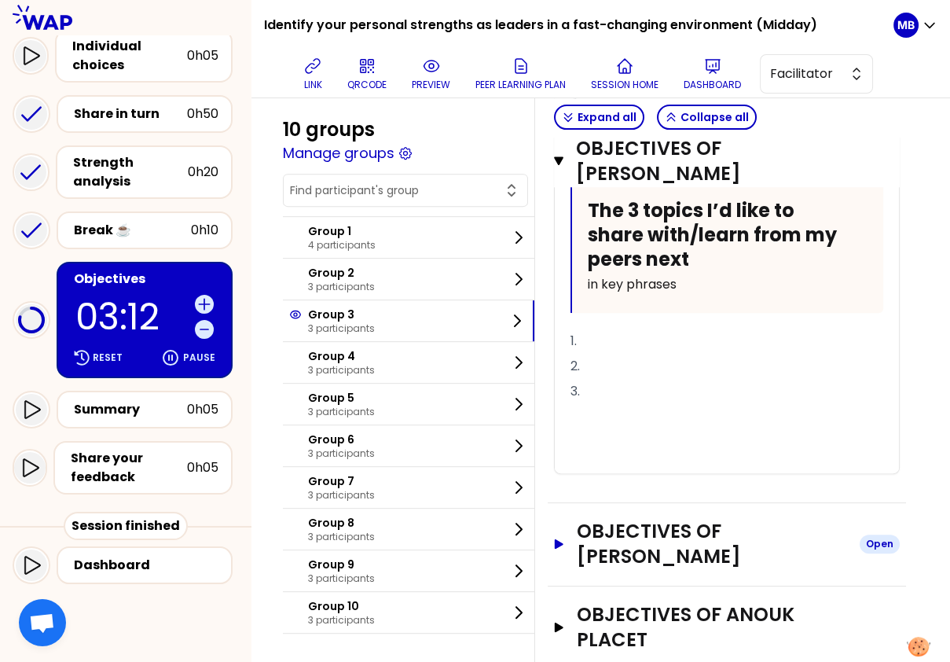
click at [618, 519] on h3 "Objectives of Lukasz Jakubek" at bounding box center [712, 544] width 270 height 50
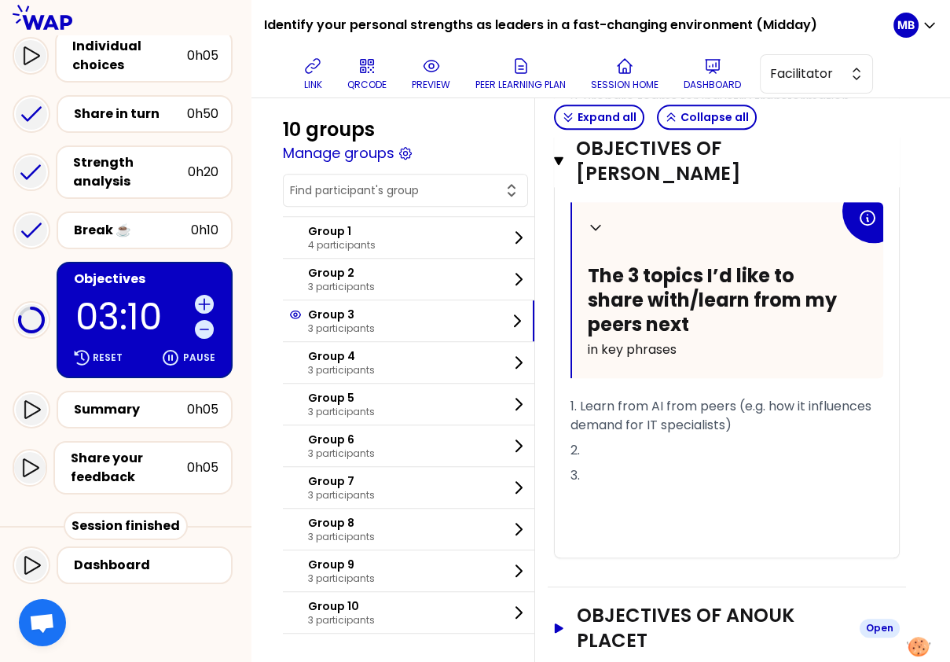
click at [610, 603] on h3 "Objectives of Anouk Placet" at bounding box center [712, 628] width 270 height 50
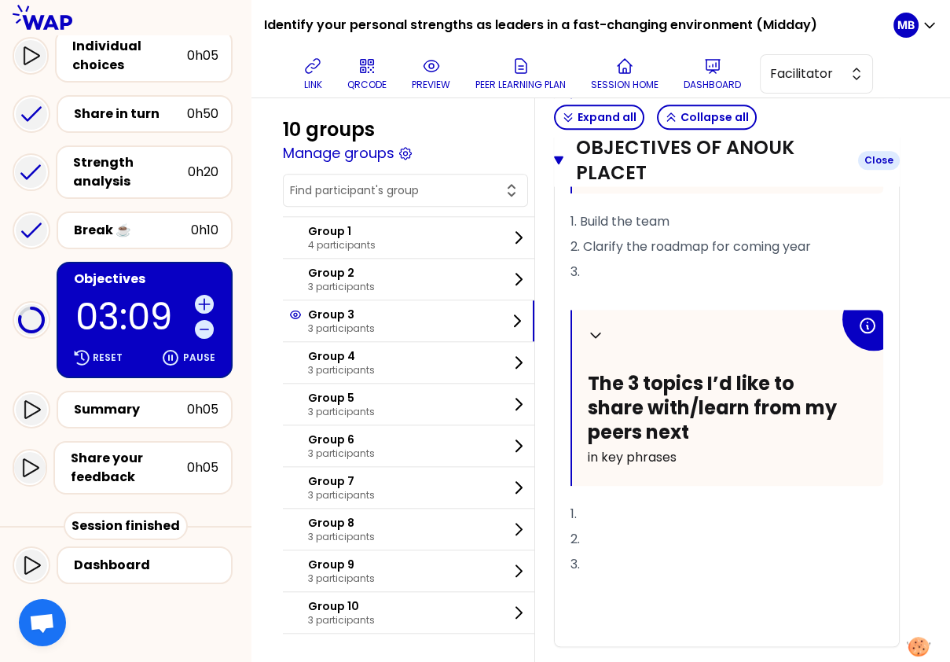
scroll to position [2427, 0]
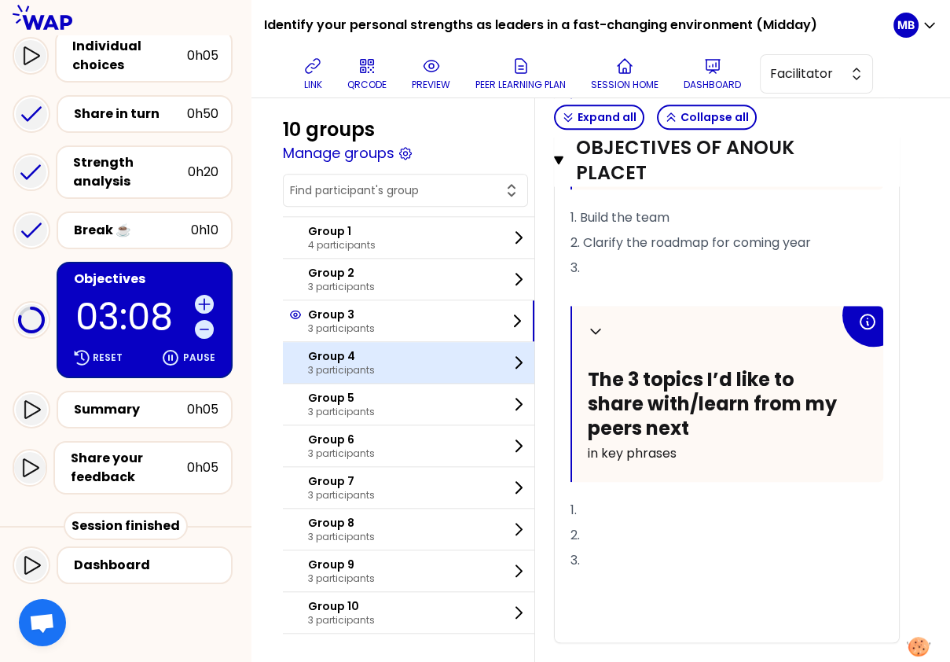
click at [372, 364] on p "3 participants" at bounding box center [341, 370] width 67 height 13
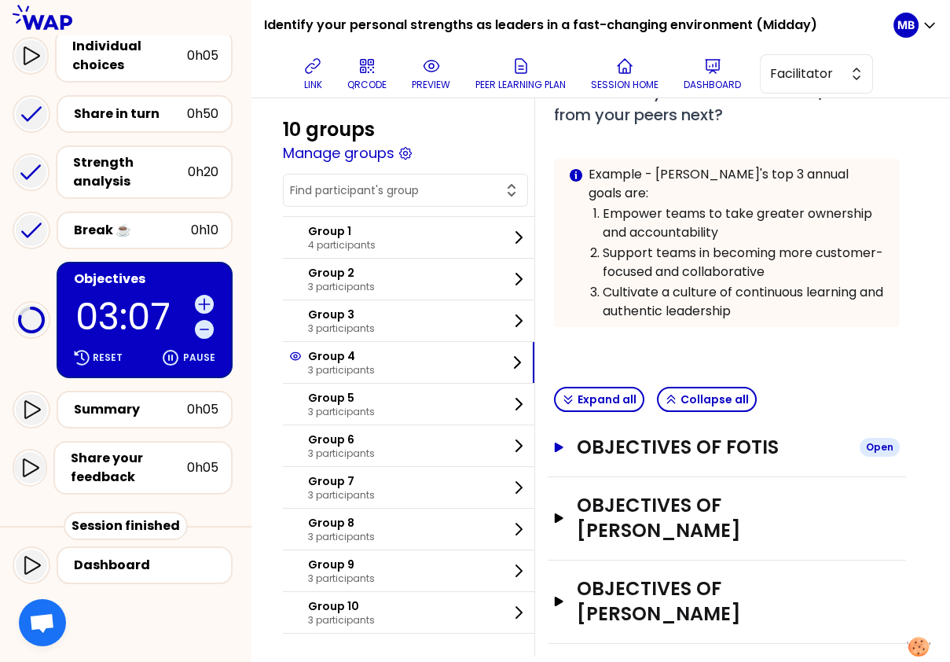
click at [609, 435] on h3 "Objectives of FOTIS" at bounding box center [712, 447] width 270 height 25
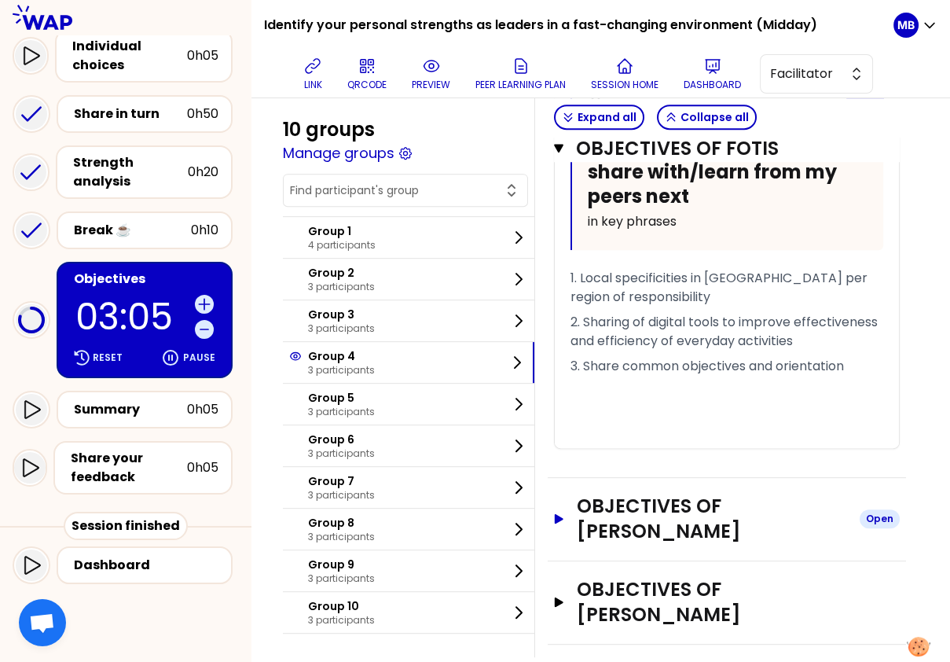
click at [606, 494] on h3 "Objectives of Claudia Rety" at bounding box center [712, 519] width 270 height 50
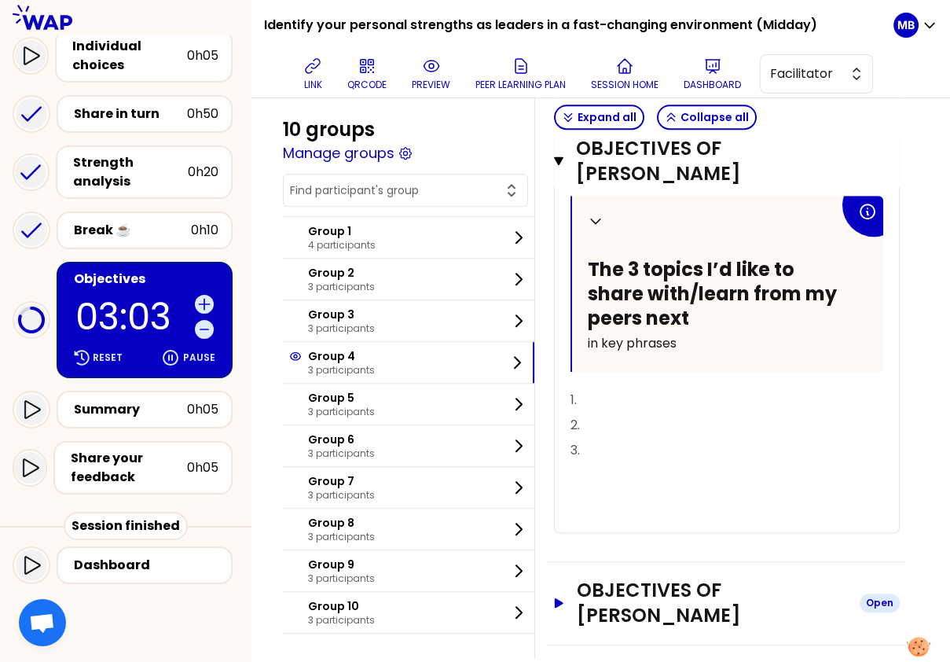
click at [612, 578] on h3 "Objectives of KONSTANTINOS TSOURAPAS" at bounding box center [712, 603] width 270 height 50
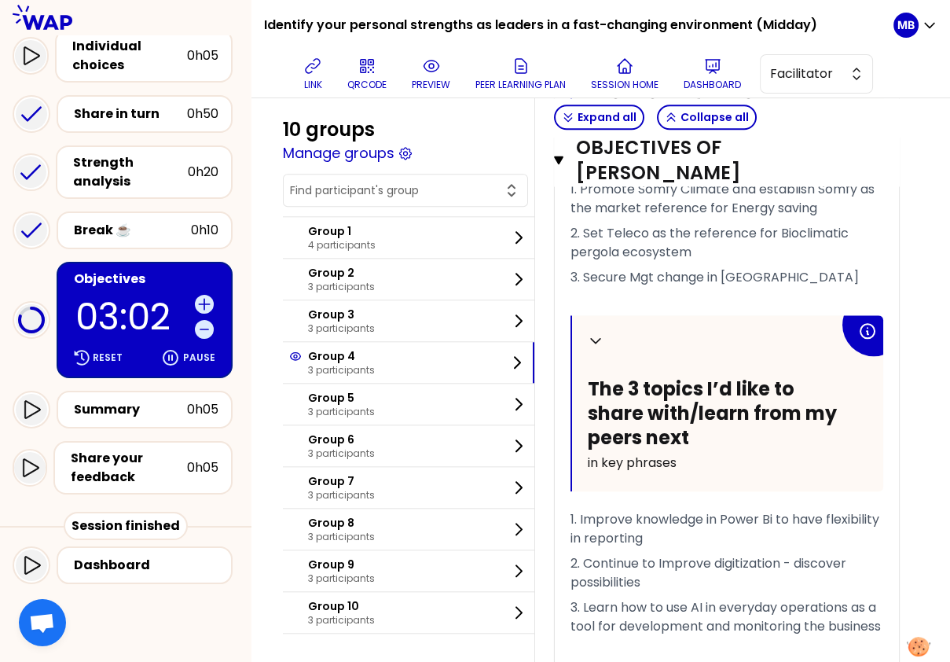
scroll to position [2559, 0]
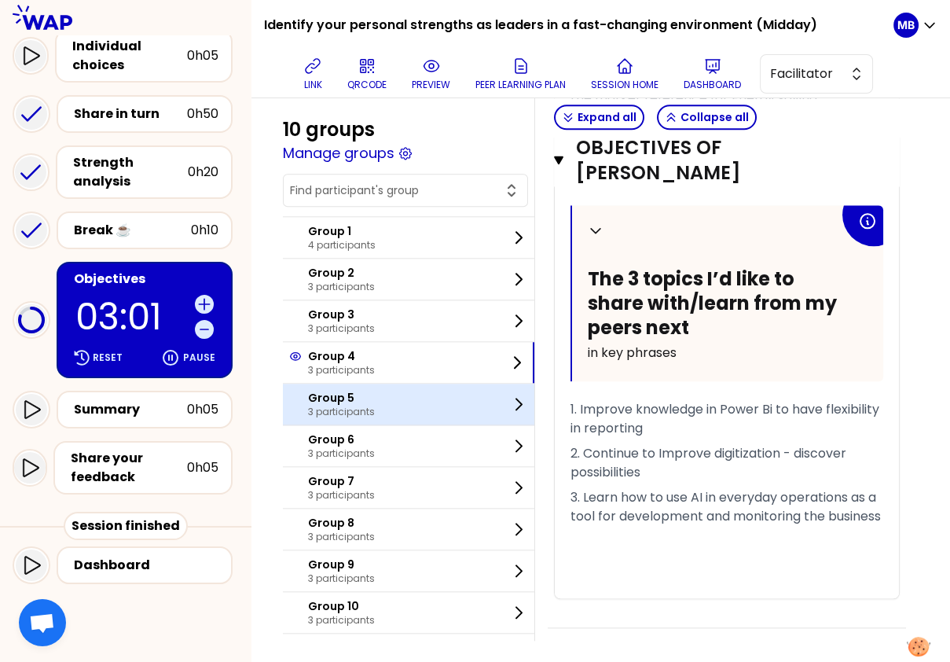
click at [380, 405] on div "Group 5 3 participants" at bounding box center [409, 404] width 252 height 41
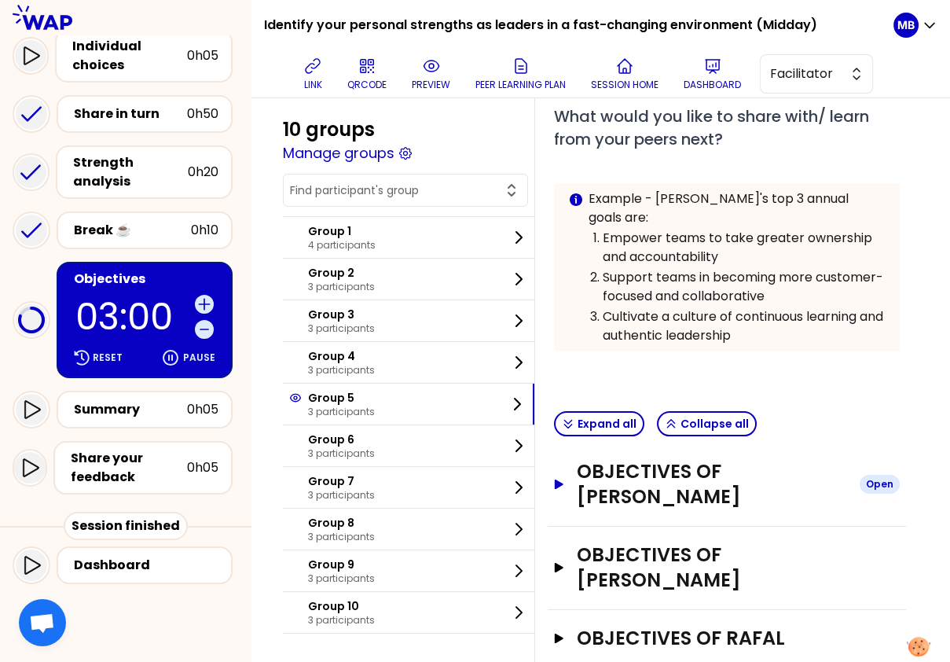
click at [591, 461] on h3 "Objectives of Delphine MARTIN" at bounding box center [712, 484] width 270 height 50
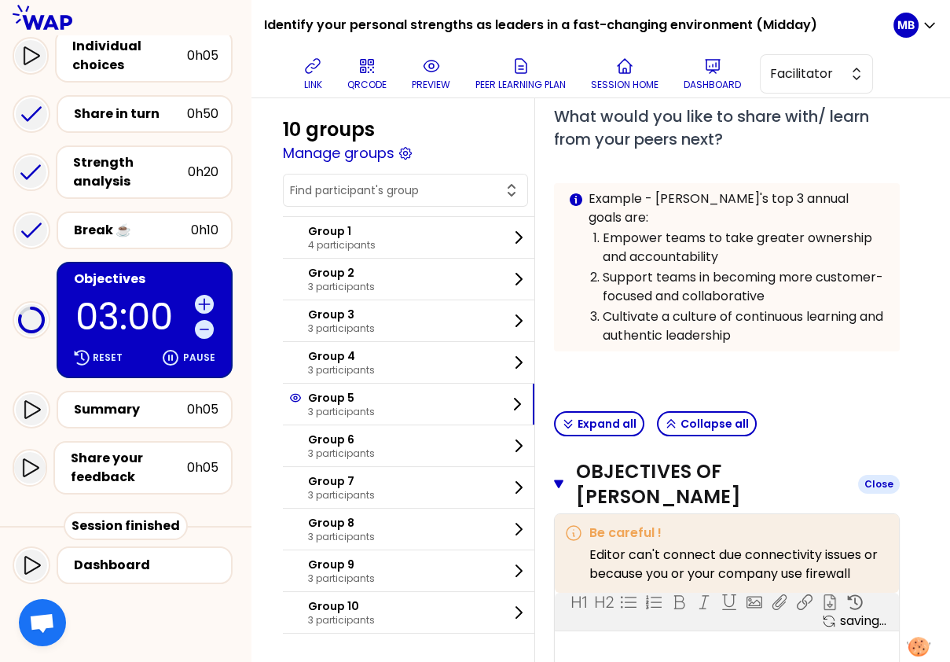
scroll to position [643, 0]
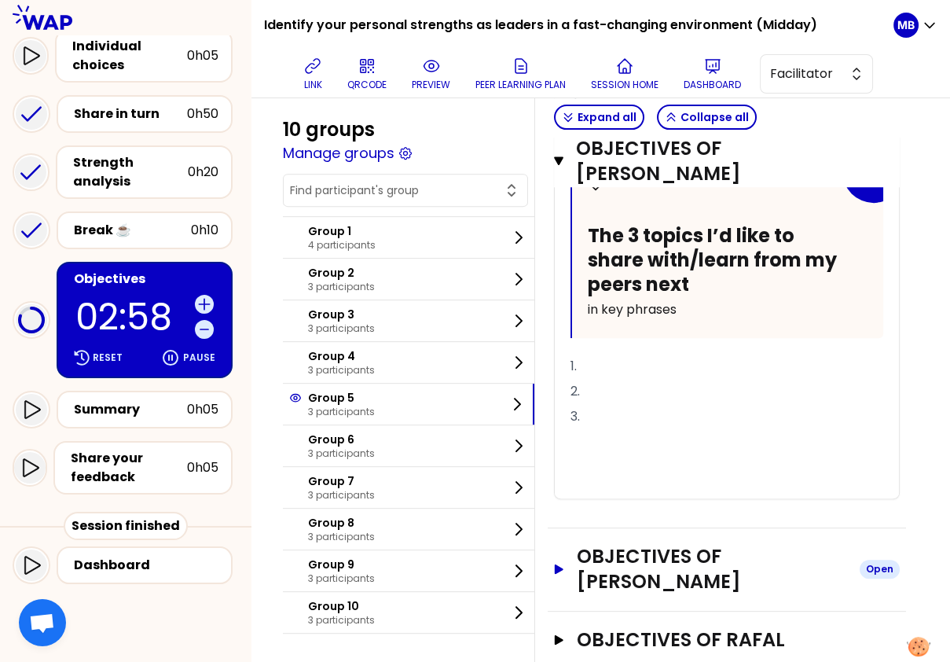
click at [605, 544] on h3 "Objectives of Célia HENRY" at bounding box center [712, 569] width 270 height 50
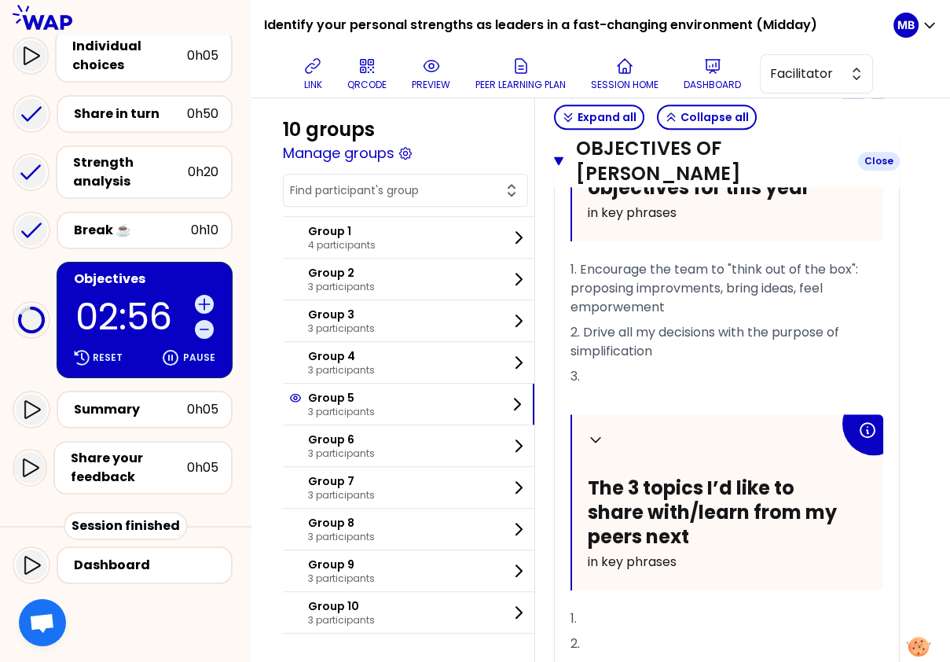
scroll to position [1731, 0]
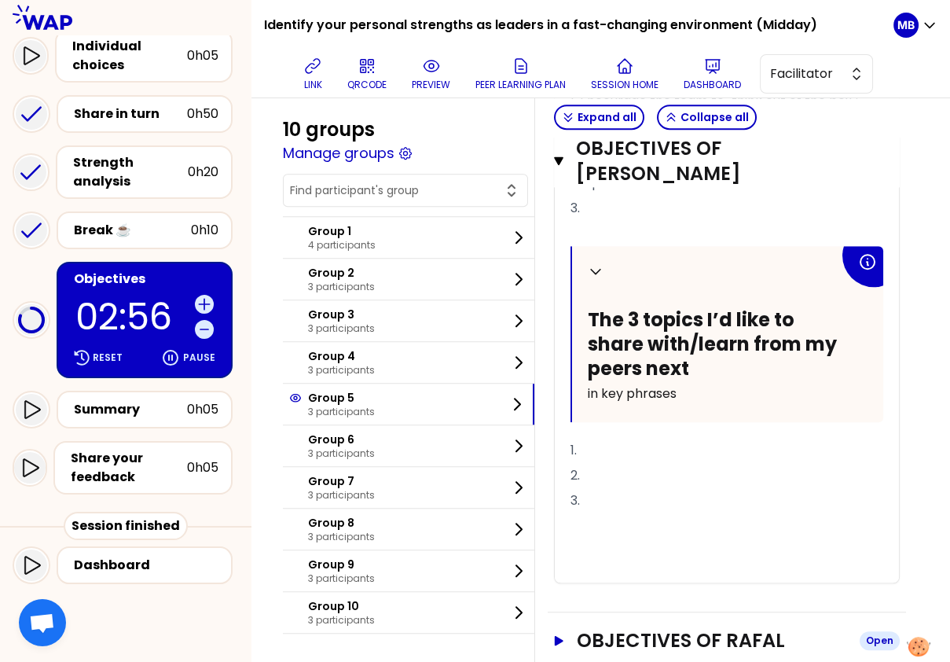
click at [609, 628] on h3 "Objectives of RAFAL" at bounding box center [712, 640] width 270 height 25
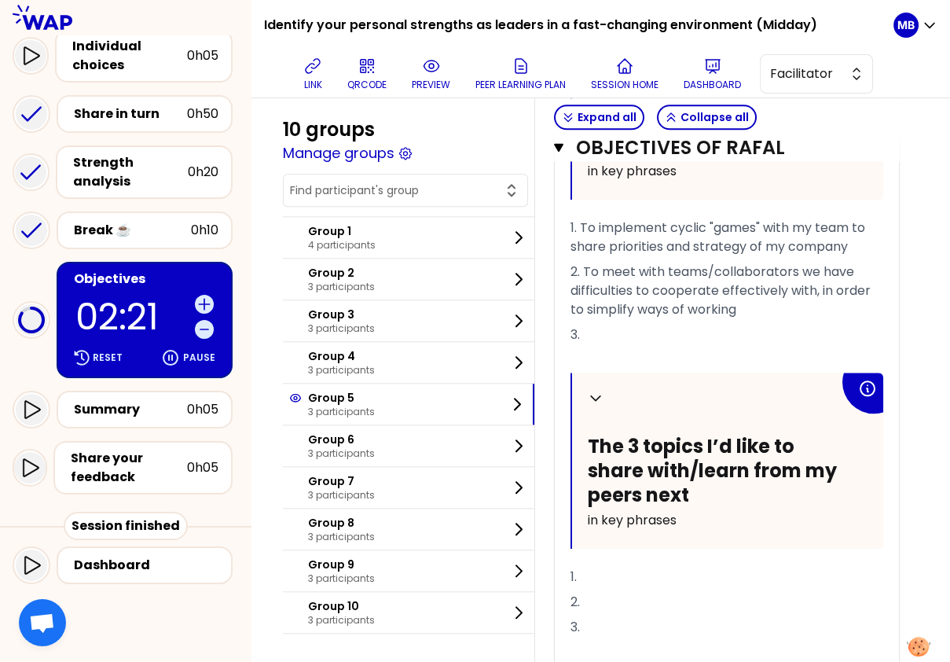
scroll to position [2392, 0]
click at [131, 406] on div "Summary" at bounding box center [130, 409] width 113 height 19
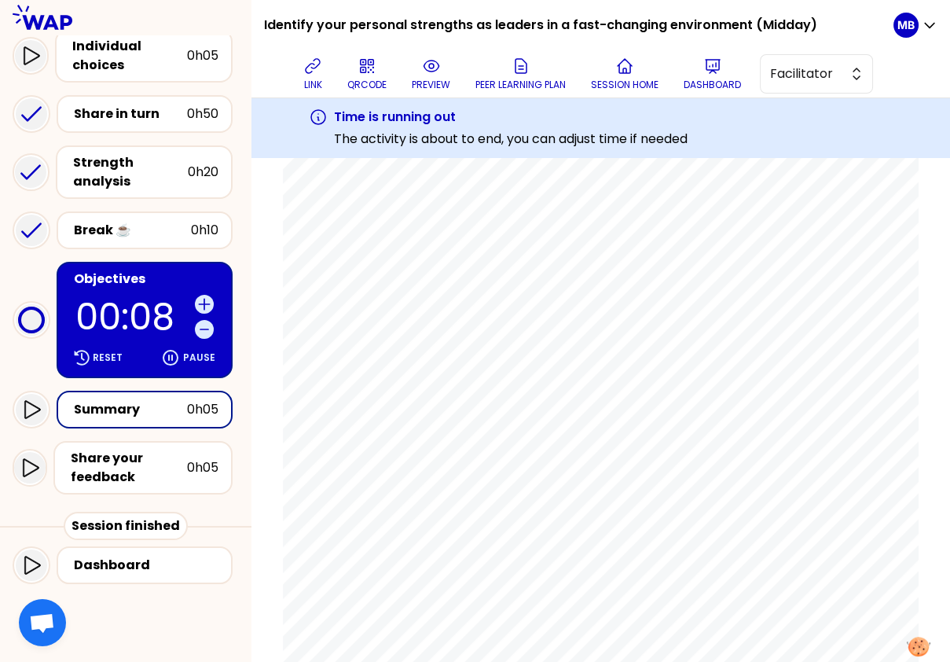
scroll to position [1291, 0]
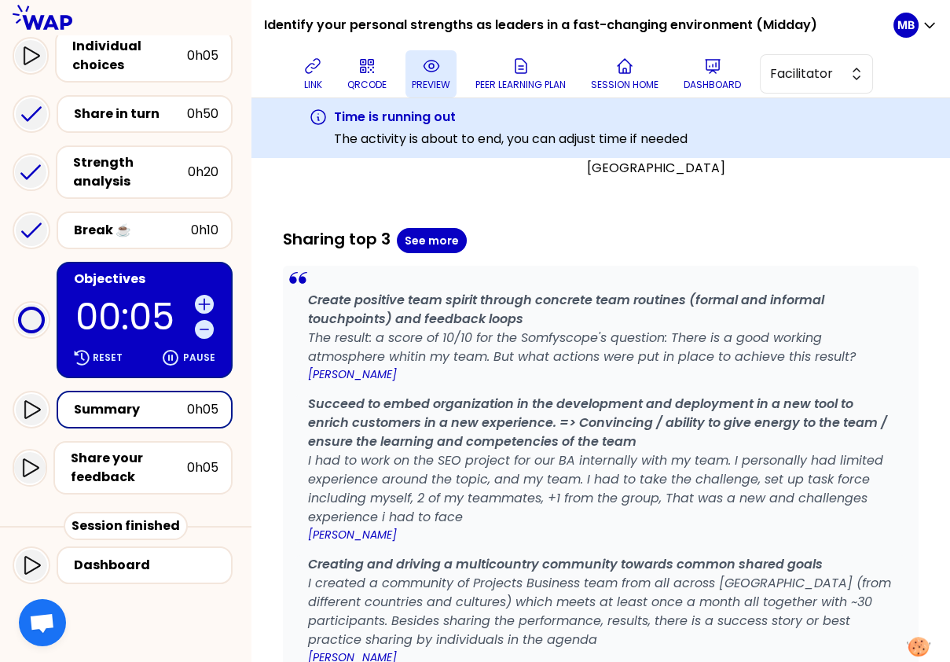
click at [429, 80] on p "preview" at bounding box center [431, 85] width 39 height 13
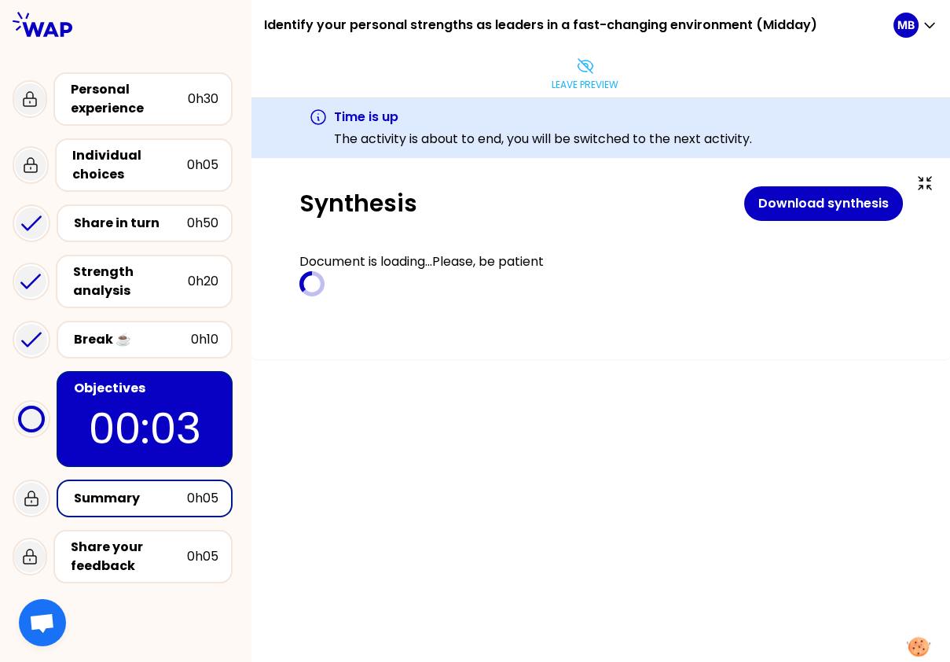
click at [131, 500] on div "Summary" at bounding box center [130, 498] width 113 height 19
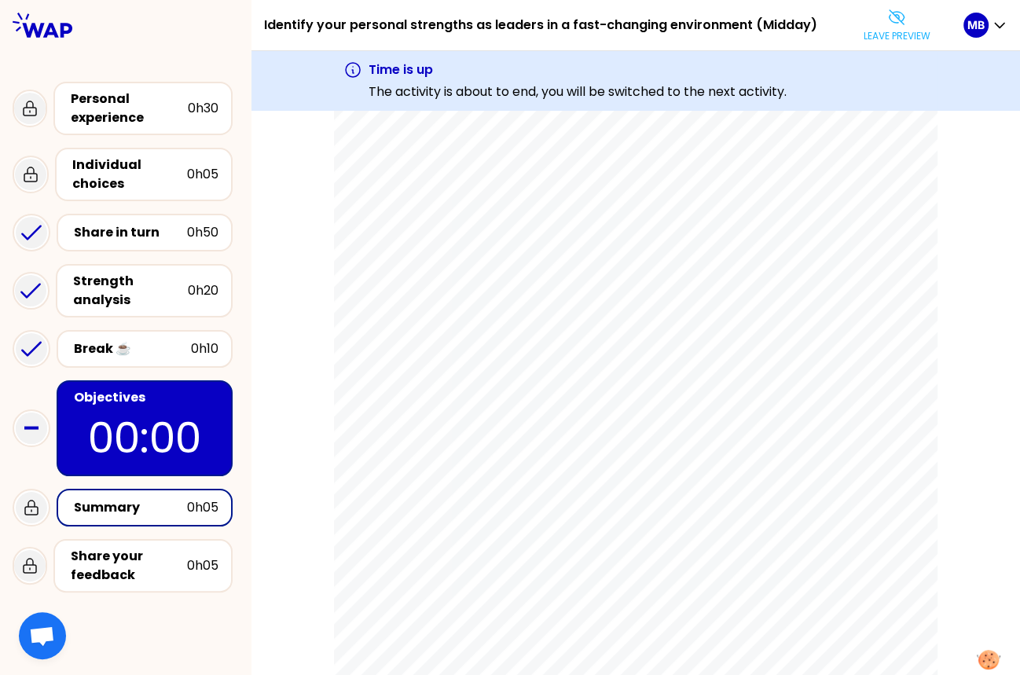
scroll to position [1179, 0]
click at [160, 564] on div "Share your feedback" at bounding box center [129, 566] width 116 height 38
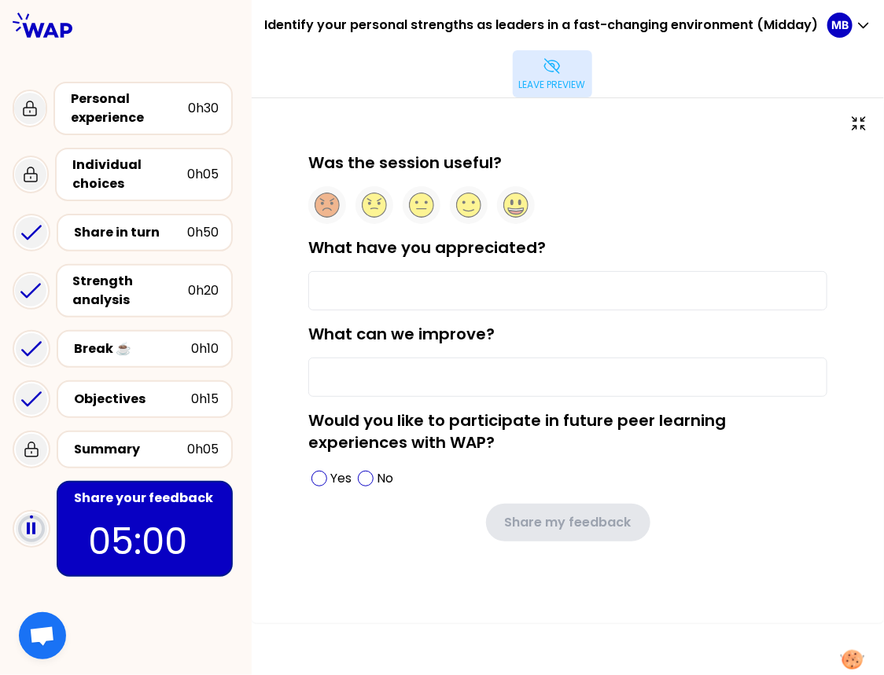
click at [556, 74] on icon at bounding box center [551, 66] width 19 height 19
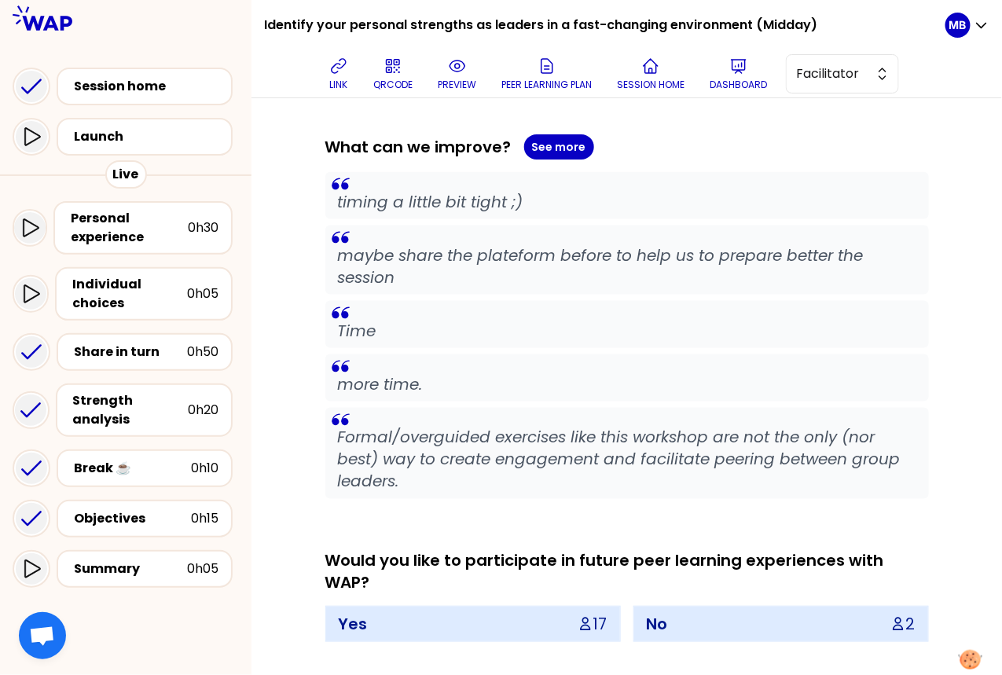
scroll to position [572, 0]
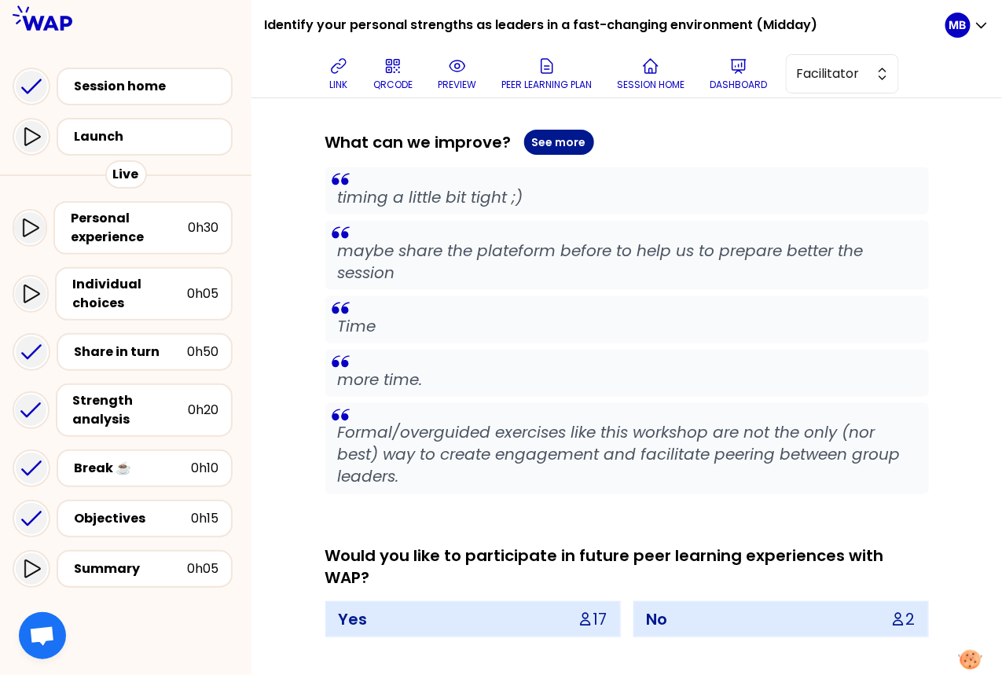
click at [543, 145] on button "See more" at bounding box center [559, 142] width 70 height 25
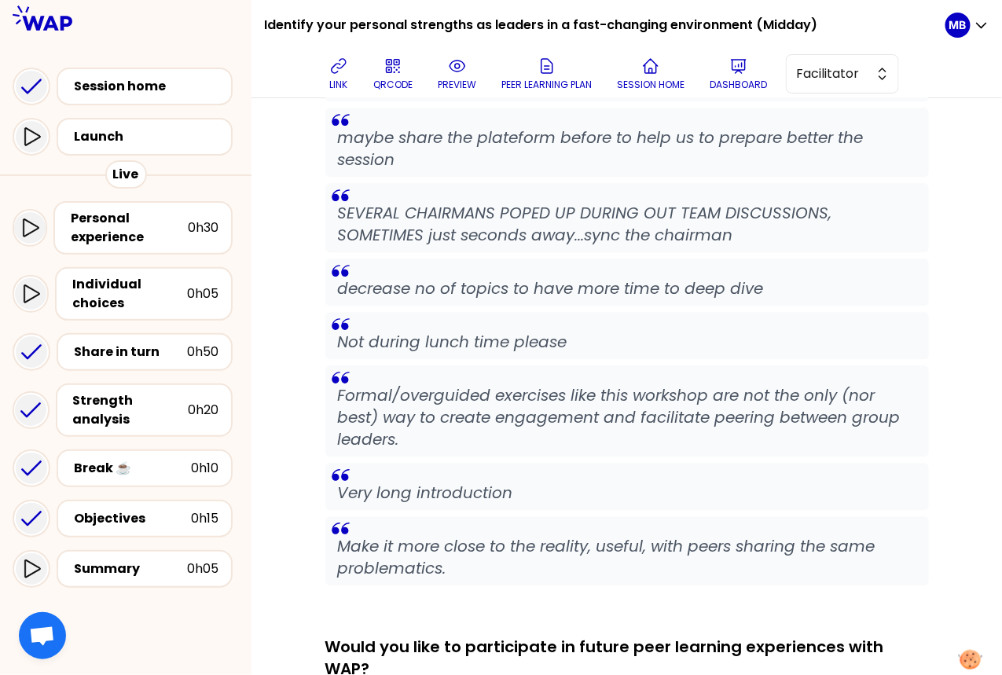
scroll to position [1168, 0]
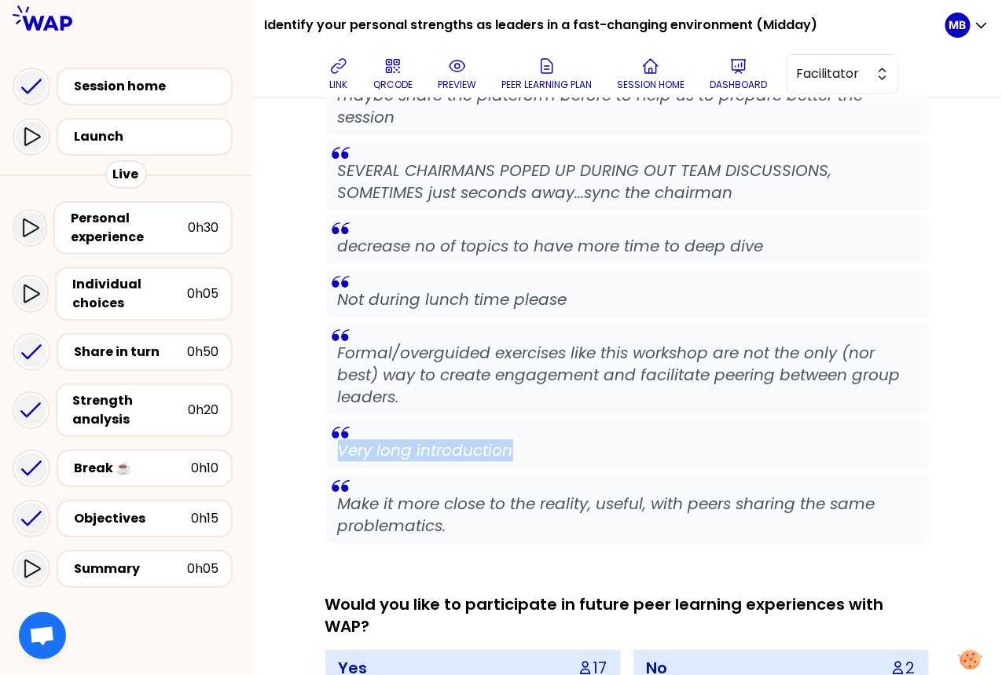
drag, startPoint x: 518, startPoint y: 450, endPoint x: 334, endPoint y: 444, distance: 184.0
click at [334, 444] on blockquote "Very long introduction" at bounding box center [627, 444] width 604 height 47
click at [509, 443] on p "Very long introduction" at bounding box center [627, 450] width 579 height 22
drag, startPoint x: 519, startPoint y: 446, endPoint x: 325, endPoint y: 443, distance: 194.2
click at [325, 443] on blockquote "Very long introduction" at bounding box center [627, 444] width 604 height 47
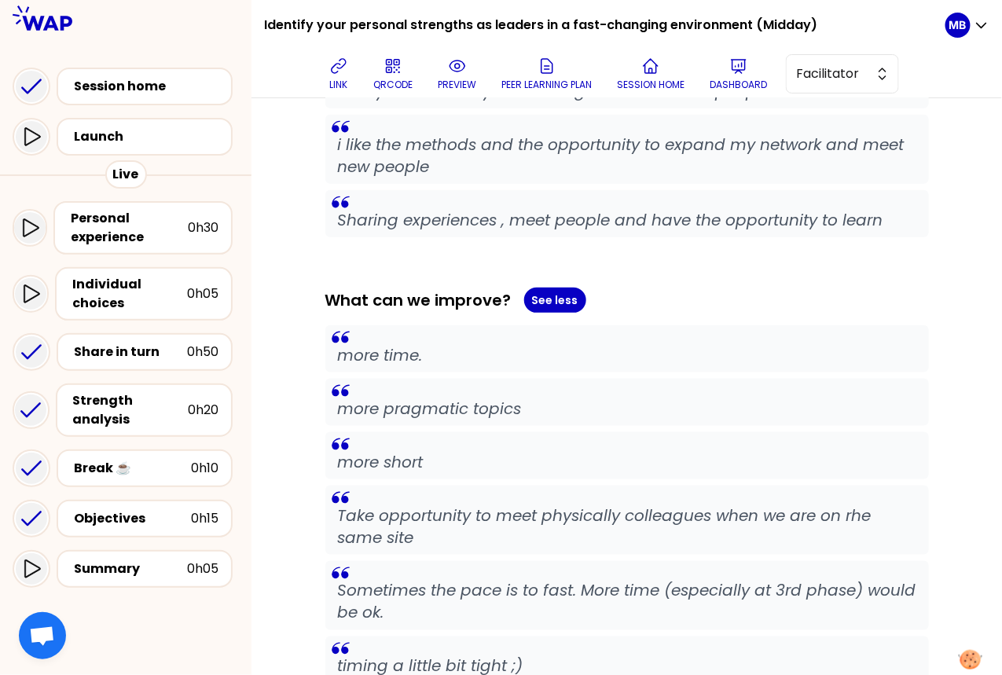
scroll to position [0, 0]
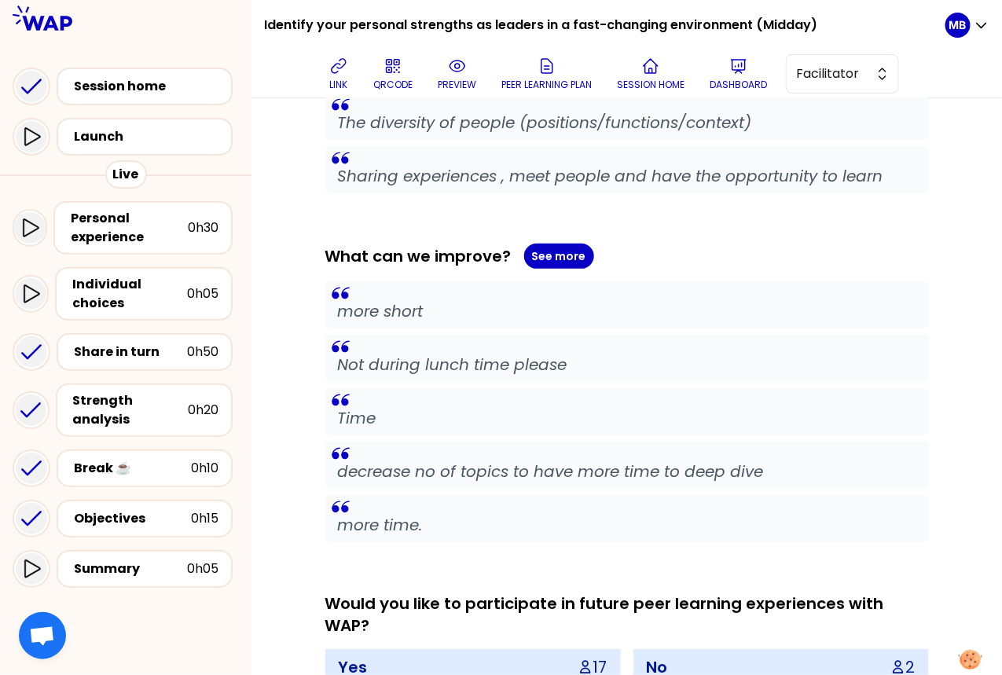
scroll to position [504, 0]
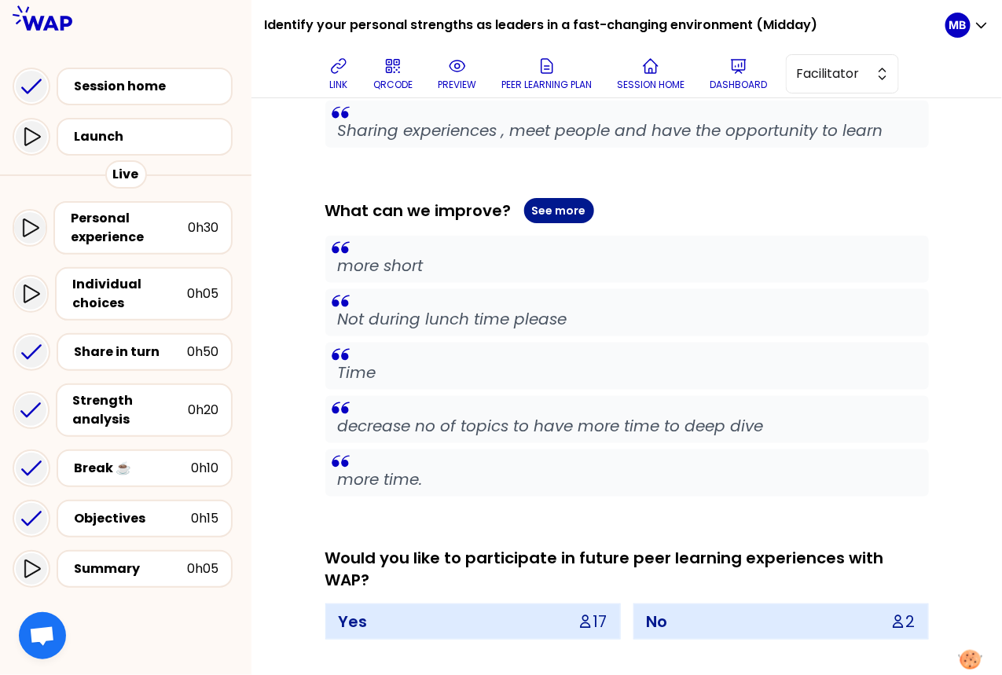
click at [560, 211] on button "See more" at bounding box center [559, 210] width 70 height 25
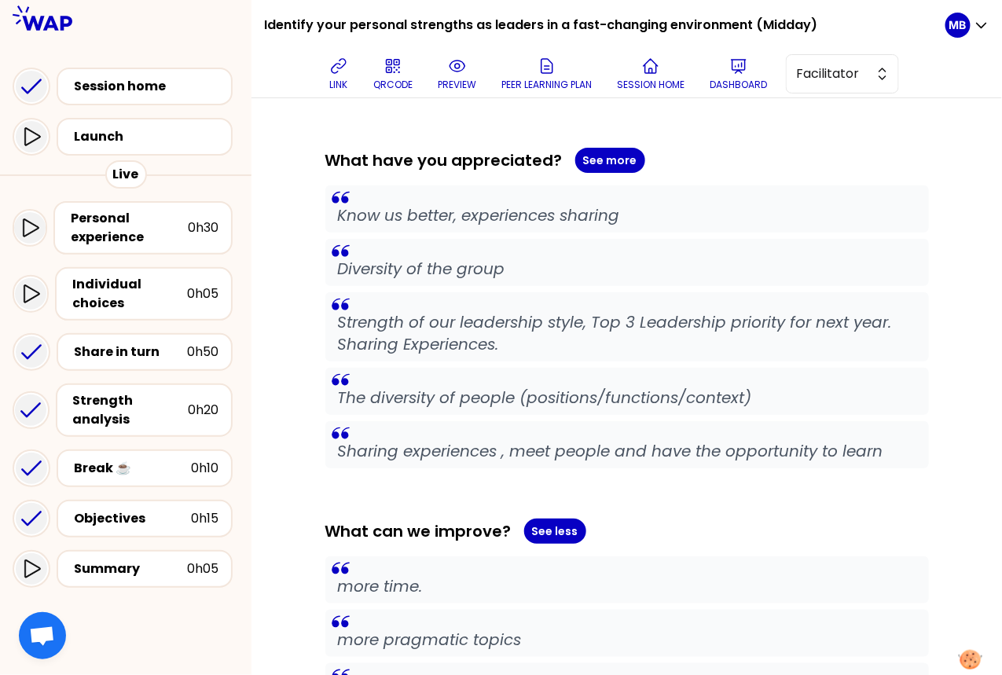
scroll to position [0, 0]
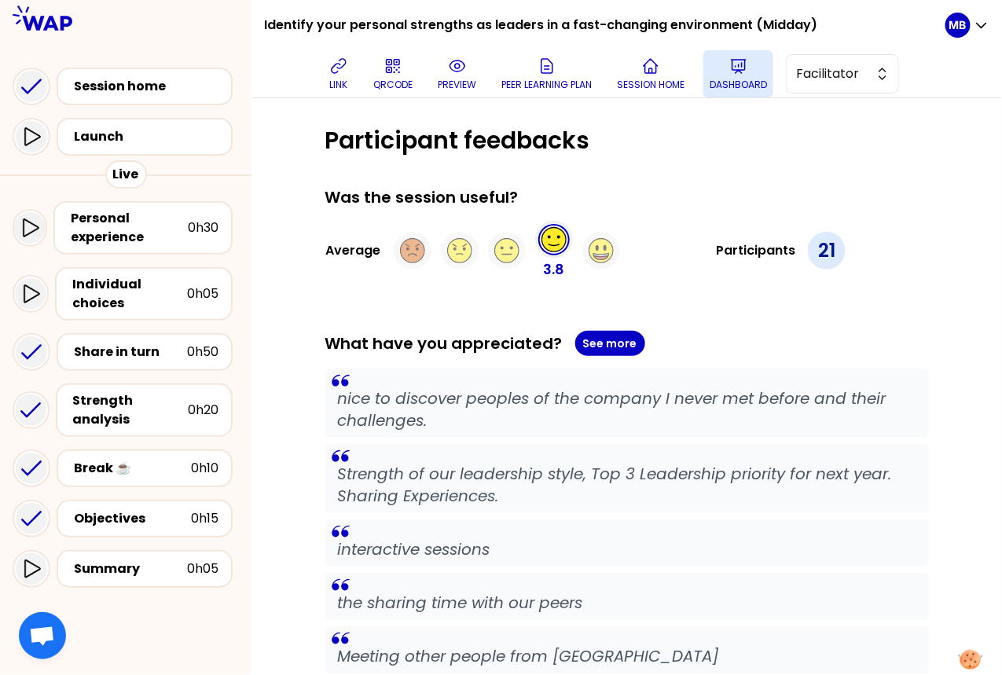
click at [742, 62] on icon at bounding box center [739, 66] width 14 height 13
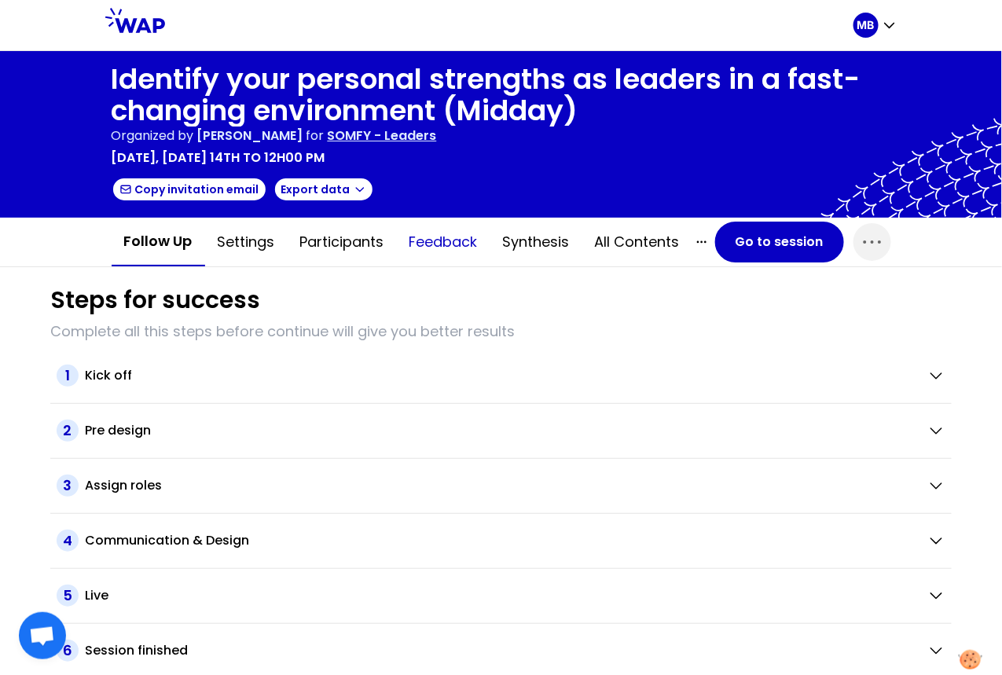
click at [449, 246] on button "Feedback" at bounding box center [444, 242] width 94 height 47
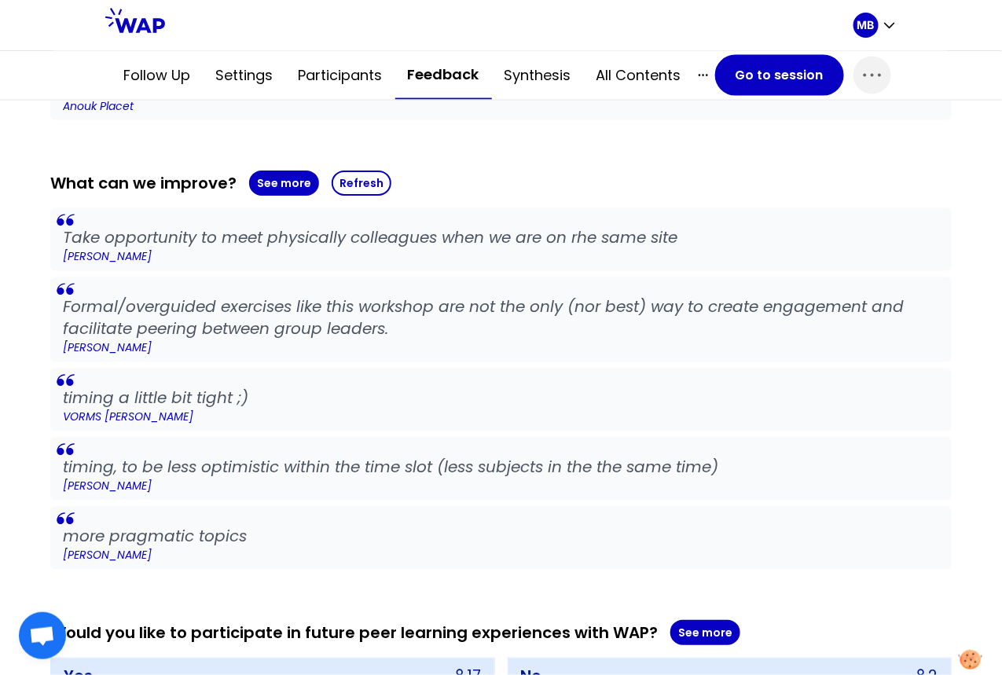
scroll to position [706, 0]
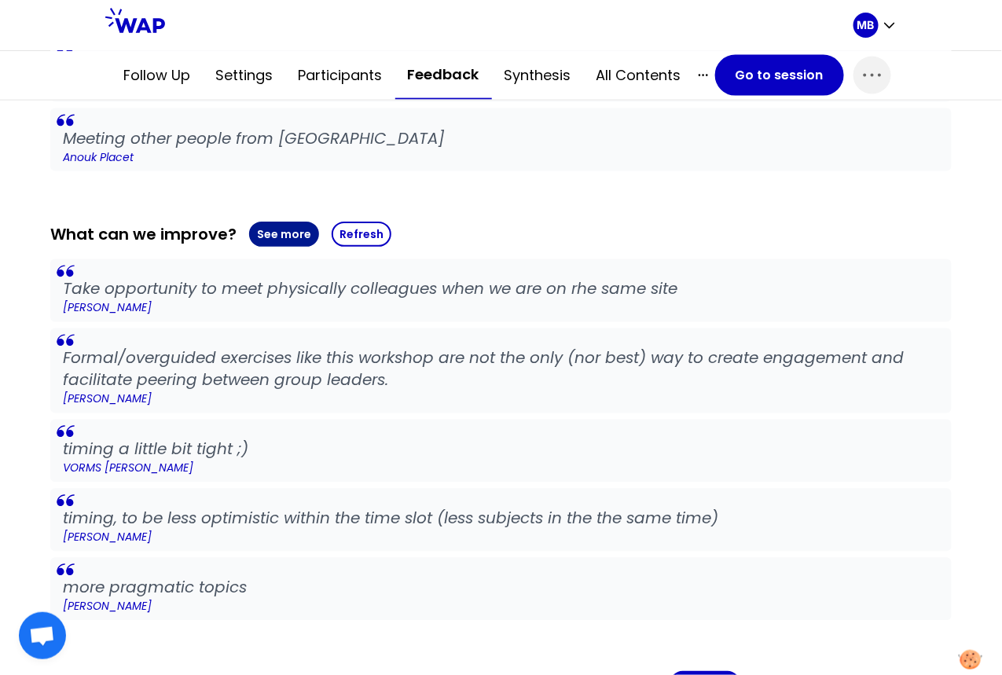
click at [277, 241] on button "See more" at bounding box center [284, 234] width 70 height 25
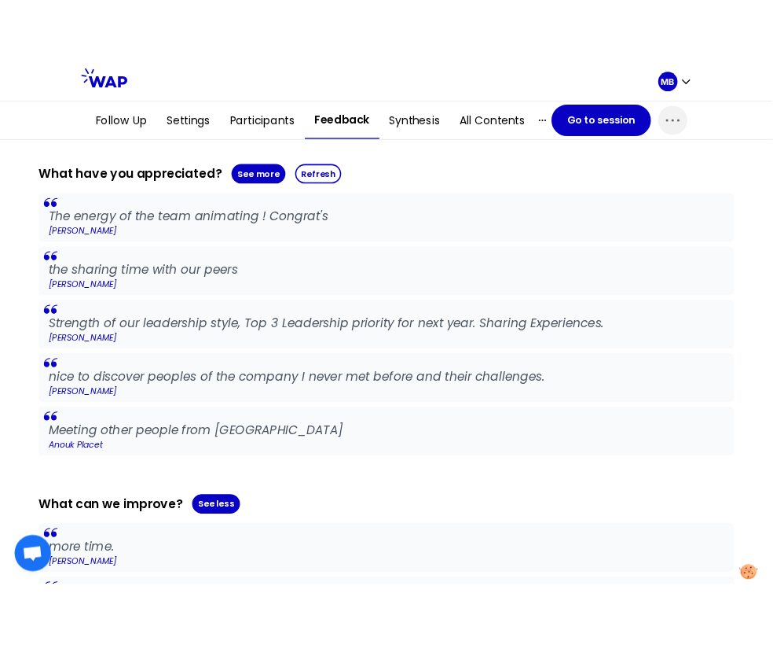
scroll to position [165, 0]
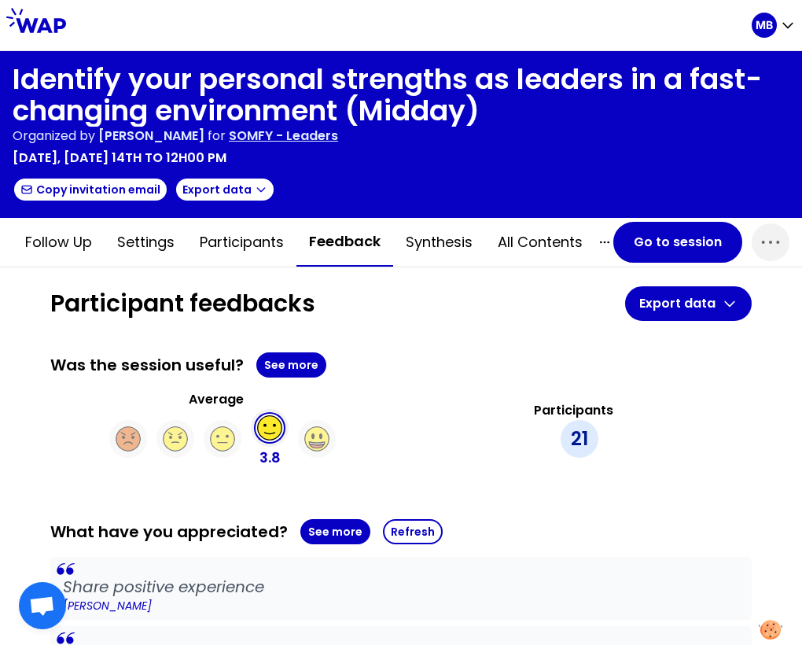
scroll to position [193, 0]
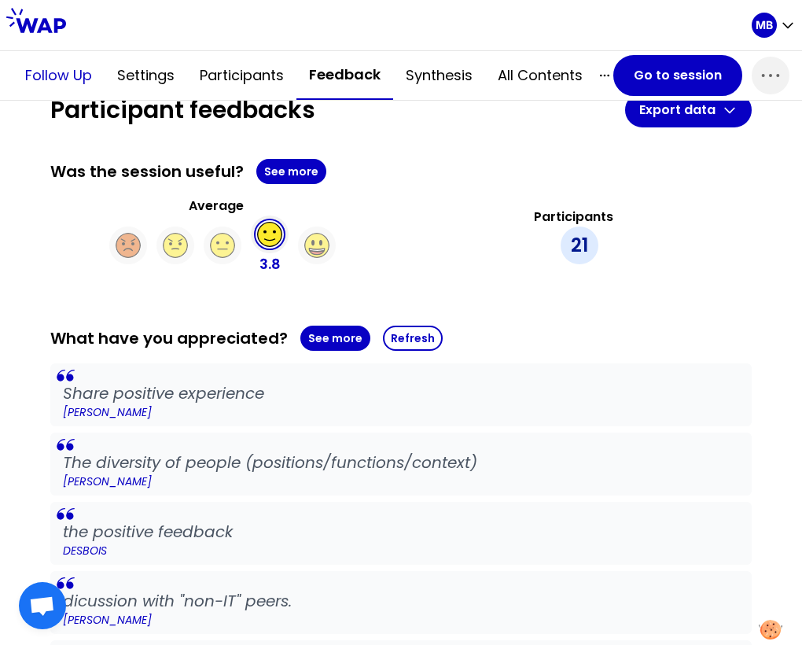
click at [39, 82] on button "Follow up" at bounding box center [59, 75] width 92 height 47
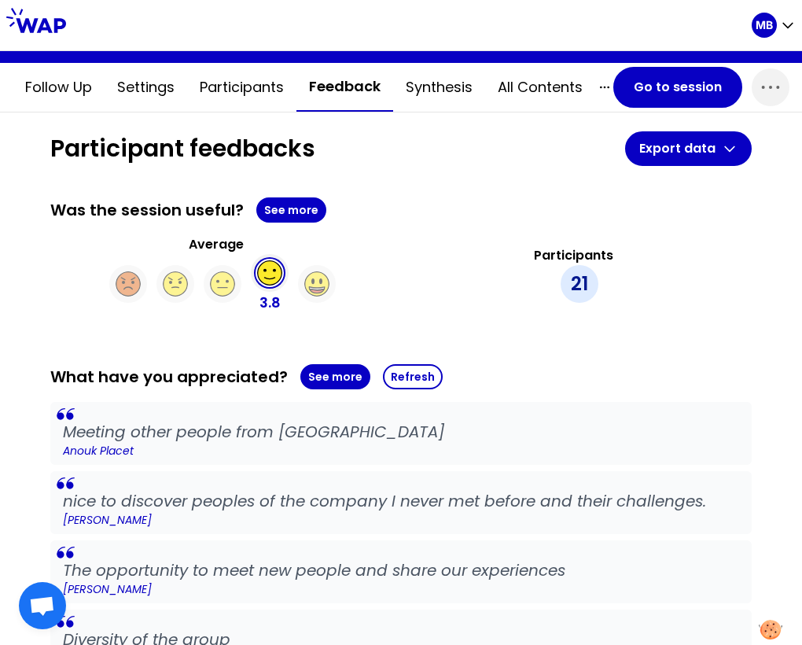
scroll to position [153, 0]
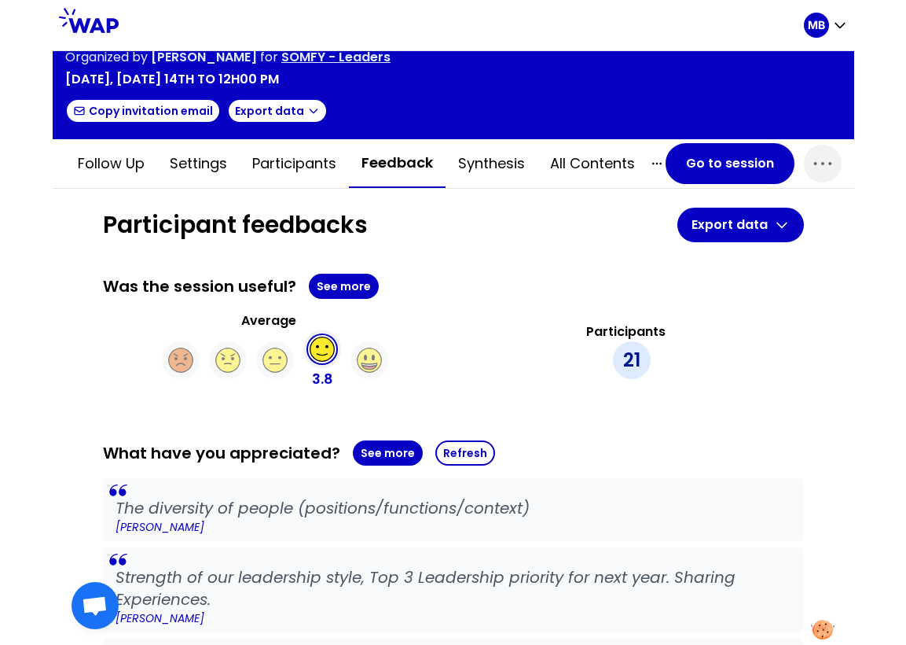
scroll to position [203, 0]
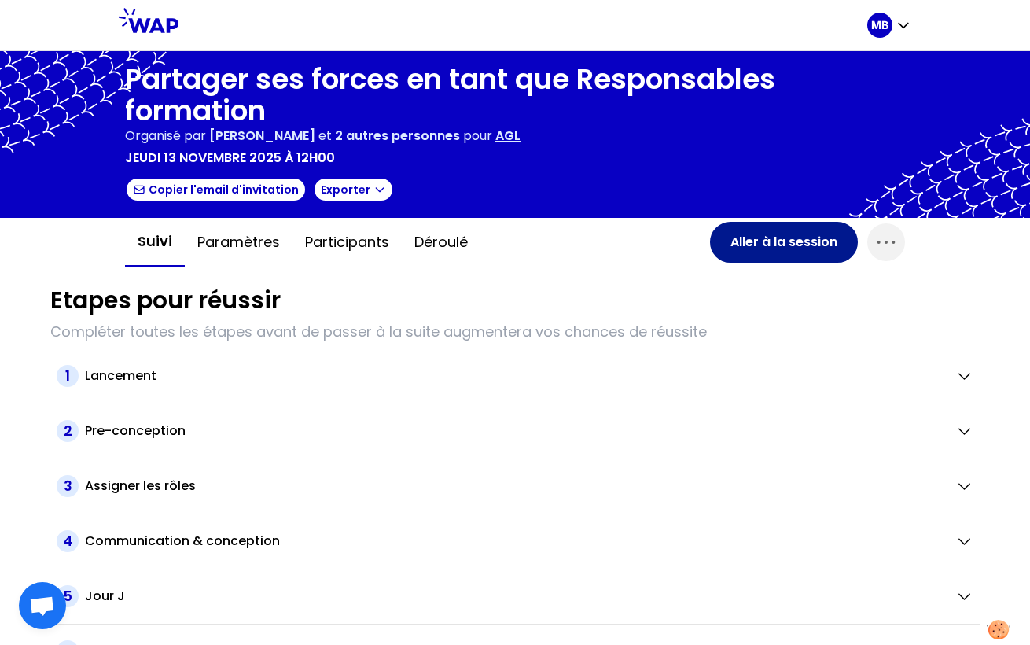
click at [766, 244] on button "Aller à la session" at bounding box center [784, 242] width 148 height 41
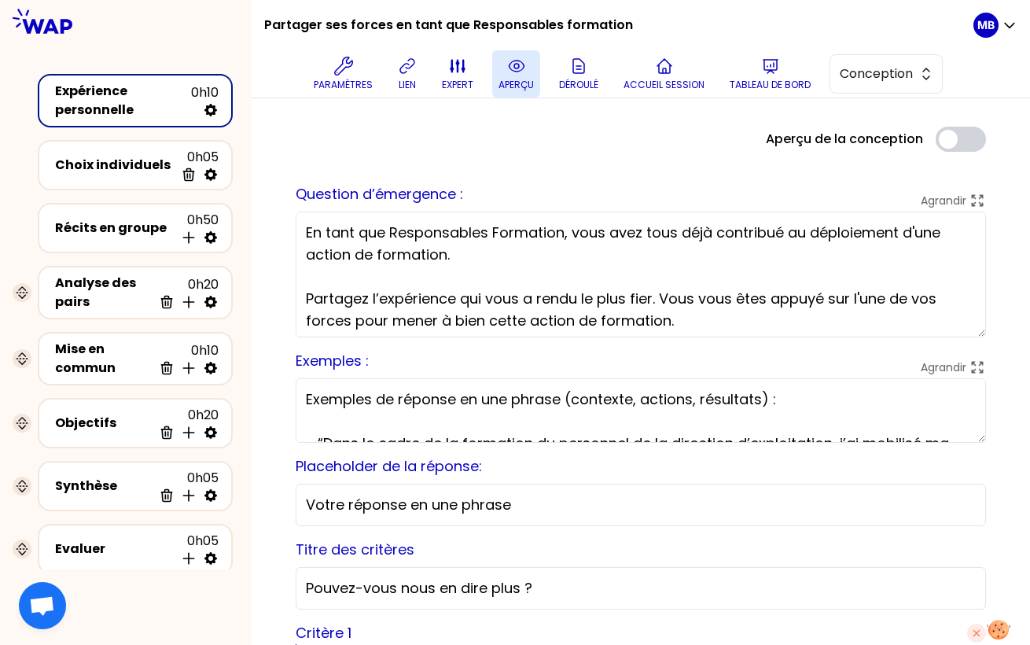
click at [505, 68] on button "aperçu" at bounding box center [516, 73] width 48 height 47
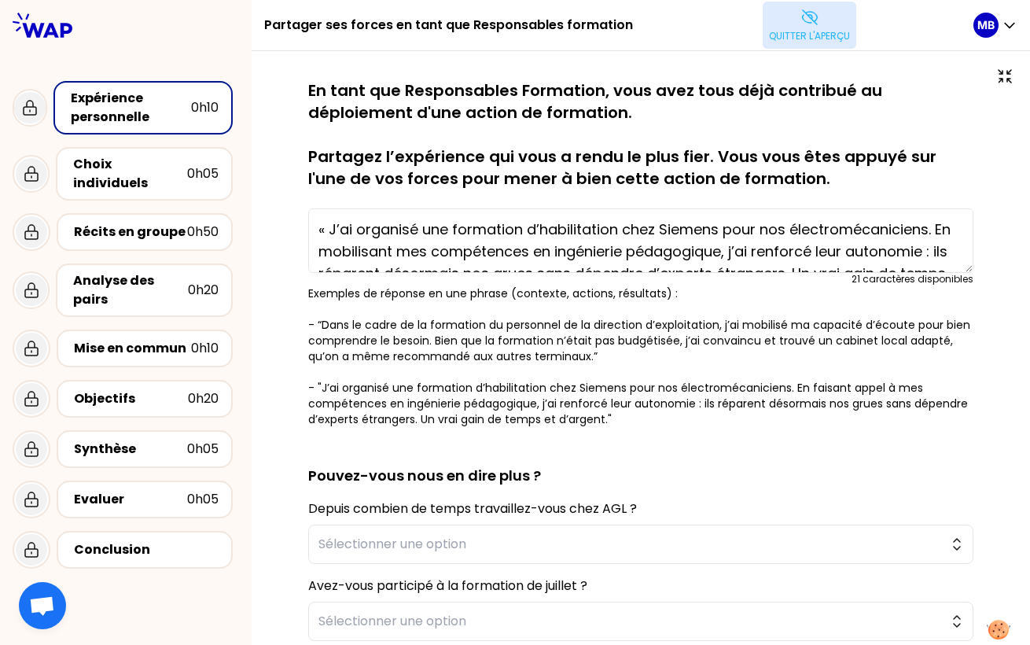
click at [790, 39] on p "Quitter l'aperçu" at bounding box center [809, 36] width 81 height 13
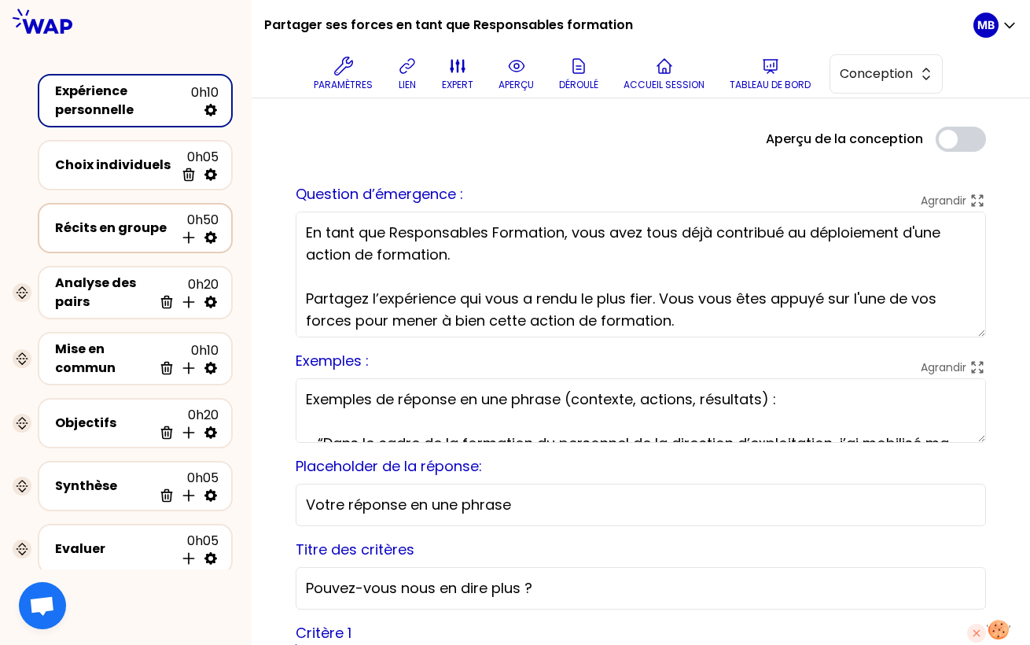
click at [211, 237] on icon at bounding box center [211, 238] width 16 height 16
select select "5"
select select "all"
select select "false"
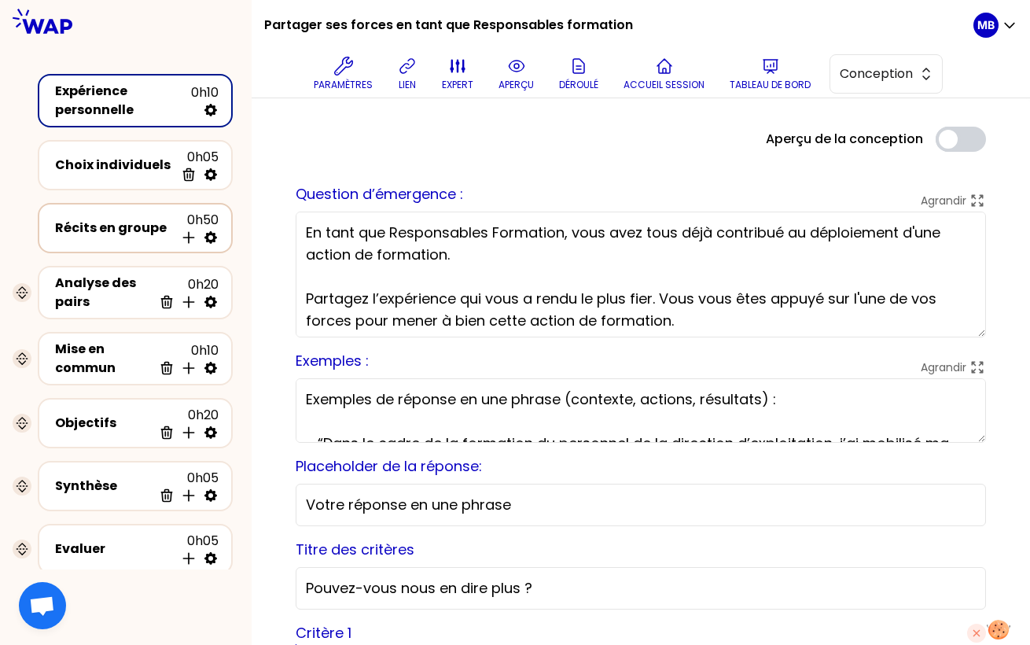
select select "Each"
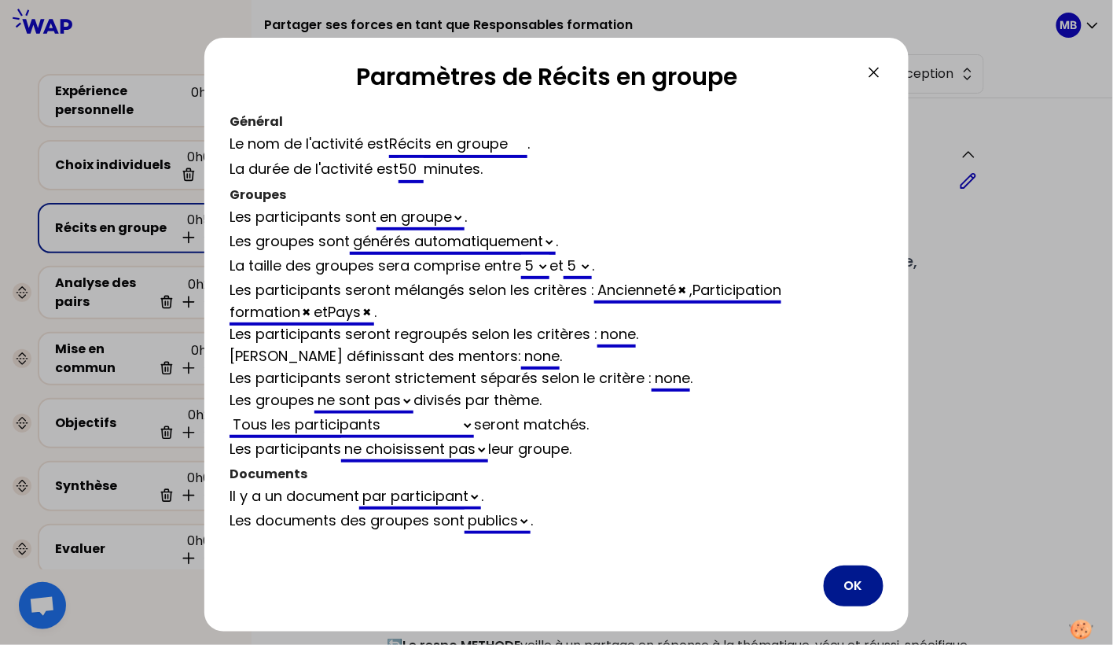
click at [856, 576] on button "OK" at bounding box center [854, 585] width 60 height 41
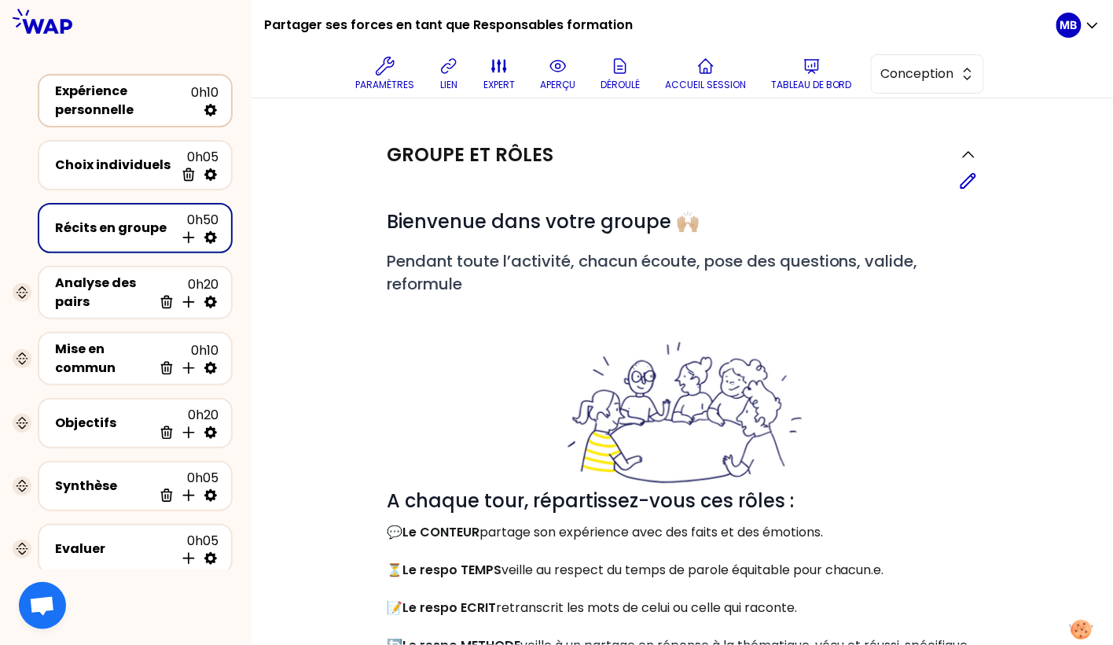
click at [136, 106] on div "Expérience personnelle" at bounding box center [123, 101] width 136 height 38
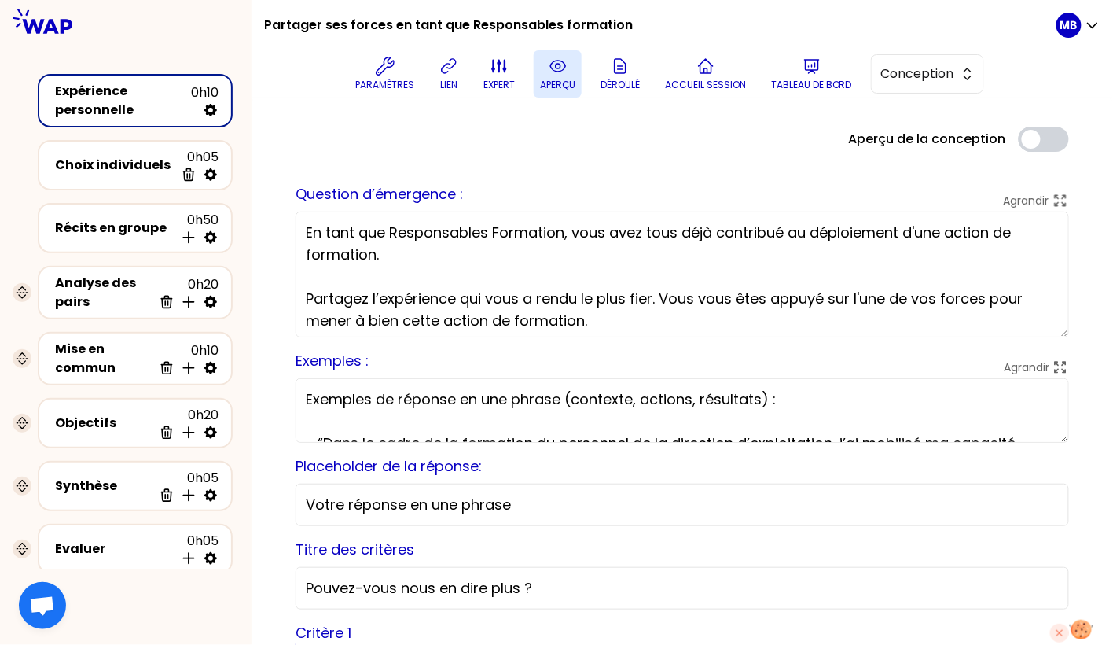
click at [560, 80] on p "aperçu" at bounding box center [557, 85] width 35 height 13
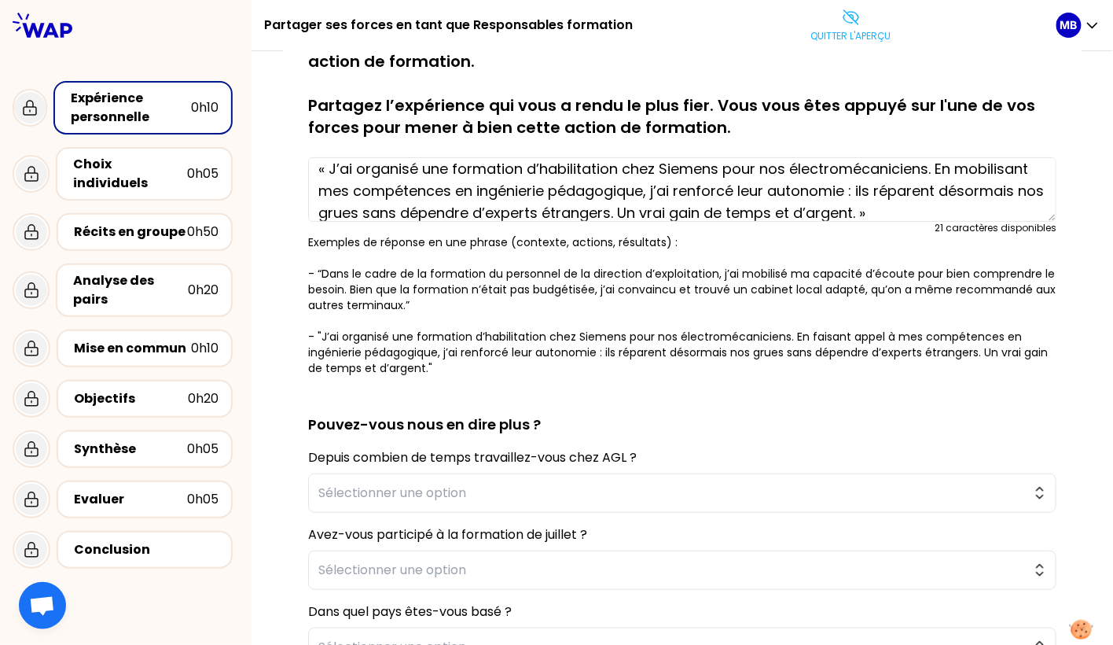
scroll to position [53, 0]
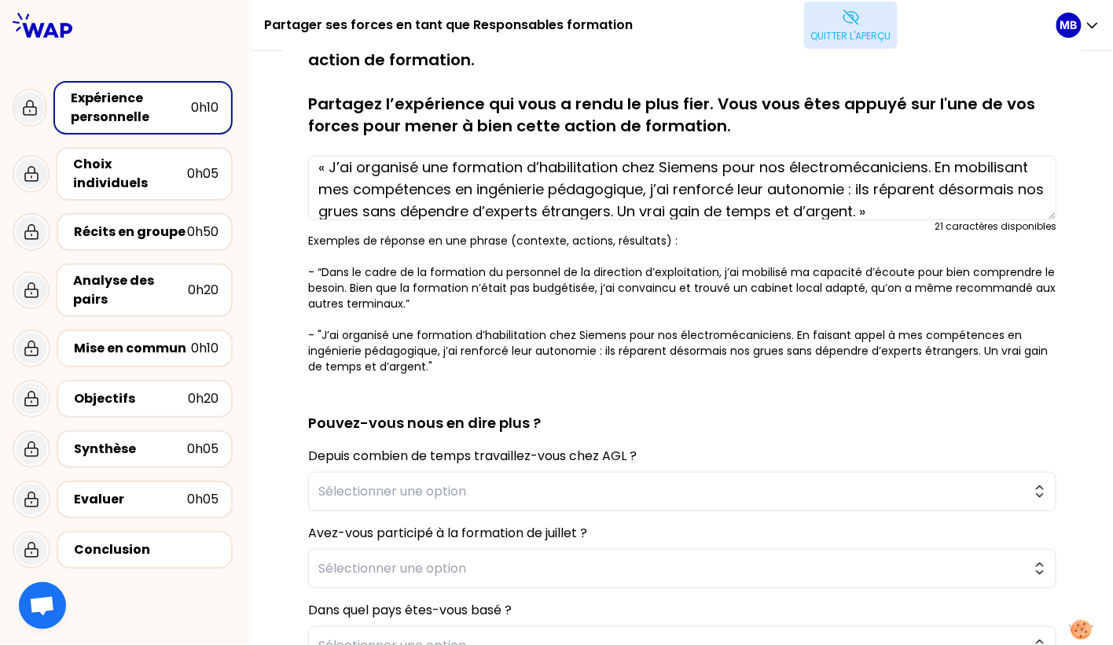
click at [847, 14] on icon at bounding box center [851, 17] width 19 height 19
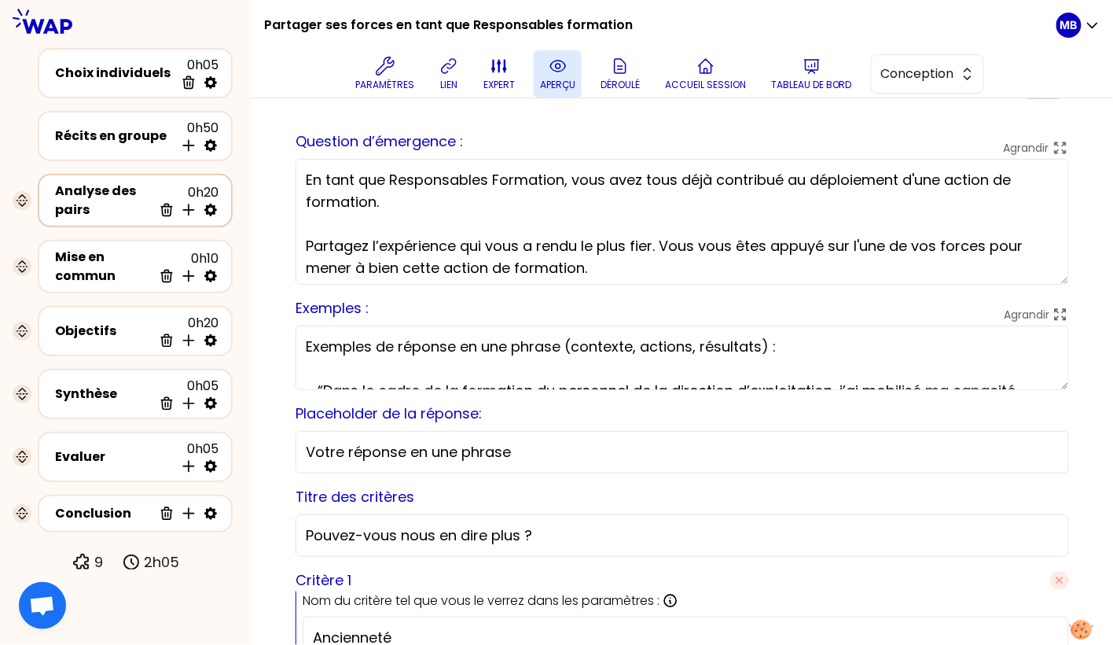
scroll to position [0, 0]
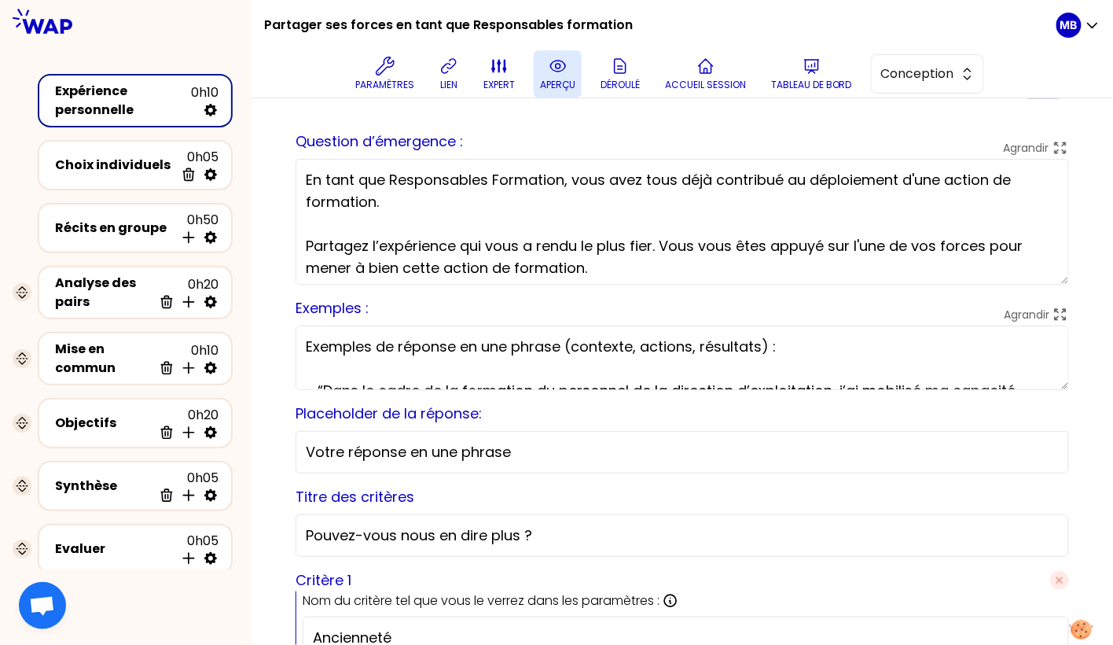
click at [210, 110] on icon at bounding box center [211, 110] width 16 height 16
select select "false"
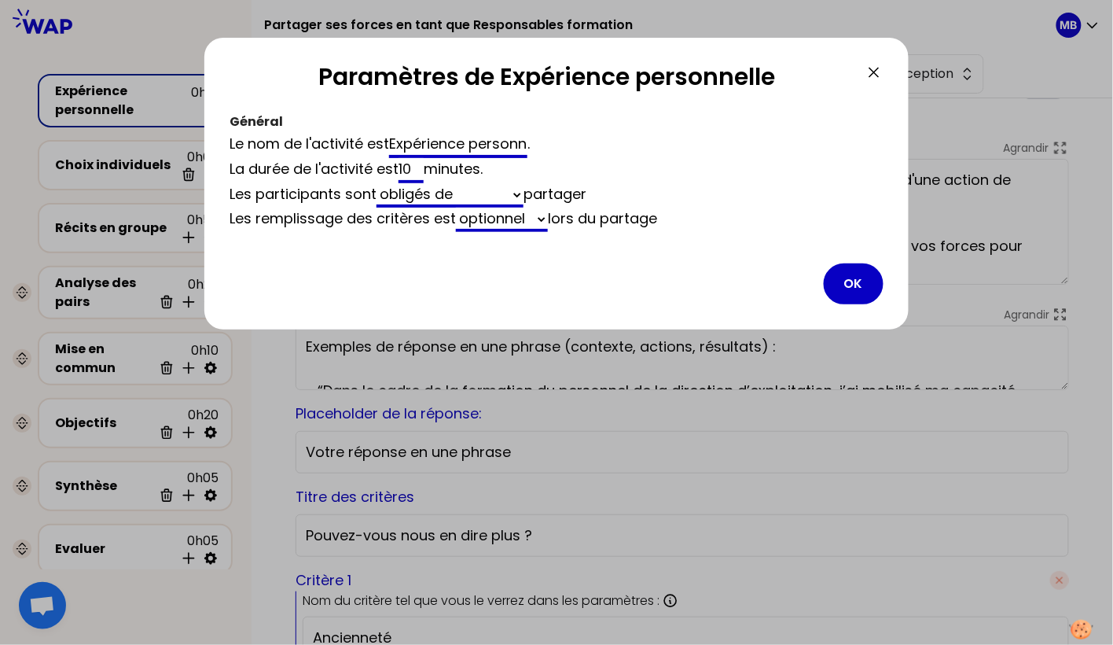
drag, startPoint x: 398, startPoint y: 168, endPoint x: 349, endPoint y: 167, distance: 48.7
click at [349, 167] on div "La durée de l'activité est 10 minutes ." at bounding box center [557, 170] width 654 height 25
type input "25"
drag, startPoint x: 892, startPoint y: 299, endPoint x: 871, endPoint y: 290, distance: 22.9
click at [891, 299] on div "Paramètres de Expérience personnelle Général Le nom de l'activité est Expérienc…" at bounding box center [556, 184] width 704 height 292
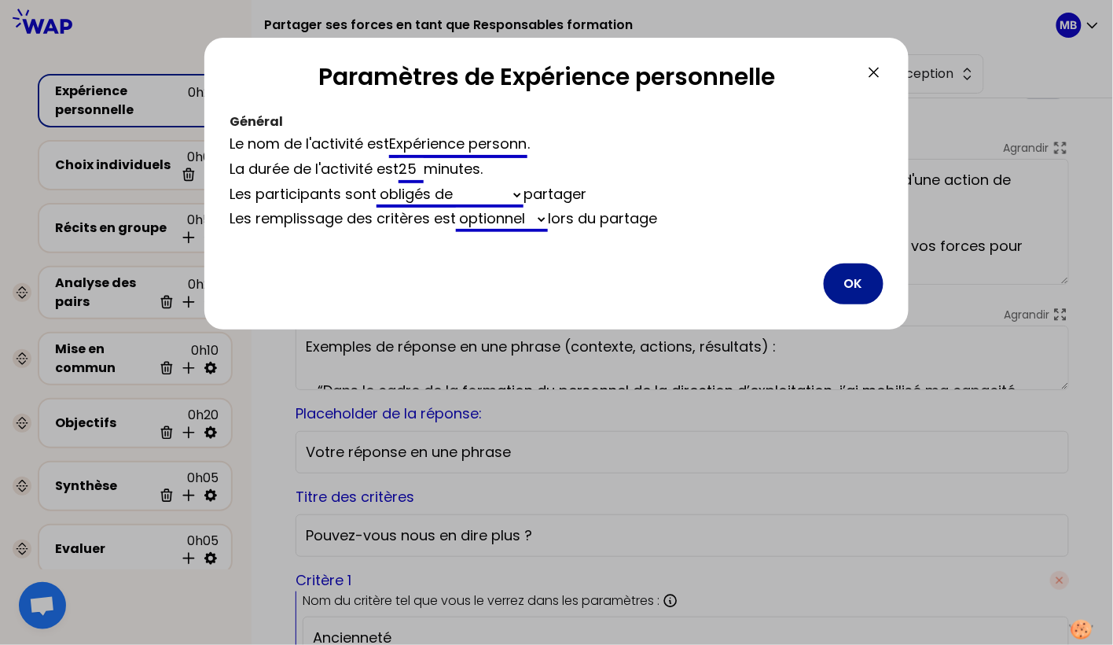
click at [850, 288] on button "OK" at bounding box center [854, 283] width 60 height 41
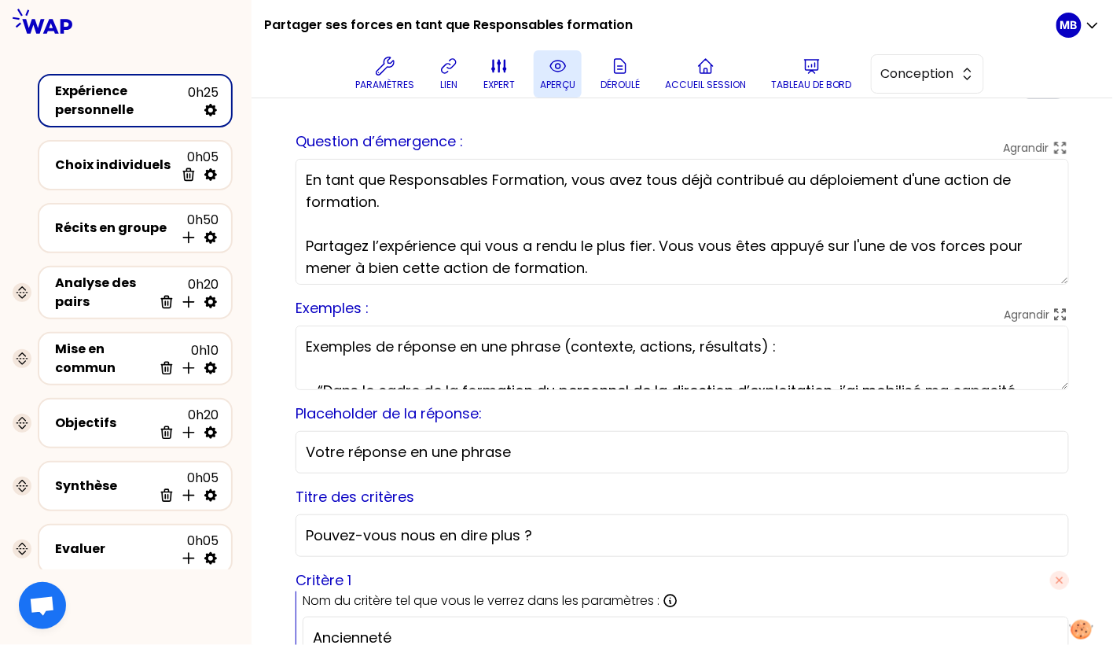
click at [566, 66] on icon at bounding box center [558, 66] width 19 height 19
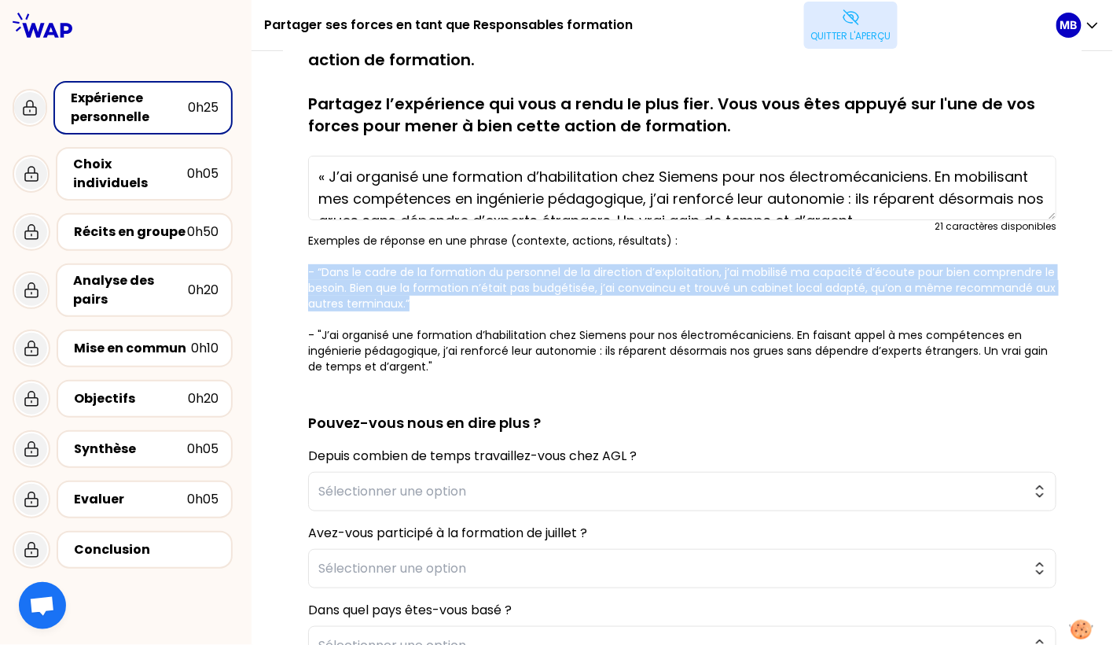
drag, startPoint x: 429, startPoint y: 298, endPoint x: 301, endPoint y: 270, distance: 131.0
click at [301, 270] on div "sauvegardé En tant que Responsables Formation, vous avez tous déjà contribué au…" at bounding box center [682, 421] width 799 height 789
click at [432, 296] on p "Exemples de réponse en une phrase (contexte, actions, résultats) : - “Dans le c…" at bounding box center [682, 303] width 748 height 141
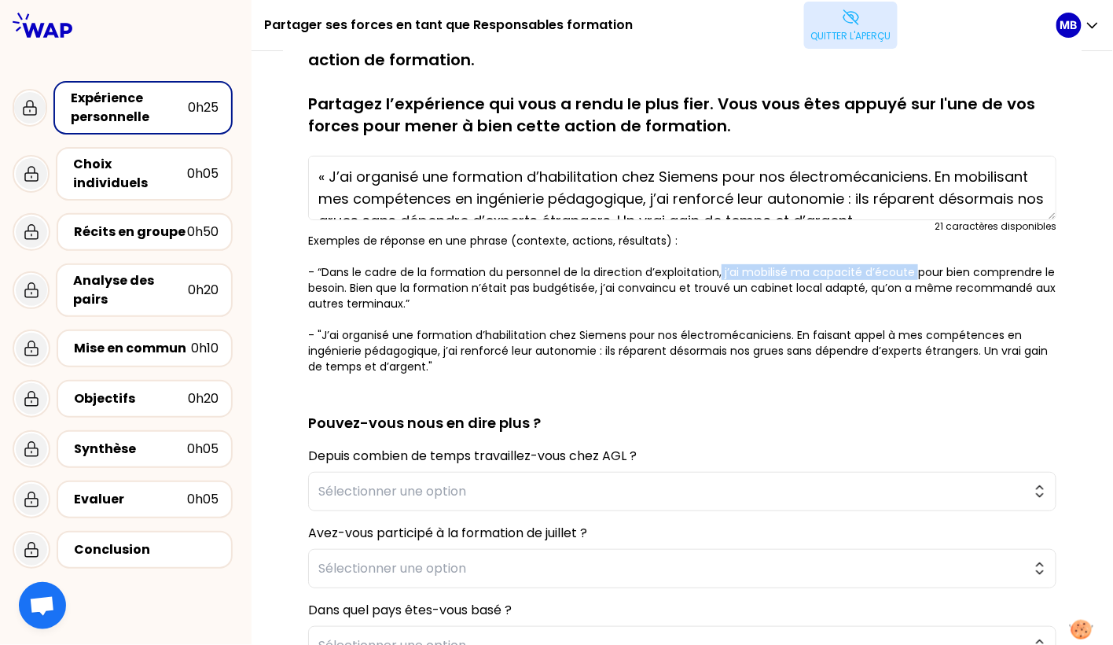
drag, startPoint x: 722, startPoint y: 267, endPoint x: 918, endPoint y: 270, distance: 196.5
click at [918, 270] on p "Exemples de réponse en une phrase (contexte, actions, résultats) : - “Dans le c…" at bounding box center [682, 303] width 748 height 141
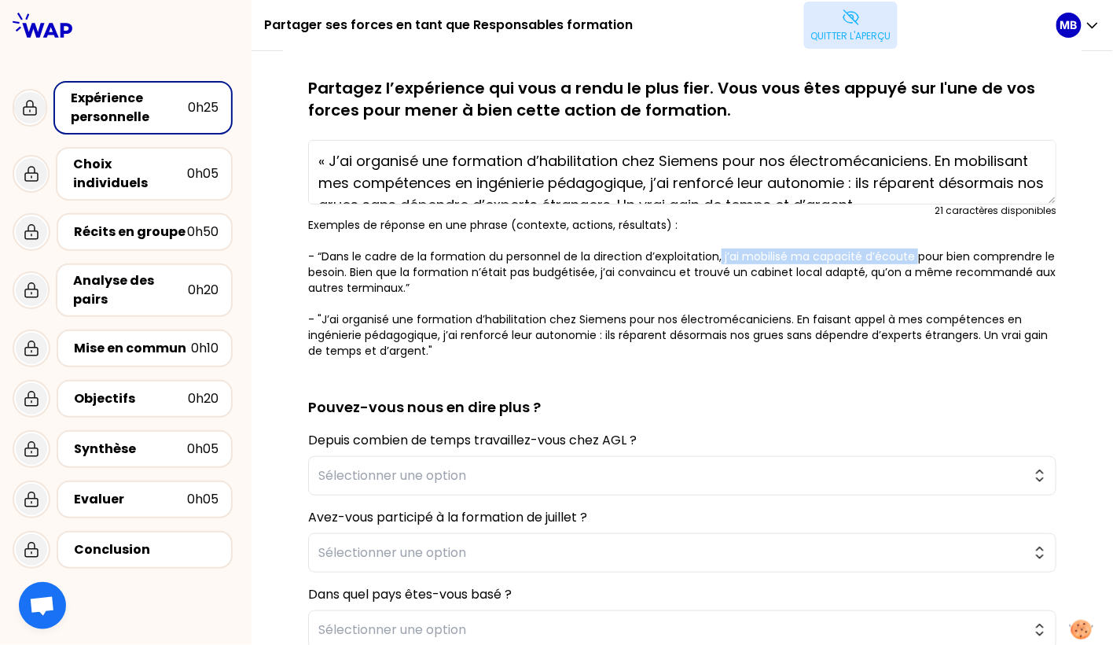
scroll to position [90, 0]
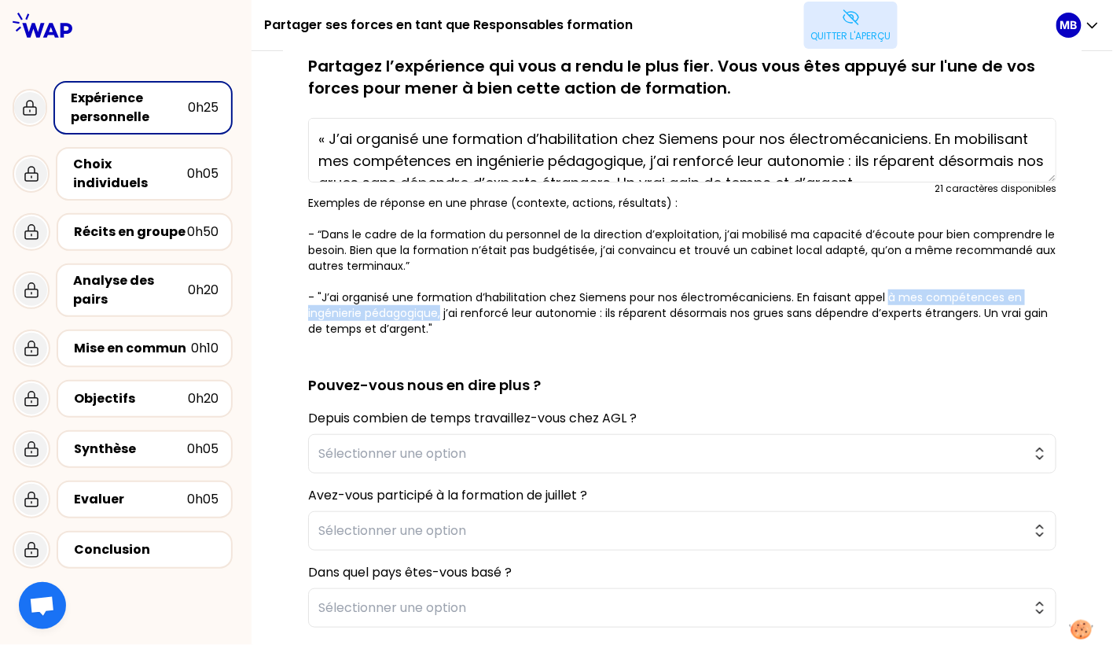
drag, startPoint x: 885, startPoint y: 292, endPoint x: 441, endPoint y: 310, distance: 444.5
click at [441, 310] on p "Exemples de réponse en une phrase (contexte, actions, résultats) : - “Dans le c…" at bounding box center [682, 265] width 748 height 141
click at [145, 274] on div "Analyse des pairs" at bounding box center [130, 290] width 115 height 38
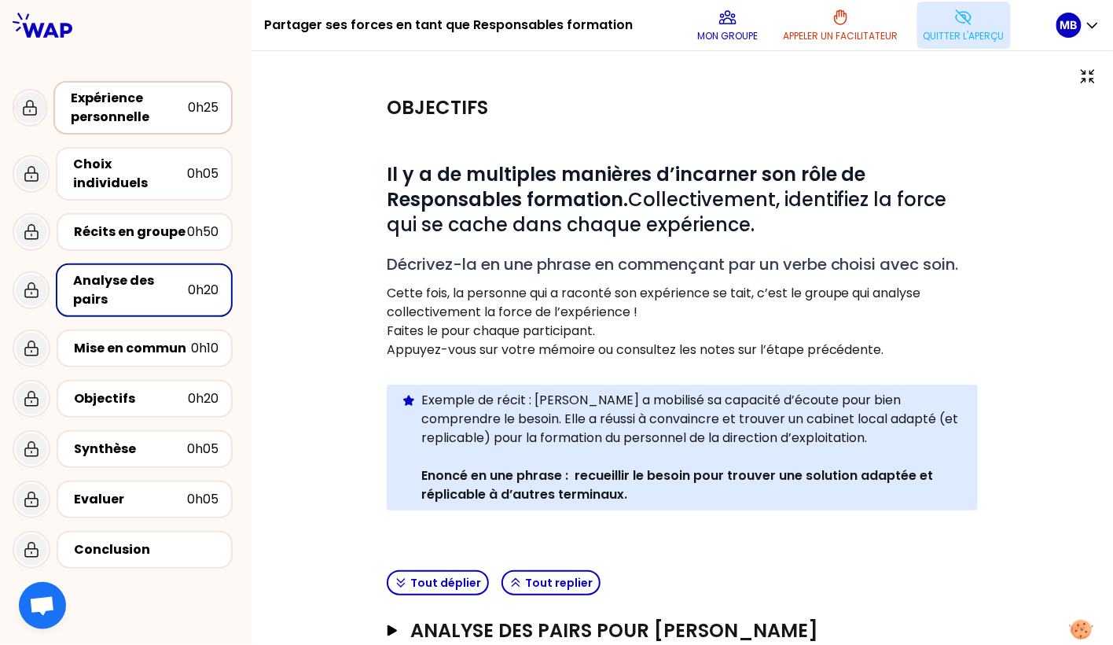
click at [127, 103] on div "Expérience personnelle" at bounding box center [129, 108] width 117 height 38
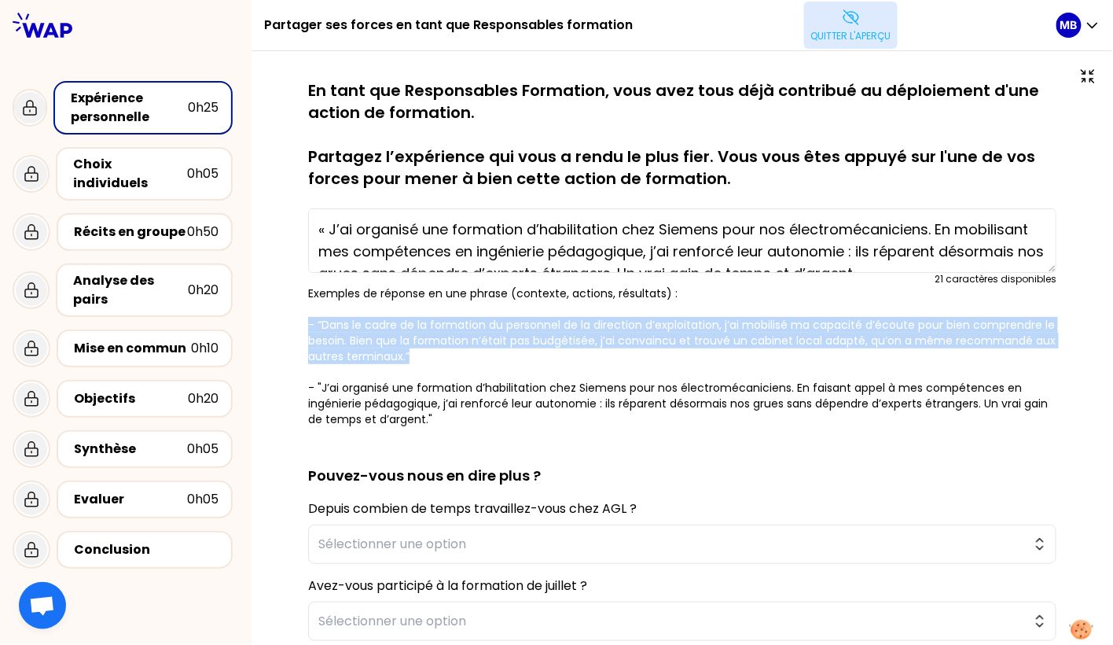
drag, startPoint x: 424, startPoint y: 351, endPoint x: 268, endPoint y: 331, distance: 157.7
click at [268, 331] on div "sauvegardé En tant que Responsables Formation, vous avez tous déjà contribué au…" at bounding box center [682, 475] width 861 height 849
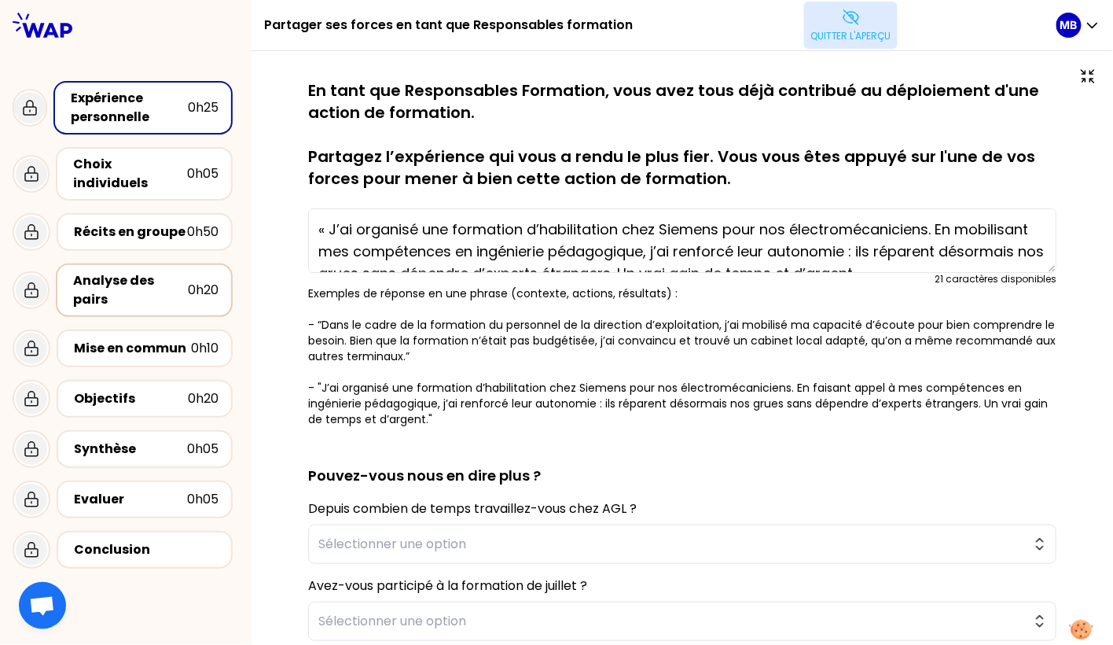
click at [108, 271] on div "Analyse des pairs" at bounding box center [130, 290] width 115 height 38
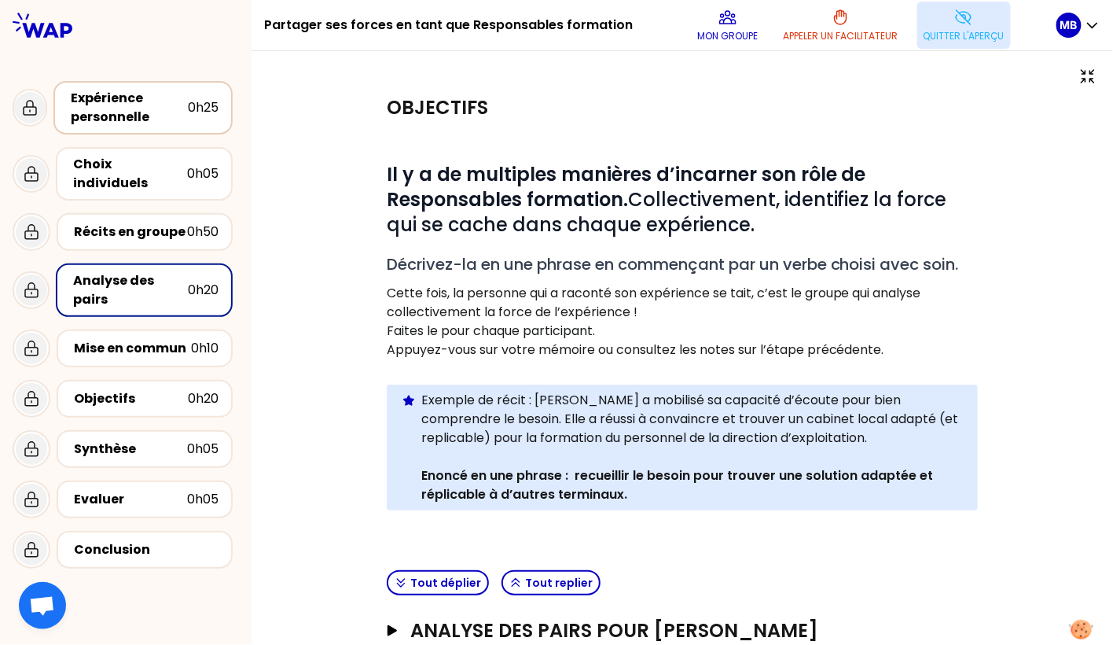
click at [110, 119] on div "Expérience personnelle" at bounding box center [129, 108] width 117 height 38
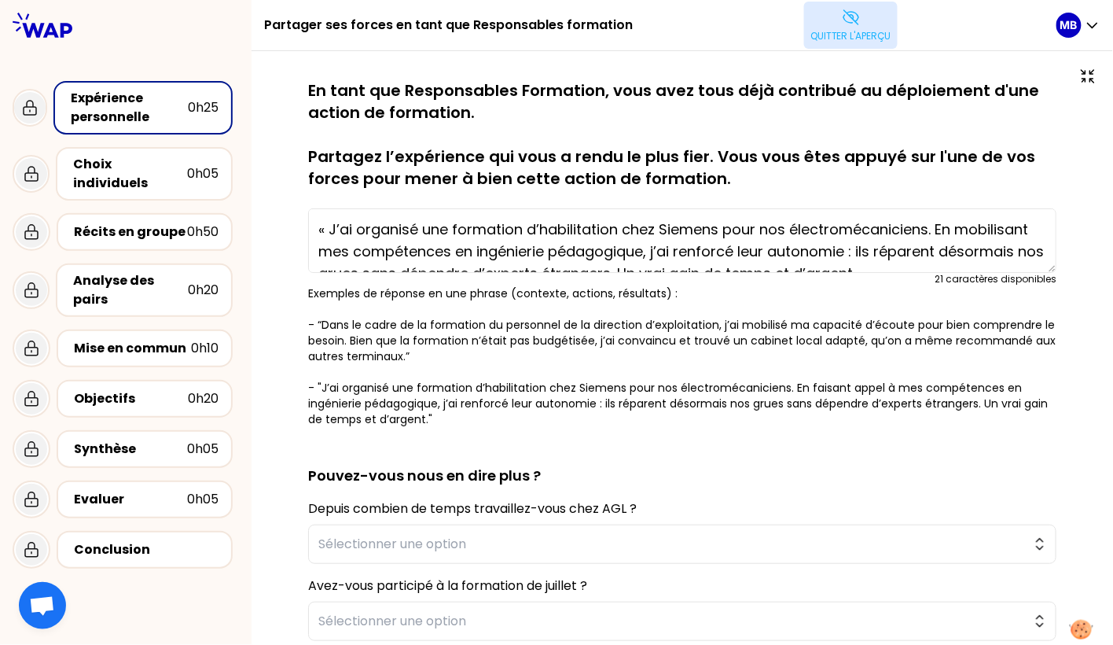
click at [806, 175] on p "En tant que Responsables Formation, vous avez tous déjà contribué au déploiemen…" at bounding box center [682, 134] width 748 height 110
click at [866, 20] on button "Quitter l'aperçu" at bounding box center [851, 25] width 94 height 47
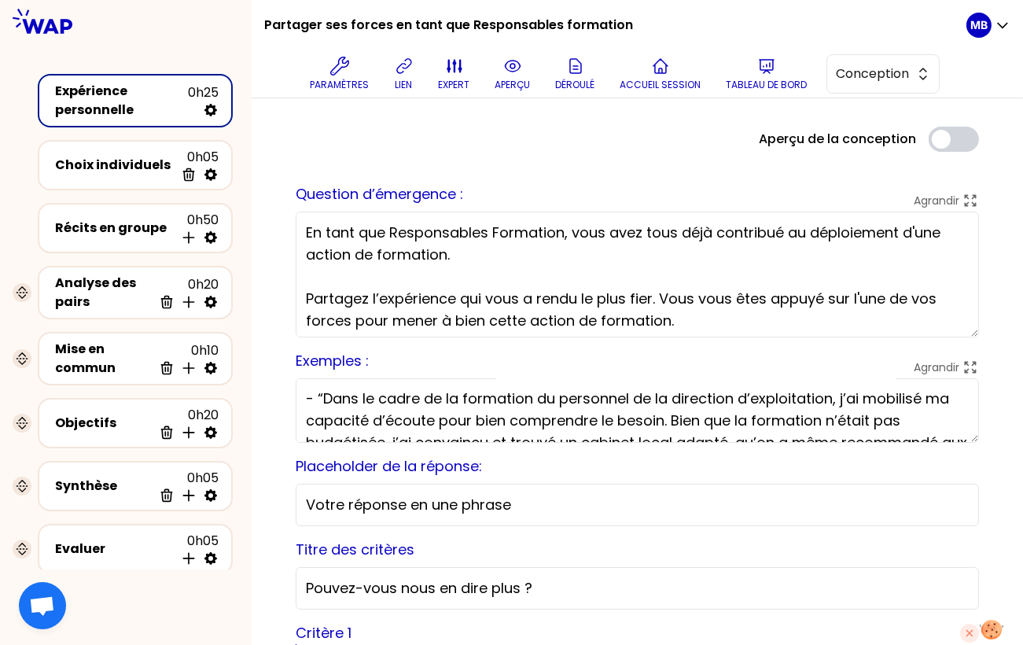
scroll to position [38, 0]
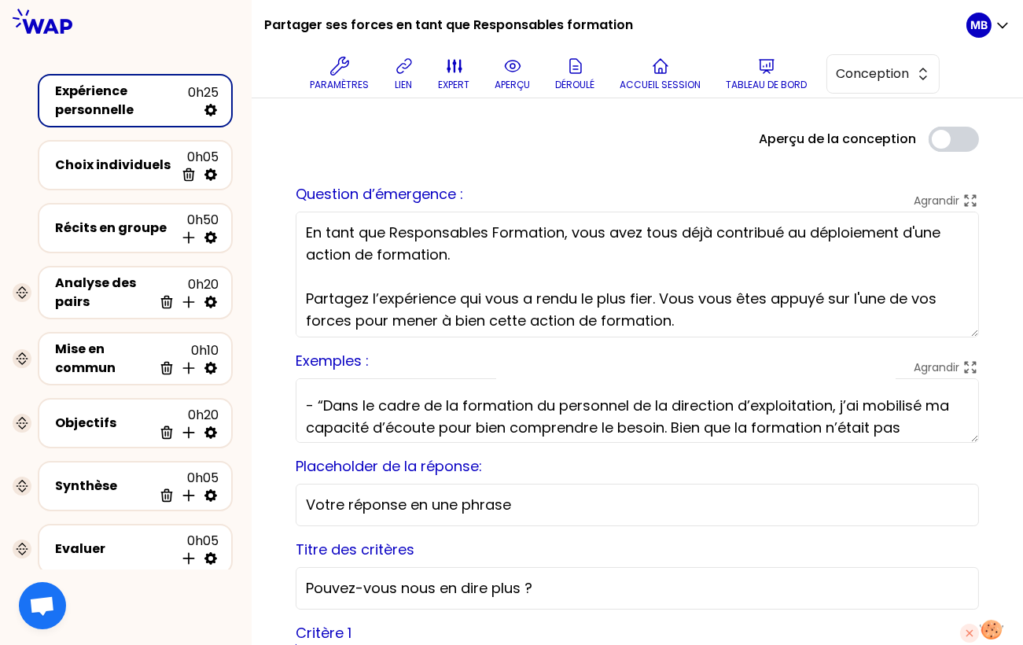
drag, startPoint x: 839, startPoint y: 387, endPoint x: 504, endPoint y: 421, distance: 337.3
click at [504, 421] on textarea "Exemples de réponse en une phrase (contexte, actions, résultats) : - “Dans le c…" at bounding box center [637, 410] width 683 height 64
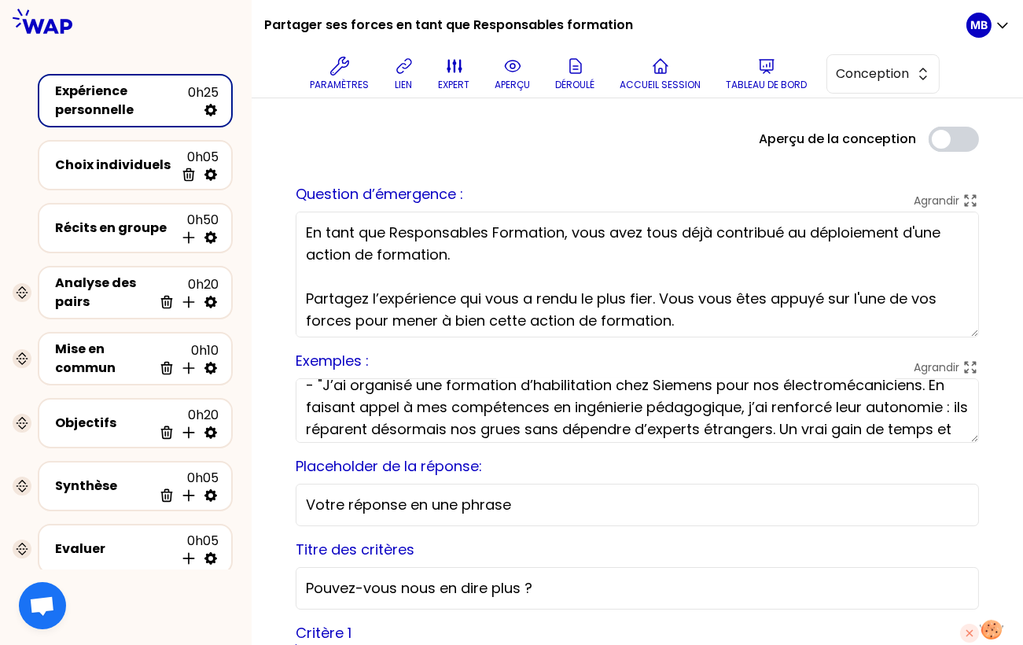
scroll to position [131, 0]
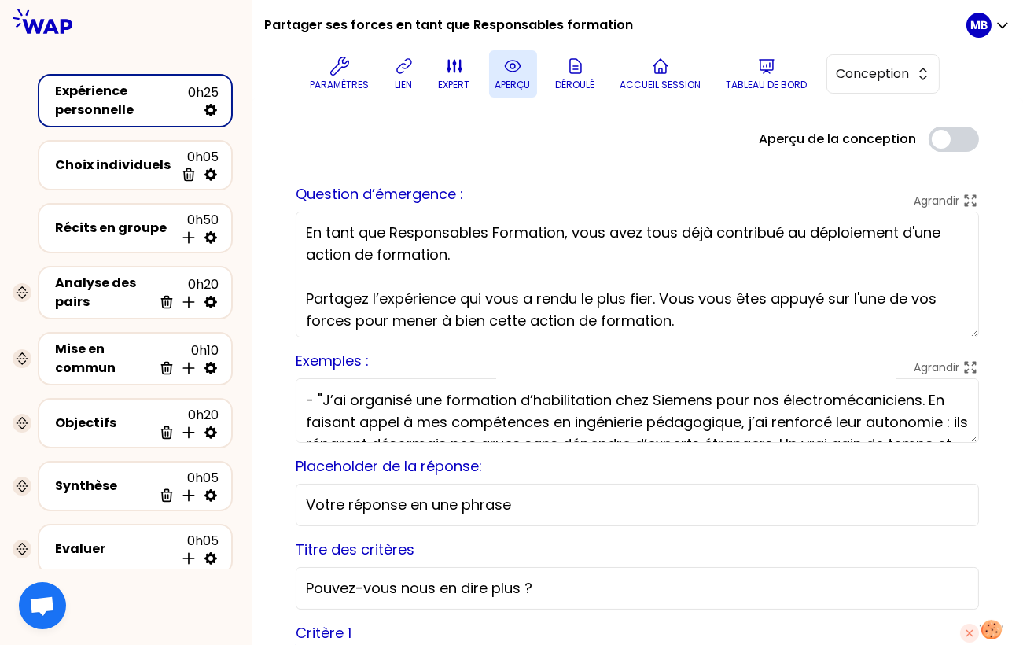
type textarea "Exemples de réponse en une phrase (contexte, actions, résultats) : - “Dans le c…"
click at [501, 64] on button "aperçu" at bounding box center [513, 73] width 48 height 47
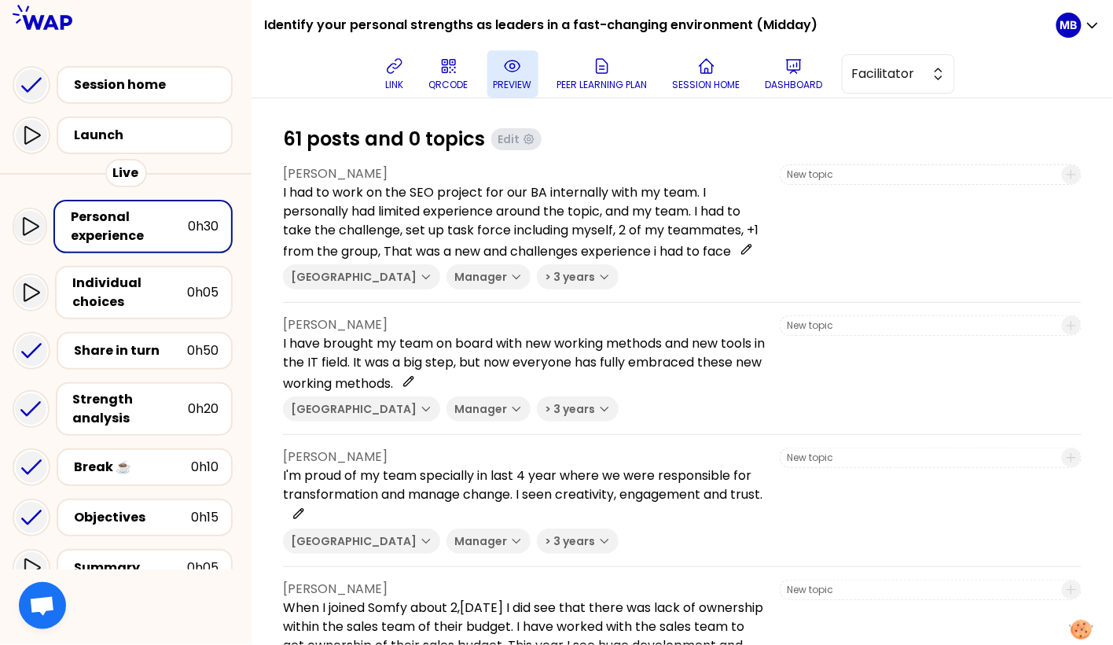
click at [523, 68] on button "preview" at bounding box center [512, 73] width 51 height 47
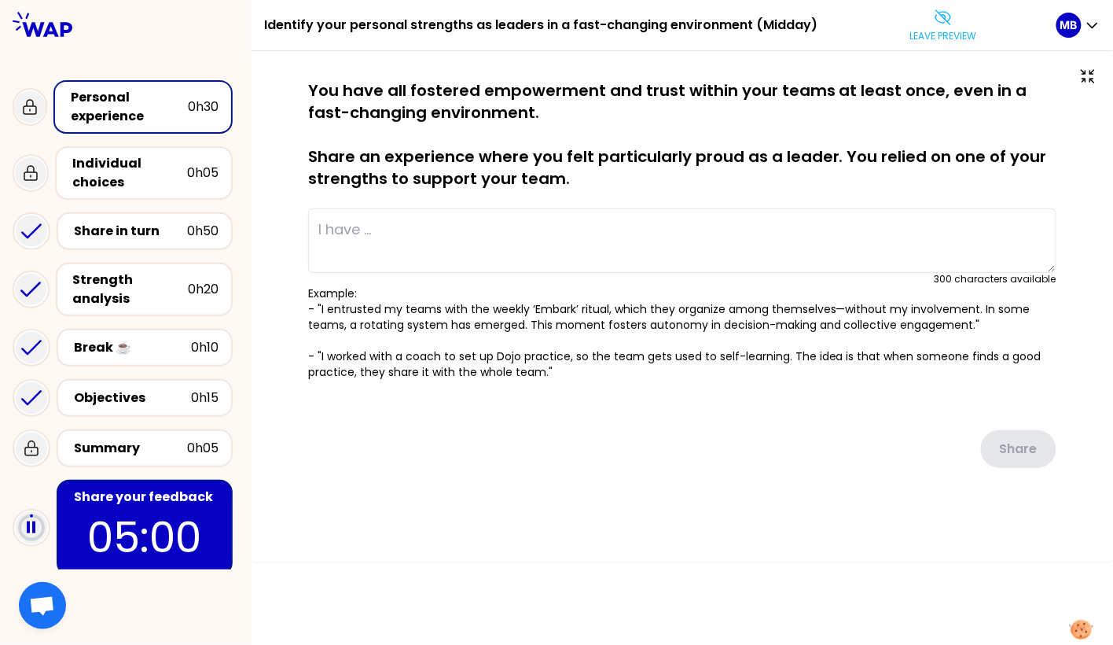
type textarea "I agreed with my Team collegue (Learning by Doing) to lead one of the most impo…"
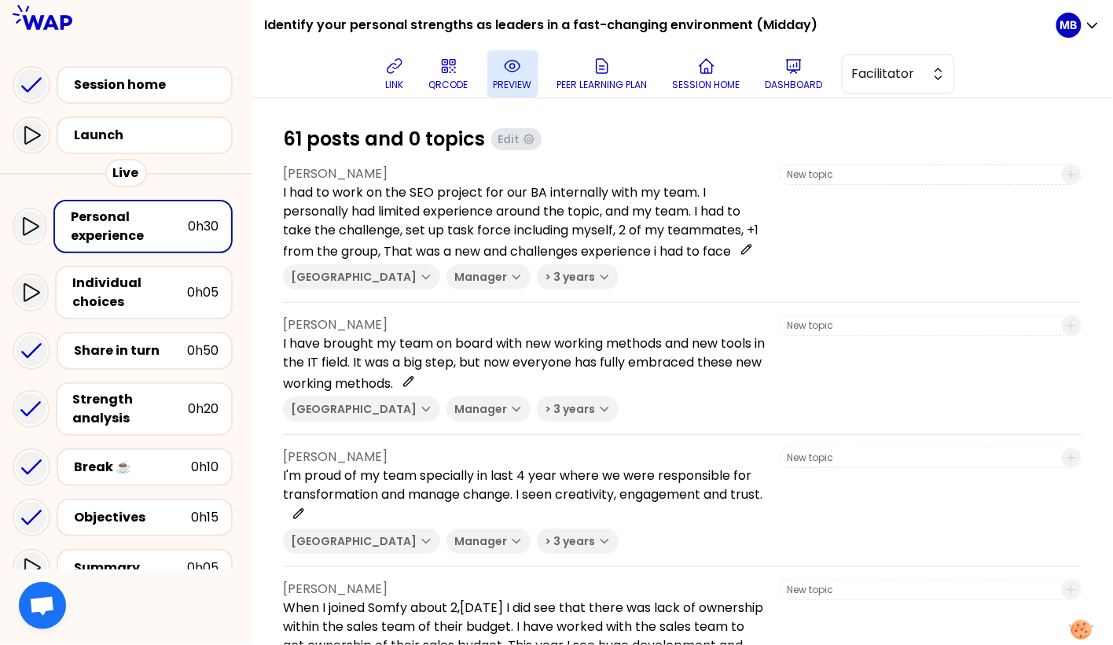
click at [508, 82] on p "preview" at bounding box center [513, 85] width 39 height 13
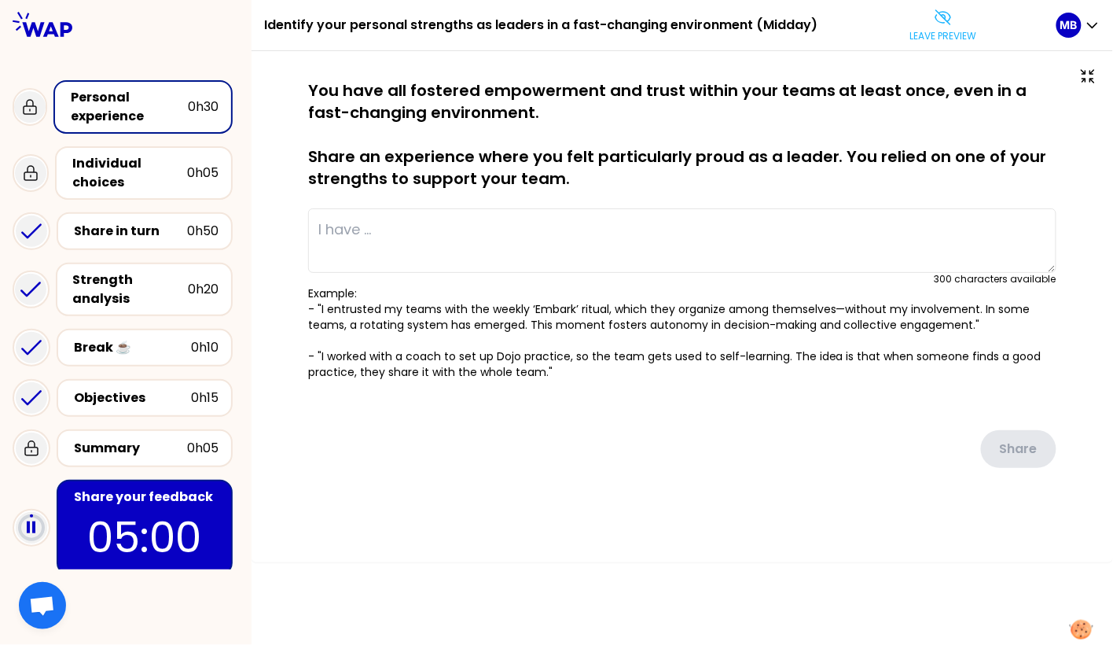
type textarea "I agreed with my Team collegue (Learning by Doing) to lead one of the most impo…"
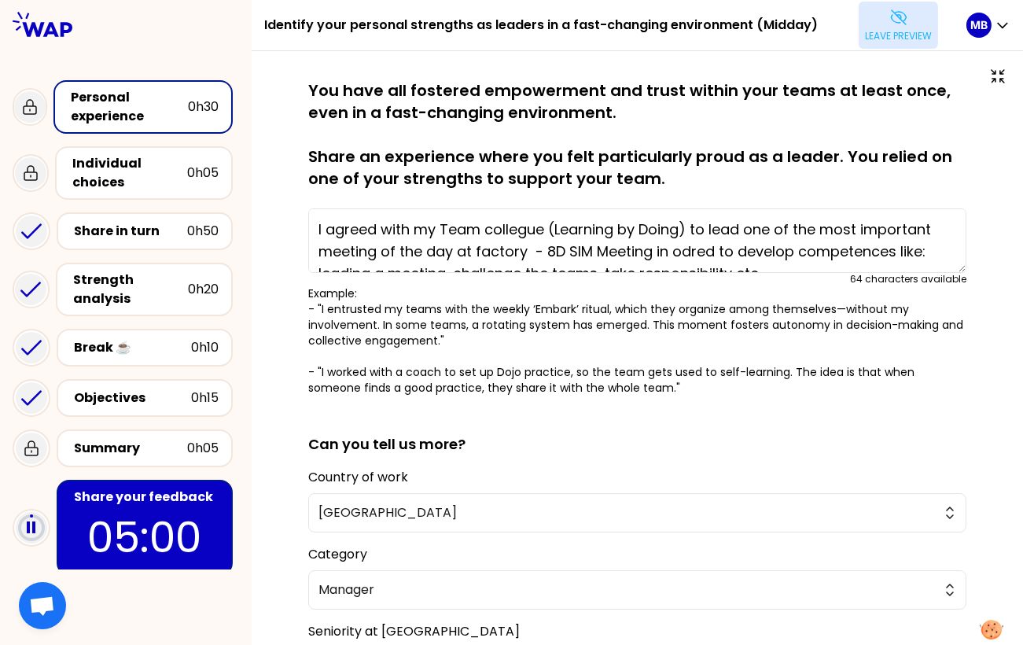
click at [878, 42] on p "Leave preview" at bounding box center [898, 36] width 67 height 13
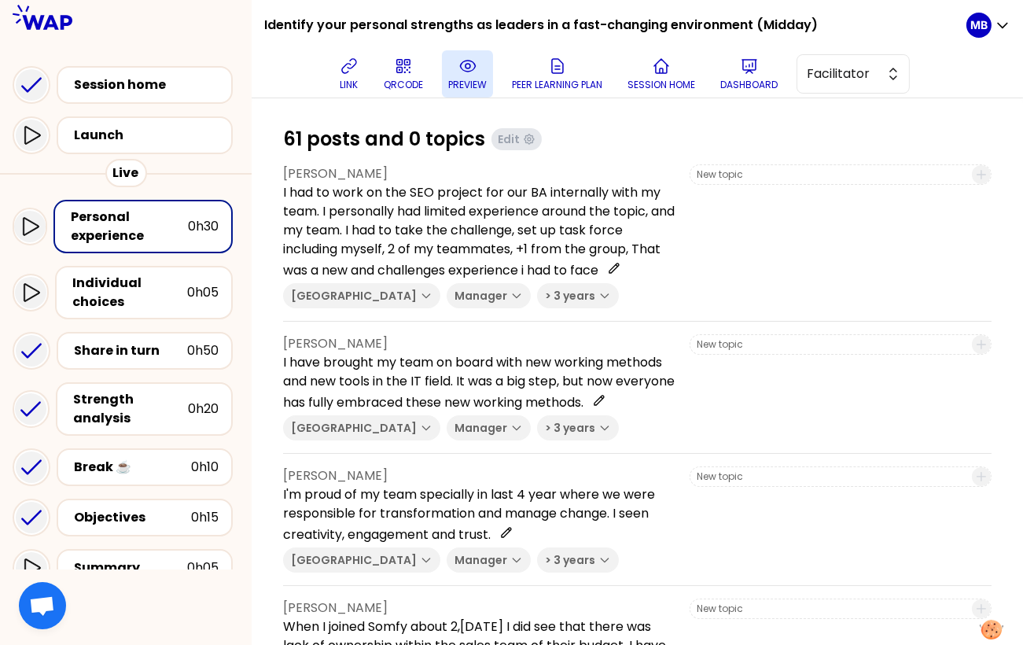
click at [473, 79] on p "preview" at bounding box center [467, 85] width 39 height 13
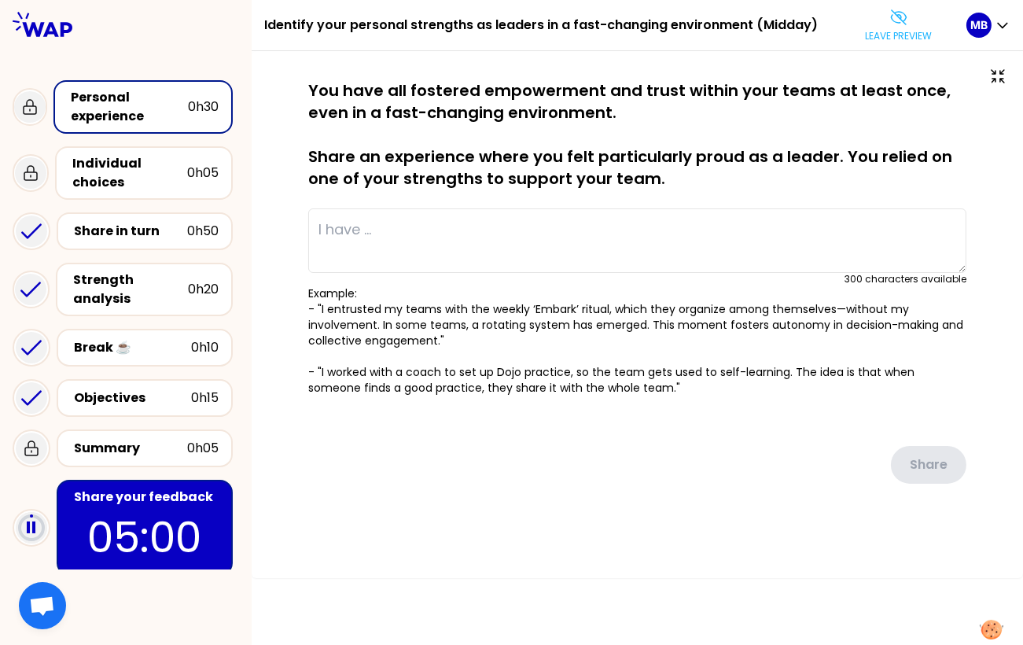
type textarea "I managed to smoothly get together team divided by some cross-generation confli…"
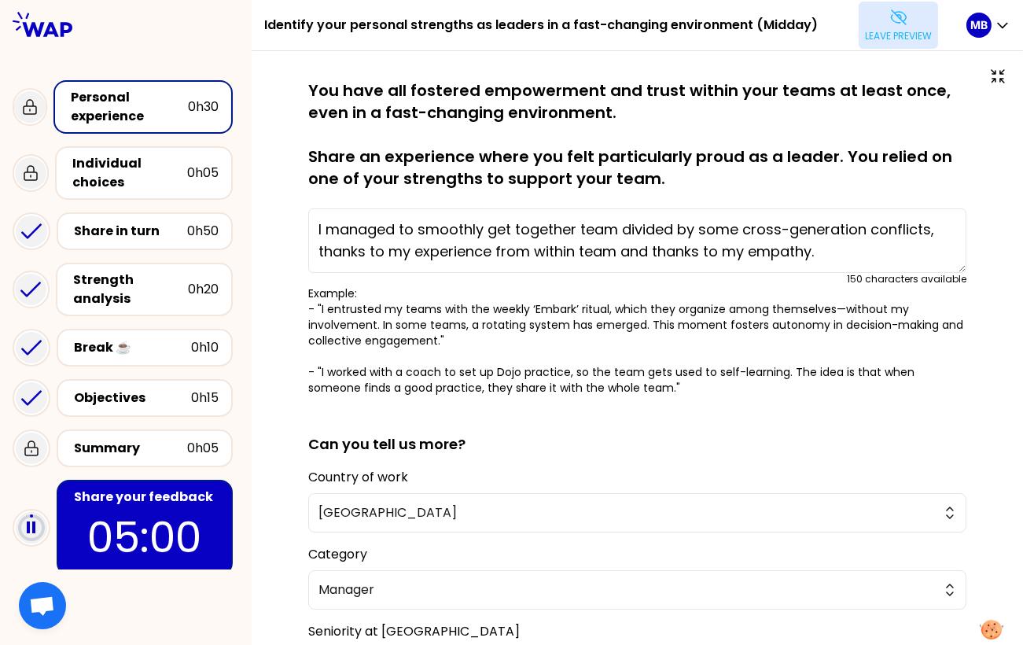
click at [886, 31] on p "Leave preview" at bounding box center [898, 36] width 67 height 13
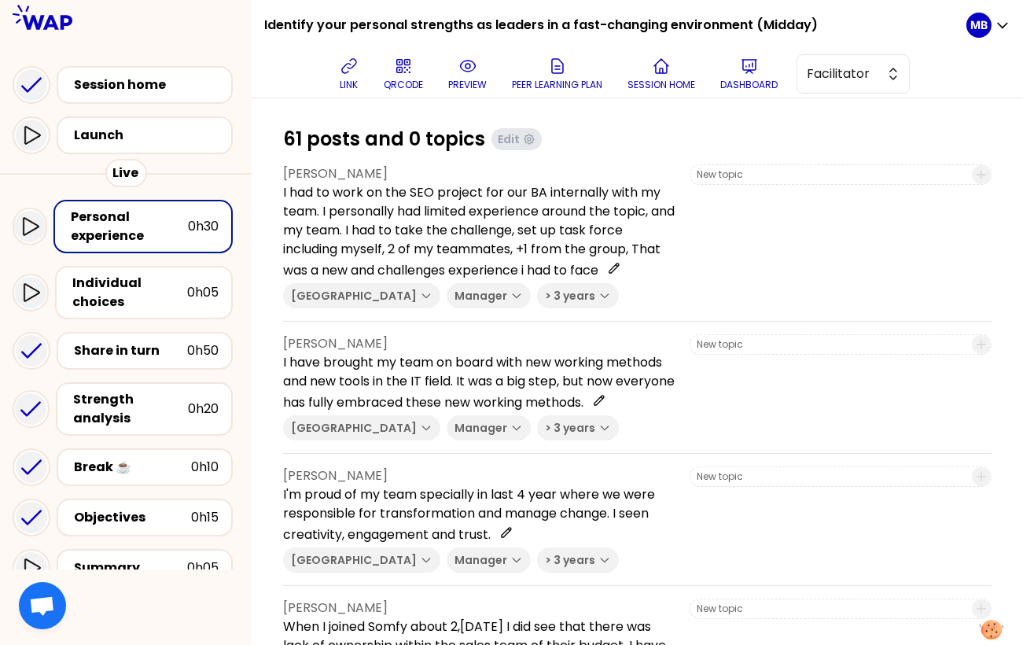
scroll to position [239, 0]
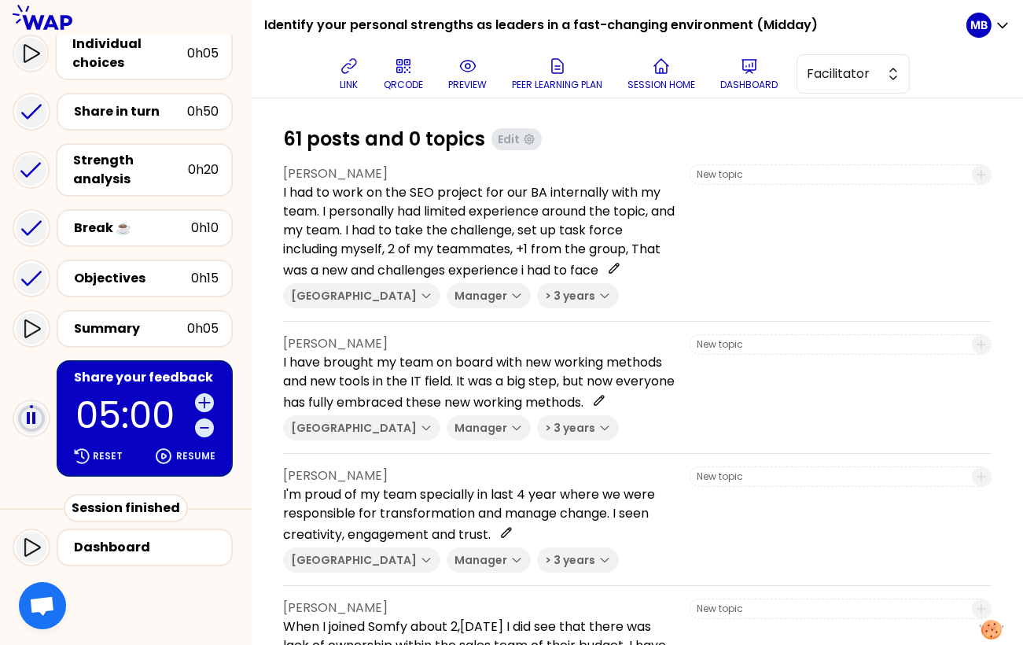
click at [120, 382] on div "Share your feedback" at bounding box center [146, 377] width 145 height 19
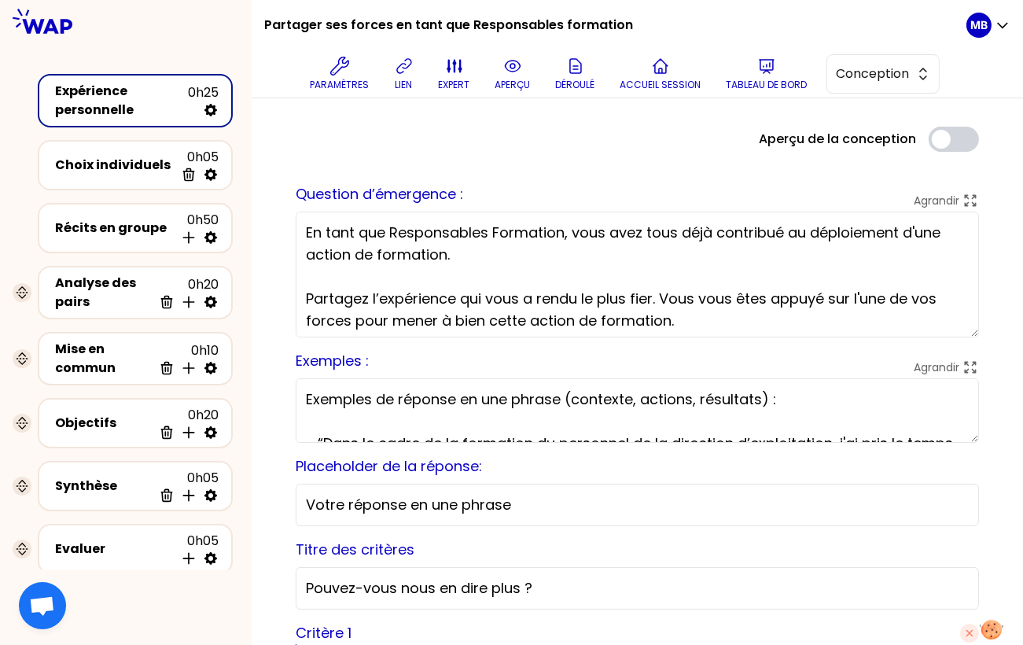
scroll to position [4, 0]
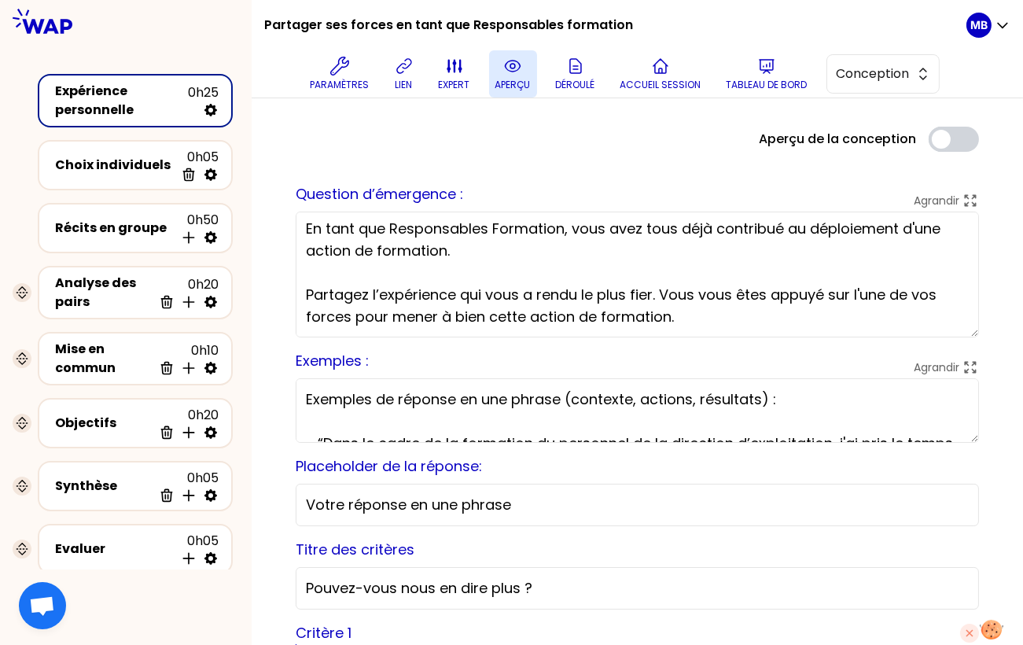
click at [529, 63] on button "aperçu" at bounding box center [513, 73] width 48 height 47
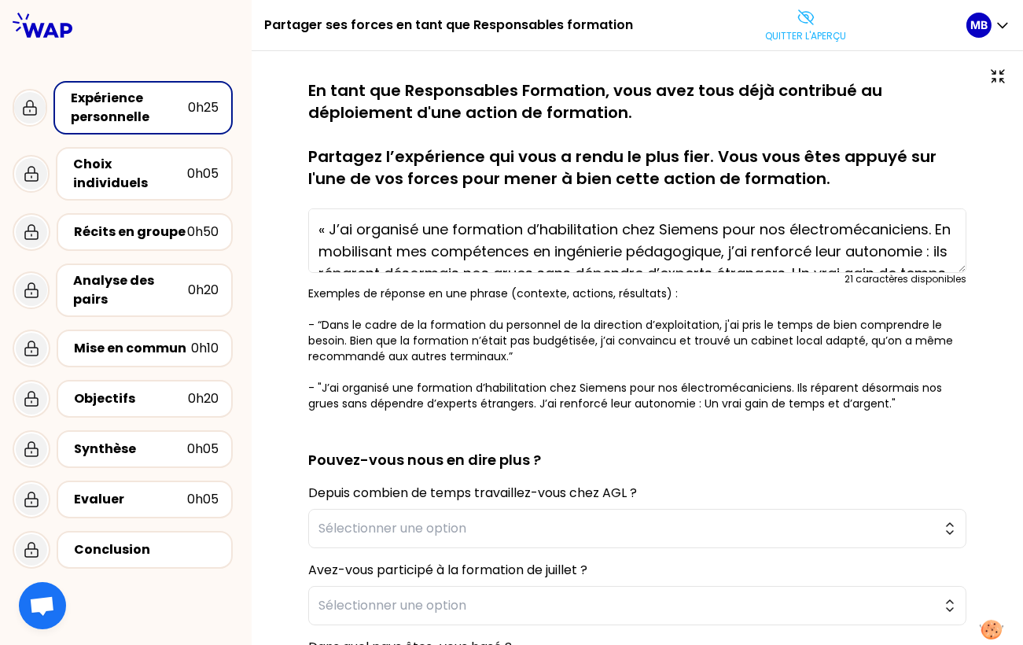
scroll to position [9, 0]
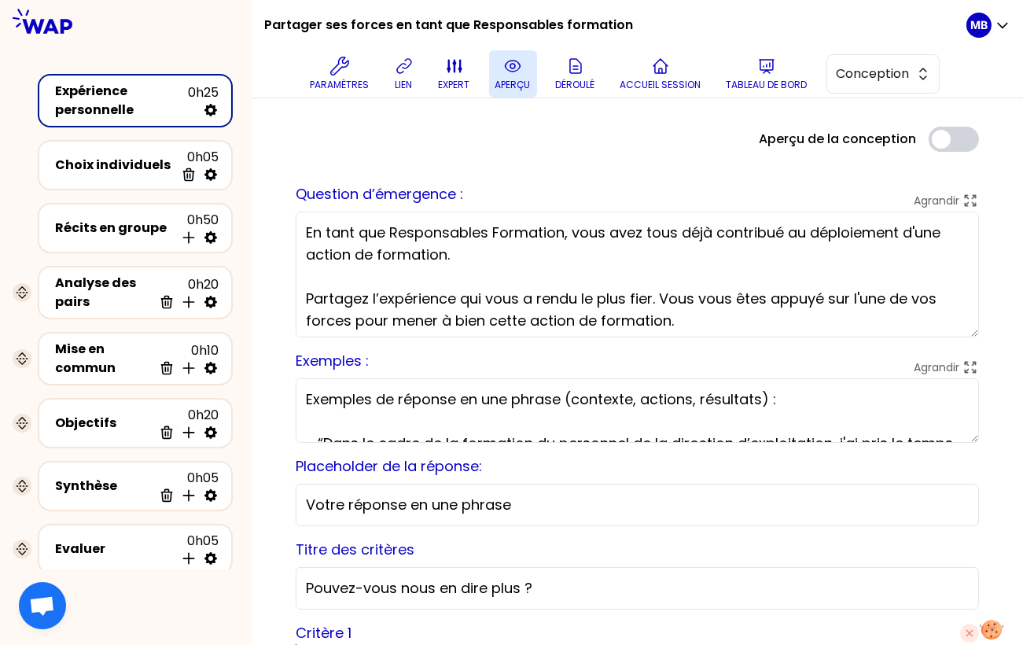
click at [514, 65] on icon at bounding box center [512, 66] width 19 height 19
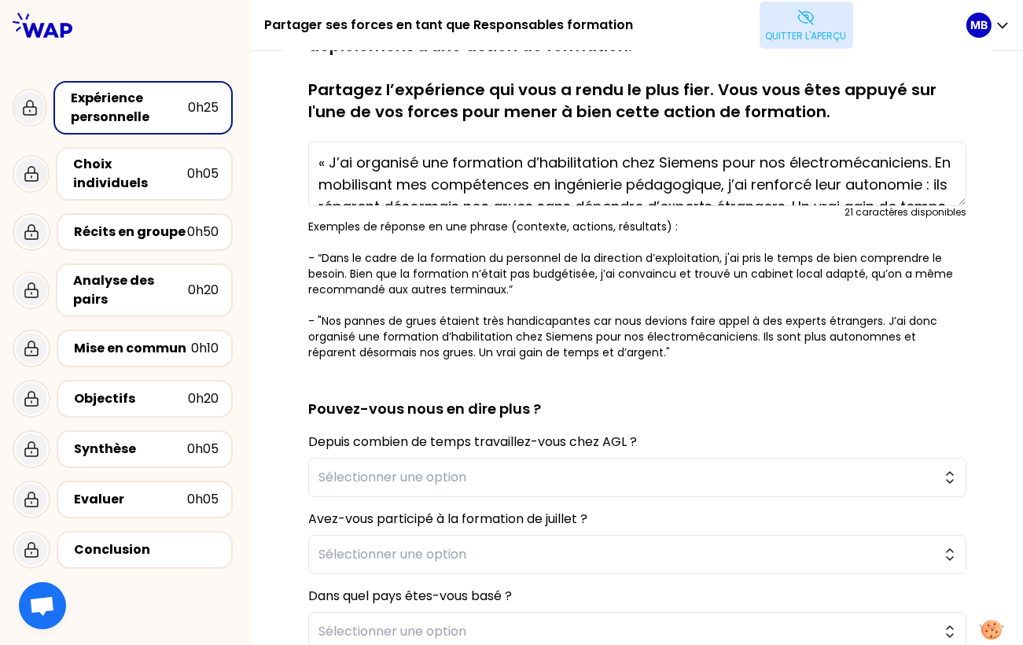
scroll to position [73, 0]
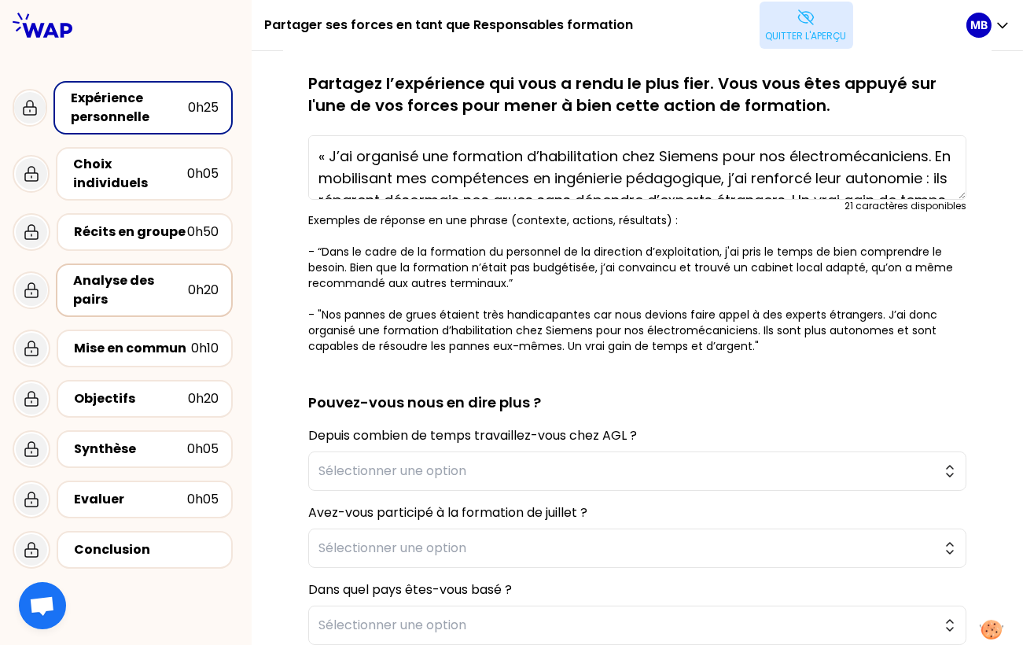
click at [139, 277] on div "Analyse des pairs" at bounding box center [130, 290] width 115 height 38
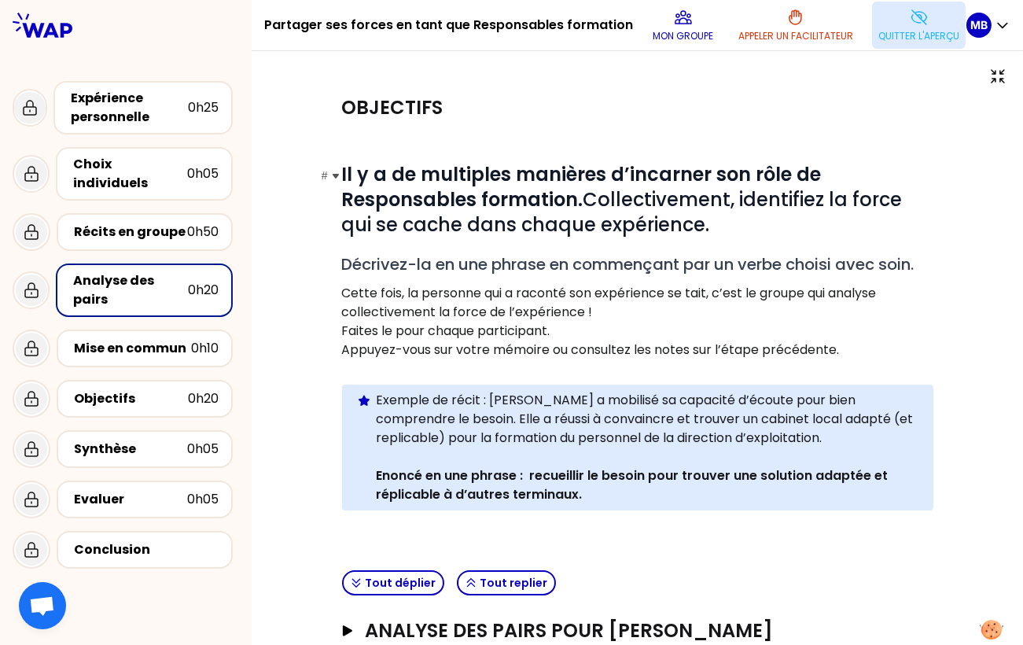
drag, startPoint x: 344, startPoint y: 174, endPoint x: 469, endPoint y: 178, distance: 125.1
click at [469, 178] on strong "Il y a de multiples manières d’incarner son rôle de Responsables formation." at bounding box center [584, 186] width 484 height 51
drag, startPoint x: 605, startPoint y: 163, endPoint x: 341, endPoint y: 174, distance: 264.3
click at [342, 174] on strong "Il y a de multiples manières d’incarner son rôle de Responsables formation." at bounding box center [584, 186] width 484 height 51
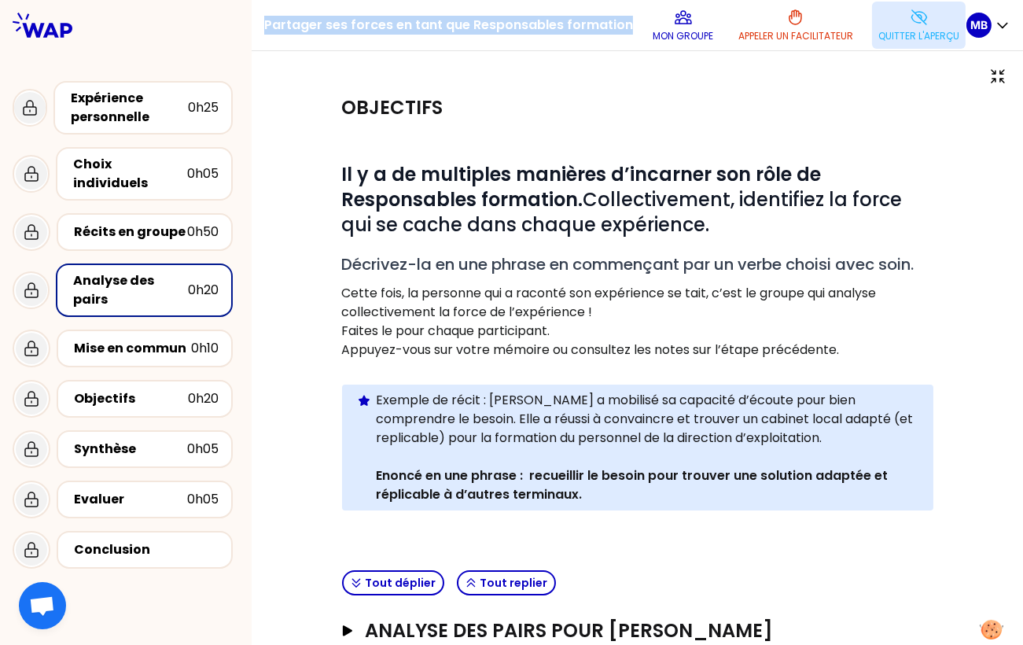
drag, startPoint x: 267, startPoint y: 30, endPoint x: 621, endPoint y: 24, distance: 353.8
click at [621, 24] on h1 "Partager ses forces en tant que Responsables formation" at bounding box center [448, 25] width 369 height 50
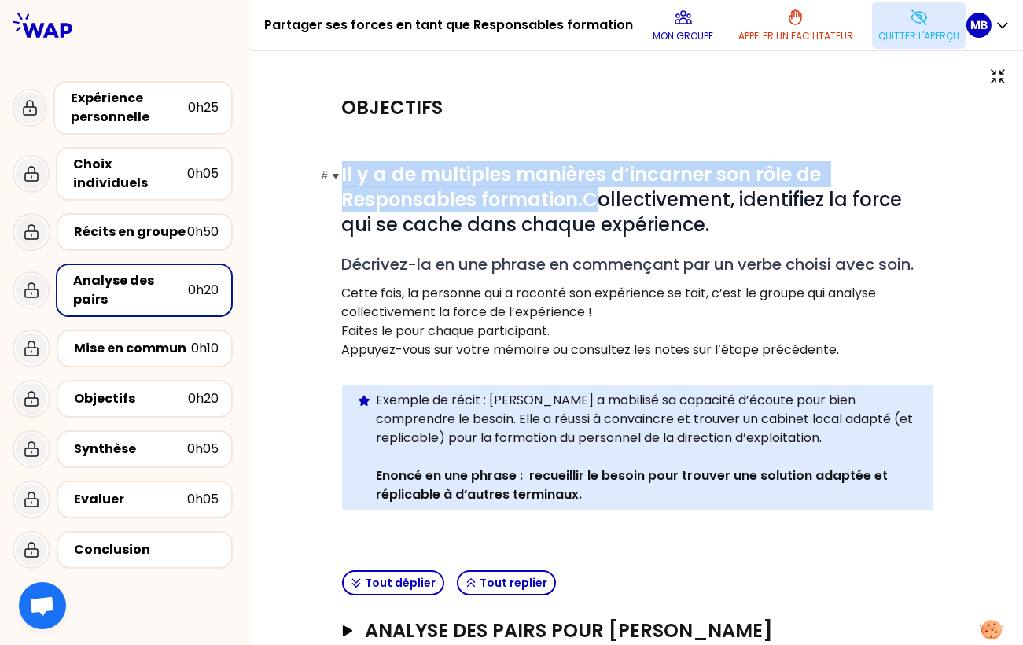
drag, startPoint x: 341, startPoint y: 169, endPoint x: 587, endPoint y: 195, distance: 247.4
click at [587, 195] on span "Il y a de multiples manières d’incarner son rôle de Responsables formation. Col…" at bounding box center [624, 199] width 565 height 76
click at [652, 181] on strong "Il y a de multiples manières d’incarner son rôle de Responsables formation." at bounding box center [584, 186] width 484 height 51
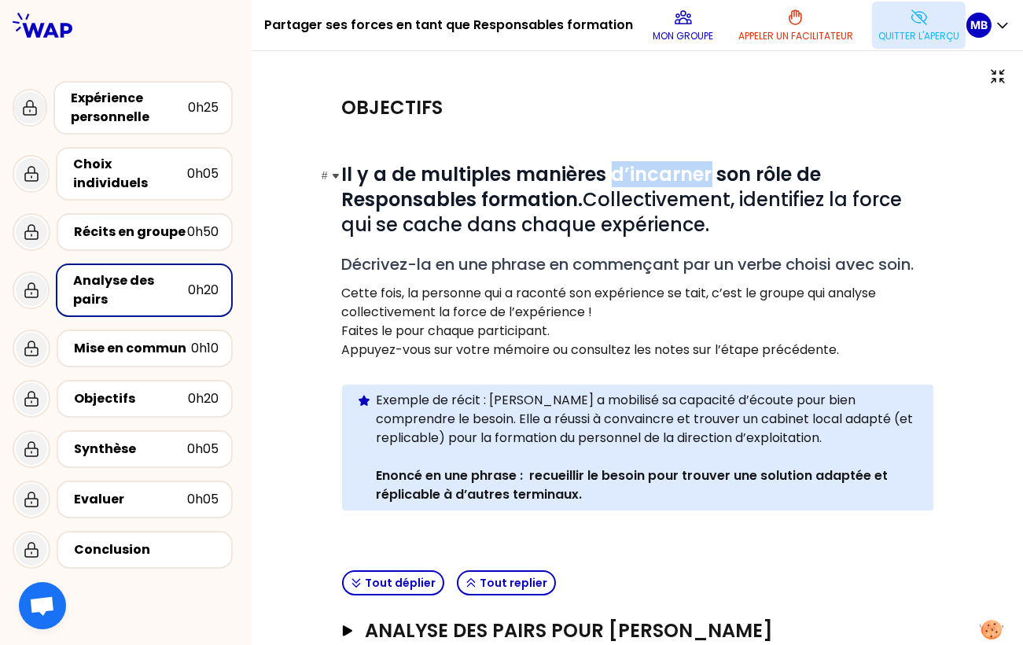
drag, startPoint x: 707, startPoint y: 171, endPoint x: 612, endPoint y: 173, distance: 94.3
click at [612, 173] on strong "Il y a de multiples manières d’incarner son rôle de Responsables formation." at bounding box center [584, 186] width 484 height 51
click at [147, 94] on div "Expérience personnelle" at bounding box center [129, 108] width 117 height 38
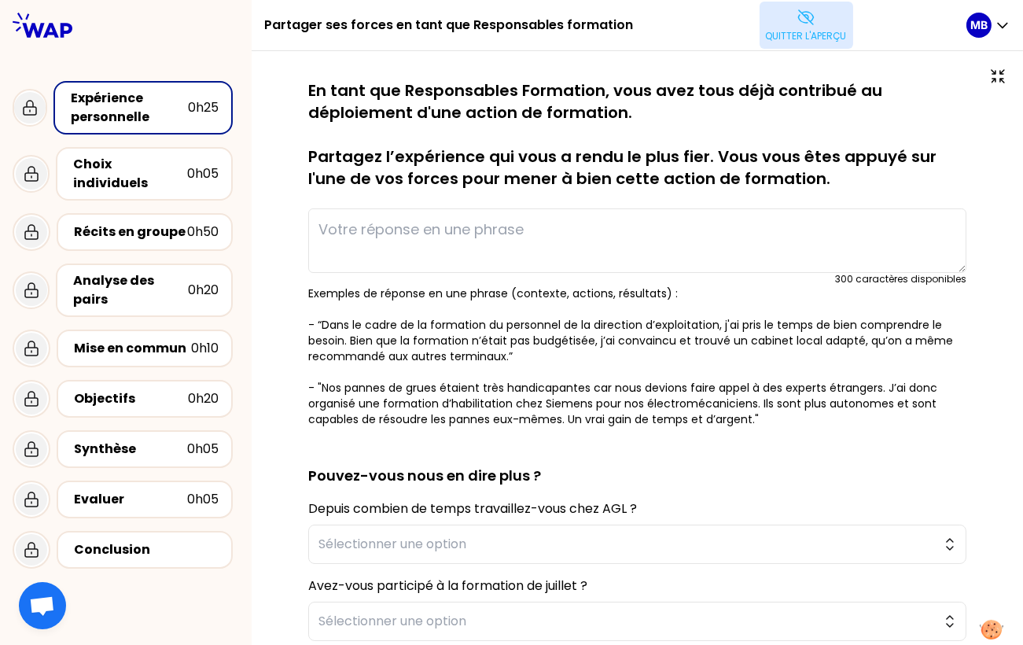
type textarea "« J’ai organisé une formation d’habilitation chez Siemens pour nos électromécan…"
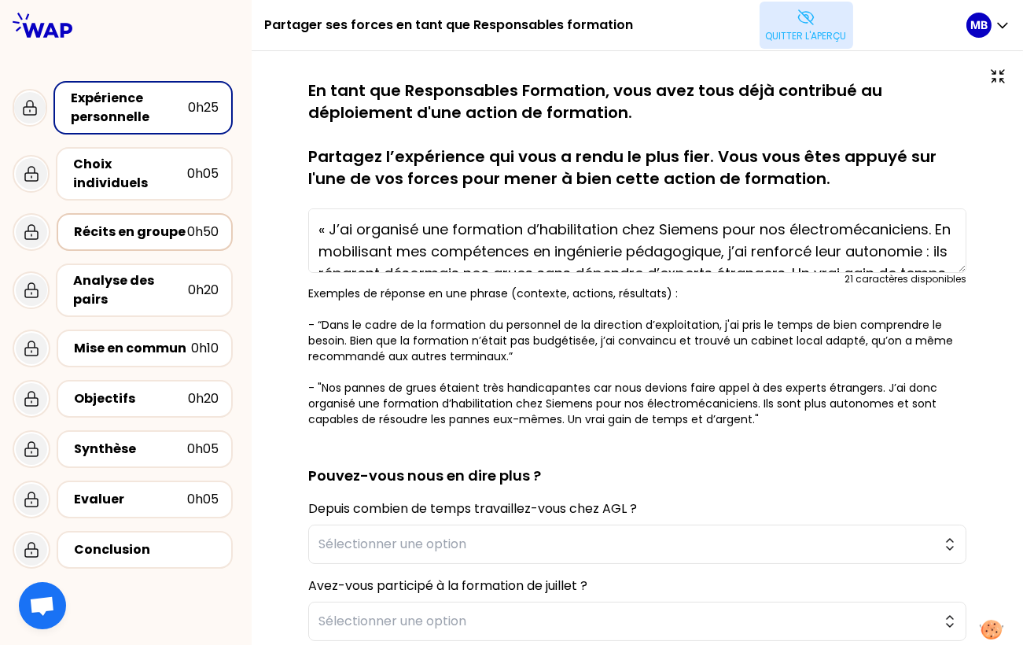
click at [148, 222] on div "Récits en groupe" at bounding box center [130, 231] width 113 height 19
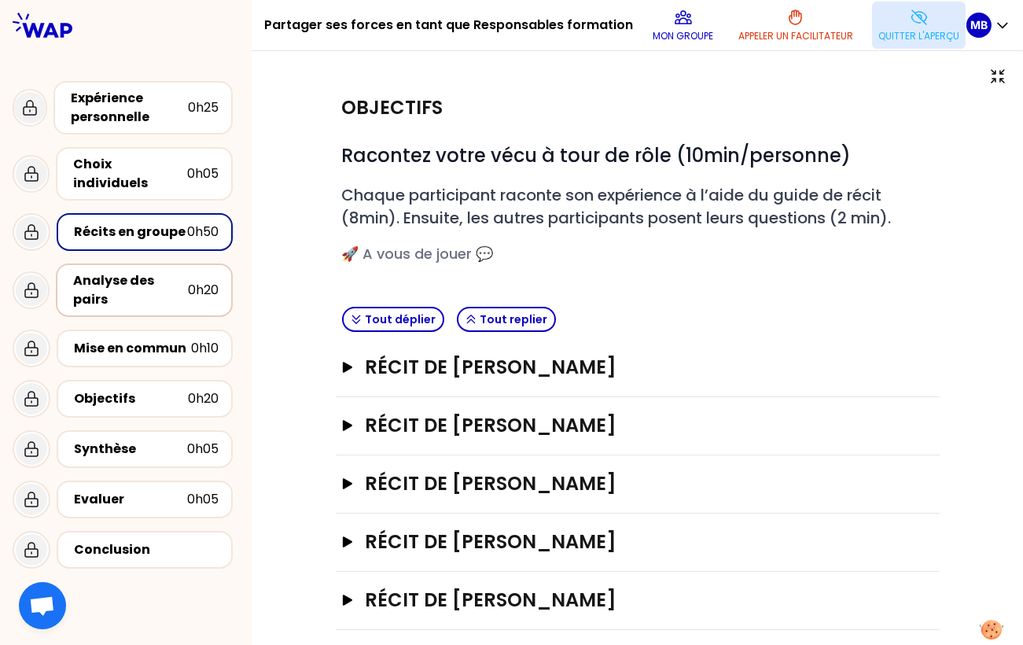
click at [151, 280] on div "Analyse des pairs" at bounding box center [130, 290] width 115 height 38
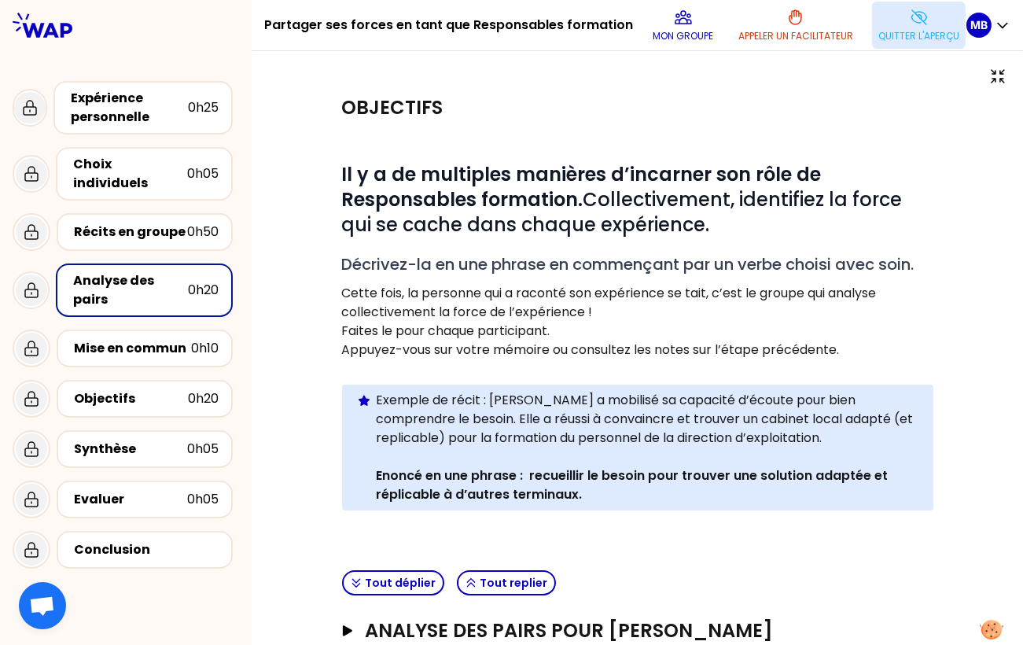
click at [913, 20] on icon at bounding box center [918, 17] width 19 height 19
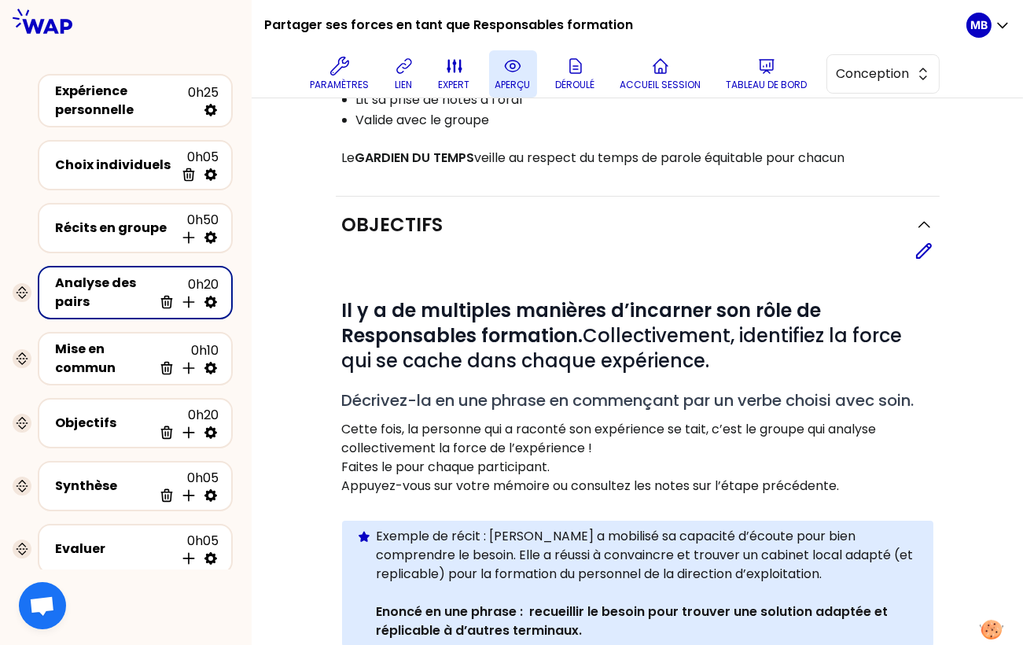
scroll to position [220, 0]
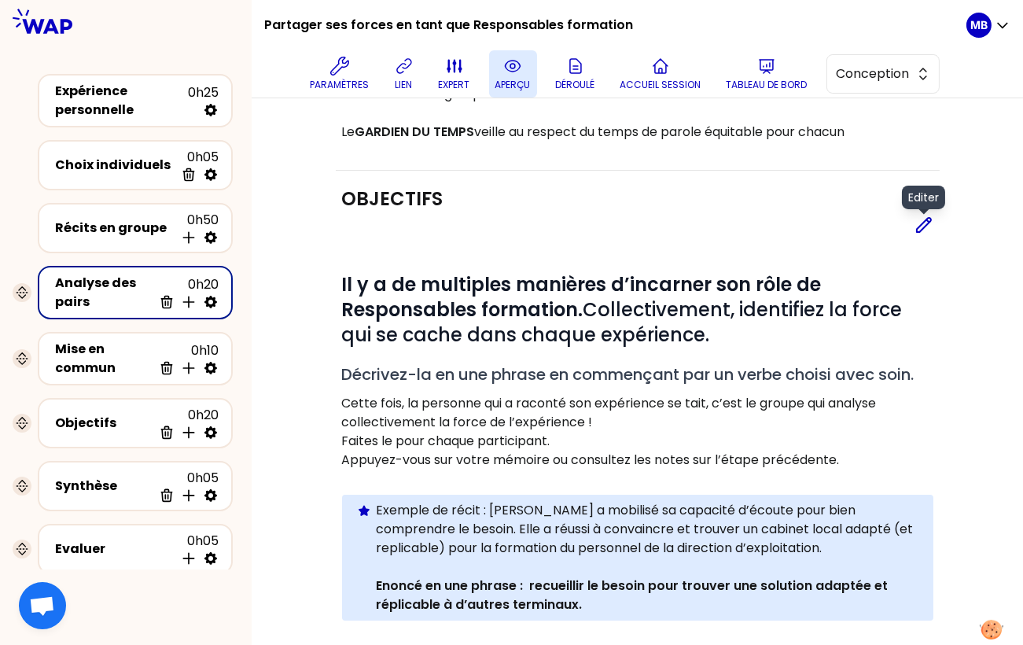
click at [923, 227] on icon at bounding box center [923, 224] width 19 height 19
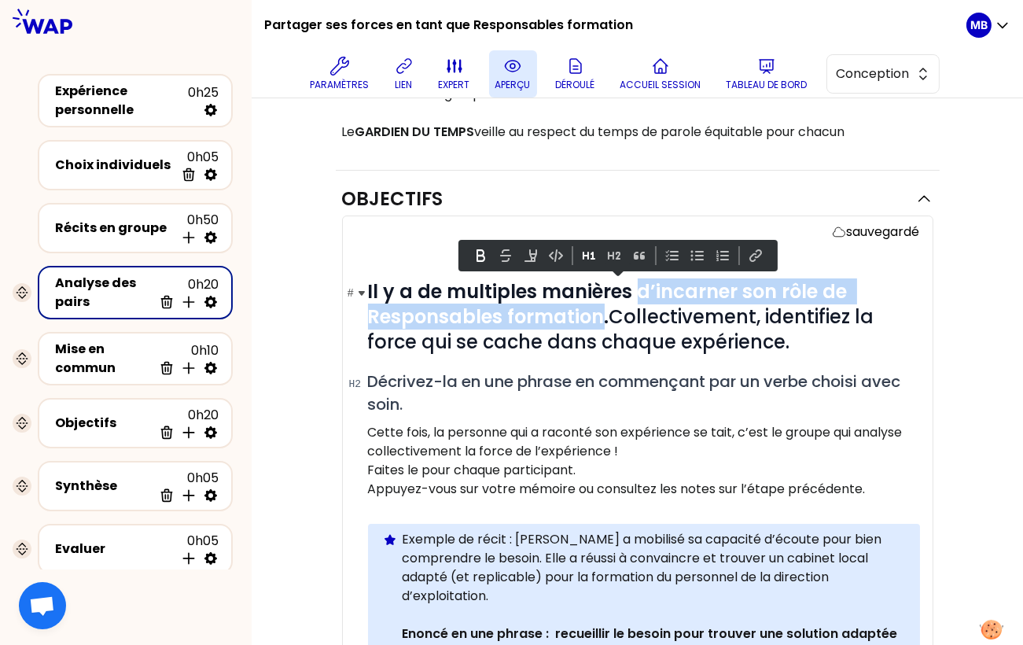
drag, startPoint x: 637, startPoint y: 291, endPoint x: 601, endPoint y: 322, distance: 48.5
click at [601, 322] on strong "Il y a de multiples manières d’incarner son rôle de Responsables formation." at bounding box center [610, 303] width 484 height 51
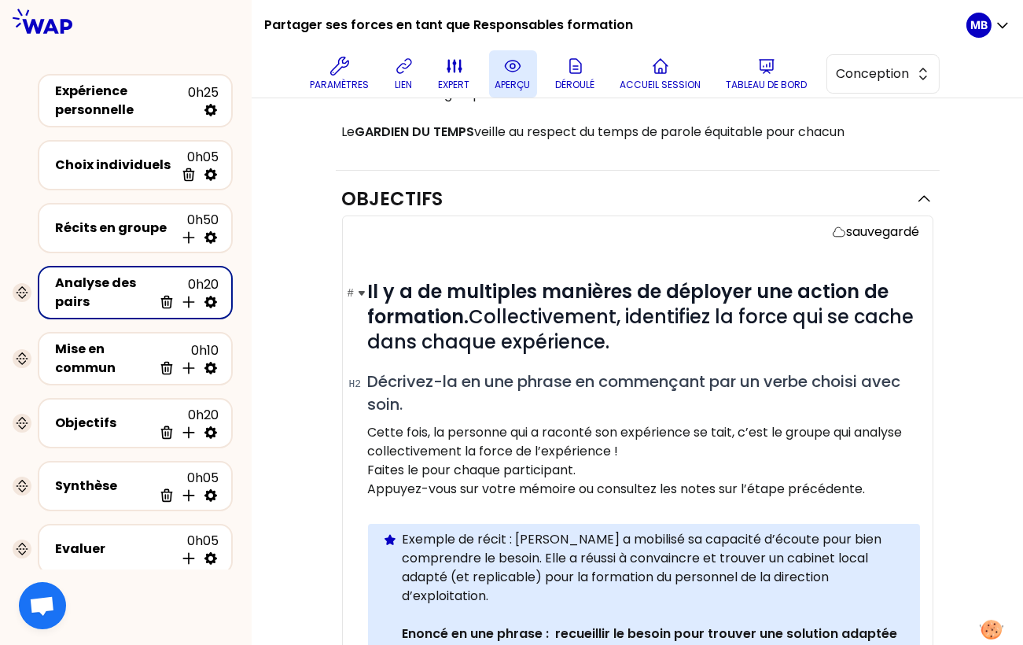
click at [656, 343] on h1 "# Il y a de multiples manières de déployer une action de formation. Collectivem…" at bounding box center [644, 316] width 552 height 75
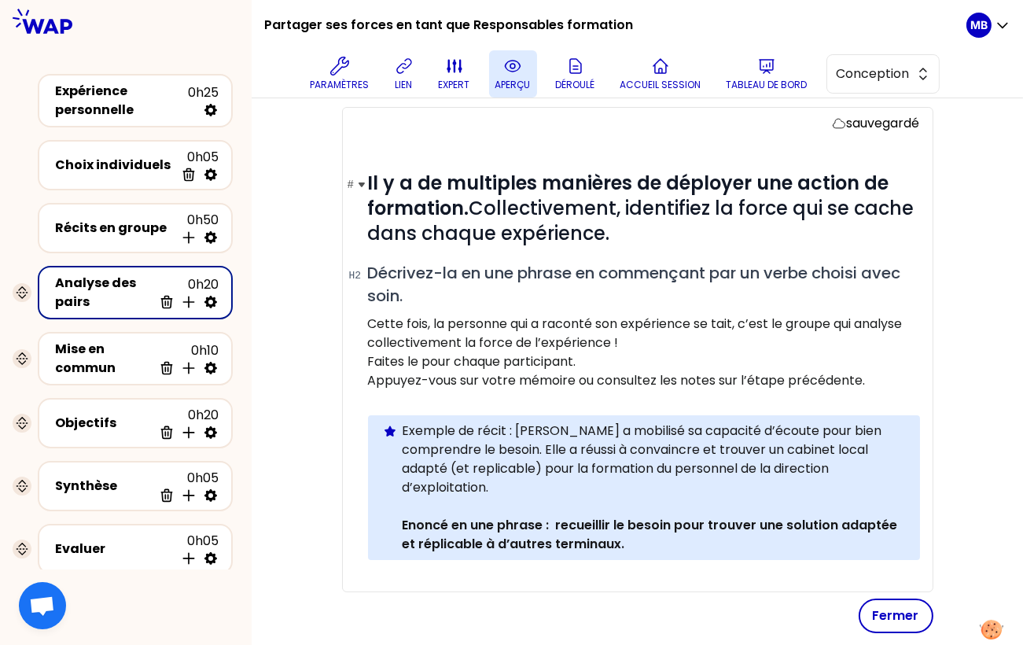
scroll to position [350, 0]
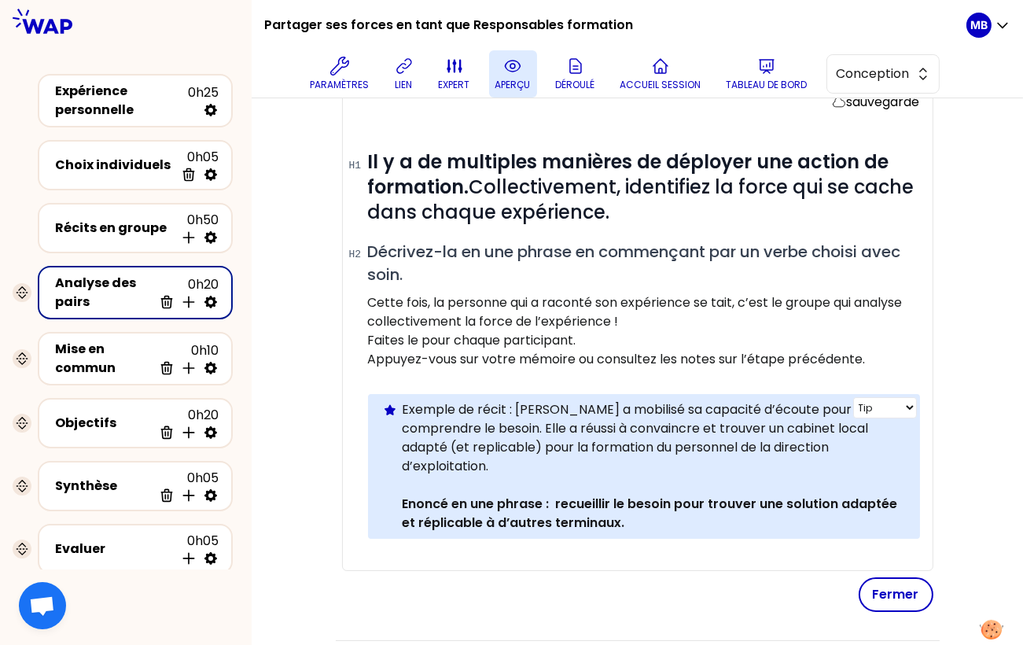
click at [545, 465] on p "Exemple de récit : Christiane a mobilisé sa capacité d’écoute pour bien compren…" at bounding box center [654, 437] width 505 height 75
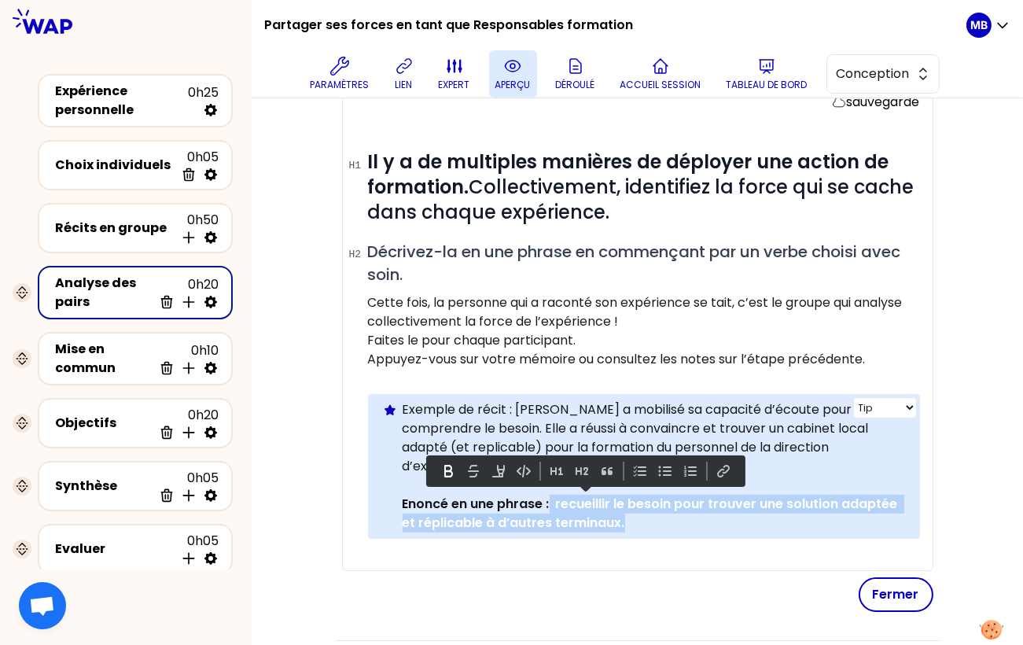
drag, startPoint x: 645, startPoint y: 518, endPoint x: 550, endPoint y: 501, distance: 96.7
click at [550, 501] on p "Enoncé en une phrase : recueillir le besoin pour trouver une solution adaptée e…" at bounding box center [654, 513] width 505 height 38
click at [639, 518] on p "Enoncé en une phrase : recueillir le besoin pour trouver une solution adaptée e…" at bounding box center [654, 513] width 505 height 38
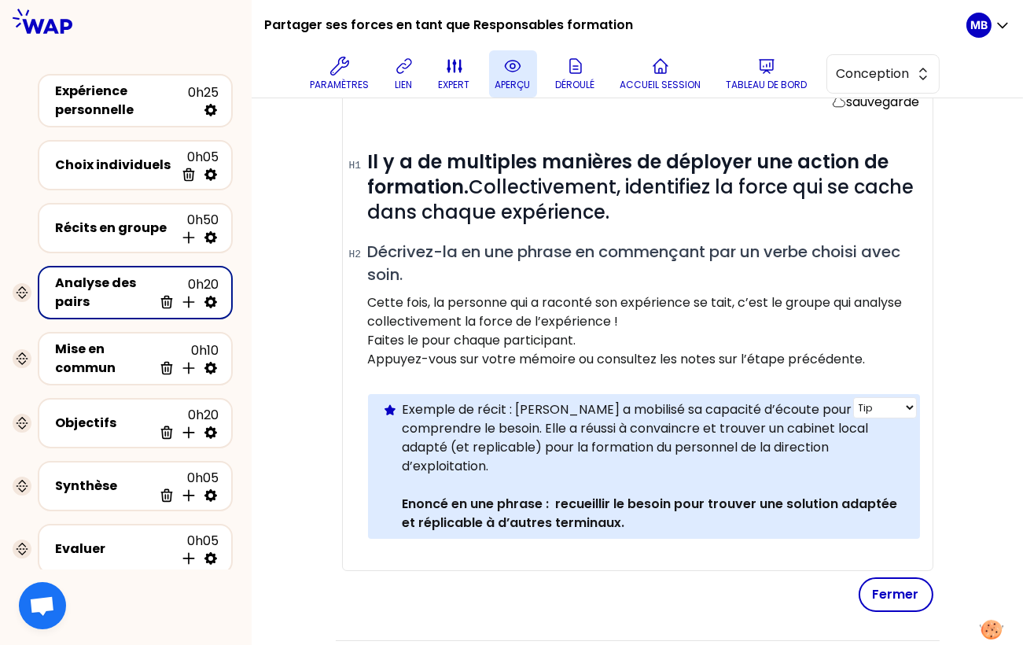
scroll to position [347, 0]
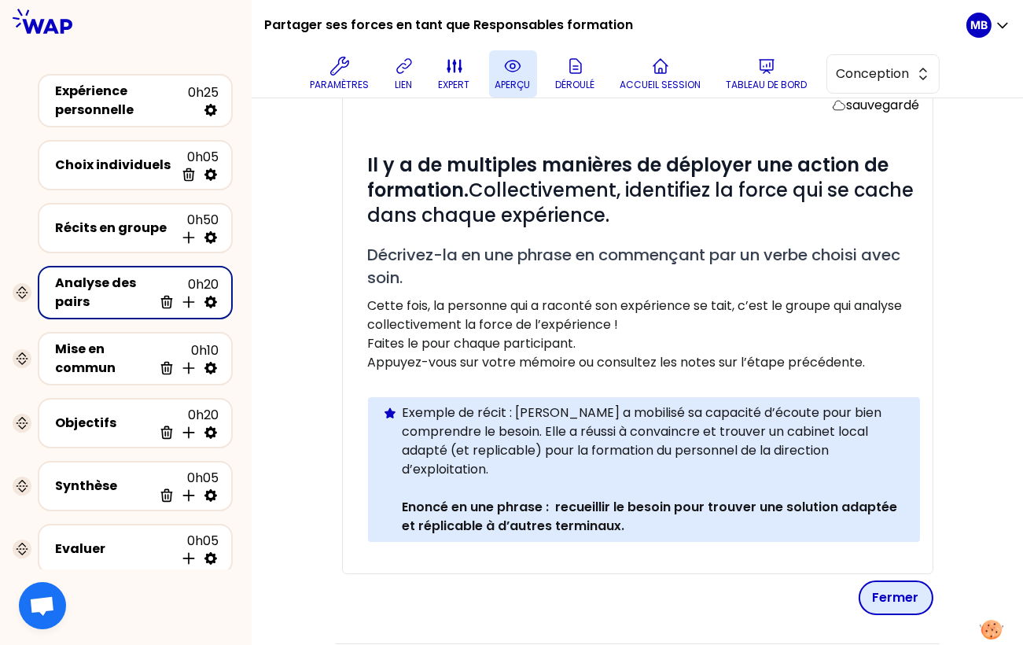
click at [898, 587] on button "Fermer" at bounding box center [895, 597] width 75 height 35
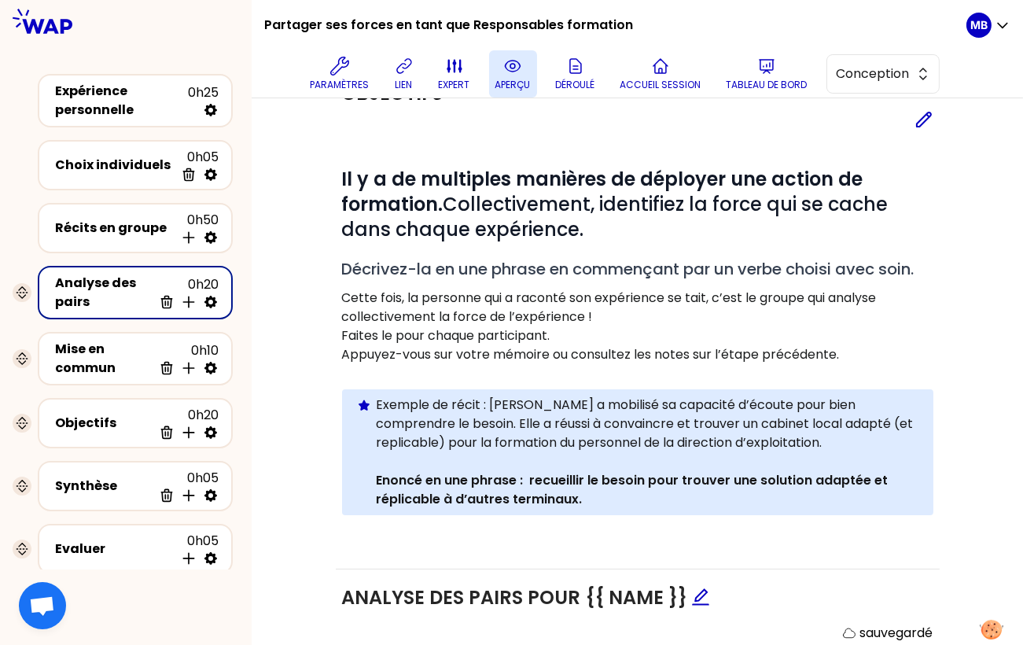
scroll to position [92, 0]
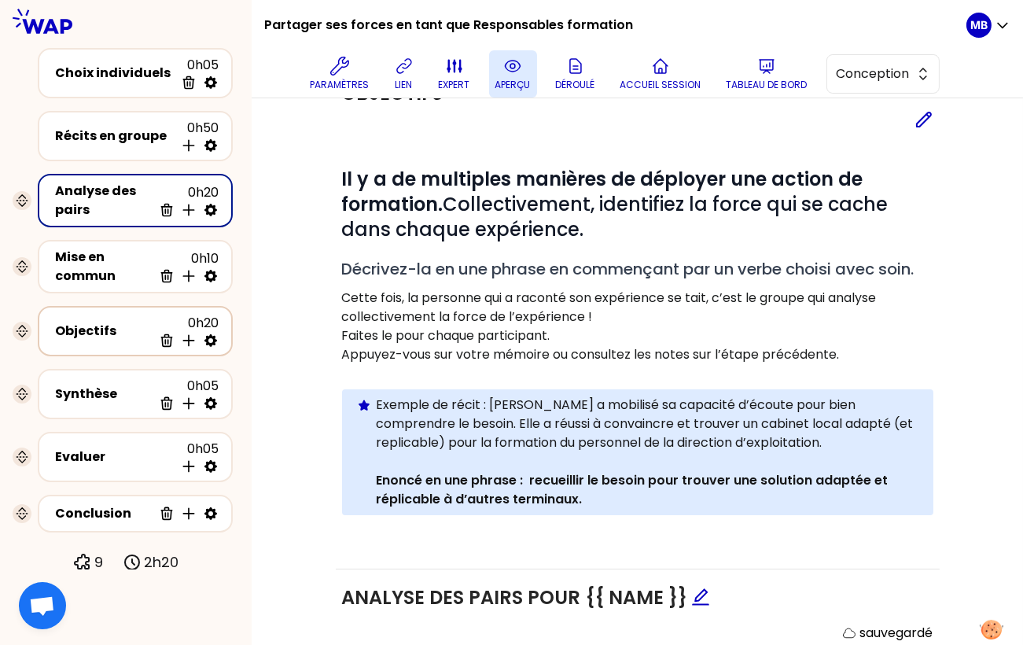
click at [132, 330] on div "Objectifs" at bounding box center [103, 330] width 97 height 19
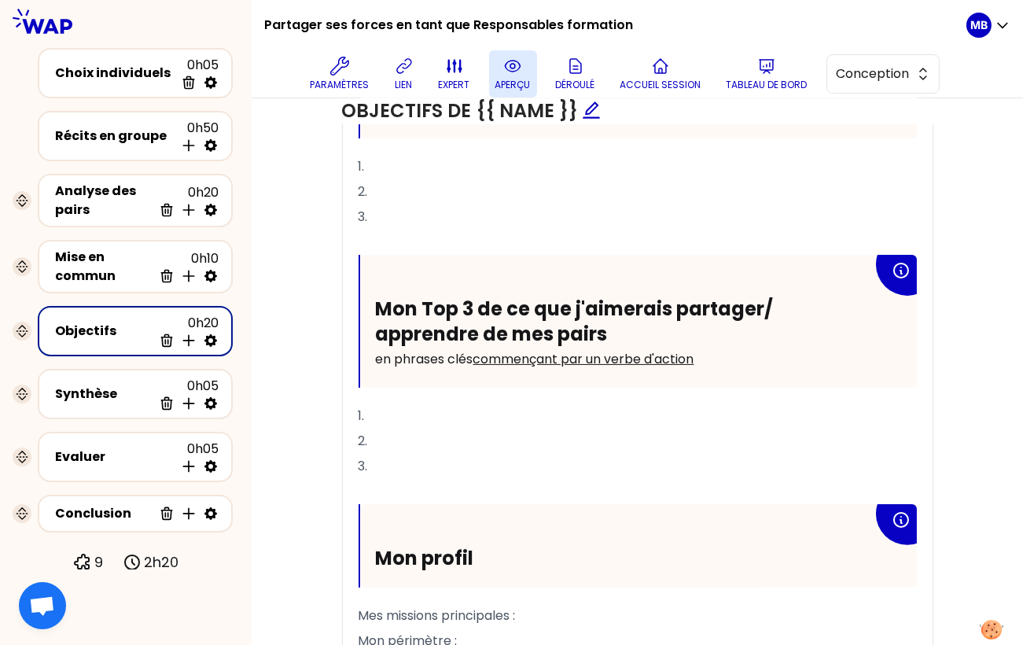
scroll to position [834, 0]
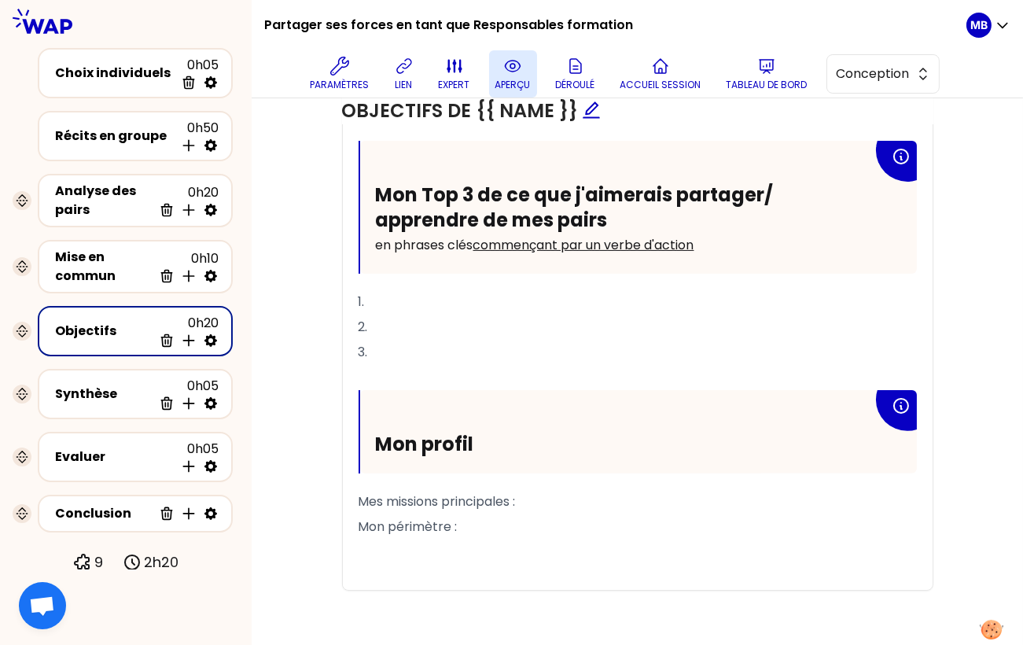
click at [554, 498] on p "Mes missions principales :" at bounding box center [637, 501] width 558 height 25
click at [467, 523] on p "Mon périmètre :" at bounding box center [637, 526] width 558 height 25
click at [547, 495] on p "Mes missions principales :" at bounding box center [637, 501] width 558 height 25
click at [487, 520] on p "Mon périmètre :" at bounding box center [637, 526] width 558 height 25
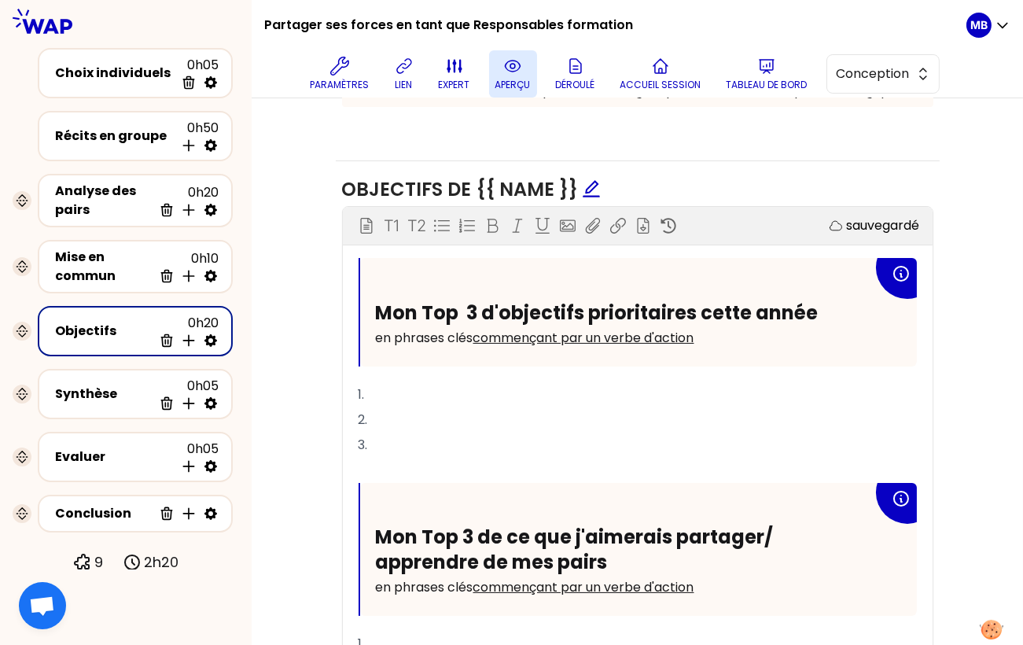
scroll to position [542, 0]
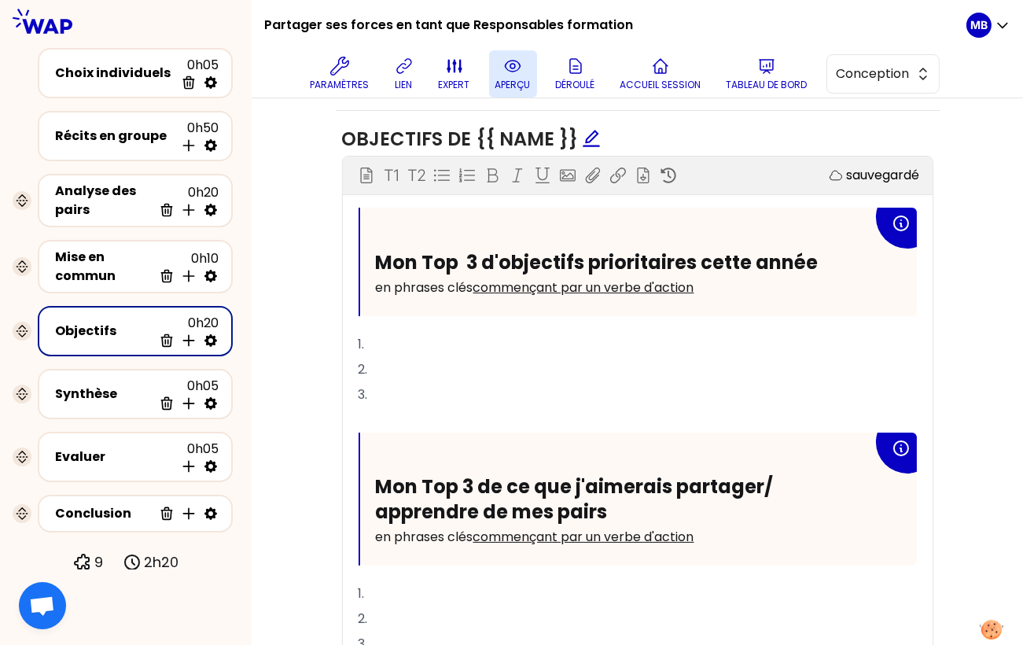
click at [426, 307] on div "Mon Top 3 d'objectifs prioritaires cette année en phrases clés commençant par u…" at bounding box center [638, 262] width 557 height 108
click at [413, 349] on p "1." at bounding box center [637, 344] width 558 height 25
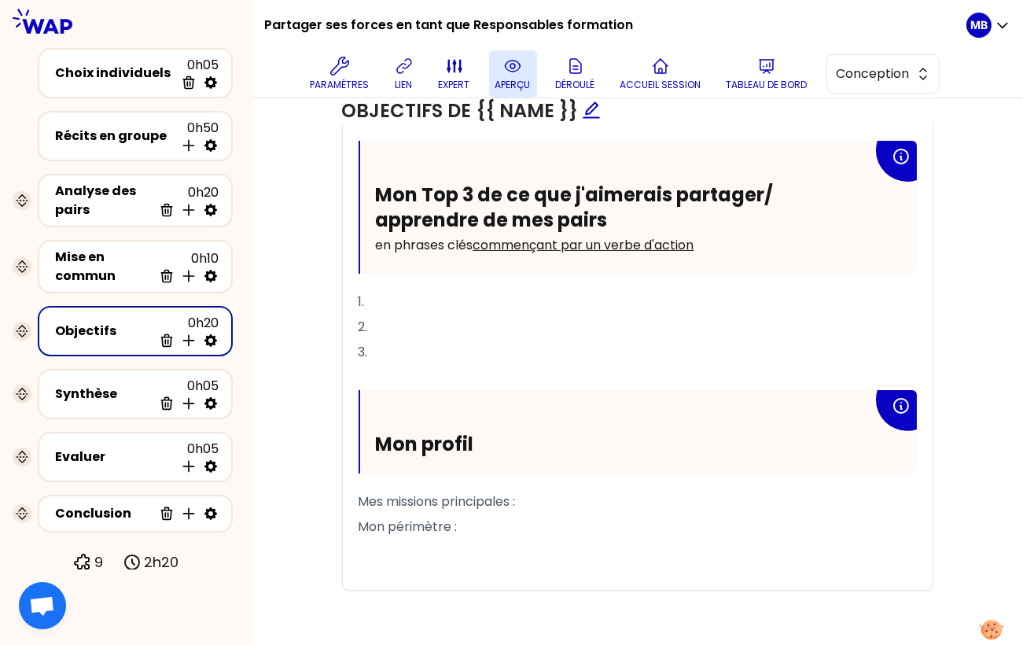
scroll to position [718, 0]
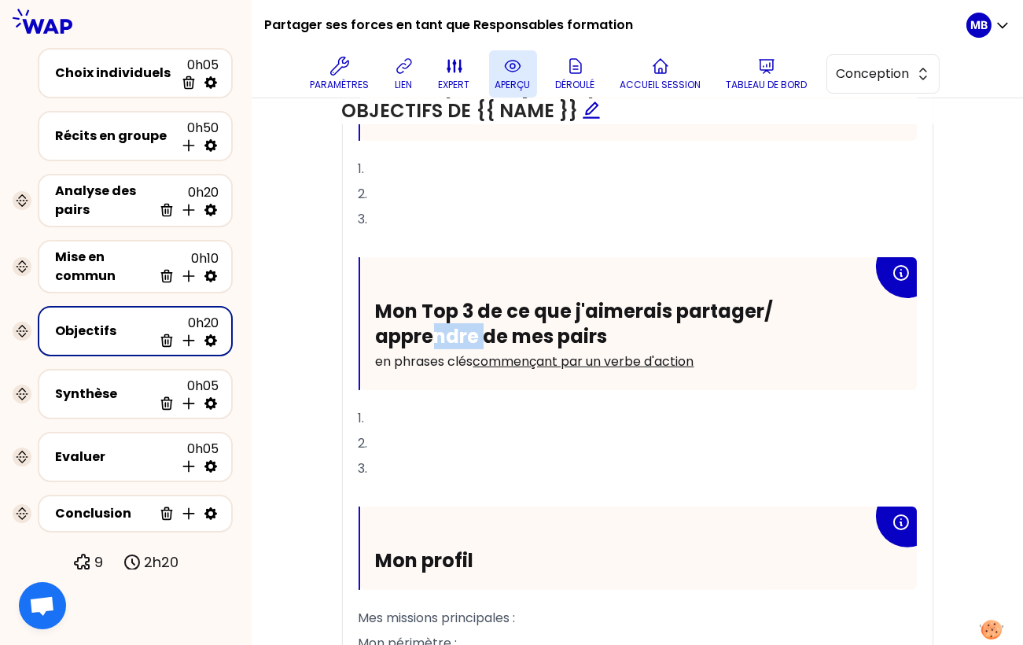
drag, startPoint x: 434, startPoint y: 322, endPoint x: 484, endPoint y: 334, distance: 51.7
click at [484, 334] on span "Mon Top 3 de ce que j'aimerais partager/ apprendre de mes pairs" at bounding box center [577, 323] width 402 height 50
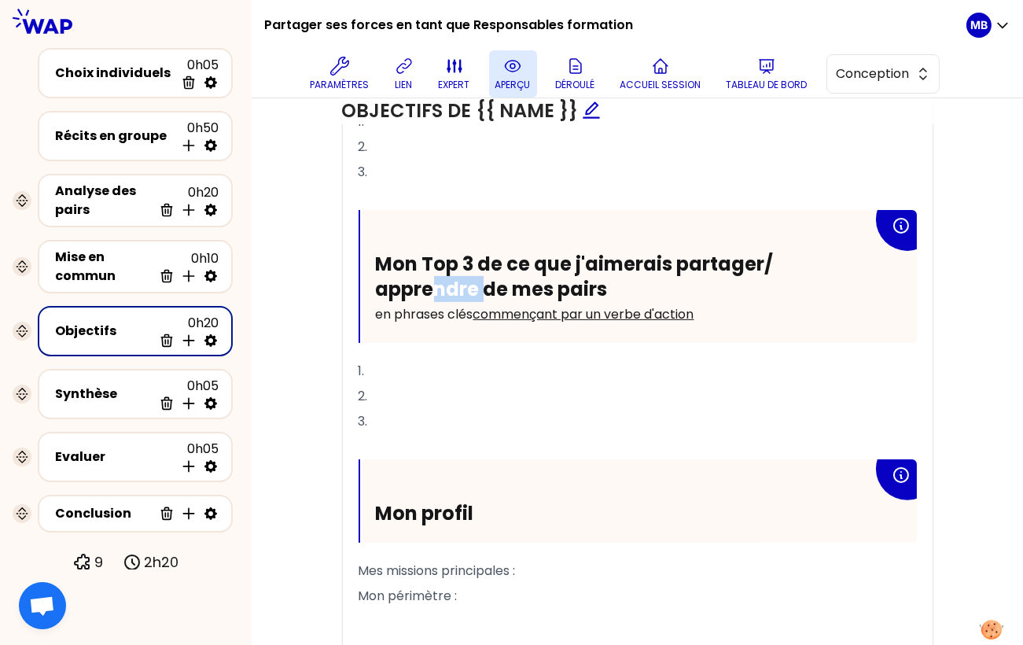
scroll to position [828, 0]
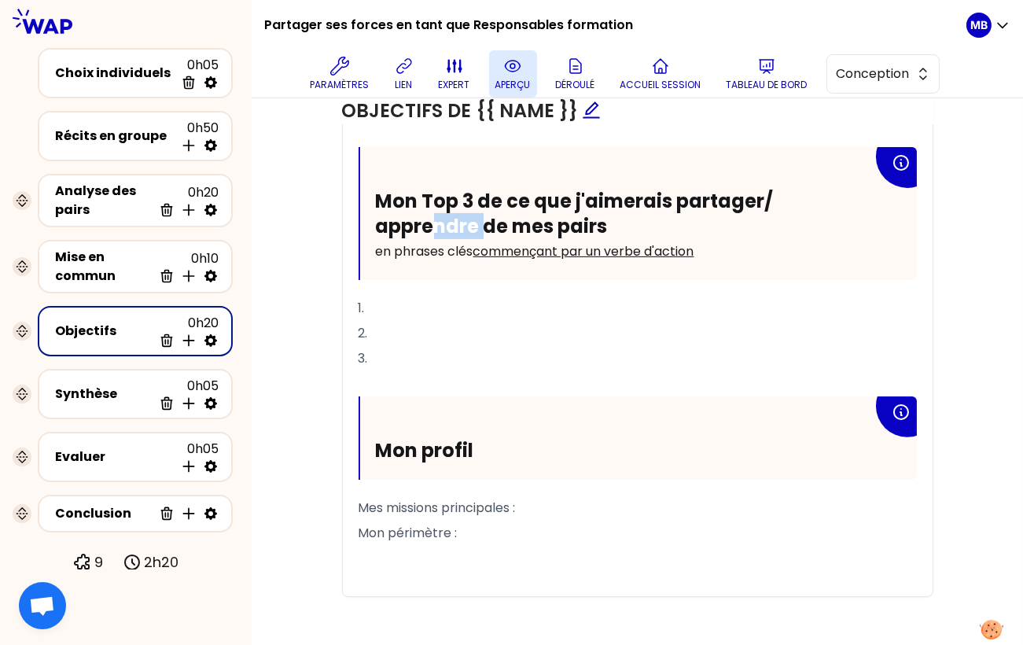
drag, startPoint x: 487, startPoint y: 528, endPoint x: 355, endPoint y: 386, distance: 194.1
click at [355, 386] on div "Mon Top 3 d'objectifs prioritaires cette année en phrases clés commençant par u…" at bounding box center [638, 259] width 590 height 674
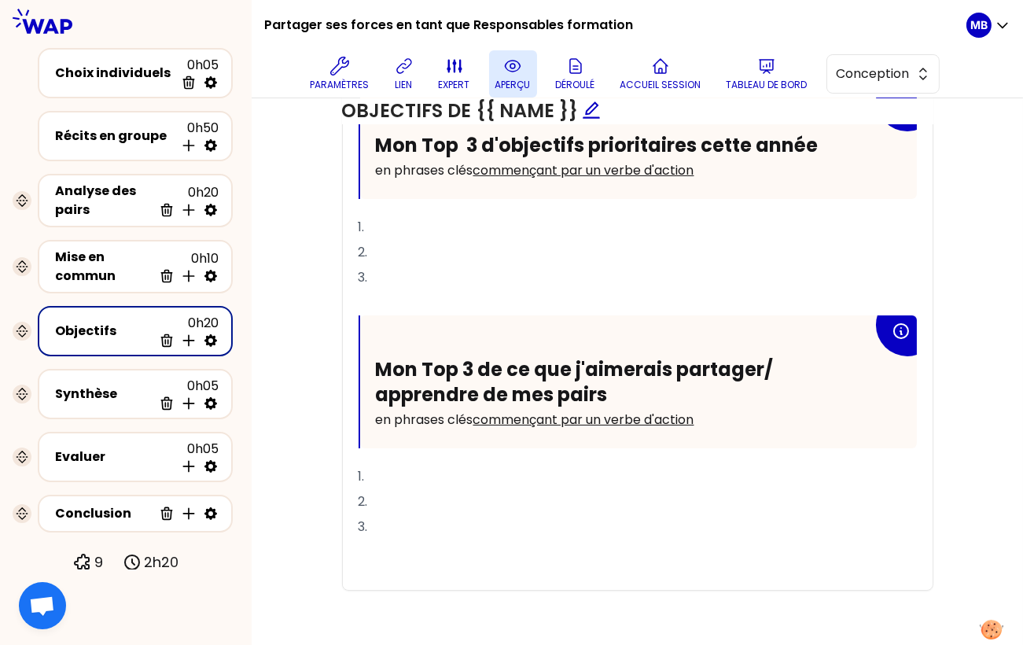
scroll to position [685, 0]
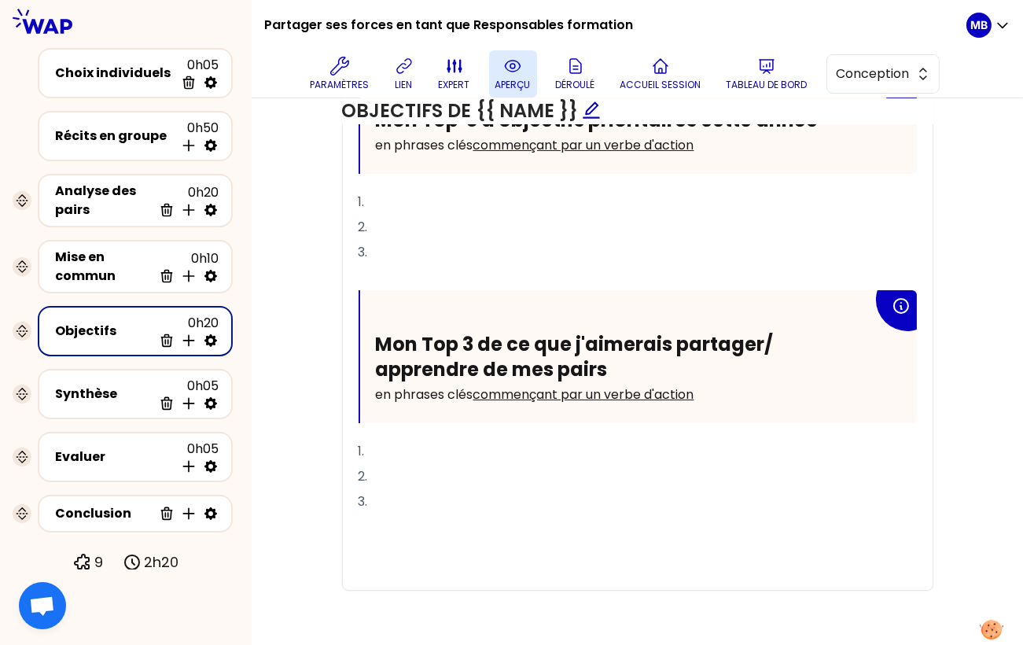
click at [299, 435] on div "Objectifs Editer # Pour cibler les sessions futures, définissez vos trois objec…" at bounding box center [637, 103] width 708 height 1030
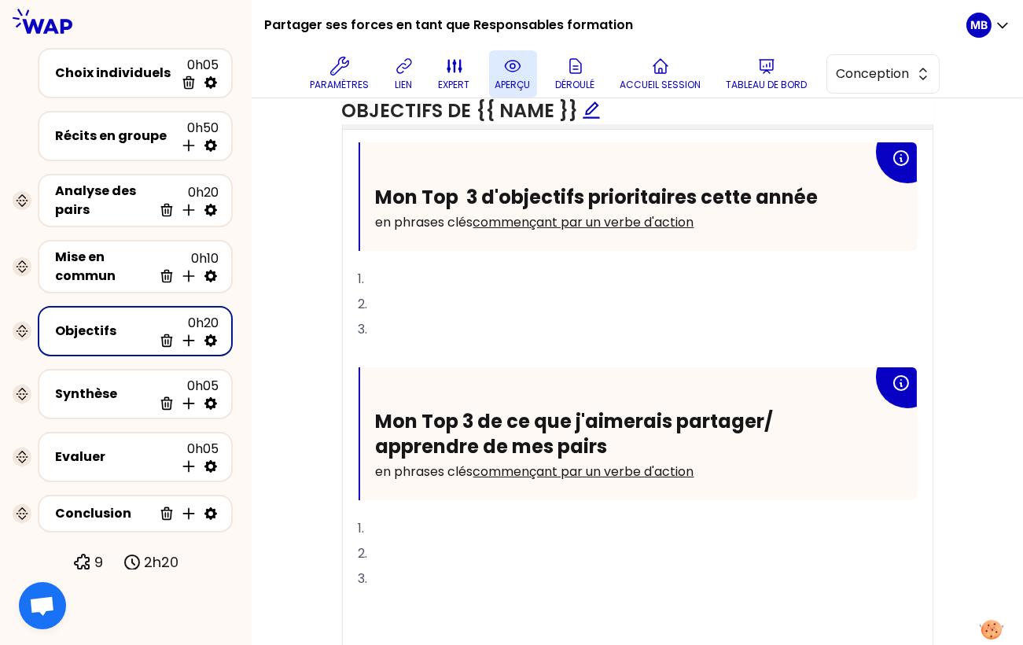
scroll to position [630, 0]
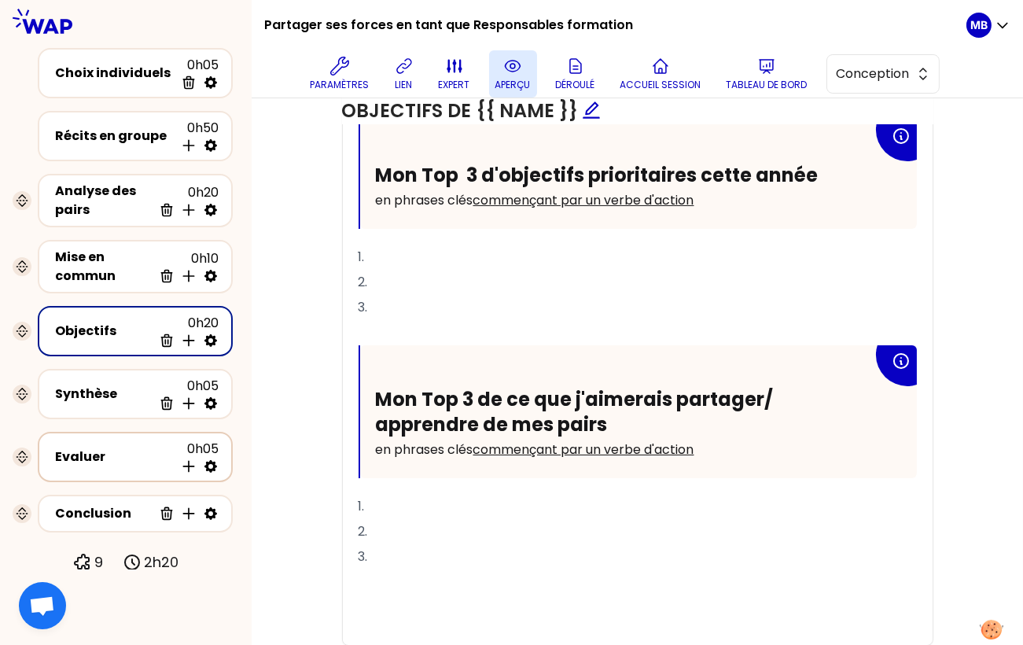
click at [127, 457] on div "Evaluer" at bounding box center [114, 456] width 119 height 19
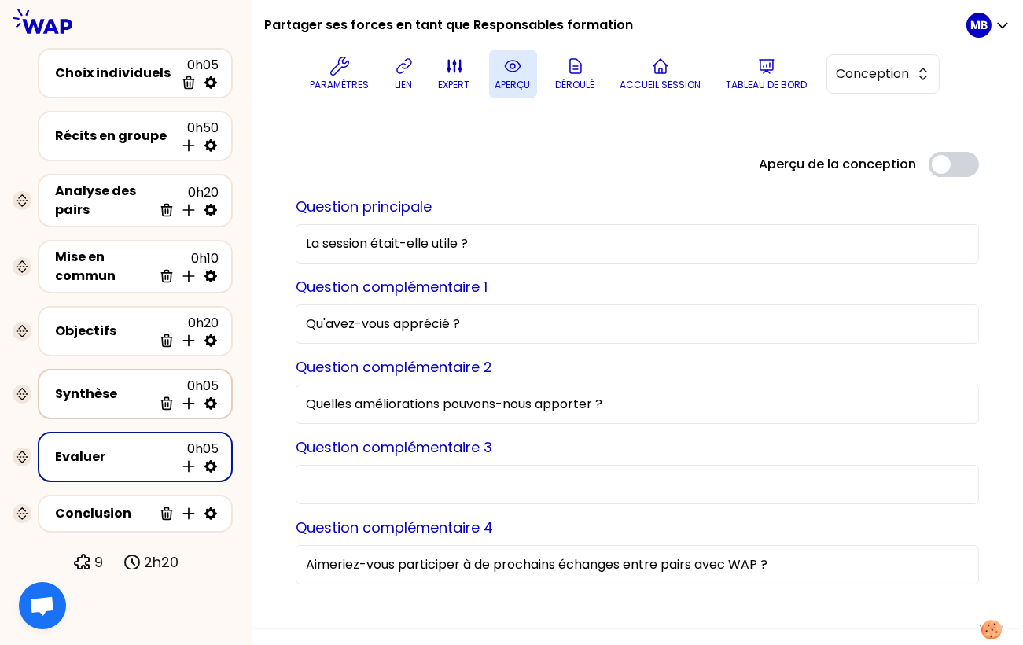
click at [121, 391] on div "Synthèse" at bounding box center [103, 393] width 97 height 19
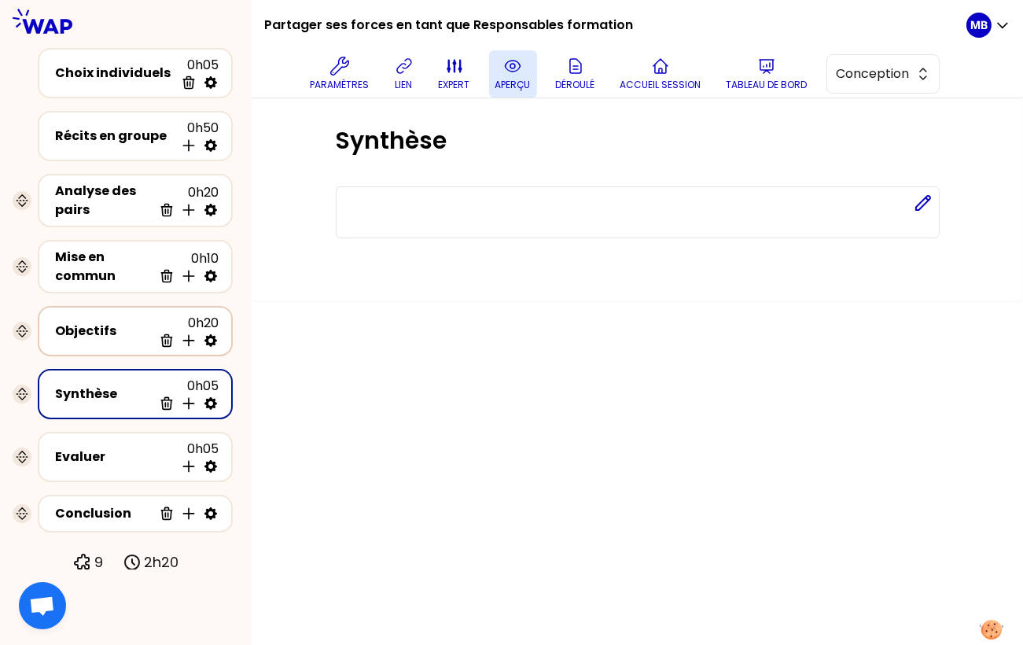
click at [112, 330] on div "Objectifs" at bounding box center [103, 330] width 97 height 19
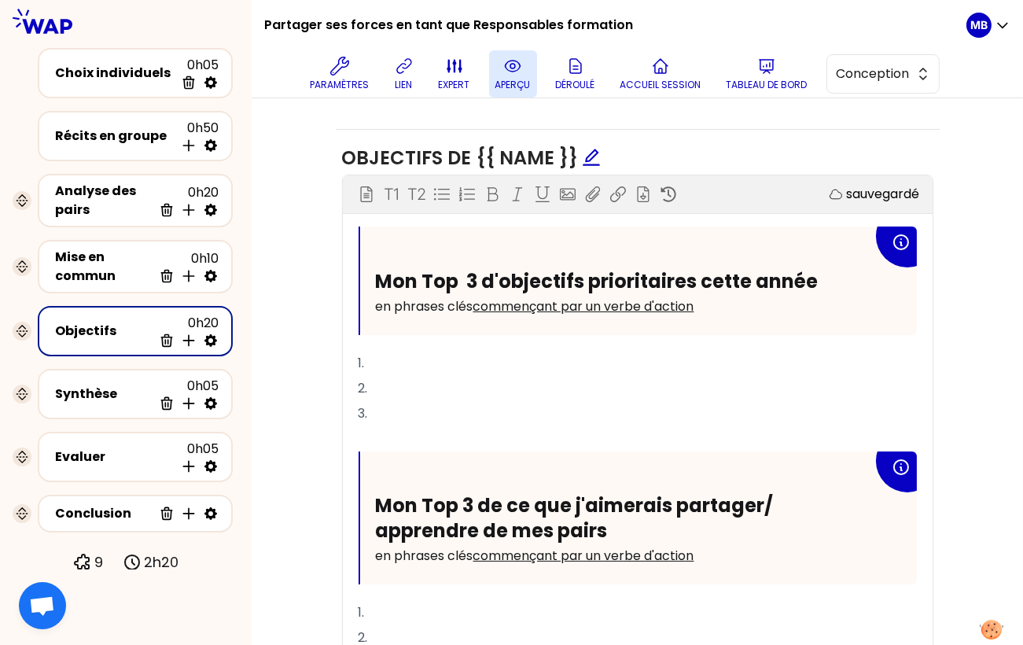
scroll to position [685, 0]
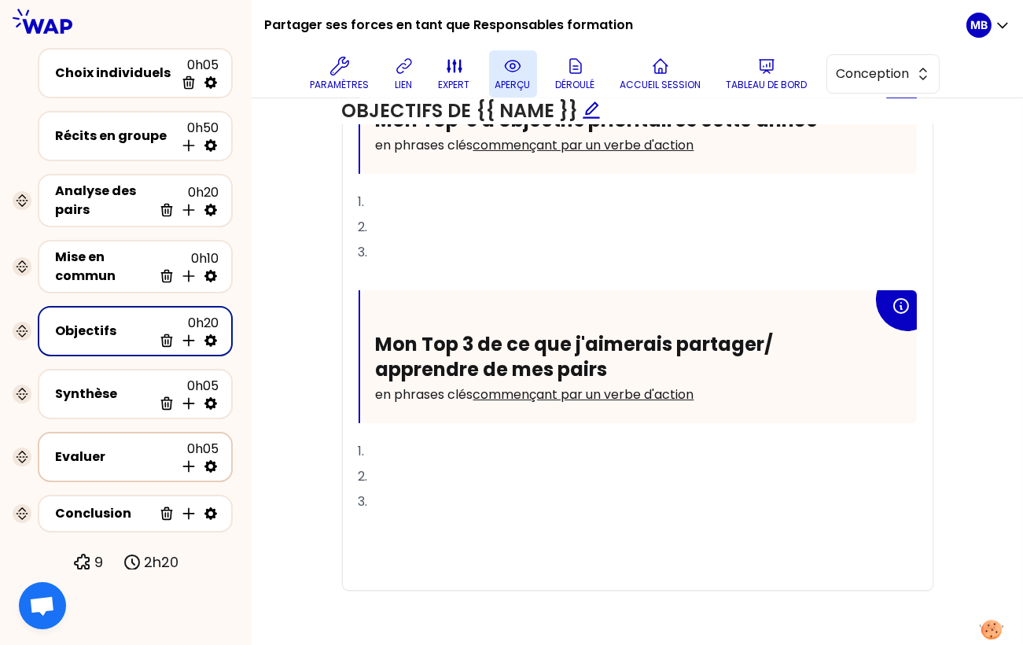
click at [107, 461] on div "Evaluer" at bounding box center [114, 456] width 119 height 19
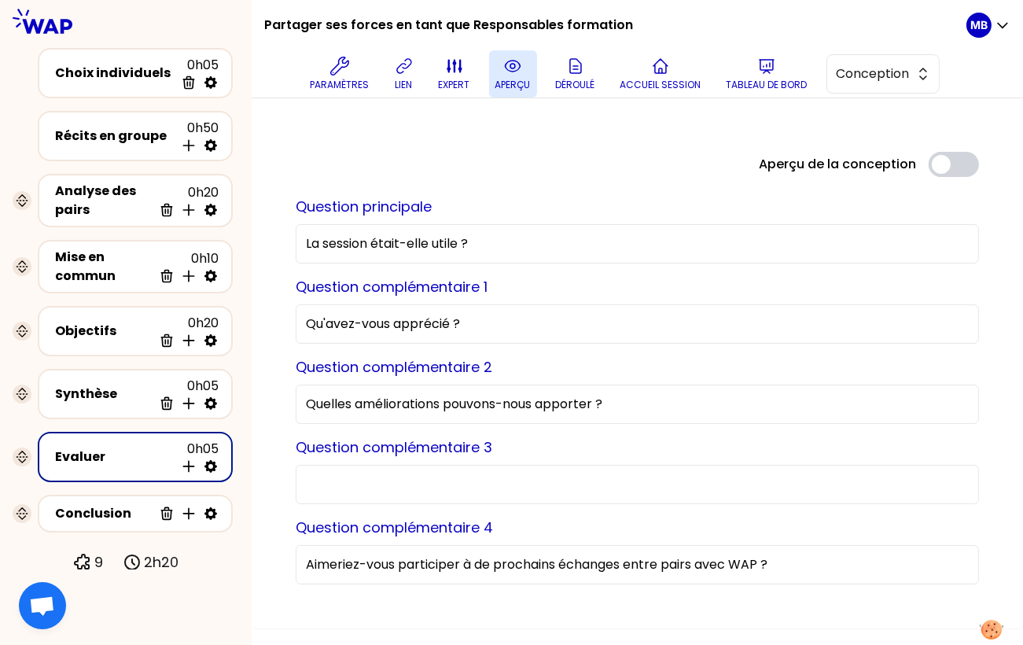
click at [353, 483] on input "Question complémentaire 3" at bounding box center [637, 484] width 683 height 39
type input "Qu'aimeriez-vous apprendre"
click at [108, 330] on div "Objectifs" at bounding box center [103, 330] width 97 height 19
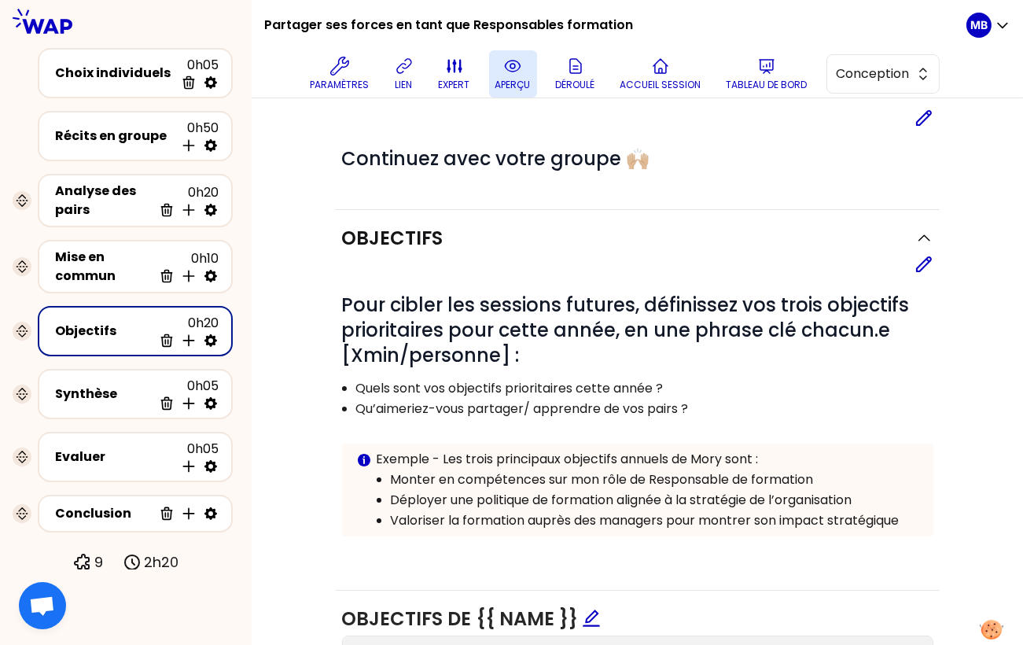
scroll to position [81, 0]
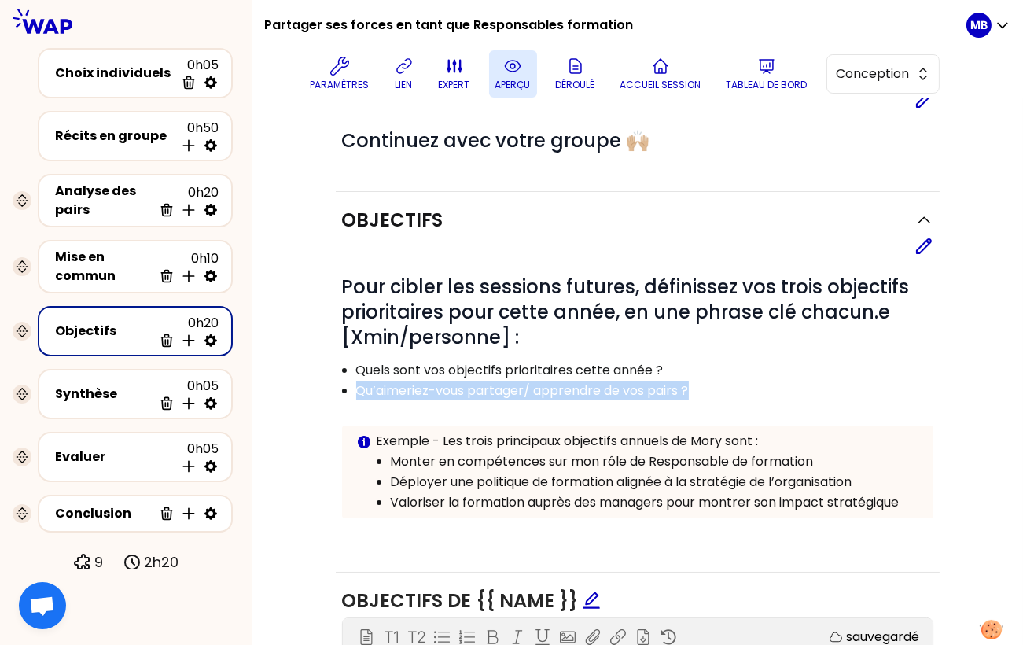
drag, startPoint x: 696, startPoint y: 386, endPoint x: 347, endPoint y: 380, distance: 348.3
click at [356, 380] on li "Qu’aimeriez-vous partager/ apprendre de vos pairs ?" at bounding box center [643, 390] width 575 height 20
copy p "Qu’aimeriez-vous partager/ apprendre de vos pairs ?"
click at [119, 448] on div "Evaluer" at bounding box center [114, 456] width 119 height 19
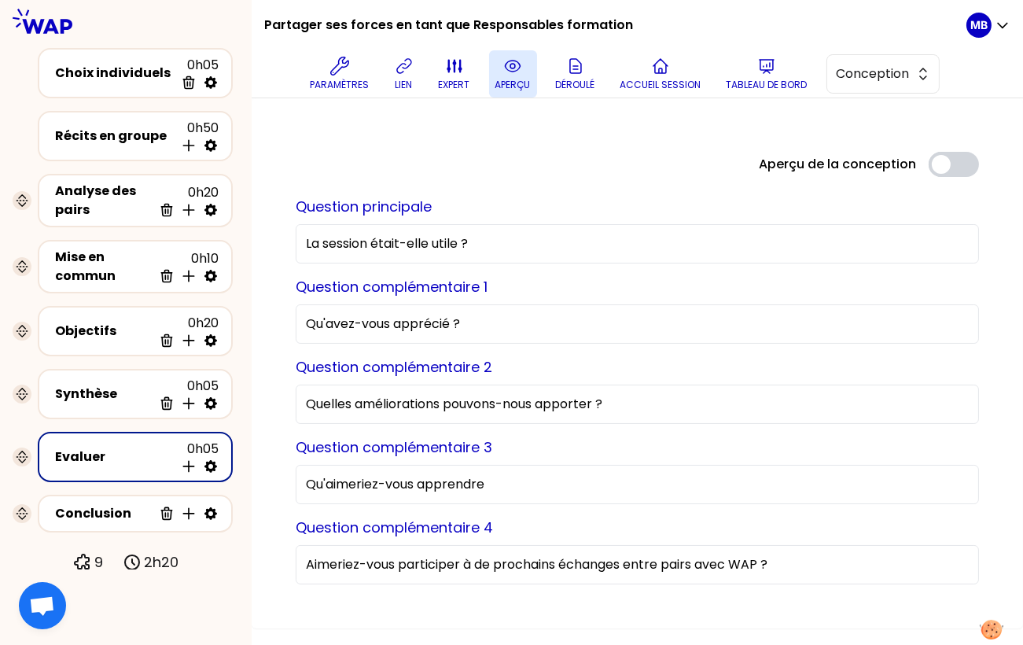
drag, startPoint x: 344, startPoint y: 461, endPoint x: 249, endPoint y: 462, distance: 95.1
click at [249, 462] on div "Partager ses forces en tant que Responsables formation Paramètres lien expert a…" at bounding box center [511, 322] width 1023 height 645
paste input "’aimeriez-vous partager/ apprendre de vos pairs ?"
type input "Qu’aimeriez-vous partager/ apprendre de vos pairs ?"
click at [96, 328] on div "Objectifs" at bounding box center [103, 330] width 97 height 19
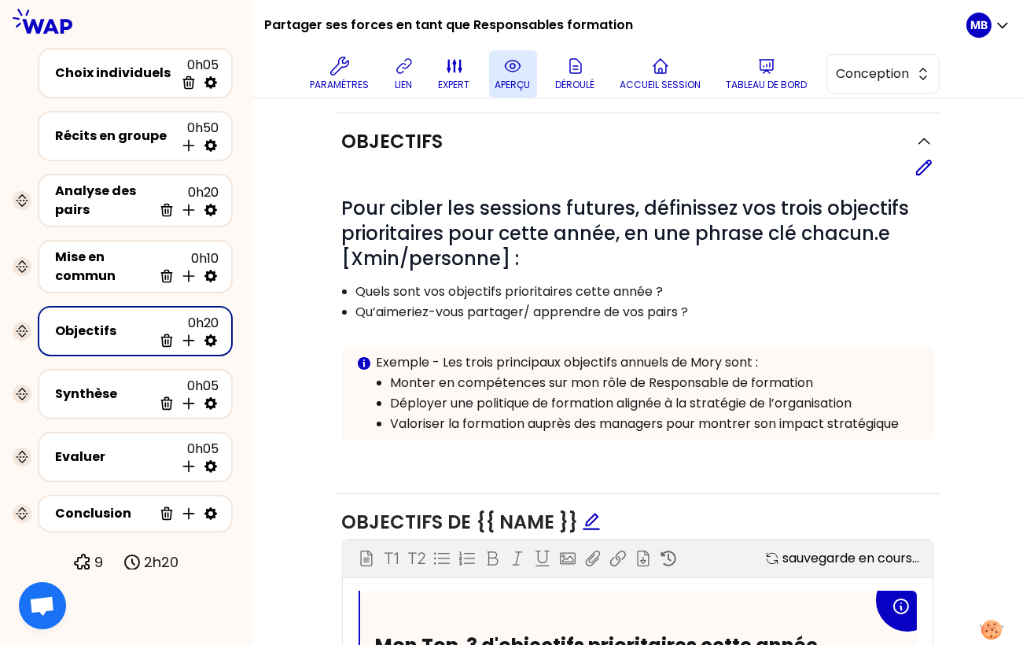
scroll to position [174, 0]
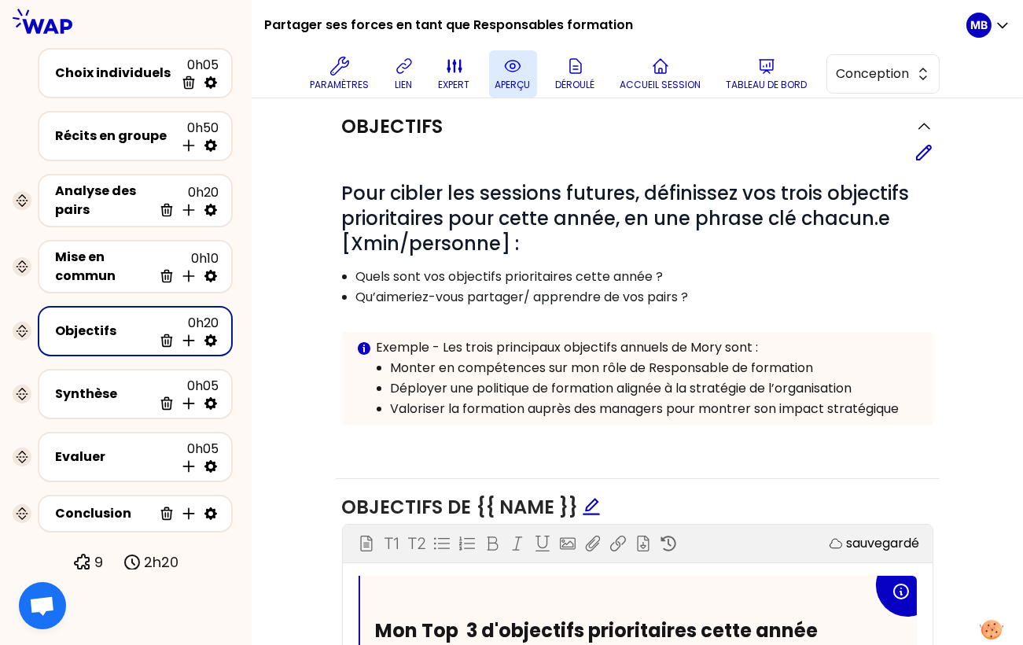
click at [933, 144] on div "Objectifs Editer # Pour cibler les sessions futures, définissez vos trois objec…" at bounding box center [638, 288] width 604 height 380
click at [928, 145] on icon at bounding box center [924, 152] width 14 height 14
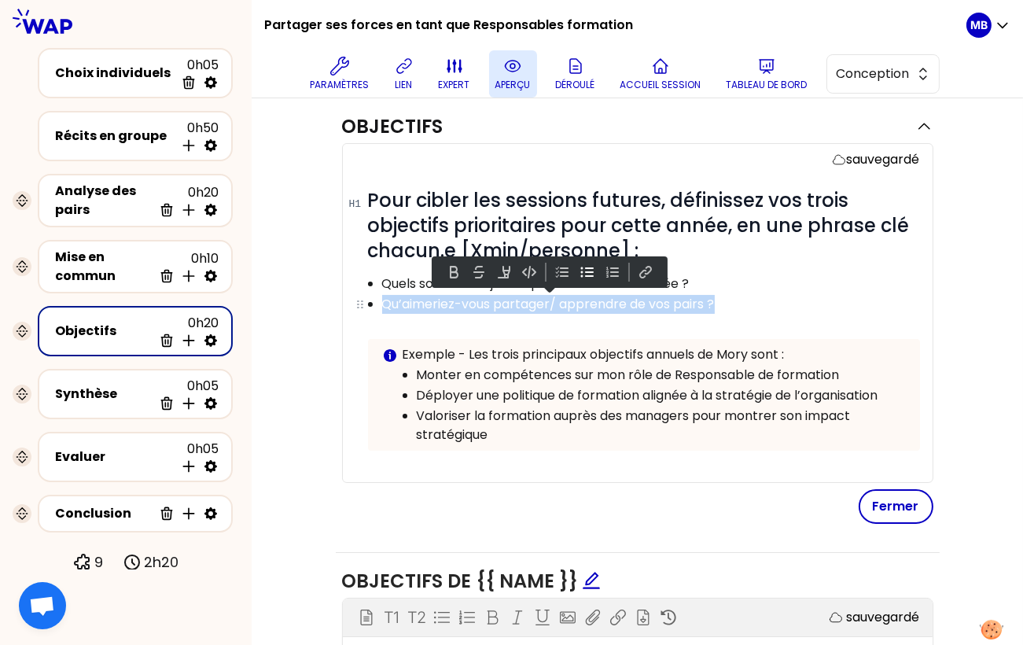
drag, startPoint x: 747, startPoint y: 300, endPoint x: 364, endPoint y: 304, distance: 382.8
click at [382, 304] on li "Qu’aimeriez-vous partager/ apprendre de vos pairs ?" at bounding box center [650, 303] width 536 height 20
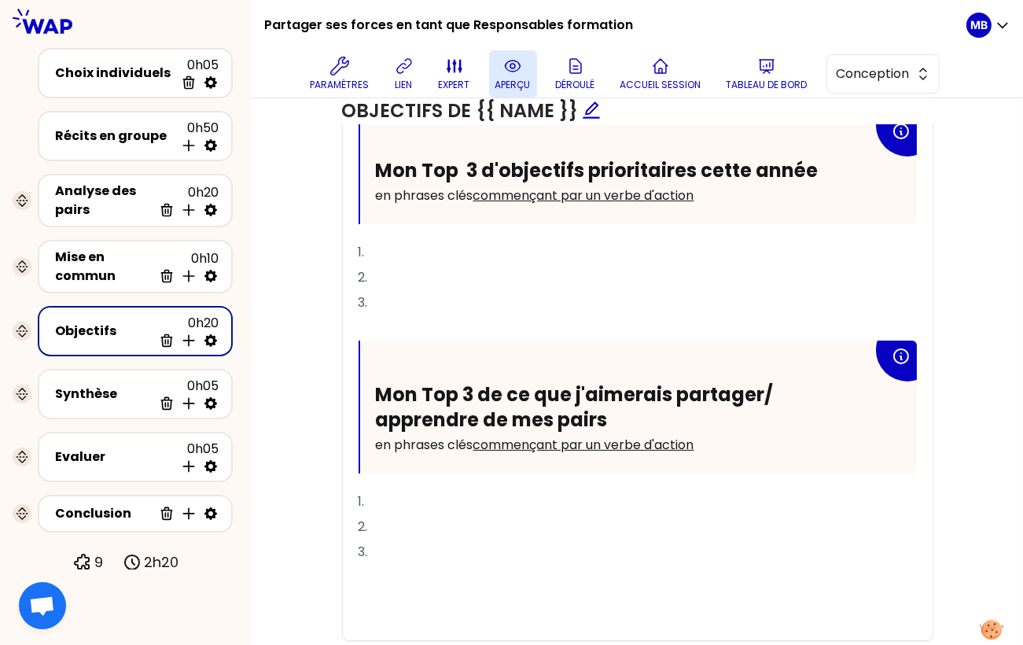
scroll to position [737, 0]
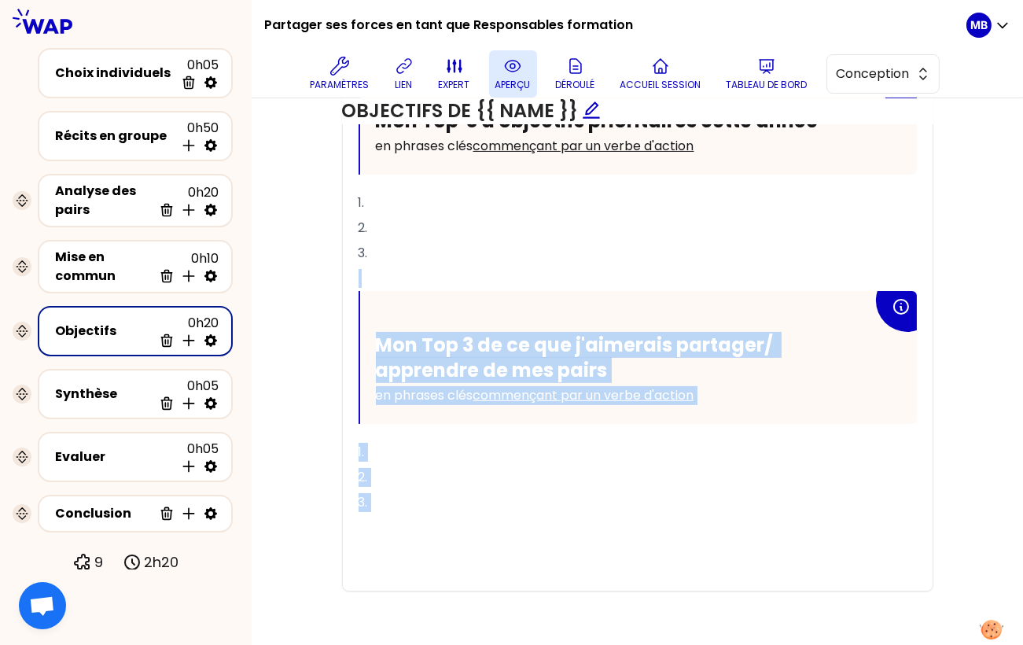
drag, startPoint x: 448, startPoint y: 531, endPoint x: 354, endPoint y: 278, distance: 270.1
click at [354, 278] on div "Mon Top 3 d'objectifs prioritaires cette année en phrases clés commençant par u…" at bounding box center [638, 328] width 590 height 524
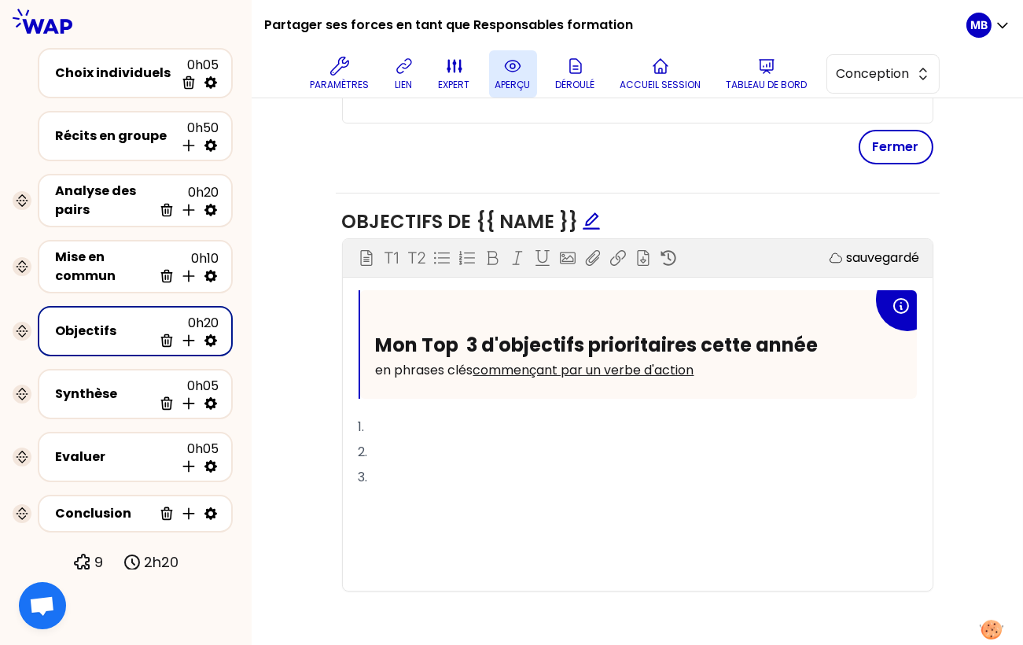
scroll to position [488, 0]
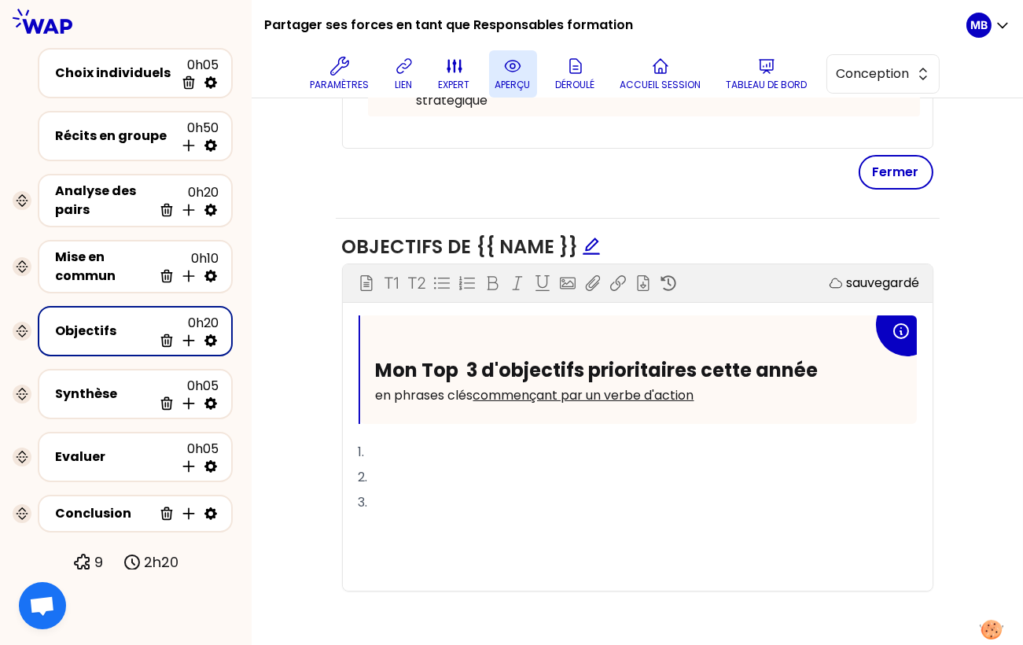
click at [373, 533] on p "﻿" at bounding box center [637, 527] width 558 height 25
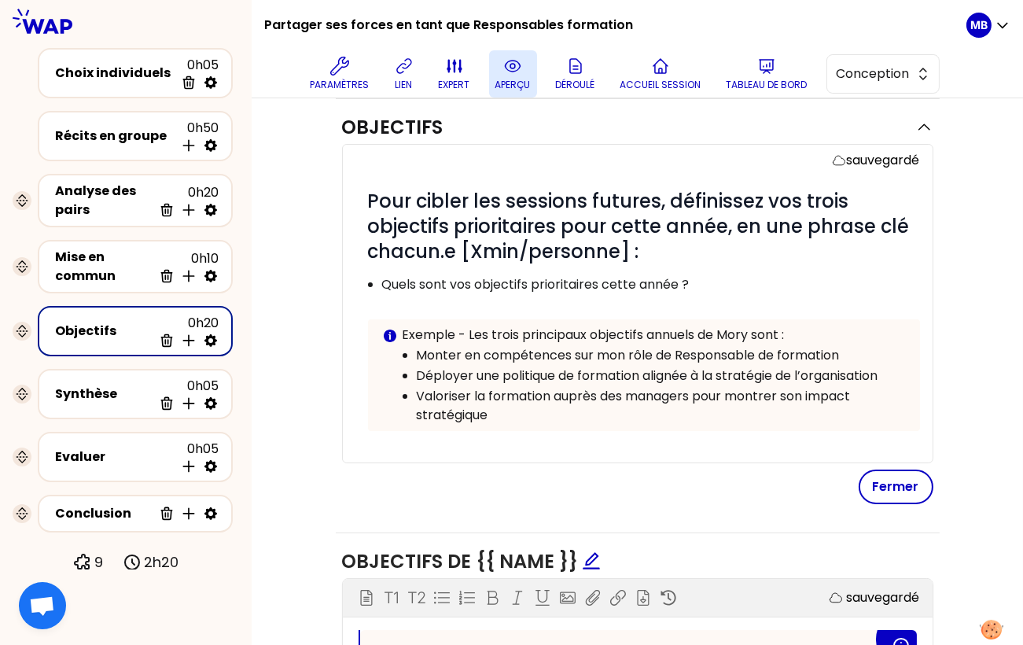
scroll to position [123, 0]
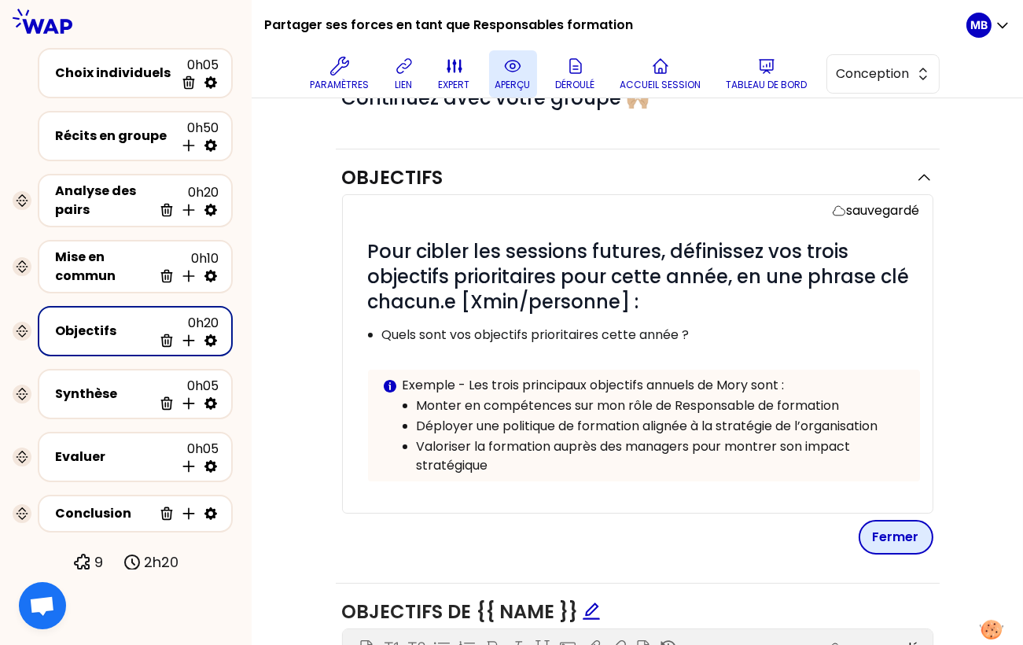
click at [895, 536] on button "Fermer" at bounding box center [895, 537] width 75 height 35
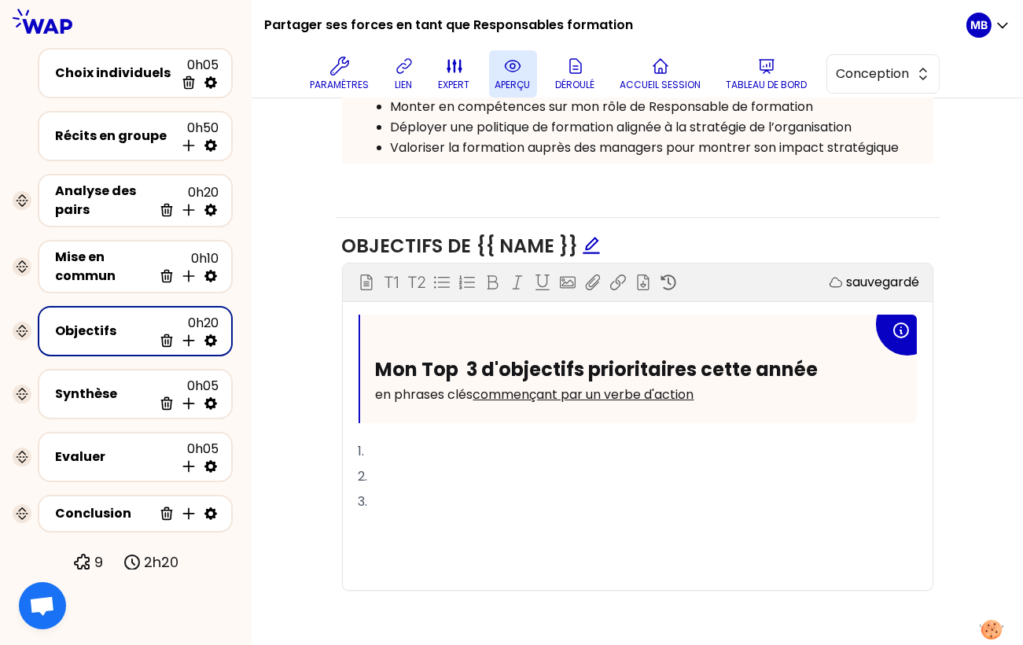
scroll to position [0, 0]
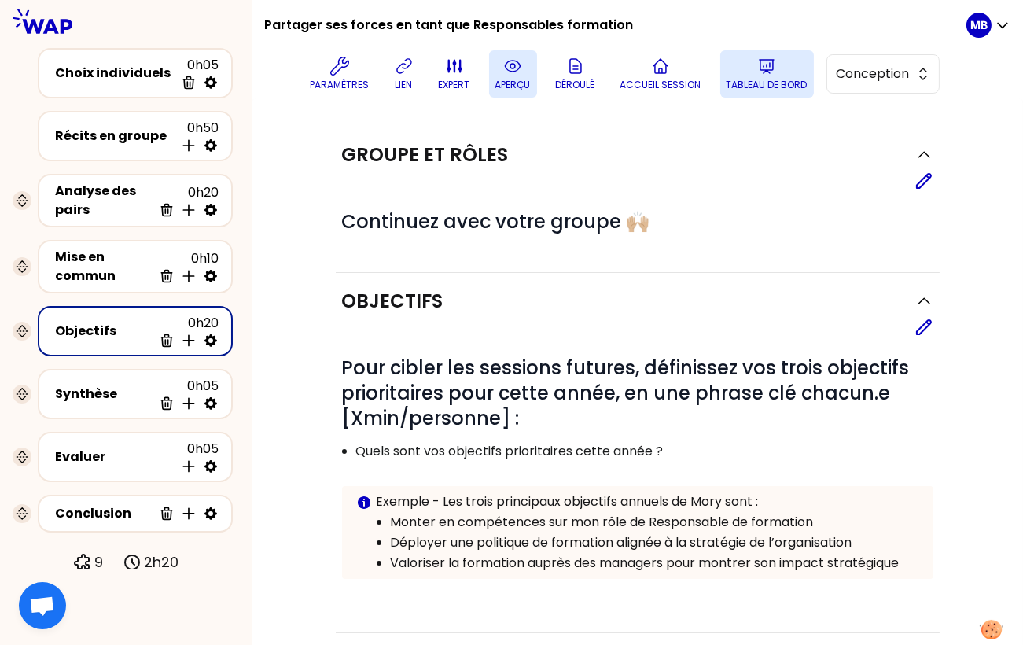
click at [760, 87] on p "Tableau de bord" at bounding box center [766, 85] width 81 height 13
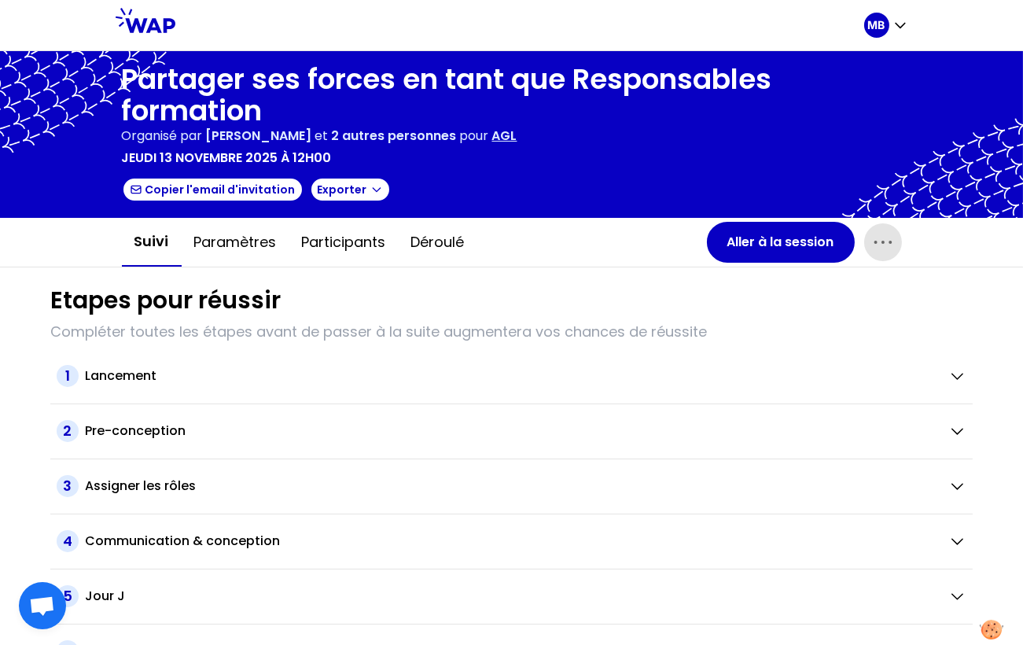
click at [879, 245] on icon "button" at bounding box center [882, 242] width 25 height 25
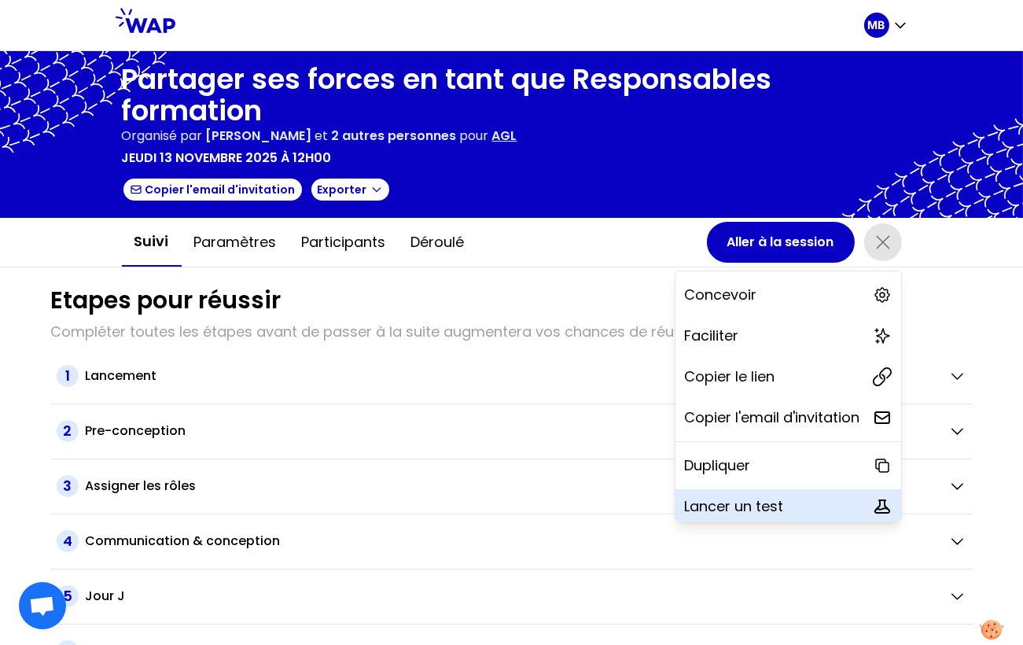
click at [741, 497] on p "Lancer un test" at bounding box center [734, 506] width 99 height 22
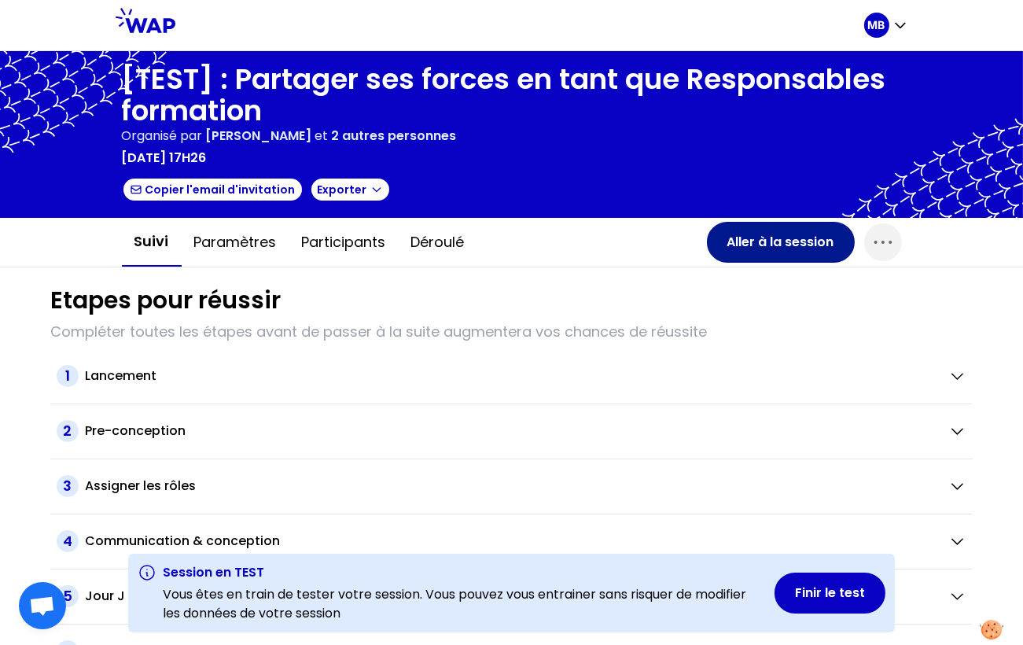
click at [759, 256] on button "Aller à la session" at bounding box center [781, 242] width 148 height 41
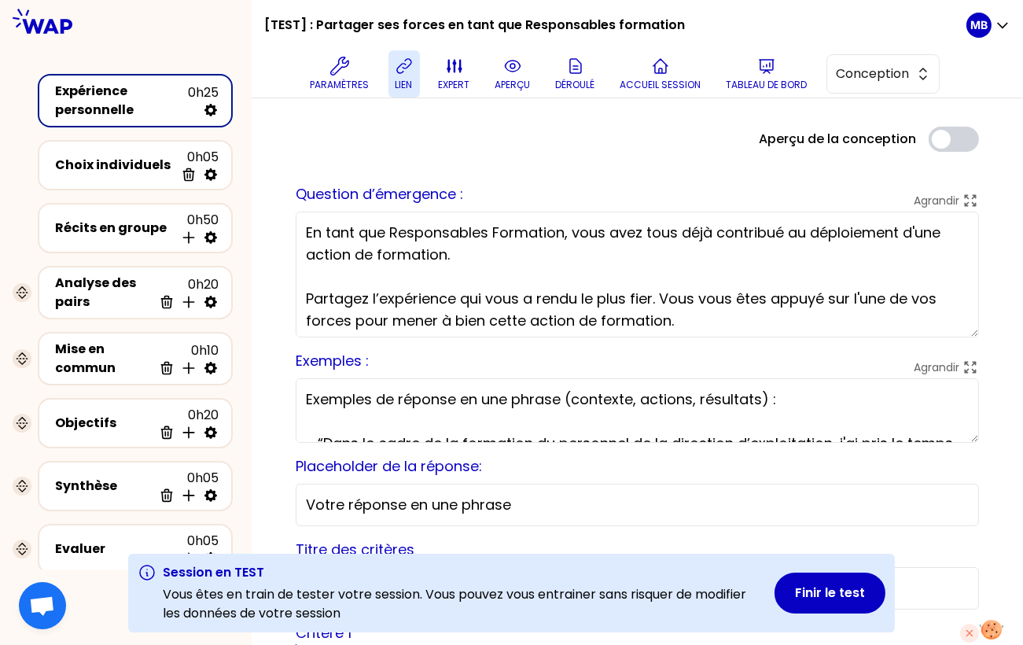
click at [407, 67] on icon at bounding box center [403, 66] width 14 height 14
click at [503, 70] on icon at bounding box center [512, 66] width 19 height 19
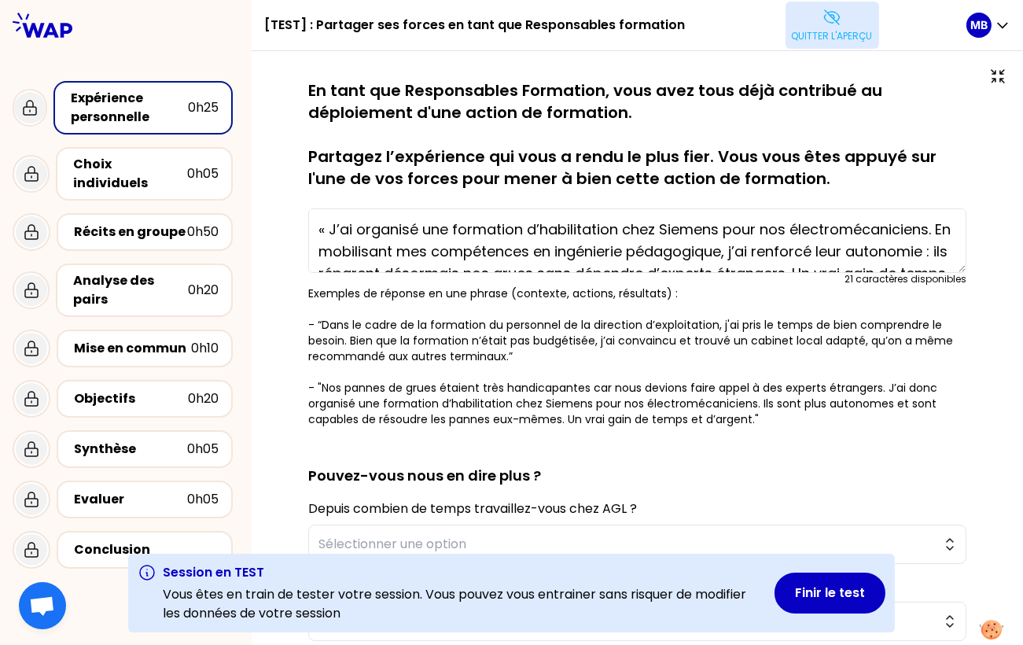
click at [770, 40] on div "Quitter l'aperçu" at bounding box center [831, 25] width 269 height 47
click at [797, 35] on p "Quitter l'aperçu" at bounding box center [832, 36] width 81 height 13
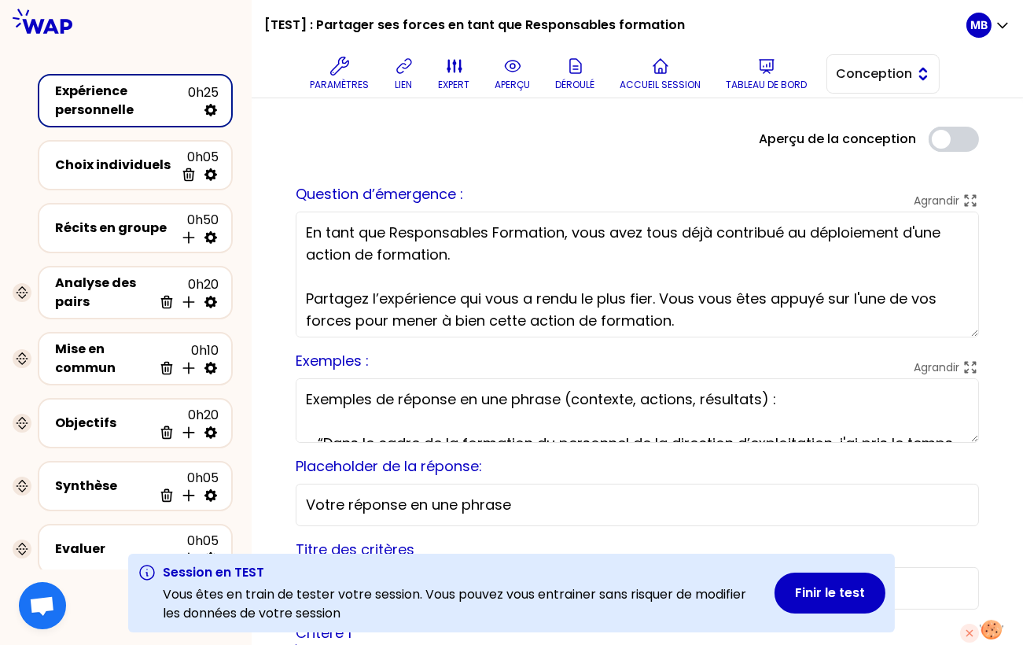
click at [873, 69] on span "Conception" at bounding box center [871, 73] width 71 height 19
click at [871, 141] on span "Facilitation" at bounding box center [892, 138] width 68 height 19
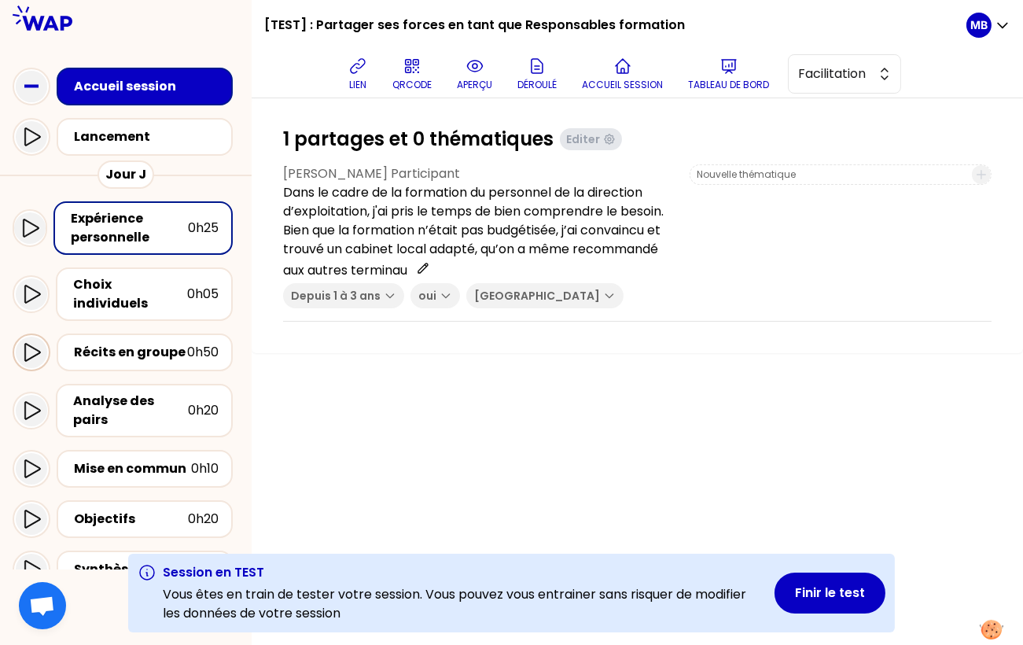
click at [34, 343] on icon at bounding box center [32, 352] width 16 height 18
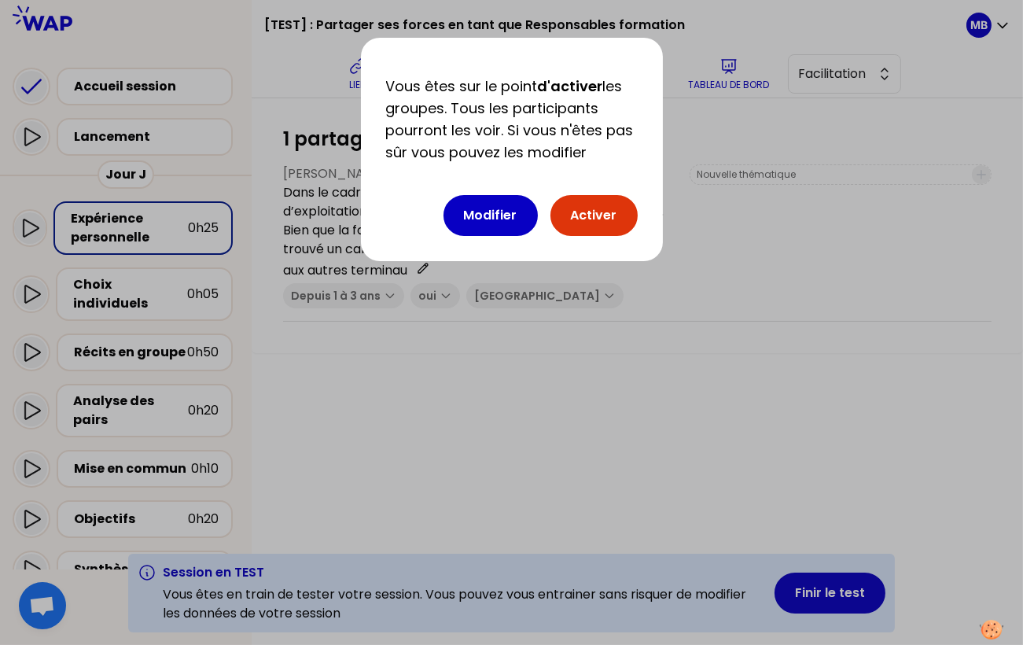
click at [600, 224] on button "Activer" at bounding box center [593, 215] width 87 height 41
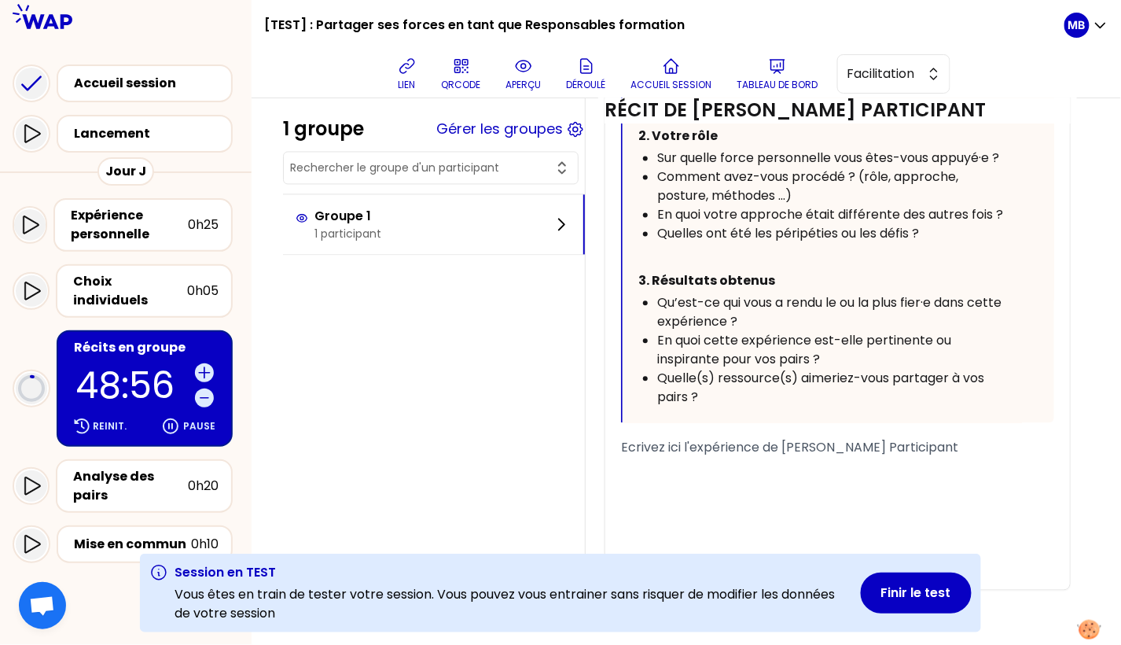
scroll to position [920, 0]
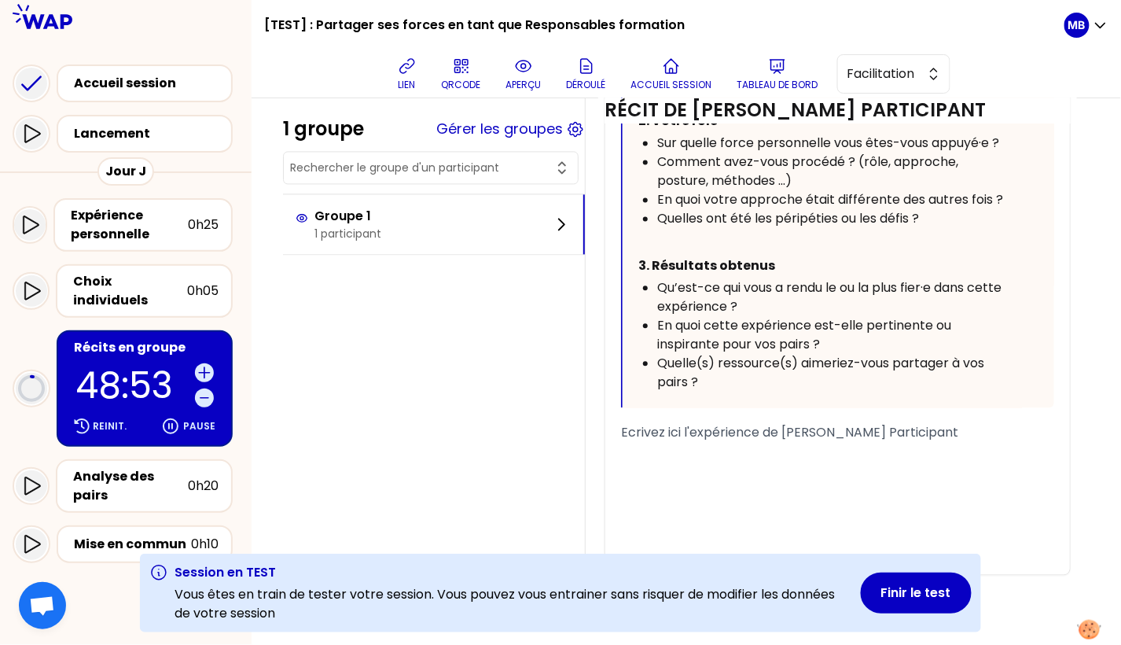
click at [740, 303] on div "Qu’est-ce qui vous a rendu le ou la plus fier·e dans cette expérience ?" at bounding box center [833, 298] width 353 height 38
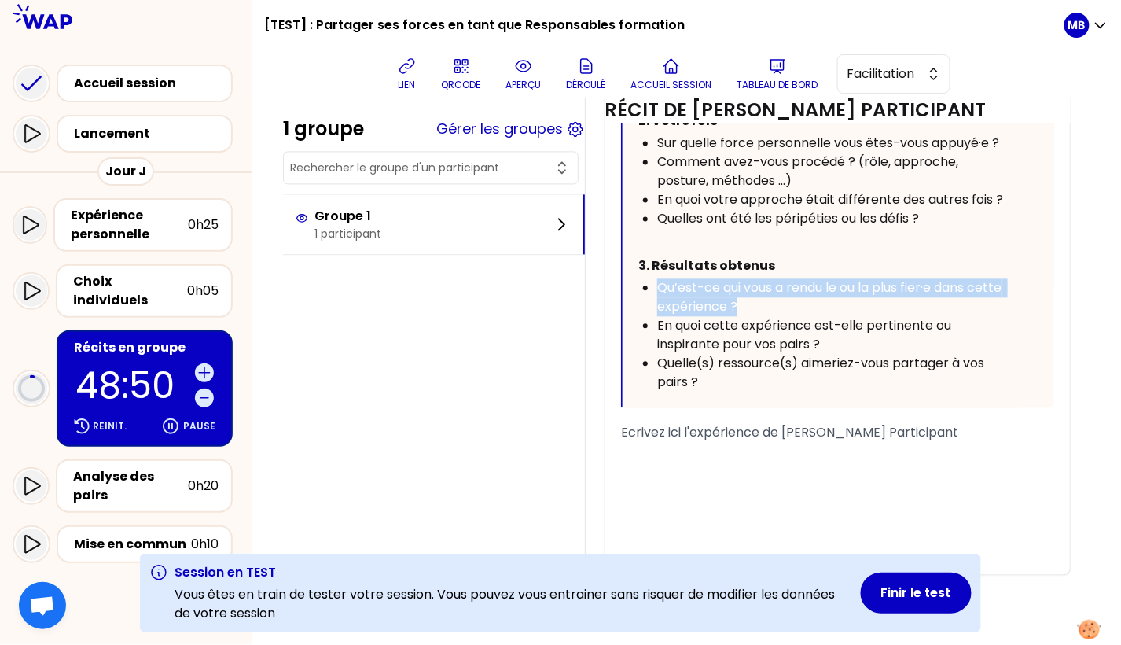
drag, startPoint x: 754, startPoint y: 301, endPoint x: 649, endPoint y: 288, distance: 105.4
click at [649, 288] on ul "Qu’est-ce qui vous a rendu le ou la plus fier·e dans cette expérience ? En quoi…" at bounding box center [824, 335] width 372 height 113
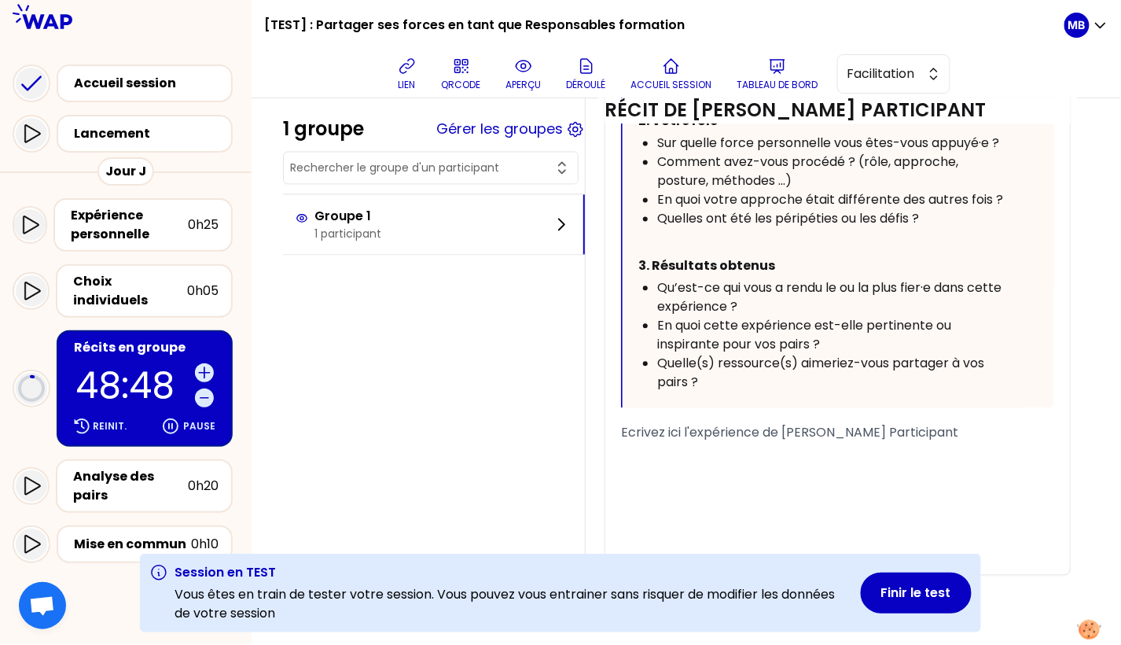
click at [736, 378] on div "Quelle(s) ressource(s) aimeriez-vous partager à vos pairs ?" at bounding box center [833, 374] width 353 height 38
click at [518, 66] on icon at bounding box center [523, 66] width 19 height 19
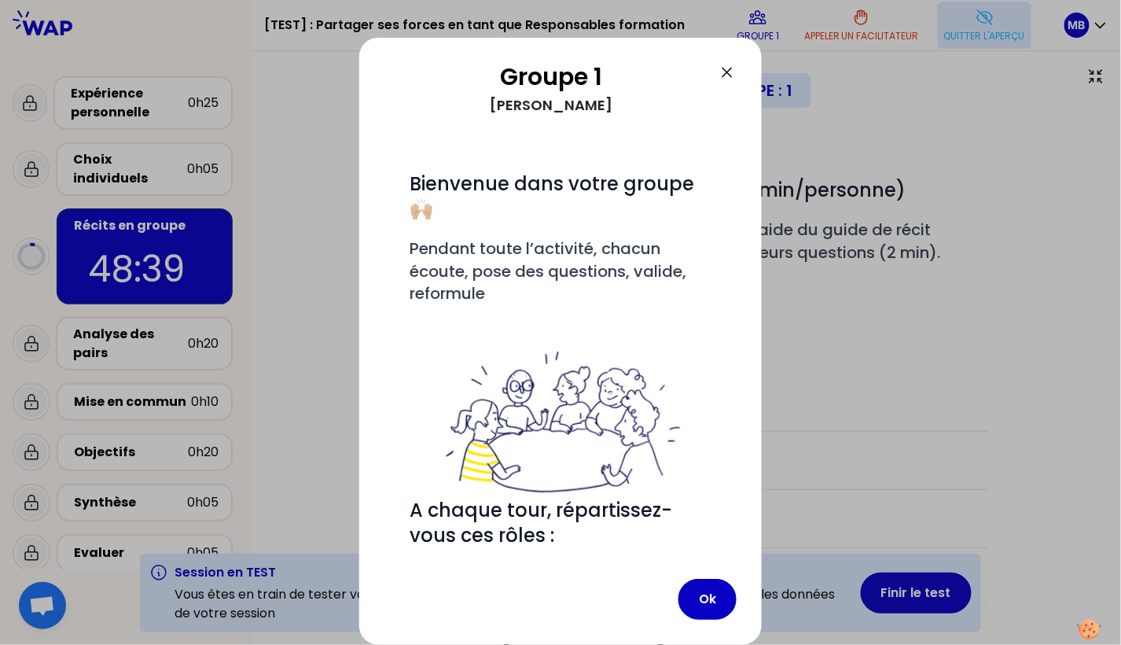
click at [733, 68] on icon at bounding box center [727, 72] width 19 height 19
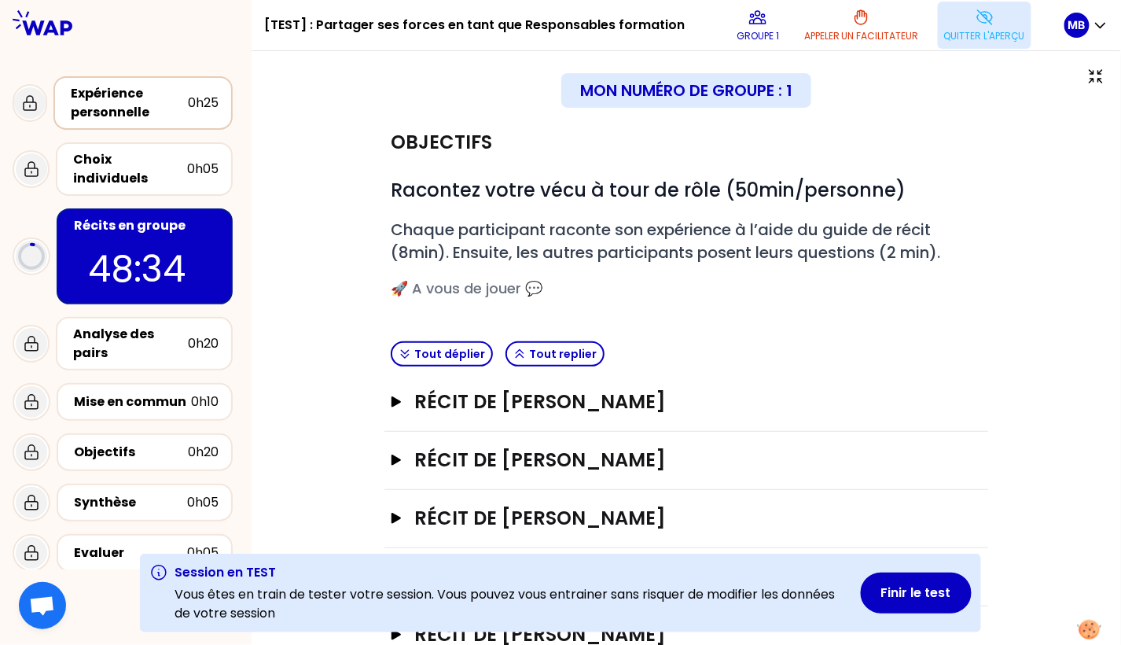
click at [141, 108] on div "Expérience personnelle" at bounding box center [129, 103] width 117 height 38
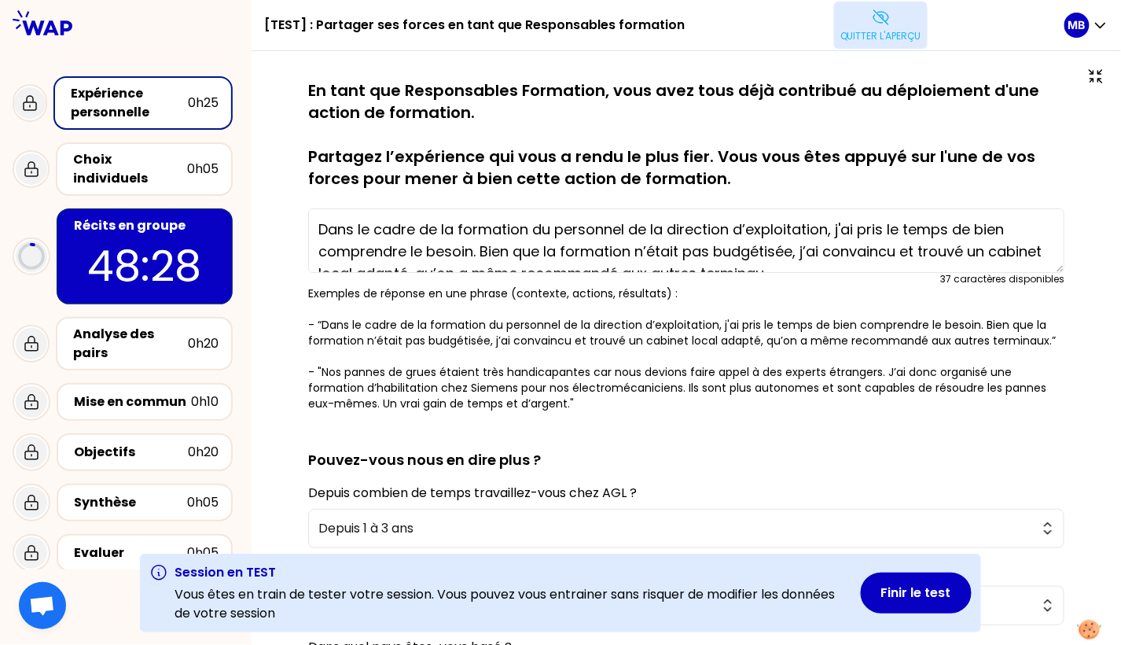
click at [142, 208] on div "Récits en groupe 48:28" at bounding box center [145, 256] width 176 height 96
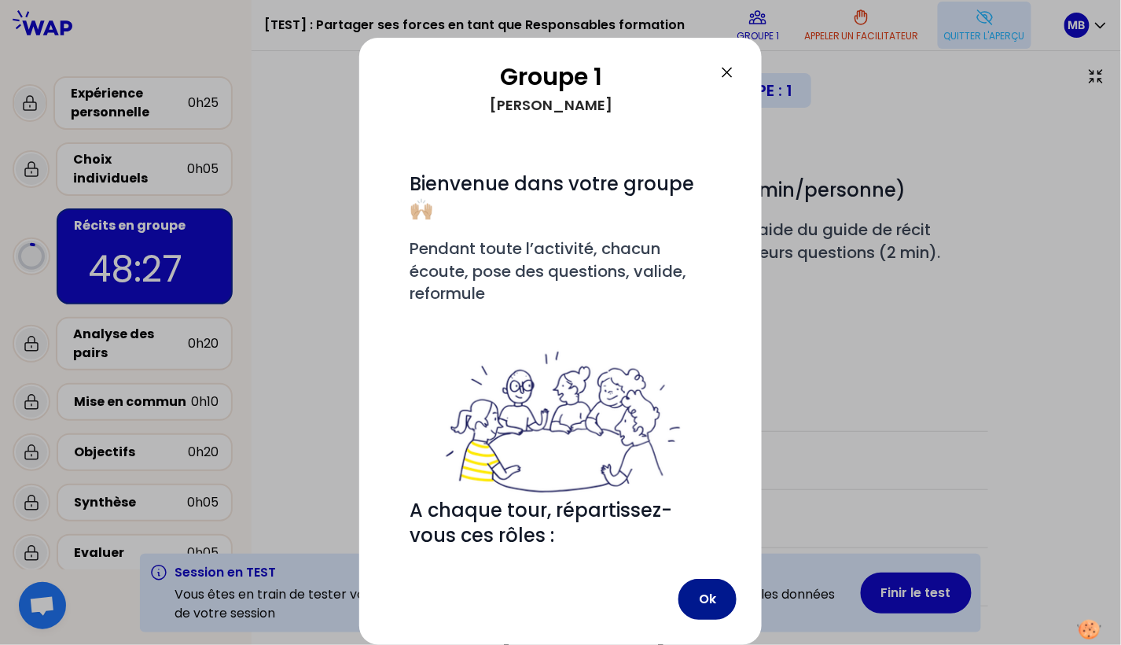
click at [711, 609] on button "Ok" at bounding box center [707, 599] width 58 height 41
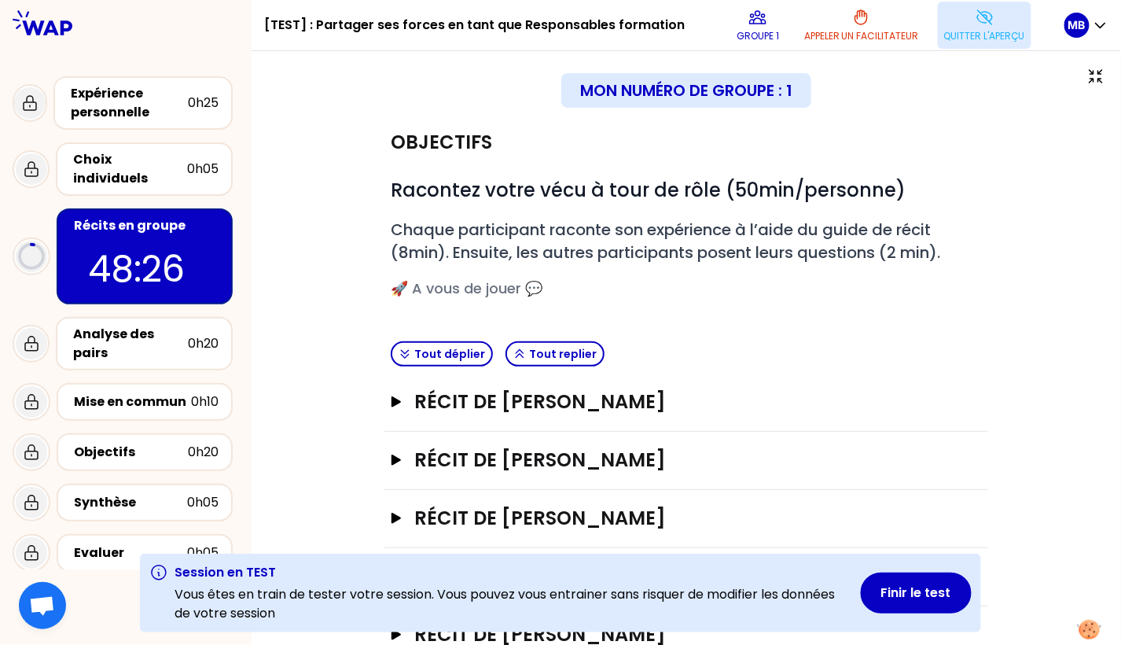
scroll to position [45, 0]
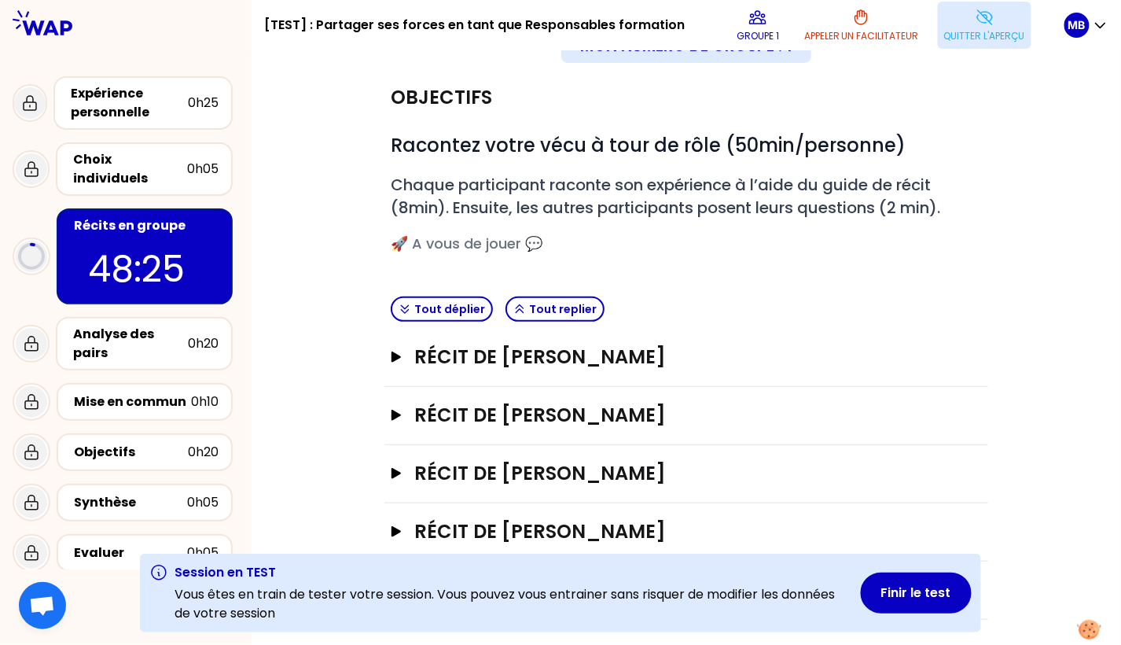
click at [970, 30] on p "Quitter l'aperçu" at bounding box center [984, 36] width 81 height 13
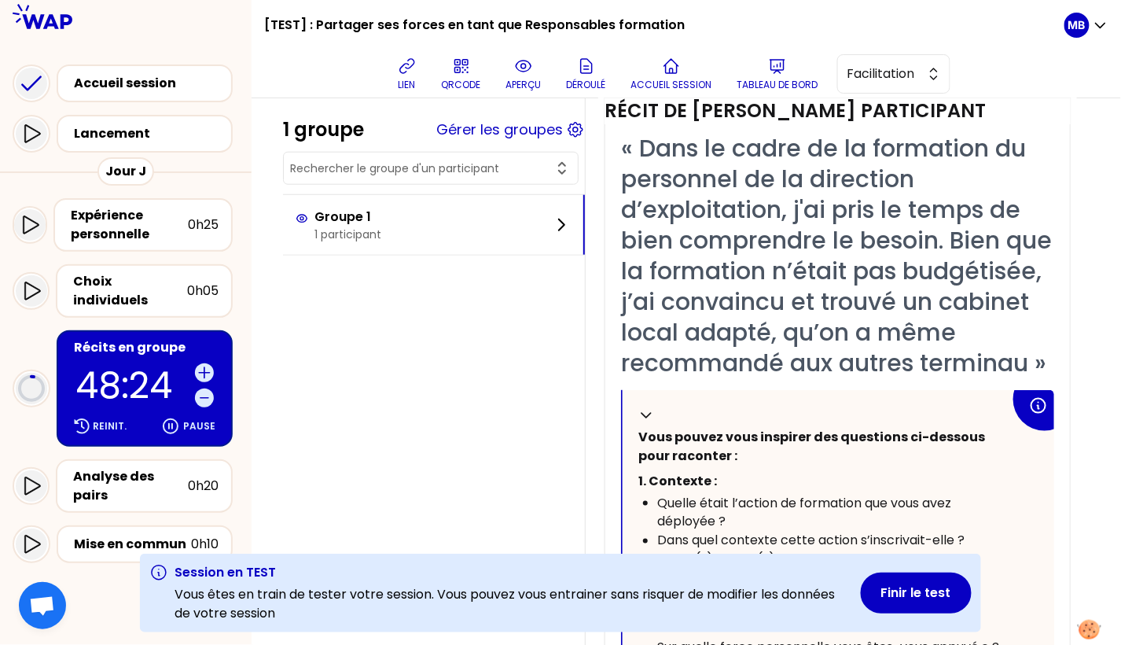
scroll to position [920, 0]
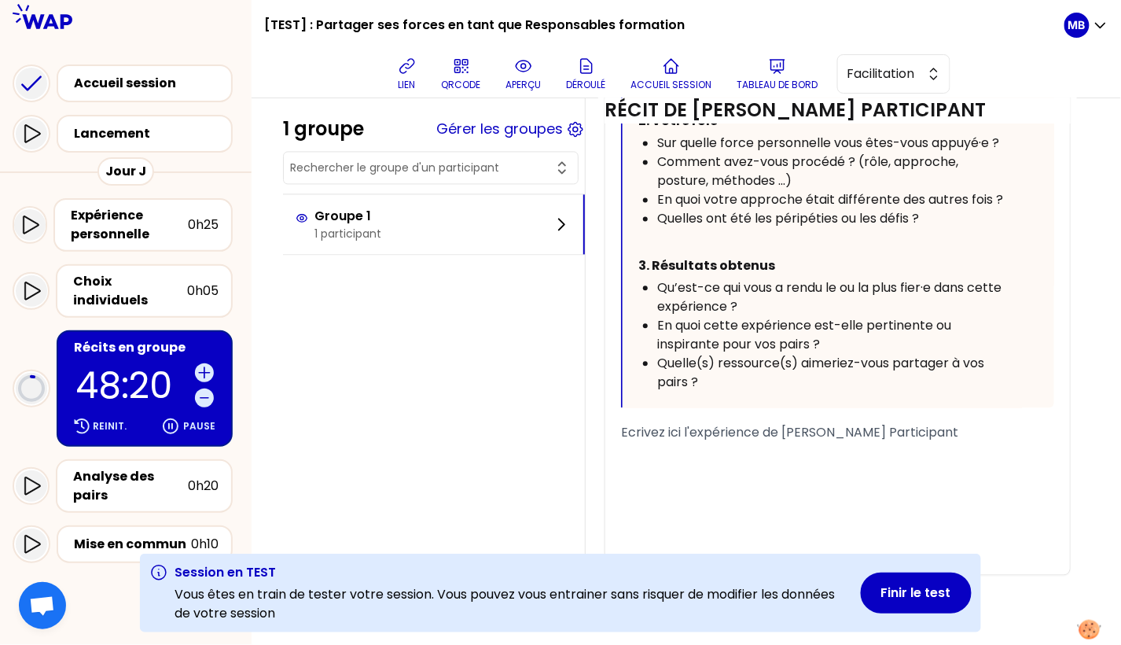
click at [742, 303] on div "Qu’est-ce qui vous a rendu le ou la plus fier·e dans cette expérience ?" at bounding box center [833, 298] width 353 height 38
click at [749, 299] on div "Qu’est-ce qui vous a rendu le ou la plus fier·e dans cette expérience ?" at bounding box center [833, 298] width 353 height 38
click at [709, 369] on span "Quelle(s) ressource(s) aimeriez-vous partager à vos pairs ?" at bounding box center [822, 373] width 330 height 37
drag, startPoint x: 714, startPoint y: 373, endPoint x: 655, endPoint y: 369, distance: 59.1
click at [655, 369] on ul "Qu’est-ce qui vous a rendu le ou la plus fier·e dans cette expérience ? En quoi…" at bounding box center [824, 335] width 372 height 113
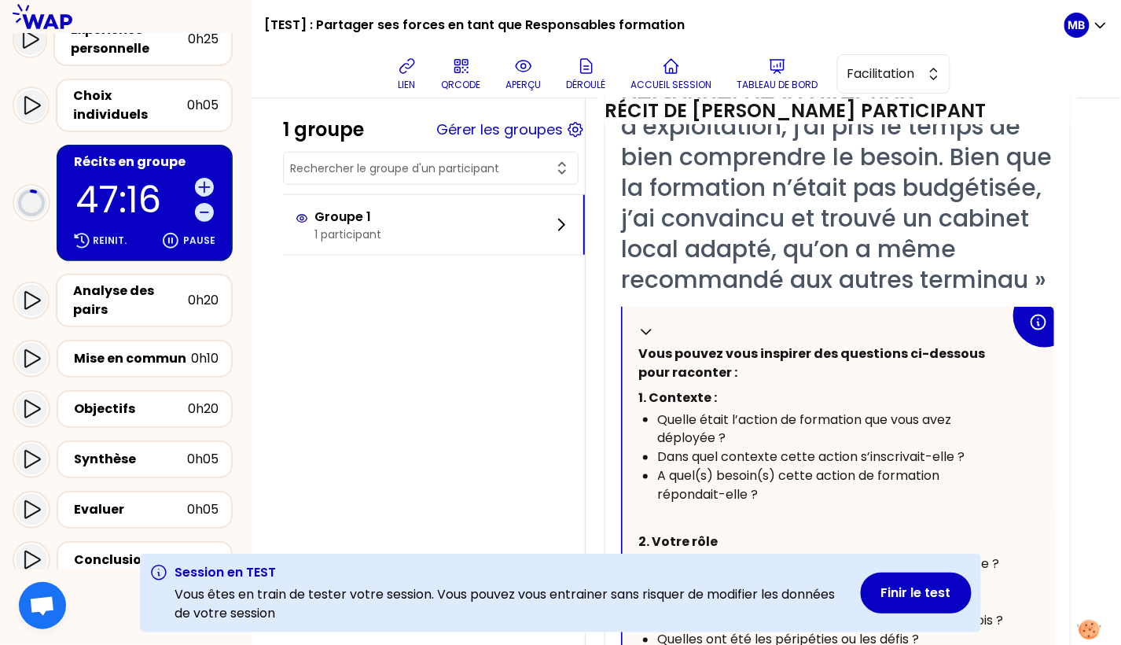
scroll to position [237, 0]
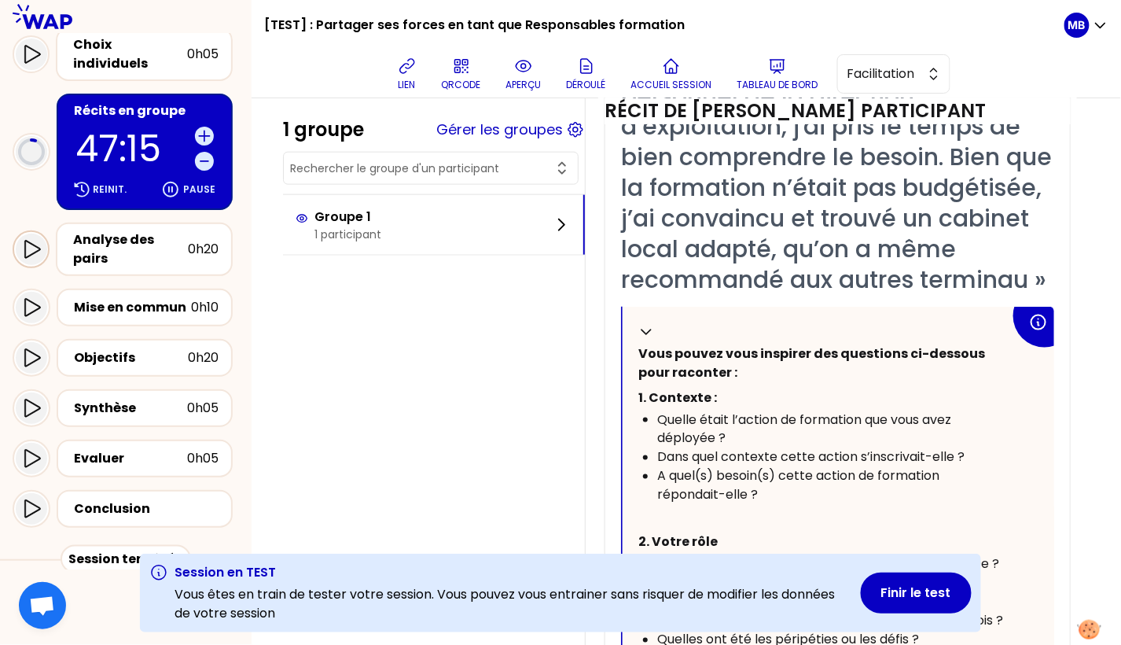
click at [39, 240] on icon at bounding box center [31, 249] width 19 height 19
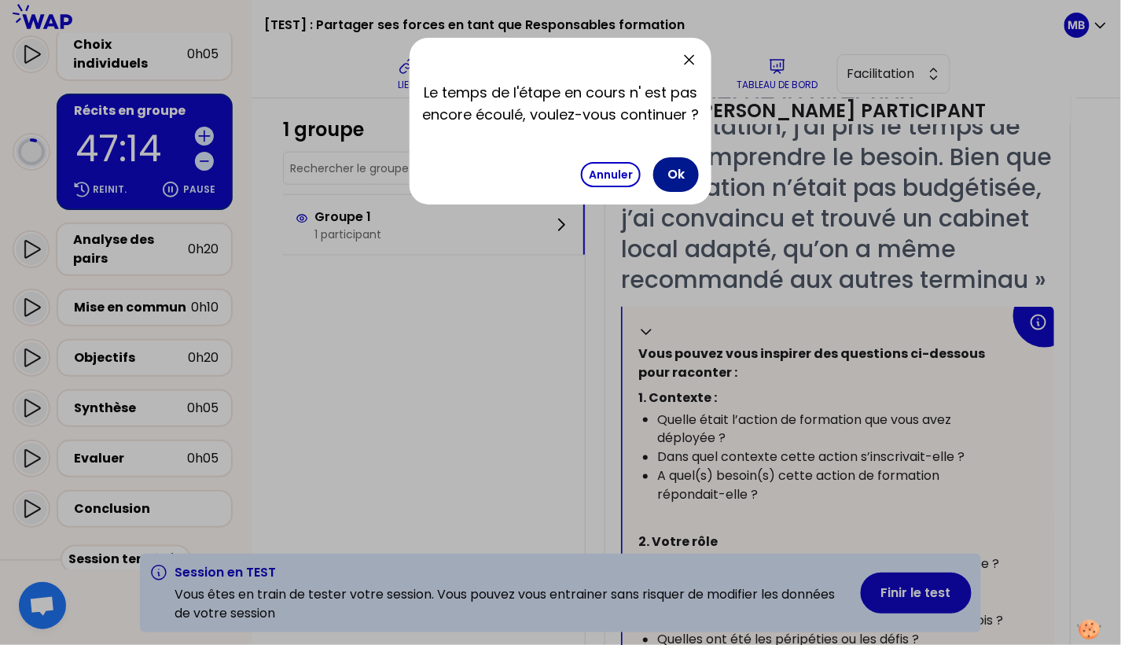
click at [678, 178] on button "Ok" at bounding box center [676, 174] width 46 height 35
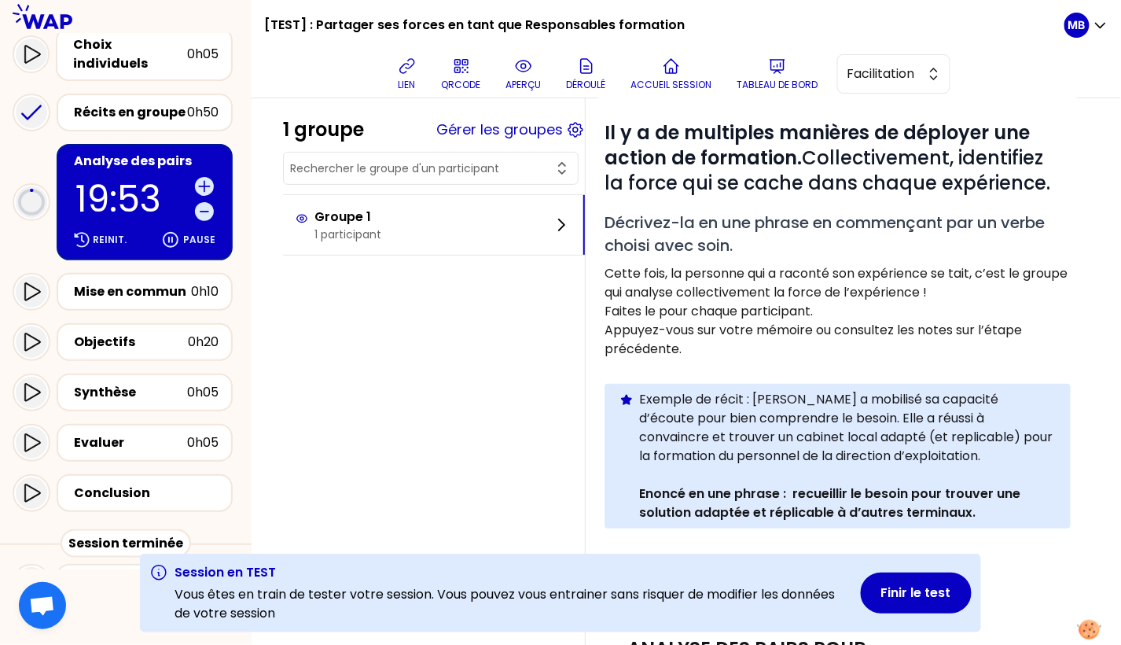
scroll to position [236, 0]
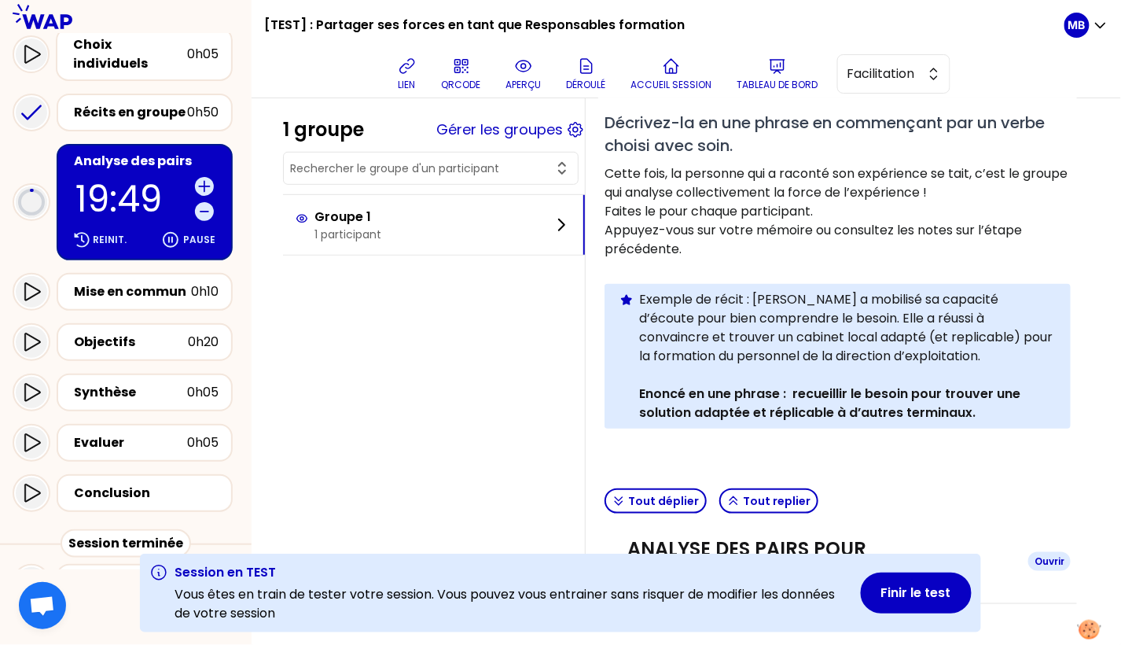
click at [696, 537] on h3 "Analyse des pairs pour Marie-Solveig Participant" at bounding box center [821, 561] width 388 height 50
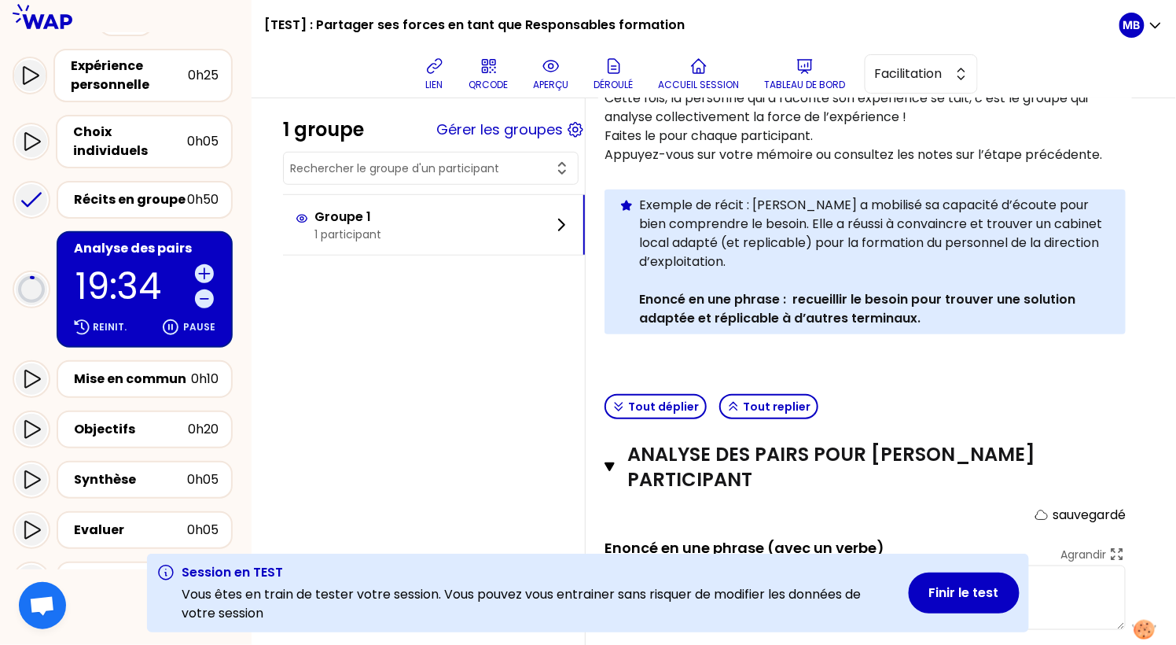
scroll to position [0, 0]
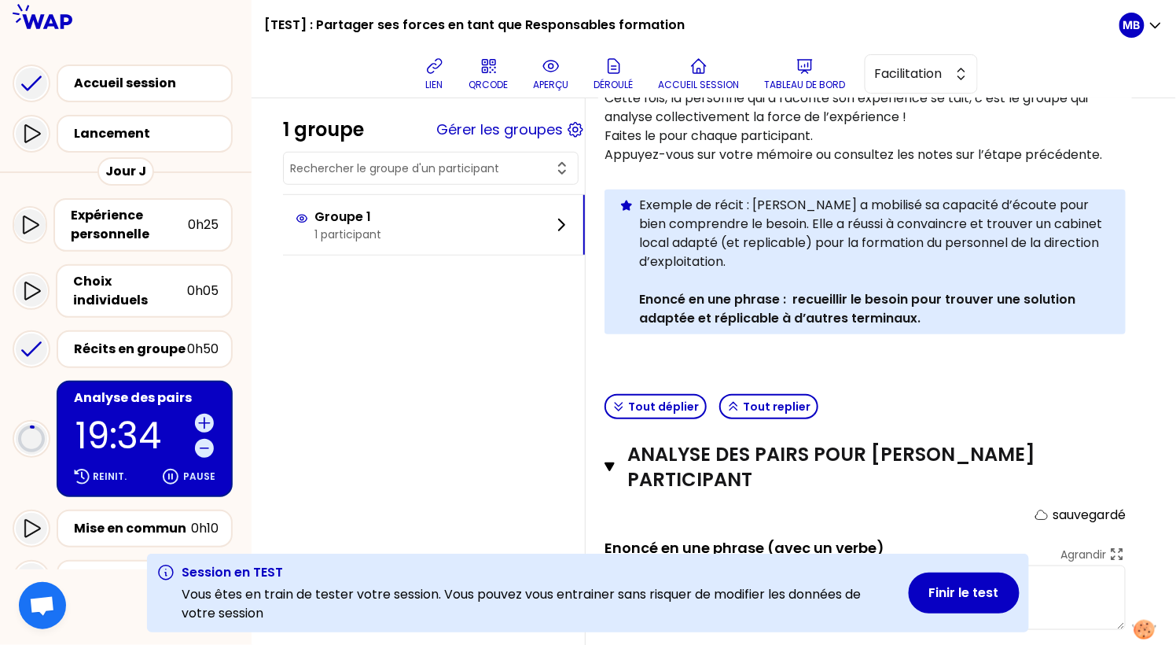
type textarea "test"
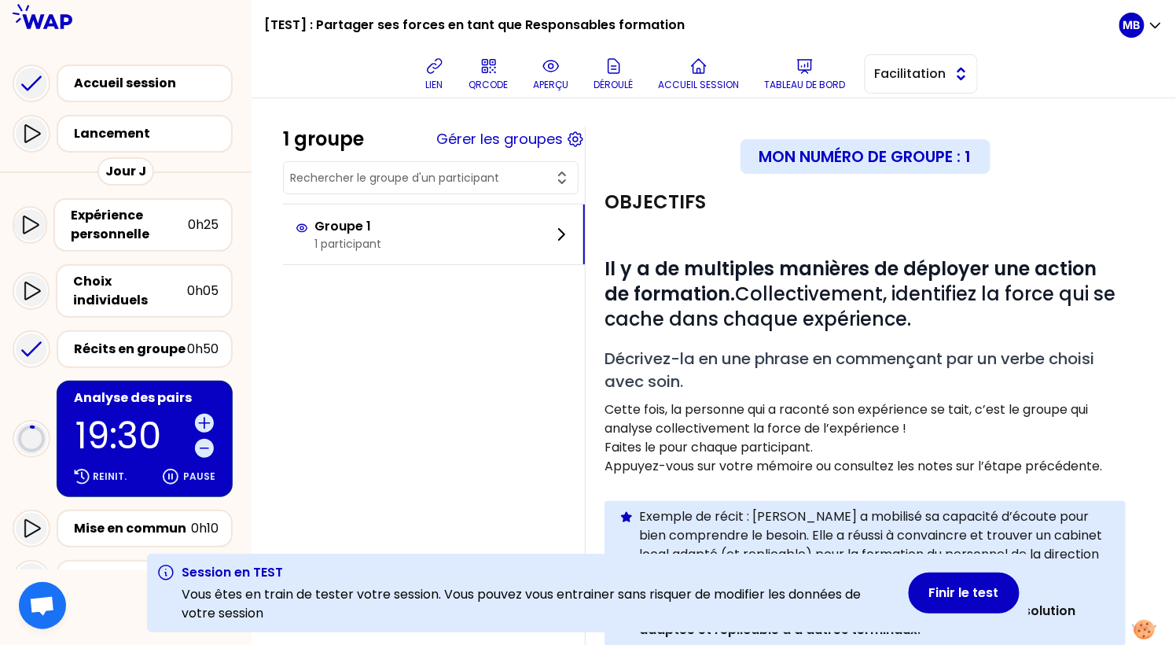
click at [869, 76] on button "Facilitation" at bounding box center [921, 73] width 113 height 39
click at [883, 111] on li "Conception" at bounding box center [921, 113] width 112 height 25
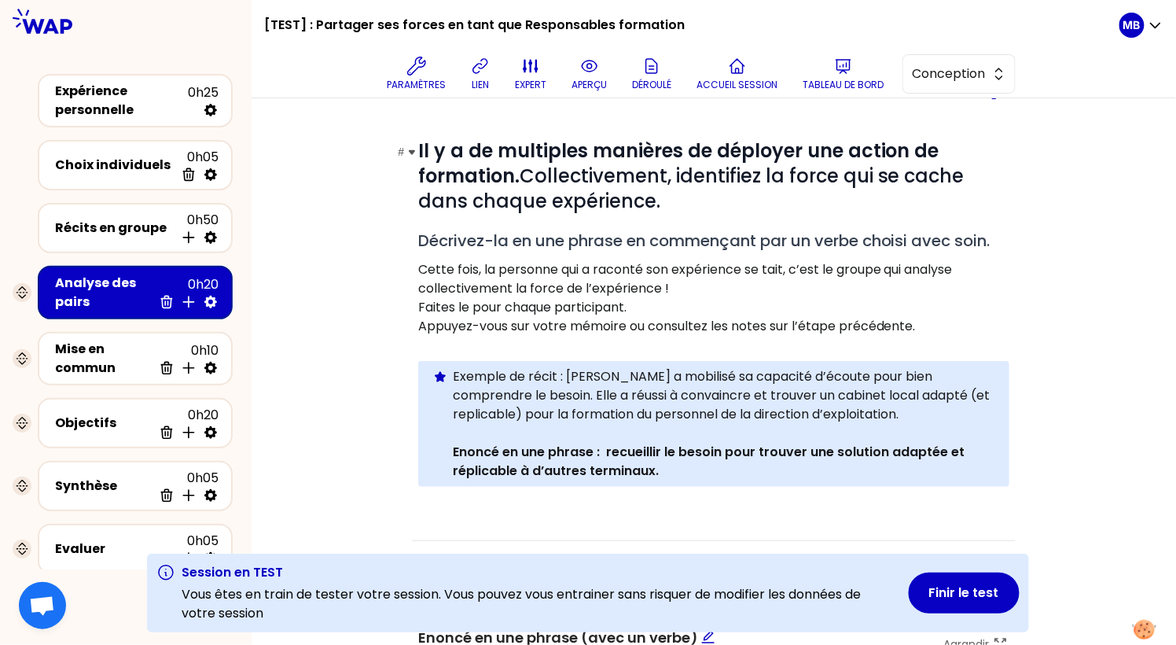
scroll to position [310, 0]
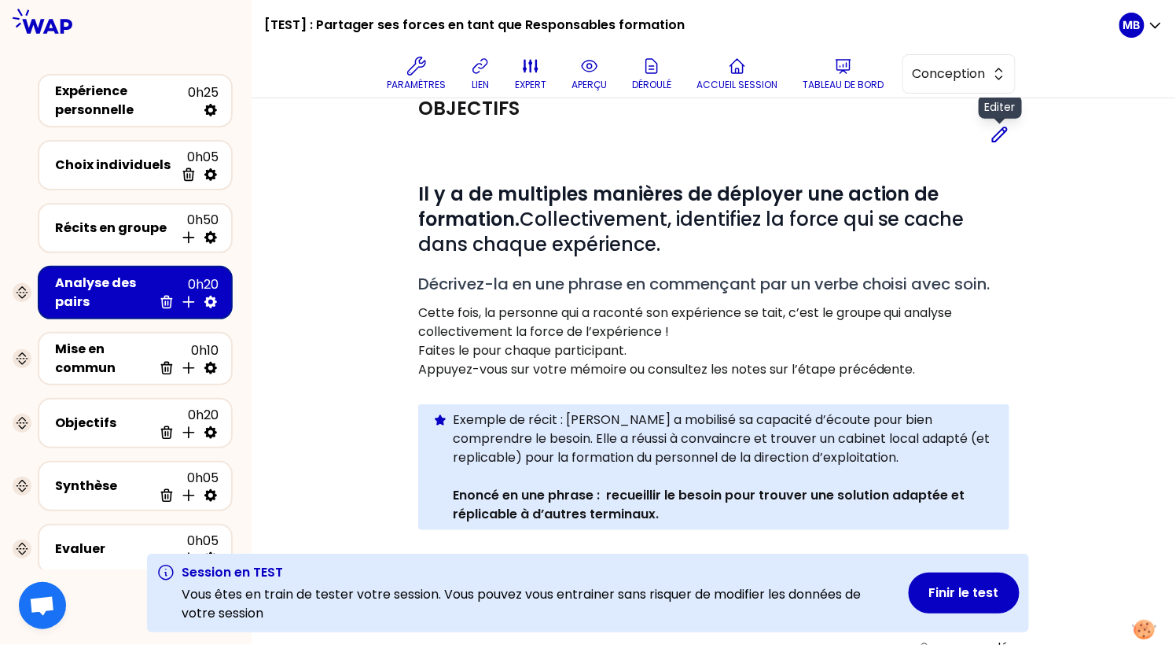
click at [1001, 137] on icon at bounding box center [999, 134] width 19 height 19
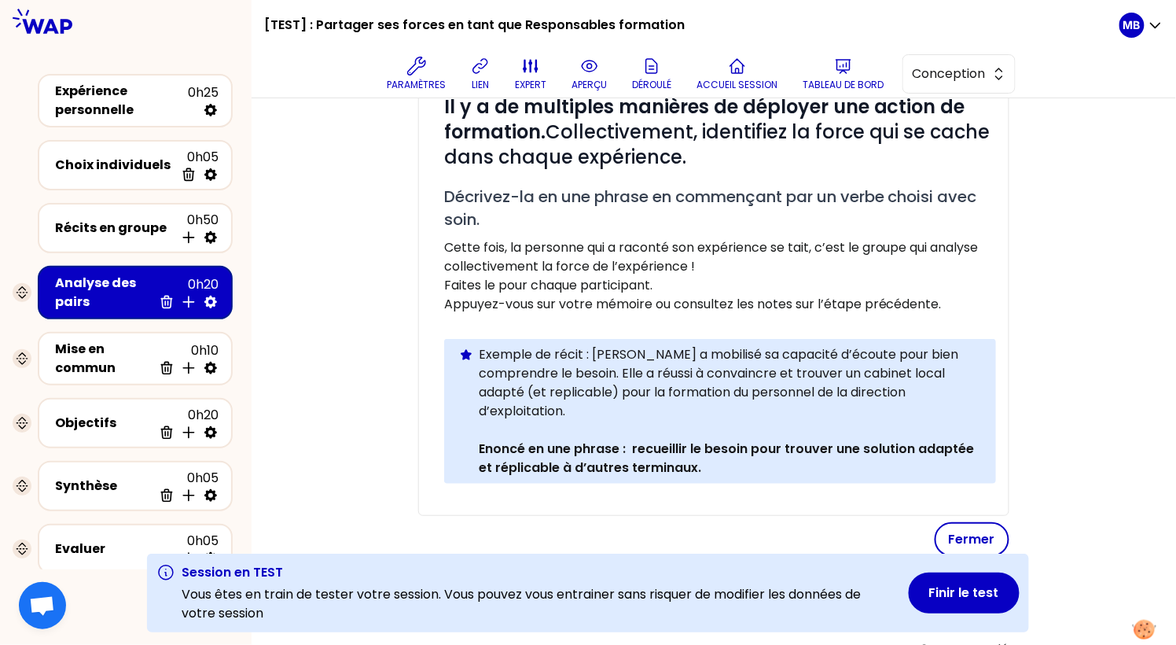
scroll to position [407, 0]
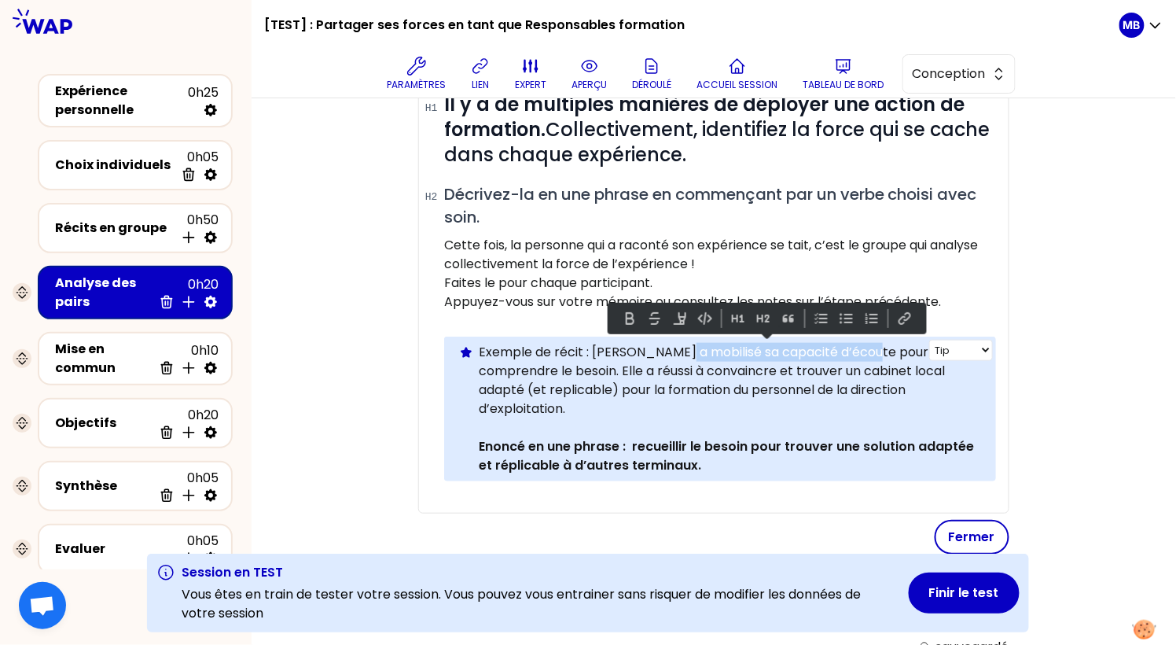
drag, startPoint x: 865, startPoint y: 348, endPoint x: 674, endPoint y: 347, distance: 190.2
click at [674, 347] on p "Exemple de récit : Christiane a mobilisé sa capacité d’écoute pour bien compren…" at bounding box center [731, 380] width 505 height 75
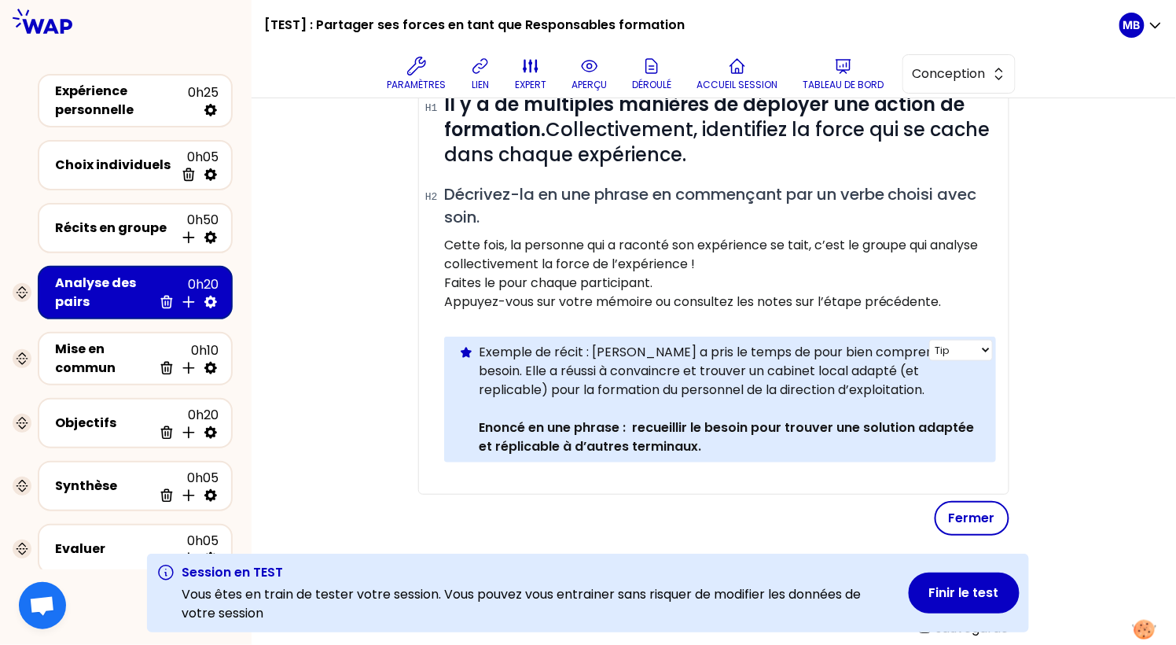
click at [806, 347] on p "Exemple de récit : Christiane a pris le temps de pour bien comprendre le besoin…" at bounding box center [731, 371] width 505 height 57
click at [868, 399] on p at bounding box center [731, 408] width 505 height 19
click at [856, 391] on p "Exemple de récit : Christiane a pris le temps de bien comprendre le besoin. Ell…" at bounding box center [731, 371] width 505 height 57
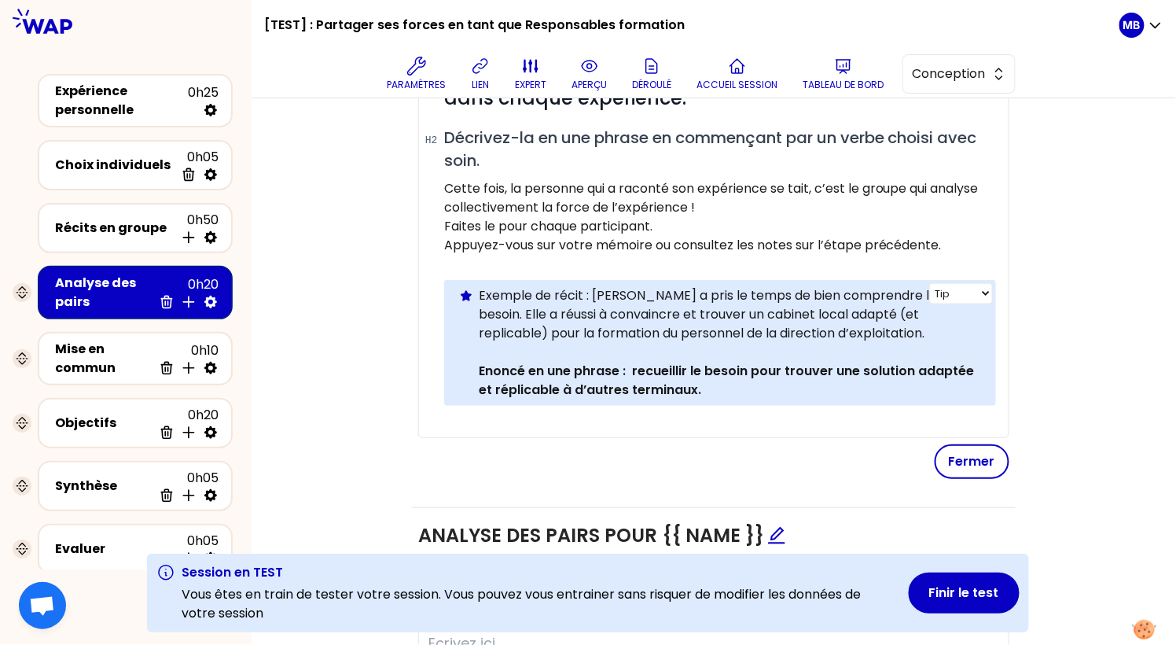
scroll to position [468, 0]
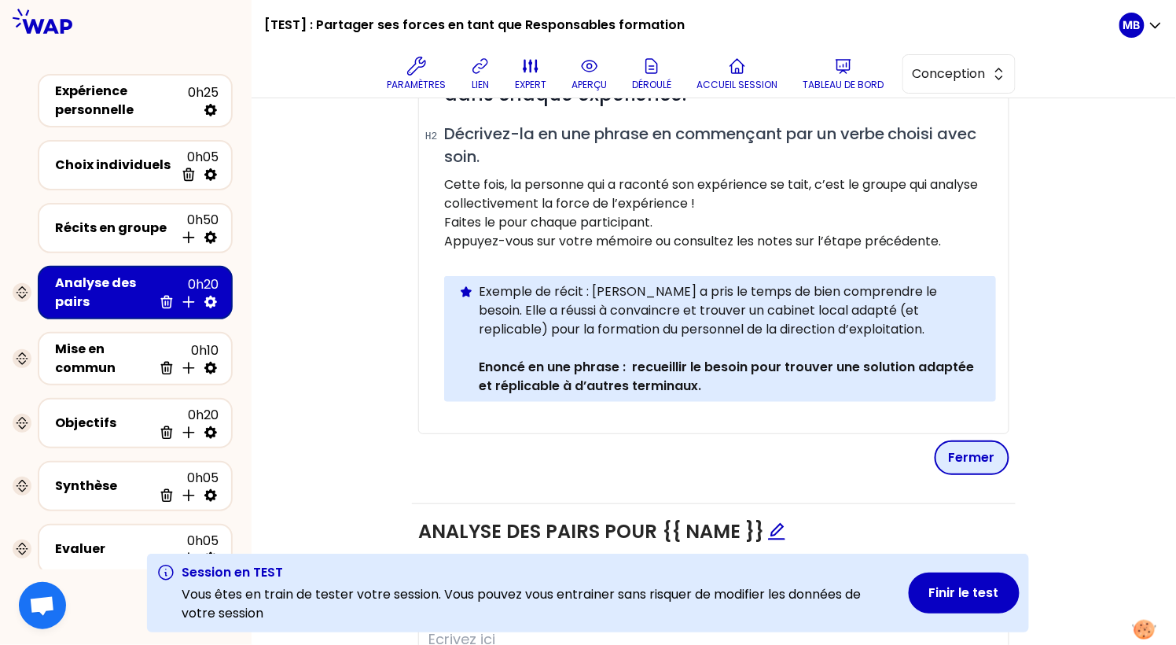
click at [957, 449] on button "Fermer" at bounding box center [972, 457] width 75 height 35
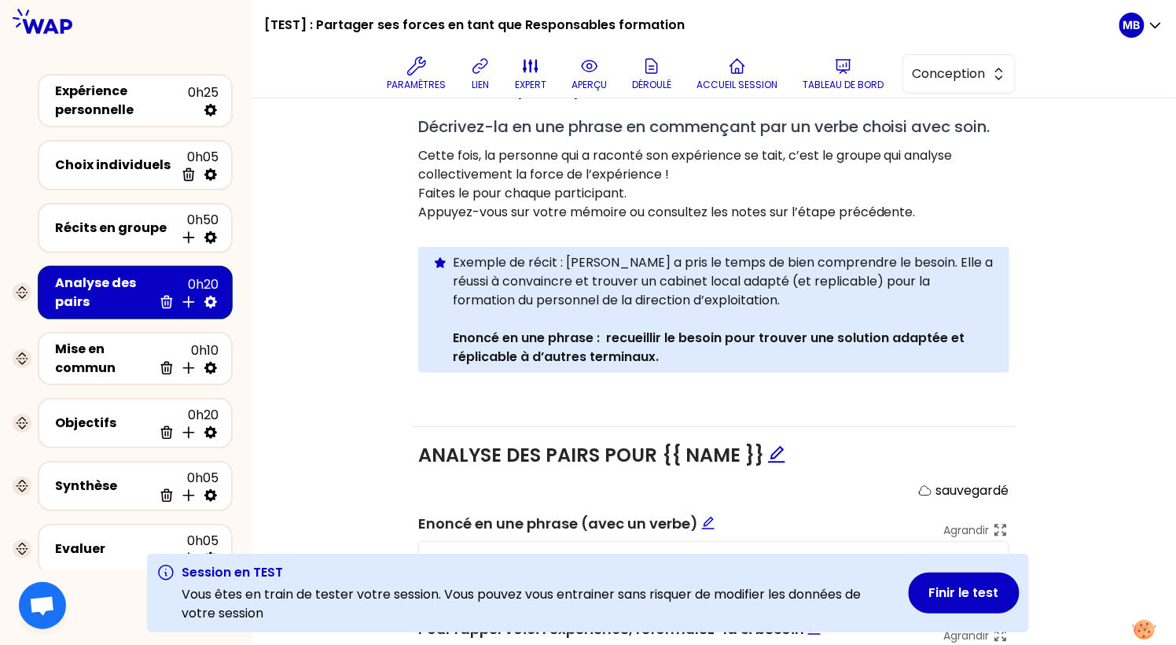
drag, startPoint x: 765, startPoint y: 283, endPoint x: 427, endPoint y: 241, distance: 340.6
click at [942, 62] on button "Conception" at bounding box center [958, 73] width 113 height 39
click at [942, 131] on span "Facilitation" at bounding box center [969, 138] width 68 height 19
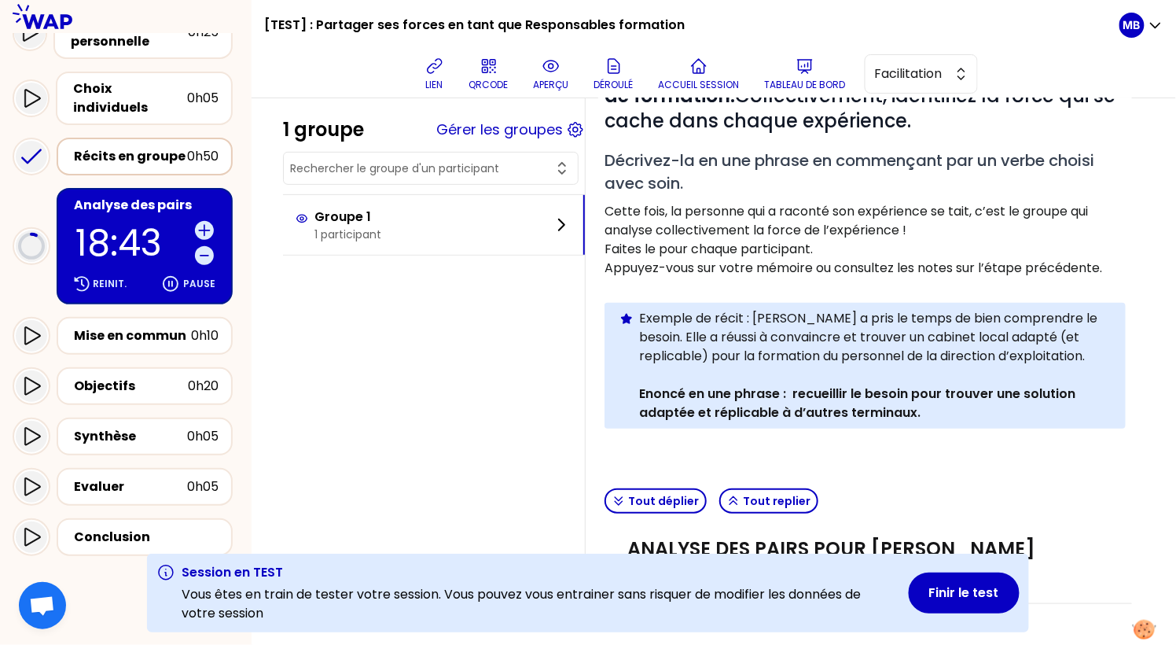
scroll to position [247, 0]
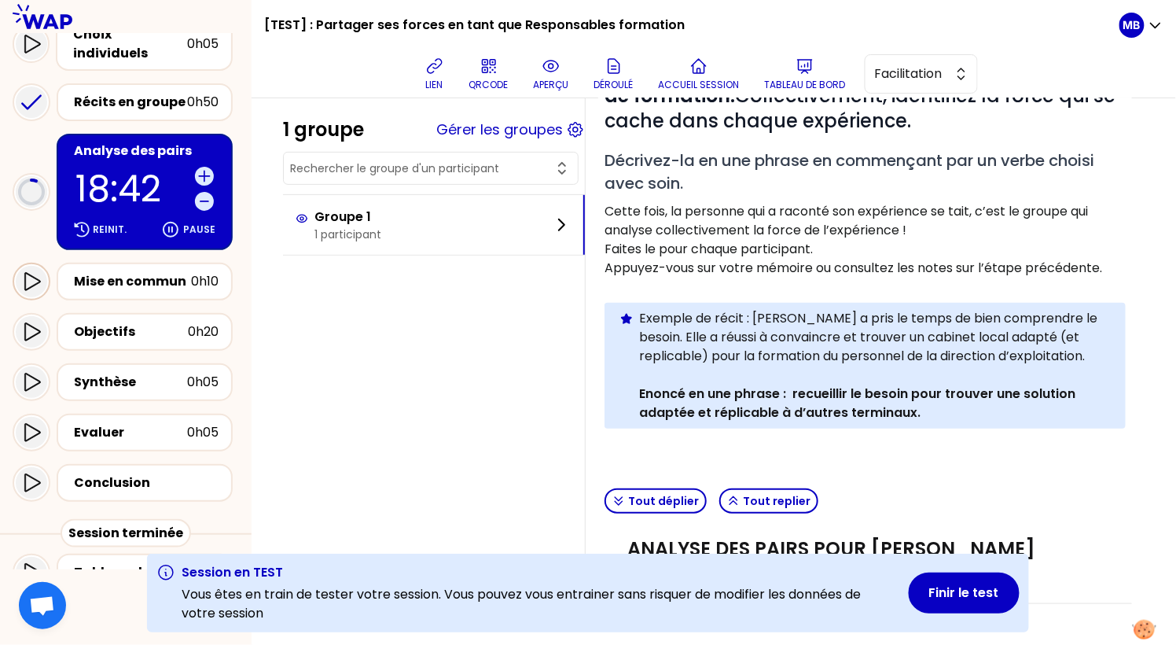
click at [40, 272] on icon at bounding box center [31, 281] width 19 height 19
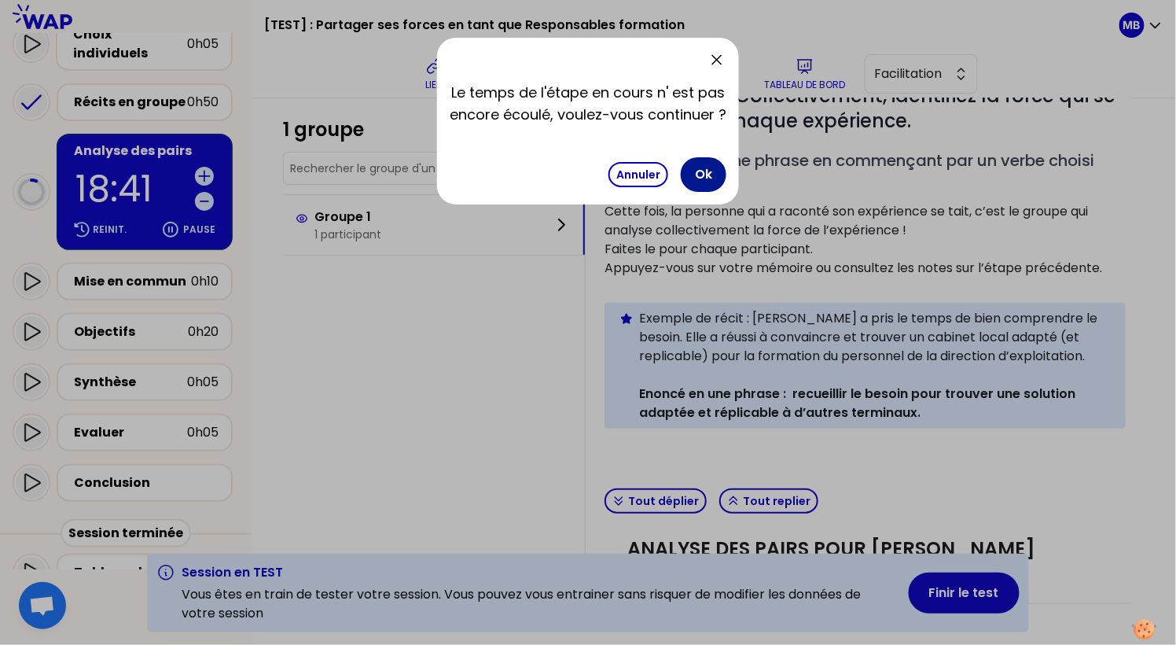
click at [695, 170] on button "Ok" at bounding box center [704, 174] width 46 height 35
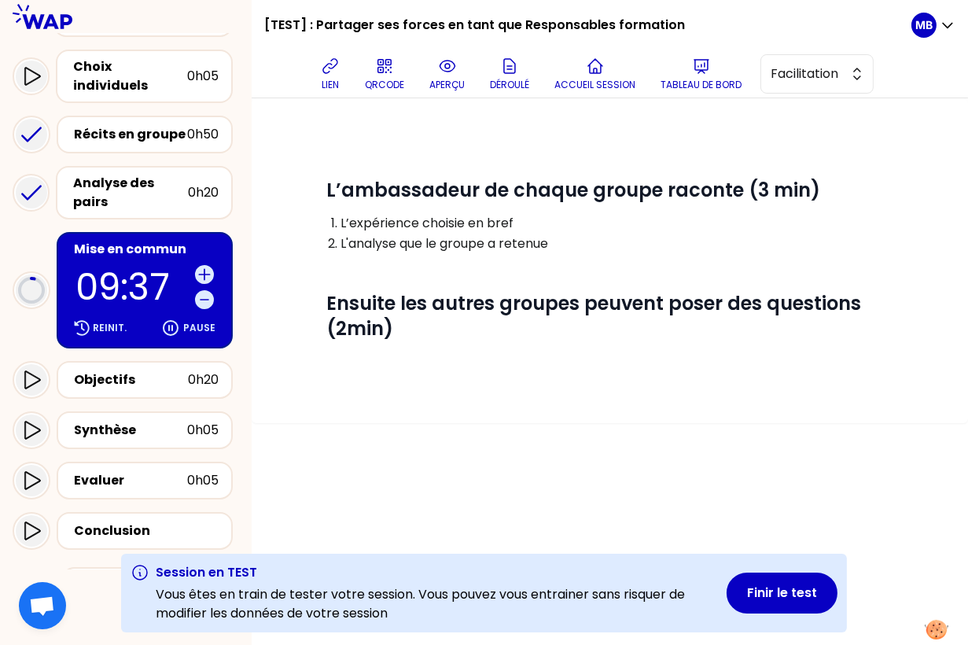
scroll to position [225, 0]
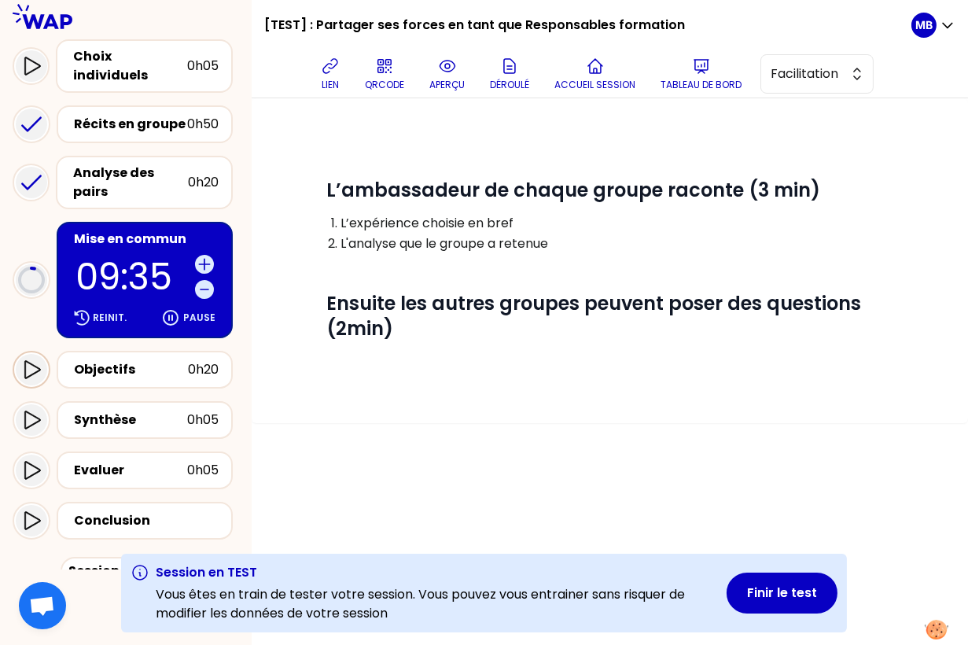
click at [32, 360] on icon at bounding box center [32, 369] width 16 height 18
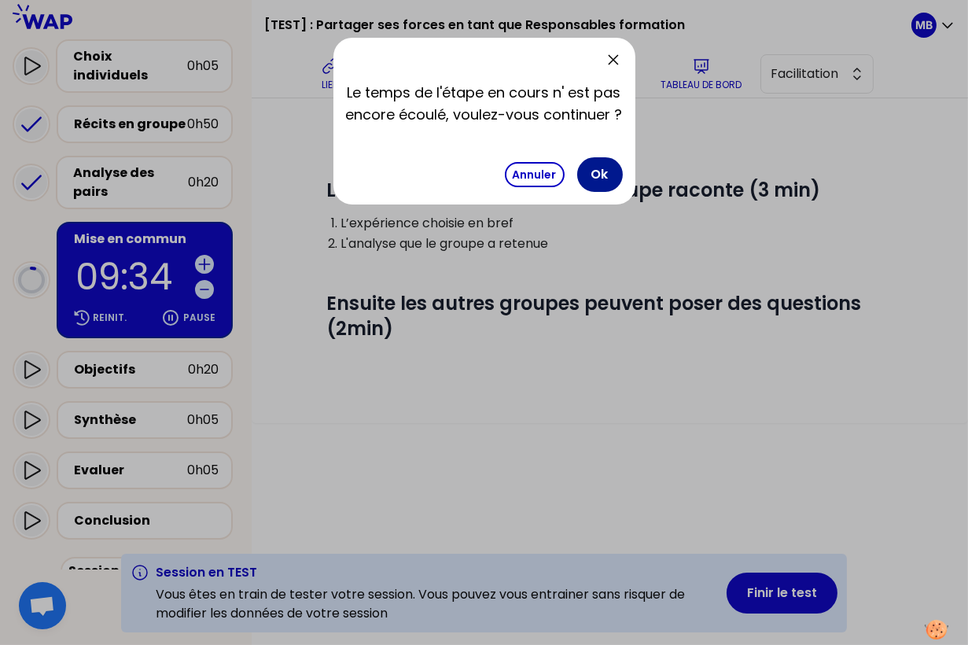
click at [582, 182] on button "Ok" at bounding box center [600, 174] width 46 height 35
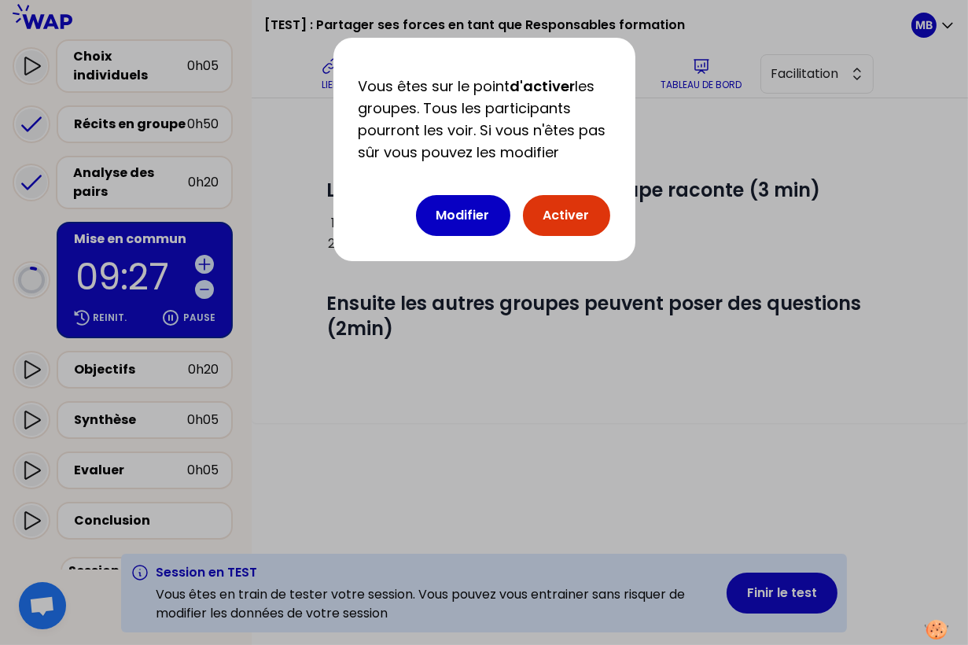
click at [550, 225] on button "Activer" at bounding box center [566, 215] width 87 height 41
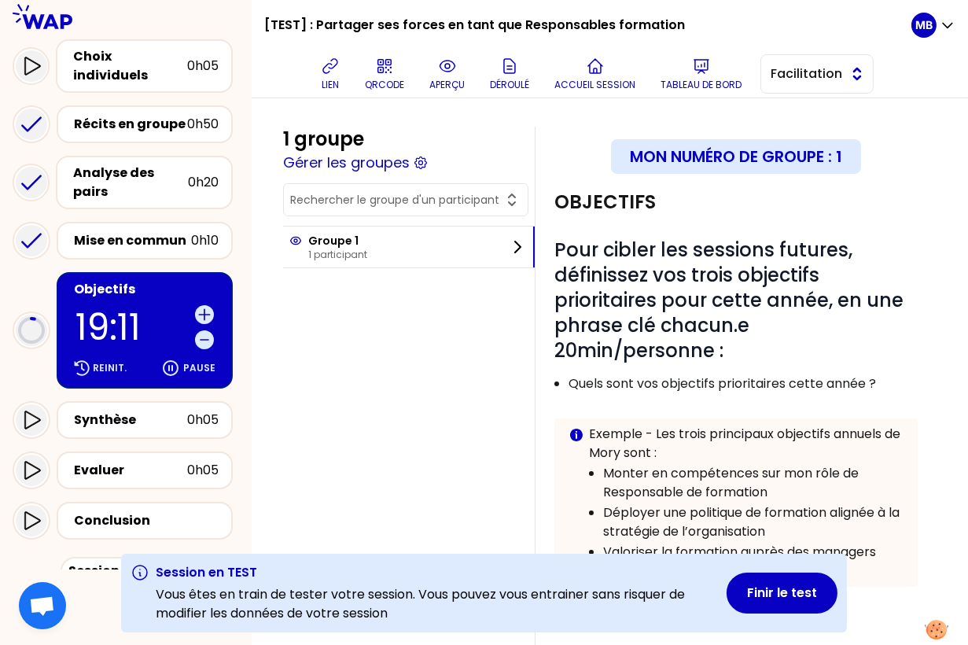
click at [792, 72] on span "Facilitation" at bounding box center [805, 73] width 71 height 19
click at [795, 110] on span "Conception" at bounding box center [826, 113] width 68 height 19
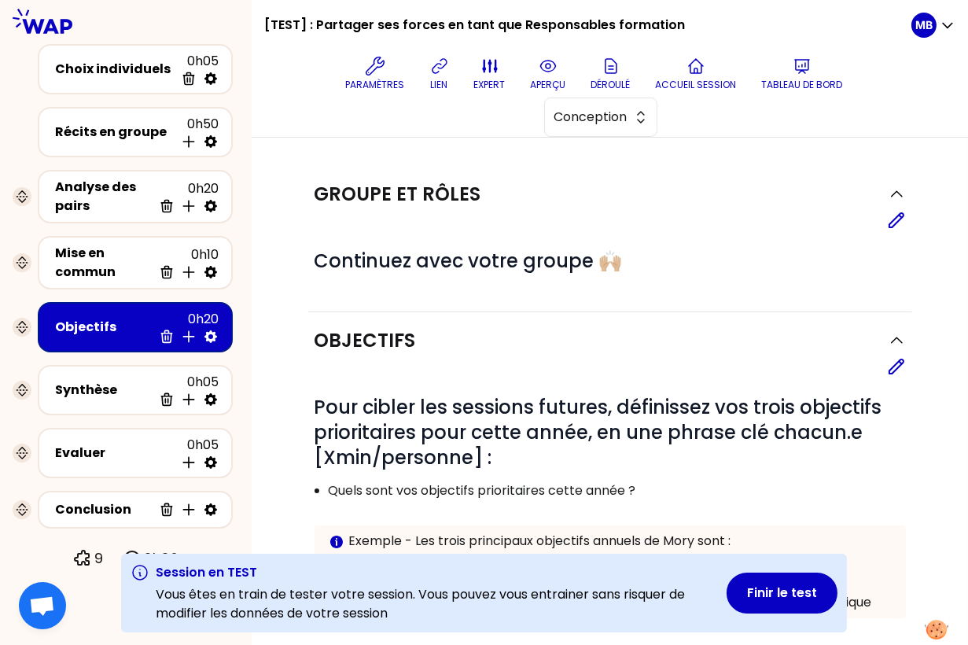
scroll to position [92, 0]
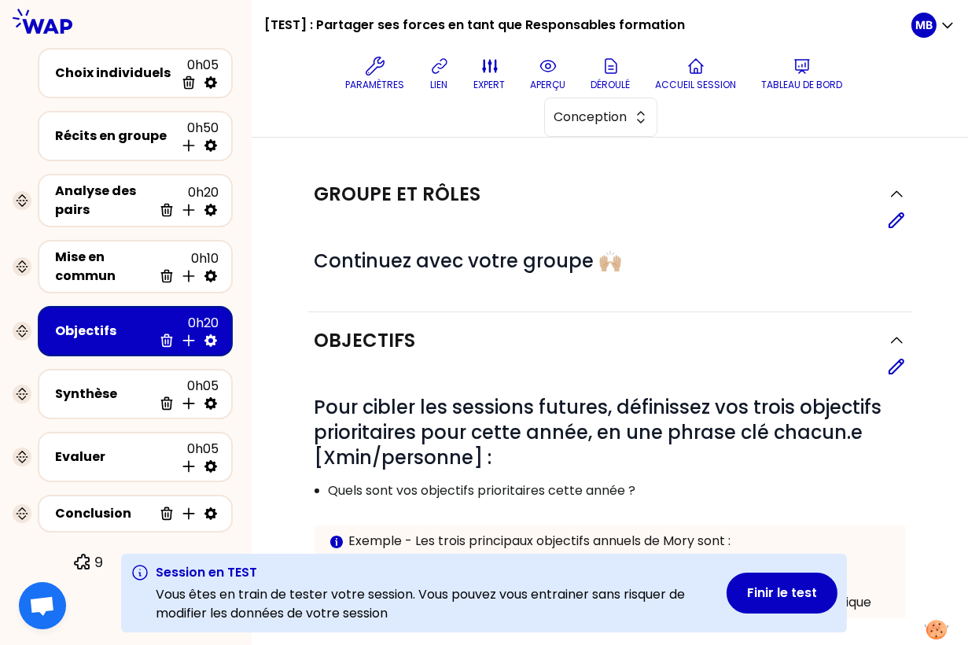
click at [209, 341] on icon at bounding box center [210, 340] width 13 height 13
select select "3"
select select "activity"
select select "false"
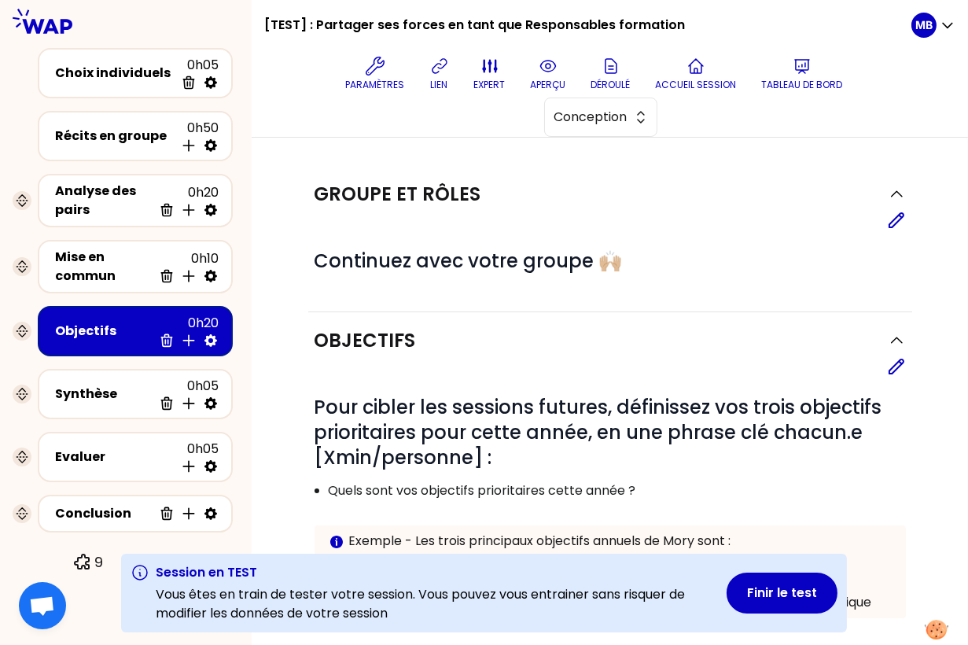
select select "Each"
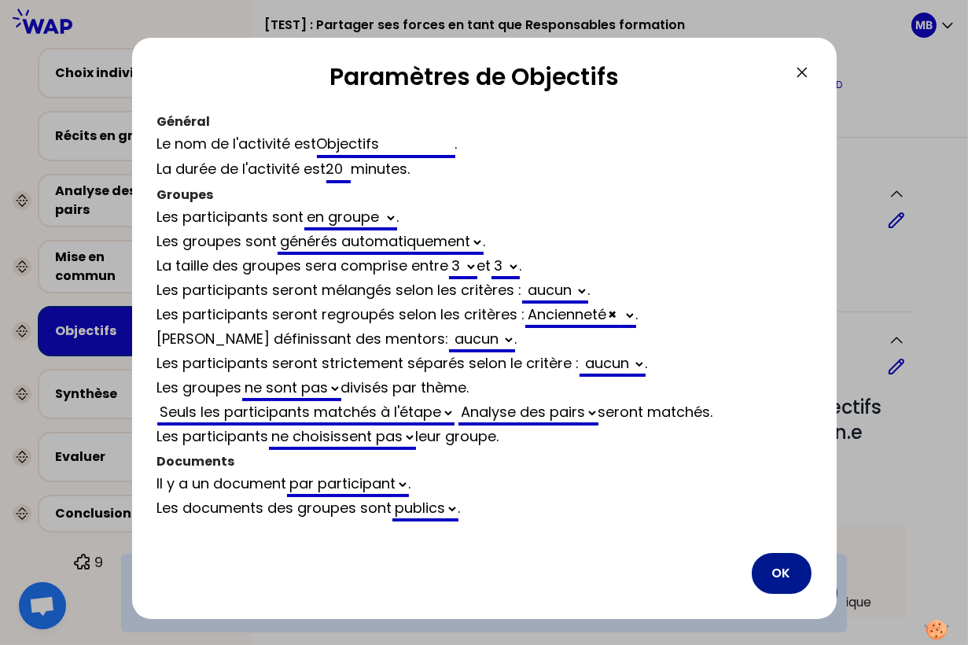
click at [770, 561] on button "OK" at bounding box center [781, 573] width 60 height 41
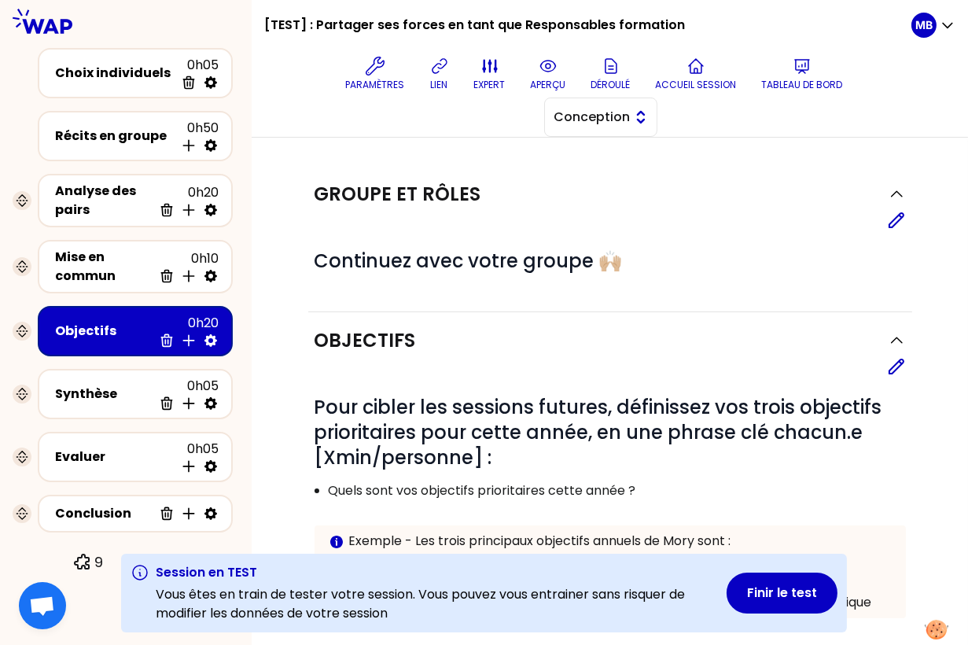
click at [625, 108] on span "Conception" at bounding box center [589, 117] width 71 height 19
click at [656, 169] on li "Facilitation" at bounding box center [601, 181] width 112 height 25
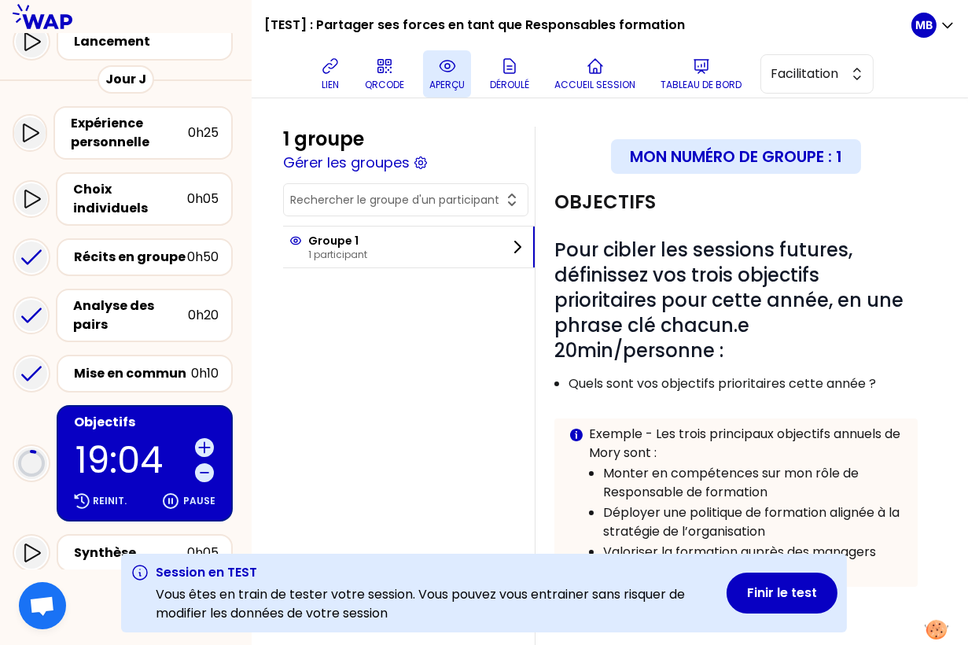
click at [441, 62] on icon at bounding box center [447, 66] width 19 height 19
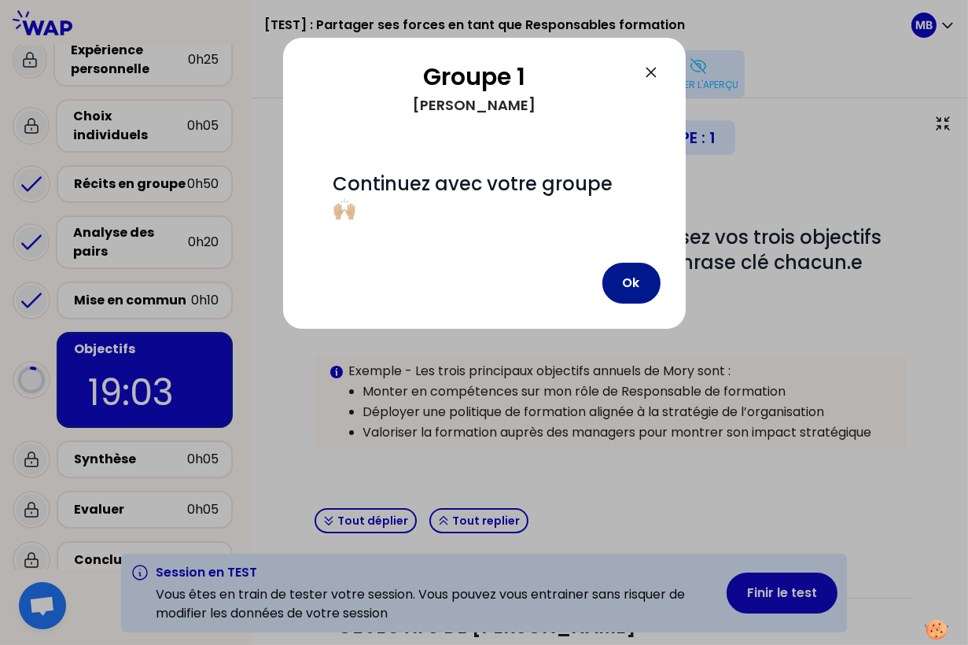
click at [629, 263] on button "Ok" at bounding box center [631, 283] width 58 height 41
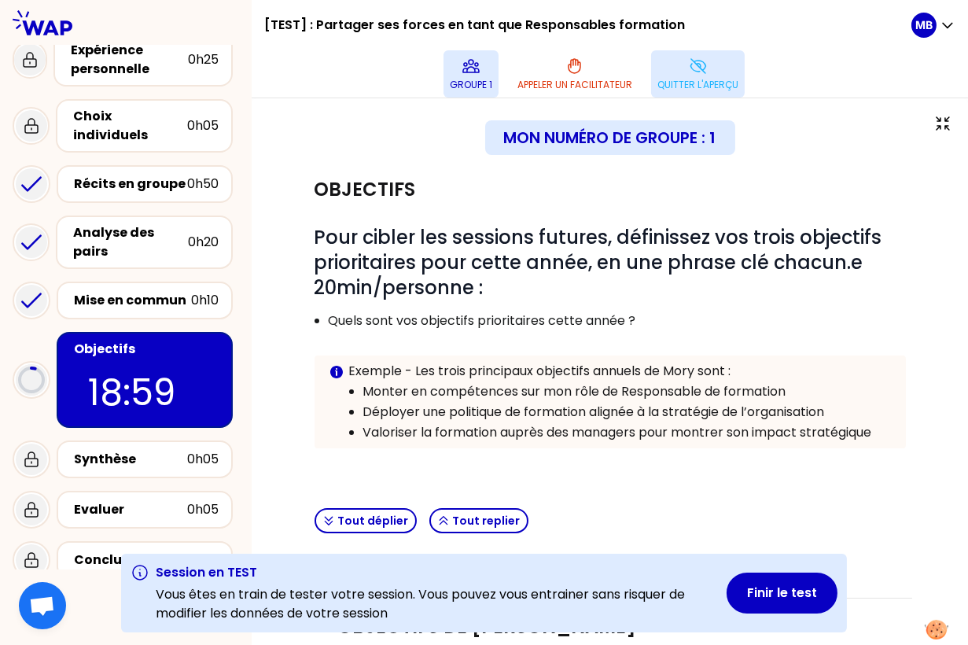
click at [476, 67] on icon at bounding box center [470, 66] width 19 height 19
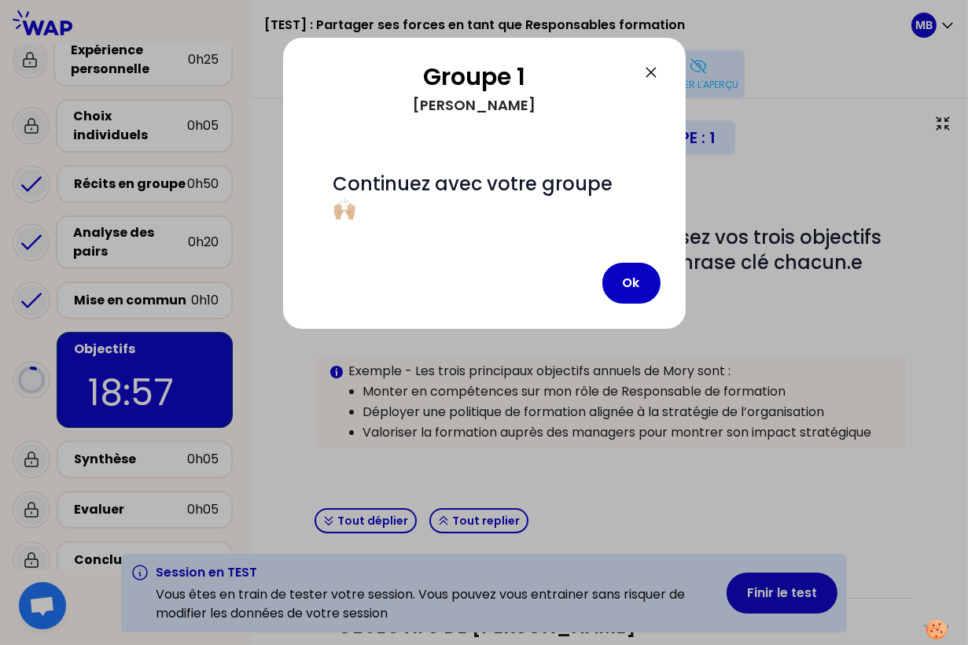
click at [652, 69] on icon at bounding box center [650, 72] width 9 height 9
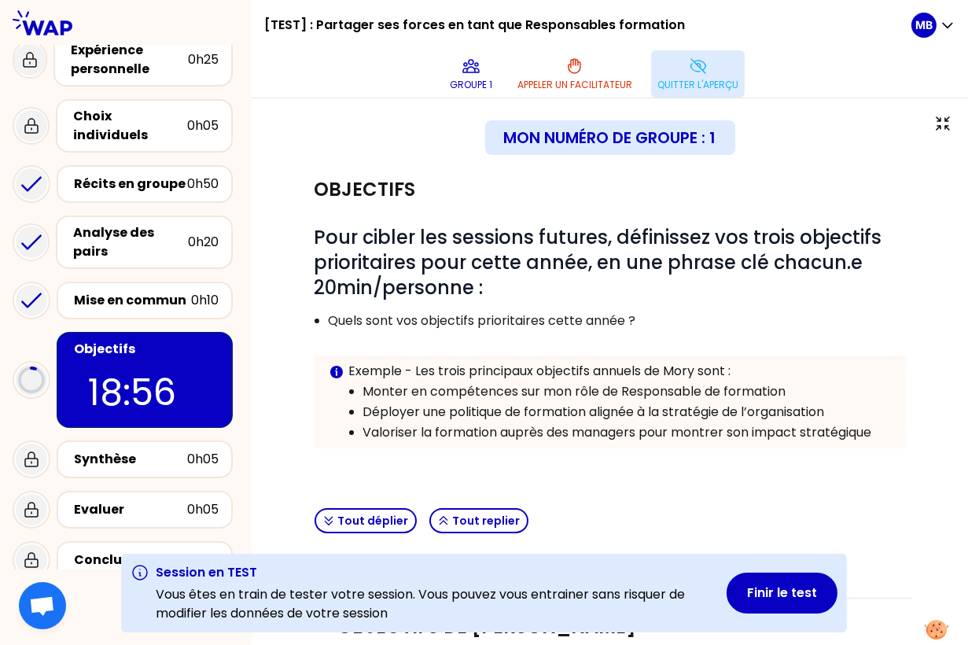
click at [689, 69] on icon at bounding box center [698, 66] width 19 height 19
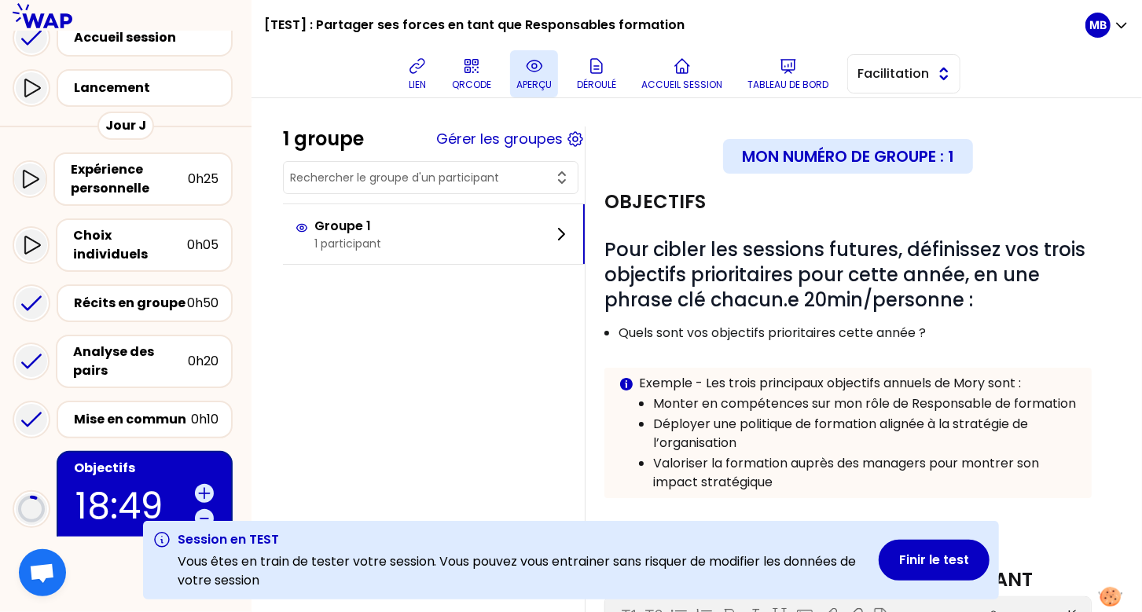
click at [886, 83] on button "Facilitation" at bounding box center [903, 73] width 113 height 39
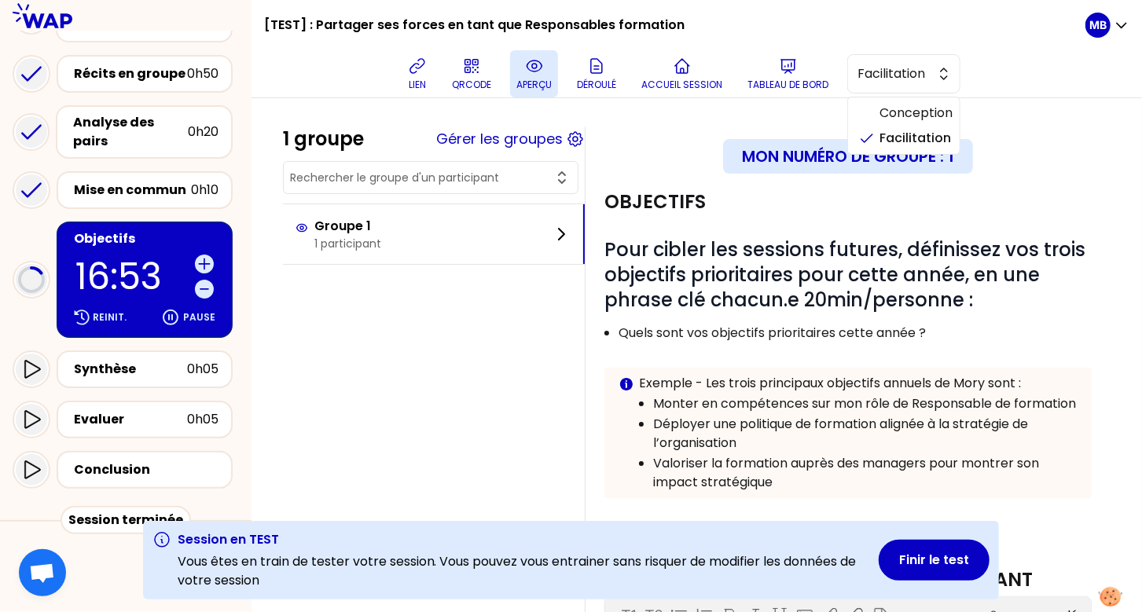
scroll to position [303, 0]
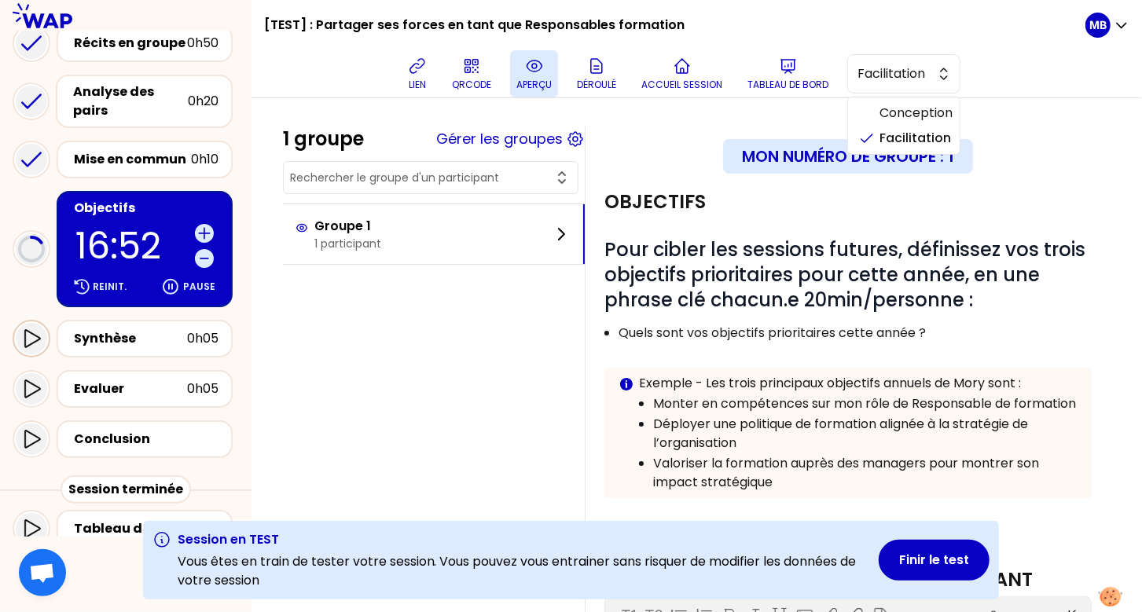
click at [32, 329] on icon at bounding box center [31, 338] width 19 height 19
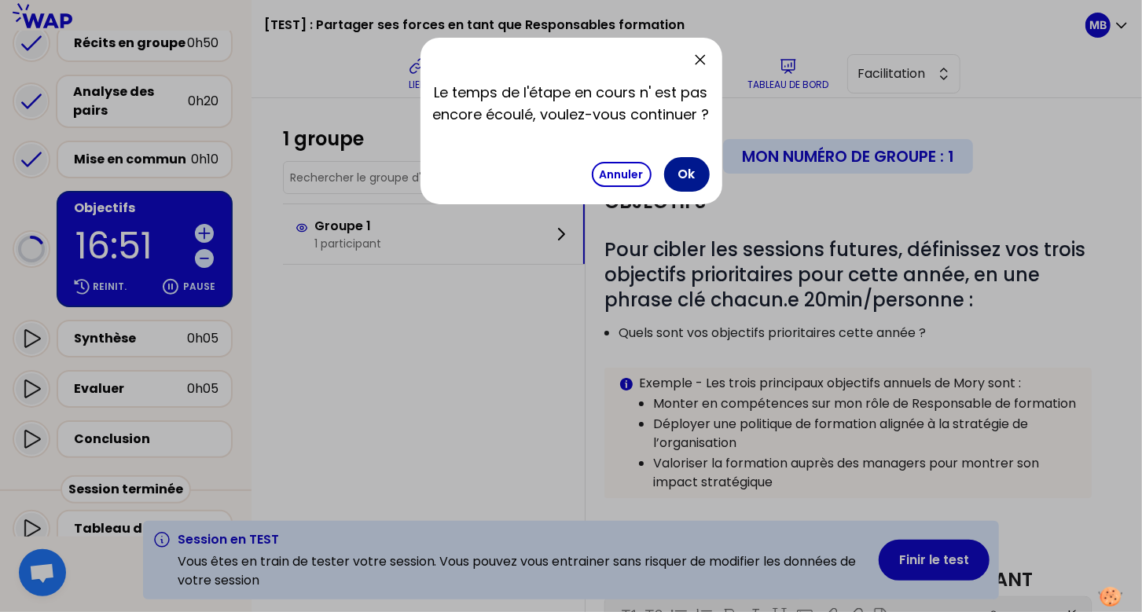
click at [679, 173] on button "Ok" at bounding box center [687, 174] width 46 height 35
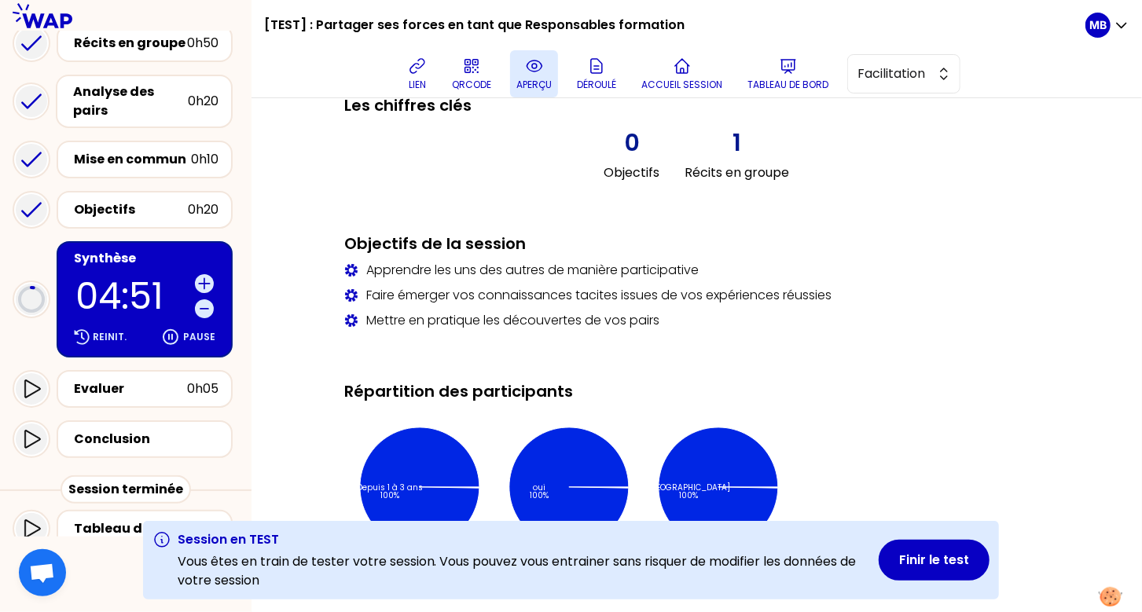
scroll to position [1089, 0]
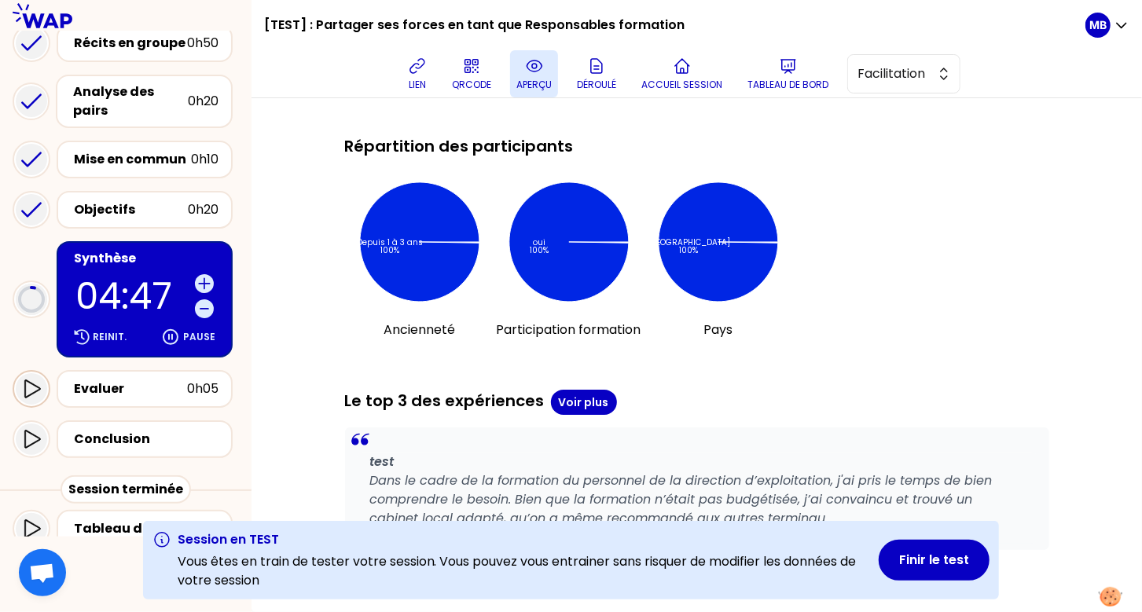
click at [28, 380] on icon at bounding box center [31, 389] width 19 height 19
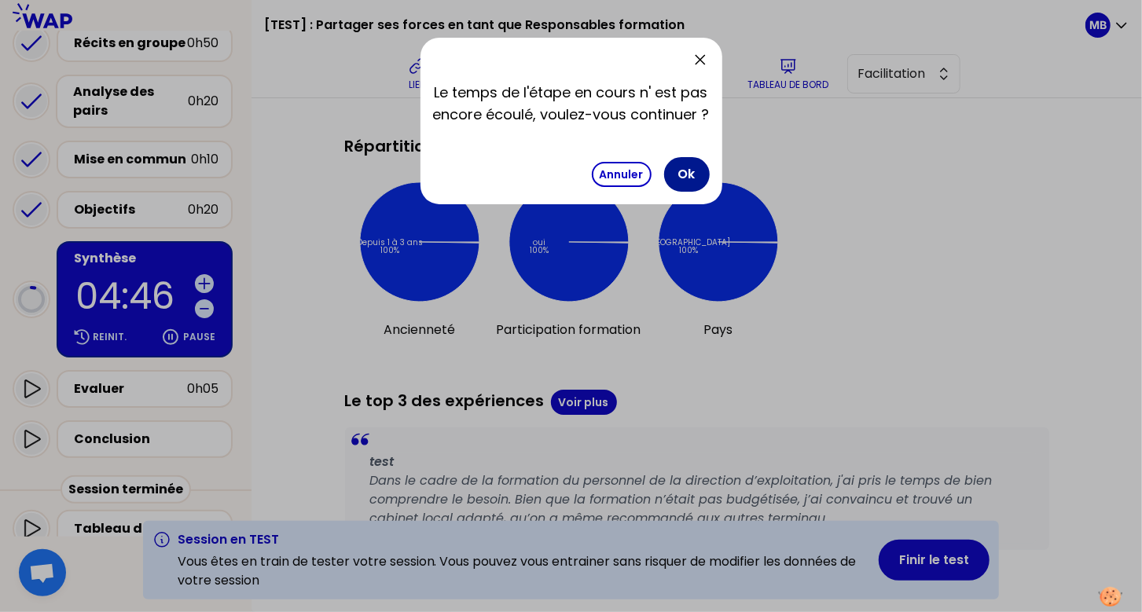
click at [688, 171] on button "Ok" at bounding box center [687, 174] width 46 height 35
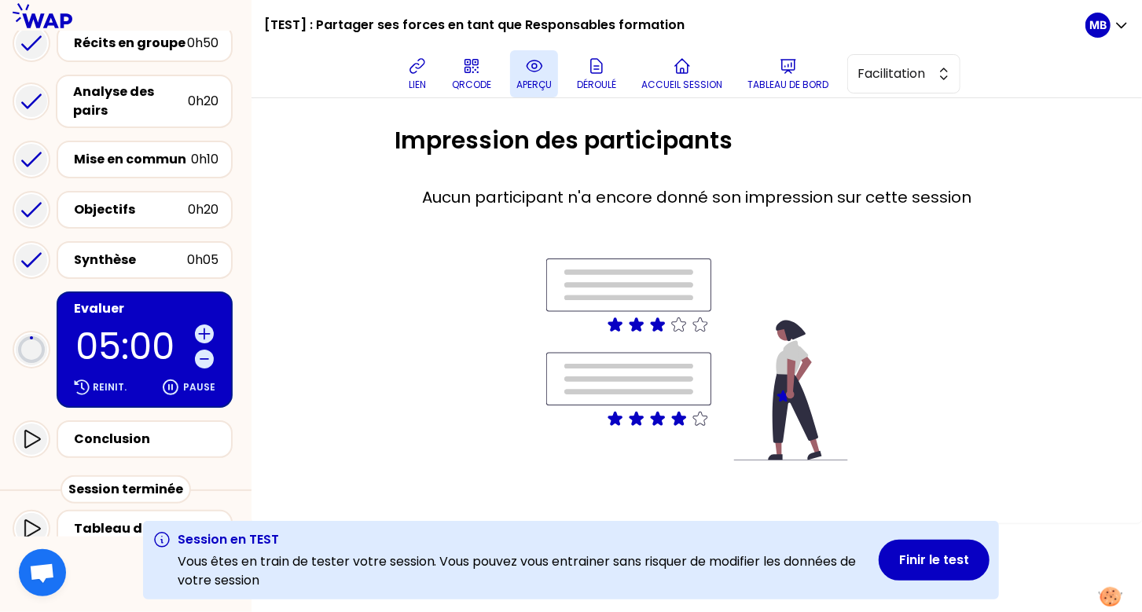
click at [530, 74] on icon at bounding box center [534, 66] width 19 height 19
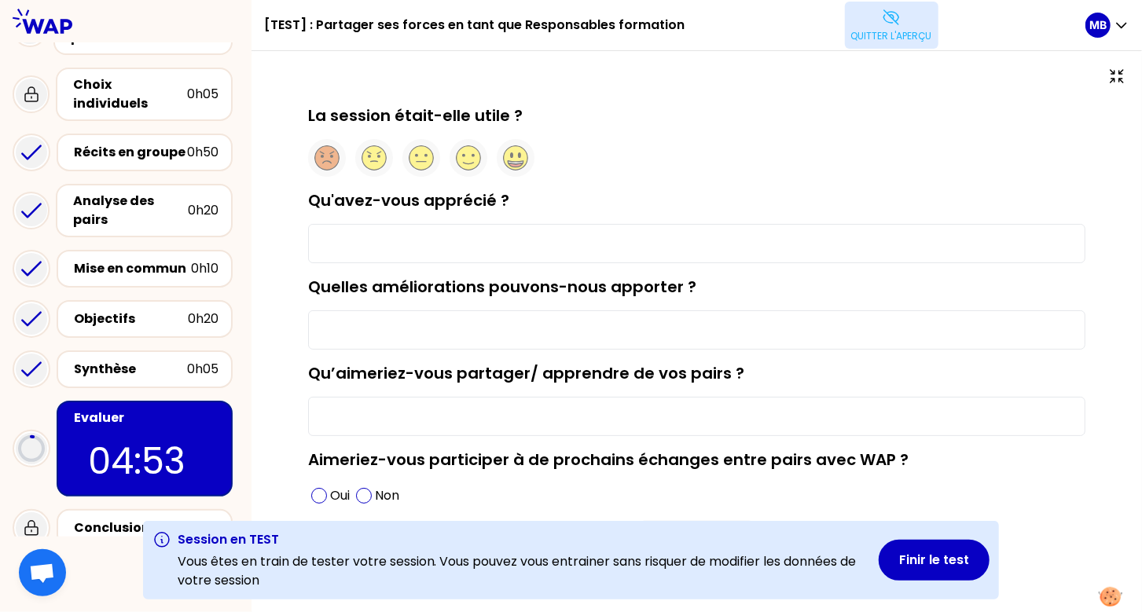
scroll to position [25, 0]
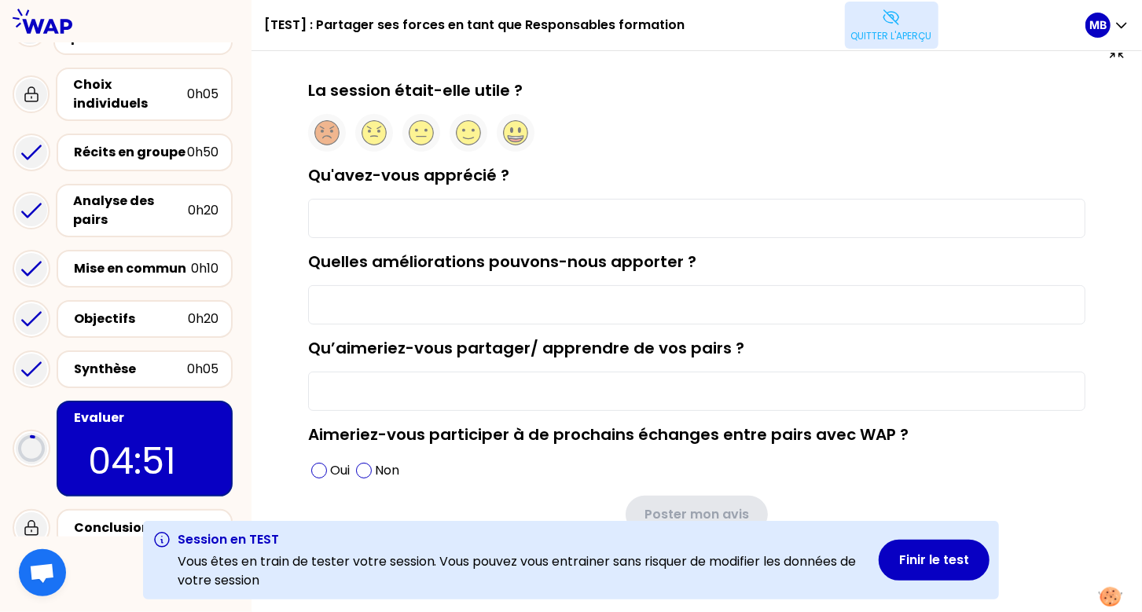
click at [861, 38] on p "Quitter l'aperçu" at bounding box center [891, 36] width 81 height 13
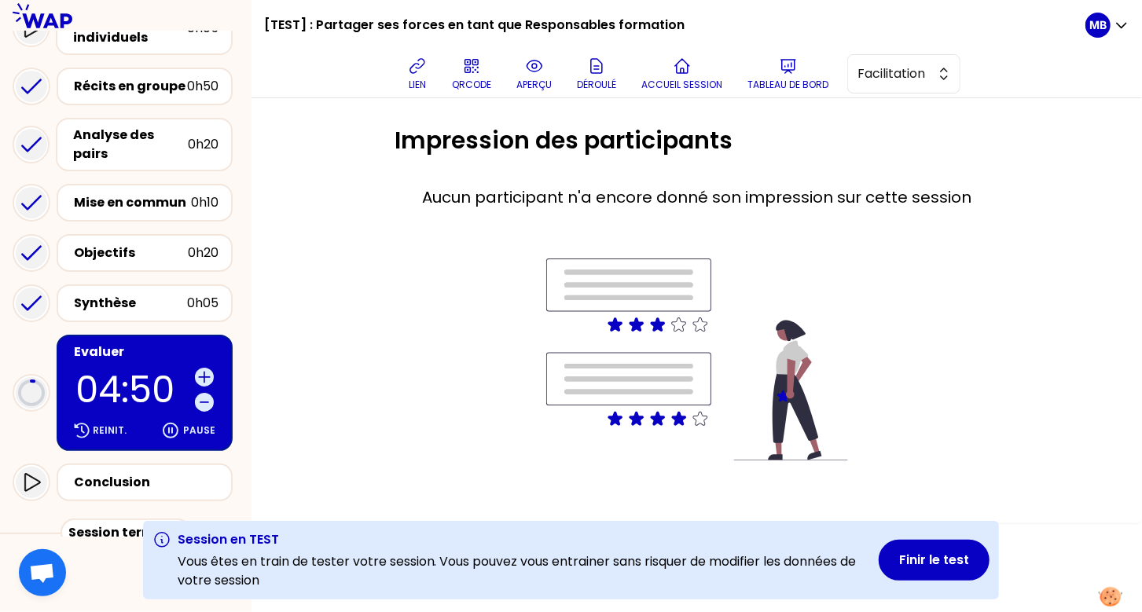
scroll to position [303, 0]
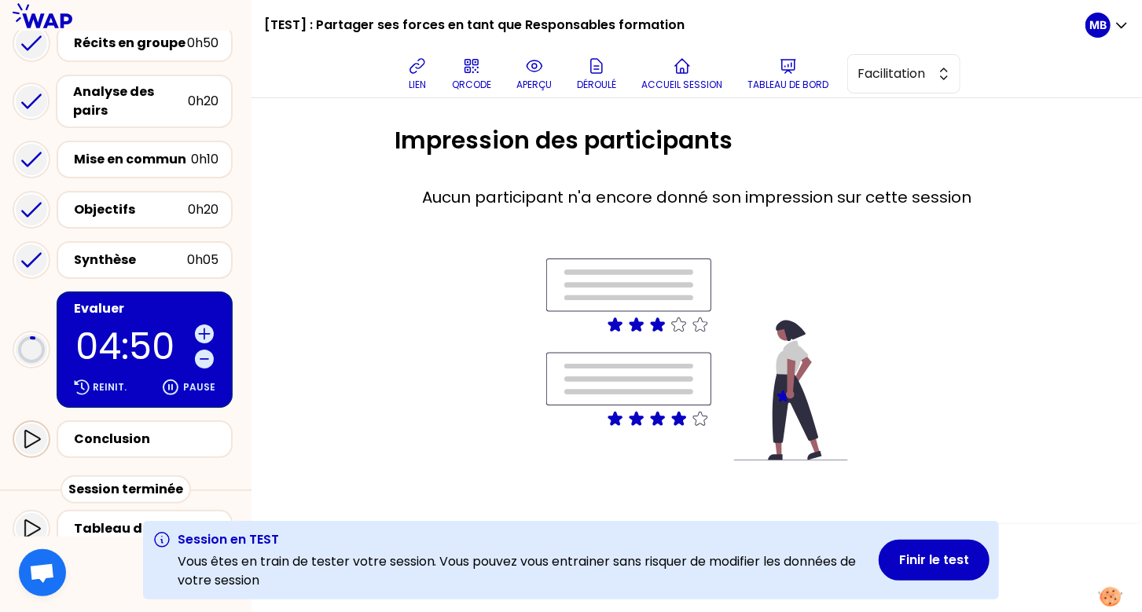
click at [34, 430] on icon at bounding box center [31, 439] width 19 height 19
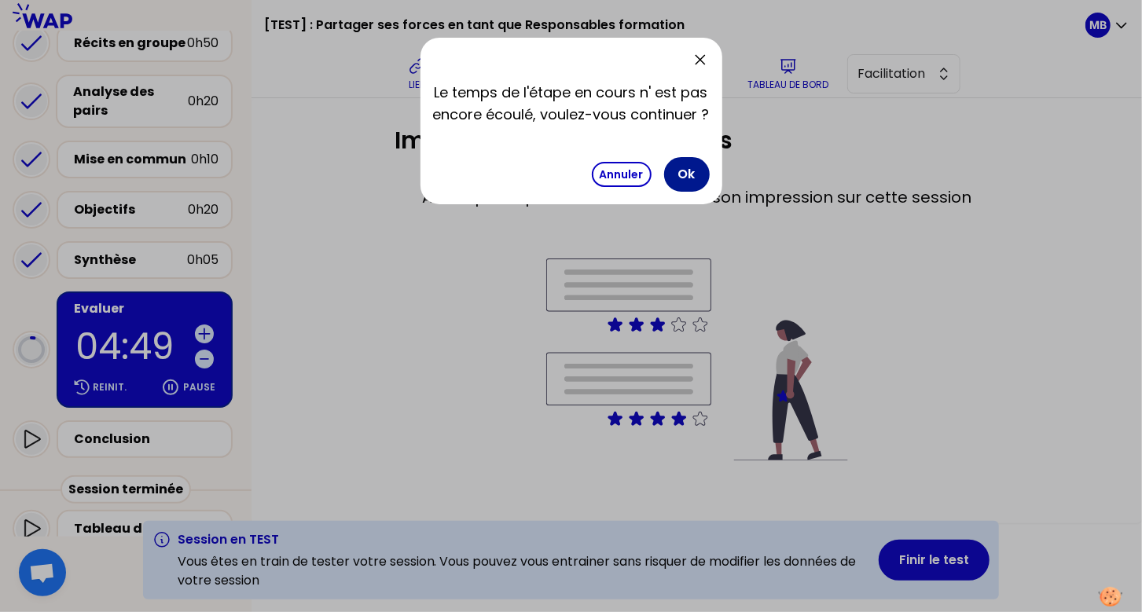
click at [683, 169] on button "Ok" at bounding box center [687, 174] width 46 height 35
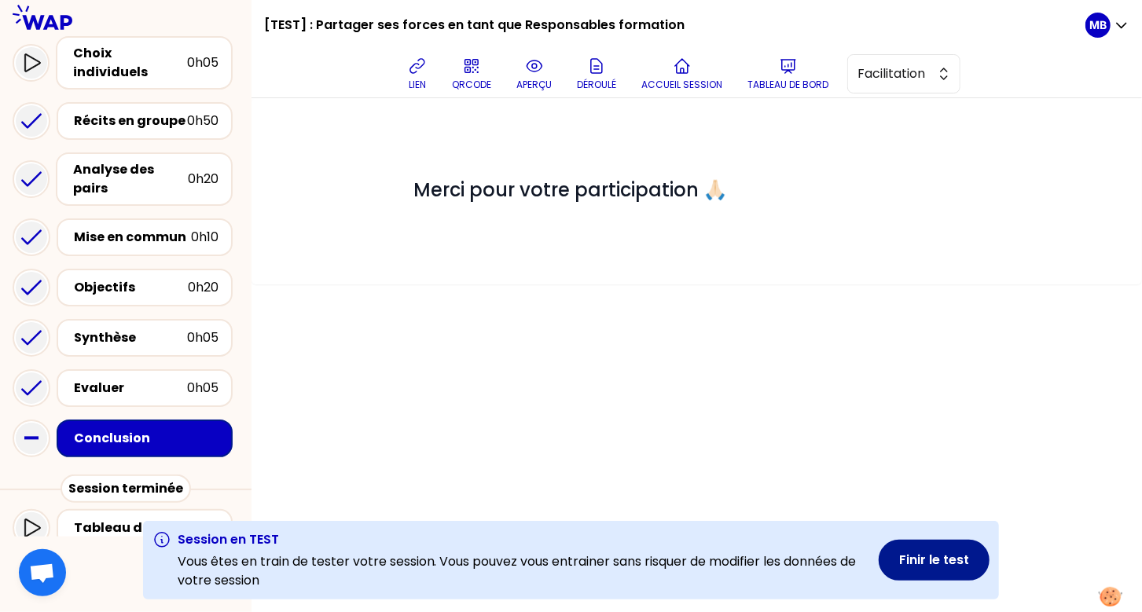
click at [905, 557] on button "Finir le test" at bounding box center [934, 560] width 111 height 41
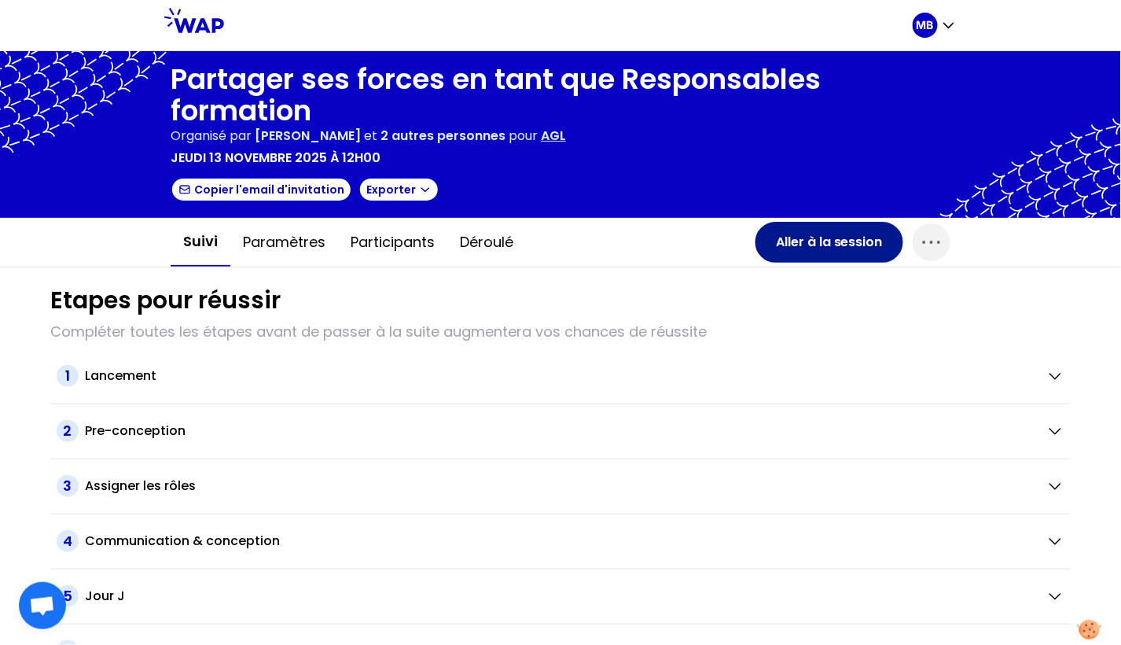
click at [826, 253] on button "Aller à la session" at bounding box center [829, 242] width 148 height 41
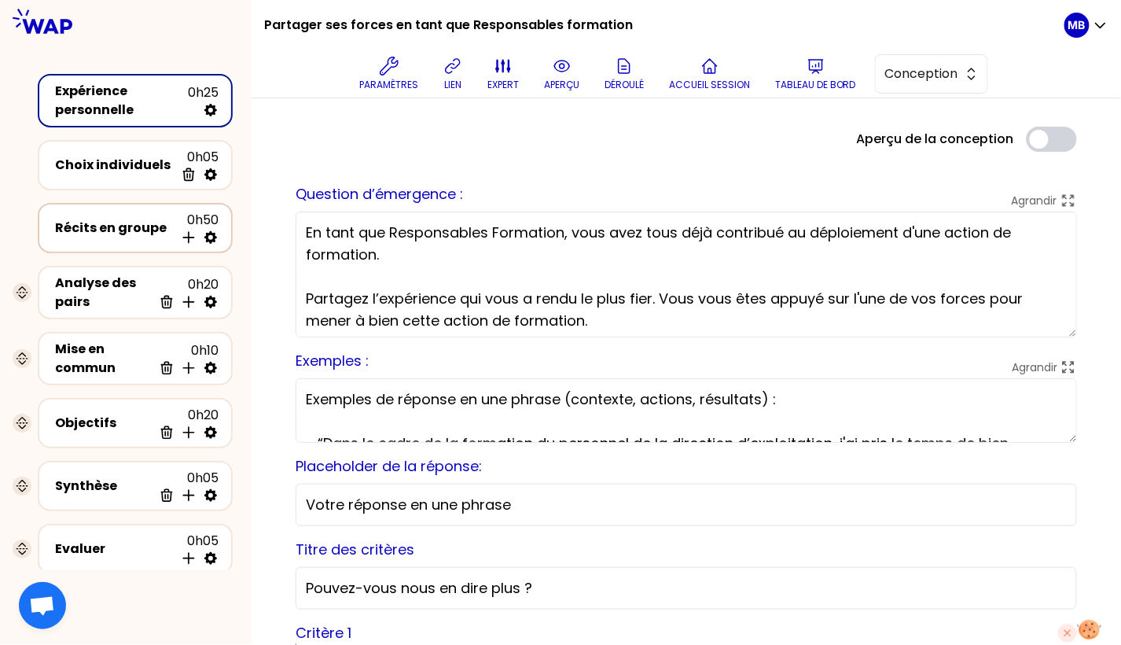
click at [108, 231] on div "Récits en groupe" at bounding box center [114, 228] width 119 height 19
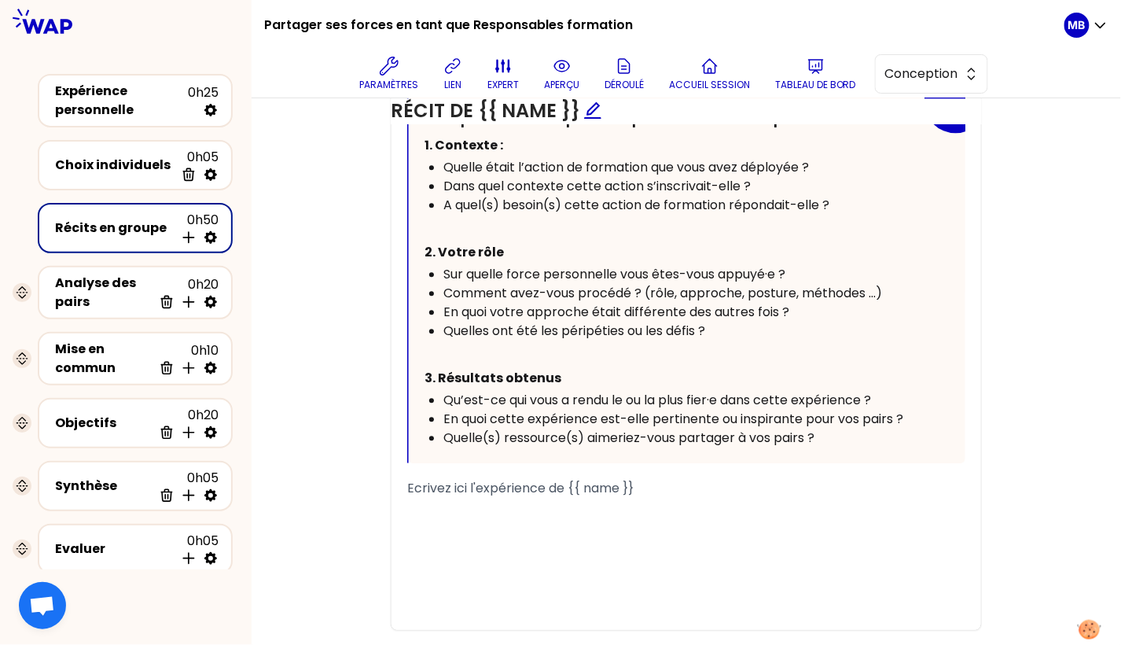
scroll to position [1117, 0]
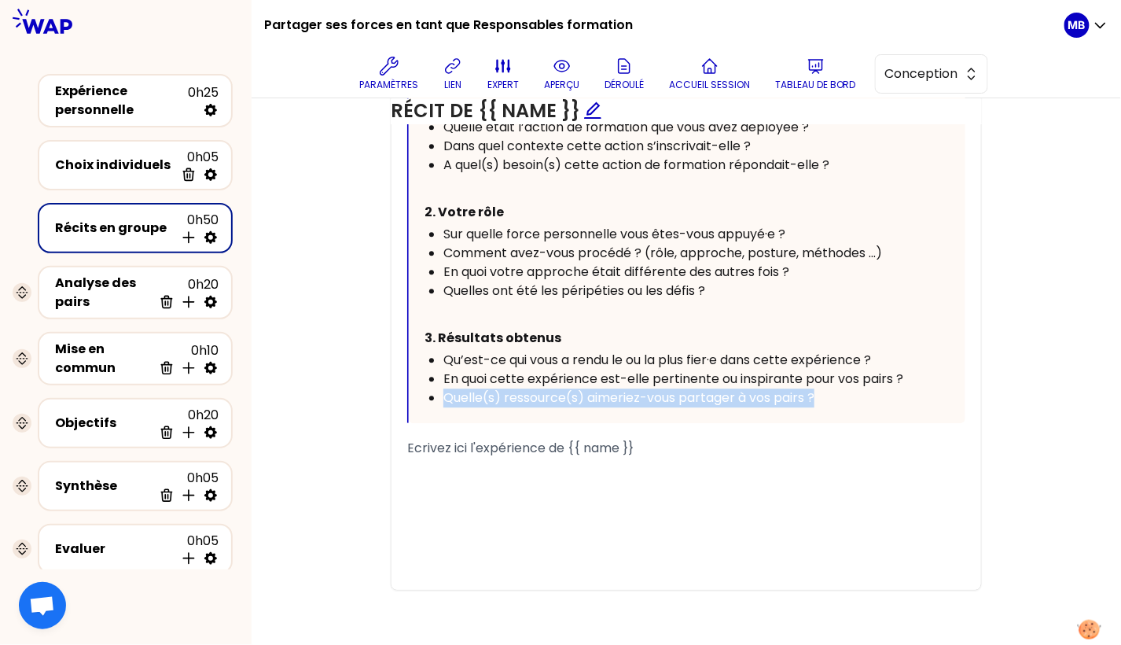
drag, startPoint x: 811, startPoint y: 395, endPoint x: 444, endPoint y: 390, distance: 367.1
click at [444, 390] on div "Quelle(s) ressource(s) aimeriez-vous partager à vos pairs ?" at bounding box center [682, 397] width 478 height 19
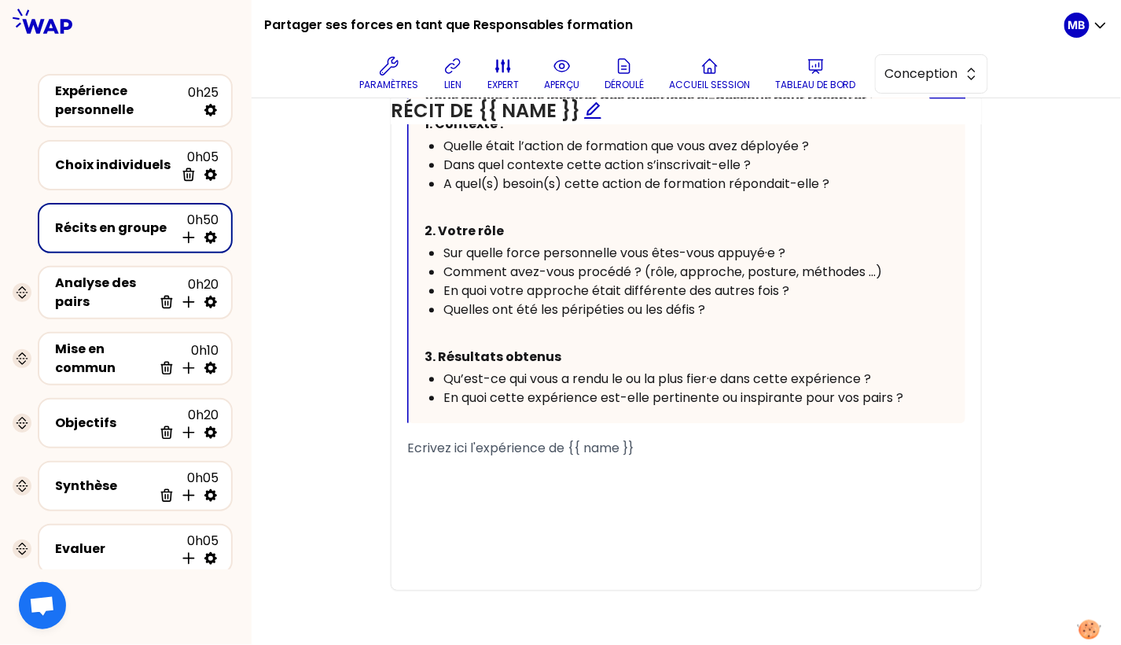
click at [885, 369] on div "Qu’est-ce qui vous a rendu le ou la plus fier·e dans cette expérience ?" at bounding box center [682, 378] width 478 height 19
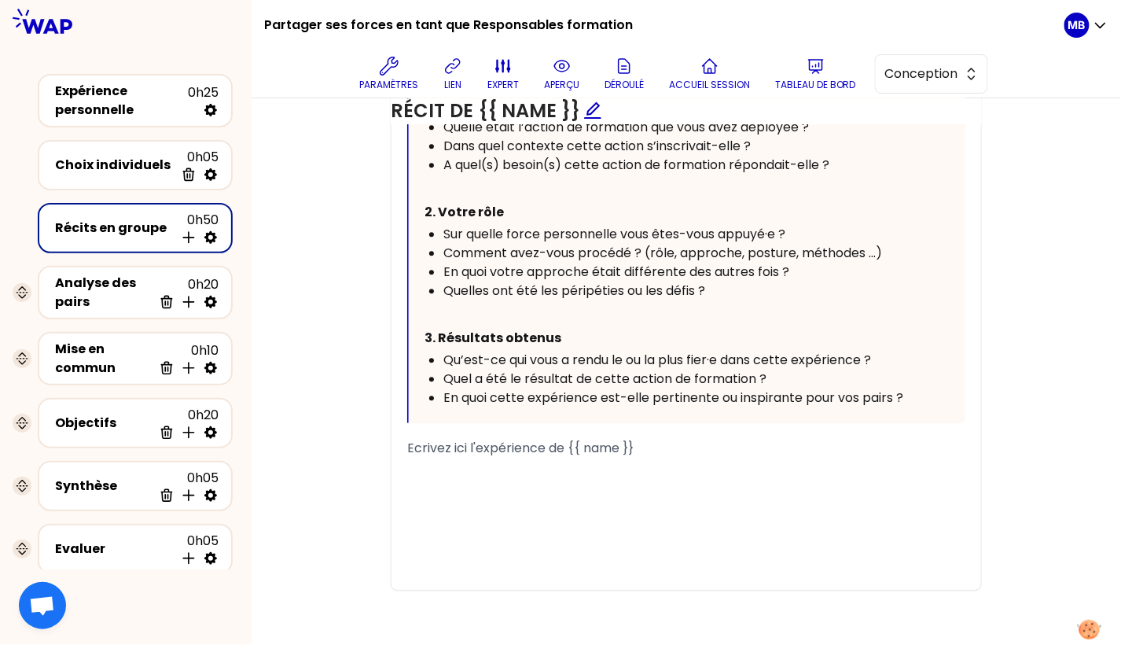
click at [516, 460] on div "﻿" at bounding box center [686, 466] width 558 height 19
click at [546, 65] on button "aperçu" at bounding box center [562, 73] width 48 height 47
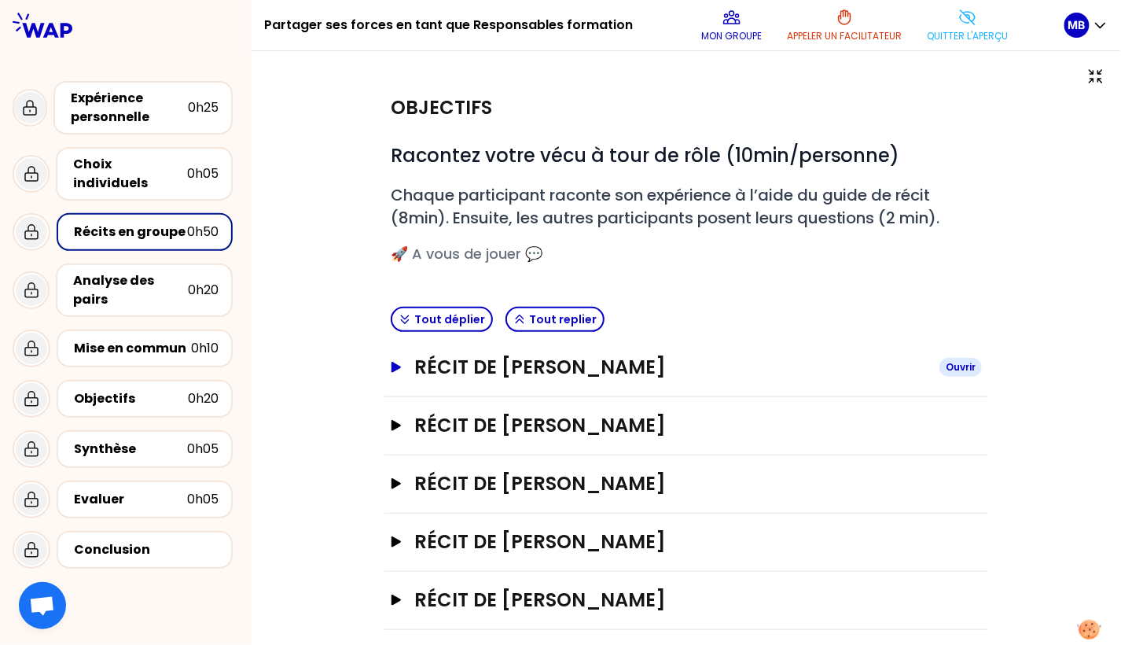
click at [490, 356] on h3 "Récit de Marine Bourgeaud" at bounding box center [670, 367] width 512 height 25
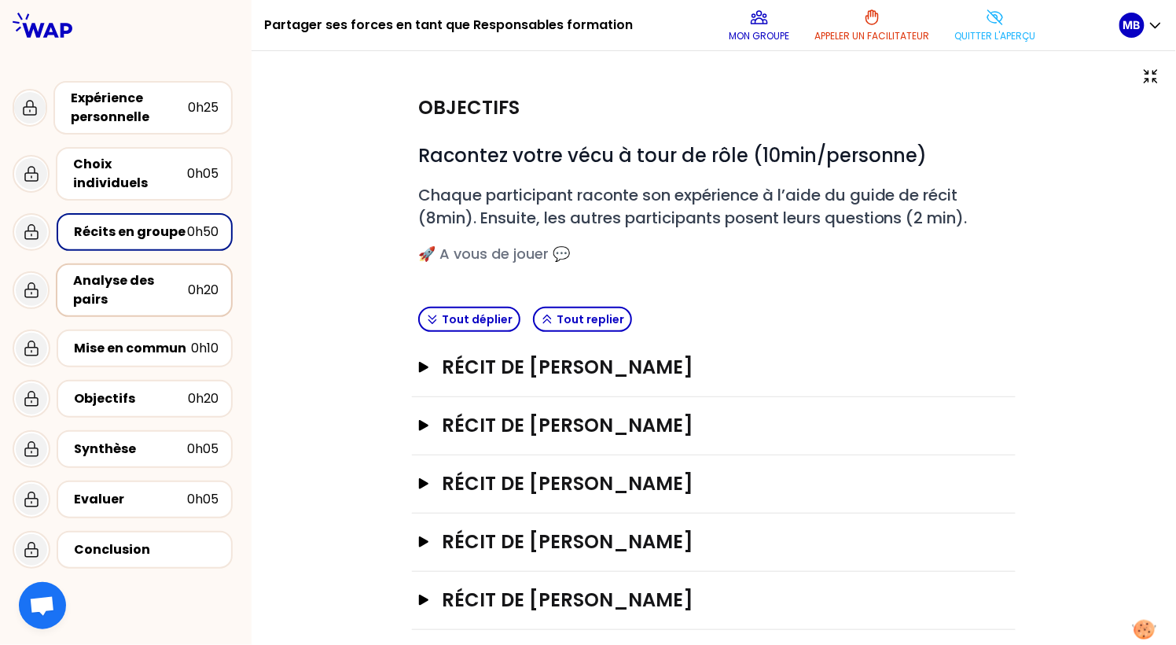
click at [127, 283] on div "Analyse des pairs" at bounding box center [130, 290] width 115 height 38
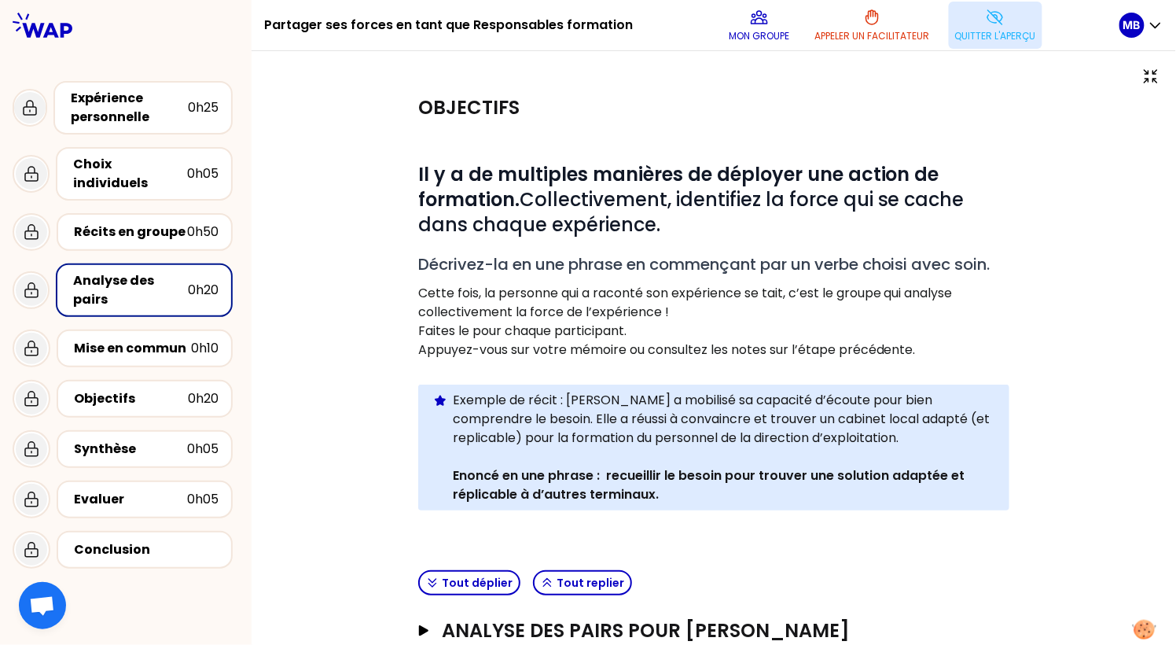
click at [967, 31] on p "Quitter l'aperçu" at bounding box center [995, 36] width 81 height 13
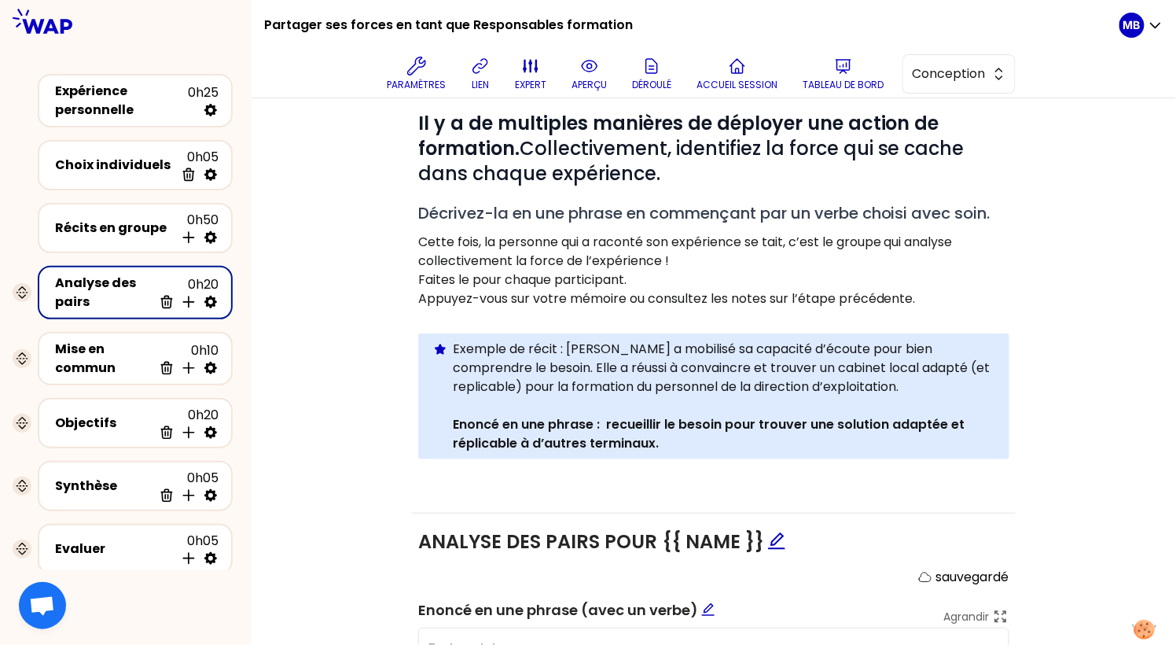
scroll to position [288, 0]
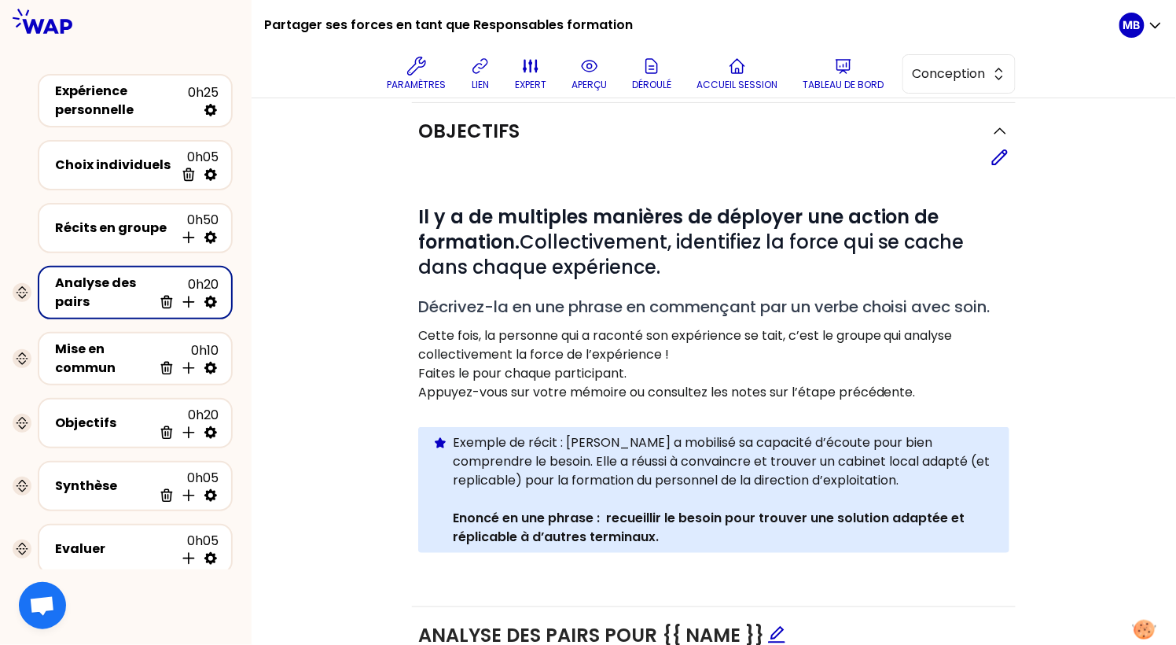
click at [997, 167] on p at bounding box center [713, 176] width 591 height 19
click at [1003, 158] on icon at bounding box center [999, 157] width 19 height 19
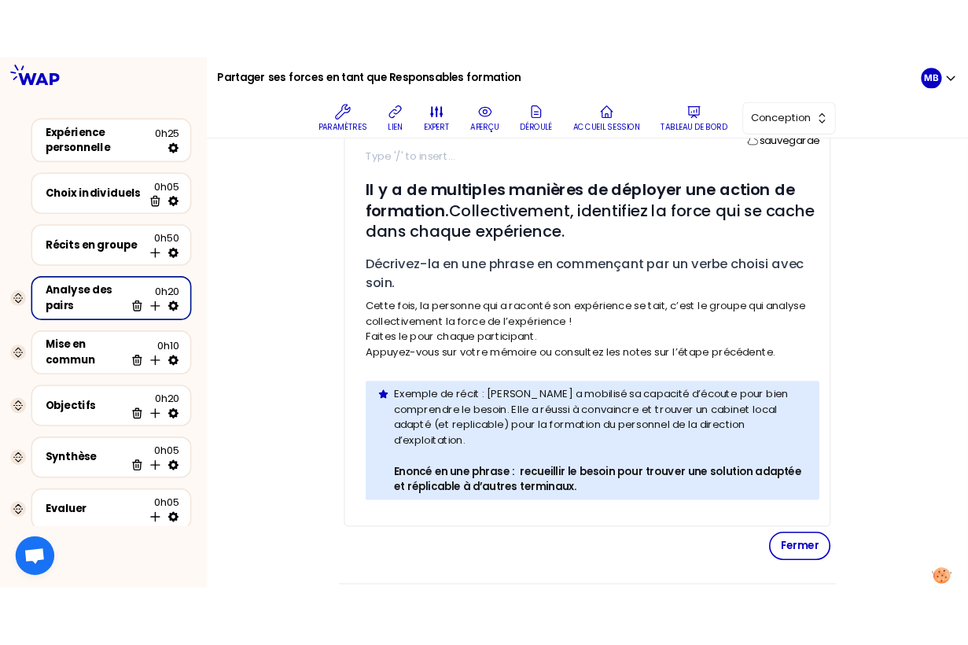
scroll to position [429, 0]
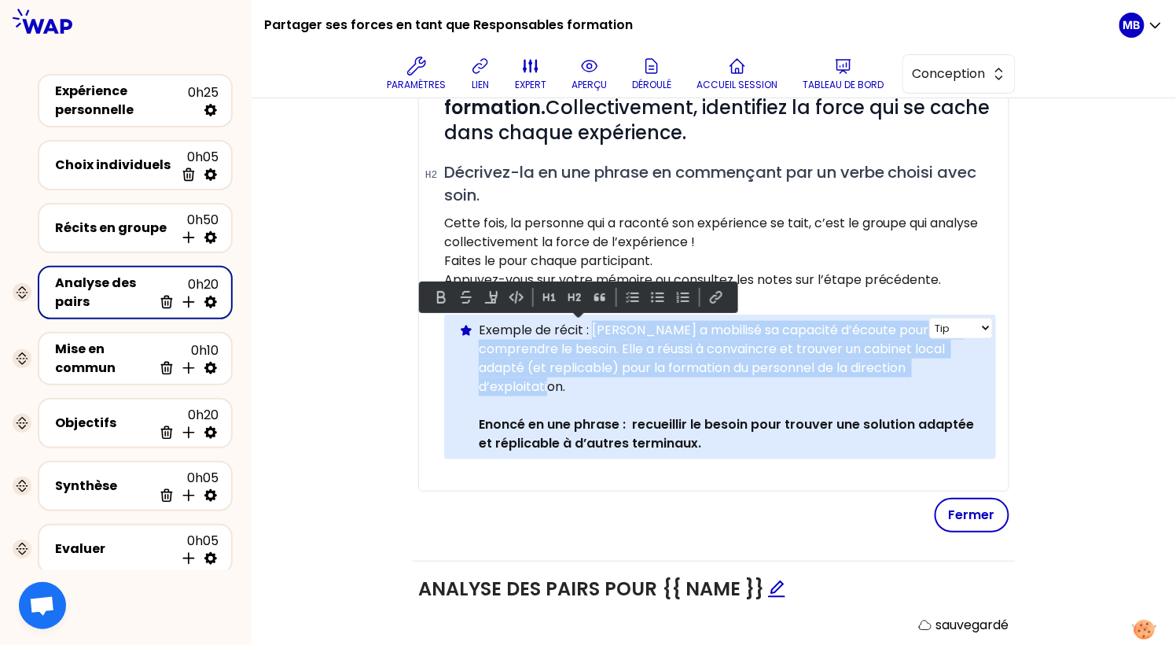
drag, startPoint x: 571, startPoint y: 382, endPoint x: 592, endPoint y: 331, distance: 55.3
click at [592, 331] on p "Exemple de récit : Christiane a mobilisé sa capacité d’écoute pour bien compren…" at bounding box center [731, 358] width 505 height 75
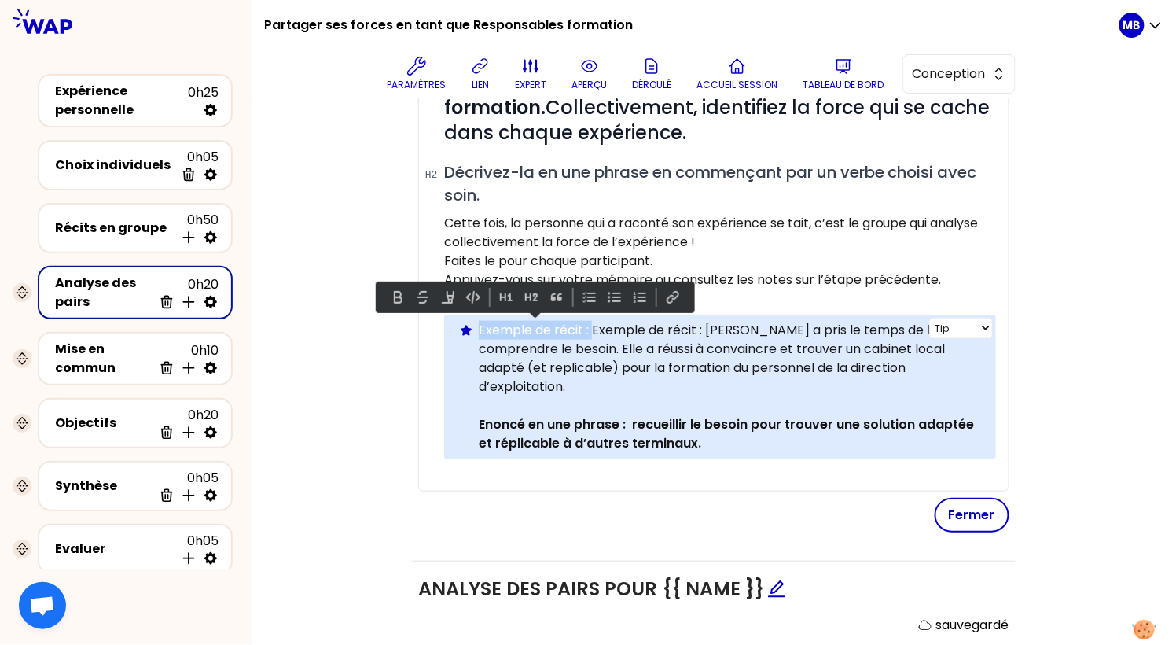
drag, startPoint x: 592, startPoint y: 323, endPoint x: 479, endPoint y: 326, distance: 112.4
click at [479, 326] on p "Exemple de récit : Exemple de récit : Christiane a pris le temps de bien compre…" at bounding box center [731, 358] width 505 height 75
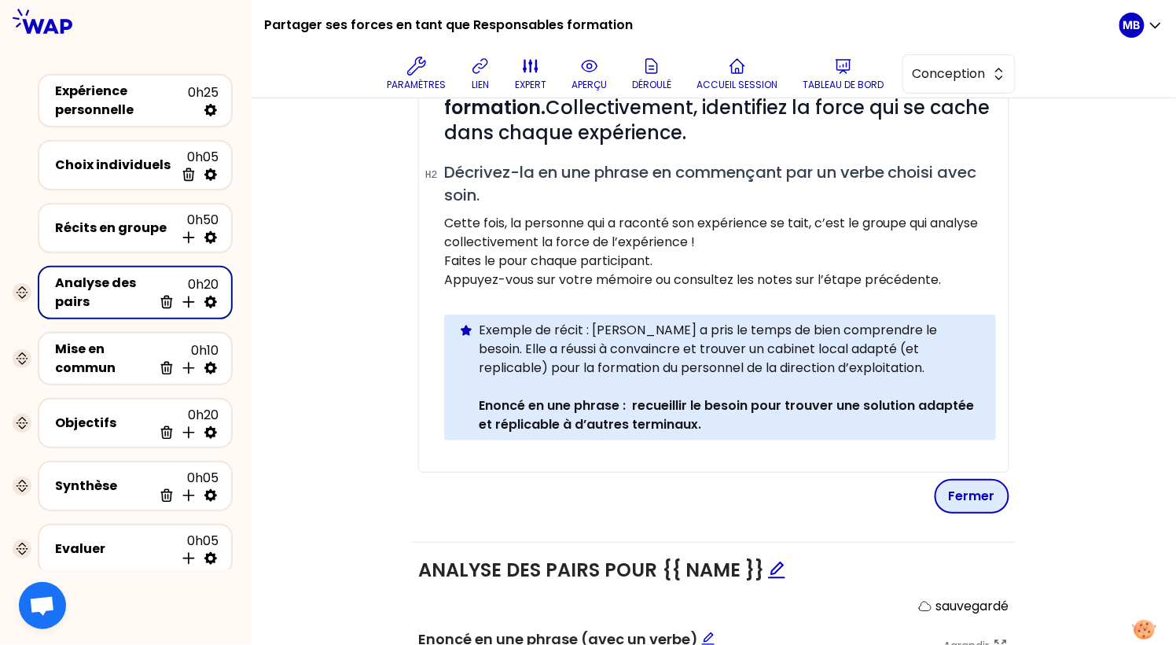
click at [949, 489] on button "Fermer" at bounding box center [972, 496] width 75 height 35
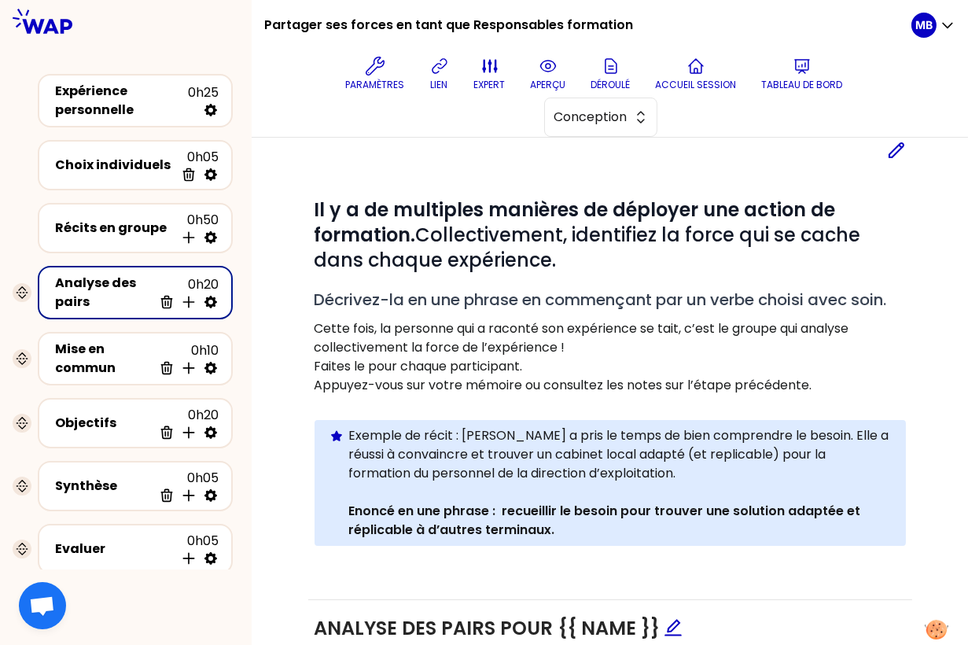
scroll to position [326, 0]
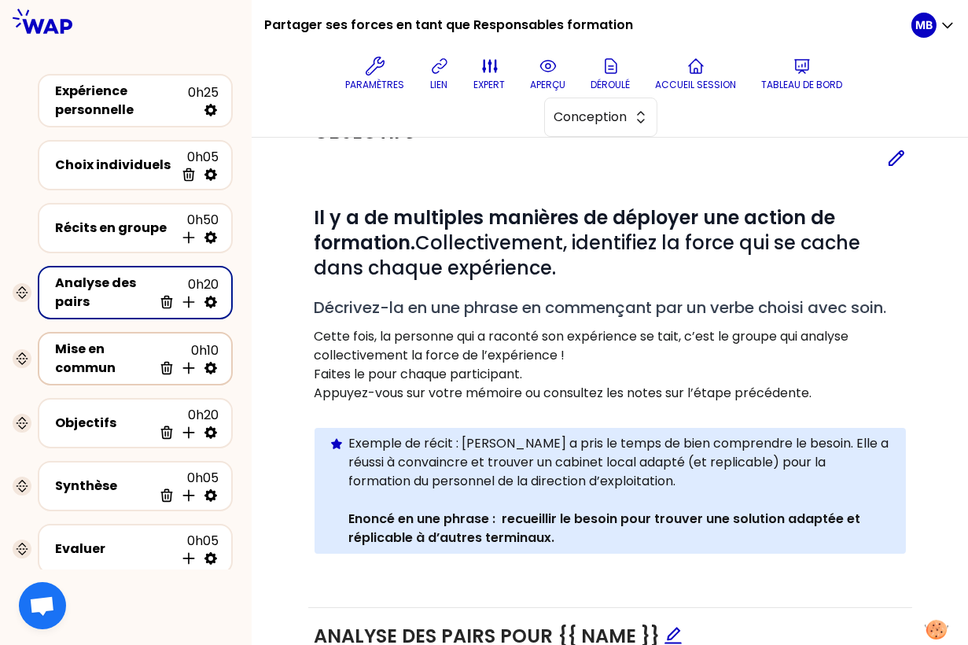
click at [129, 358] on div "Mise en commun" at bounding box center [103, 359] width 97 height 38
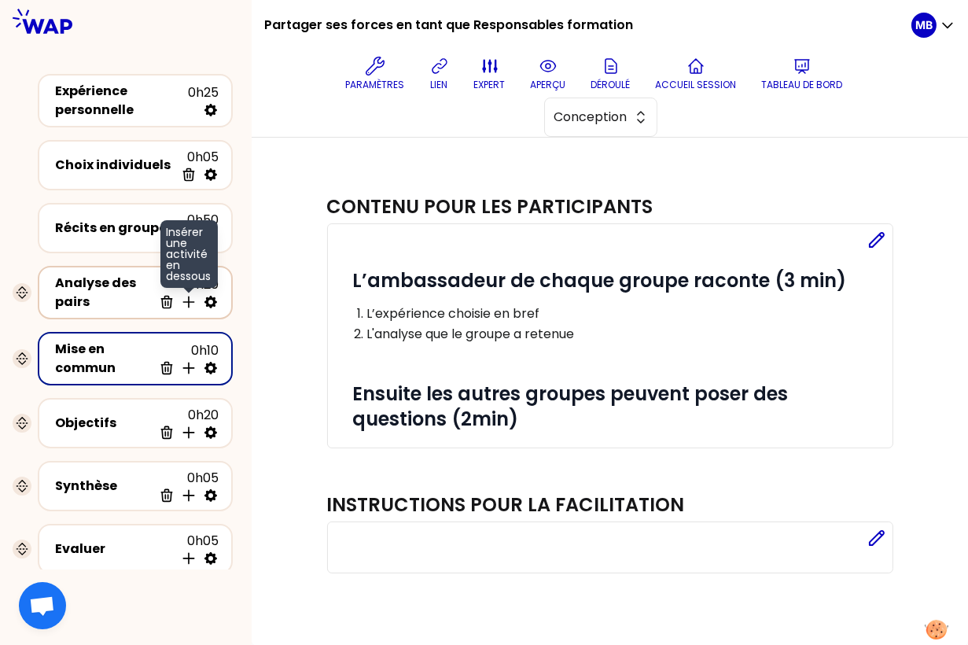
click at [187, 299] on icon at bounding box center [189, 302] width 16 height 16
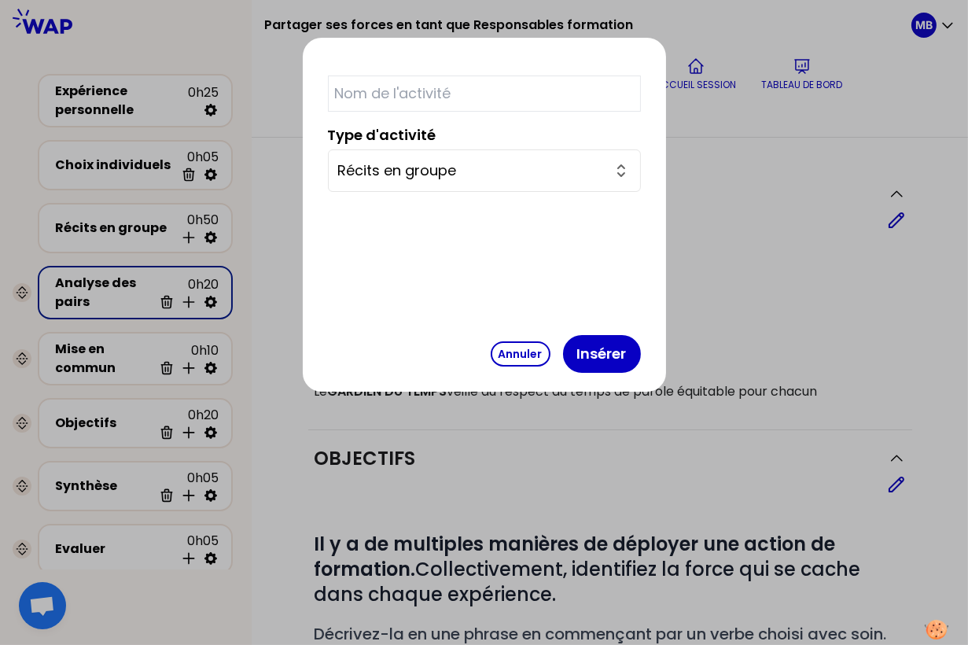
click at [460, 163] on input "Récits en groupe" at bounding box center [475, 171] width 274 height 22
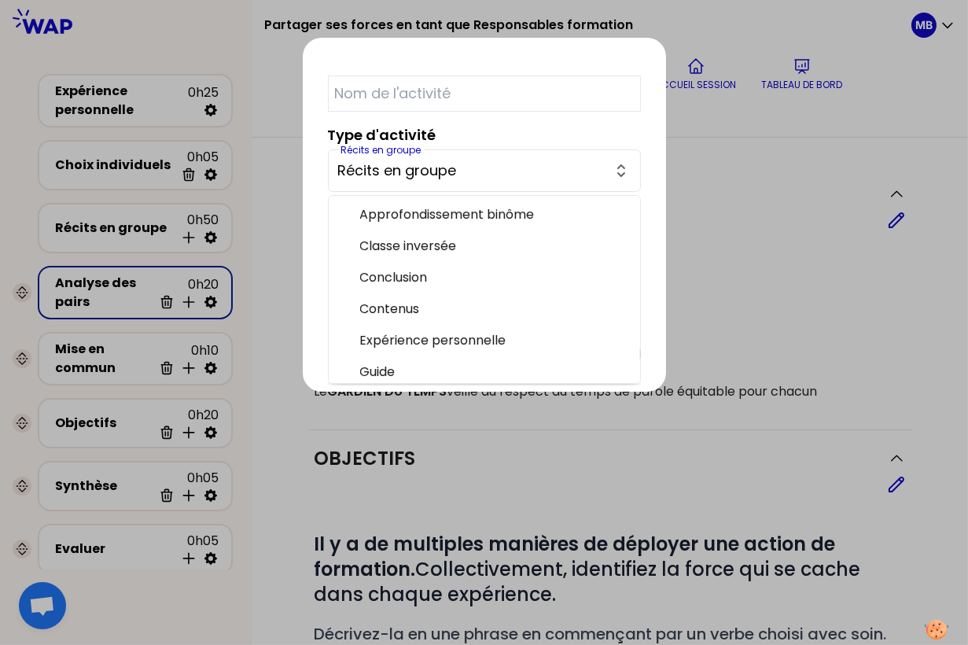
scroll to position [318, 0]
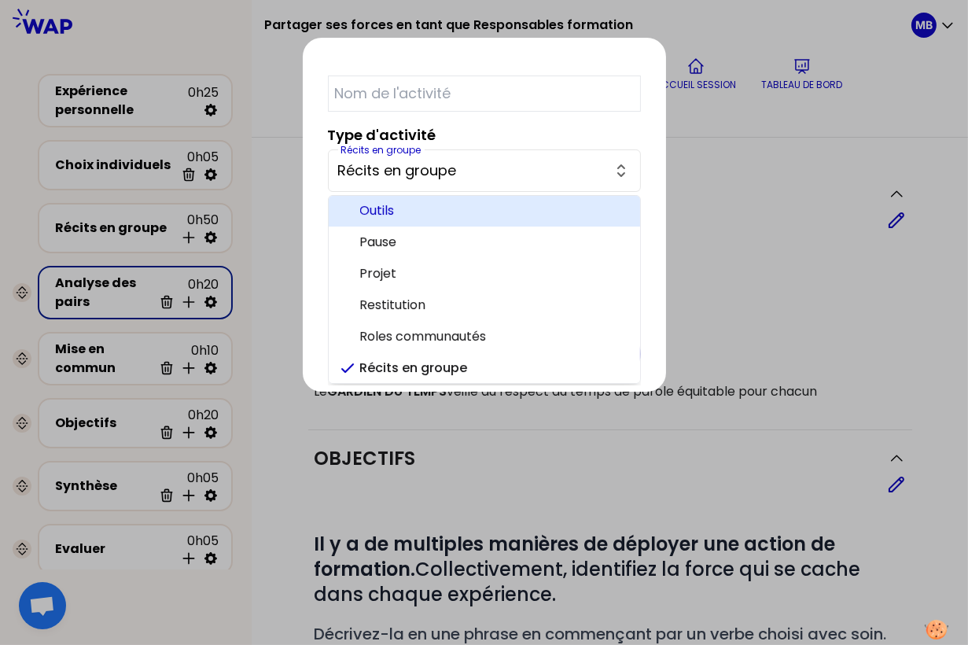
click at [447, 233] on span "Pause" at bounding box center [493, 242] width 267 height 19
type input "Pause"
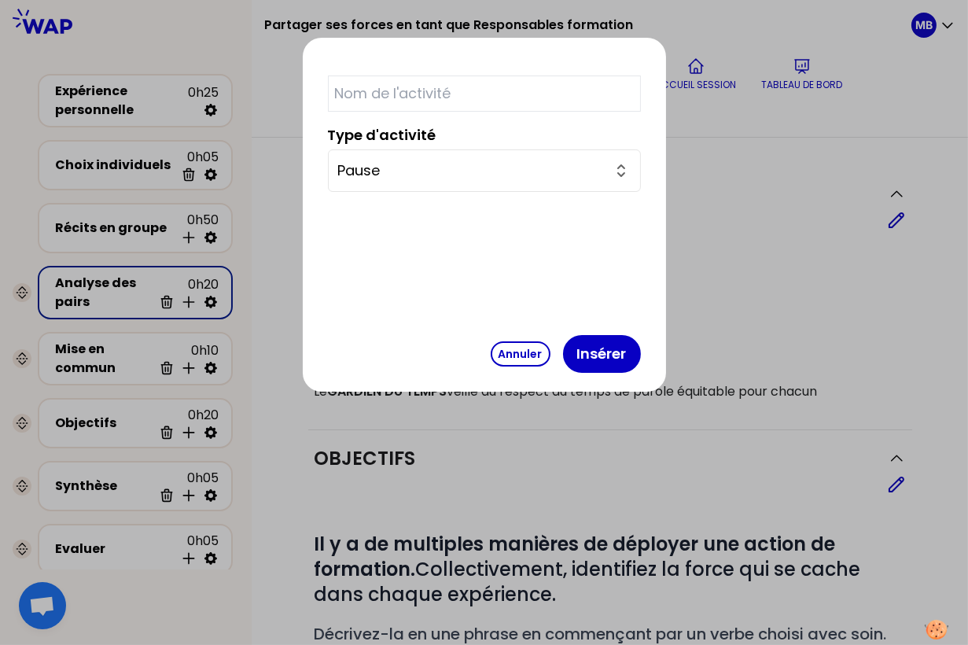
click at [419, 94] on input "text" at bounding box center [484, 93] width 313 height 36
type input "Pause ☕️"
click at [563, 353] on button "Insérer" at bounding box center [602, 354] width 78 height 38
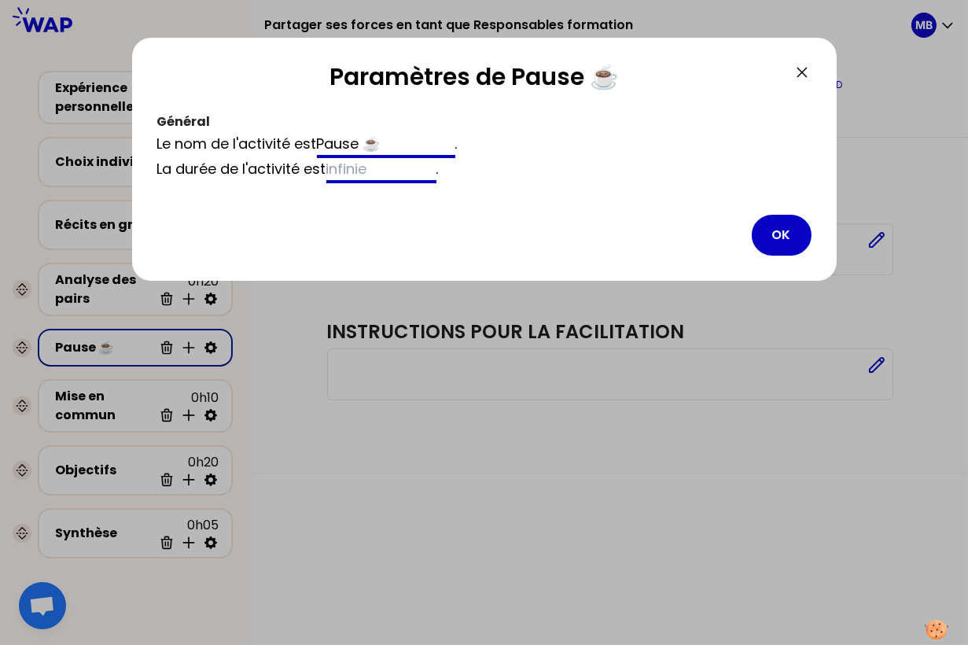
click at [357, 171] on input at bounding box center [381, 170] width 110 height 25
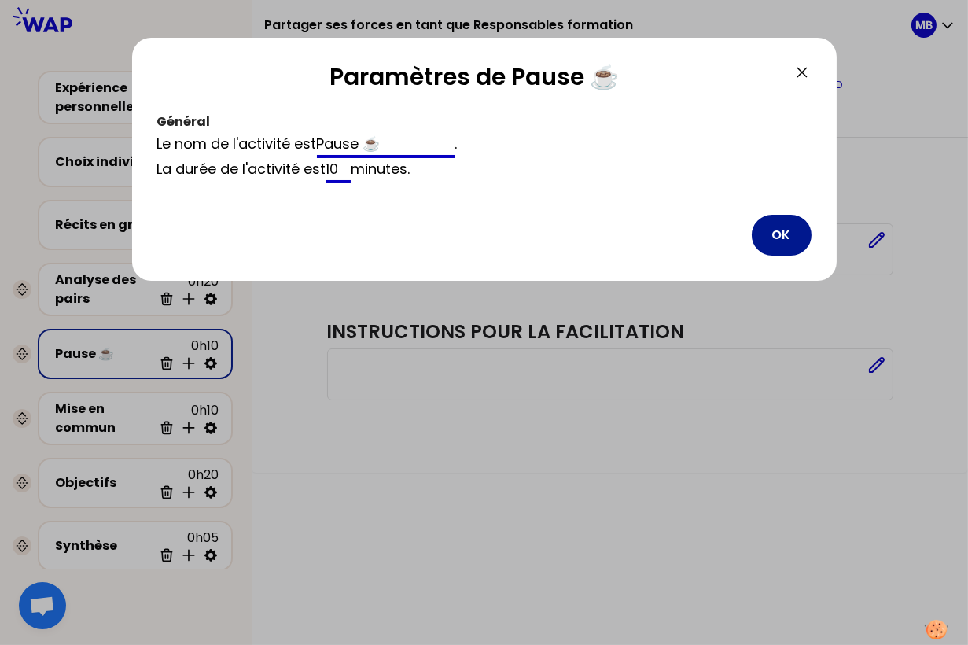
type input "10"
click at [777, 237] on button "OK" at bounding box center [781, 235] width 60 height 41
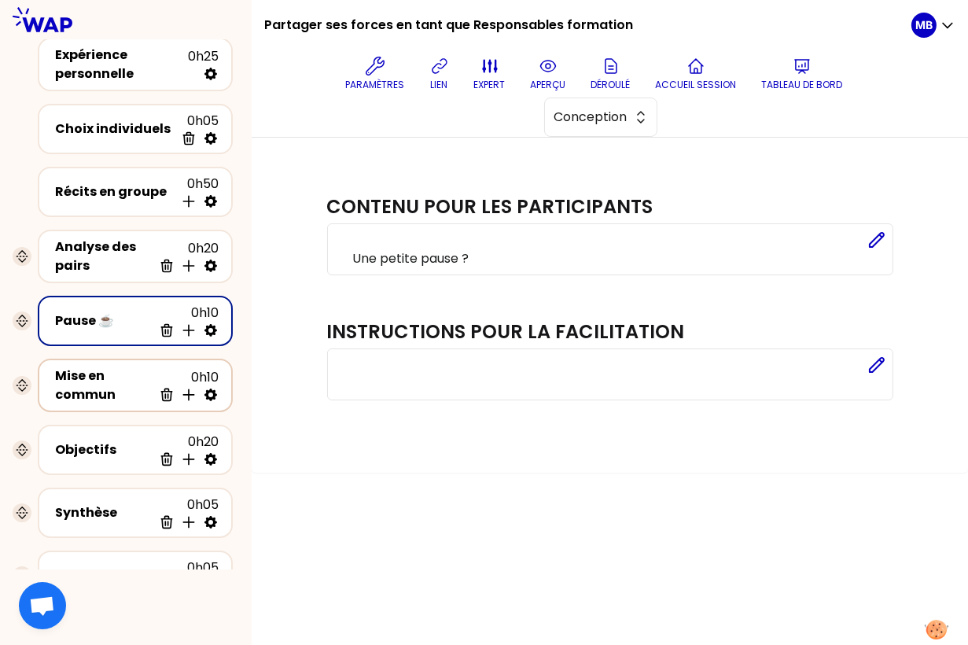
scroll to position [61, 0]
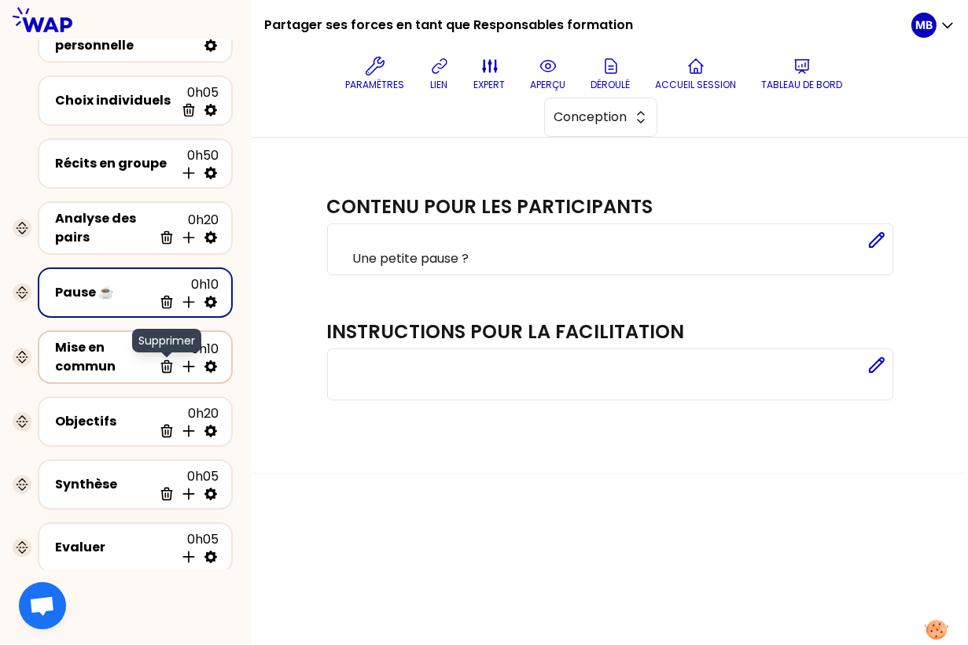
click at [167, 366] on icon at bounding box center [167, 366] width 16 height 16
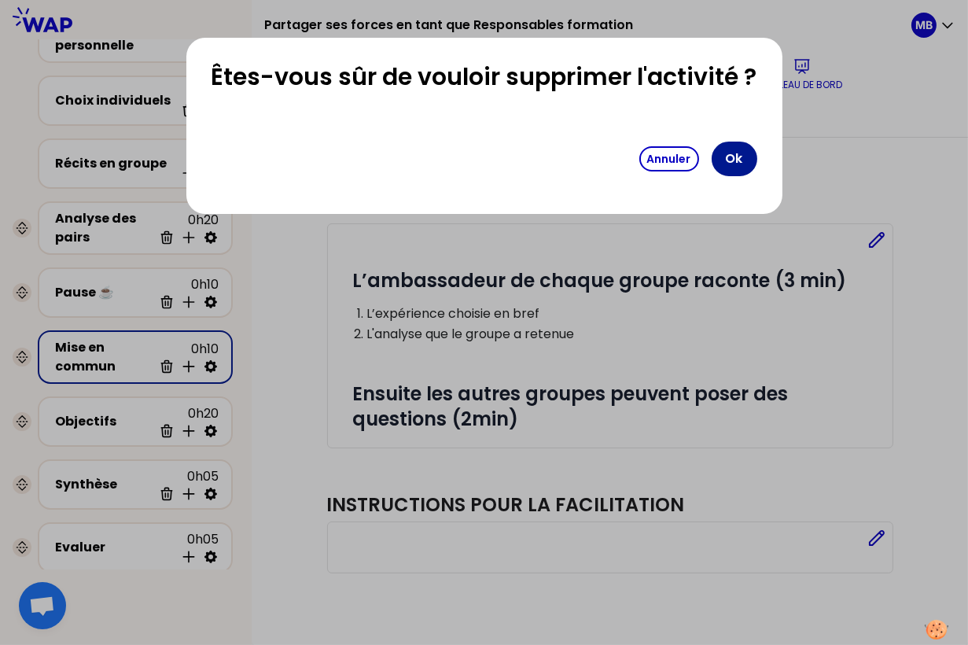
click at [732, 156] on button "Ok" at bounding box center [734, 158] width 46 height 35
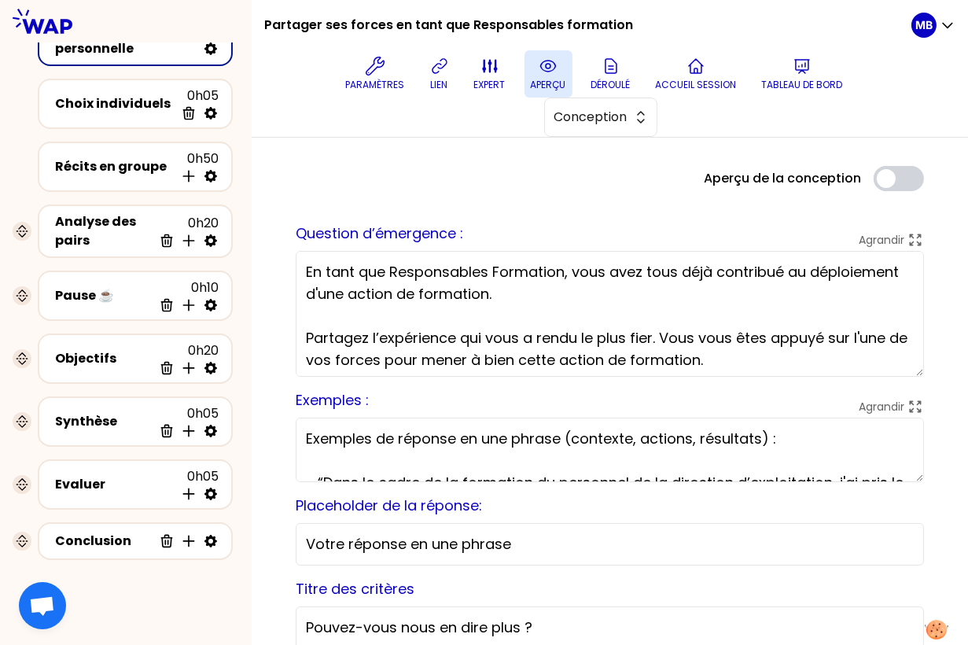
click at [531, 79] on p "aperçu" at bounding box center [548, 85] width 35 height 13
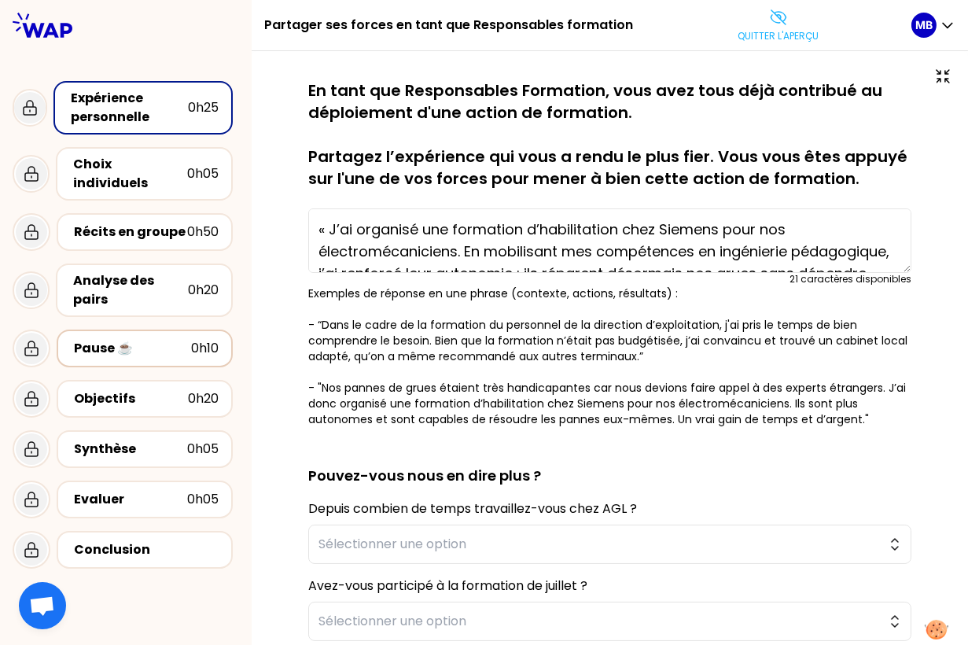
click at [151, 339] on div "Pause ☕️" at bounding box center [132, 348] width 117 height 19
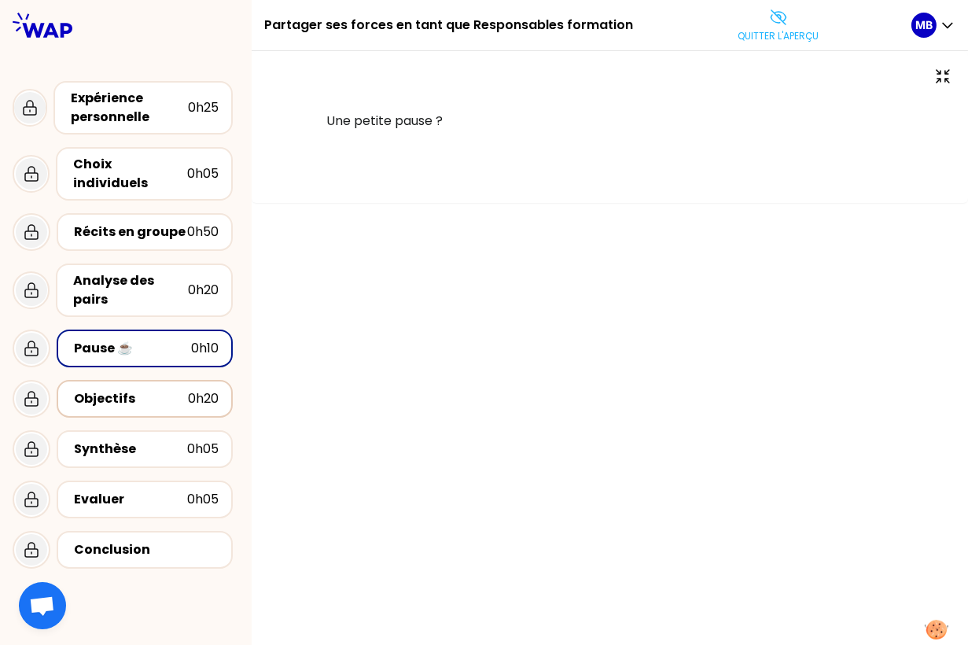
click at [111, 389] on div "Objectifs" at bounding box center [131, 398] width 114 height 19
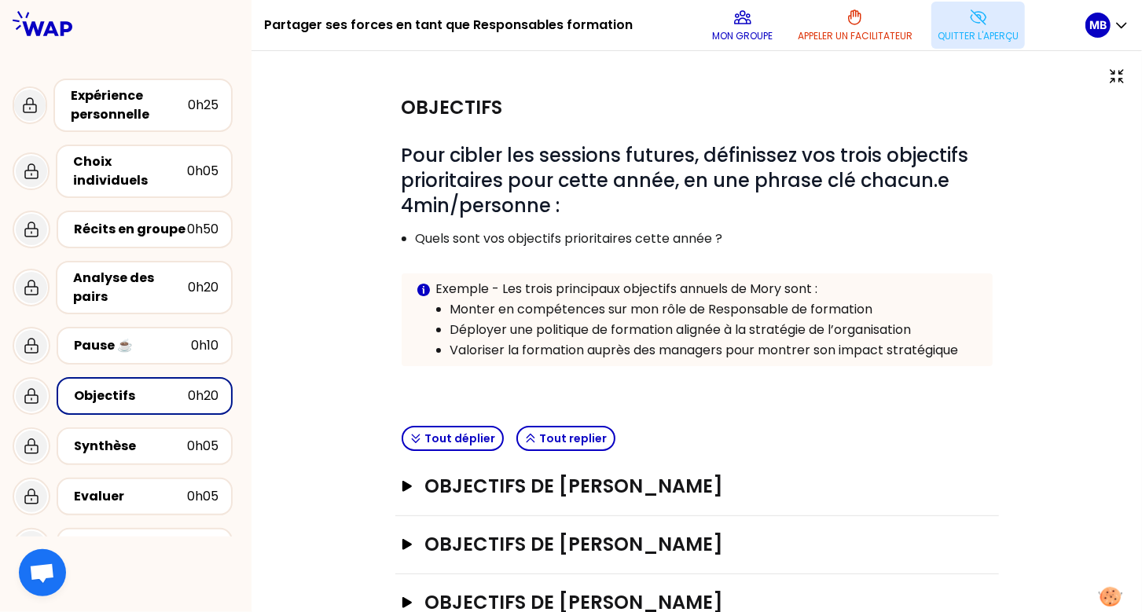
click at [986, 23] on button "Quitter l'aperçu" at bounding box center [978, 25] width 94 height 47
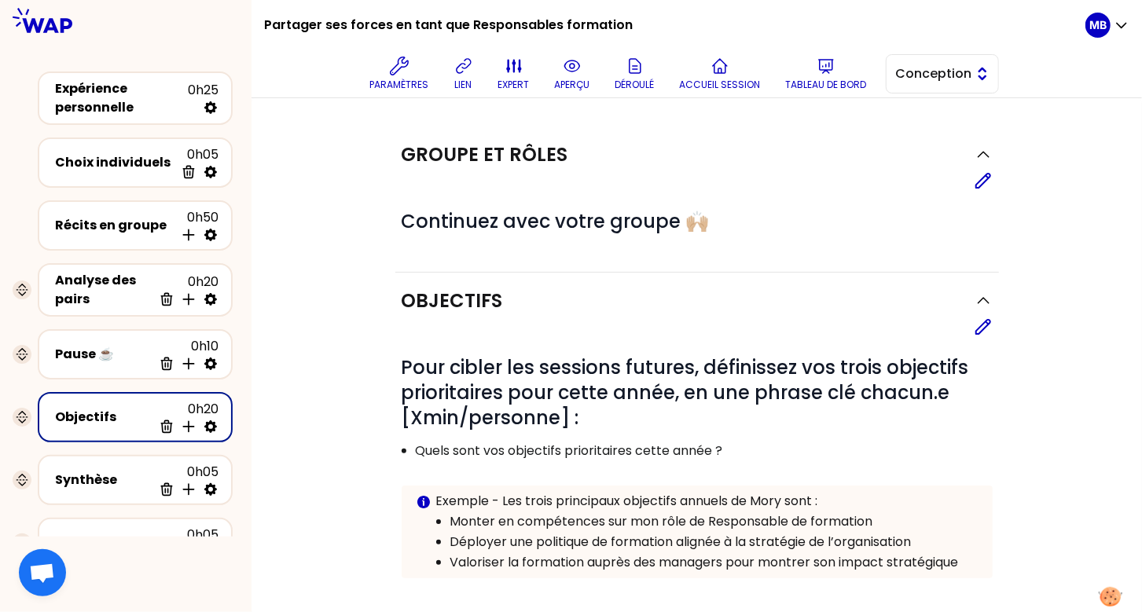
click at [950, 77] on span "Conception" at bounding box center [931, 73] width 71 height 19
click at [943, 142] on span "Facilitation" at bounding box center [952, 138] width 68 height 19
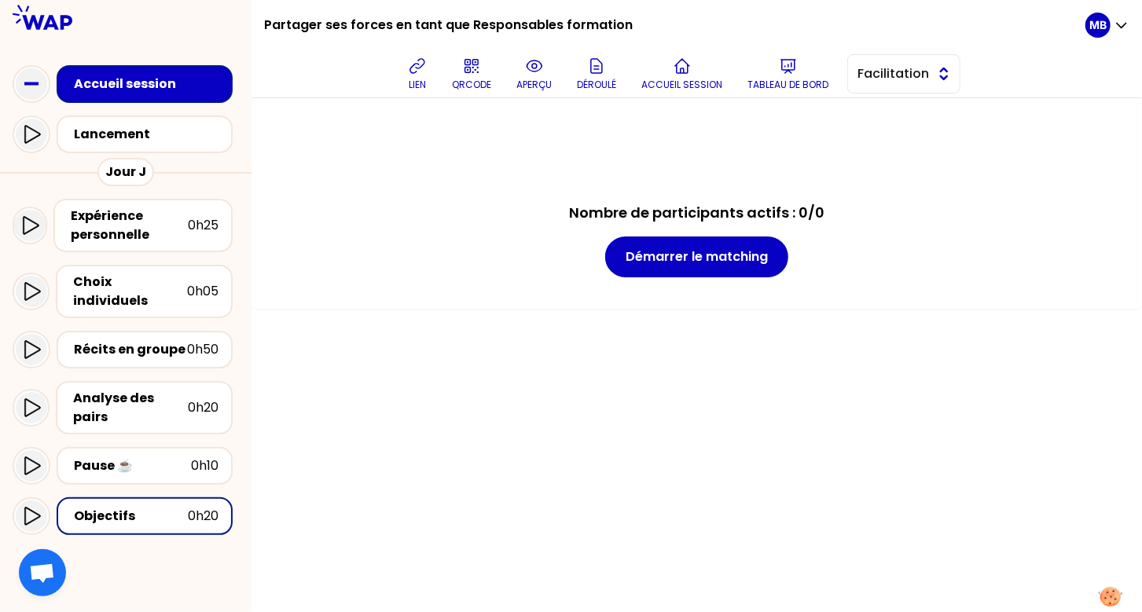
click at [864, 62] on button "Facilitation" at bounding box center [903, 73] width 113 height 39
click at [881, 99] on ul "Conception Facilitation" at bounding box center [903, 126] width 113 height 58
click at [880, 113] on span "Conception" at bounding box center [914, 113] width 68 height 19
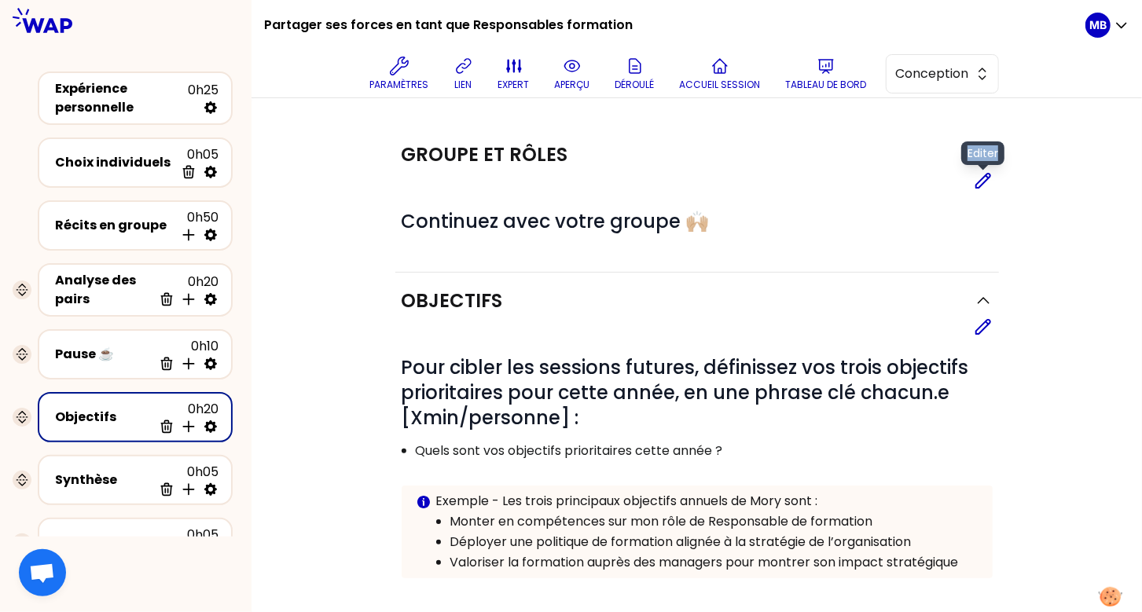
click at [981, 171] on div "Editer" at bounding box center [983, 180] width 19 height 19
click at [979, 178] on icon at bounding box center [983, 180] width 19 height 19
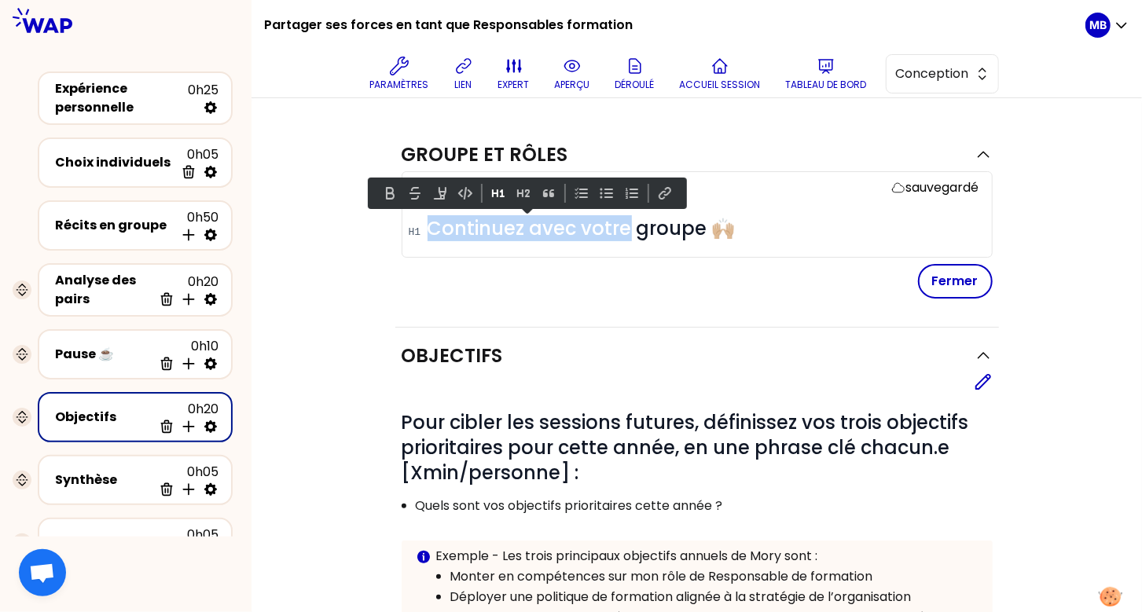
drag, startPoint x: 629, startPoint y: 228, endPoint x: 369, endPoint y: 228, distance: 259.4
click at [369, 228] on div "Groupe et rôles sauvegardé # Continuez avec votre groupe 🙌🏼 Fermer Objectifs Ed…" at bounding box center [697, 563] width 828 height 872
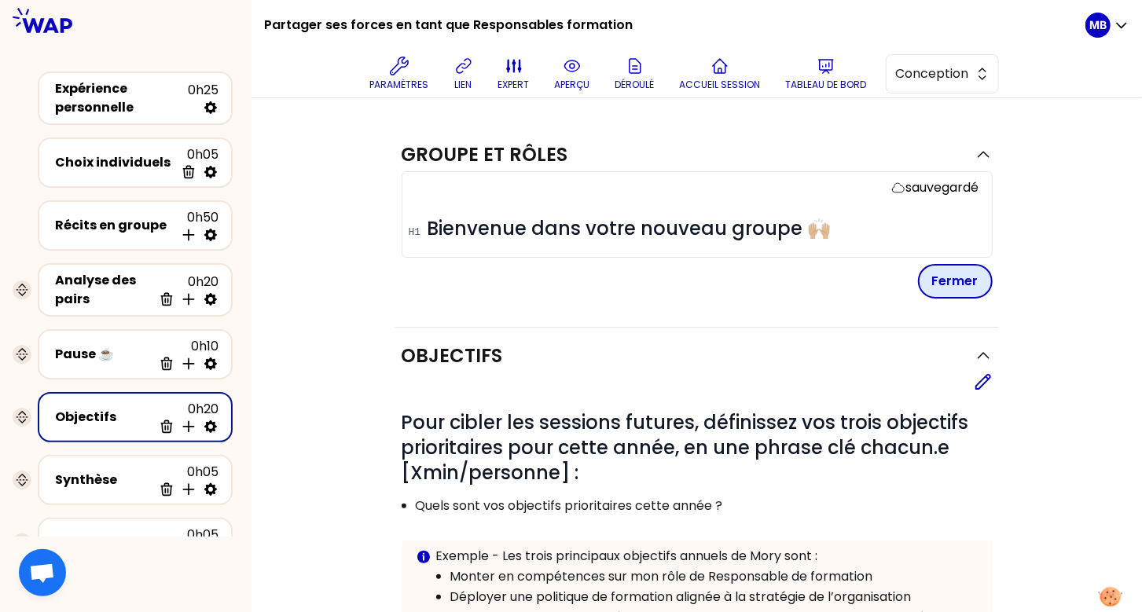
click at [944, 285] on button "Fermer" at bounding box center [955, 281] width 75 height 35
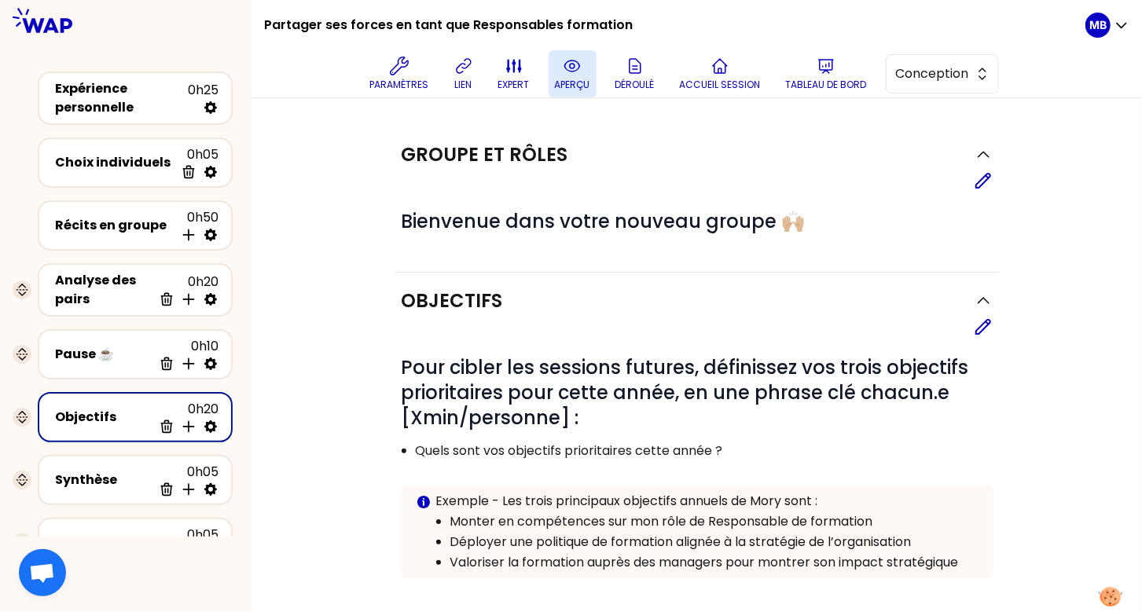
click at [566, 57] on icon at bounding box center [572, 66] width 19 height 19
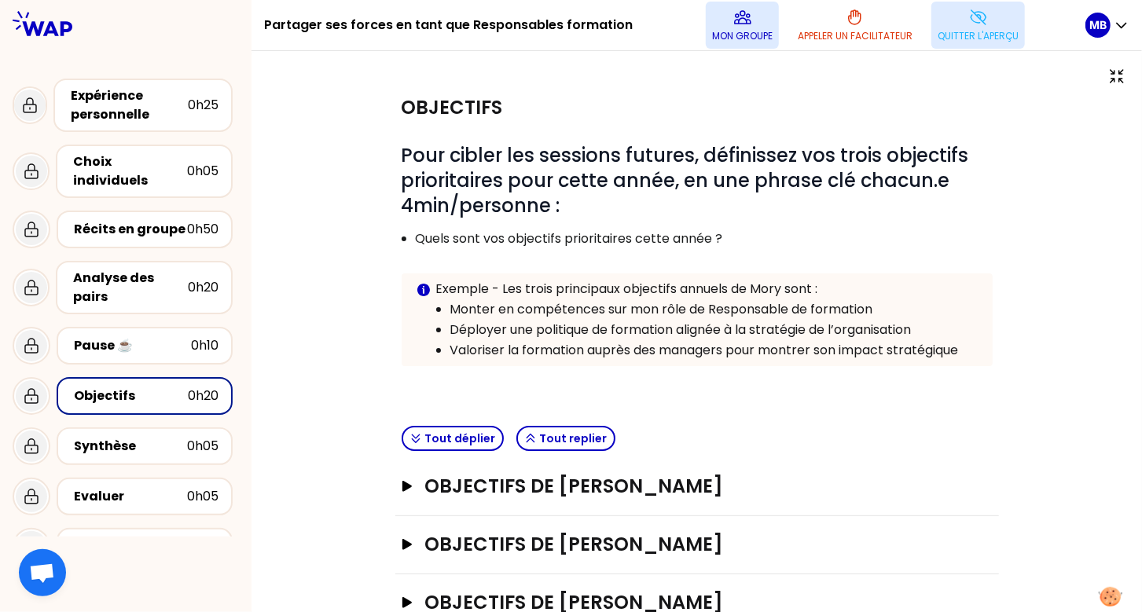
click at [733, 45] on button "Mon groupe" at bounding box center [742, 25] width 73 height 47
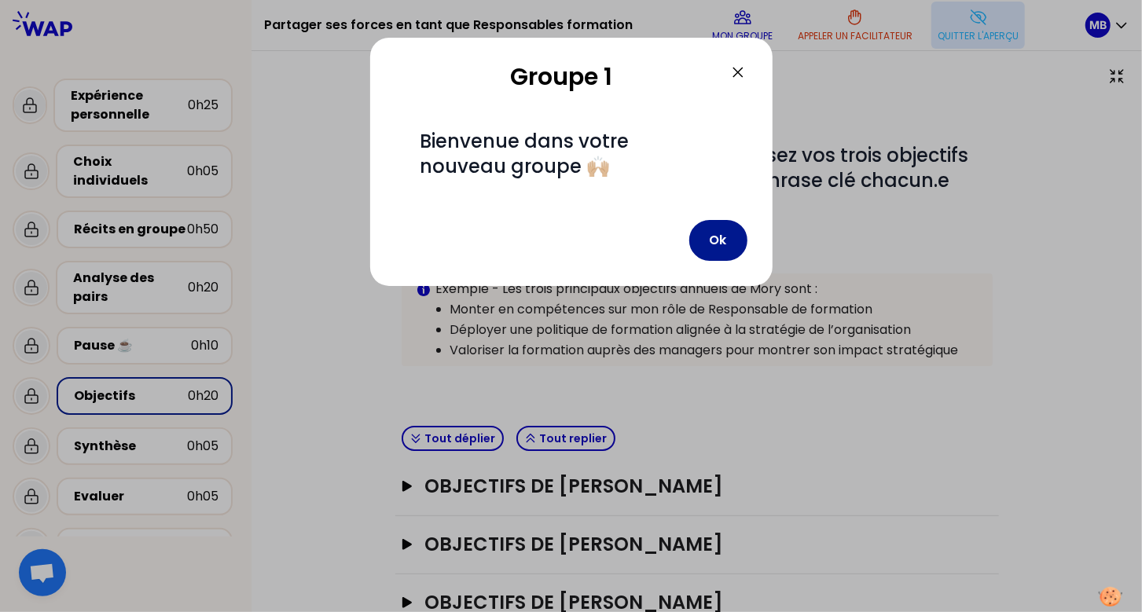
click at [711, 235] on button "Ok" at bounding box center [718, 240] width 58 height 41
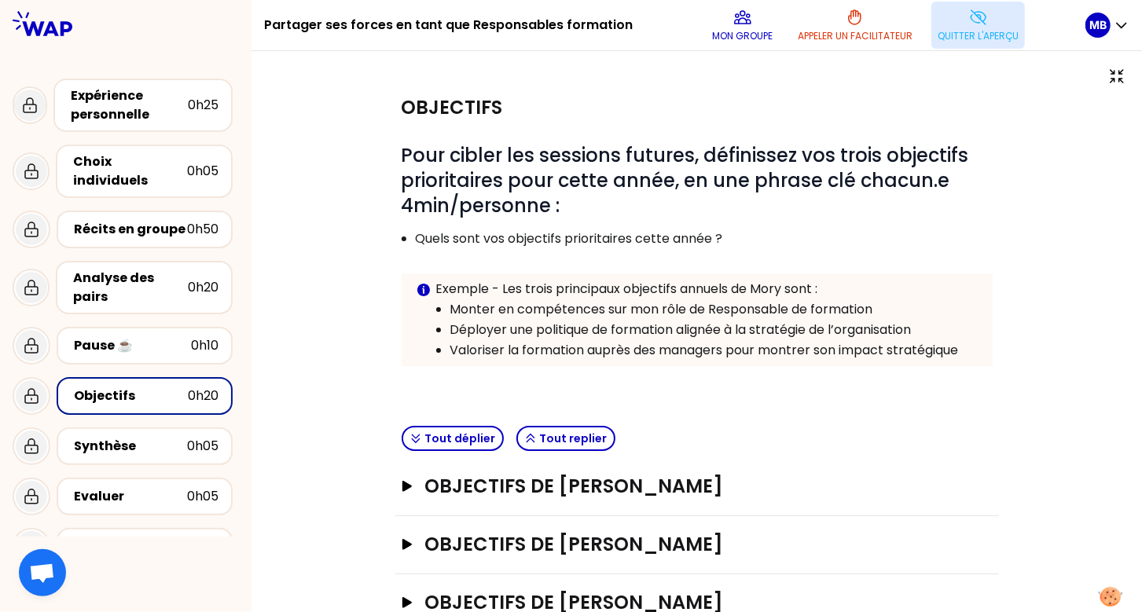
click at [982, 45] on button "Quitter l'aperçu" at bounding box center [978, 25] width 94 height 47
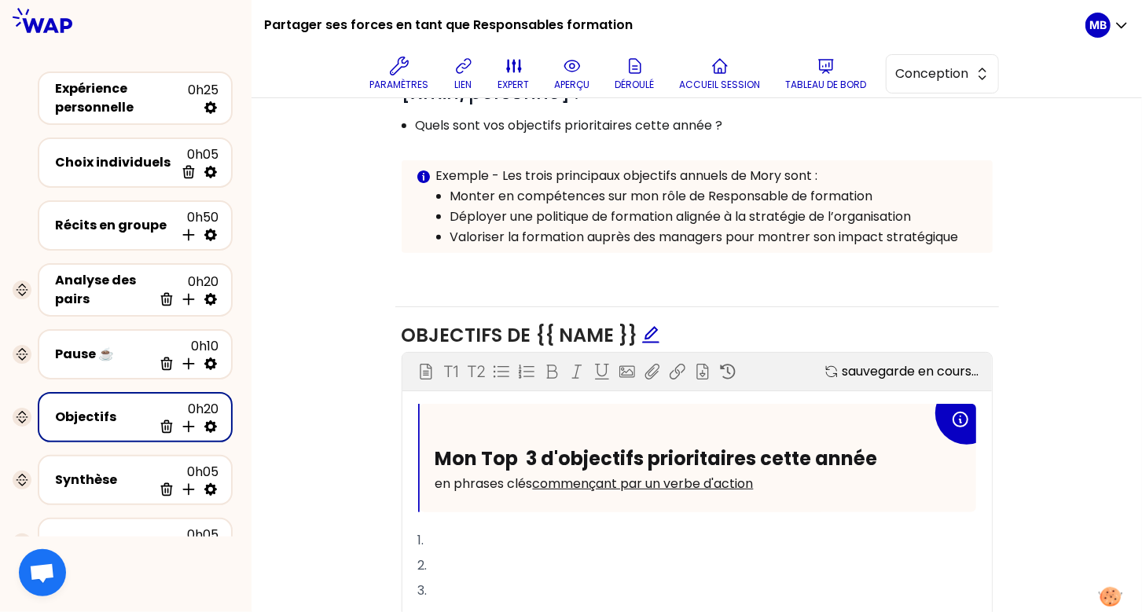
scroll to position [128, 0]
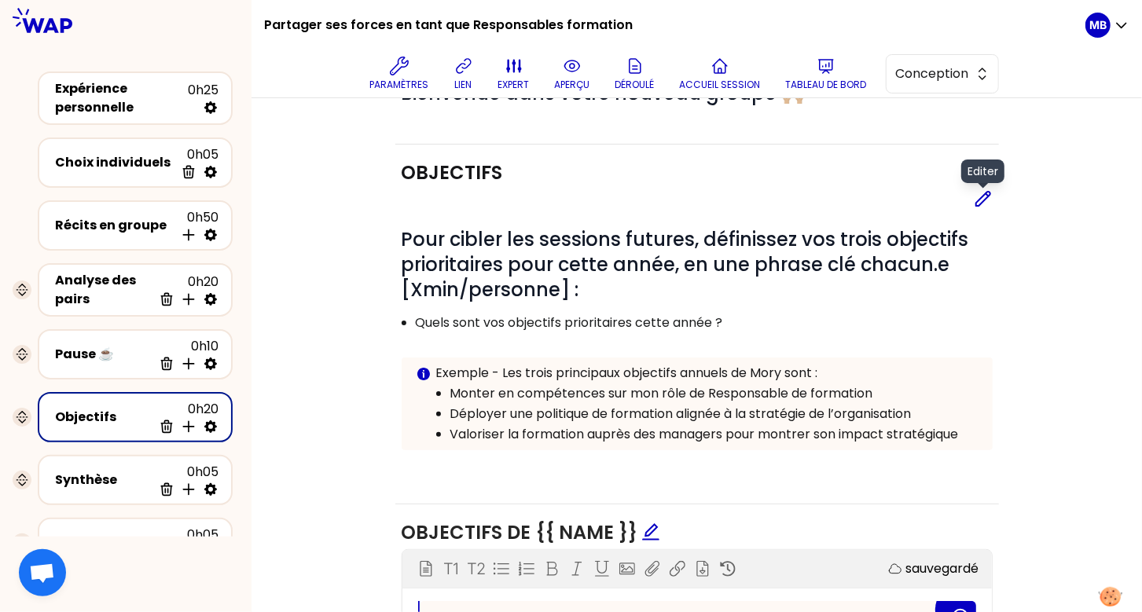
click at [977, 196] on icon at bounding box center [983, 198] width 19 height 19
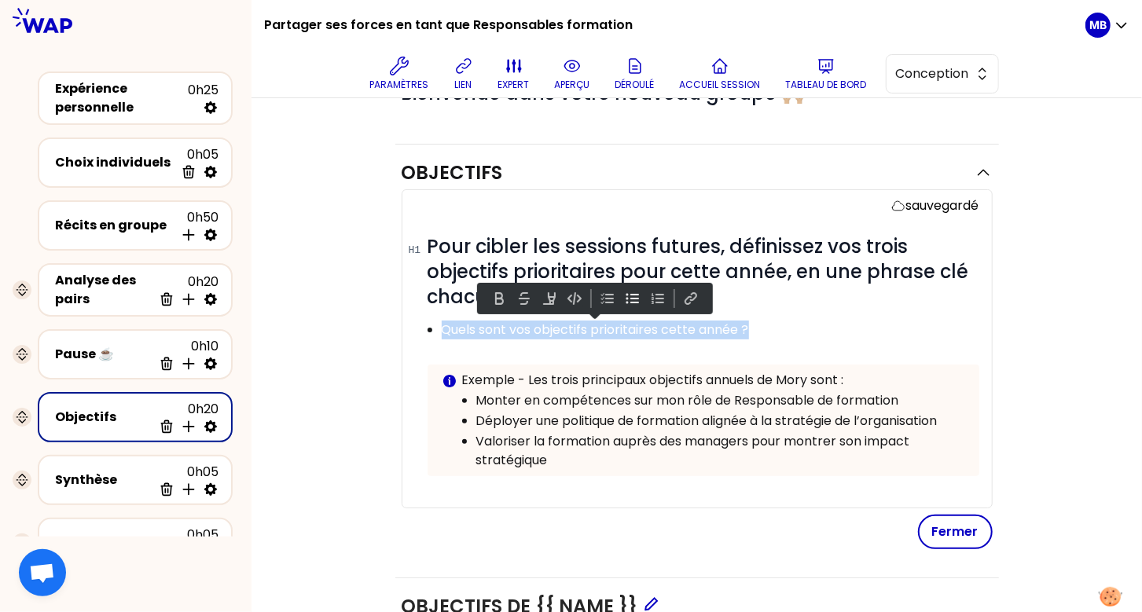
drag, startPoint x: 759, startPoint y: 323, endPoint x: 409, endPoint y: 318, distance: 349.8
click at [409, 319] on ul "Quels sont vos objectifs prioritaires cette année ?" at bounding box center [692, 329] width 571 height 20
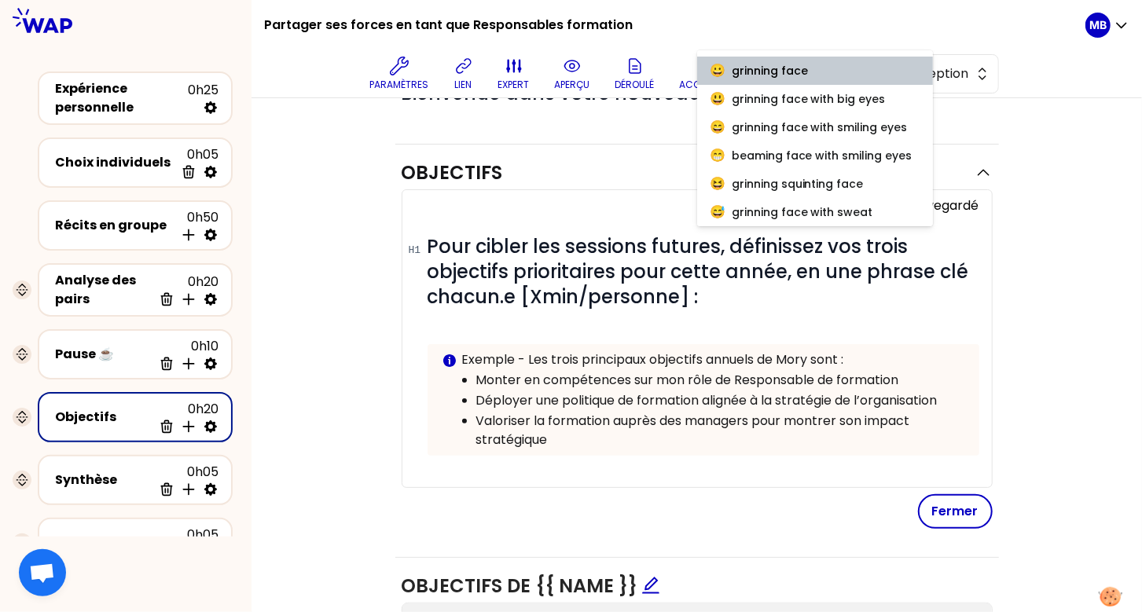
click at [685, 322] on p at bounding box center [704, 328] width 552 height 19
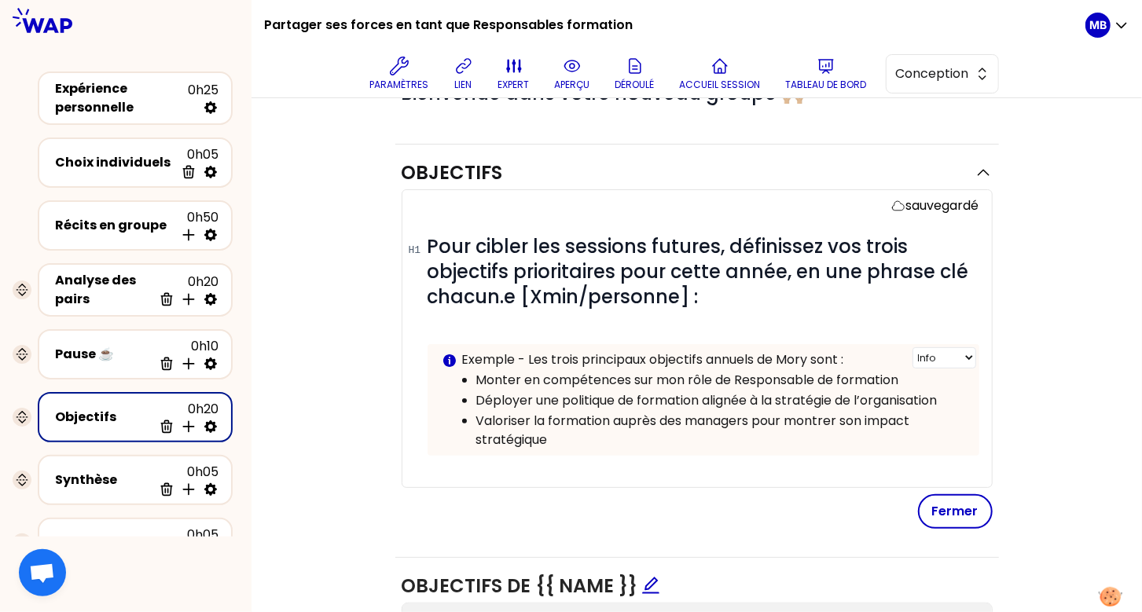
click at [546, 356] on p "Exemple - Les trois principaux objectifs annuels de Mory sont :" at bounding box center [714, 360] width 505 height 19
click at [817, 360] on p "Exemple - Mes trois principaux objectifs annuels de Mory sont :" at bounding box center [714, 360] width 505 height 19
click at [927, 504] on button "Fermer" at bounding box center [955, 511] width 75 height 35
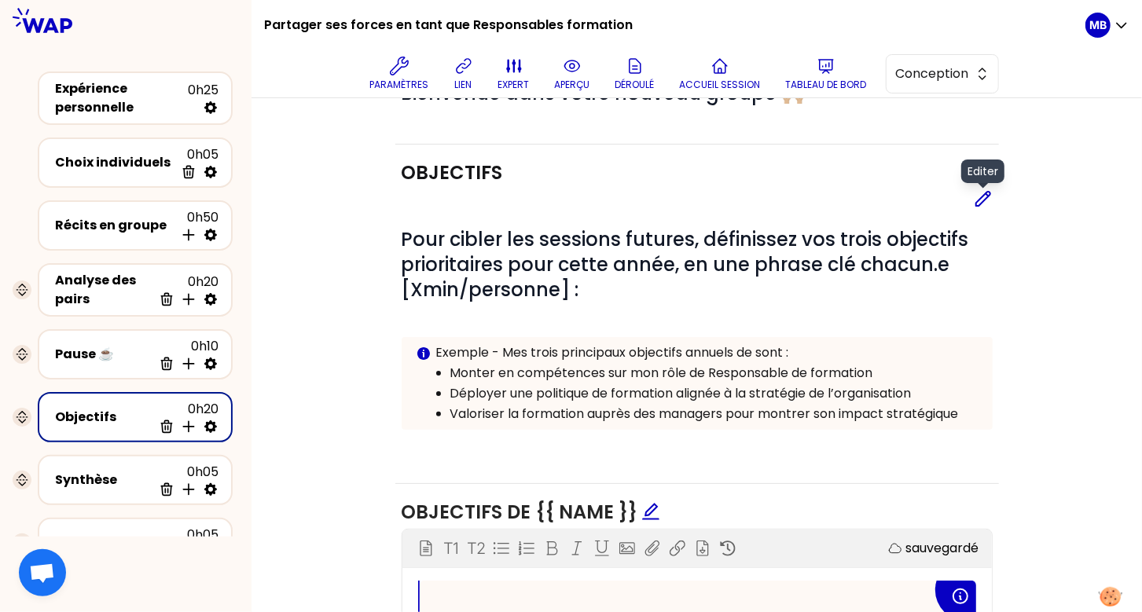
click at [976, 196] on icon at bounding box center [983, 198] width 19 height 19
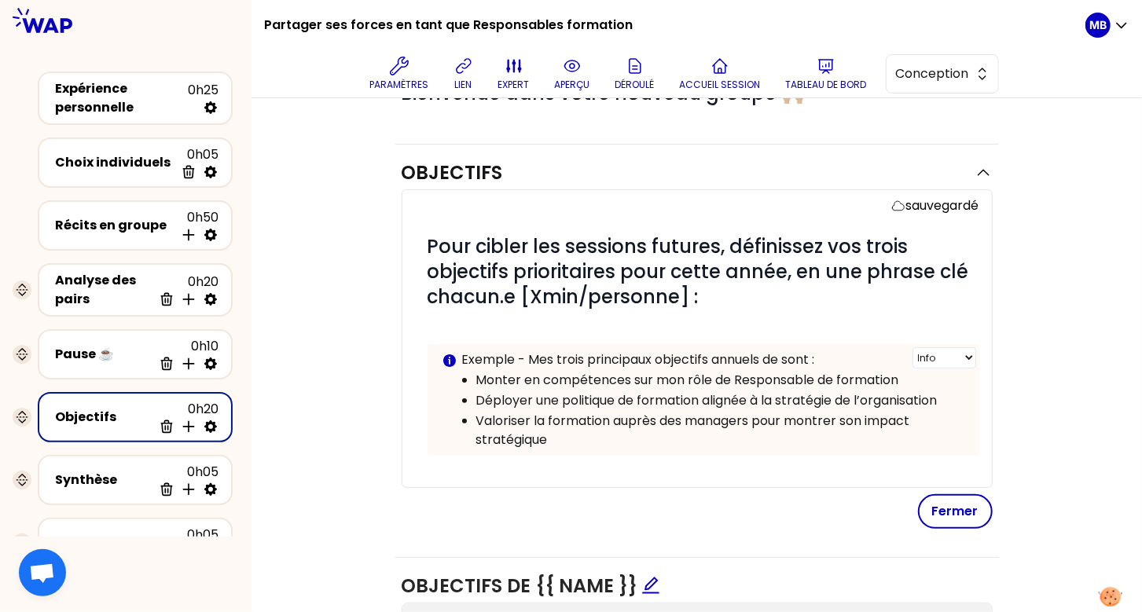
click at [582, 351] on p "Exemple - Mes trois principaux objectifs annuels de sont :" at bounding box center [714, 360] width 505 height 19
click at [935, 497] on button "Fermer" at bounding box center [955, 511] width 75 height 35
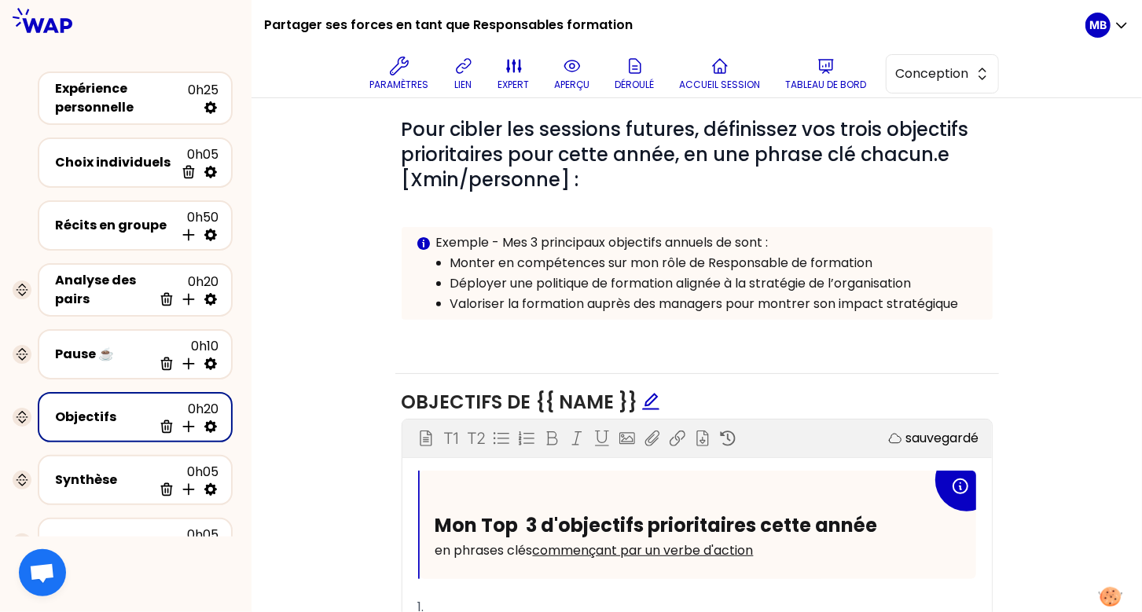
scroll to position [112, 0]
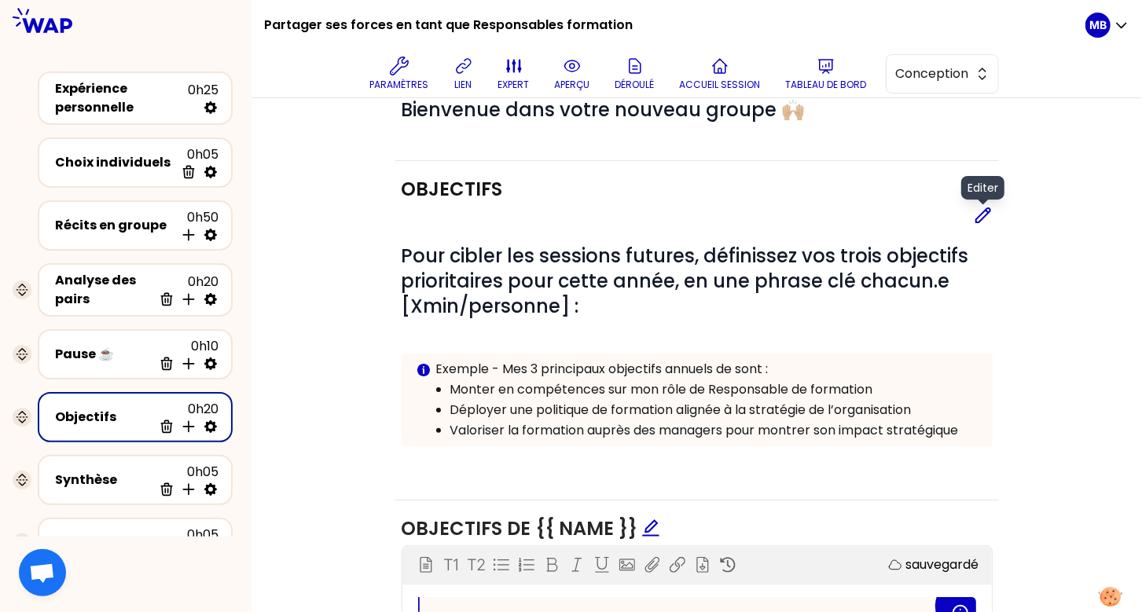
click at [980, 211] on icon at bounding box center [983, 215] width 19 height 19
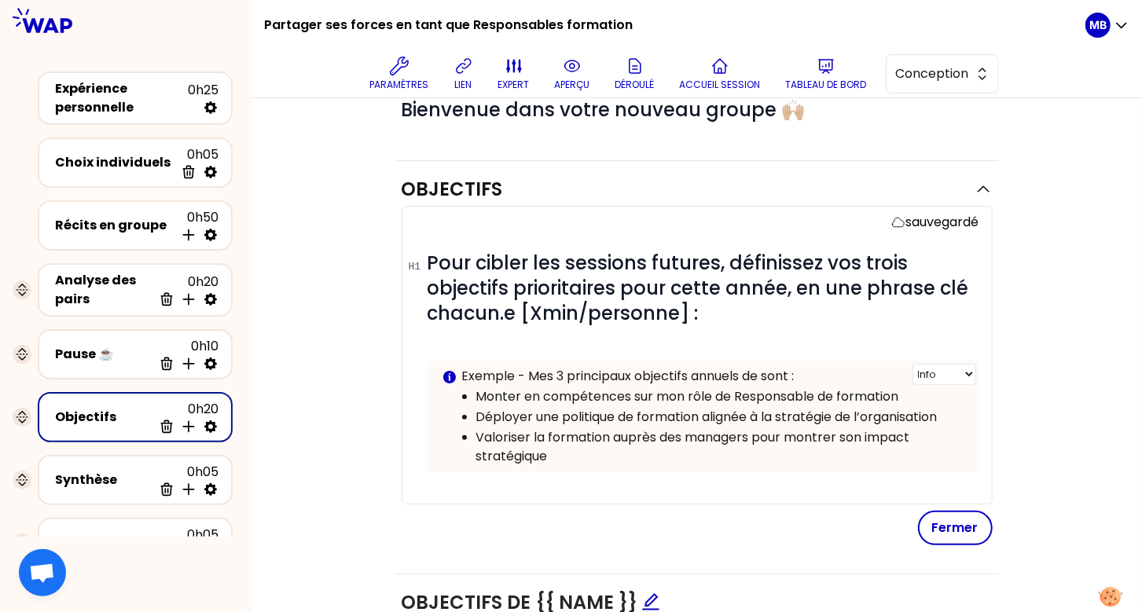
click at [758, 371] on p "Exemple - Mes 3 principaux objectifs annuels de sont :" at bounding box center [714, 376] width 505 height 19
click at [764, 373] on p "Exemple - Mes 3 principaux objectifs annuels de sont :" at bounding box center [714, 376] width 505 height 19
click at [948, 536] on button "Fermer" at bounding box center [955, 528] width 75 height 35
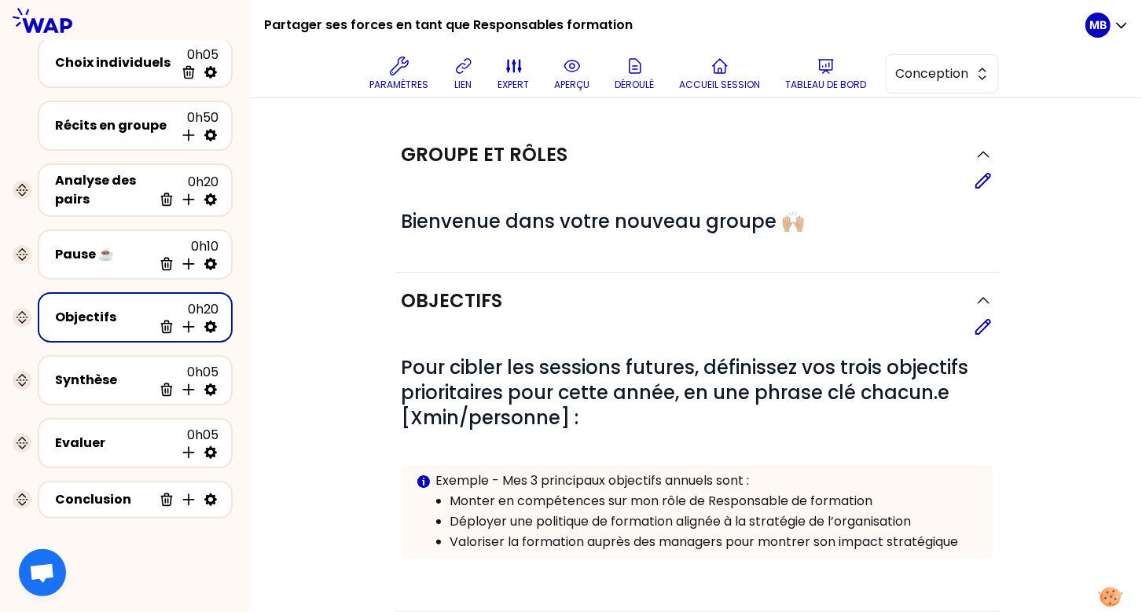
scroll to position [119, 0]
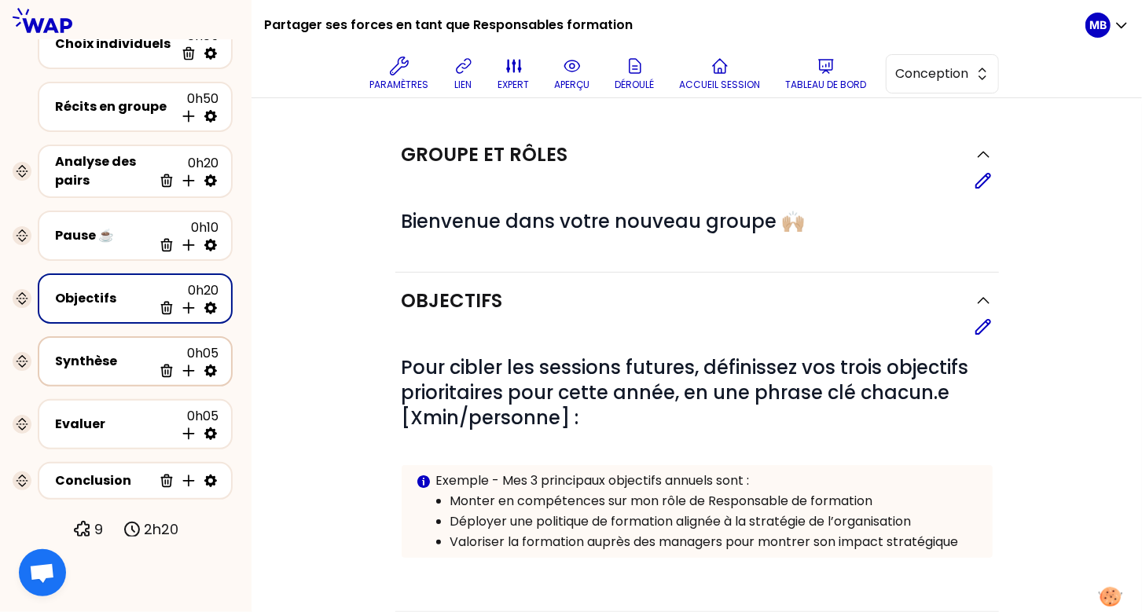
click at [99, 345] on div "Synthèse 0h05 Supprimer Insérer une activité en dessous" at bounding box center [135, 361] width 167 height 35
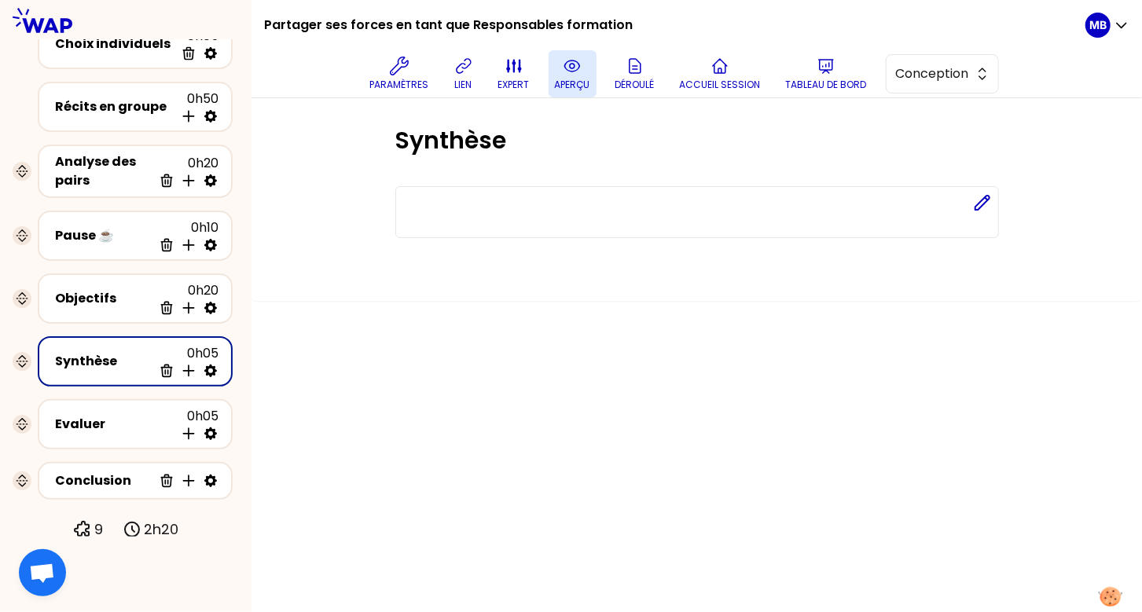
click at [565, 60] on icon at bounding box center [572, 66] width 19 height 19
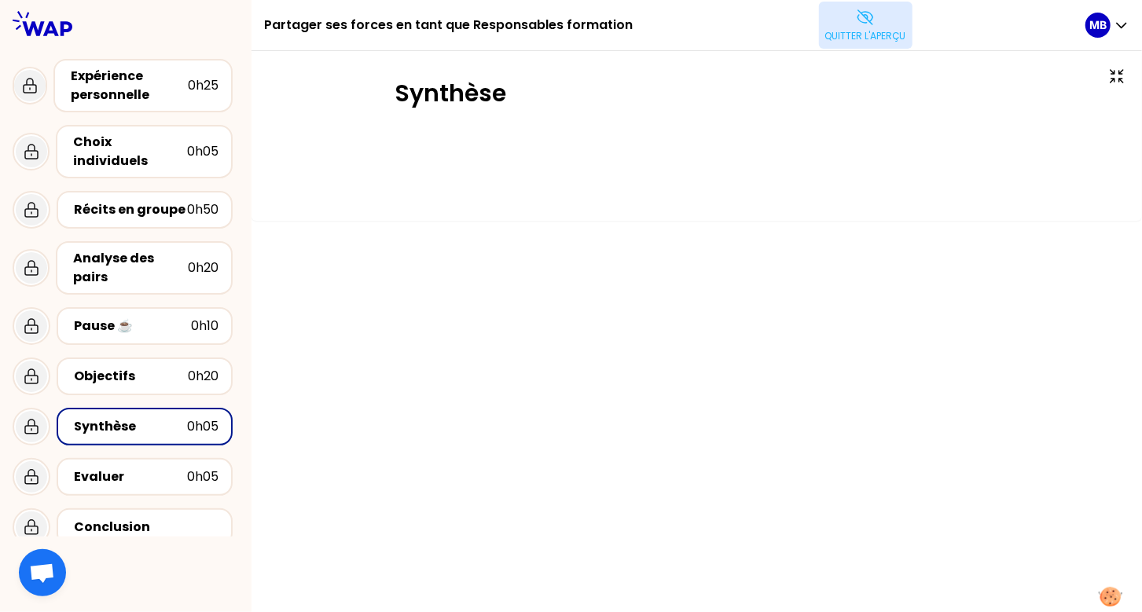
click at [845, 25] on button "Quitter l'aperçu" at bounding box center [866, 25] width 94 height 47
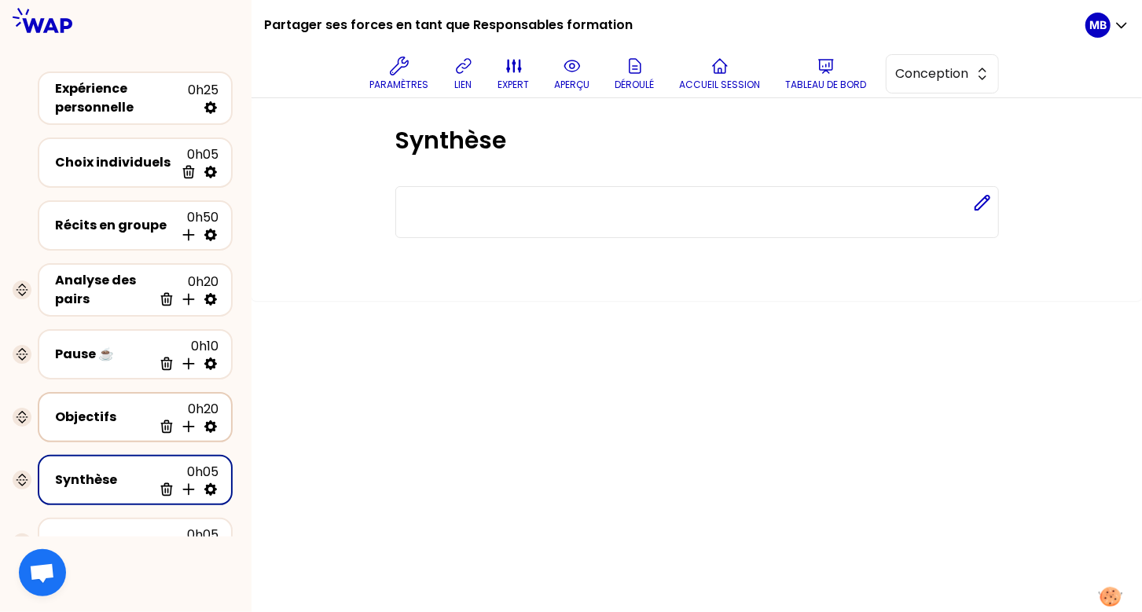
scroll to position [119, 0]
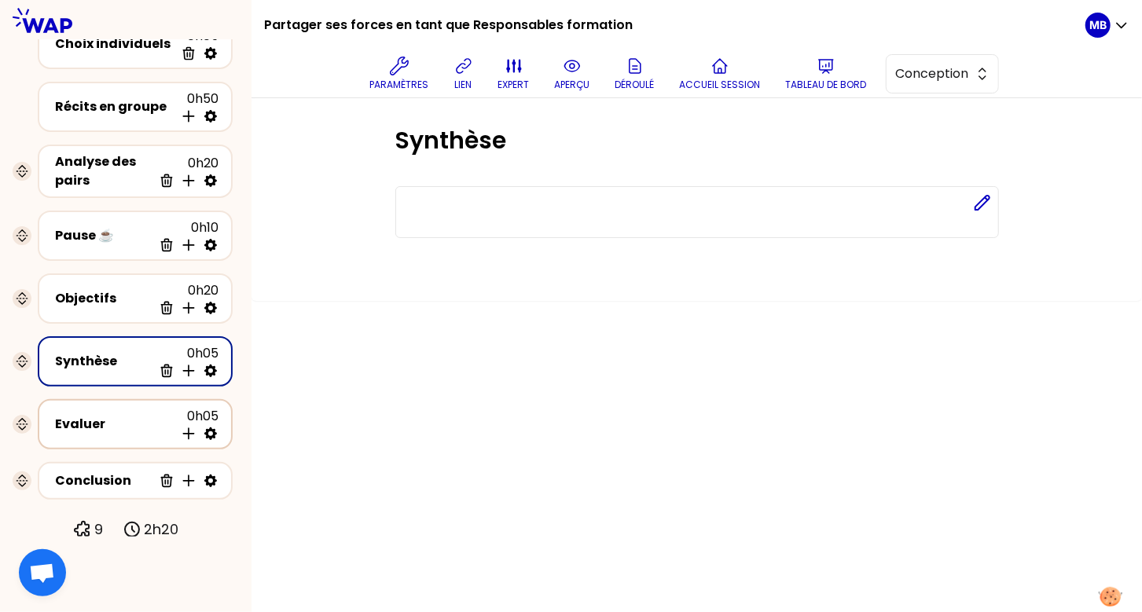
click at [104, 422] on div "Evaluer" at bounding box center [114, 424] width 119 height 19
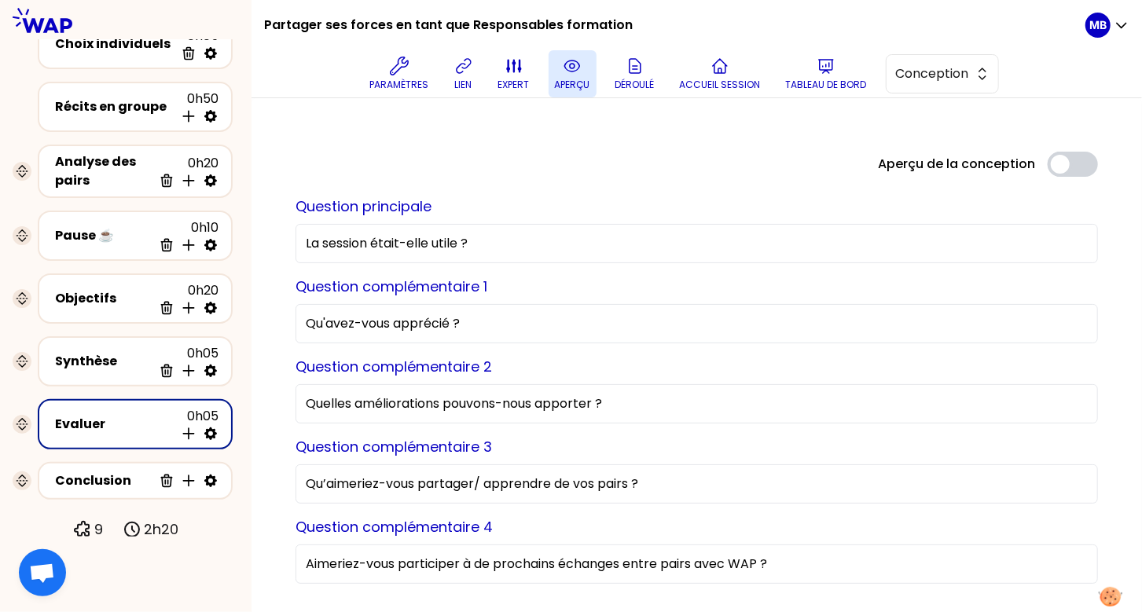
click at [574, 68] on icon at bounding box center [572, 66] width 19 height 19
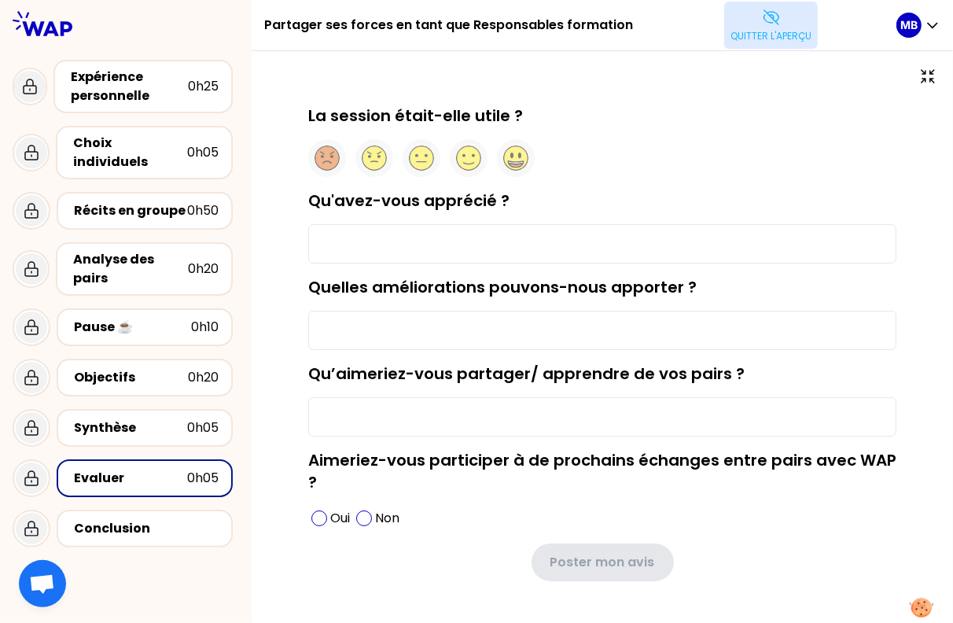
scroll to position [10, 0]
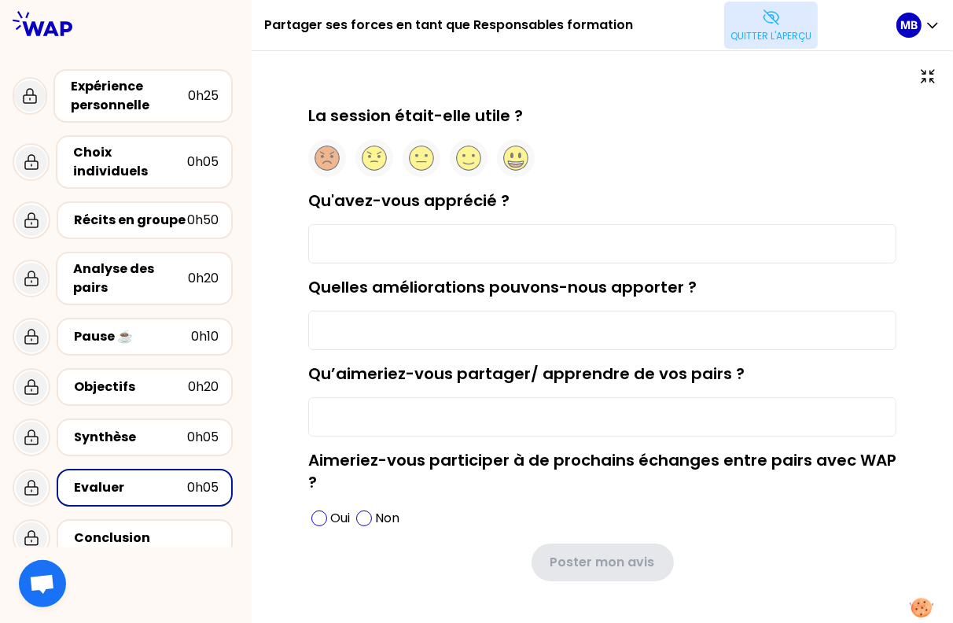
click at [761, 37] on p "Quitter l'aperçu" at bounding box center [770, 36] width 81 height 13
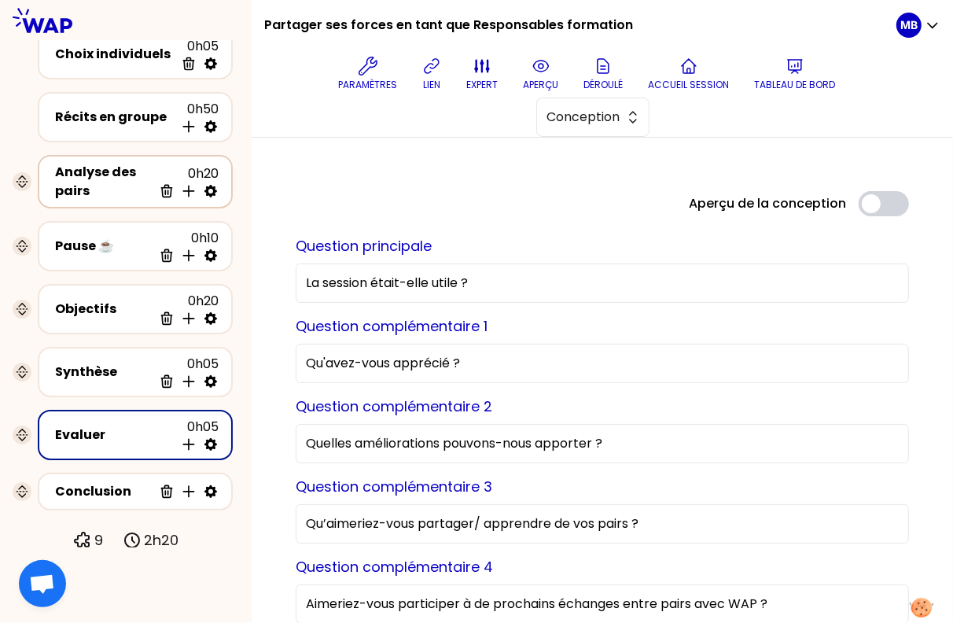
scroll to position [0, 0]
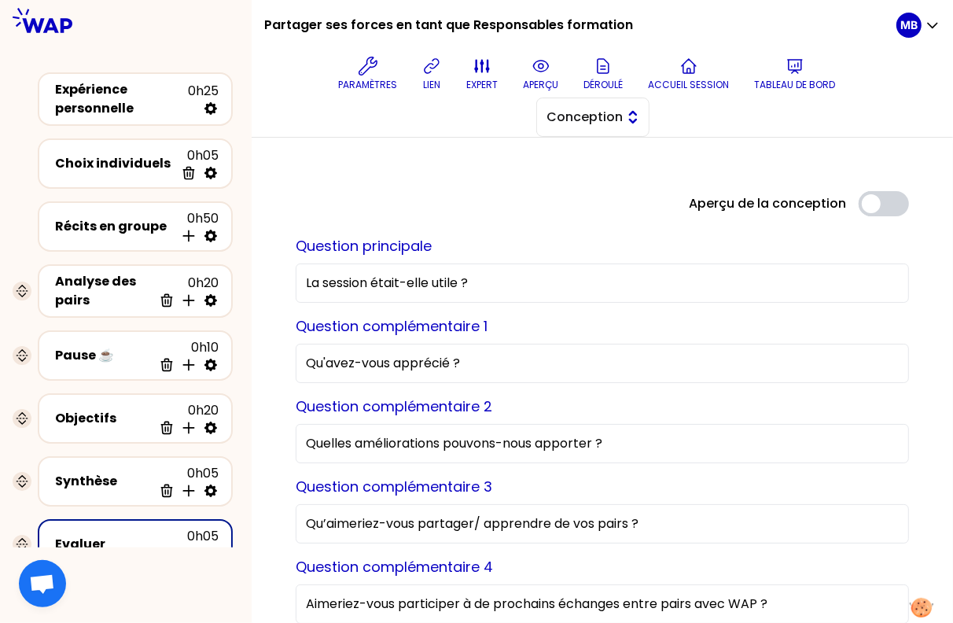
click at [587, 129] on button "Conception" at bounding box center [592, 116] width 113 height 39
click at [588, 192] on li "Facilitation" at bounding box center [593, 181] width 112 height 25
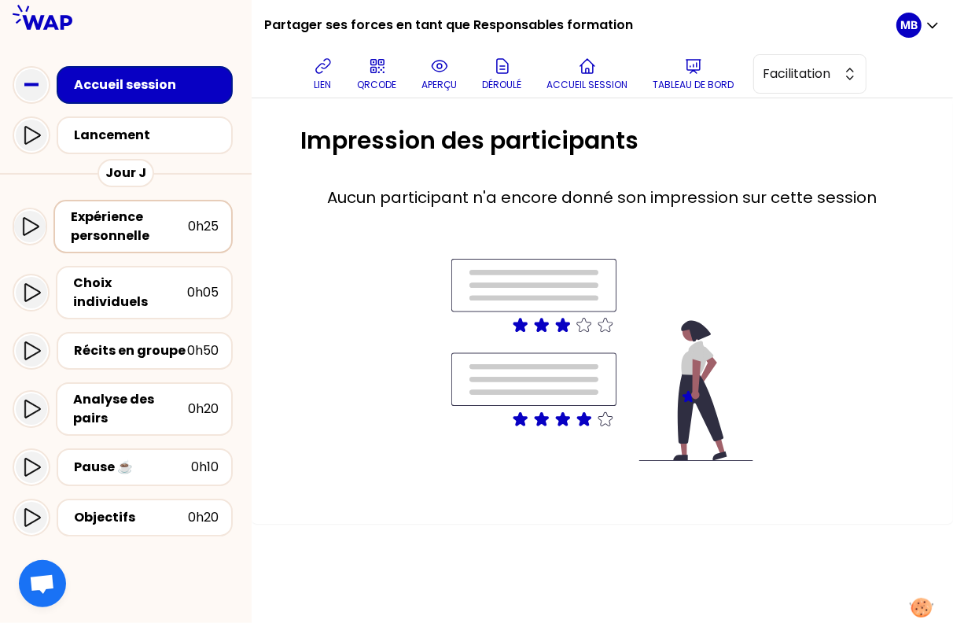
click at [134, 231] on div "Expérience personnelle" at bounding box center [129, 227] width 117 height 38
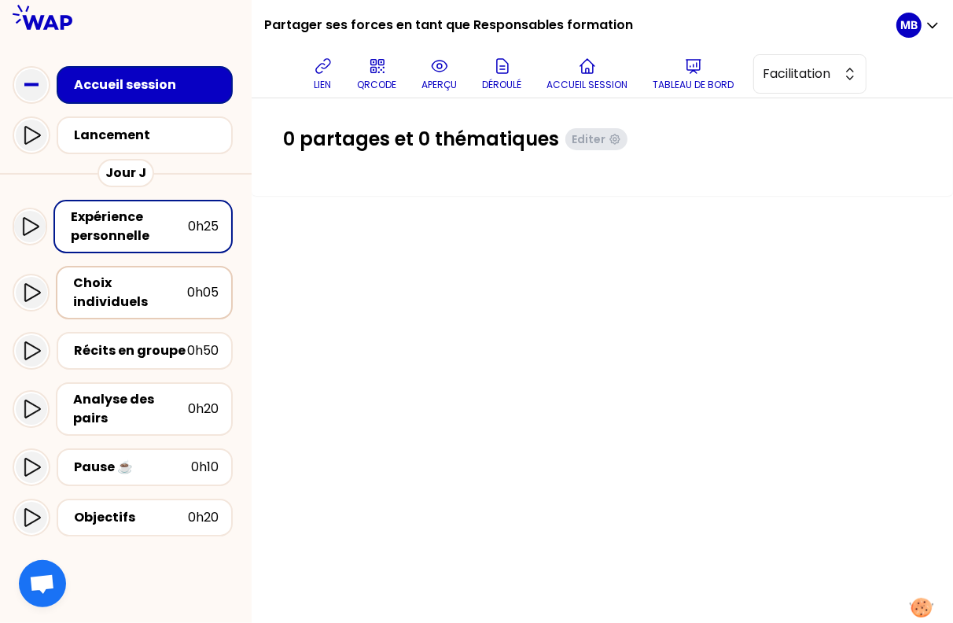
click at [126, 290] on div "Choix individuels" at bounding box center [130, 293] width 114 height 38
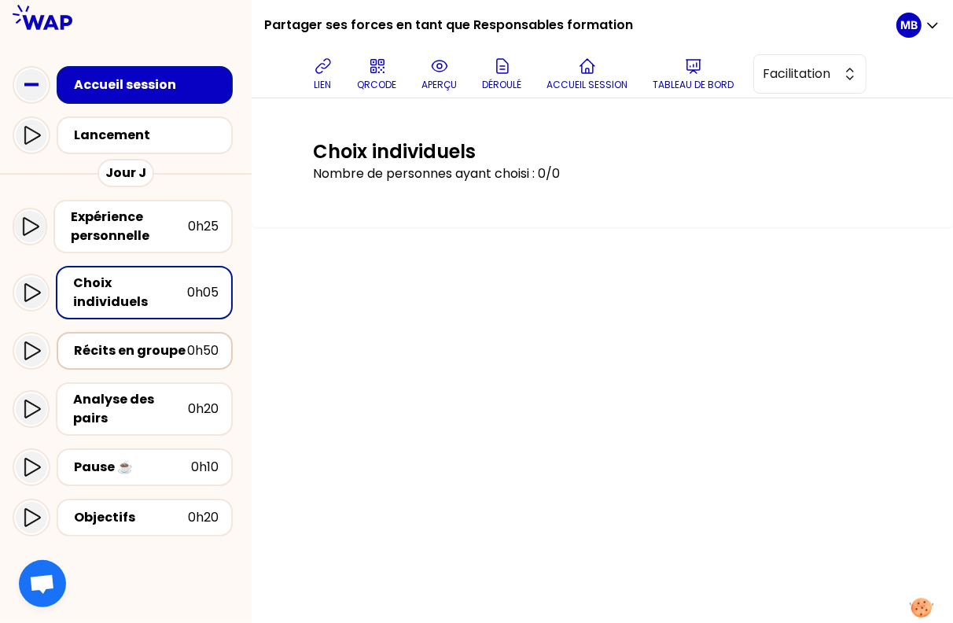
click at [126, 341] on div "Récits en groupe" at bounding box center [130, 350] width 113 height 19
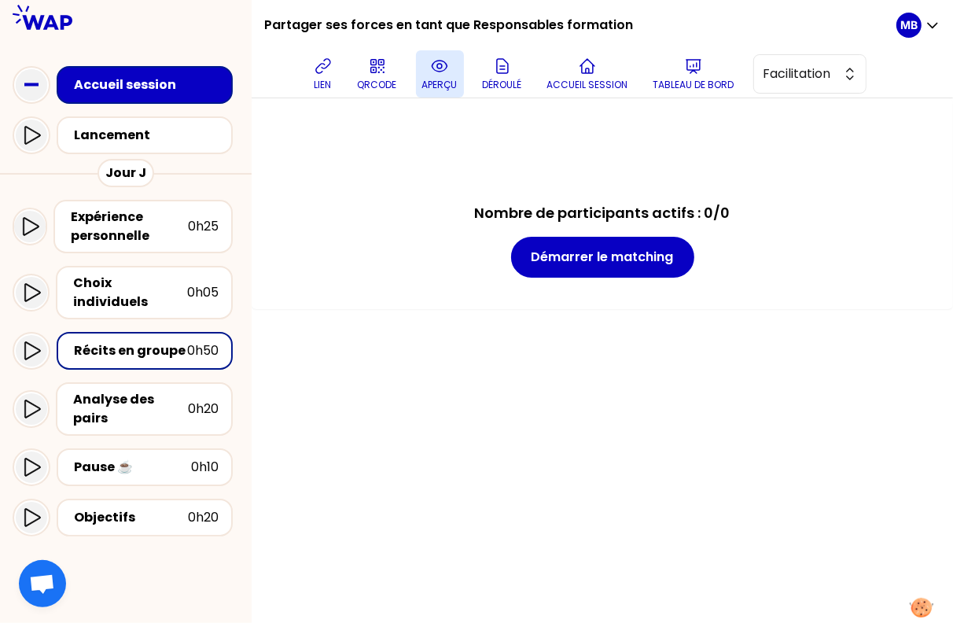
click at [448, 80] on p "aperçu" at bounding box center [439, 85] width 35 height 13
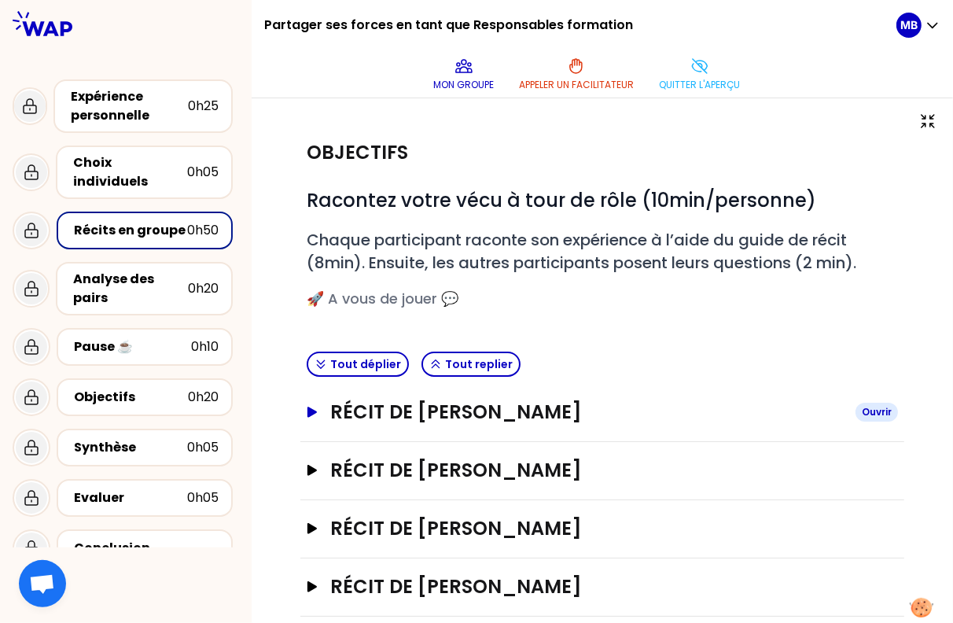
click at [429, 414] on h3 "Récit de Marine Bourgeaud" at bounding box center [586, 411] width 512 height 25
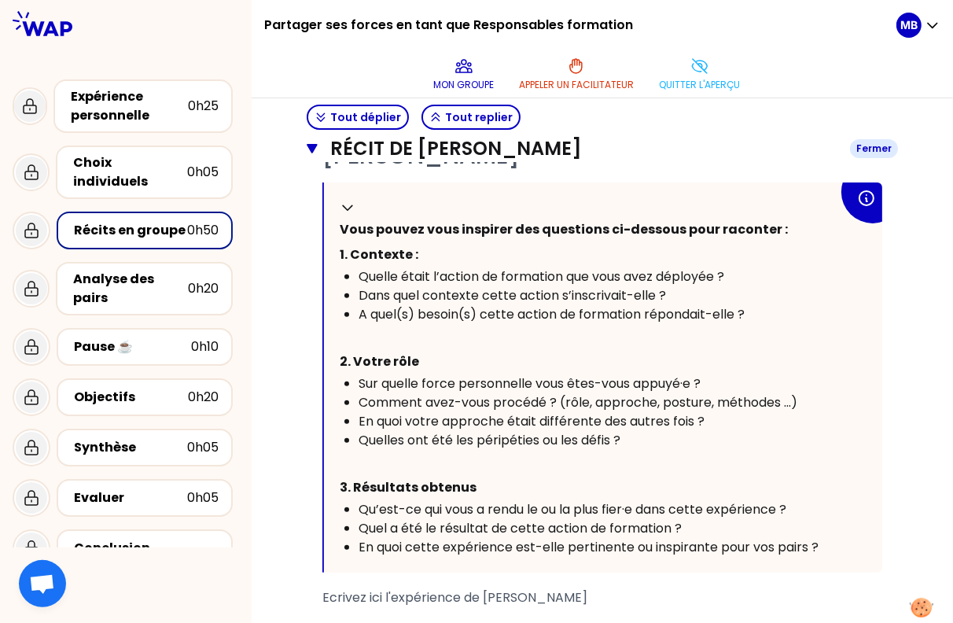
scroll to position [343, 0]
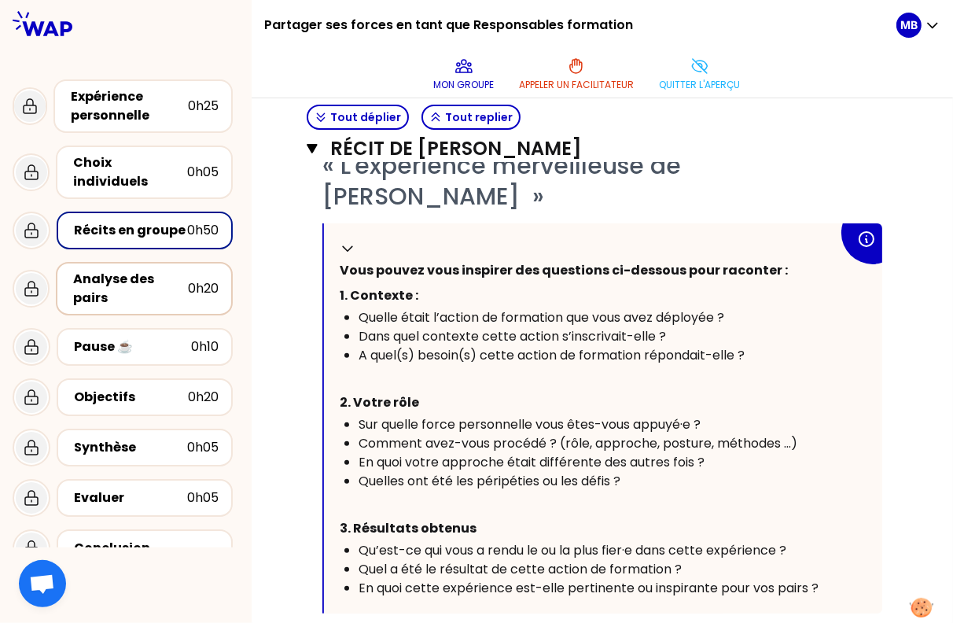
click at [119, 270] on div "Analyse des pairs" at bounding box center [130, 289] width 115 height 38
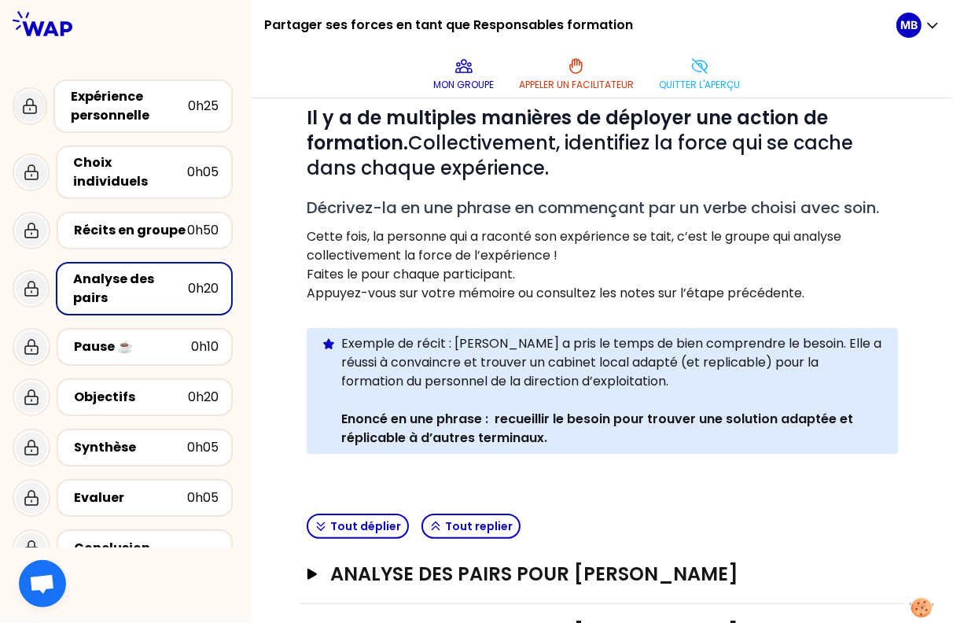
scroll to position [16, 0]
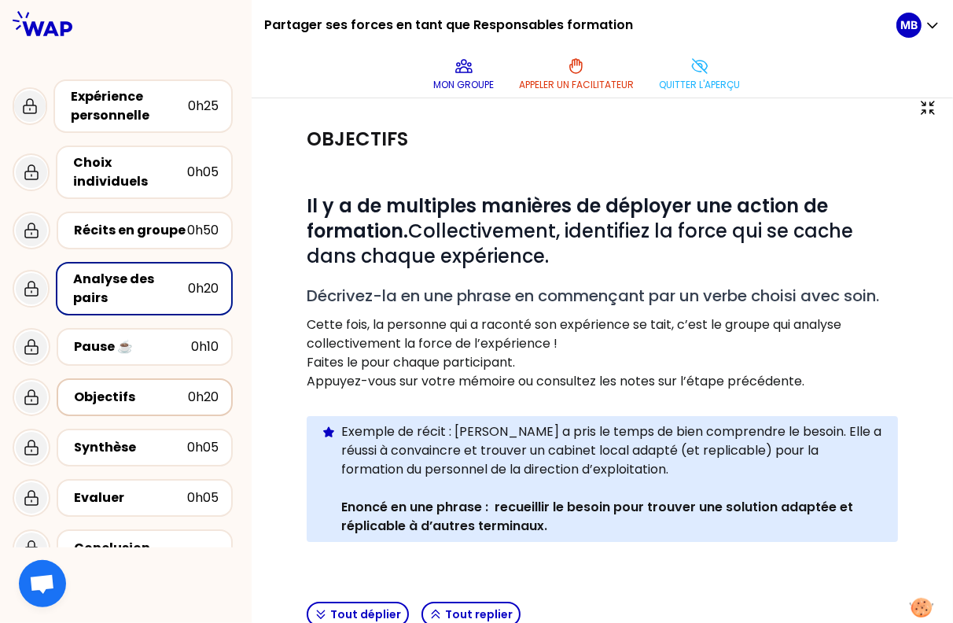
click at [149, 388] on div "Objectifs" at bounding box center [131, 397] width 114 height 19
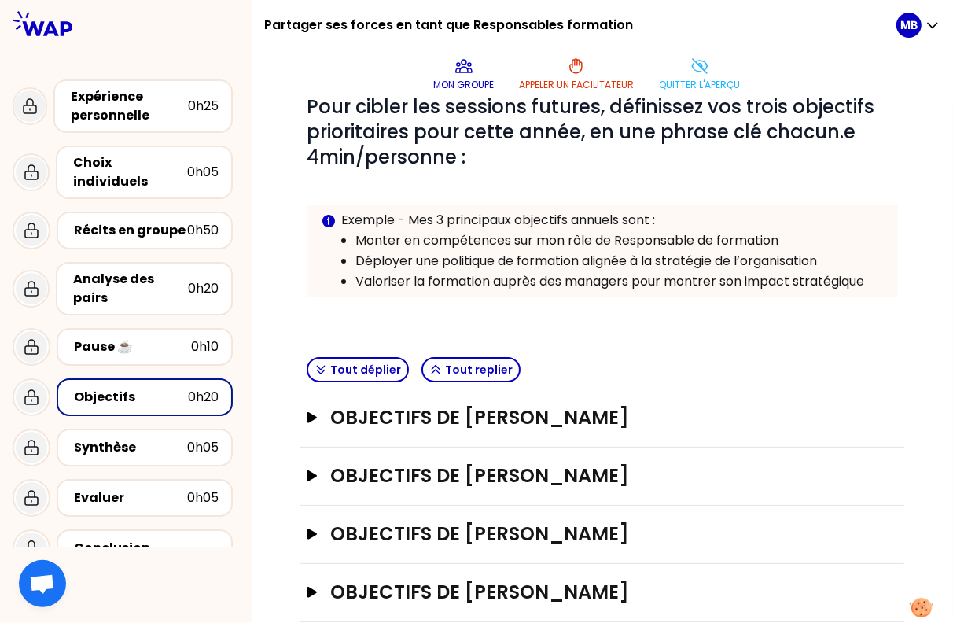
scroll to position [178, 0]
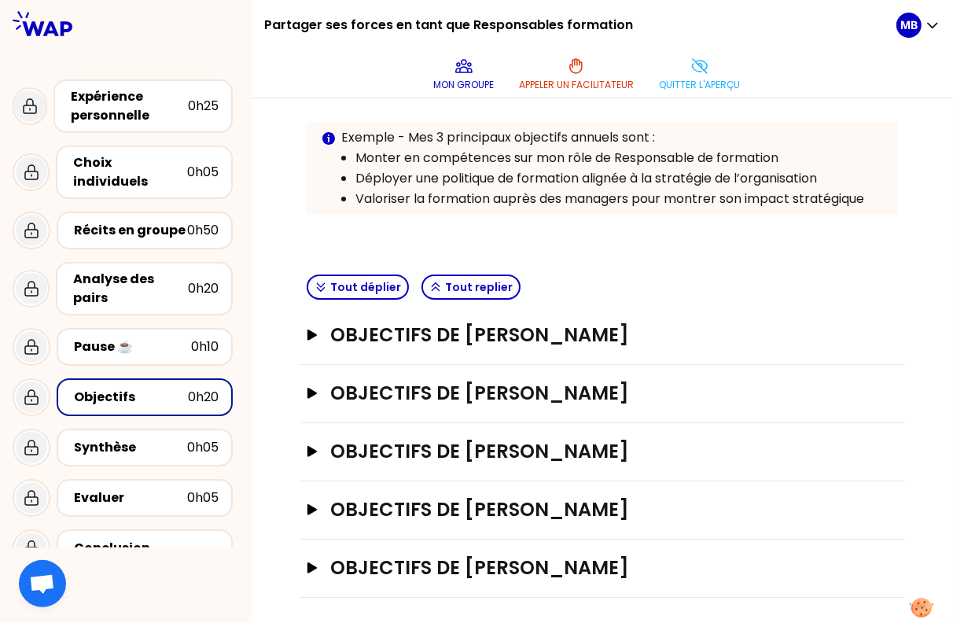
click at [366, 356] on div "Objectifs de Marine Bourgeaud Ouvrir" at bounding box center [602, 336] width 604 height 58
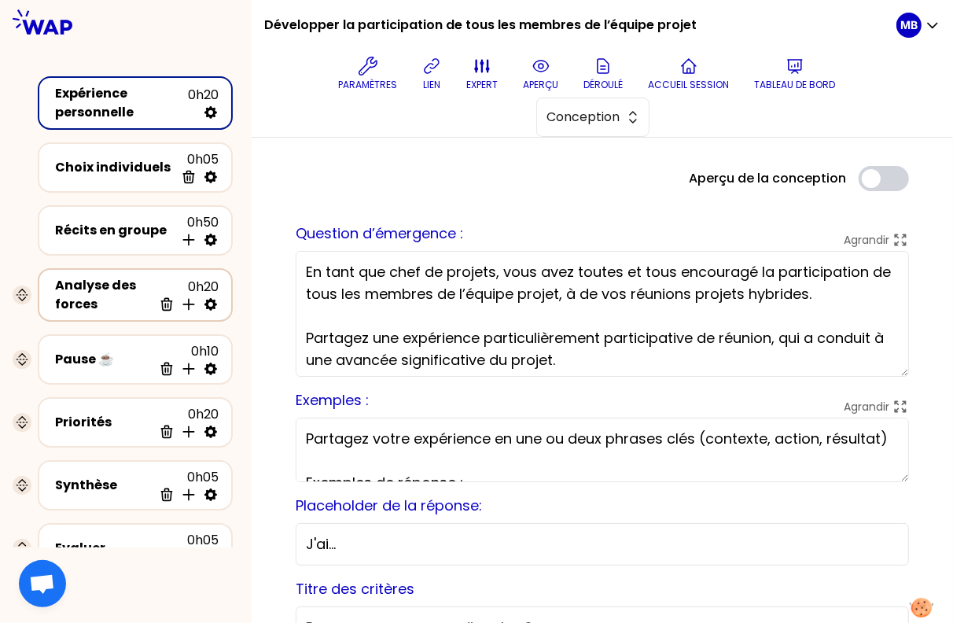
scroll to position [61, 0]
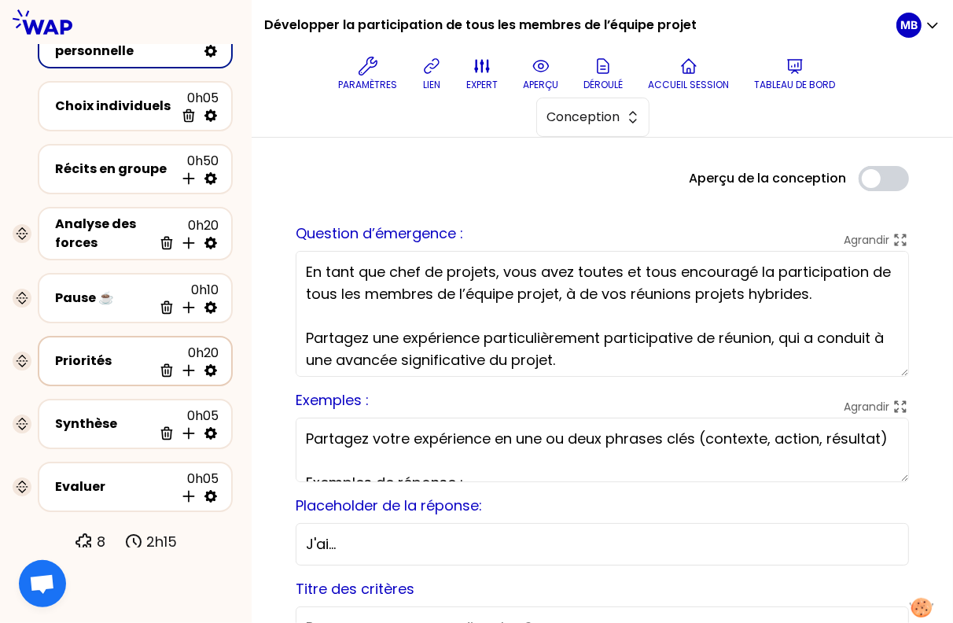
click at [98, 360] on div "Priorités" at bounding box center [103, 360] width 97 height 19
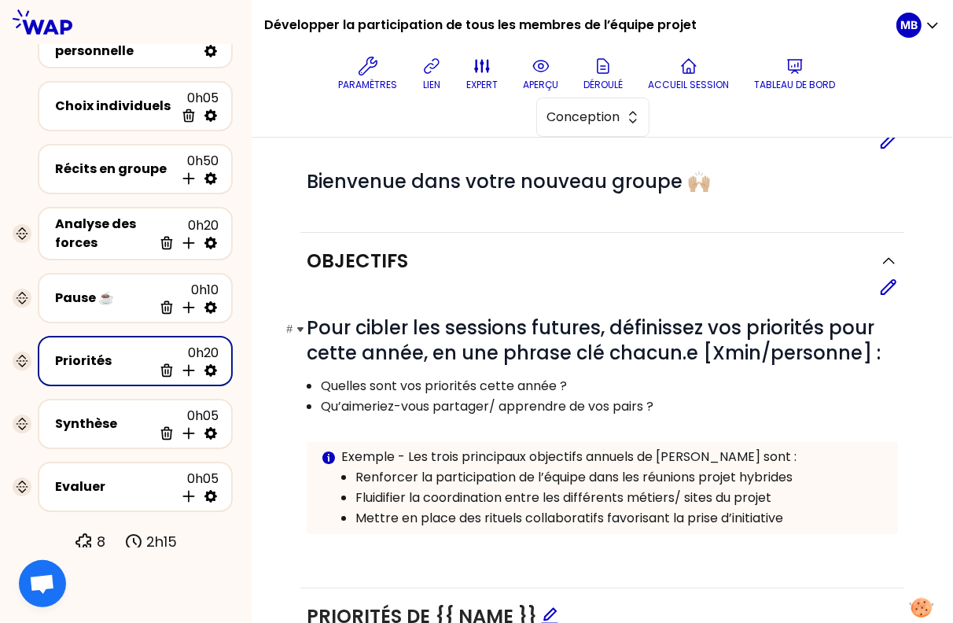
scroll to position [80, 0]
click at [887, 291] on icon at bounding box center [888, 286] width 19 height 19
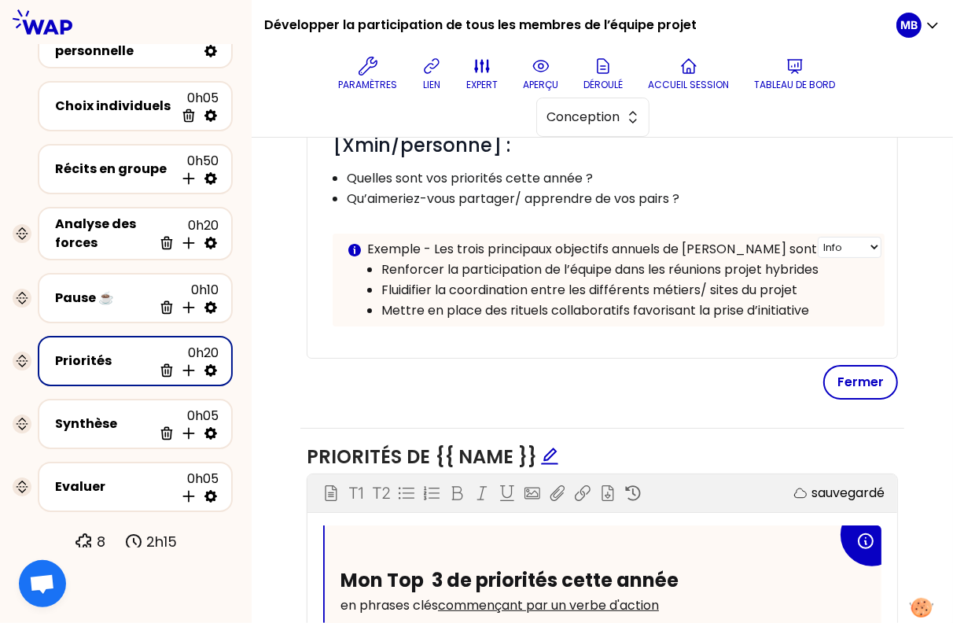
scroll to position [318, 0]
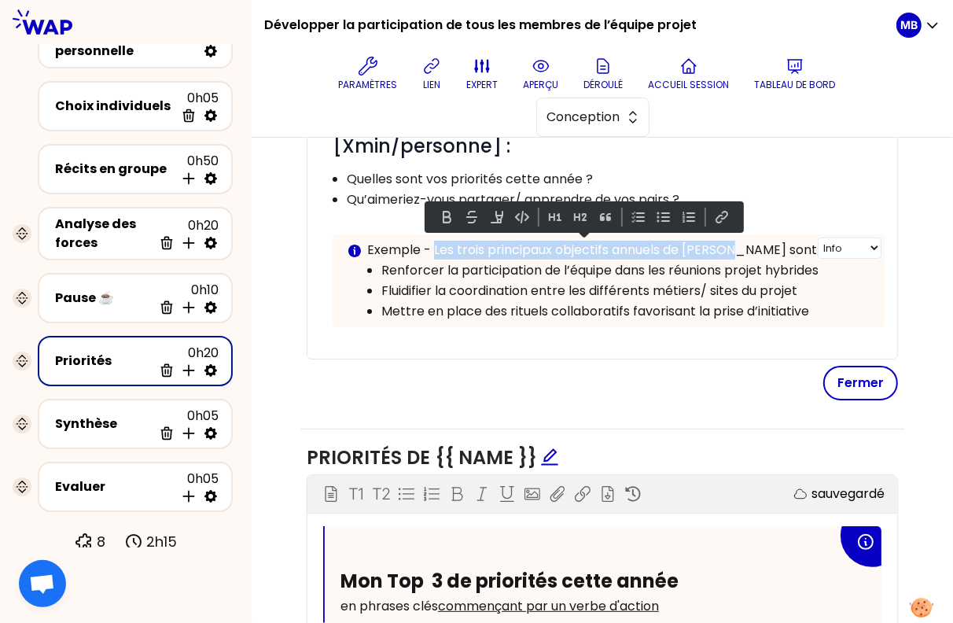
drag, startPoint x: 734, startPoint y: 248, endPoint x: 435, endPoint y: 248, distance: 299.5
click at [435, 248] on p "Exemple - Les trois principaux objectifs annuels de [PERSON_NAME] sont :" at bounding box center [619, 250] width 505 height 19
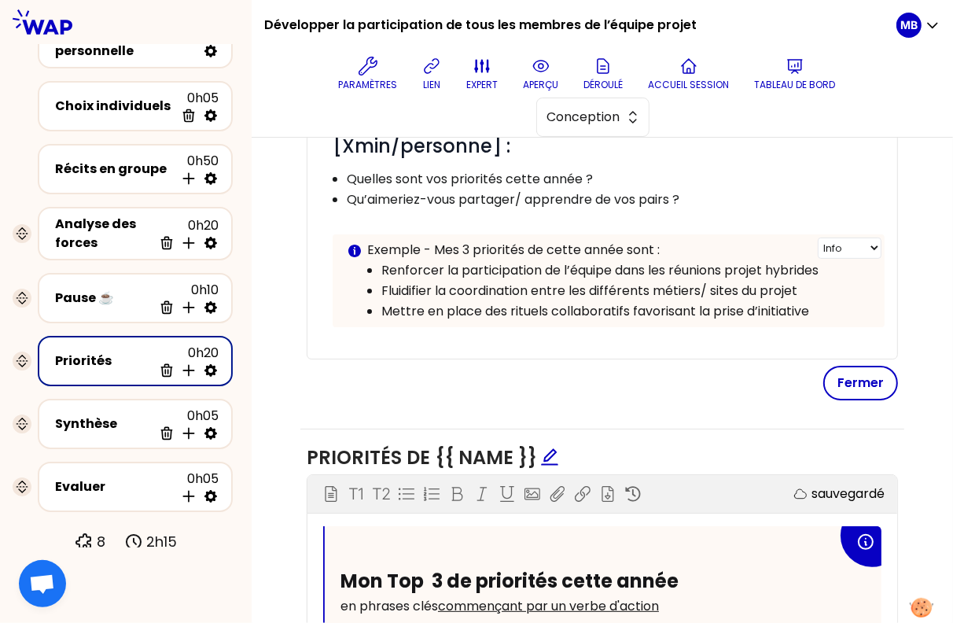
click at [676, 248] on p "Exemple - Mes 3 priorités de cette année sont :" at bounding box center [619, 250] width 505 height 19
click at [853, 374] on button "Fermer" at bounding box center [860, 383] width 75 height 35
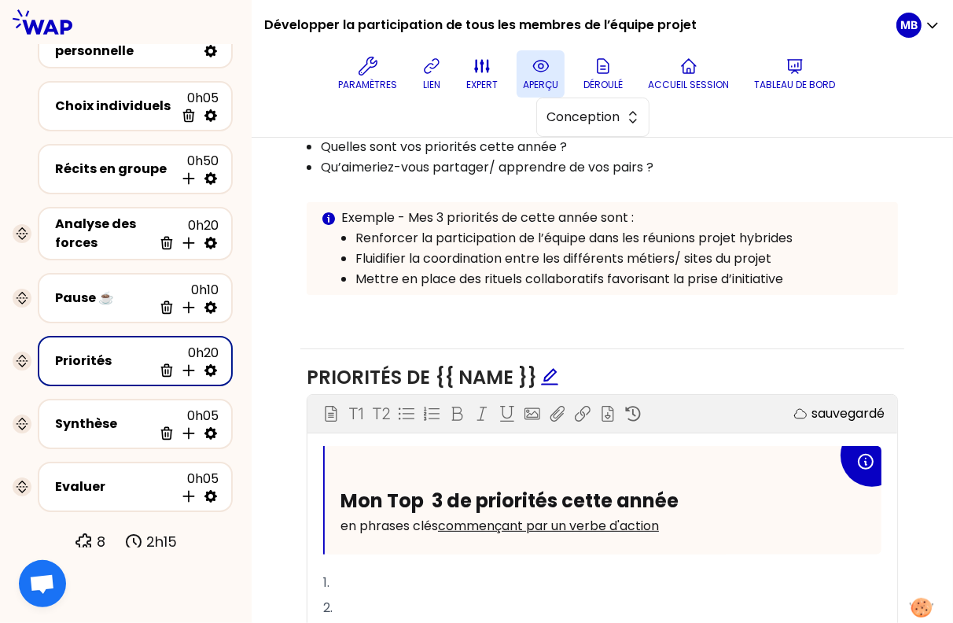
click at [539, 69] on icon at bounding box center [540, 66] width 19 height 19
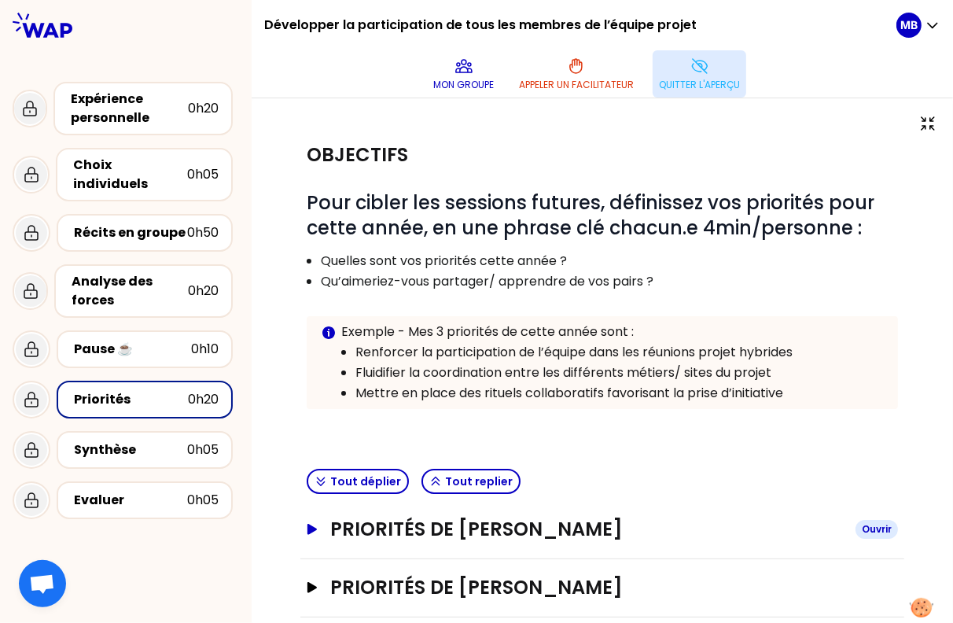
click at [417, 524] on h3 "Priorités de [PERSON_NAME]" at bounding box center [586, 528] width 512 height 25
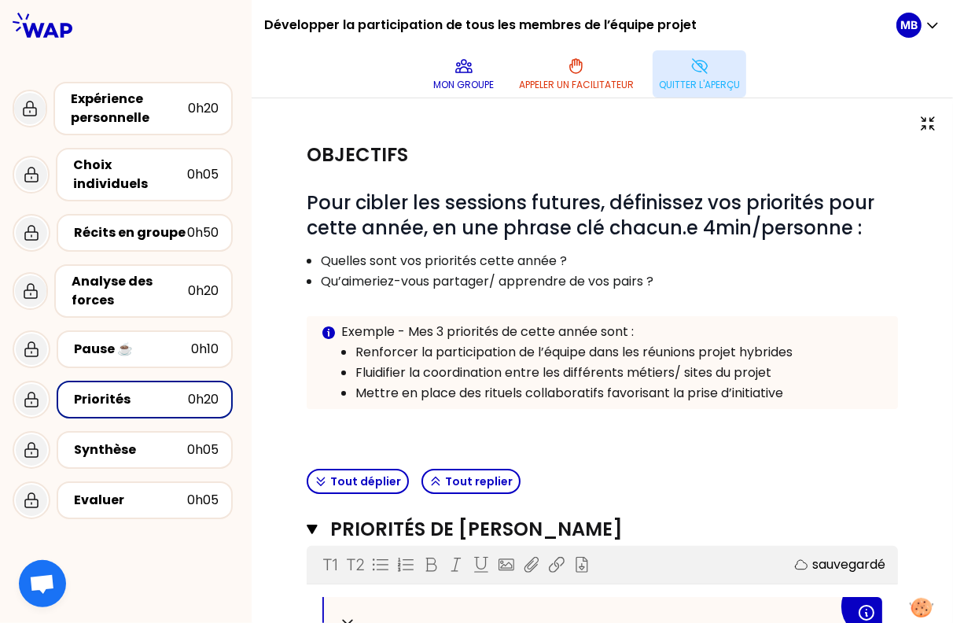
click at [700, 86] on p "Quitter l'aperçu" at bounding box center [699, 85] width 81 height 13
